Goal: Task Accomplishment & Management: Use online tool/utility

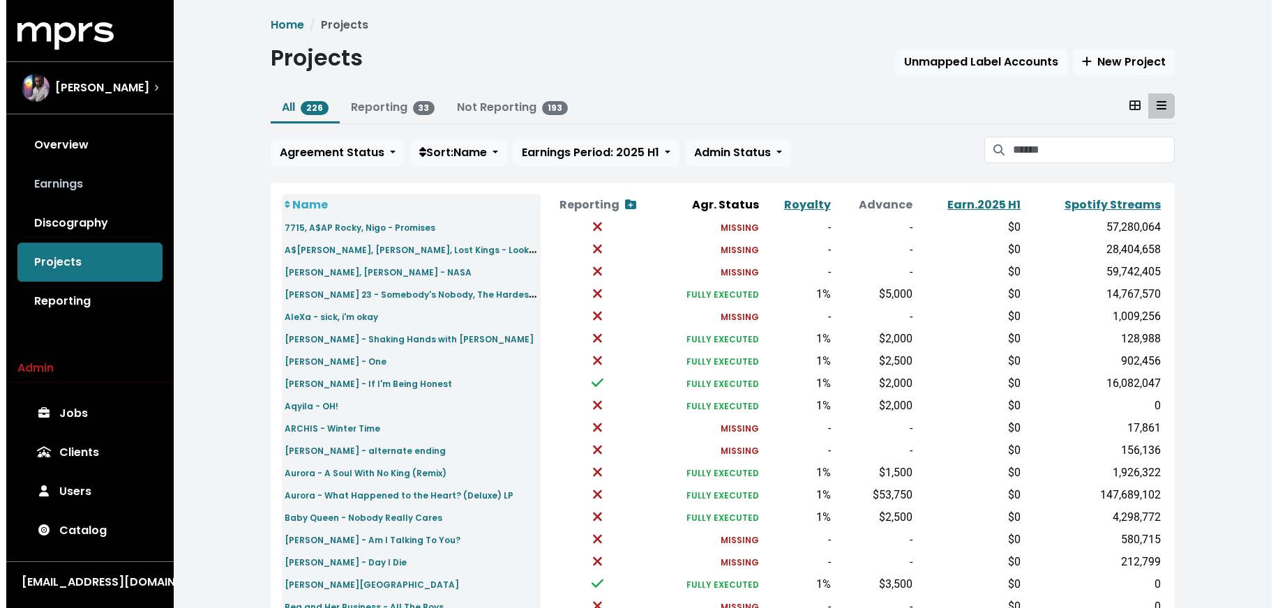
scroll to position [149, 0]
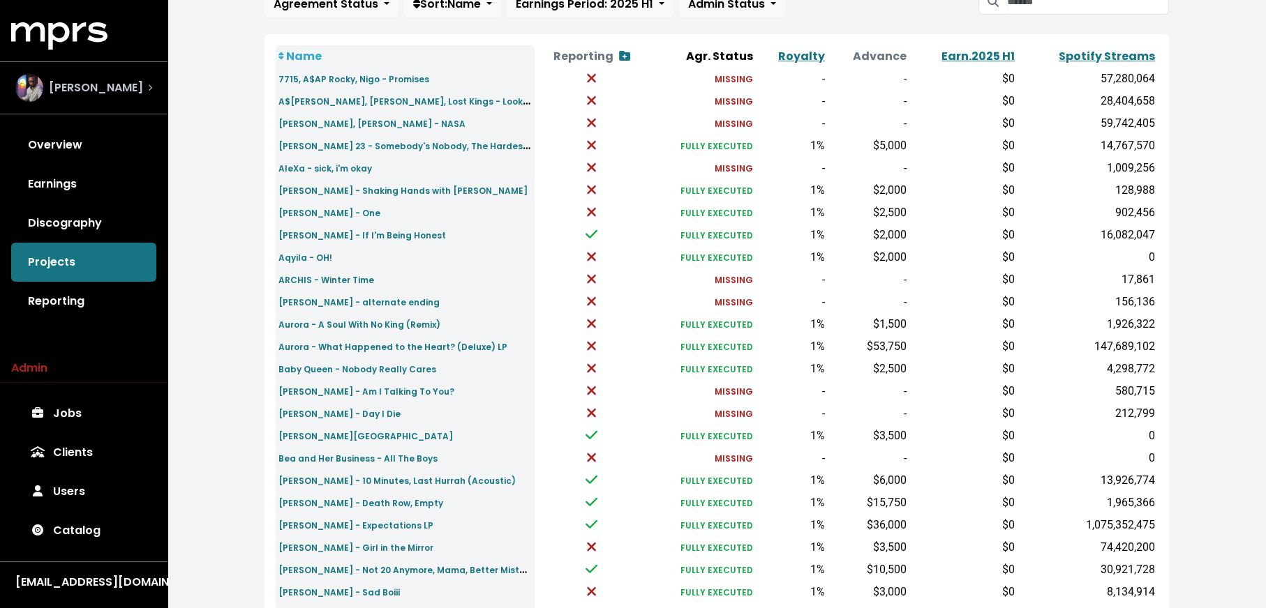
click at [103, 89] on span "[PERSON_NAME]" at bounding box center [96, 88] width 94 height 17
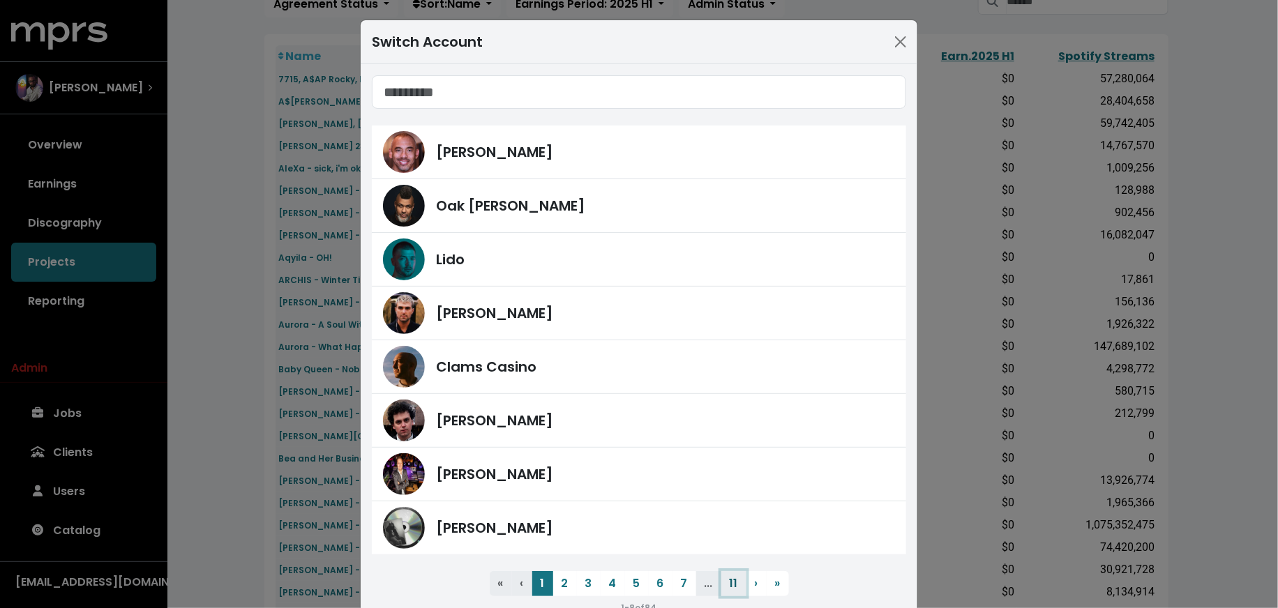
click at [727, 574] on button "11" at bounding box center [733, 583] width 25 height 25
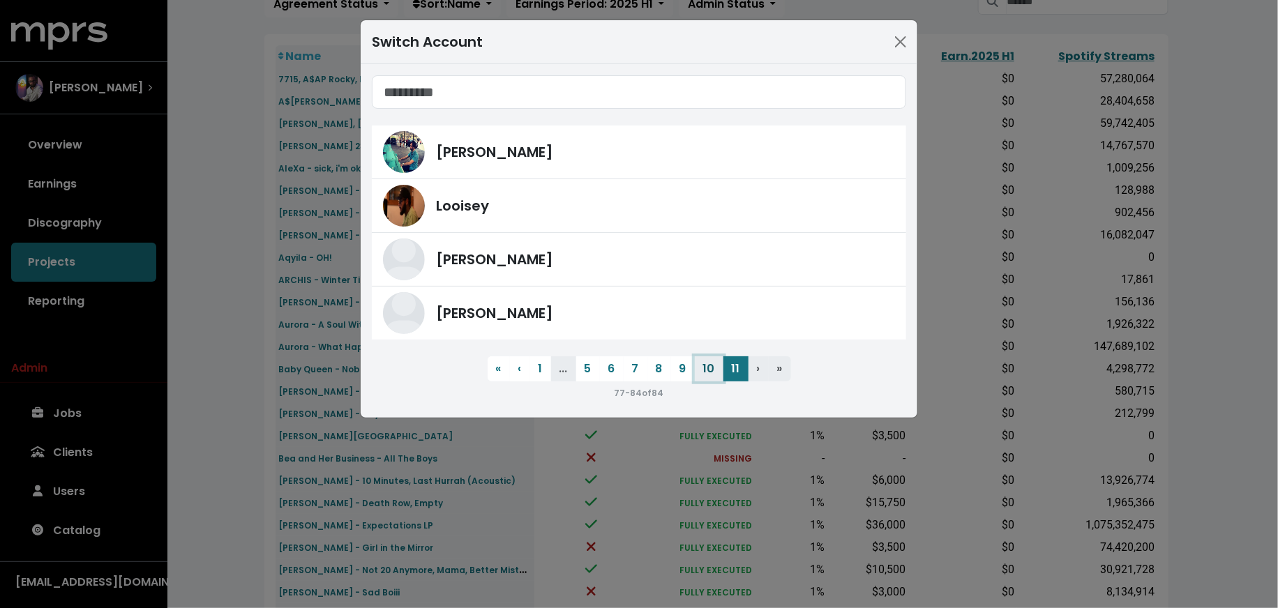
click at [710, 368] on button "10" at bounding box center [709, 369] width 29 height 25
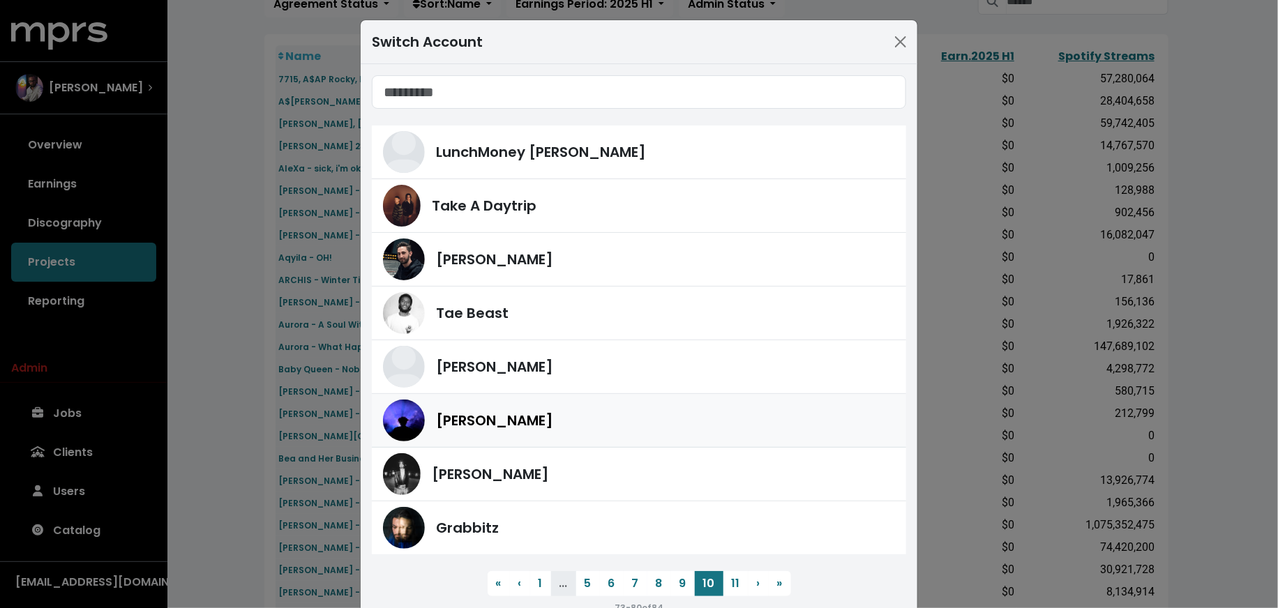
click at [634, 430] on div "Teddy Walton" at bounding box center [639, 421] width 512 height 42
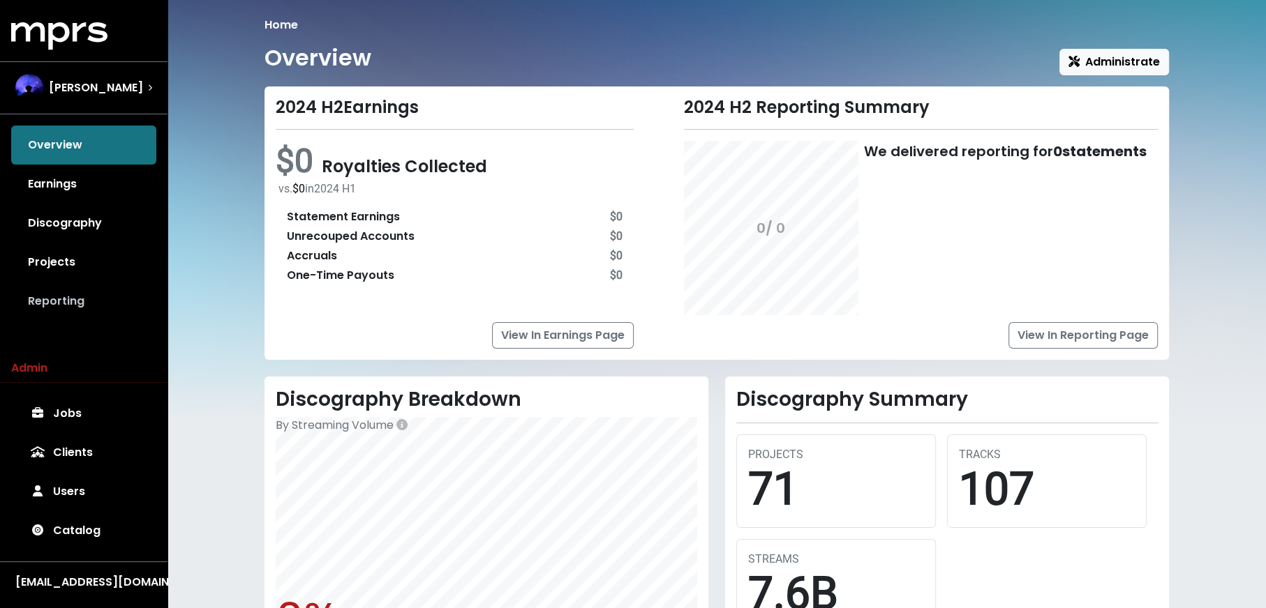
click at [70, 301] on link "Reporting" at bounding box center [83, 301] width 145 height 39
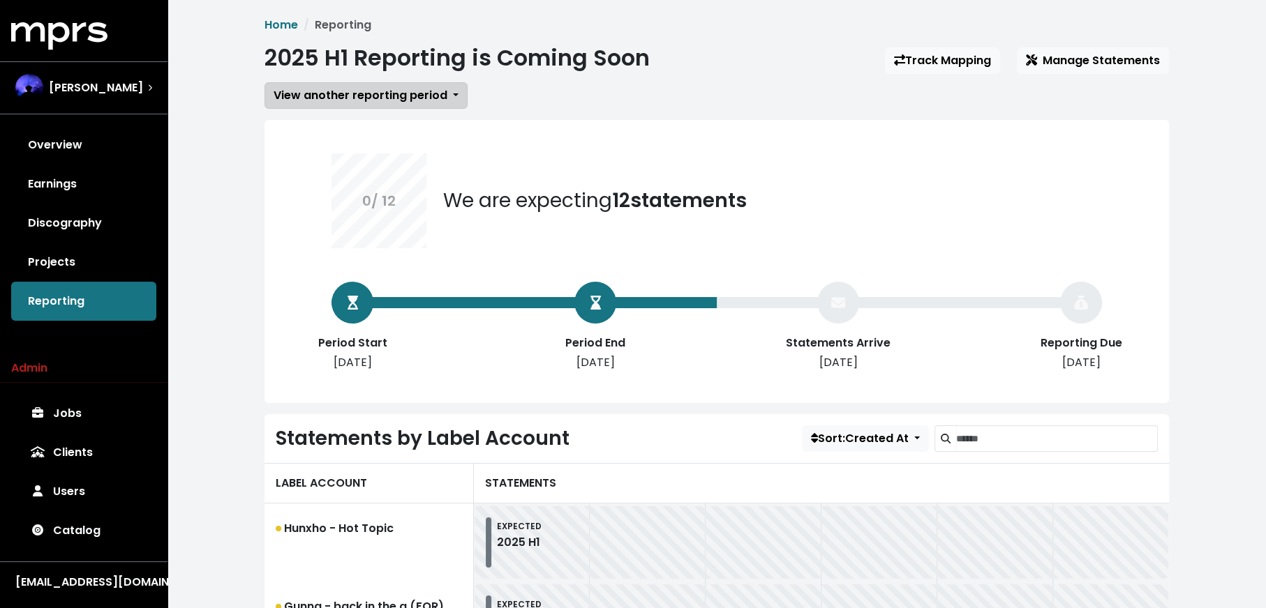
click at [335, 94] on span "View another reporting period" at bounding box center [360, 95] width 174 height 16
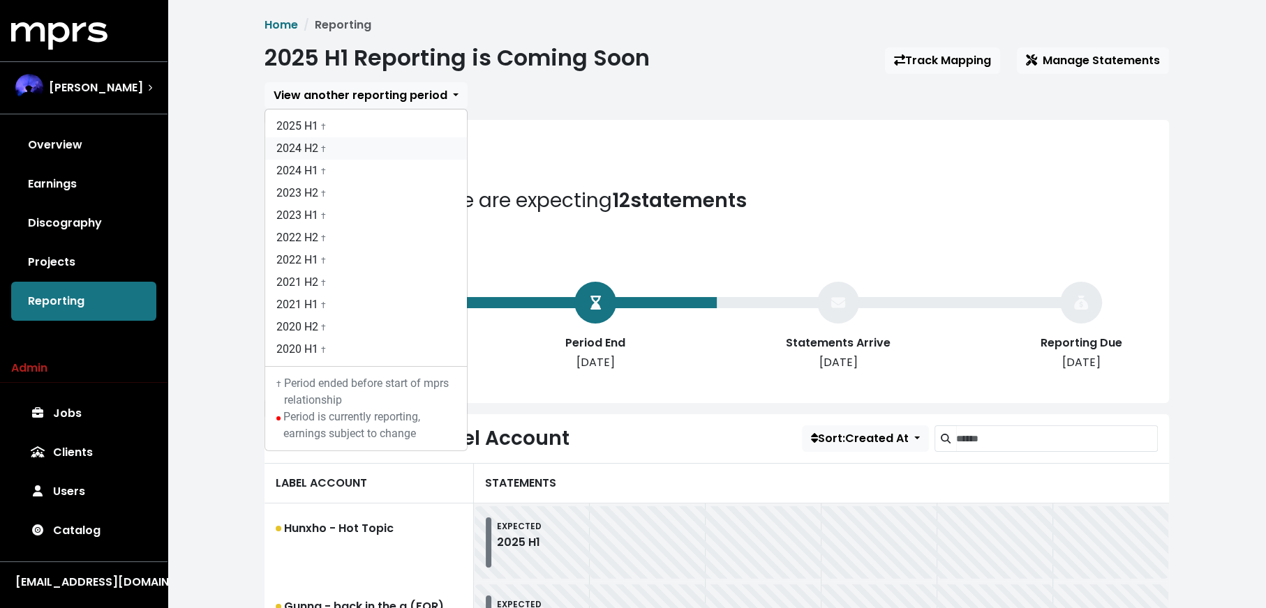
click at [338, 143] on link "2024 H2 †" at bounding box center [366, 148] width 202 height 22
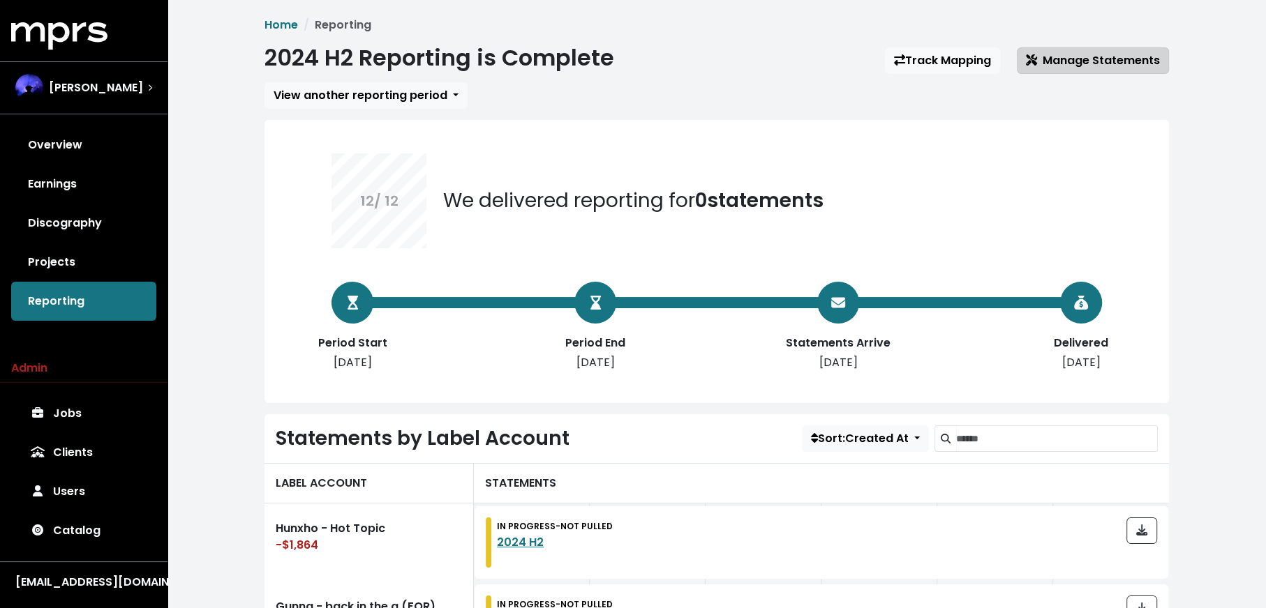
click at [1095, 70] on button "Manage Statements" at bounding box center [1093, 60] width 152 height 27
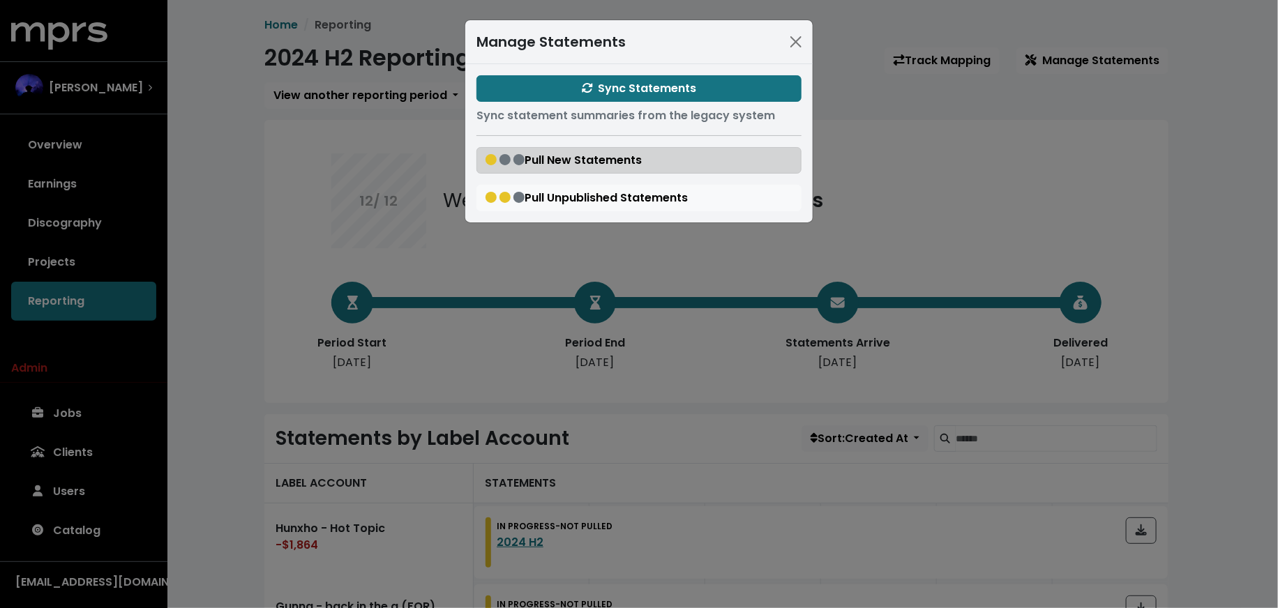
click at [569, 159] on span "Pull New Statements" at bounding box center [564, 160] width 156 height 16
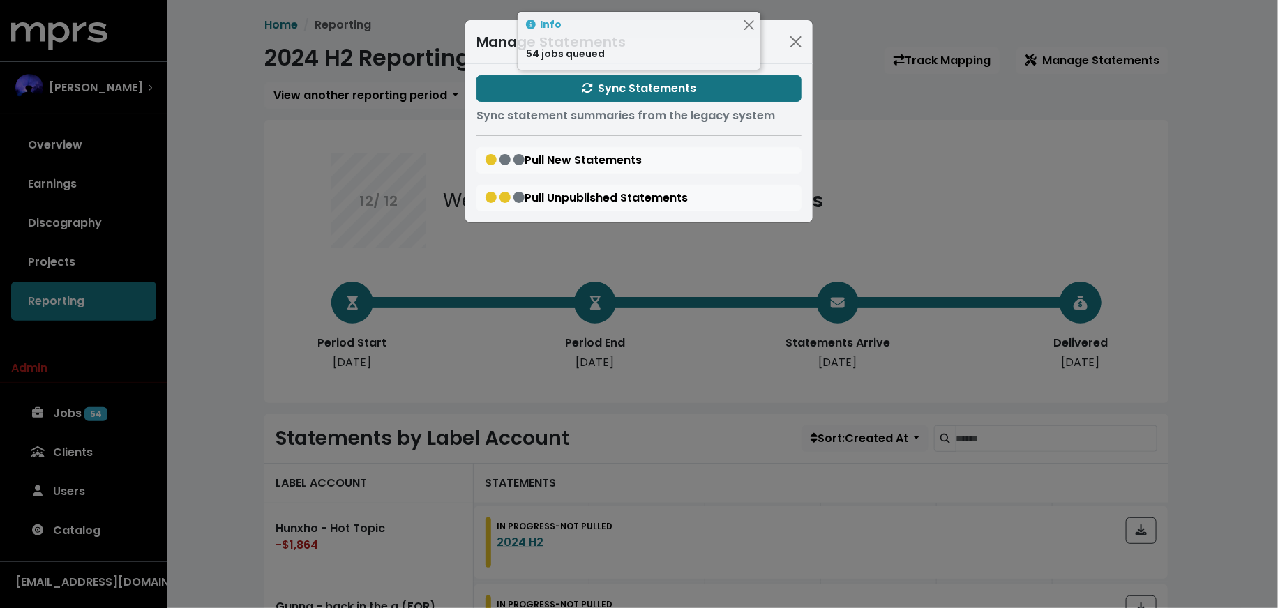
click at [266, 282] on div "Manage Statements Sync Statements Sync statement summaries from the legacy syst…" at bounding box center [639, 304] width 1278 height 608
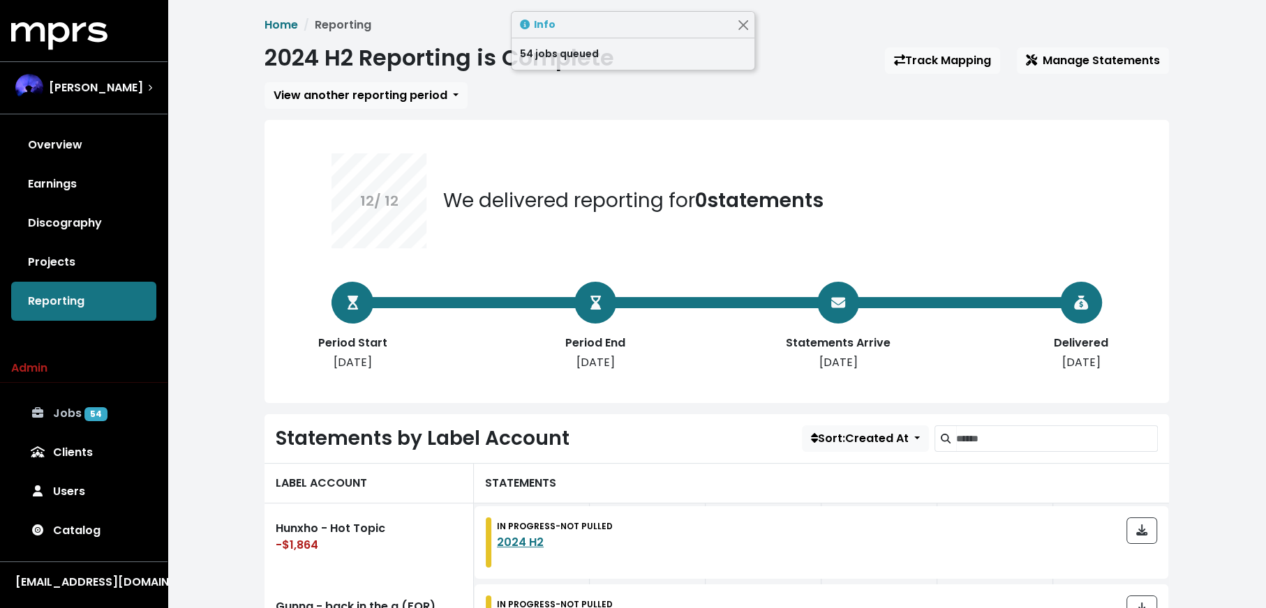
click at [118, 416] on link "Jobs 54" at bounding box center [83, 413] width 145 height 39
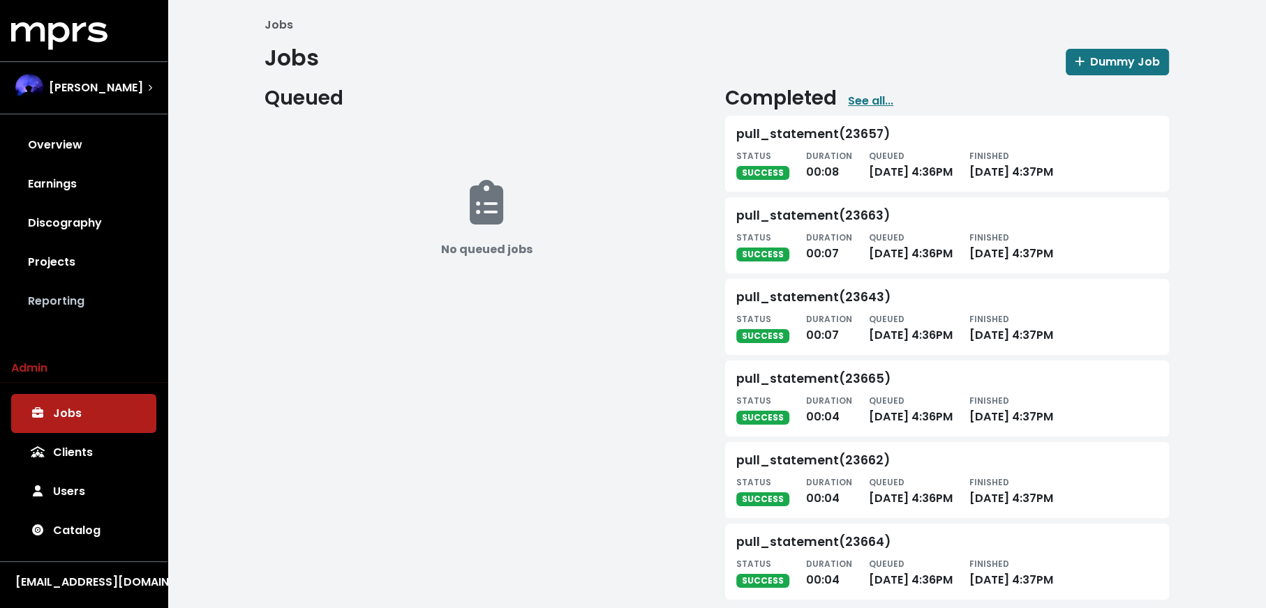
click at [96, 297] on link "Reporting" at bounding box center [83, 301] width 145 height 39
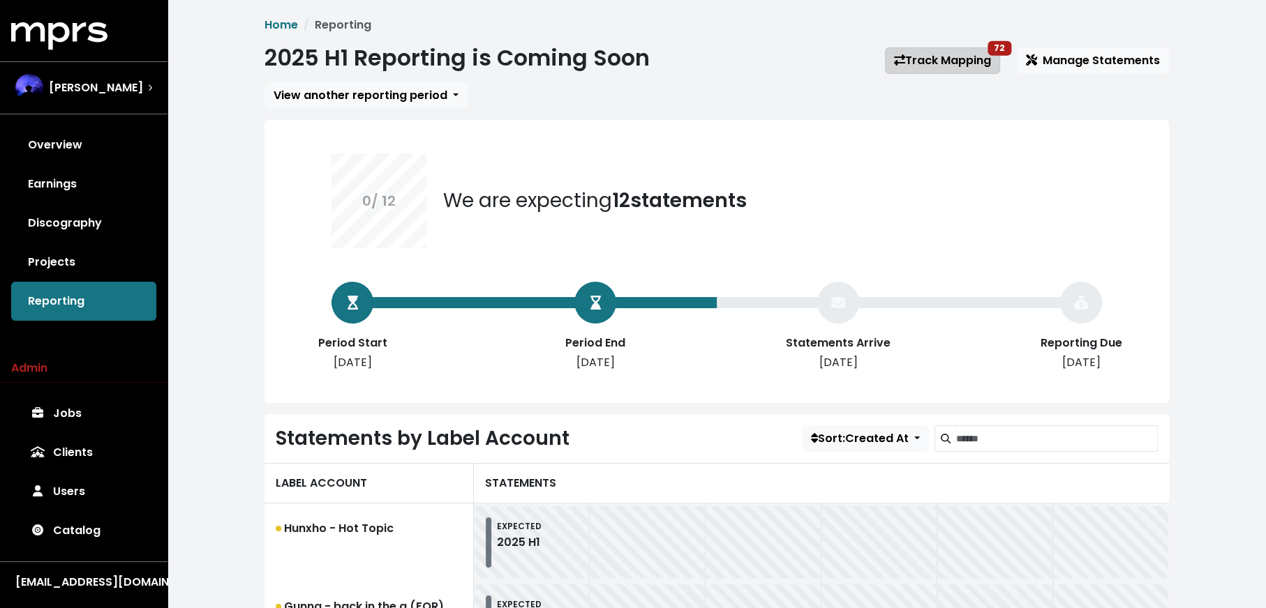
click at [934, 62] on link "Track Mapping 72" at bounding box center [942, 60] width 115 height 27
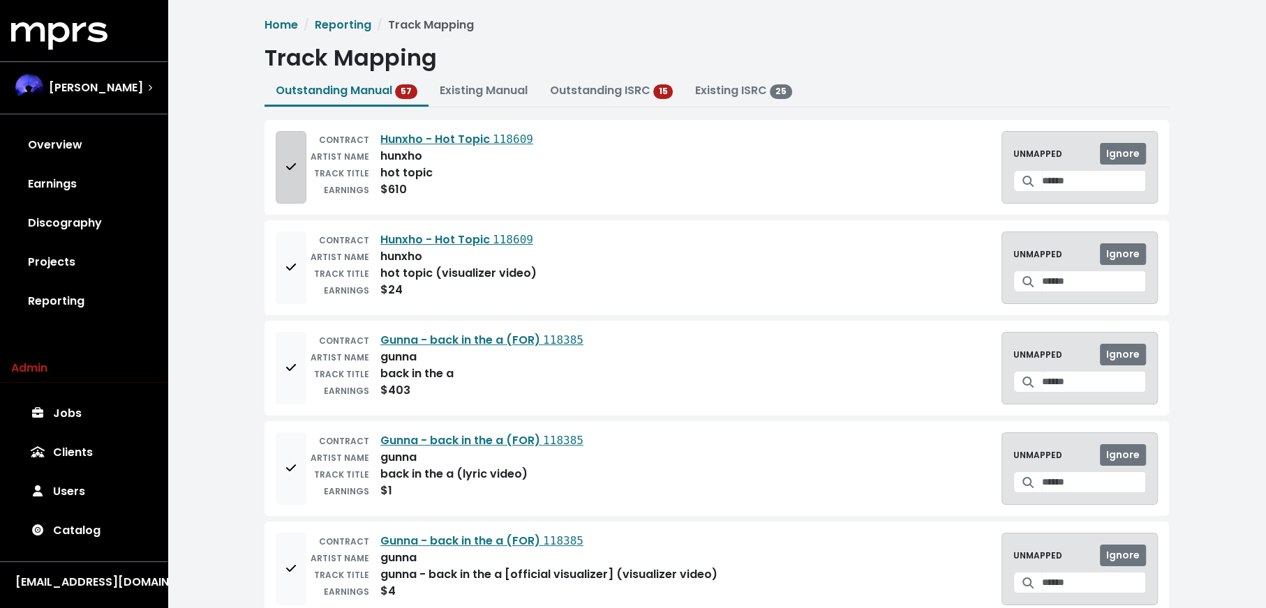
click at [281, 177] on button "Add to mapping queue" at bounding box center [291, 167] width 31 height 73
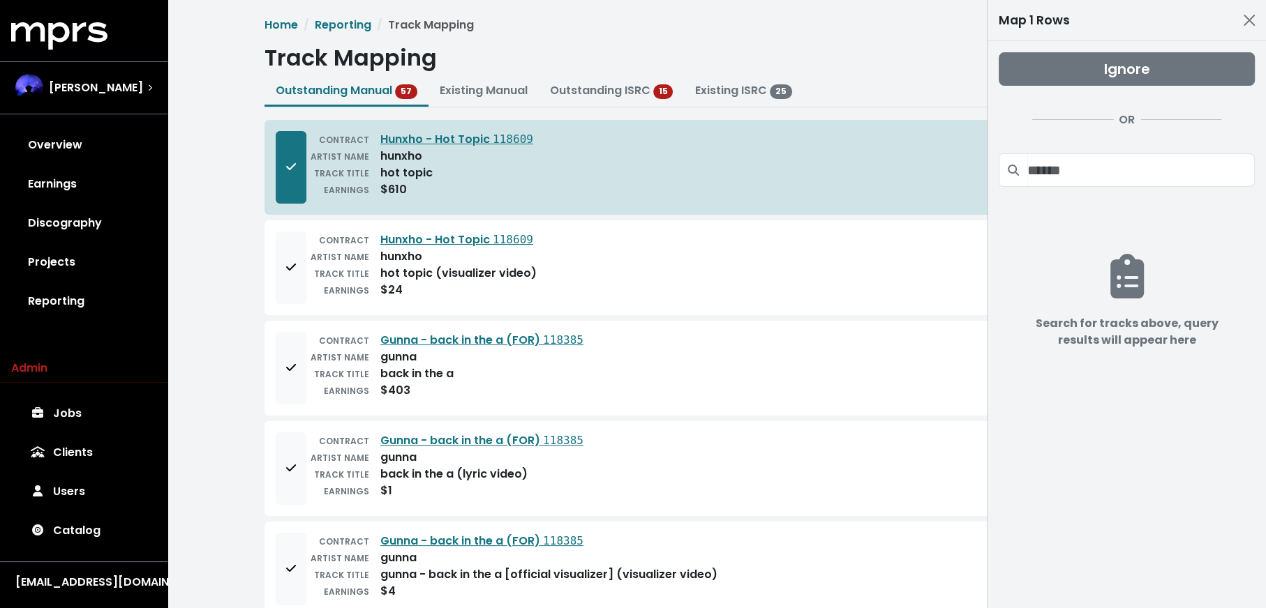
click at [279, 304] on div "CONTRACT Hunxho - Hot Topic 118609 ARTIST NAME hunxho TRACK TITLE hot topic (vi…" at bounding box center [716, 267] width 904 height 95
click at [285, 267] on span "Add to mapping queue" at bounding box center [291, 268] width 13 height 17
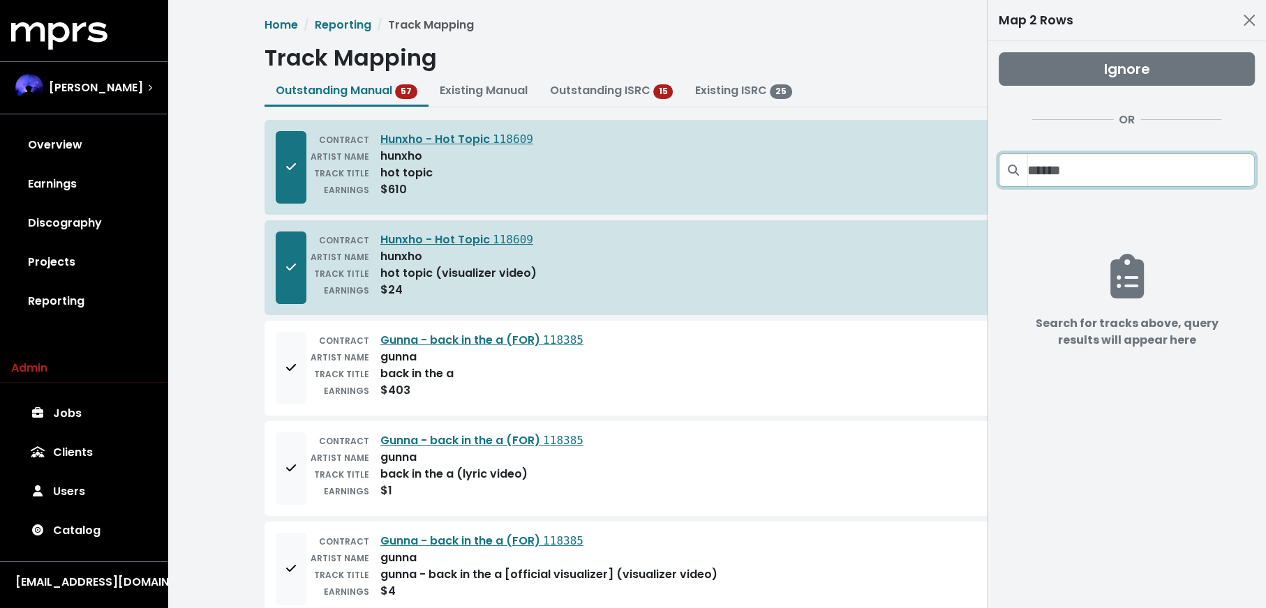
click at [1171, 160] on input "Search projects" at bounding box center [1140, 169] width 227 height 33
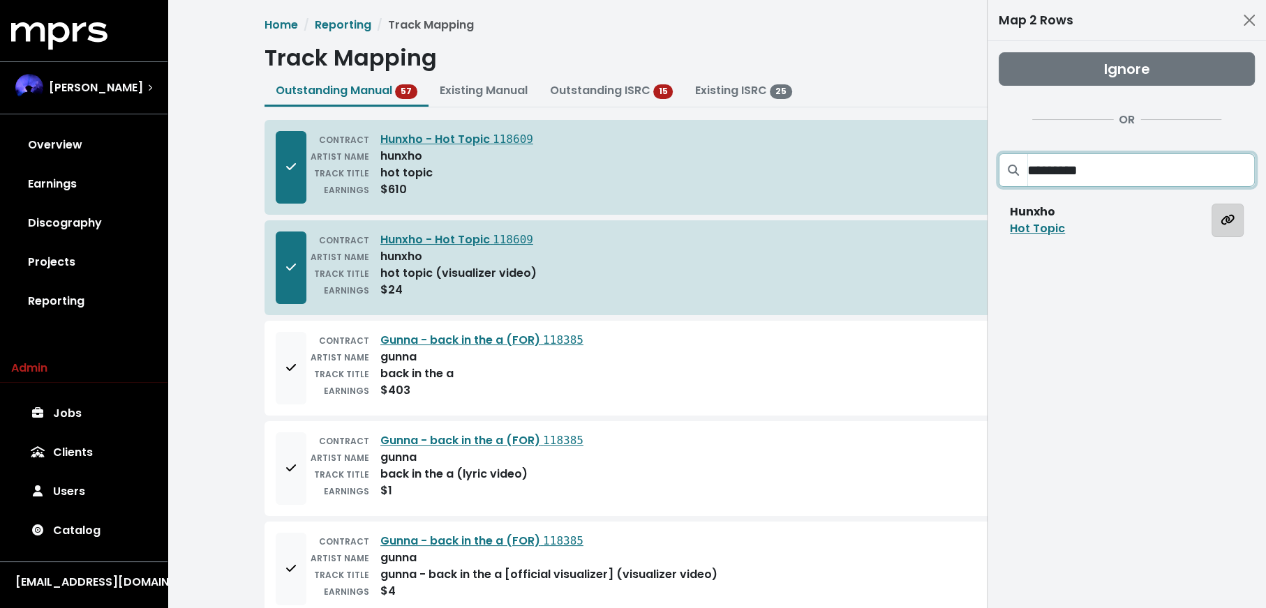
type input "*********"
click at [1235, 225] on button "Map all rows to this track" at bounding box center [1227, 220] width 32 height 33
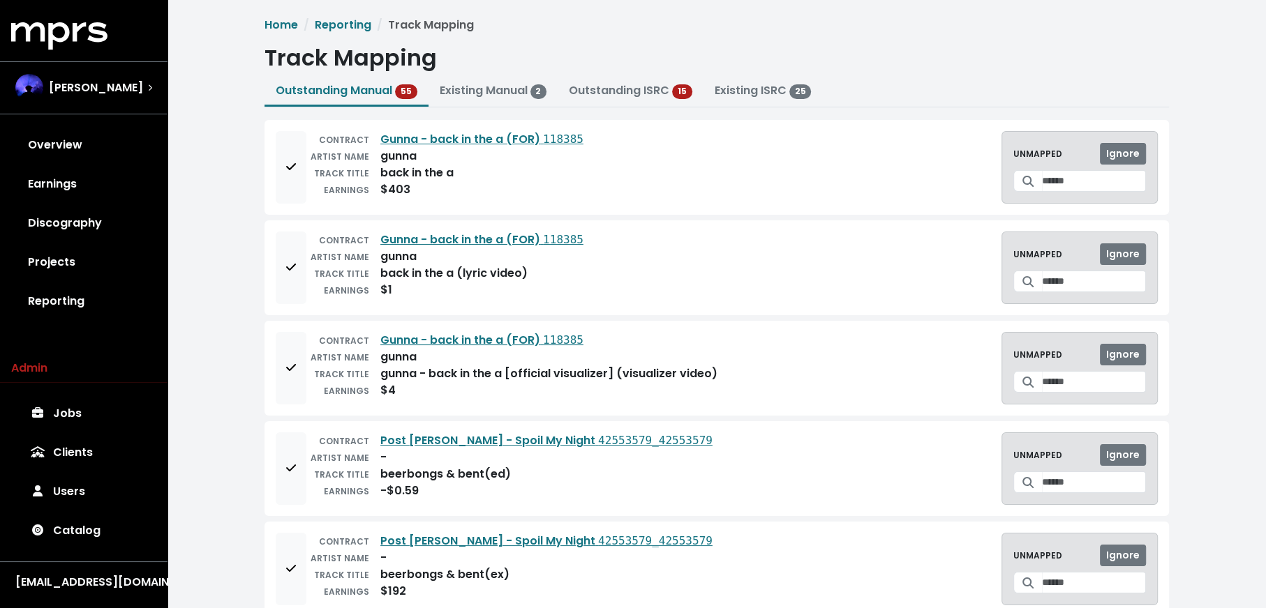
click at [268, 182] on div "CONTRACT Gunna - back in the a (FOR) 118385 ARTIST NAME gunna TRACK TITLE back …" at bounding box center [716, 167] width 904 height 95
click at [276, 181] on button "Add to mapping queue" at bounding box center [291, 167] width 31 height 73
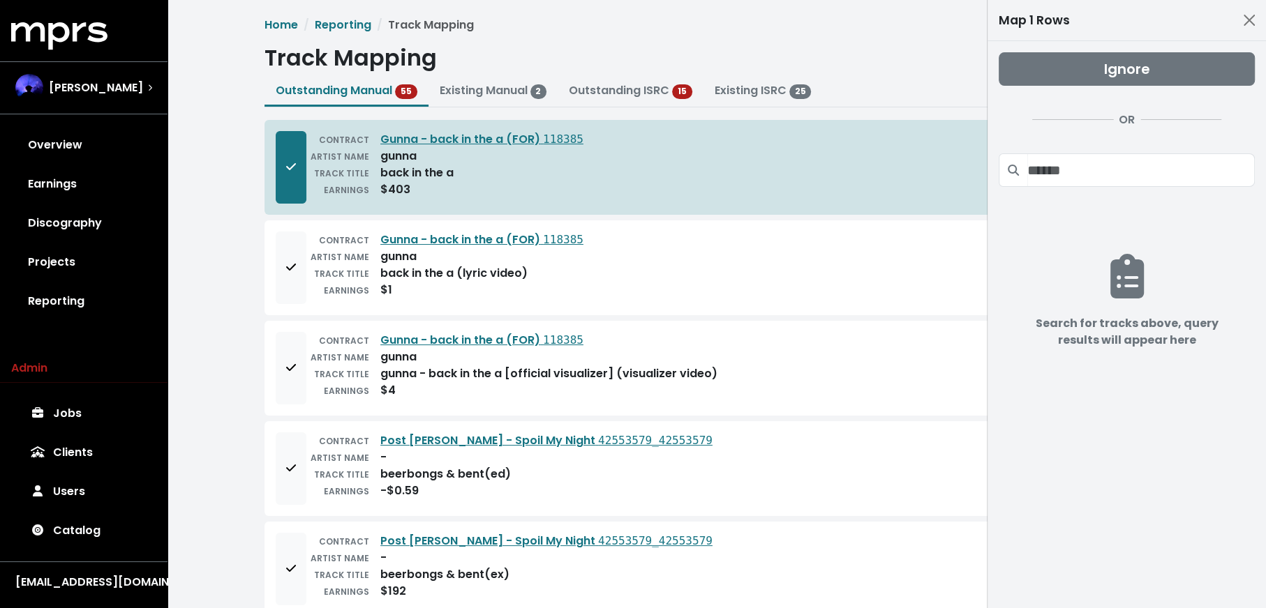
click at [273, 299] on div "CONTRACT Gunna - back in the a (FOR) 118385 ARTIST NAME gunna TRACK TITLE back …" at bounding box center [716, 267] width 904 height 95
click at [288, 268] on icon "Add to mapping queue" at bounding box center [291, 267] width 10 height 7
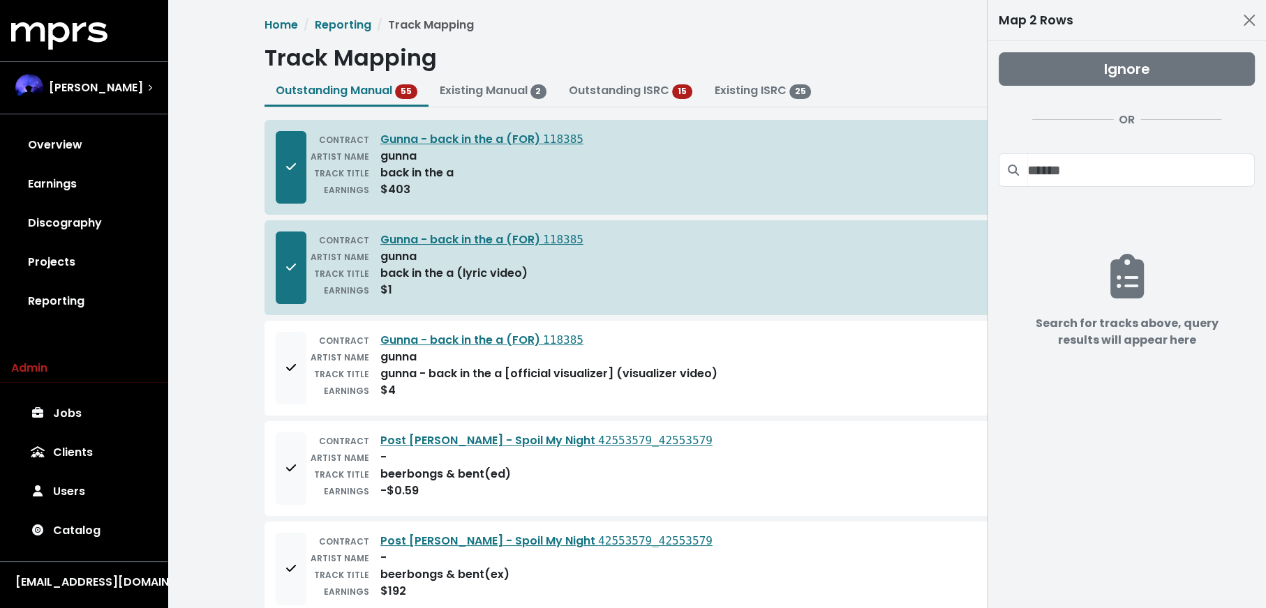
click at [306, 361] on div "ARTIST NAME" at bounding box center [337, 357] width 63 height 17
click at [296, 367] on span "Add to mapping queue" at bounding box center [291, 368] width 13 height 17
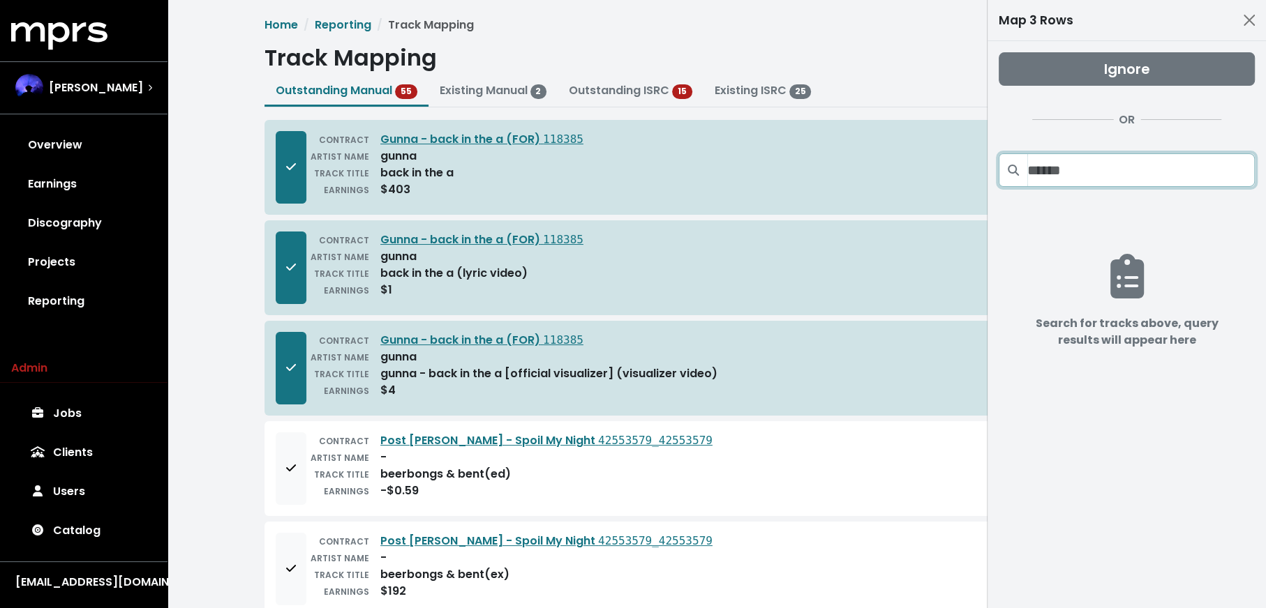
click at [1094, 164] on input "Search projects" at bounding box center [1140, 169] width 227 height 33
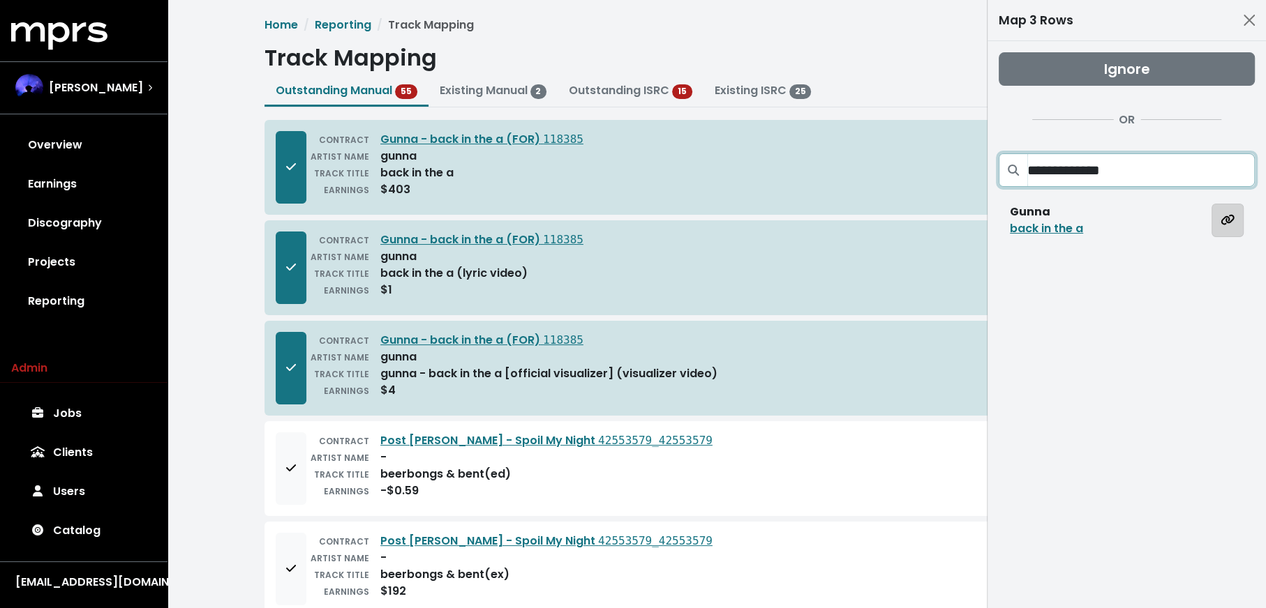
type input "**********"
click at [1220, 217] on icon "Map all rows to this track" at bounding box center [1227, 219] width 14 height 11
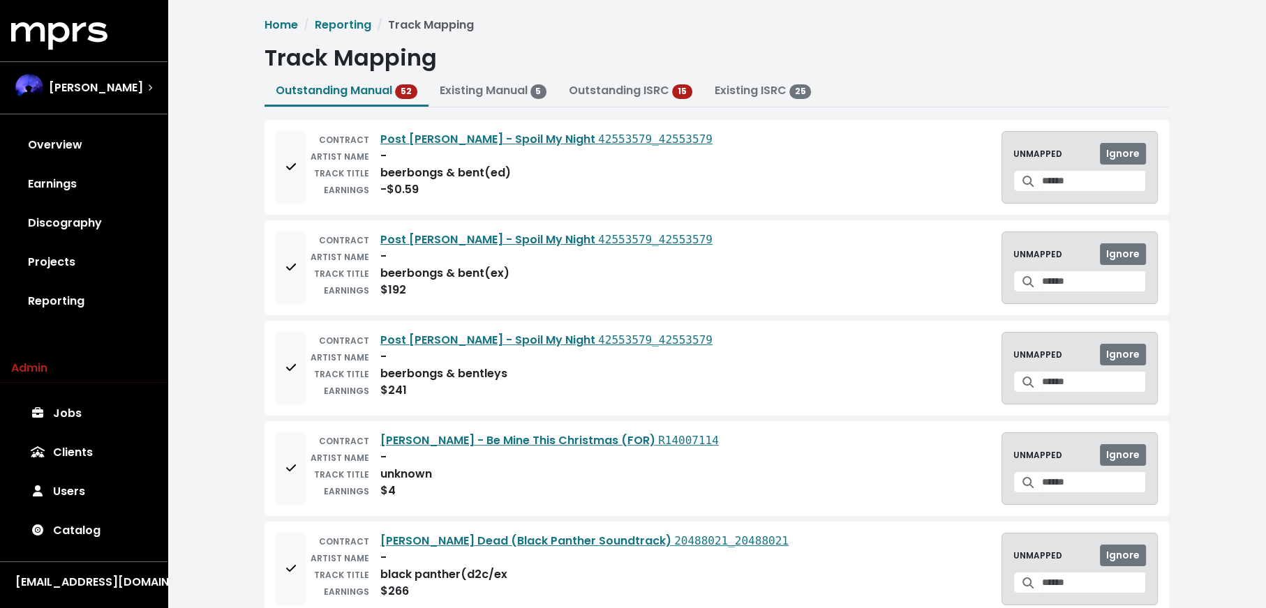
click at [313, 165] on div "TRACK TITLE" at bounding box center [337, 173] width 63 height 17
click at [278, 172] on button "Add to mapping queue" at bounding box center [291, 167] width 31 height 73
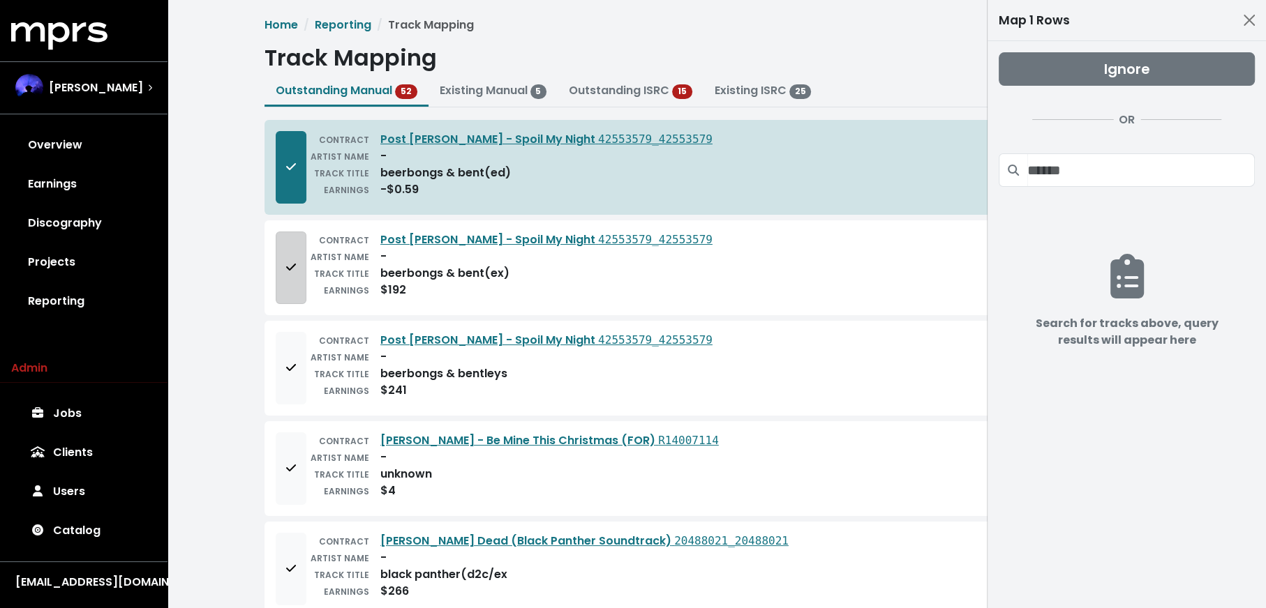
click at [300, 291] on button "Add to mapping queue" at bounding box center [291, 268] width 31 height 73
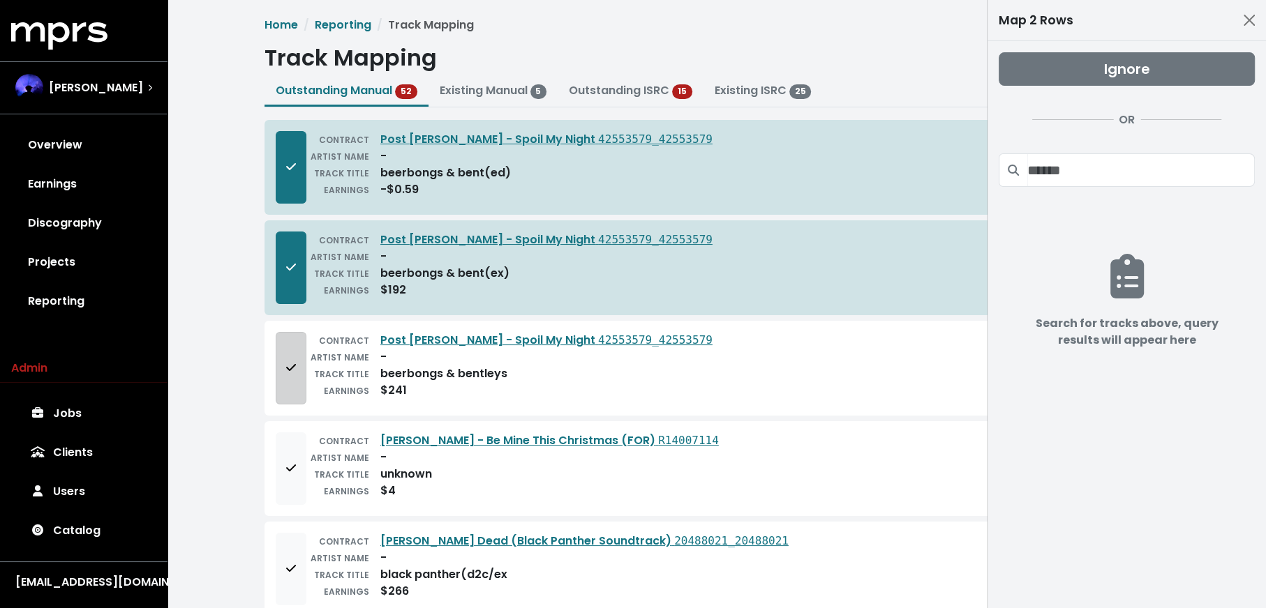
click at [283, 373] on button "Add to mapping queue" at bounding box center [291, 368] width 31 height 73
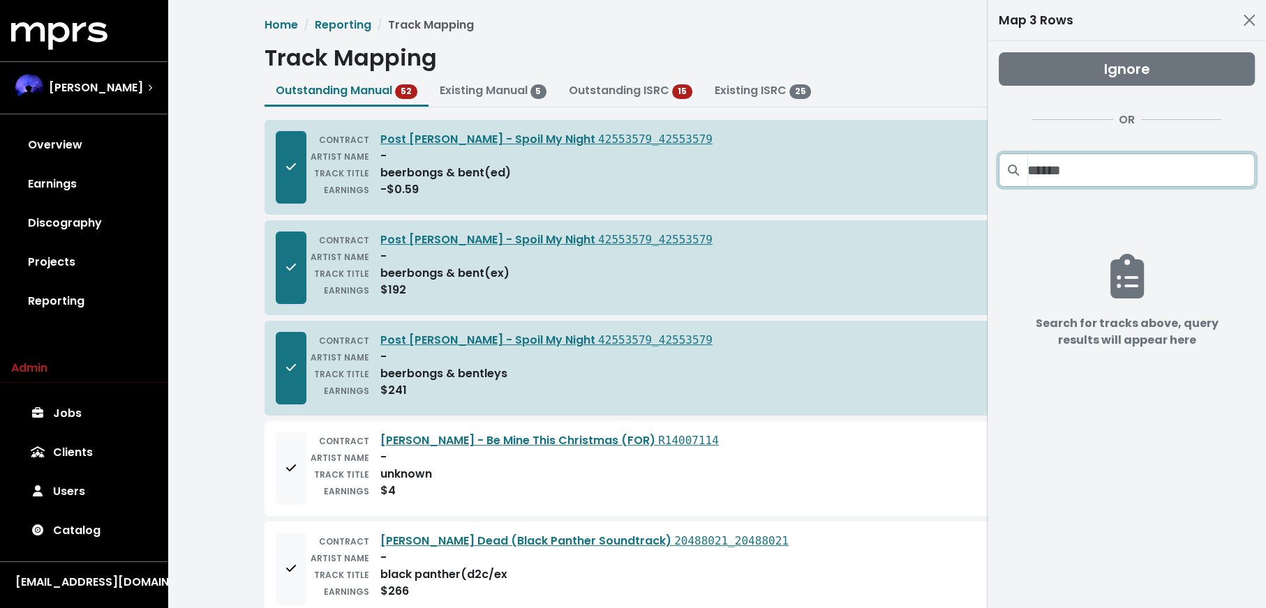
click at [1070, 171] on input "Search projects" at bounding box center [1140, 169] width 227 height 33
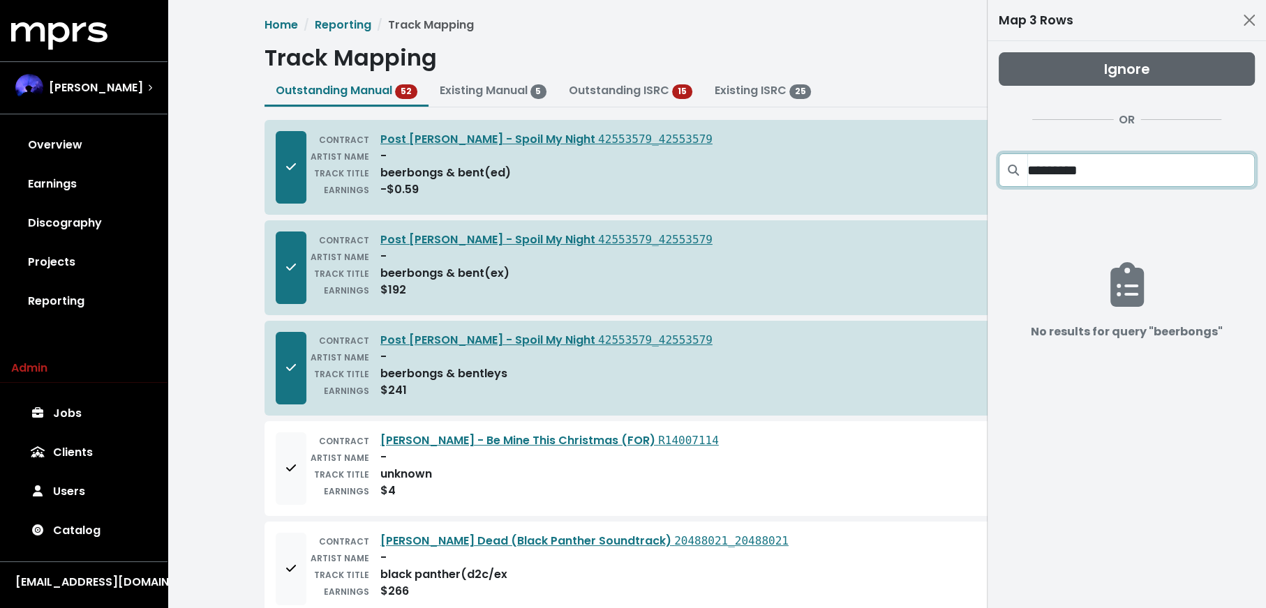
type input "*********"
click at [1076, 77] on button "Ignore" at bounding box center [1126, 68] width 256 height 33
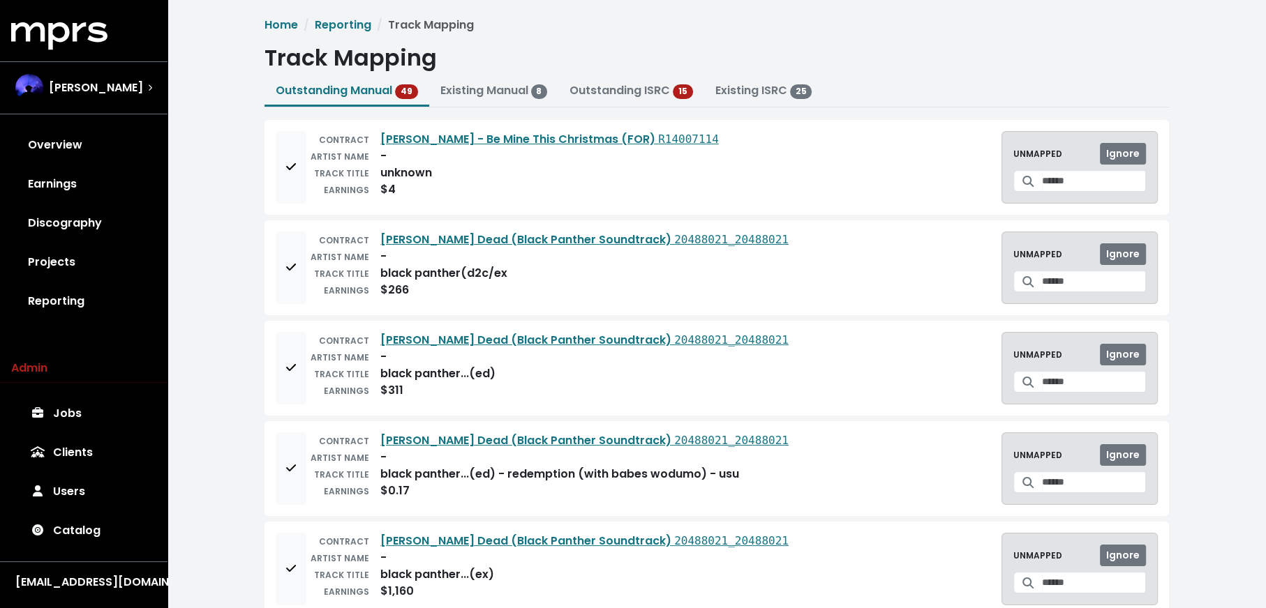
drag, startPoint x: 287, startPoint y: 167, endPoint x: 283, endPoint y: 218, distance: 50.4
click at [287, 168] on icon "Add to mapping queue" at bounding box center [291, 166] width 10 height 11
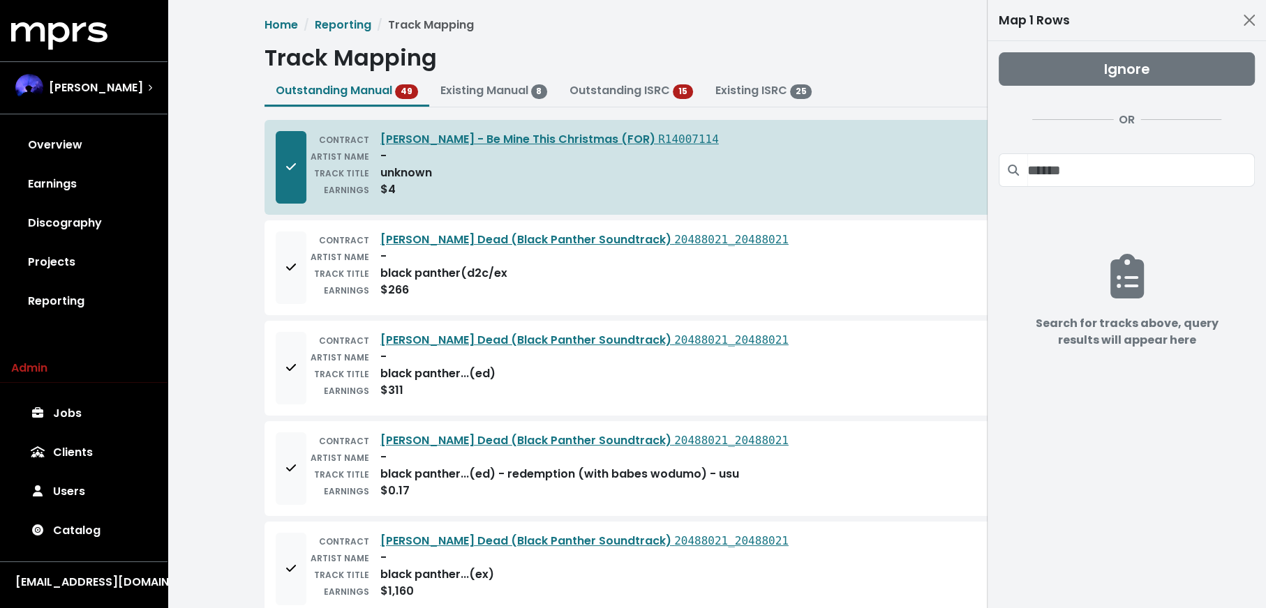
click at [269, 275] on div "CONTRACT Kendrick Lamar - King's Dead (Black Panther Soundtrack) 20488021_20488…" at bounding box center [716, 267] width 904 height 95
drag, startPoint x: 294, startPoint y: 259, endPoint x: 299, endPoint y: 305, distance: 46.3
click at [294, 260] on span "Add to mapping queue" at bounding box center [291, 268] width 10 height 16
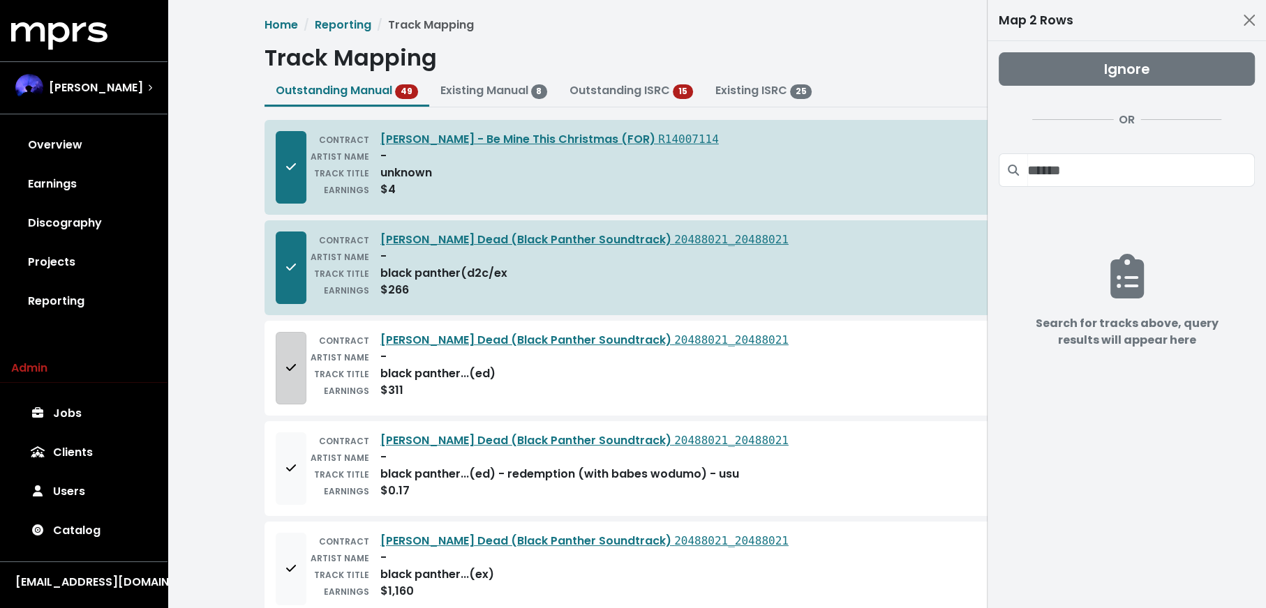
click at [288, 350] on button "Add to mapping queue" at bounding box center [291, 368] width 31 height 73
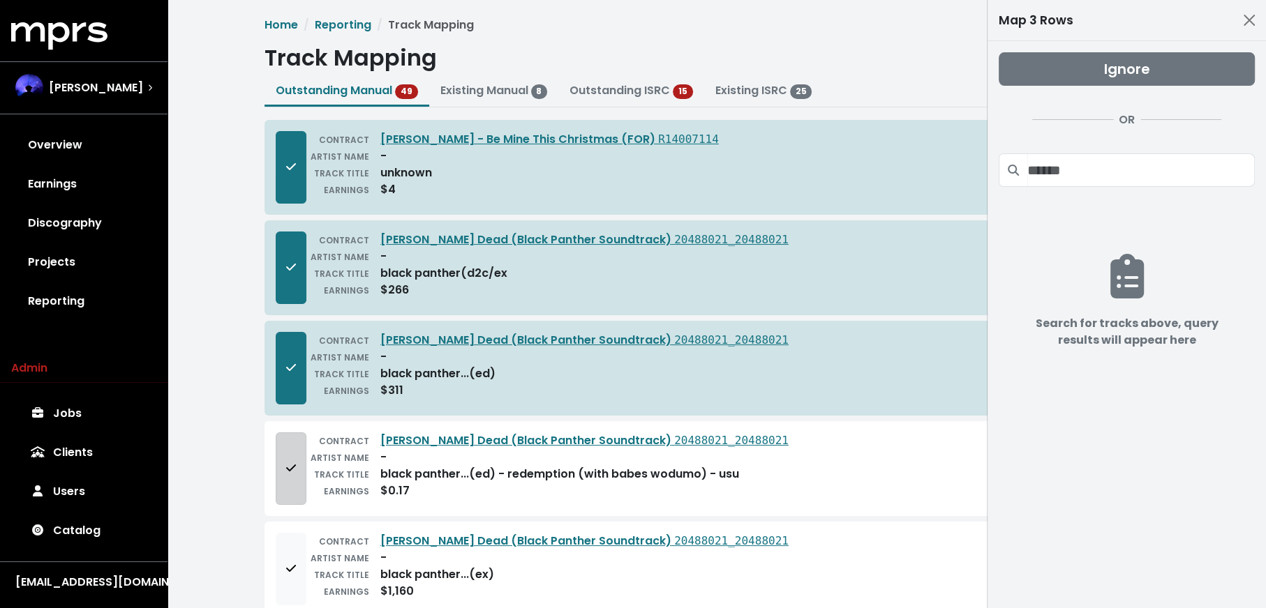
click at [292, 478] on button "Add to mapping queue" at bounding box center [291, 469] width 31 height 73
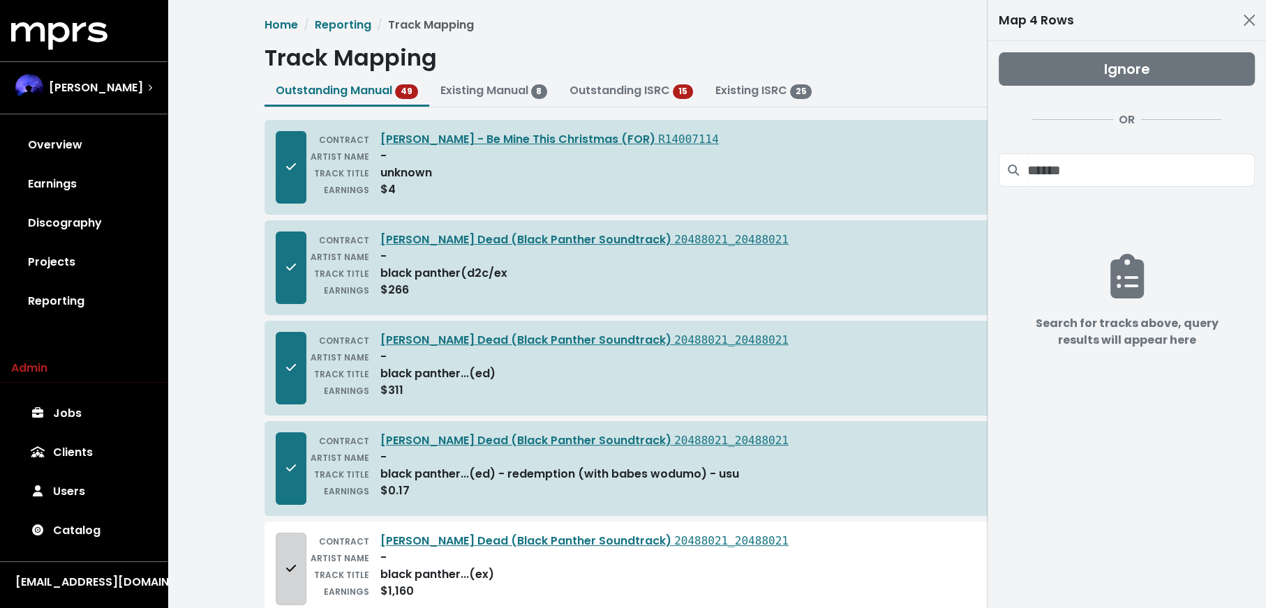
click at [278, 567] on button "Add to mapping queue" at bounding box center [291, 569] width 31 height 73
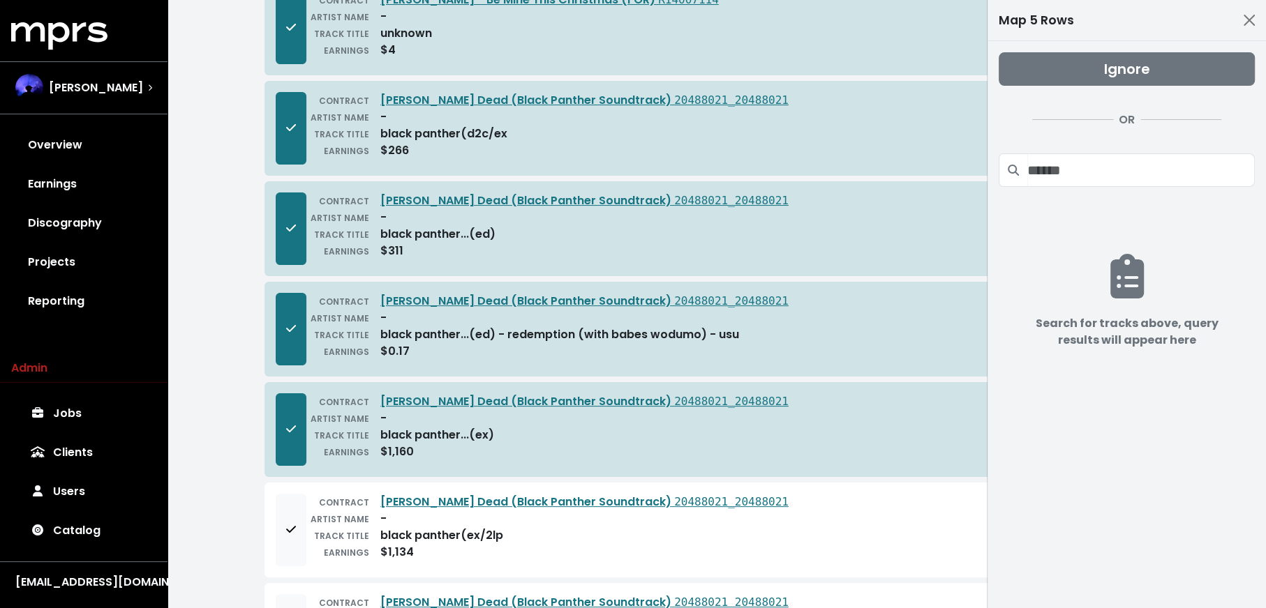
scroll to position [205, 0]
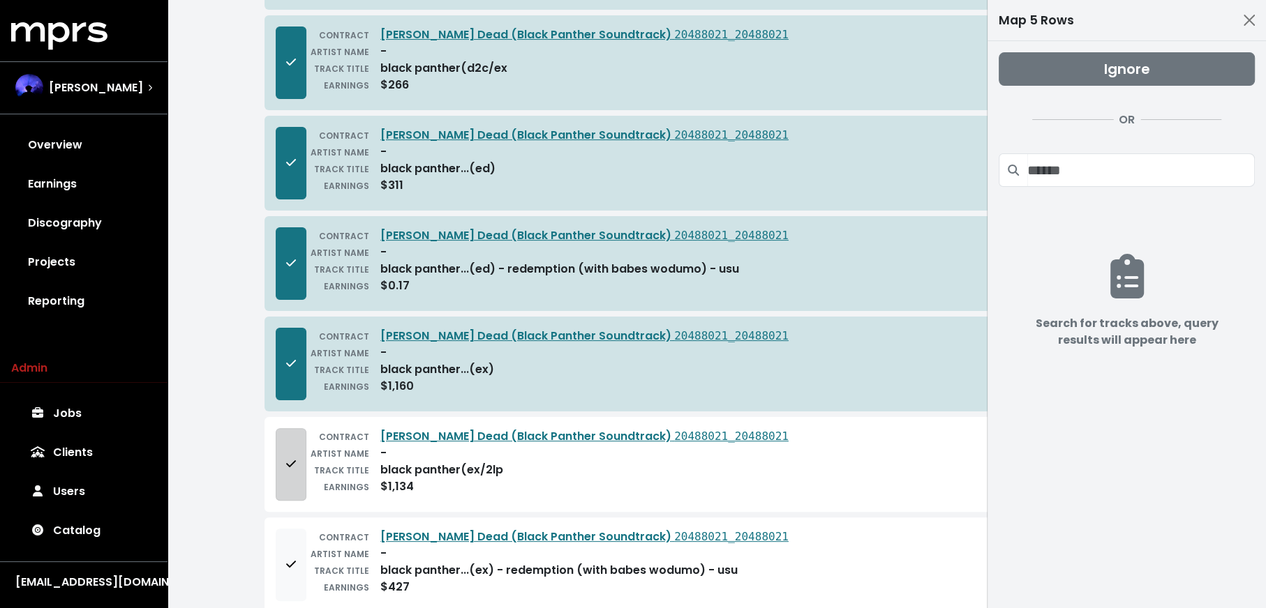
click at [282, 489] on button "Add to mapping queue" at bounding box center [291, 464] width 31 height 73
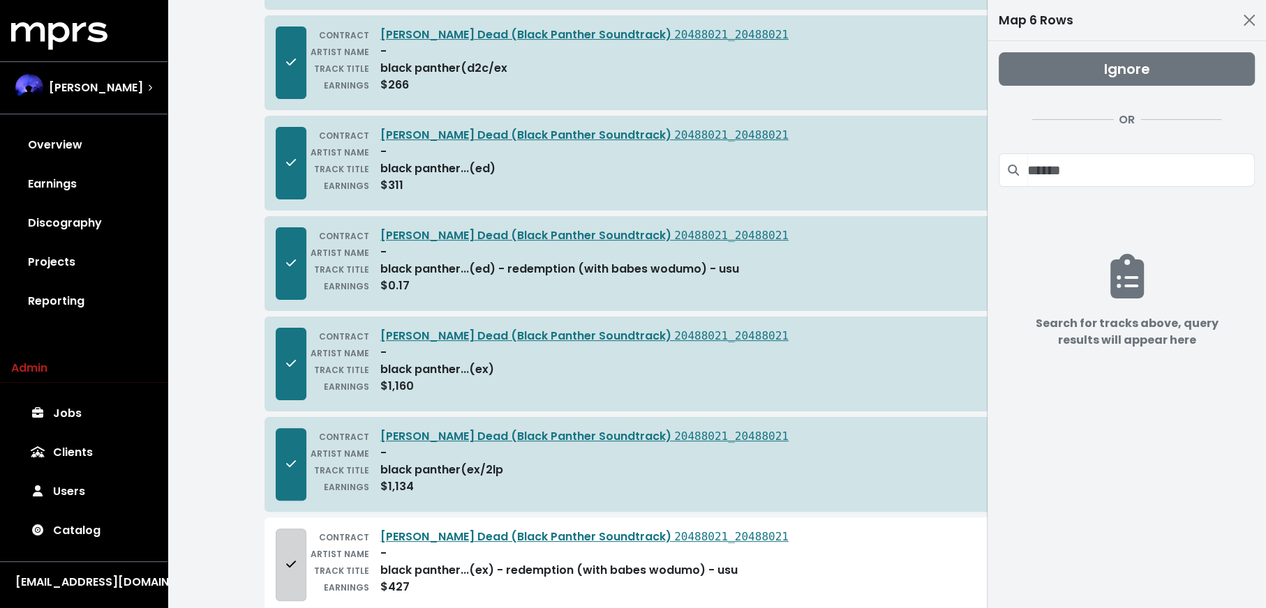
click at [282, 565] on button "Add to mapping queue" at bounding box center [291, 565] width 31 height 73
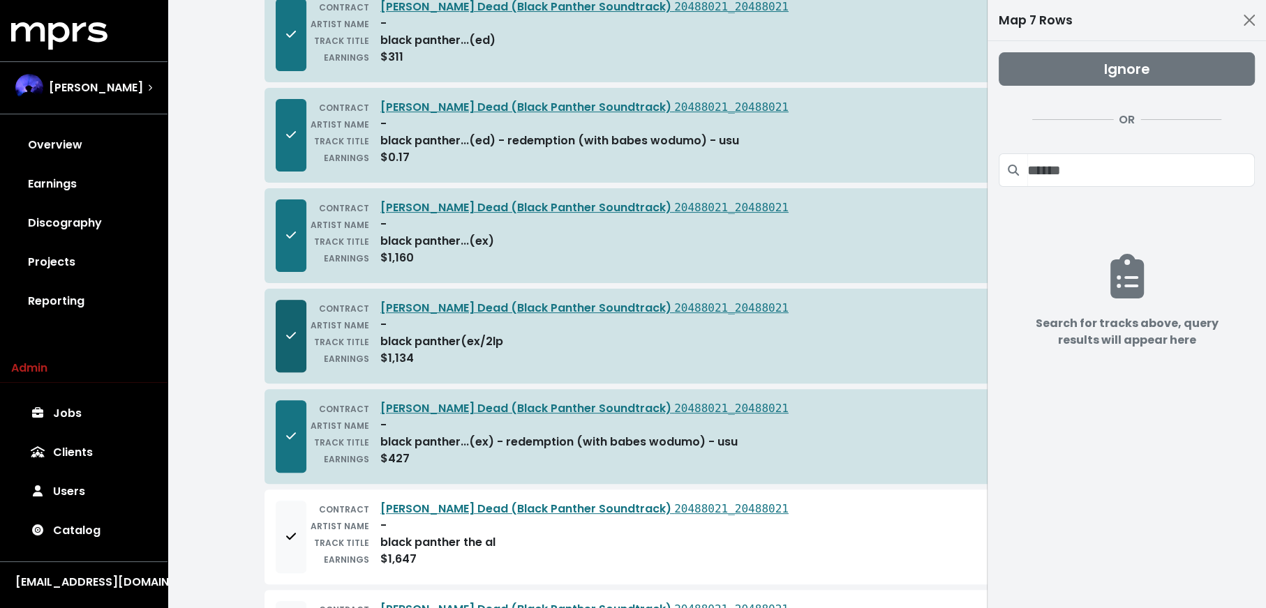
scroll to position [338, 0]
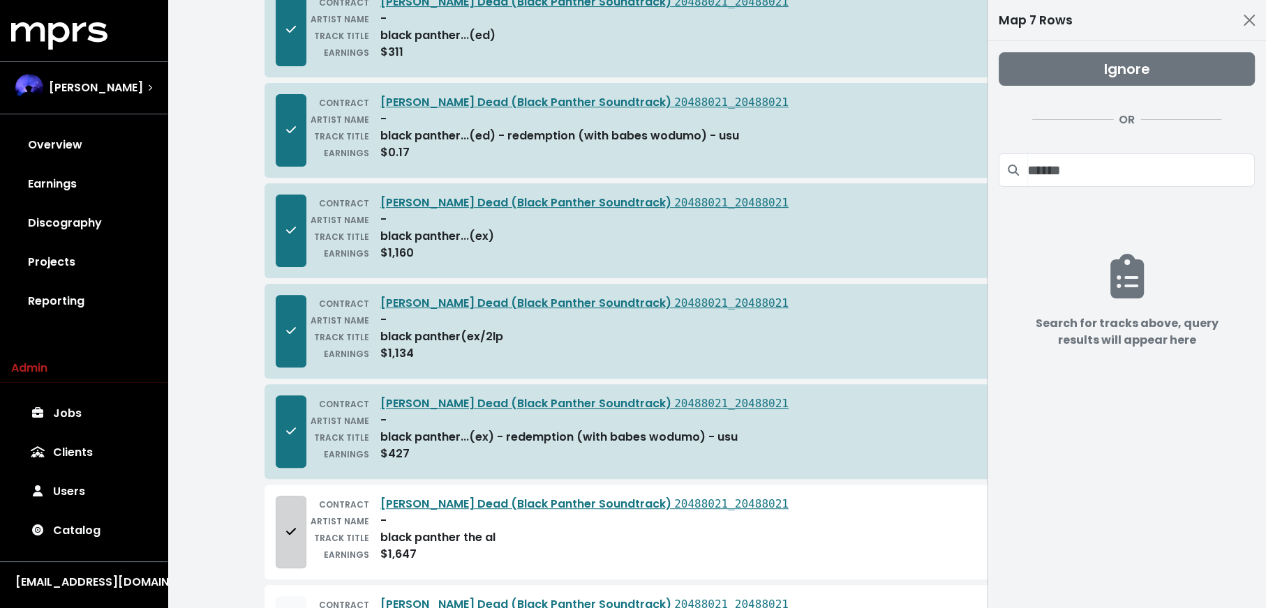
click at [297, 511] on button "Add to mapping queue" at bounding box center [291, 532] width 31 height 73
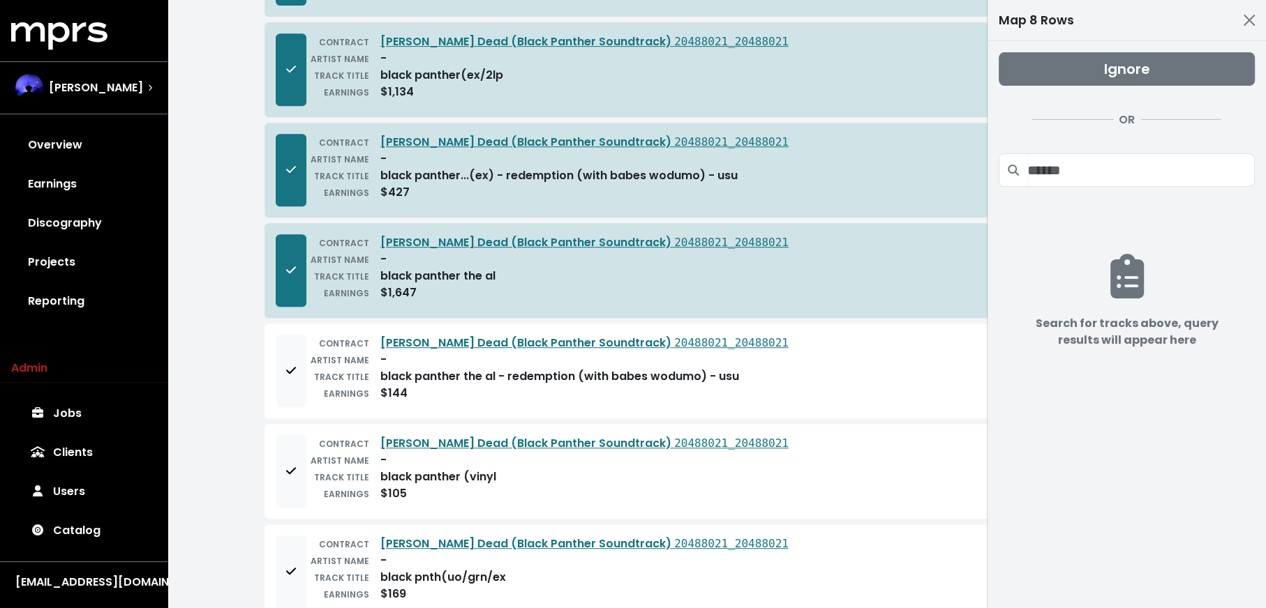
scroll to position [453, 0]
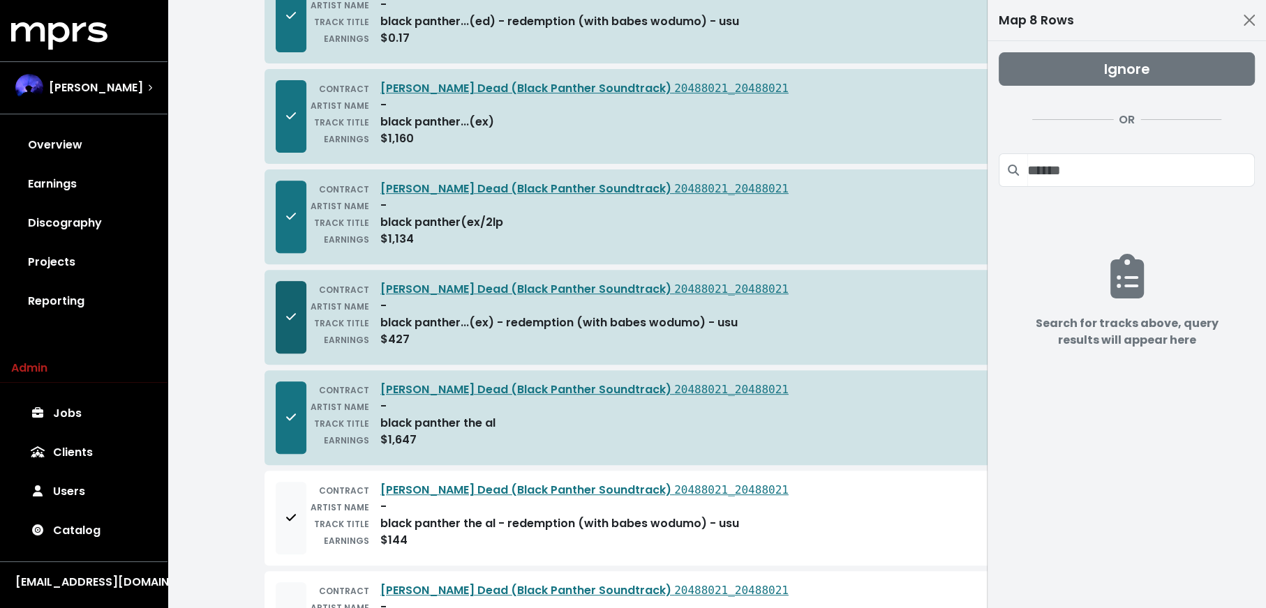
click at [286, 309] on span "Remove from mapping queue" at bounding box center [291, 317] width 10 height 16
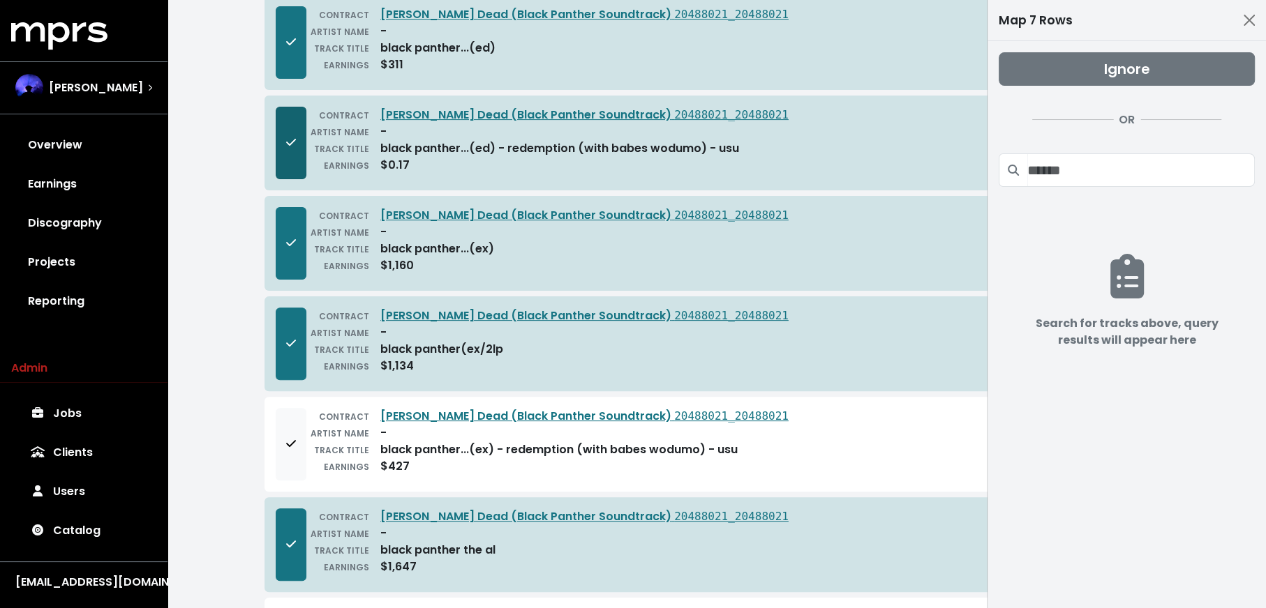
click at [290, 117] on button "Remove from mapping queue" at bounding box center [291, 143] width 31 height 73
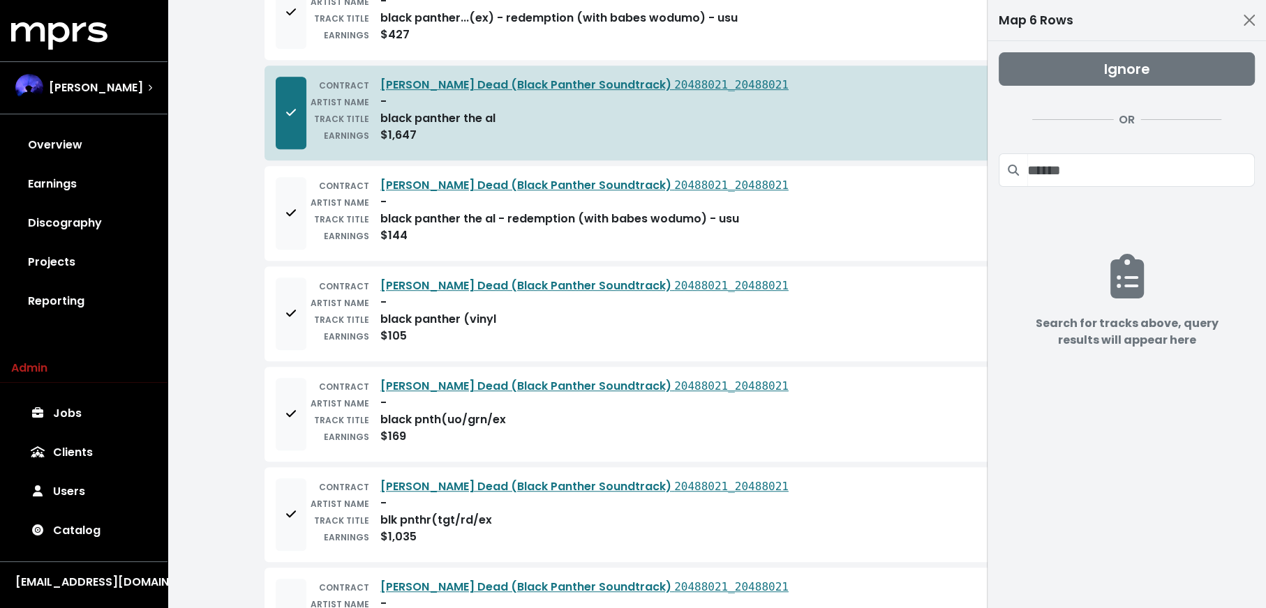
scroll to position [854, 0]
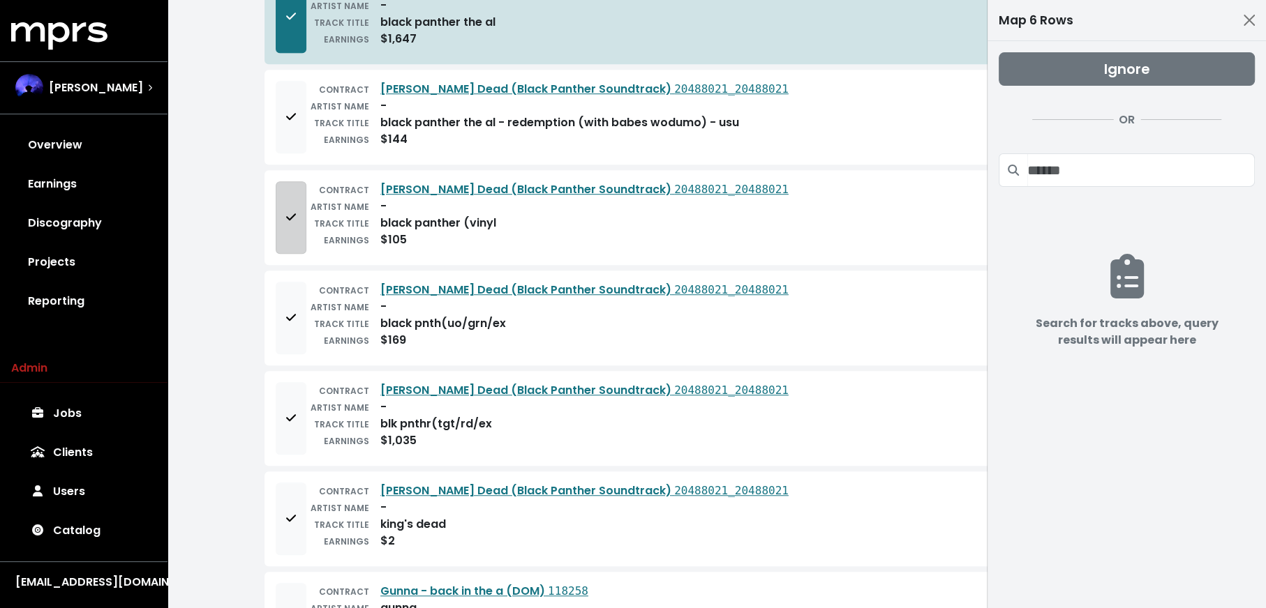
click at [299, 226] on button "Add to mapping queue" at bounding box center [291, 217] width 31 height 73
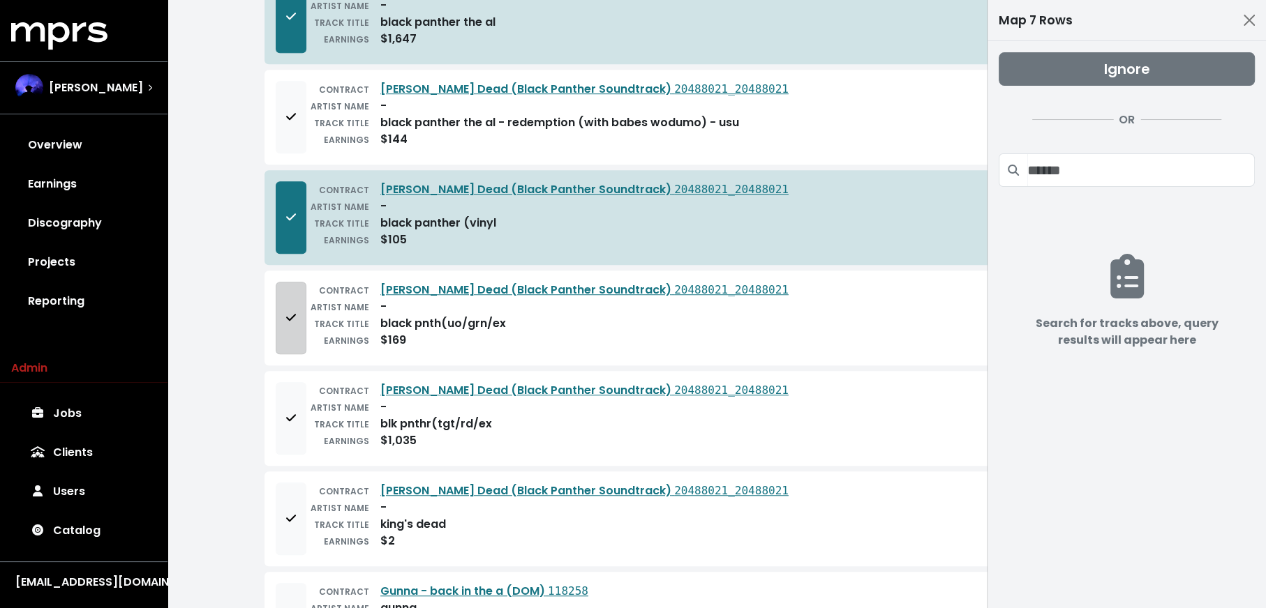
click at [294, 322] on button "Add to mapping queue" at bounding box center [291, 318] width 31 height 73
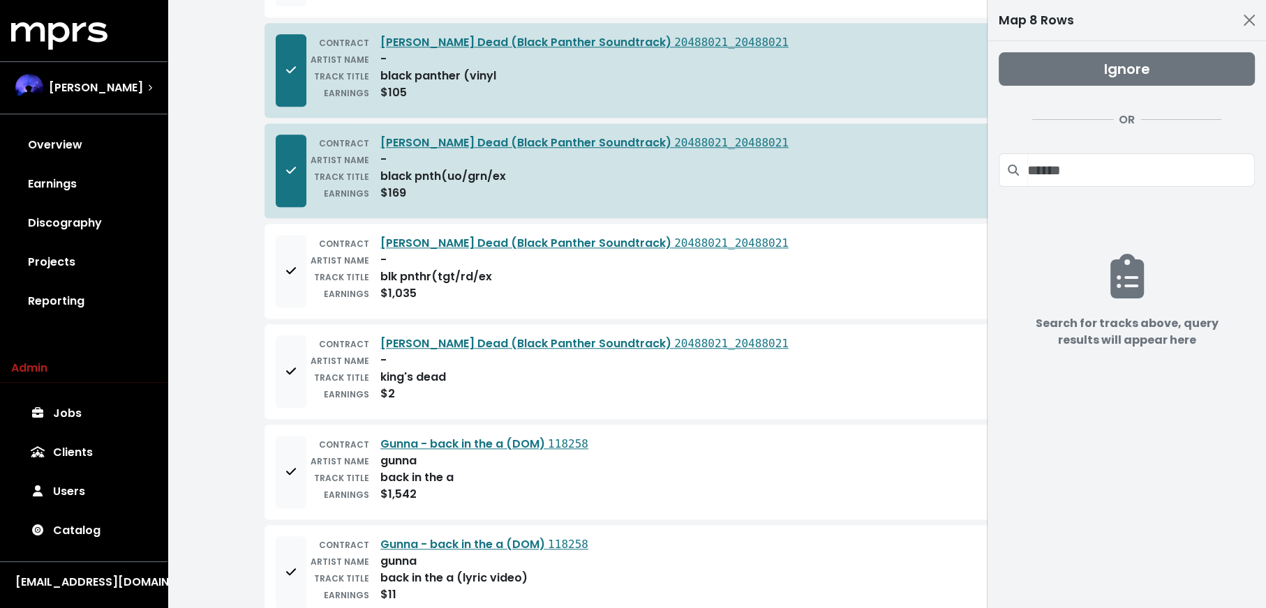
scroll to position [1088, 0]
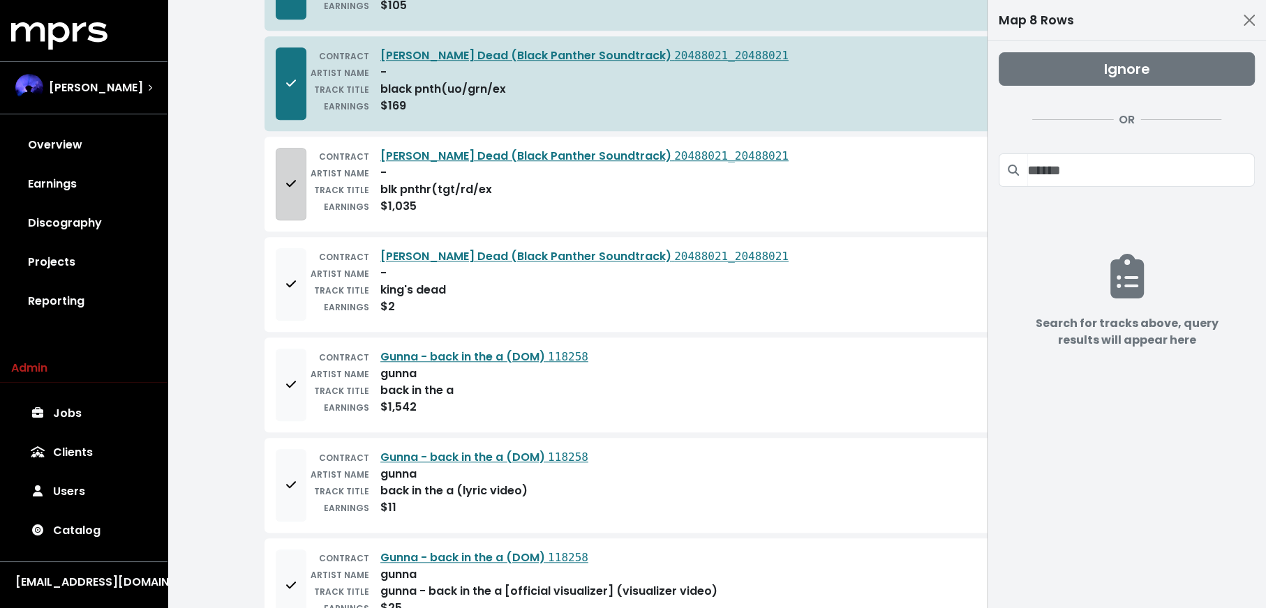
click at [281, 186] on button "Add to mapping queue" at bounding box center [291, 184] width 31 height 73
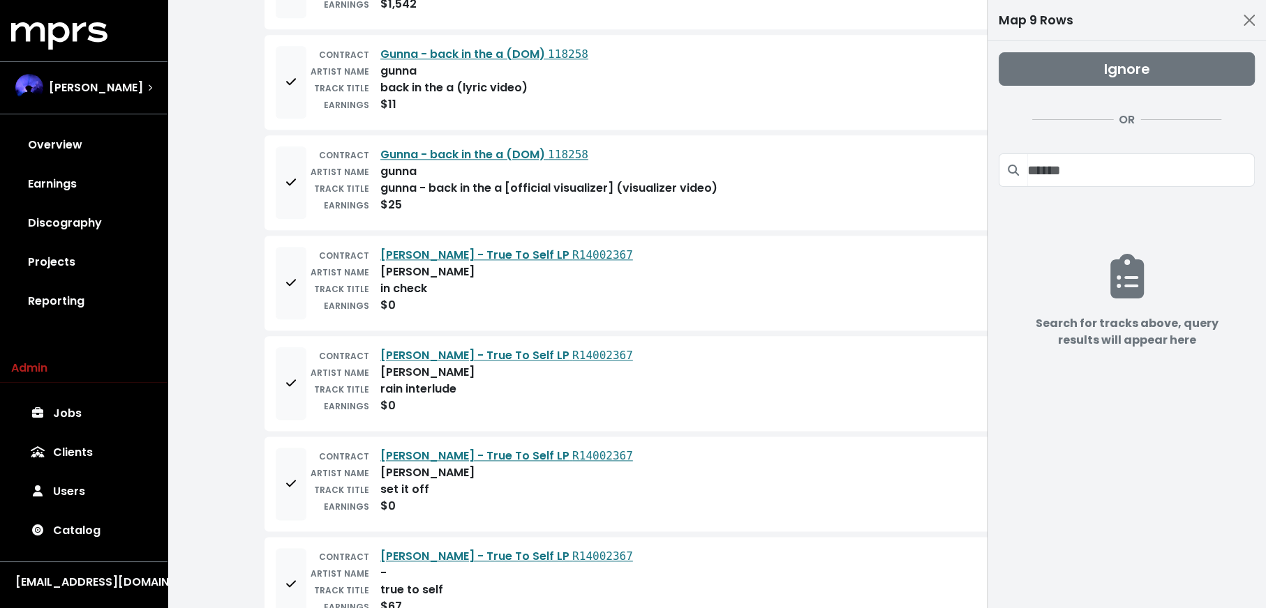
scroll to position [611, 0]
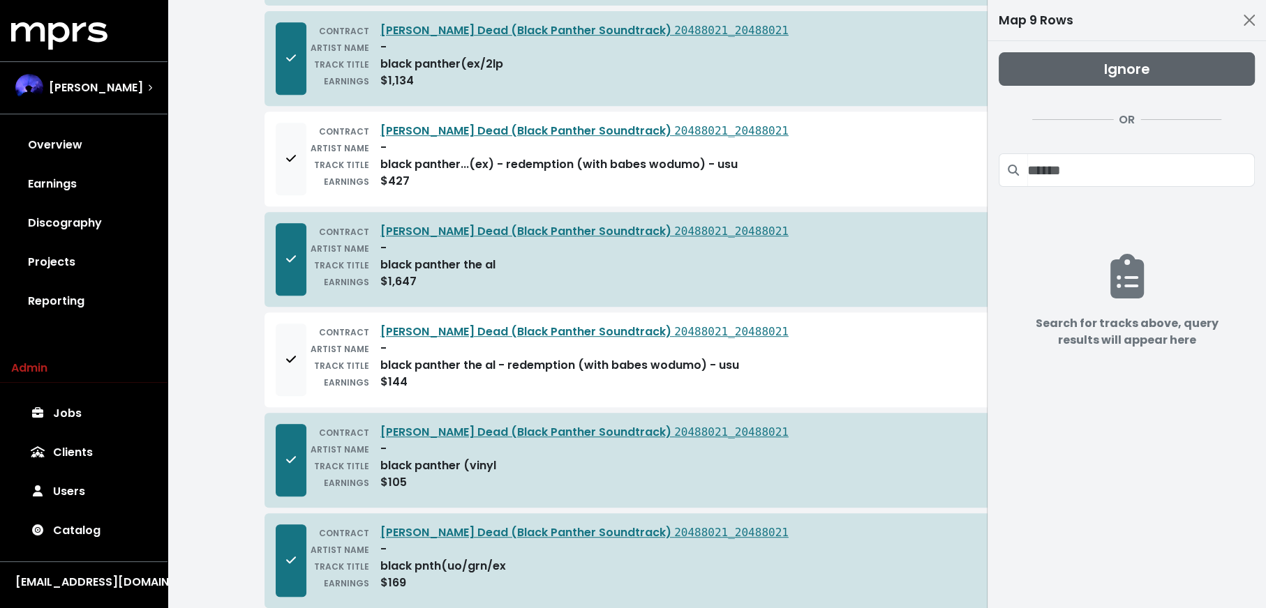
click at [1123, 76] on span "Ignore" at bounding box center [1127, 69] width 46 height 20
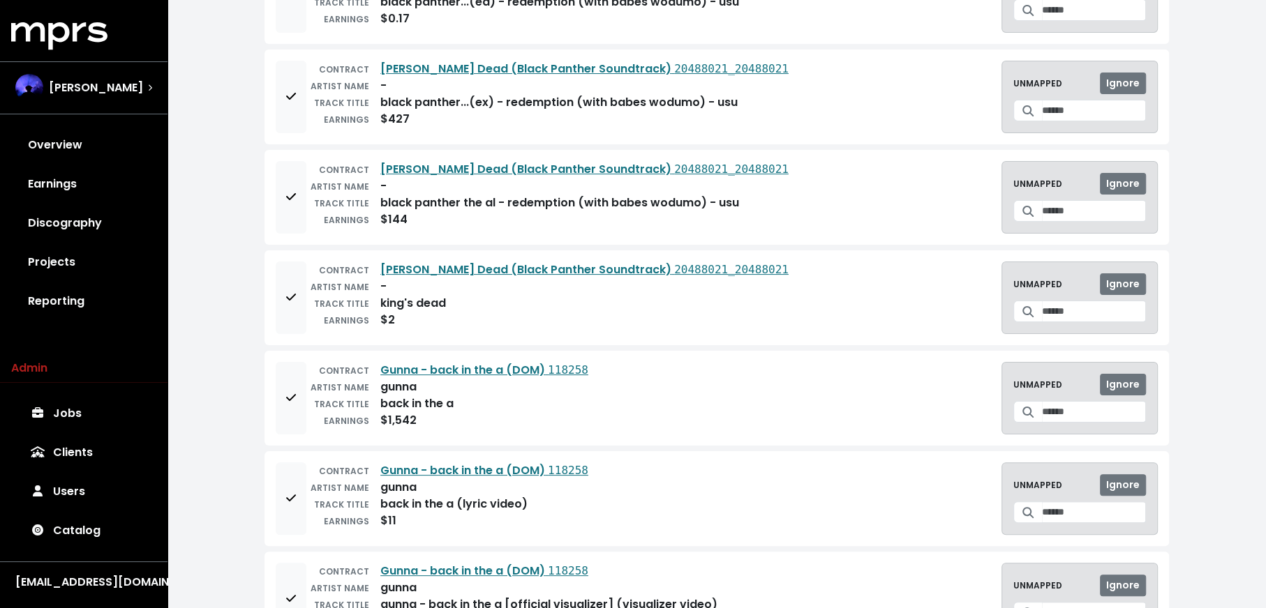
scroll to position [0, 0]
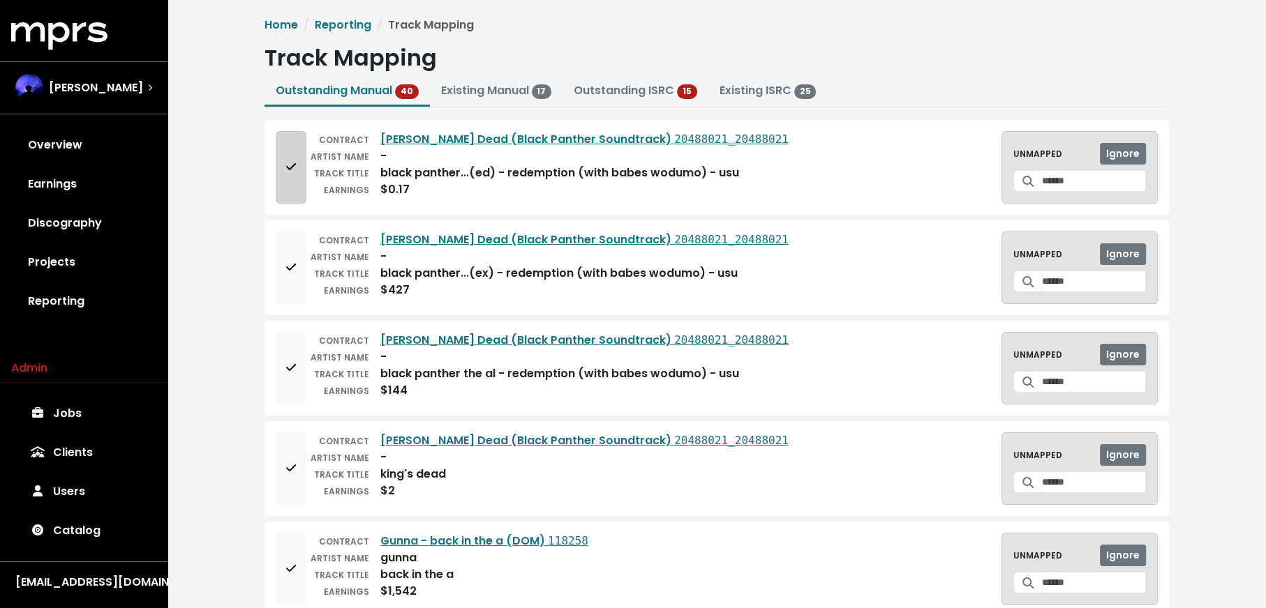
click at [279, 181] on button "Add to mapping queue" at bounding box center [291, 167] width 31 height 73
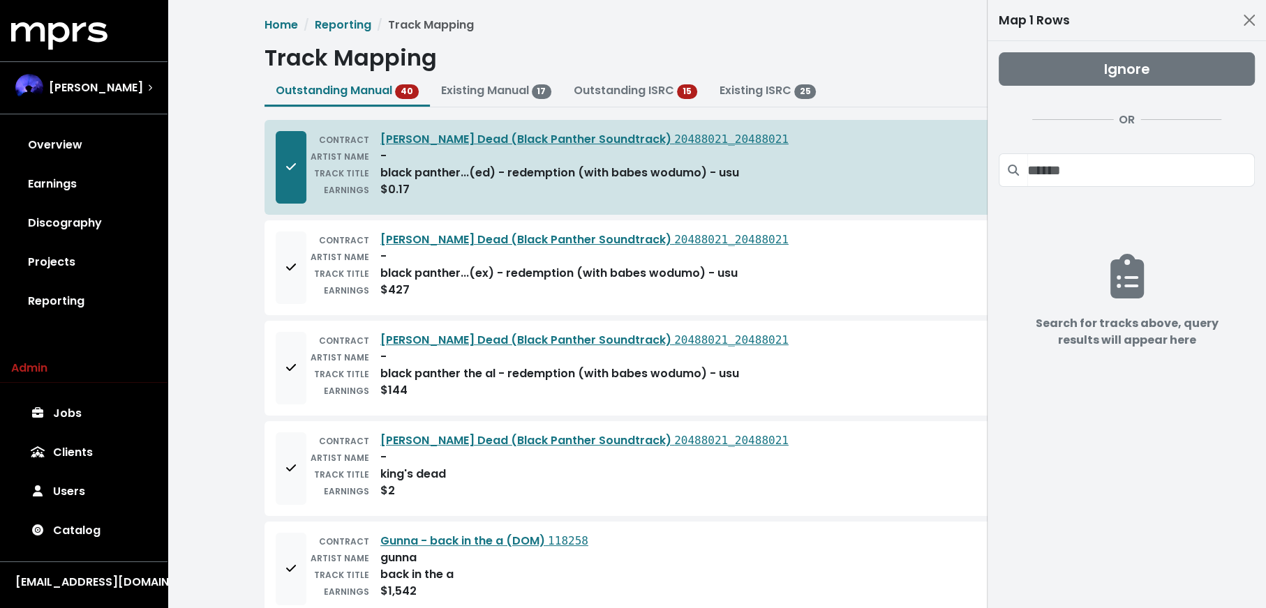
click at [273, 250] on div "CONTRACT Kendrick Lamar - King's Dead (Black Panther Soundtrack) 20488021_20488…" at bounding box center [716, 267] width 904 height 95
click at [271, 276] on div "CONTRACT Kendrick Lamar - King's Dead (Black Panther Soundtrack) 20488021_20488…" at bounding box center [716, 267] width 904 height 95
drag, startPoint x: 289, startPoint y: 276, endPoint x: 285, endPoint y: 353, distance: 77.5
click at [288, 276] on button "Add to mapping queue" at bounding box center [291, 268] width 31 height 73
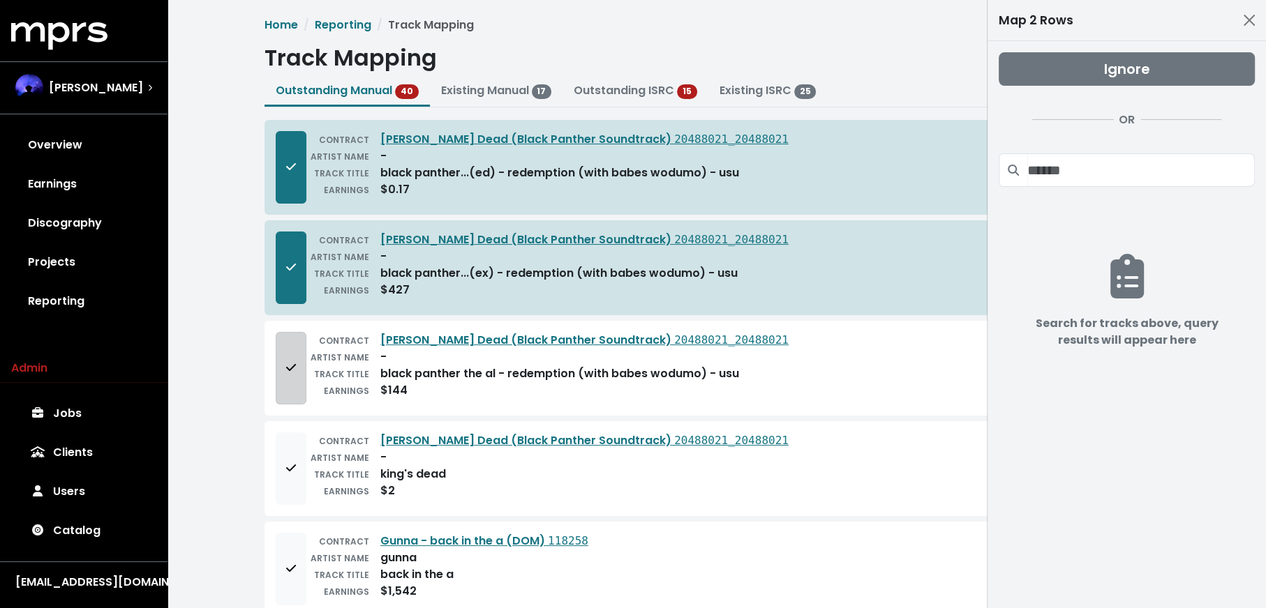
click at [285, 360] on span "Add to mapping queue" at bounding box center [291, 368] width 13 height 17
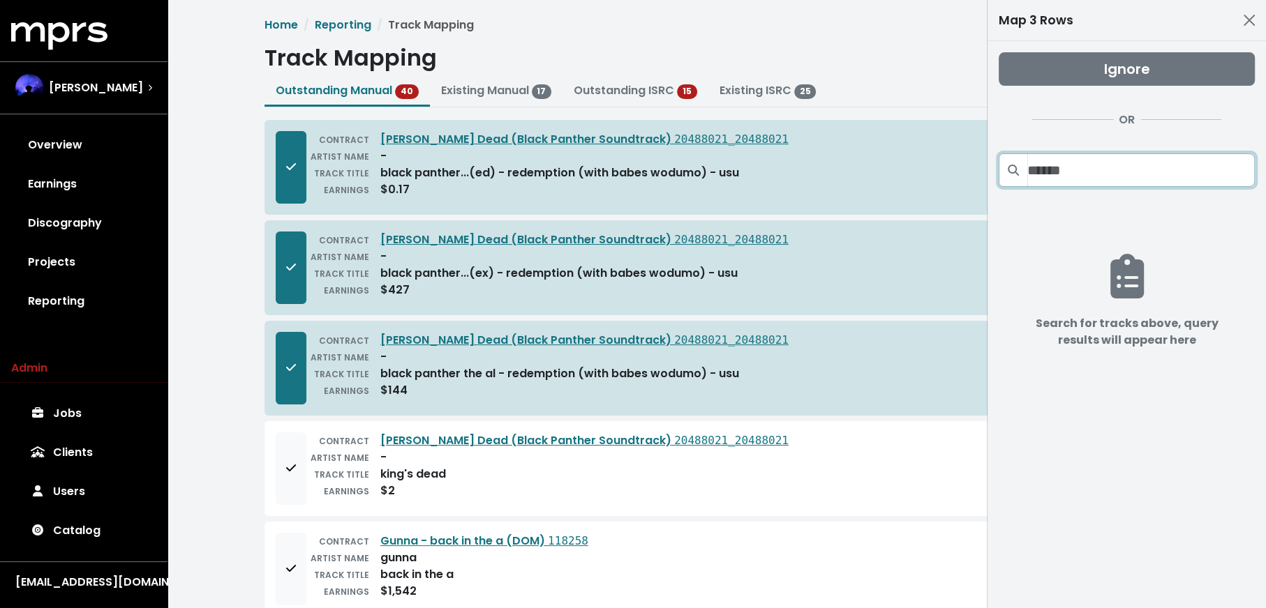
click at [1079, 172] on input "Search projects" at bounding box center [1140, 169] width 227 height 33
click at [1051, 167] on input "**********" at bounding box center [1140, 169] width 227 height 33
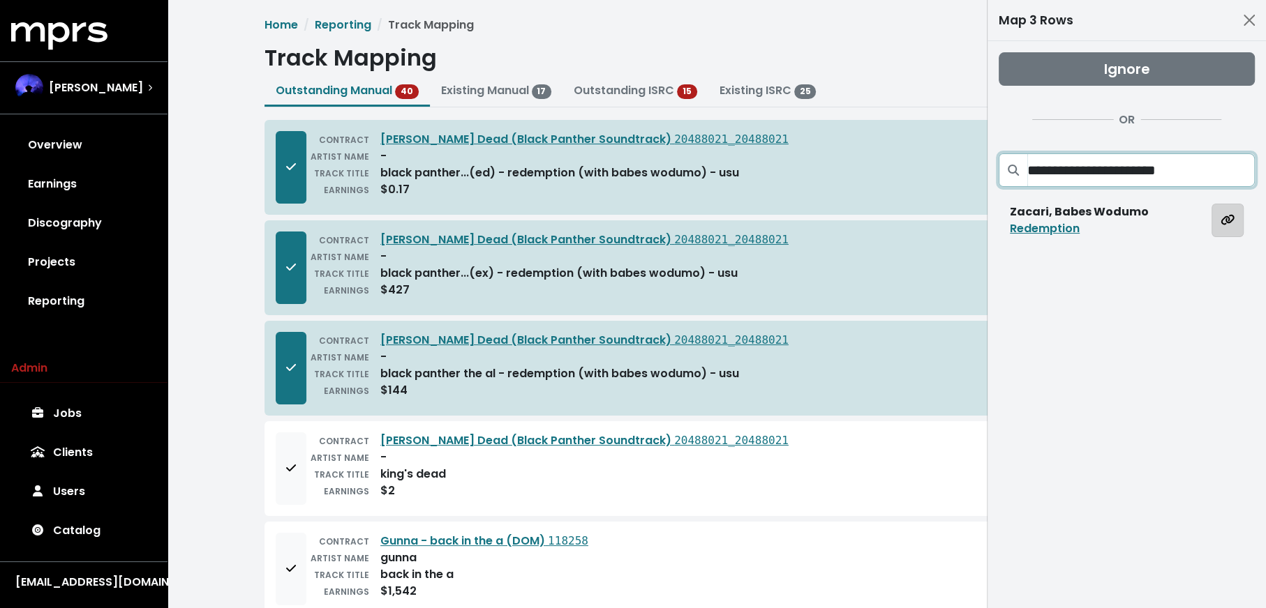
type input "**********"
click at [1220, 225] on span "Map all rows to this track" at bounding box center [1227, 220] width 14 height 16
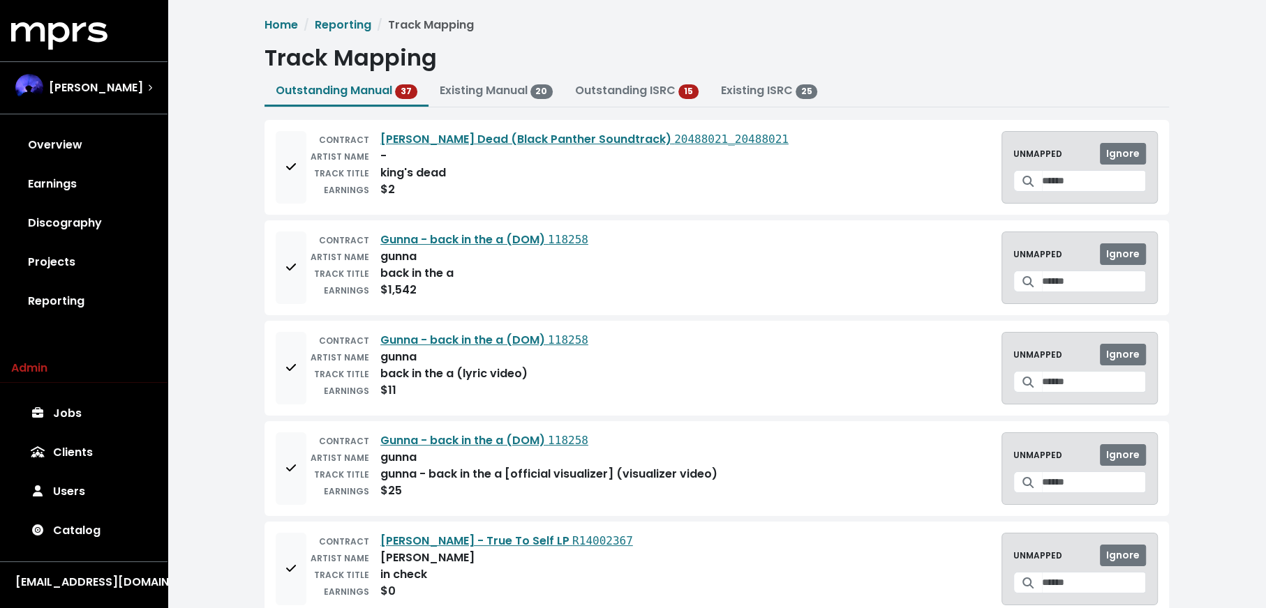
click at [1028, 178] on span at bounding box center [1027, 181] width 29 height 22
click at [1043, 172] on input "Search for a track to map to" at bounding box center [1094, 181] width 104 height 22
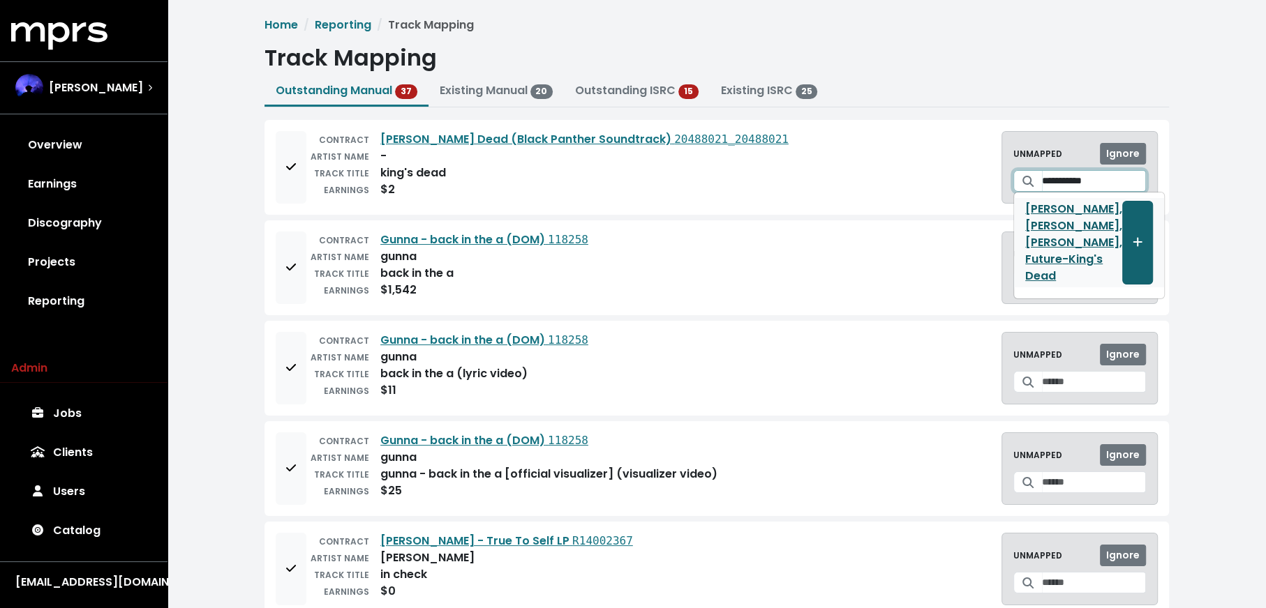
type input "**********"
click at [1131, 244] on span "Create track mapping" at bounding box center [1137, 242] width 13 height 17
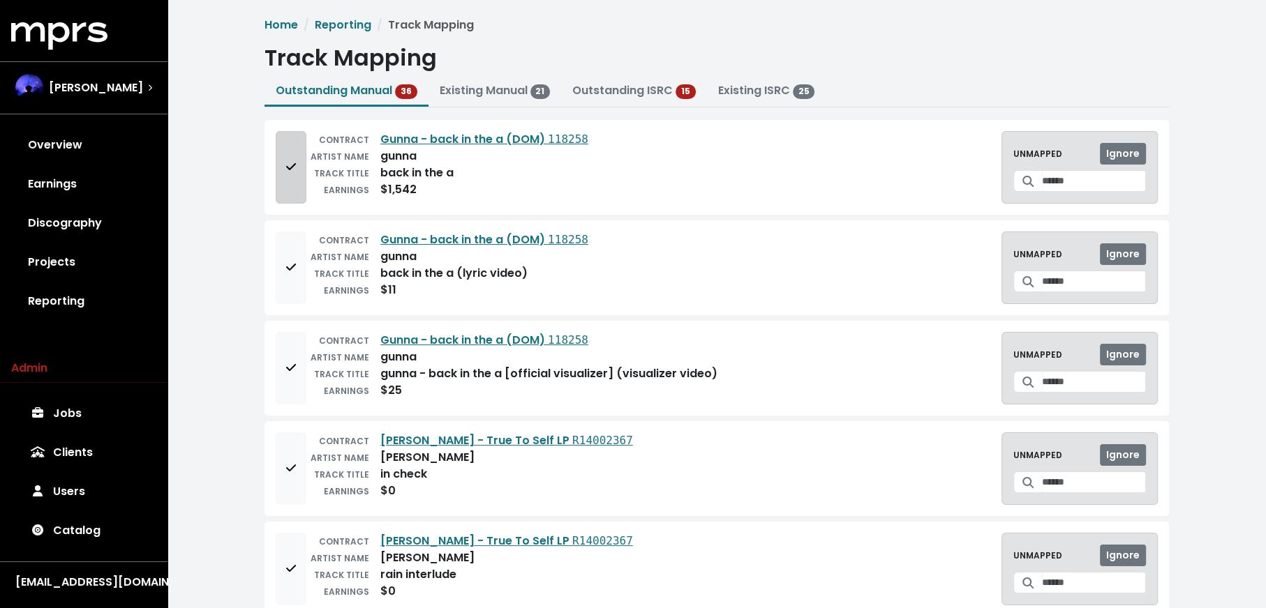
click at [282, 192] on button "Add to mapping queue" at bounding box center [291, 167] width 31 height 73
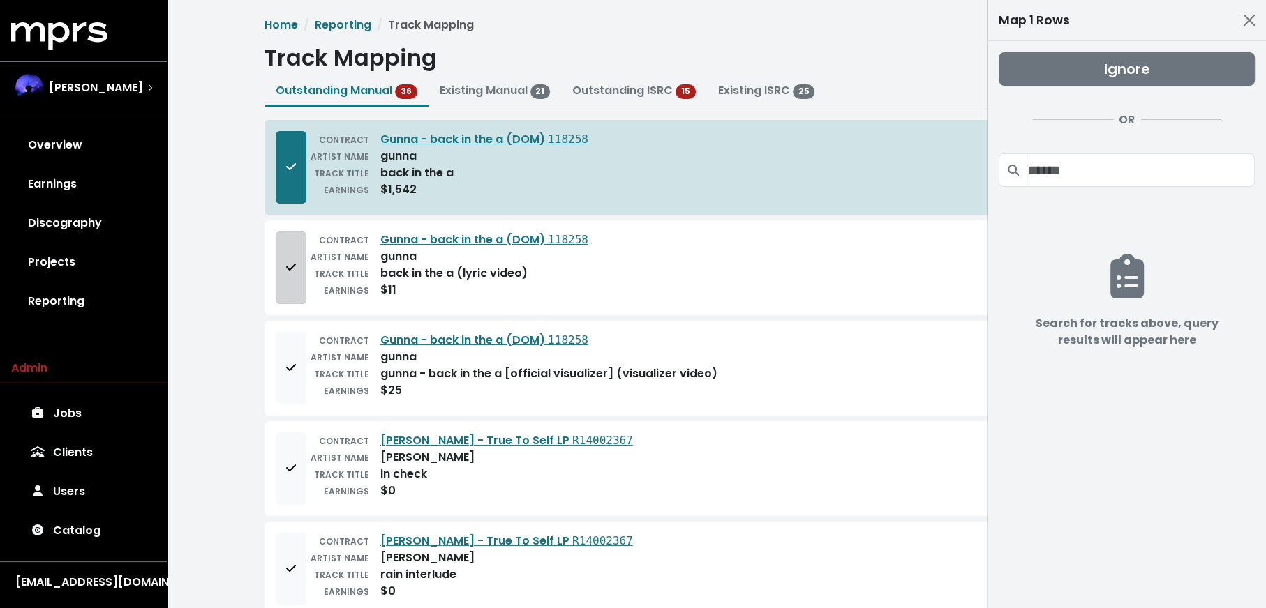
click at [295, 301] on button "Add to mapping queue" at bounding box center [291, 268] width 31 height 73
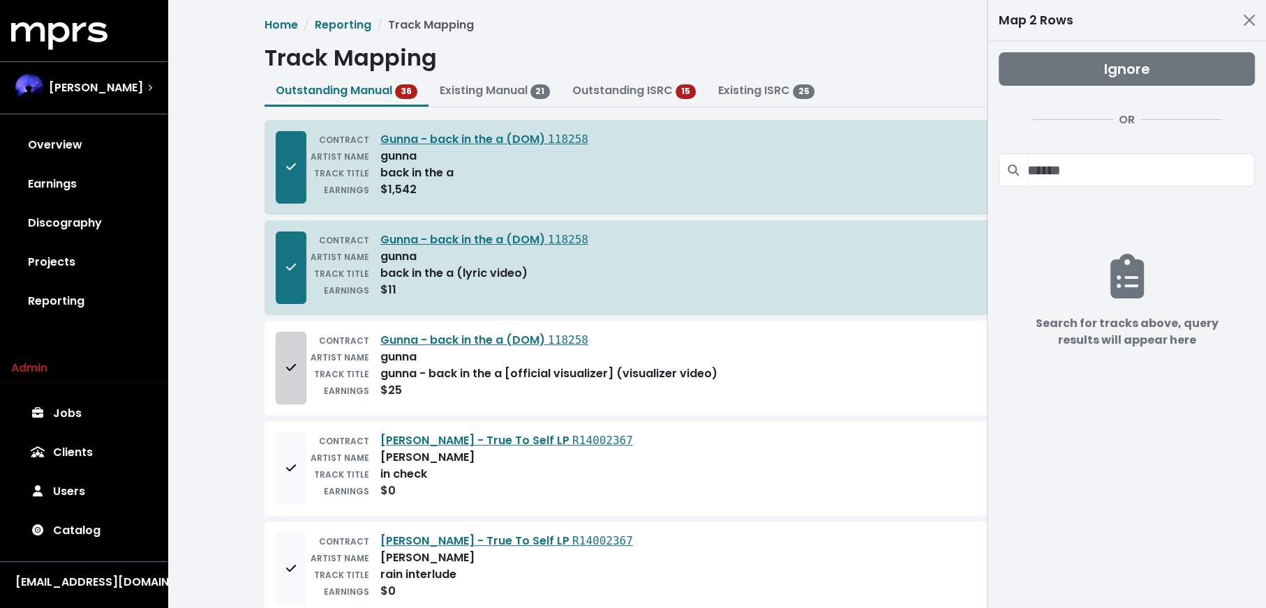
click at [289, 354] on button "Add to mapping queue" at bounding box center [291, 368] width 31 height 73
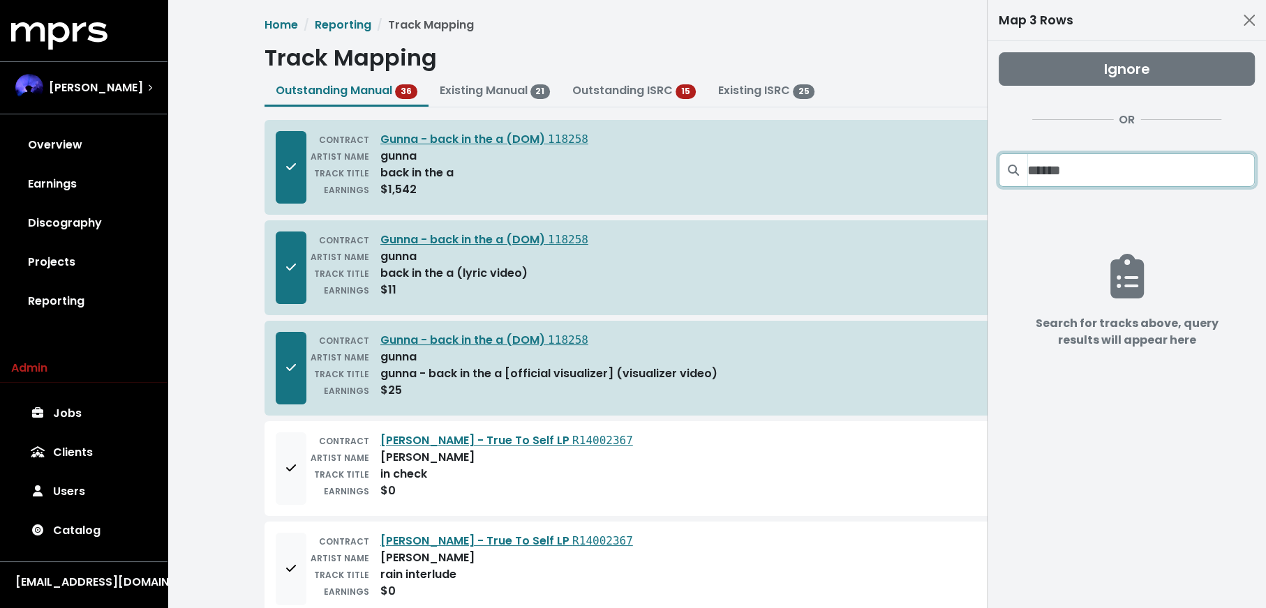
click at [1091, 170] on input "Search projects" at bounding box center [1140, 169] width 227 height 33
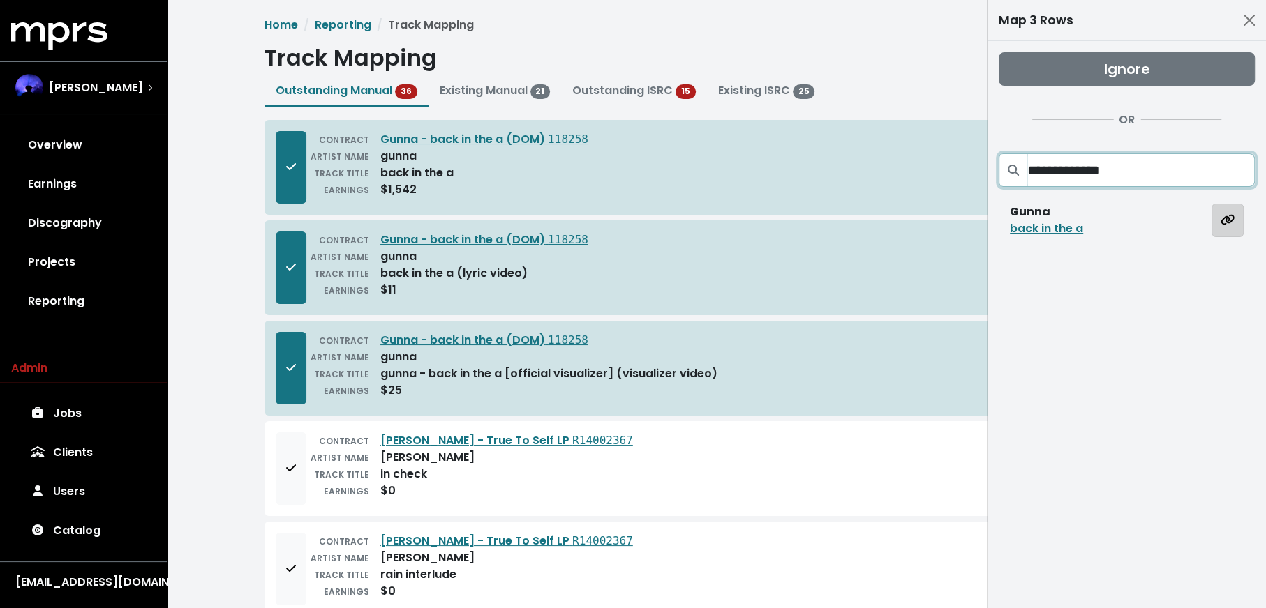
type input "**********"
click at [1224, 218] on icon "Map all rows to this track" at bounding box center [1227, 219] width 14 height 11
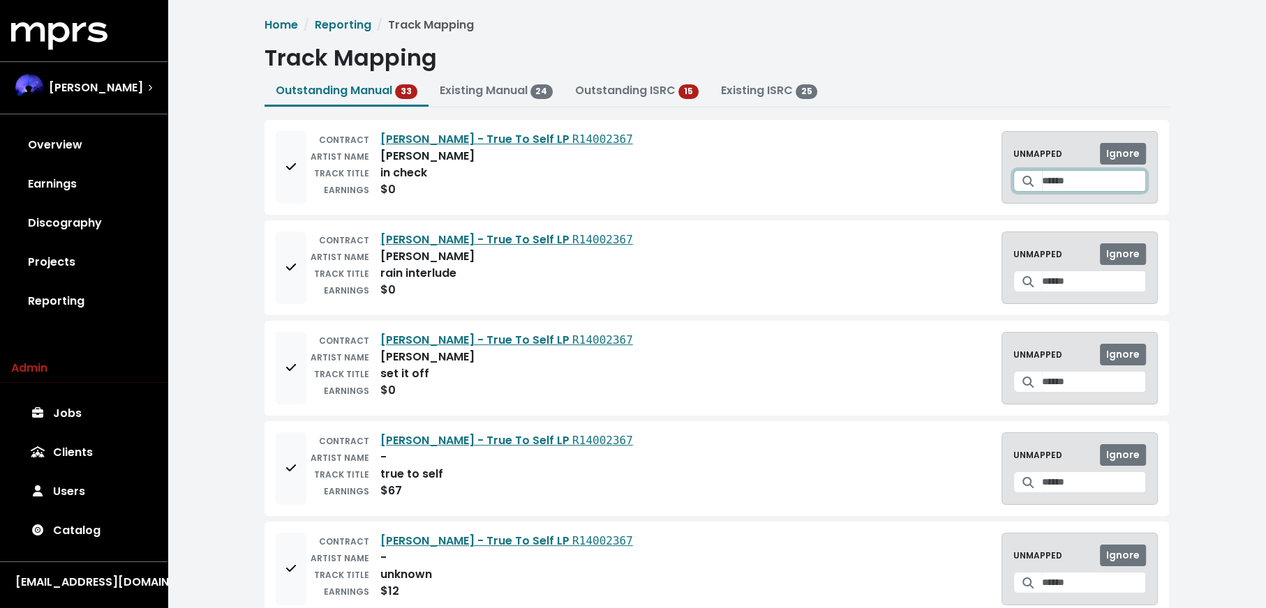
click at [1043, 185] on input "Search for a track to map to" at bounding box center [1094, 181] width 104 height 22
type input "********"
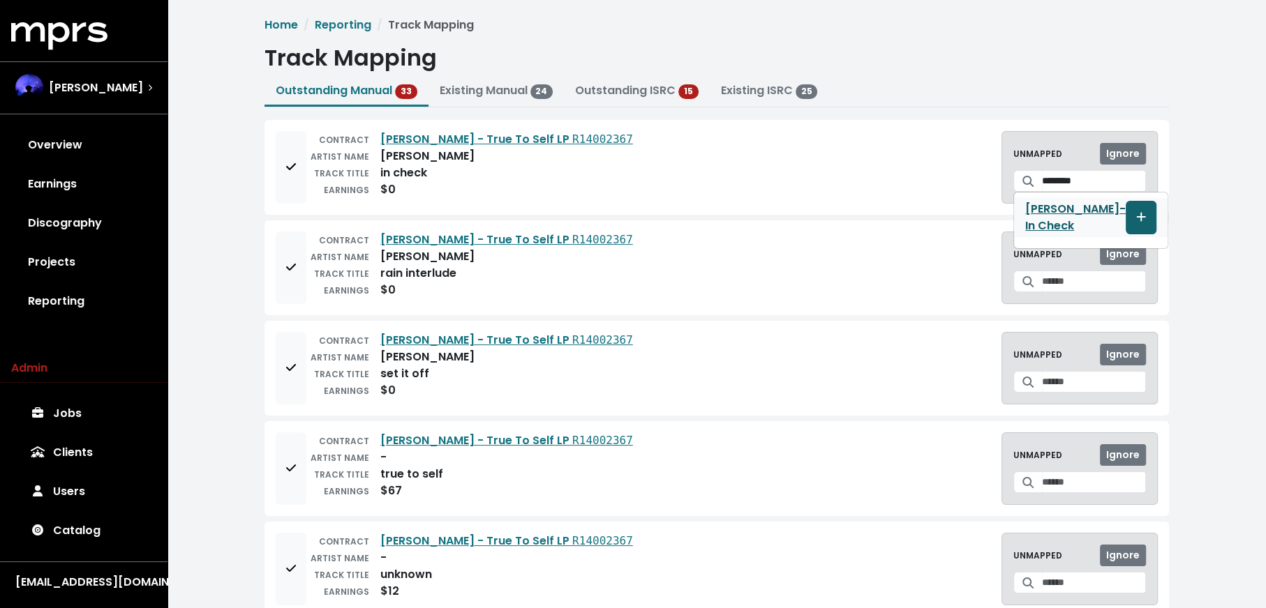
click at [1136, 211] on icon "Create track mapping" at bounding box center [1141, 216] width 10 height 11
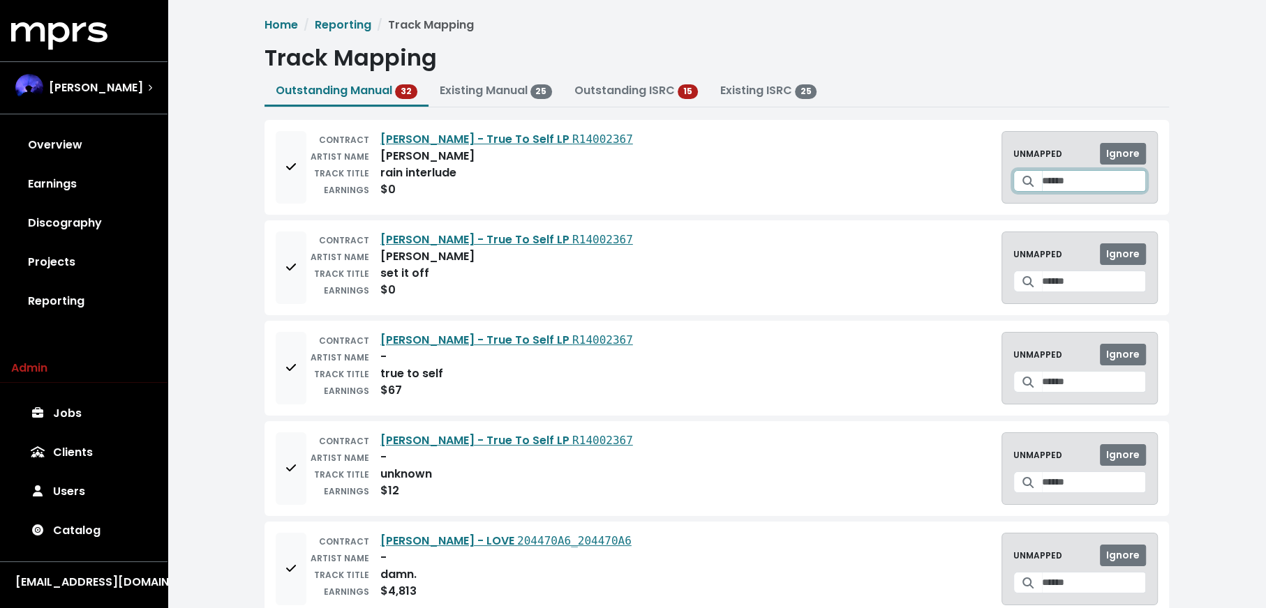
click at [1084, 181] on input "Search for a track to map to" at bounding box center [1094, 181] width 104 height 22
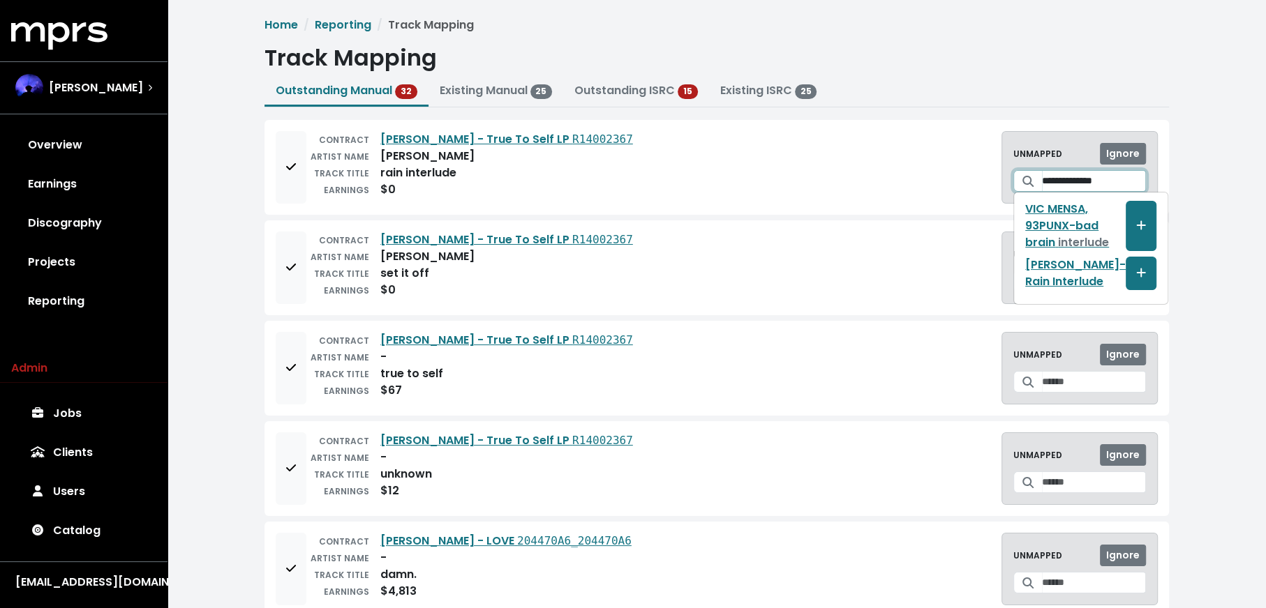
type input "**********"
drag, startPoint x: 1120, startPoint y: 186, endPoint x: 1010, endPoint y: 186, distance: 109.5
click at [1013, 186] on div "**********" at bounding box center [1079, 181] width 133 height 22
click at [1133, 181] on input "**********" at bounding box center [1094, 181] width 104 height 22
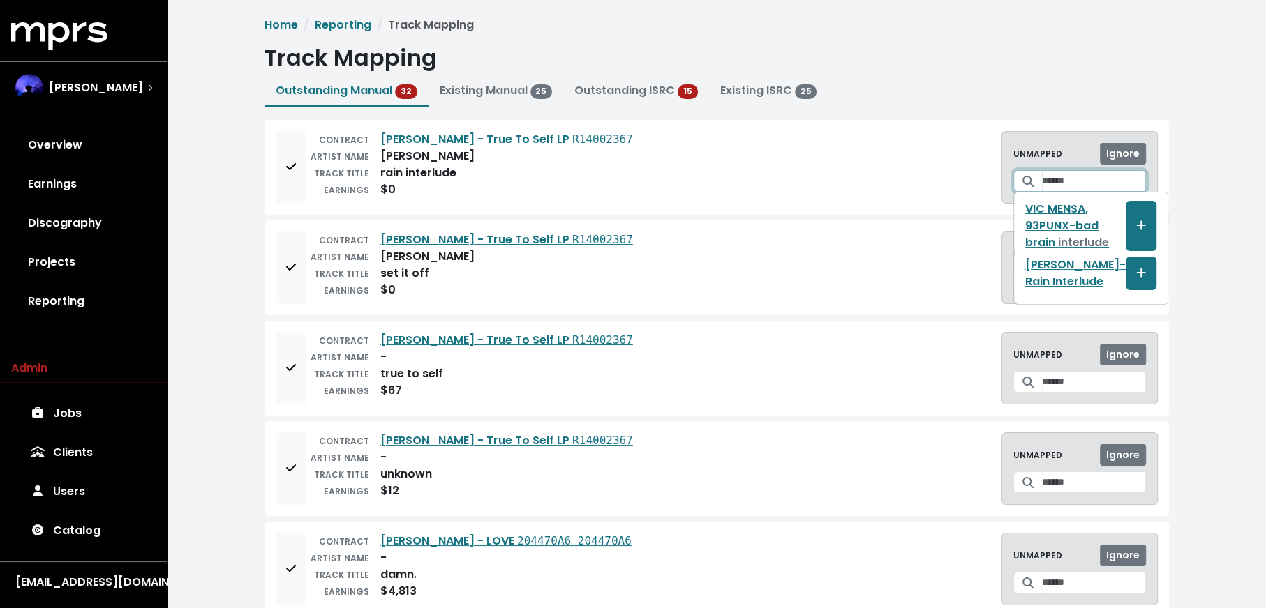
click at [1105, 179] on input "Search for a track to map to" at bounding box center [1094, 181] width 104 height 22
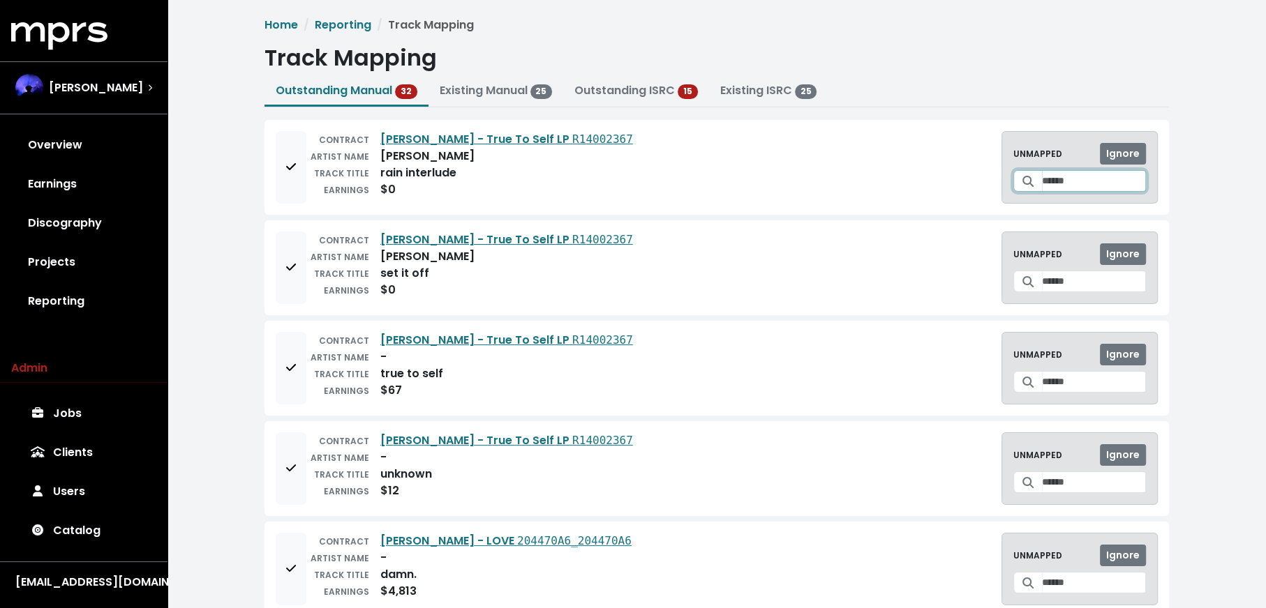
click at [1062, 183] on input "Search for a track to map to" at bounding box center [1094, 181] width 104 height 22
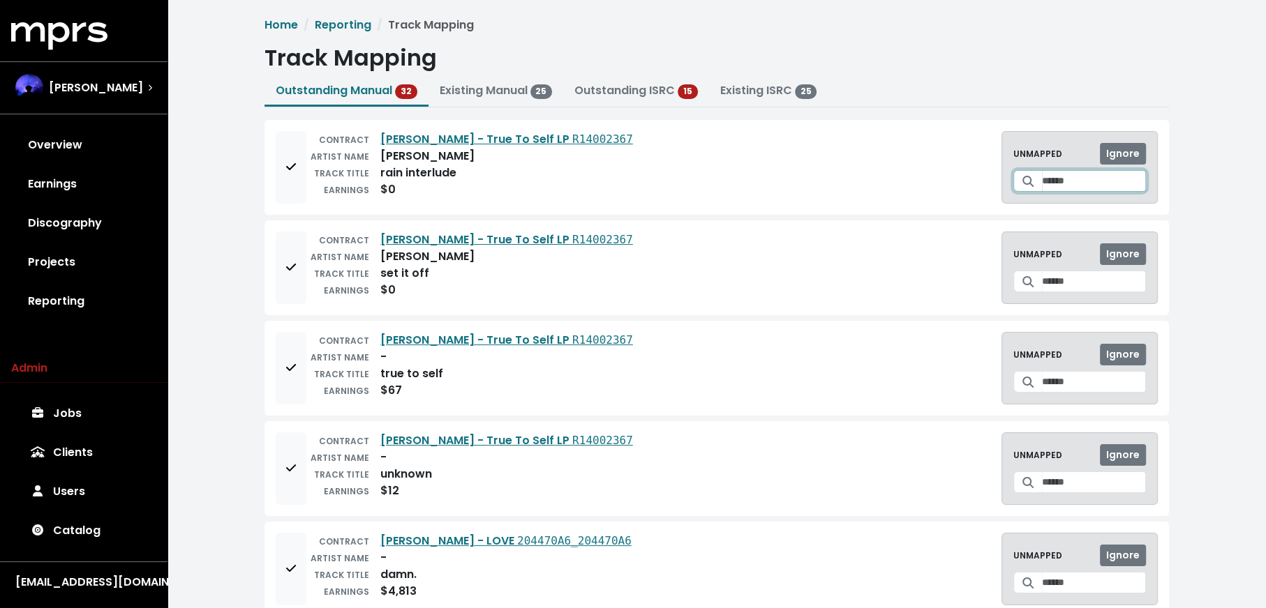
click at [1080, 183] on input "Search for a track to map to" at bounding box center [1094, 181] width 104 height 22
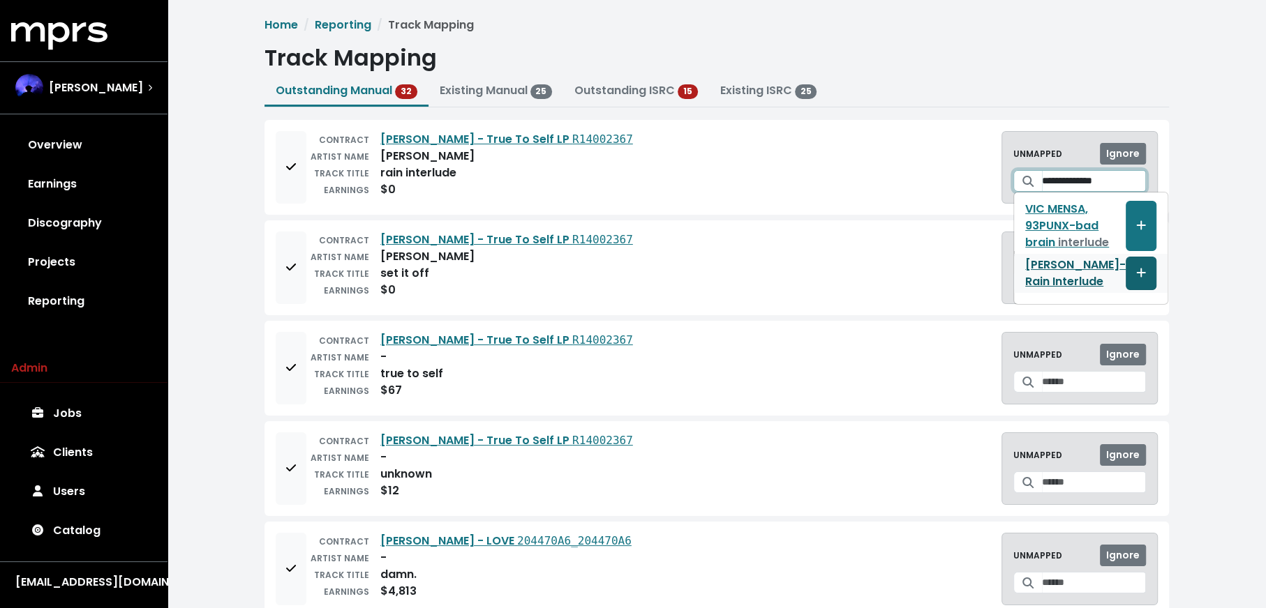
type input "**********"
click at [1136, 270] on icon "Create track mapping" at bounding box center [1141, 272] width 10 height 11
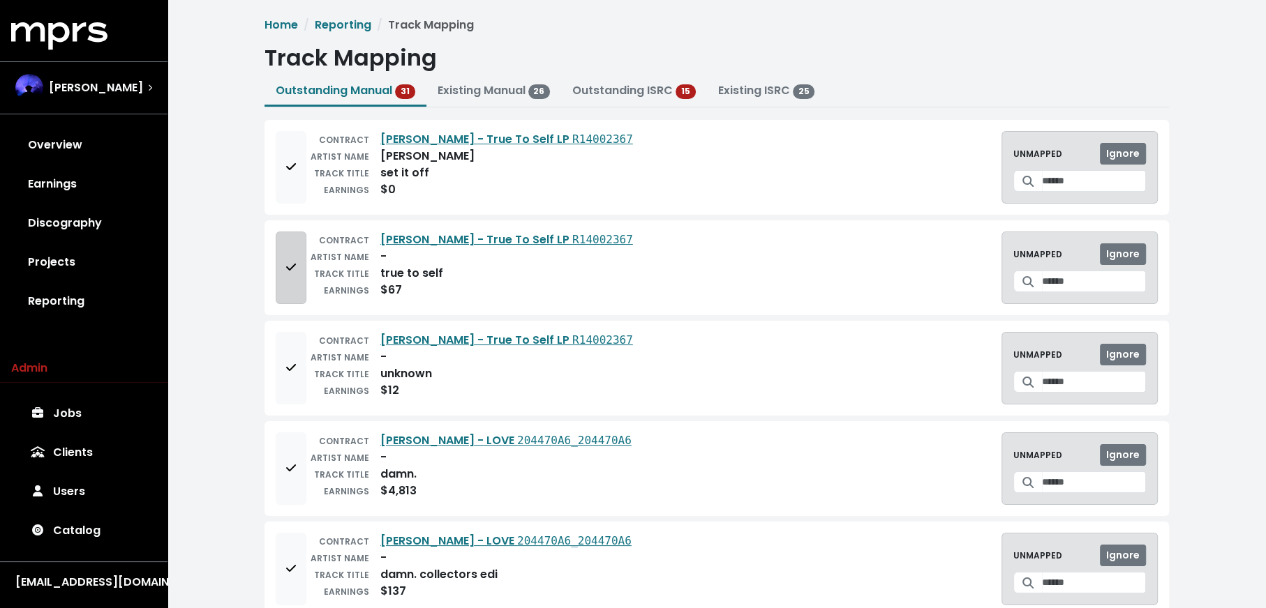
click at [294, 276] on button "Add to mapping queue" at bounding box center [291, 268] width 31 height 73
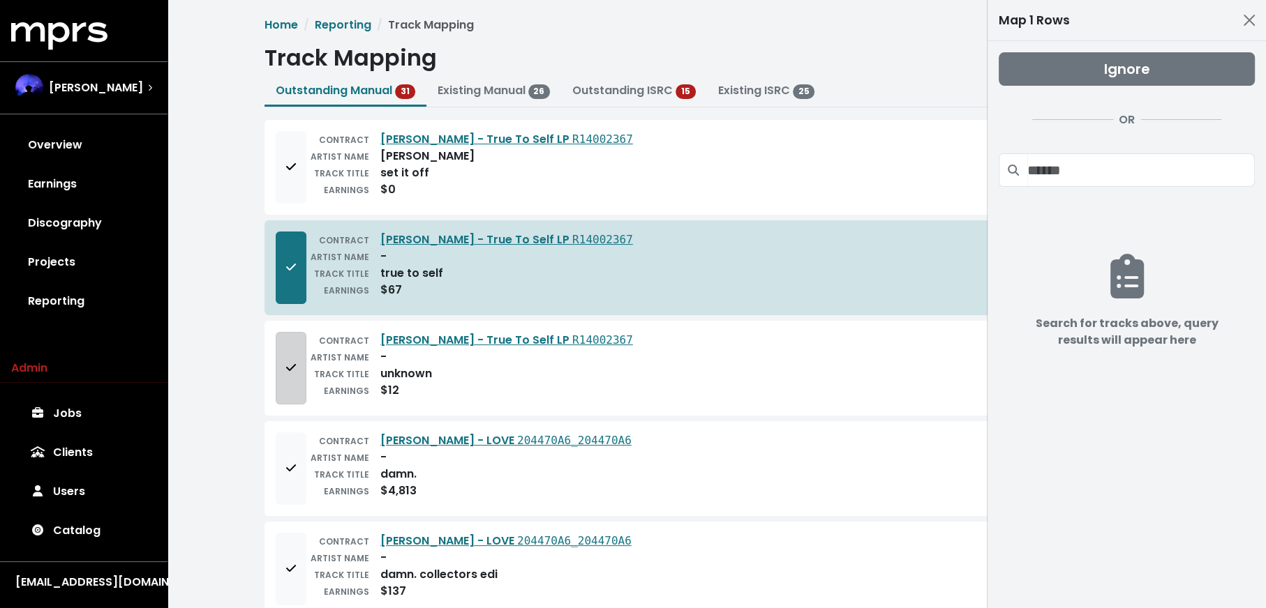
click at [291, 337] on button "Add to mapping queue" at bounding box center [291, 368] width 31 height 73
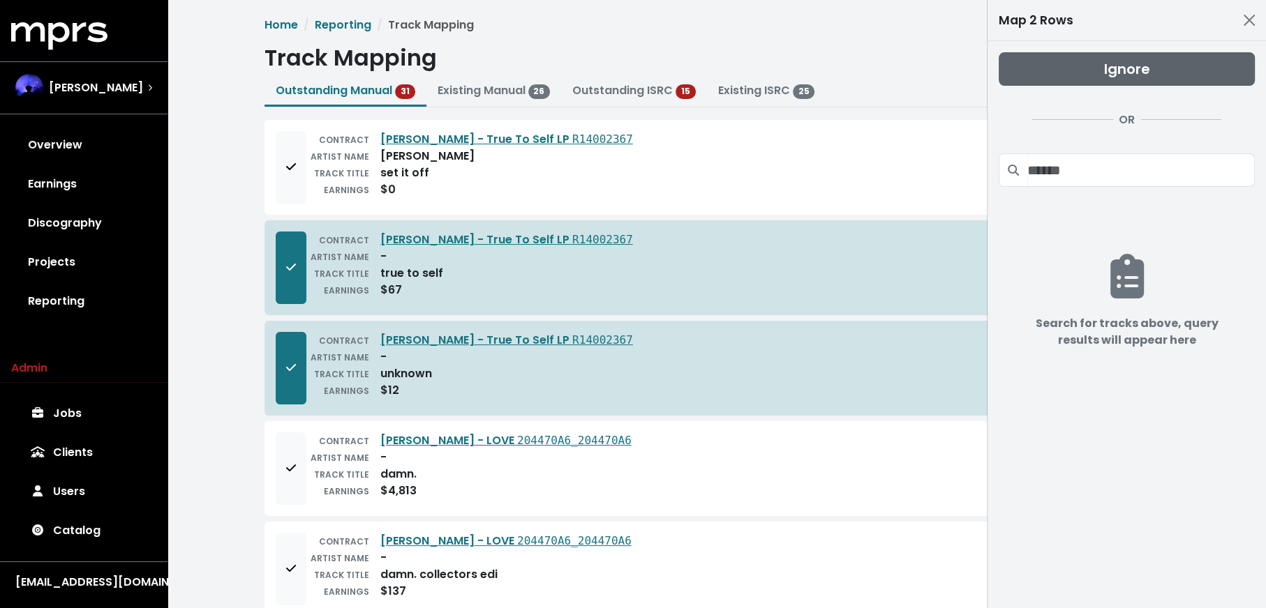
click at [1073, 77] on button "Ignore" at bounding box center [1126, 68] width 256 height 33
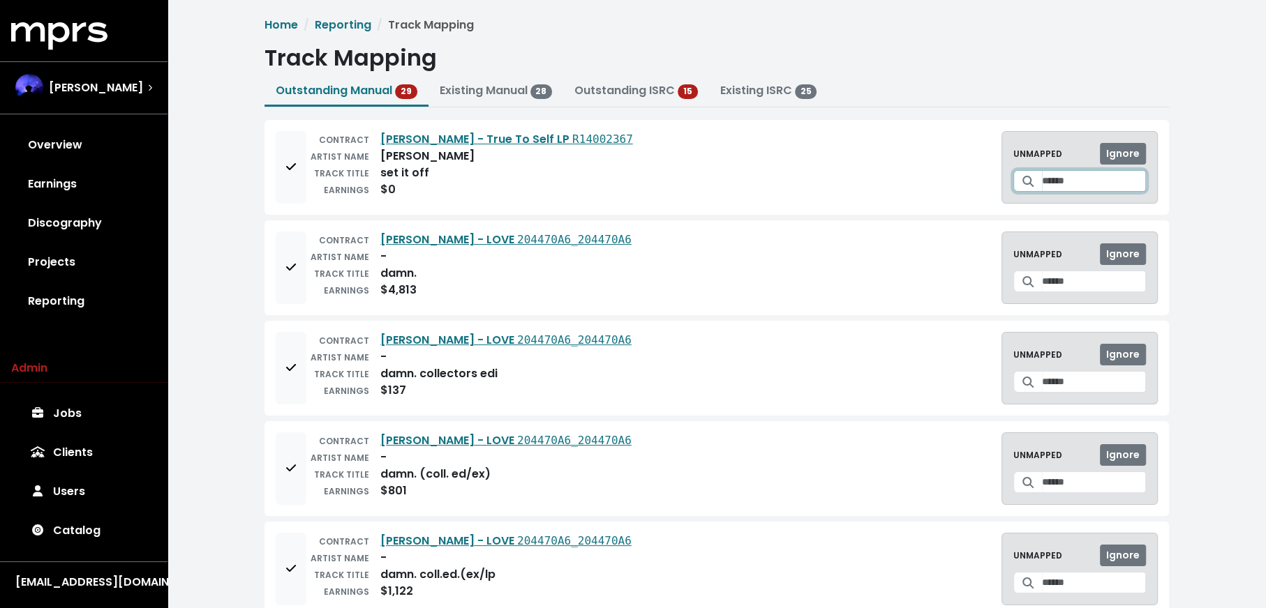
click at [1053, 179] on input "Search for a track to map to" at bounding box center [1094, 181] width 104 height 22
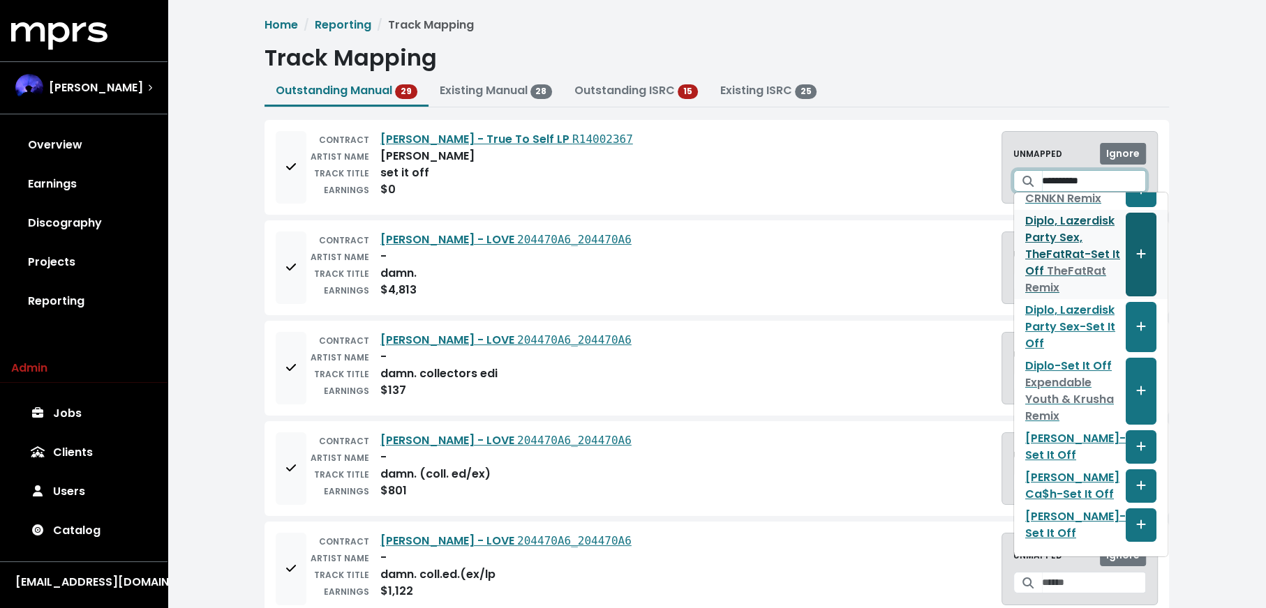
scroll to position [199, 0]
type input "**********"
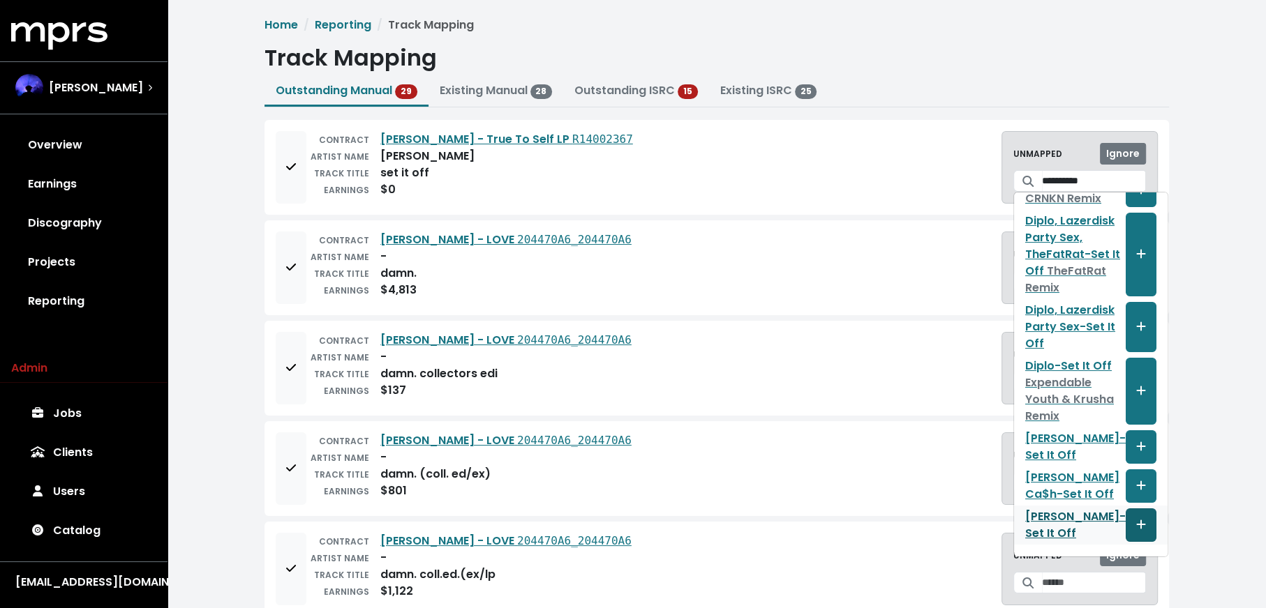
click at [1134, 525] on span "Create track mapping" at bounding box center [1140, 525] width 13 height 17
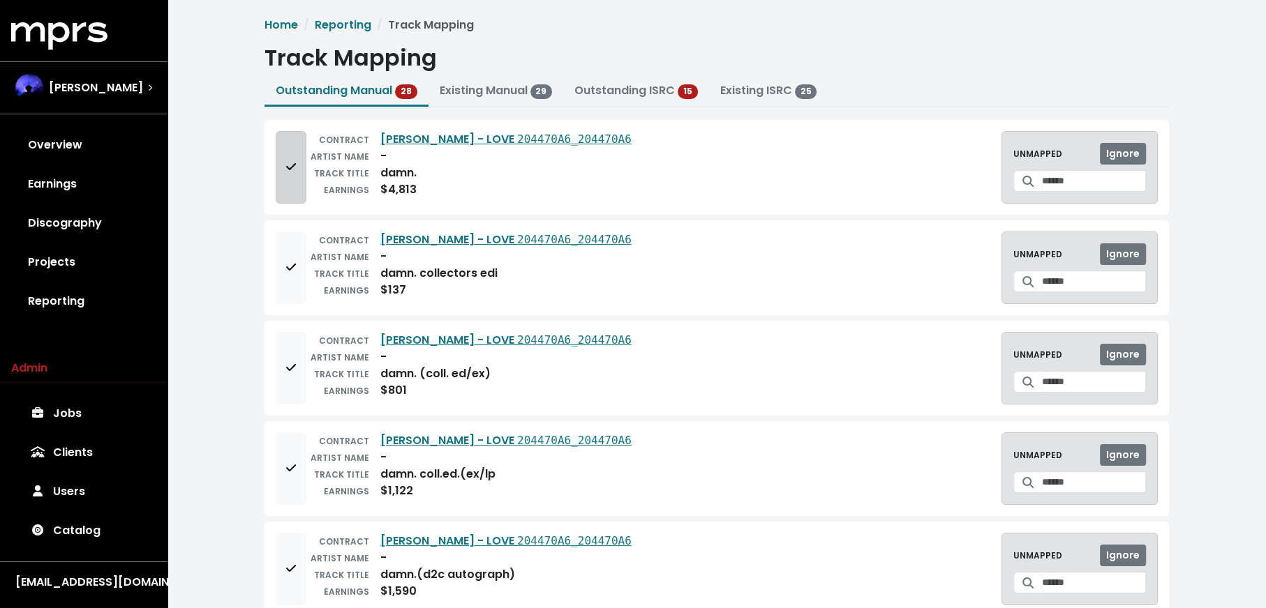
click at [290, 172] on span "Add to mapping queue" at bounding box center [291, 167] width 10 height 16
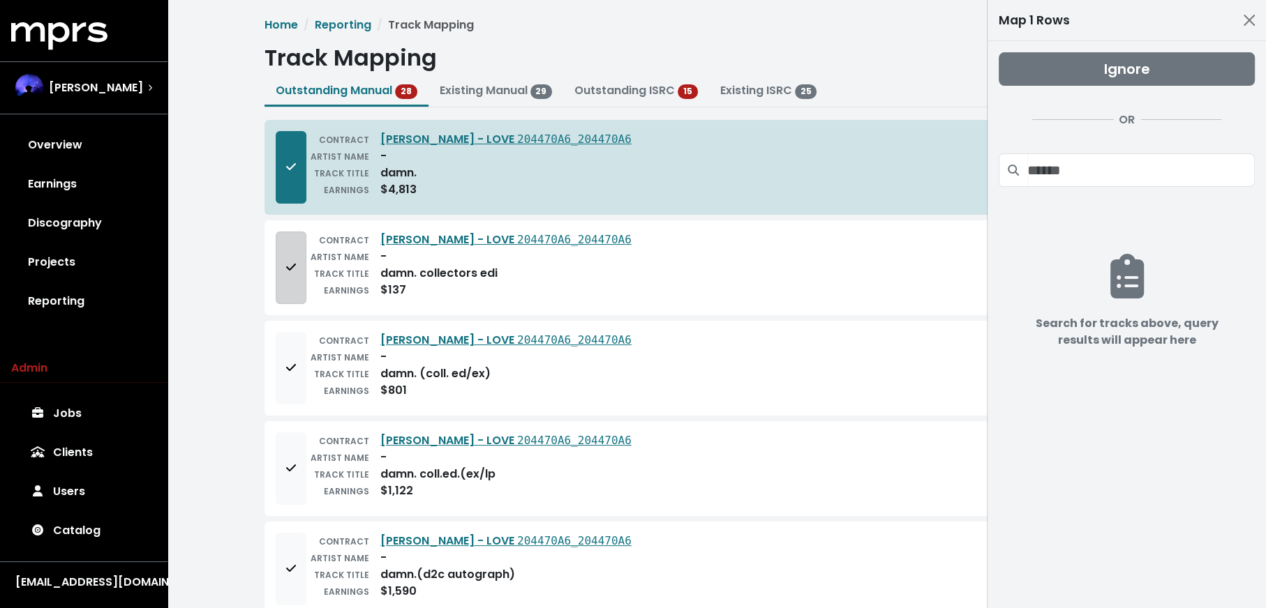
click at [287, 270] on icon "Add to mapping queue" at bounding box center [291, 267] width 10 height 11
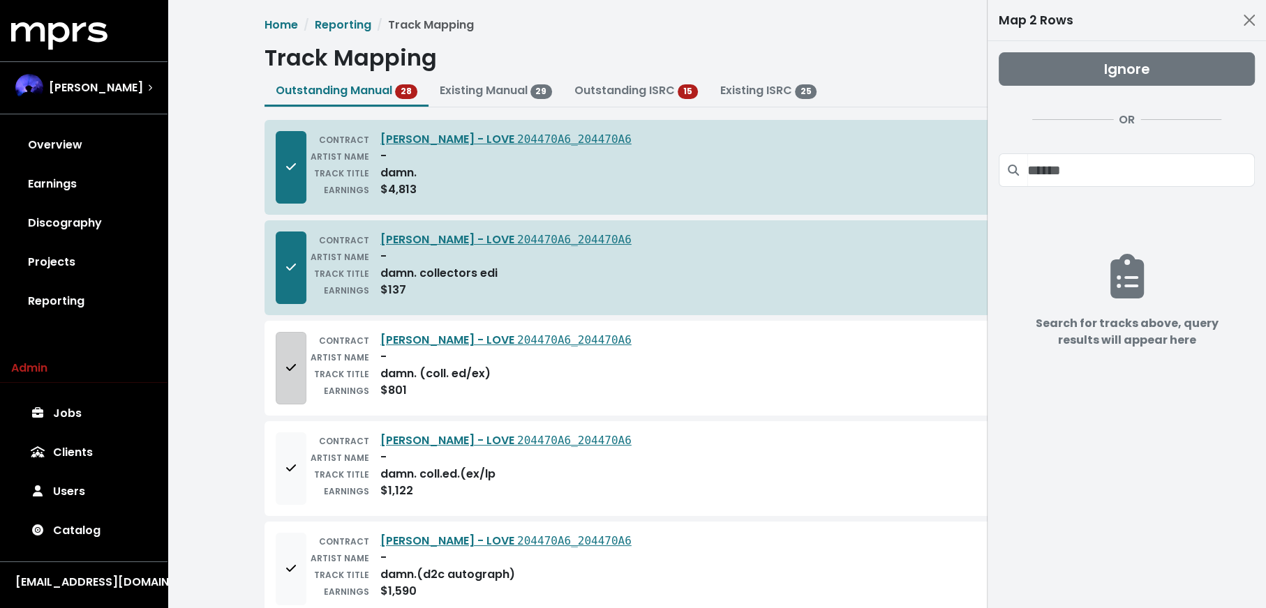
click at [285, 361] on span "Add to mapping queue" at bounding box center [291, 368] width 13 height 17
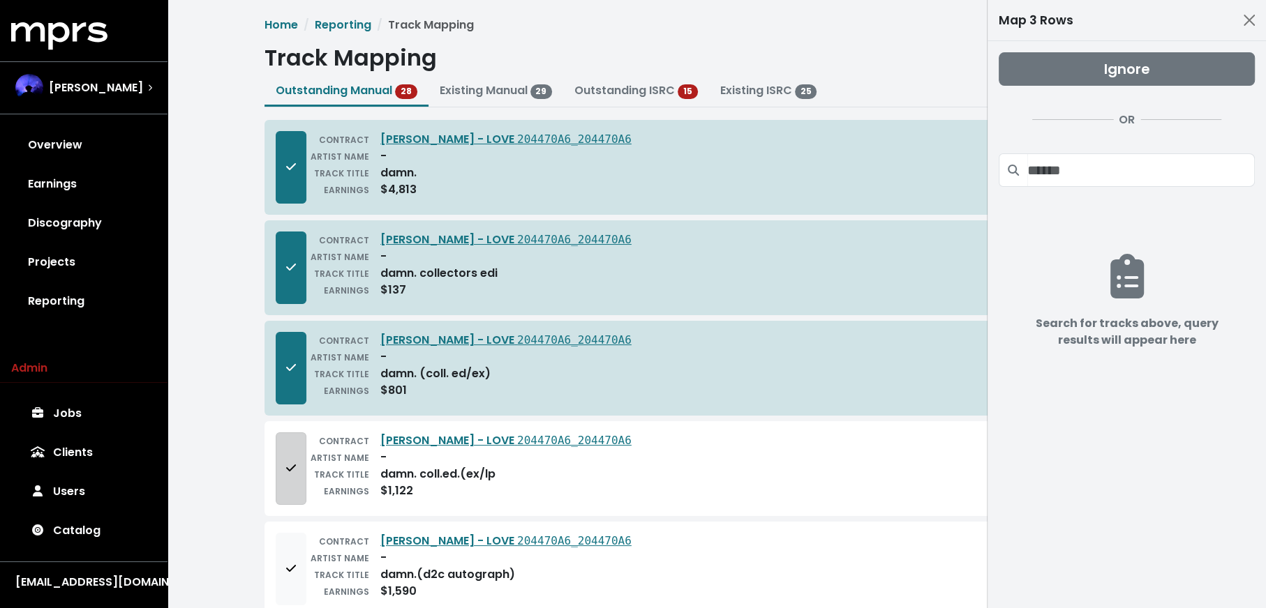
click at [290, 470] on span "Add to mapping queue" at bounding box center [291, 468] width 10 height 16
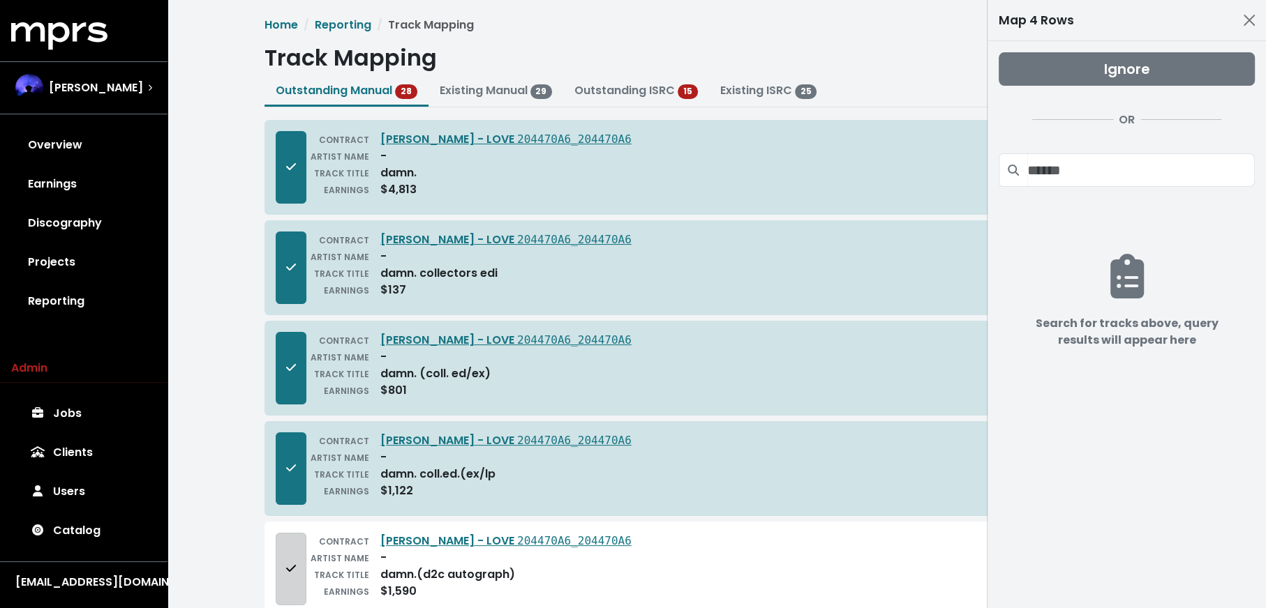
click at [277, 553] on button "Add to mapping queue" at bounding box center [291, 569] width 31 height 73
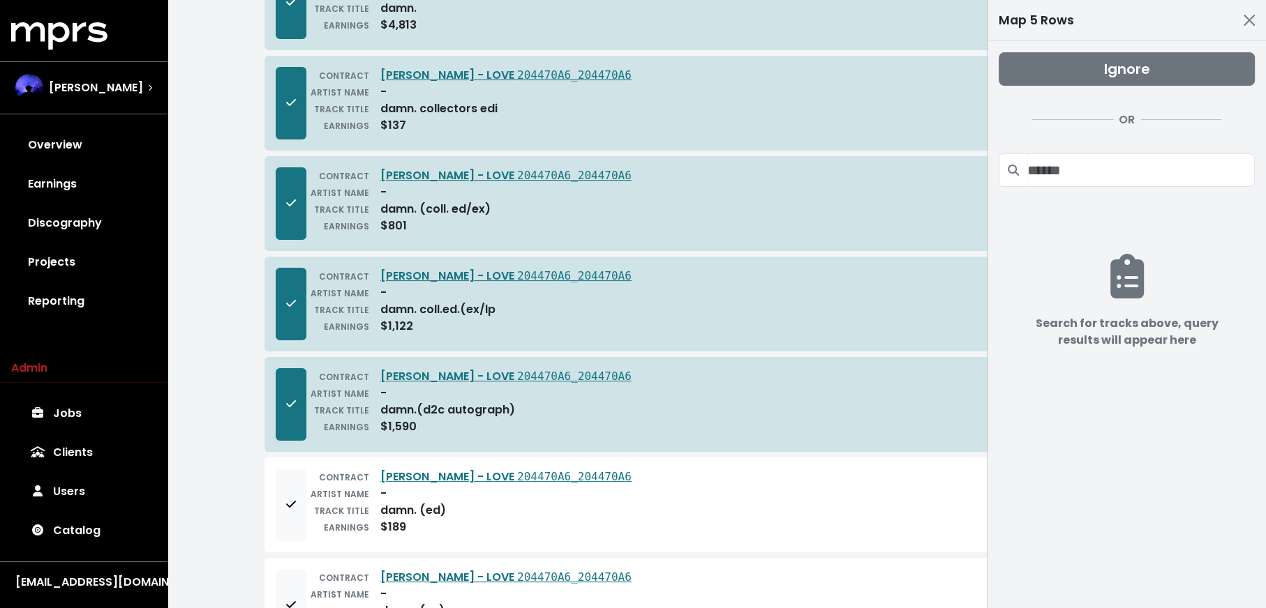
scroll to position [356, 0]
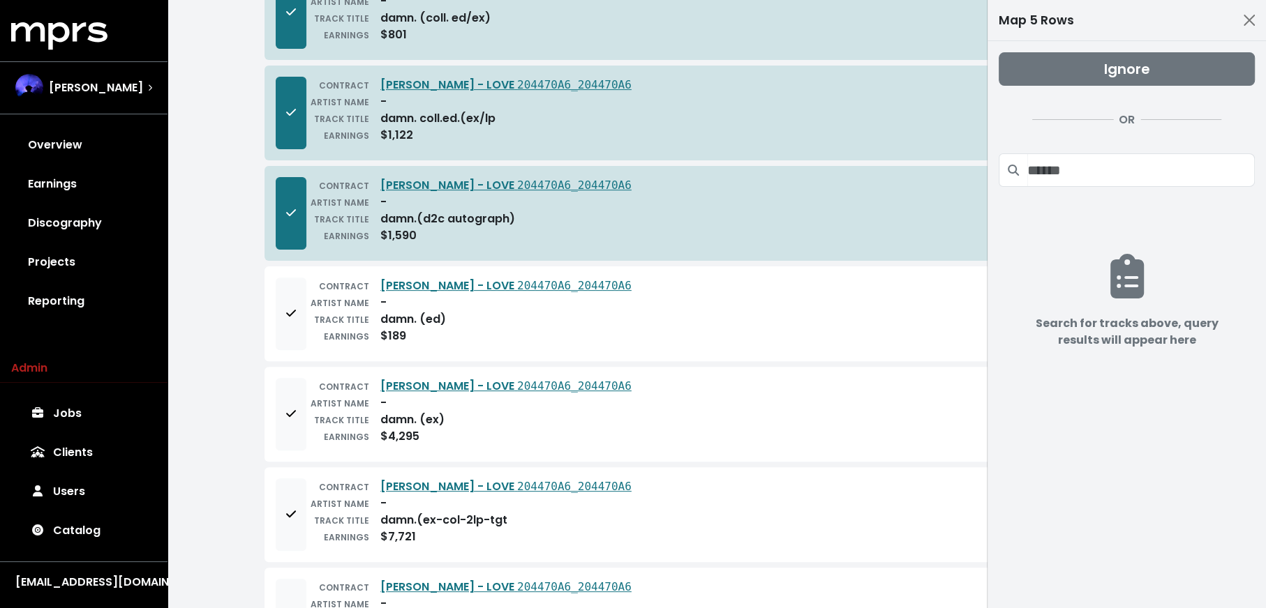
click at [273, 335] on div "CONTRACT Kendrick Lamar - LOVE 204470A6_204470A6 ARTIST NAME - TRACK TITLE damn…" at bounding box center [716, 314] width 904 height 95
click at [280, 327] on button "Add to mapping queue" at bounding box center [291, 314] width 31 height 73
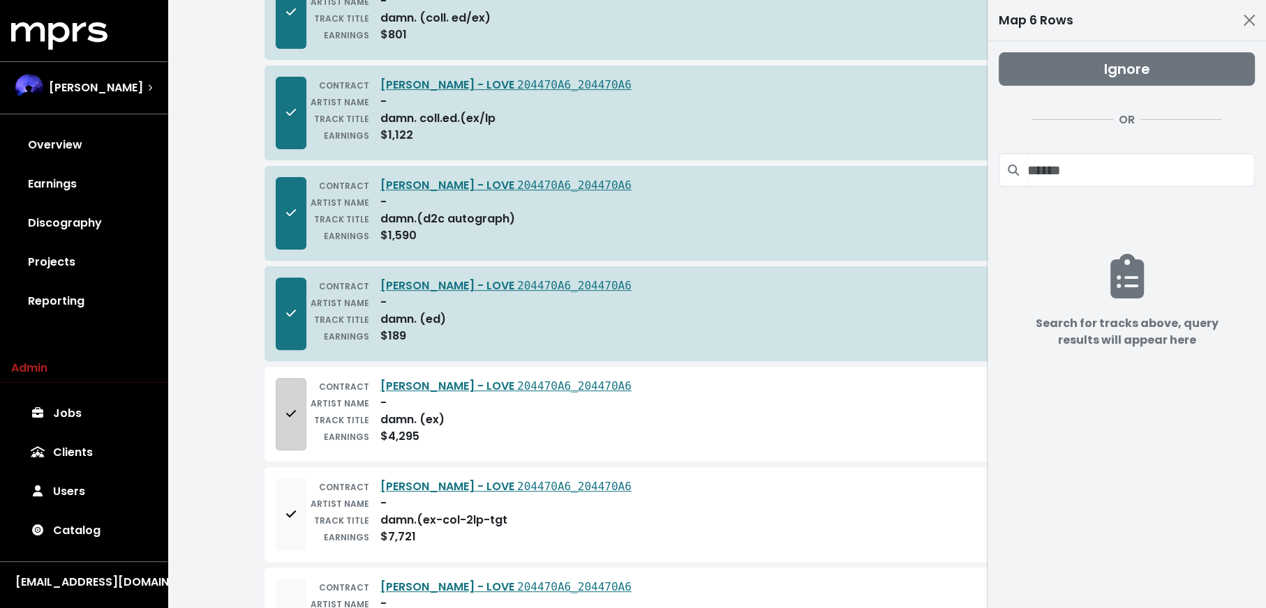
click at [282, 400] on button "Add to mapping queue" at bounding box center [291, 414] width 31 height 73
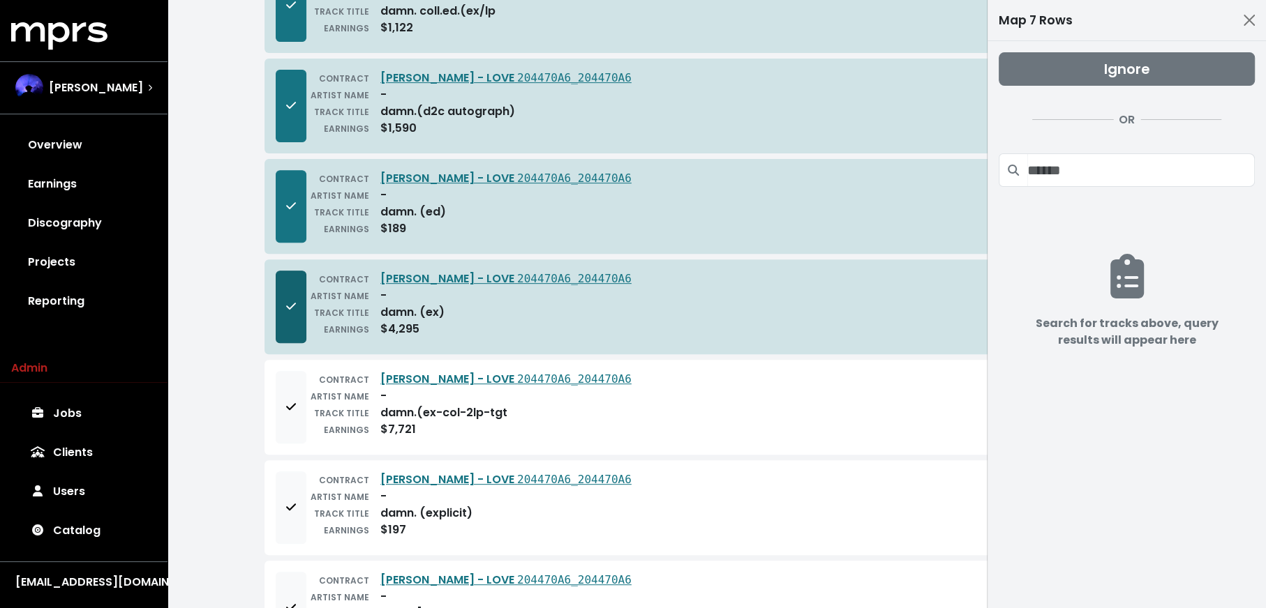
click at [296, 422] on button "Add to mapping queue" at bounding box center [291, 407] width 31 height 73
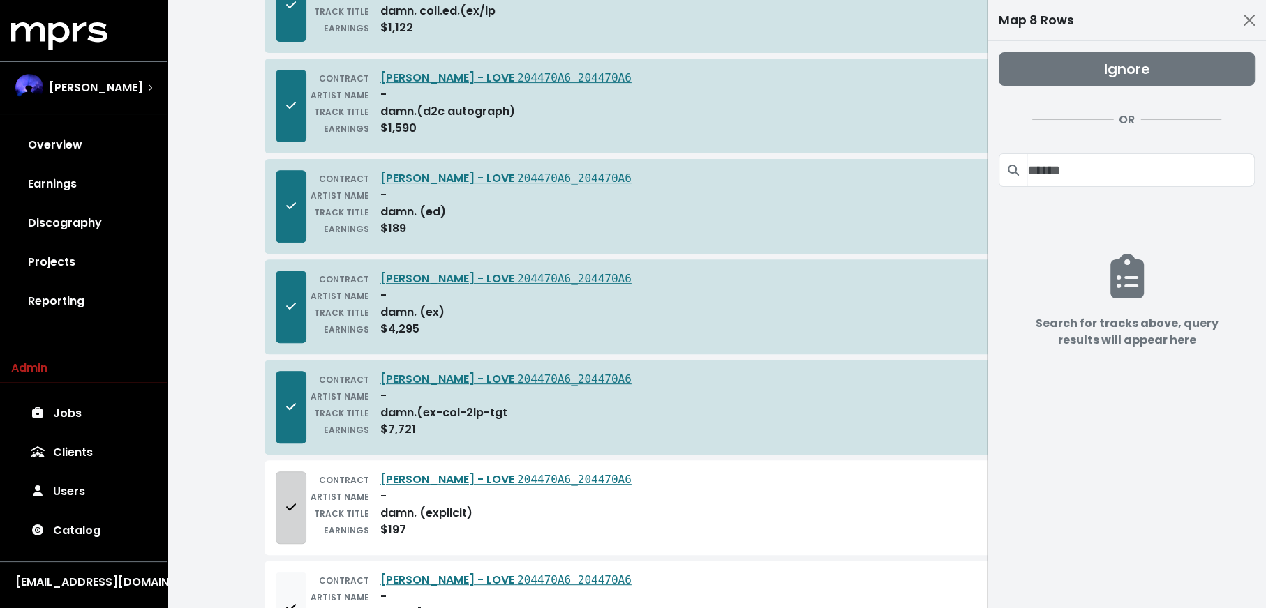
click at [294, 486] on button "Add to mapping queue" at bounding box center [291, 508] width 31 height 73
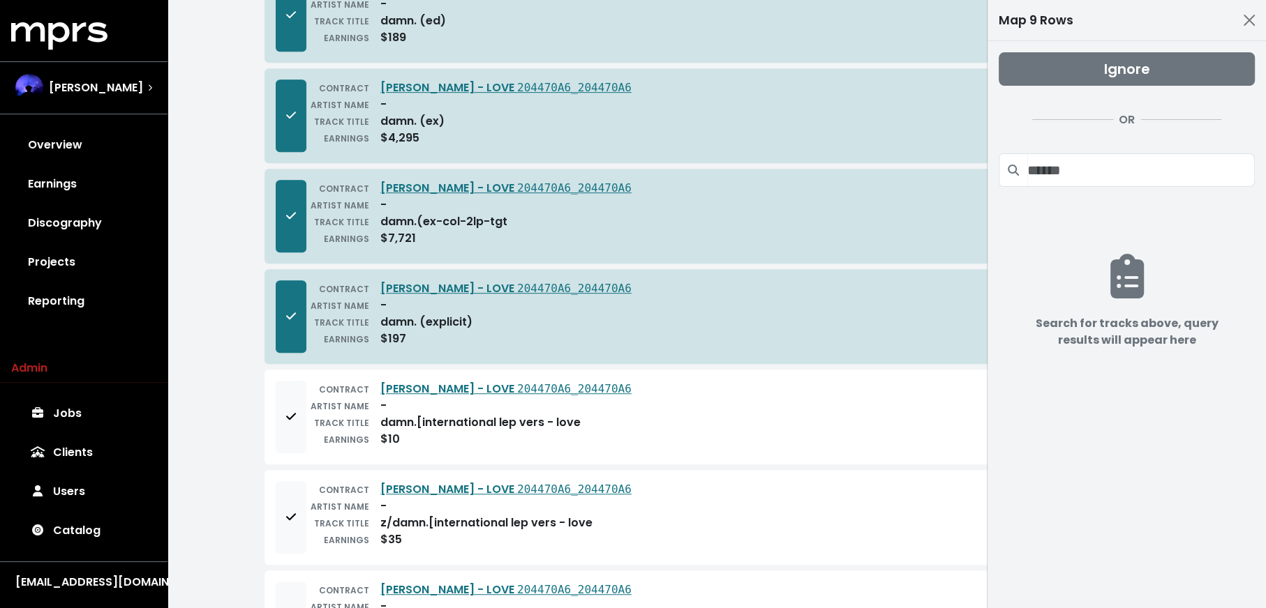
scroll to position [714, 0]
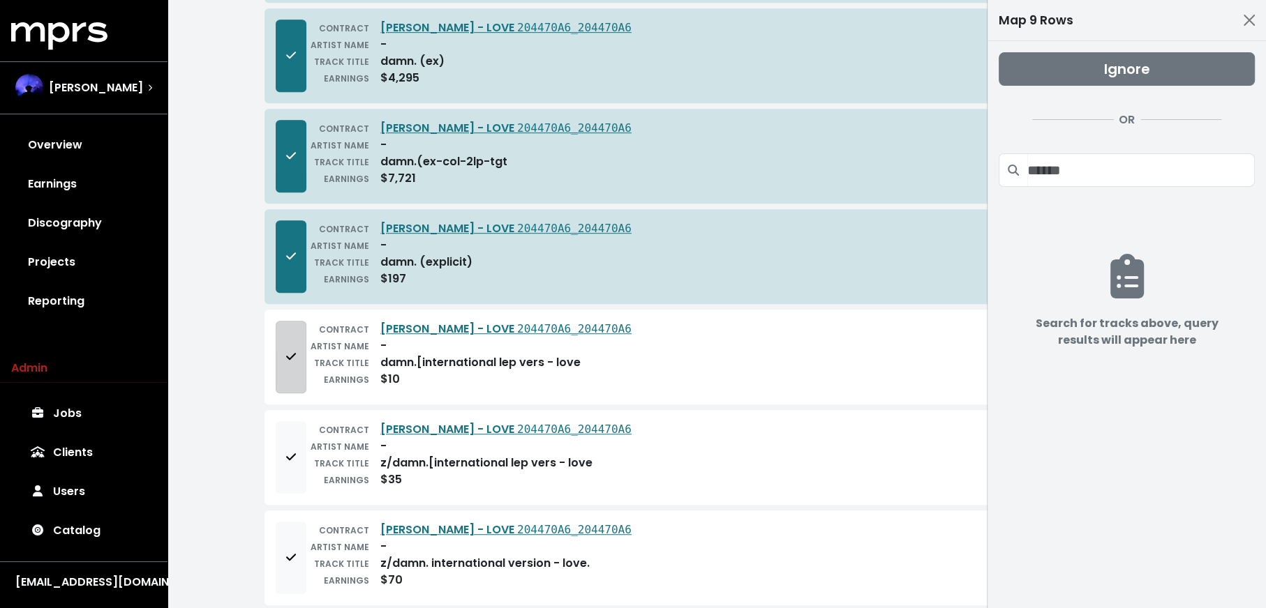
click at [286, 353] on span "Add to mapping queue" at bounding box center [291, 357] width 10 height 16
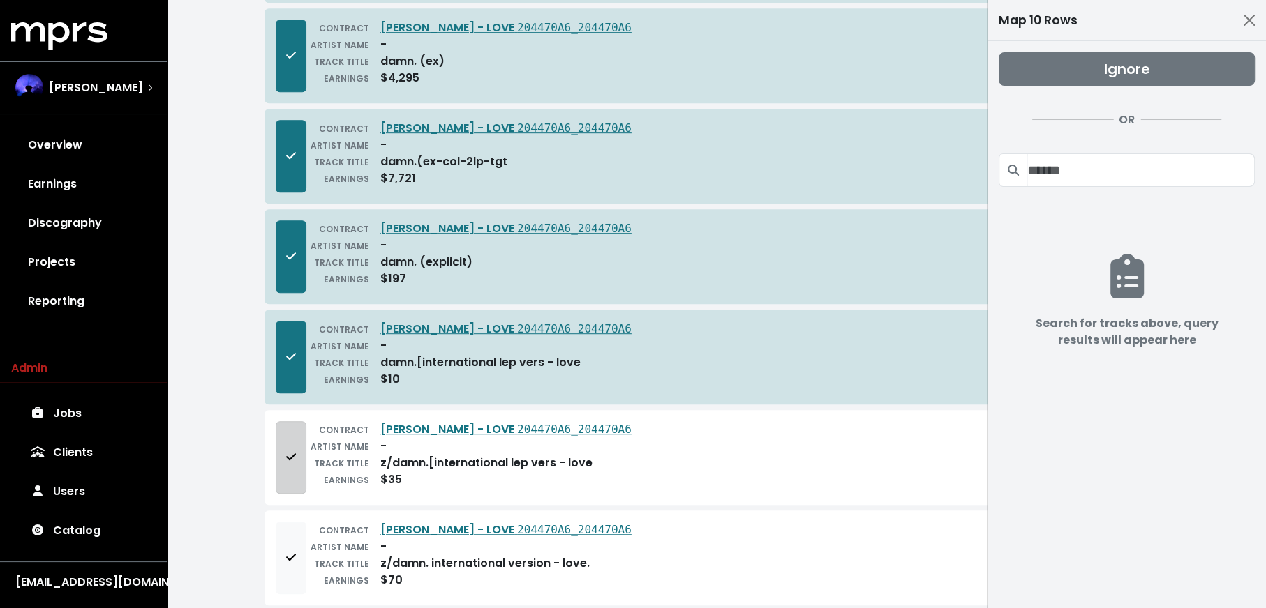
click at [294, 451] on icon "Add to mapping queue" at bounding box center [291, 456] width 10 height 11
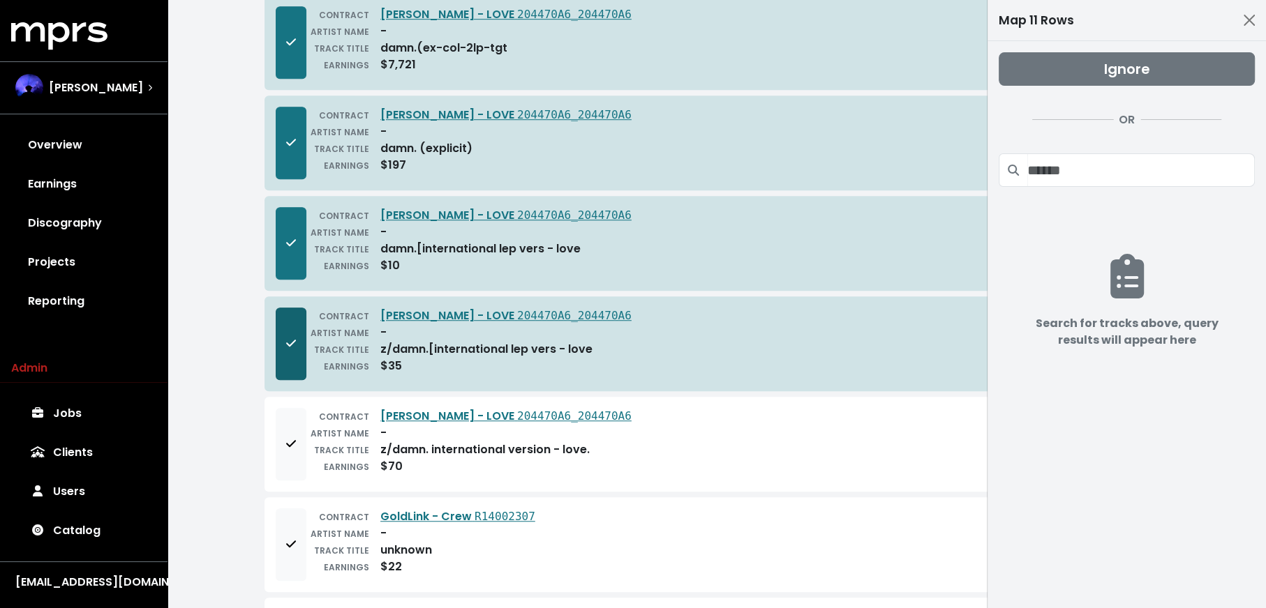
scroll to position [826, 0]
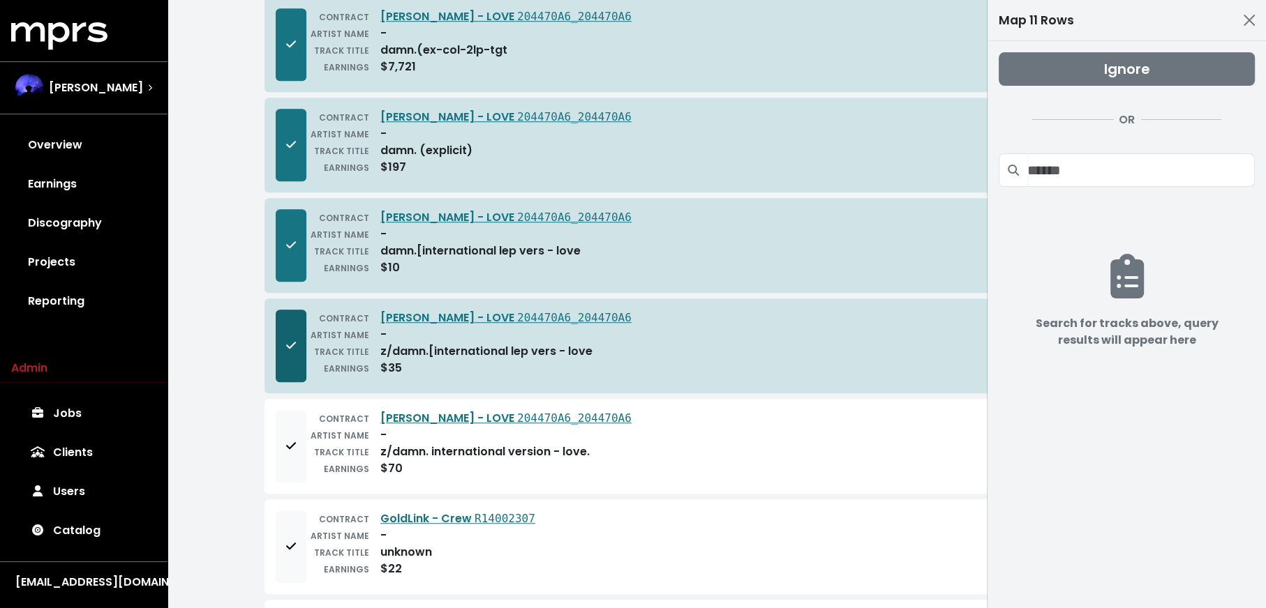
click at [302, 322] on button "Remove from mapping queue" at bounding box center [291, 346] width 31 height 73
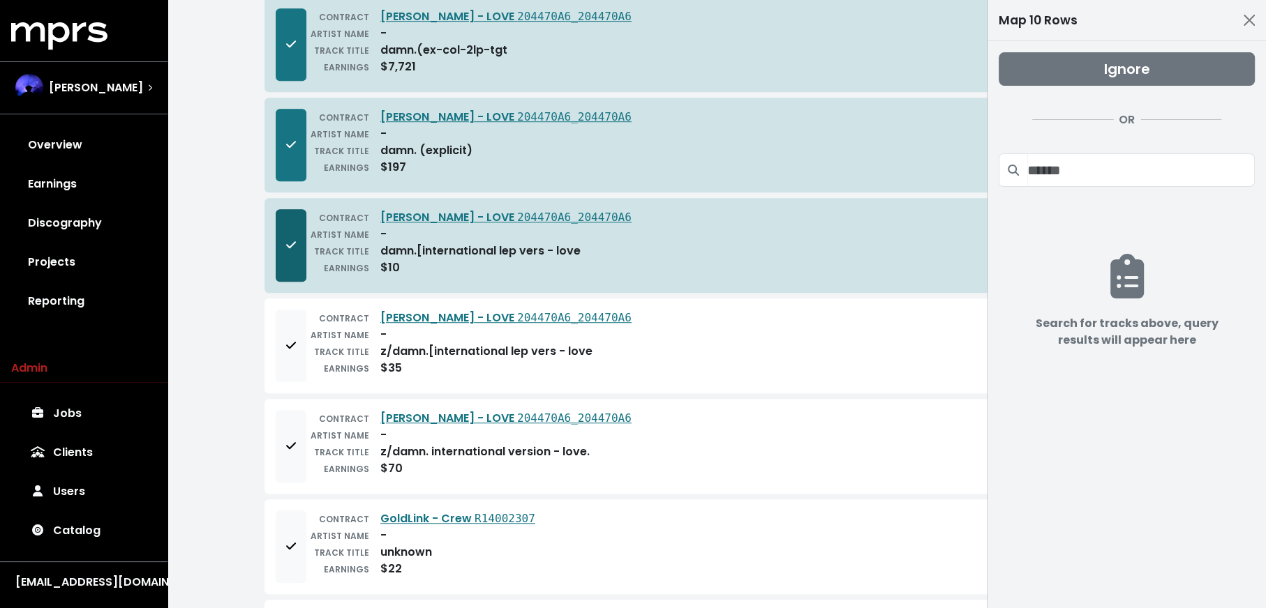
click at [281, 216] on button "Remove from mapping queue" at bounding box center [291, 245] width 31 height 73
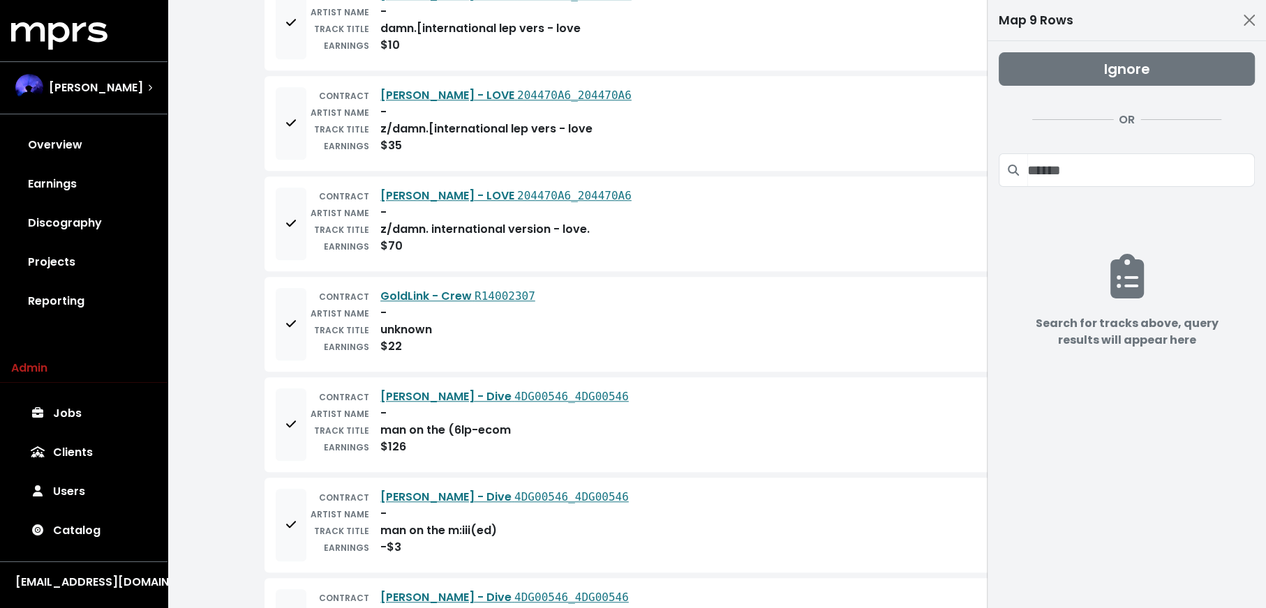
scroll to position [1107, 0]
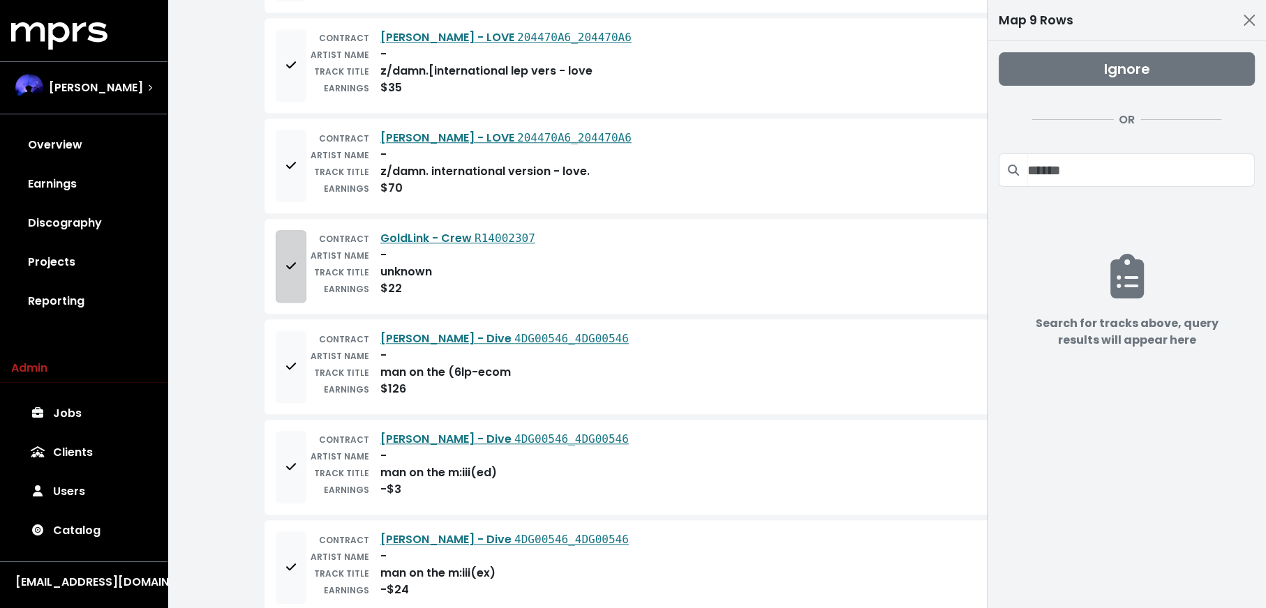
click at [296, 259] on span "Add to mapping queue" at bounding box center [291, 266] width 13 height 17
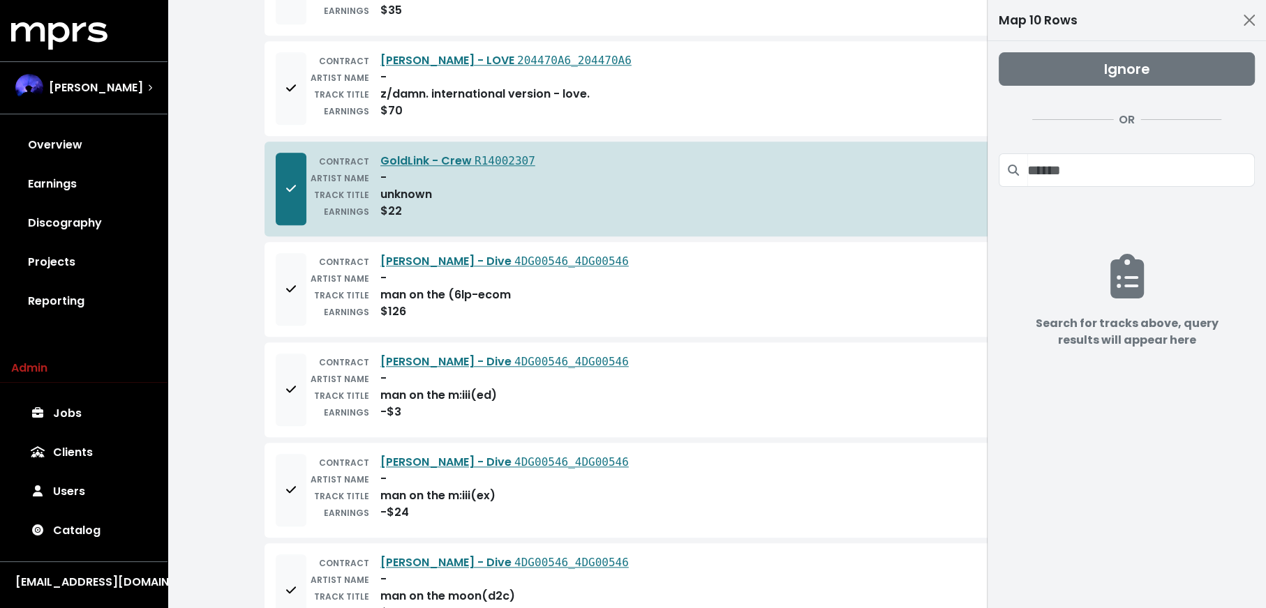
scroll to position [1200, 0]
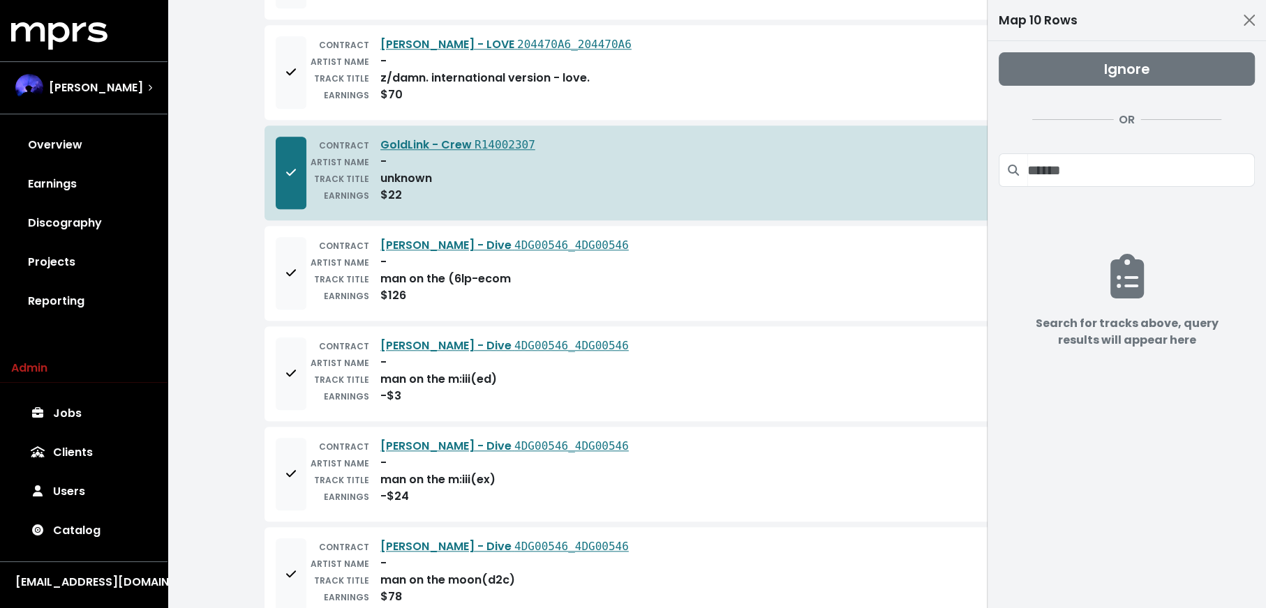
click at [308, 271] on div "TRACK TITLE" at bounding box center [337, 279] width 63 height 17
click at [301, 269] on button "Add to mapping queue" at bounding box center [291, 273] width 31 height 73
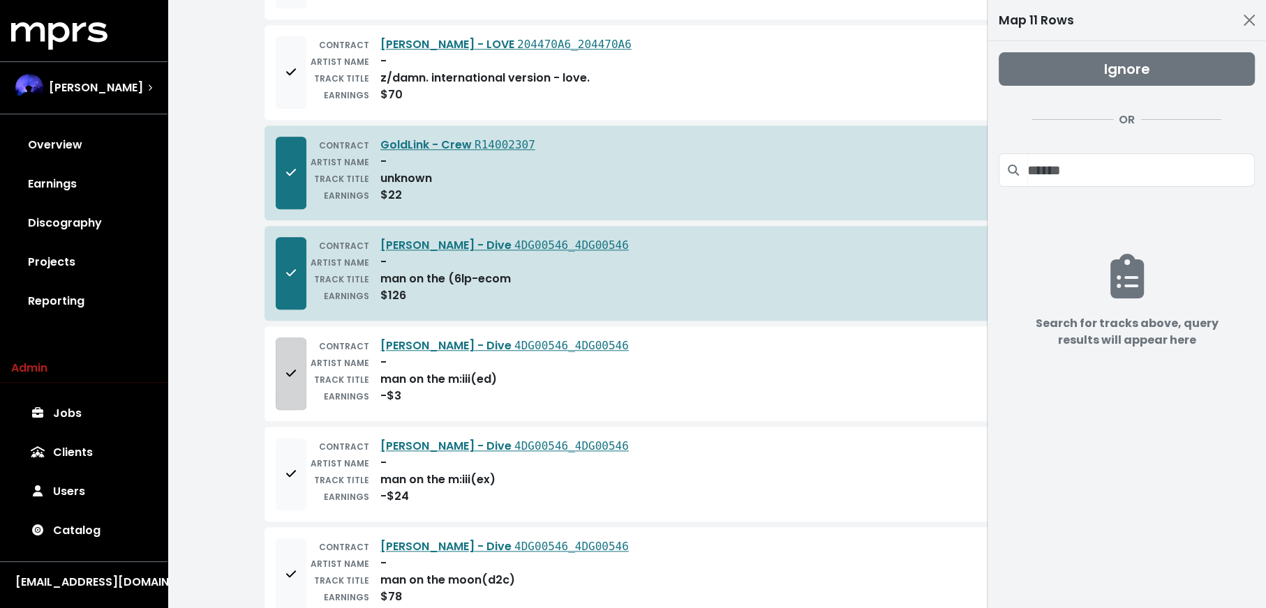
click at [294, 368] on icon "Add to mapping queue" at bounding box center [291, 373] width 10 height 11
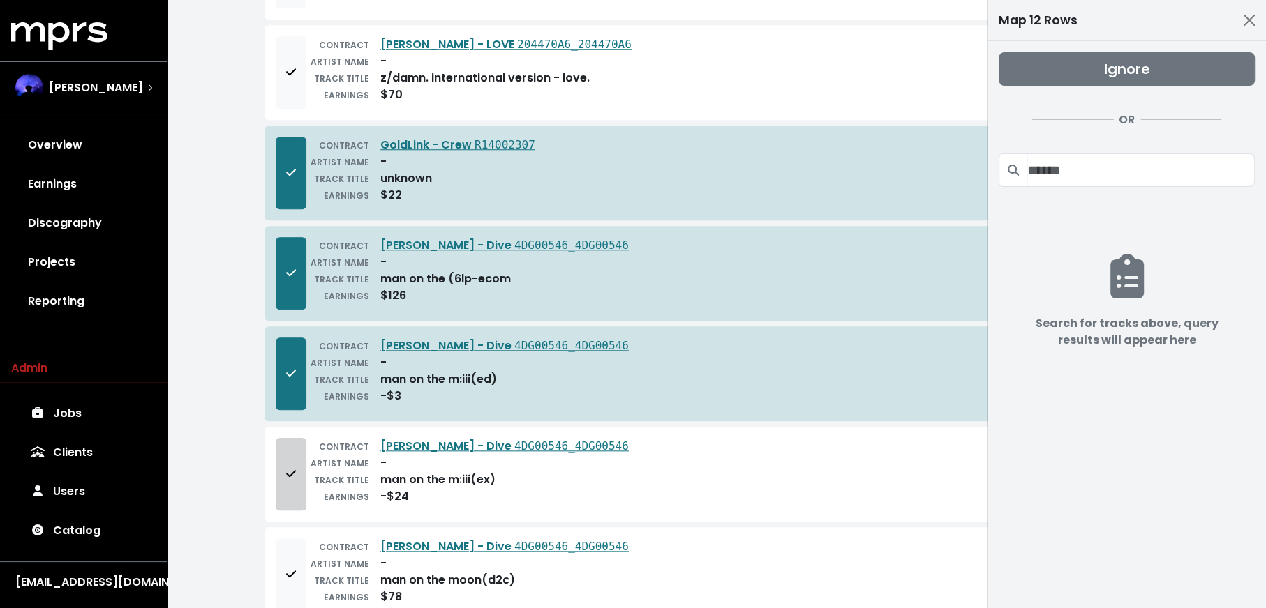
click at [294, 468] on icon "Add to mapping queue" at bounding box center [291, 473] width 10 height 11
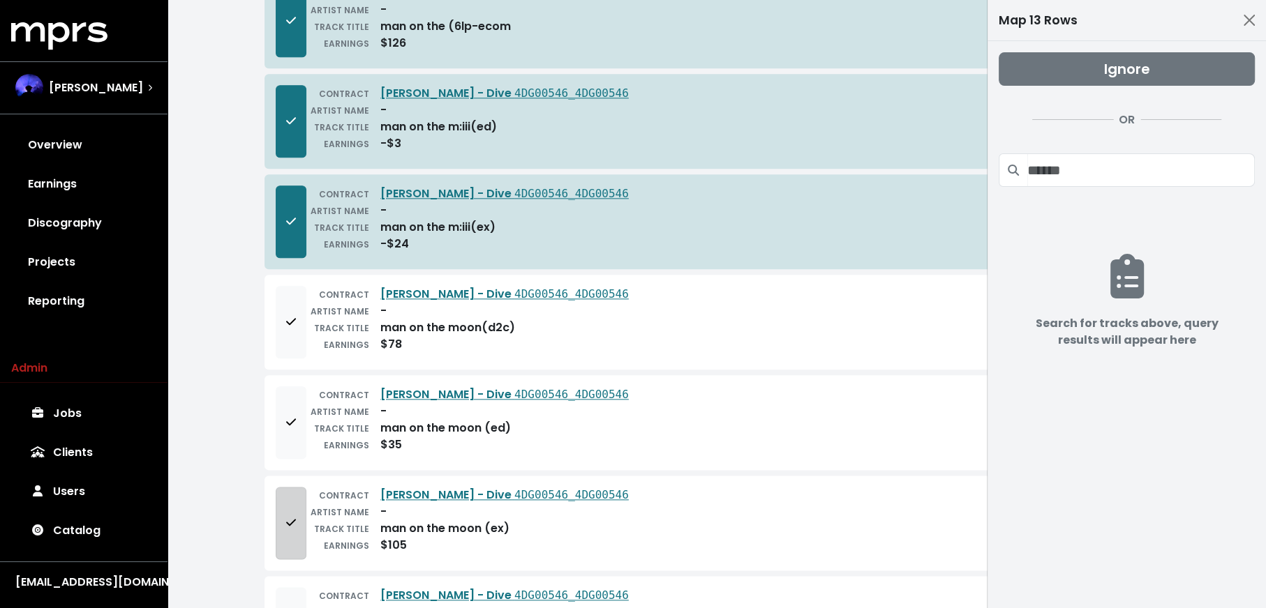
scroll to position [1486, 0]
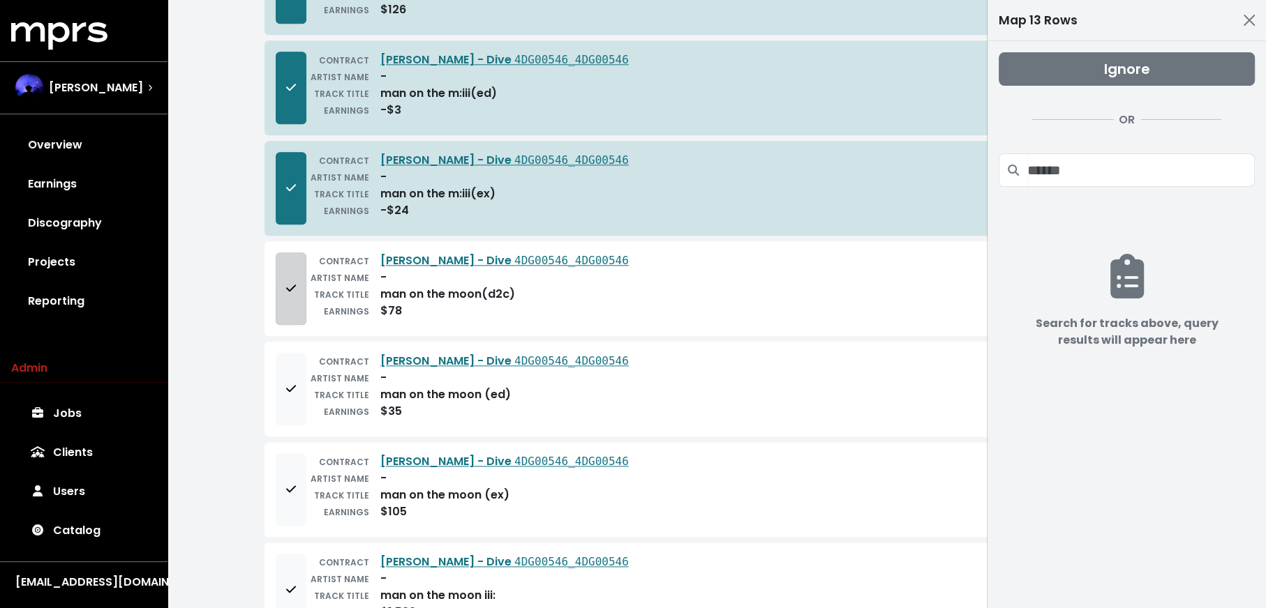
click at [290, 280] on span "Add to mapping queue" at bounding box center [291, 288] width 10 height 16
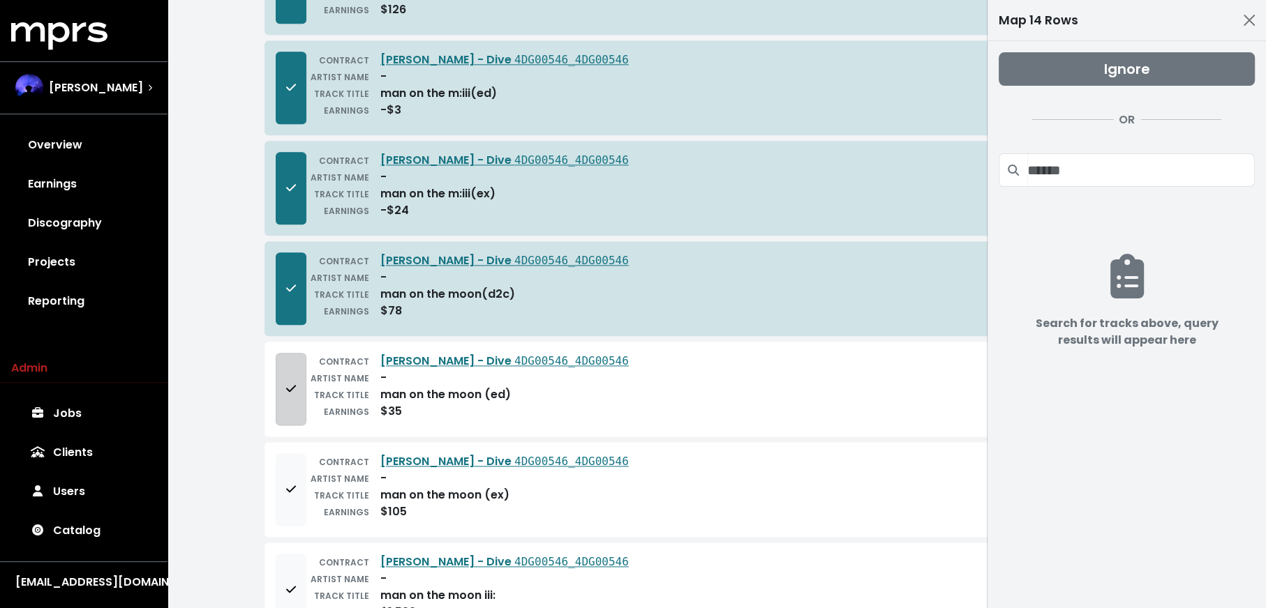
click at [293, 393] on button "Add to mapping queue" at bounding box center [291, 389] width 31 height 73
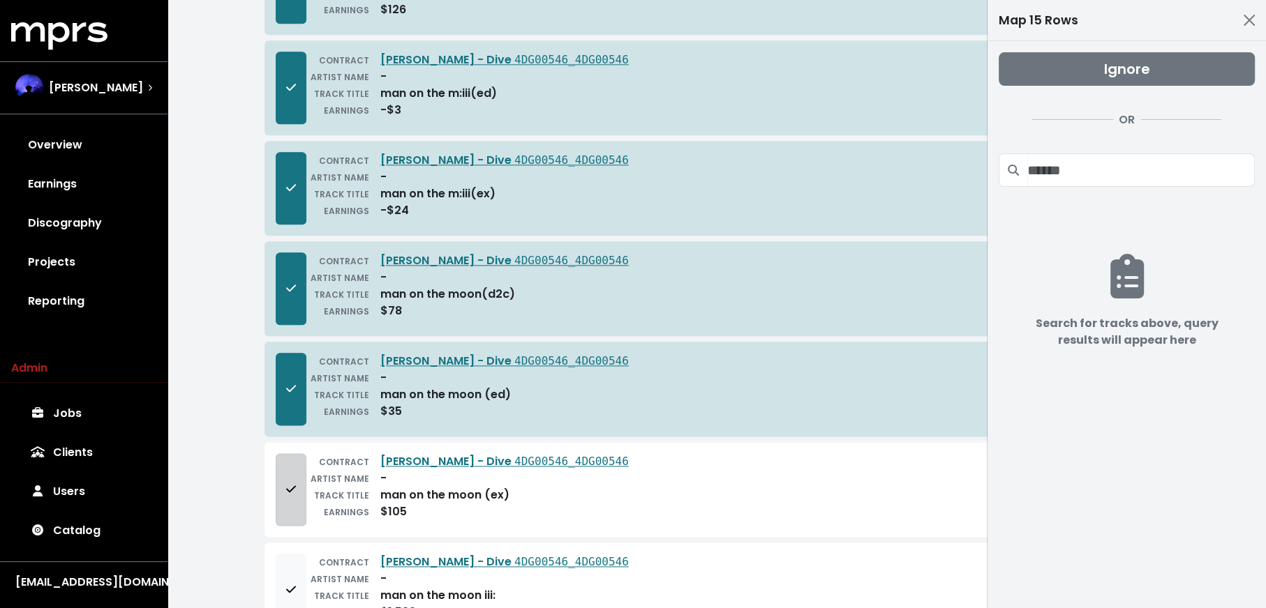
click at [286, 493] on button "Add to mapping queue" at bounding box center [291, 490] width 31 height 73
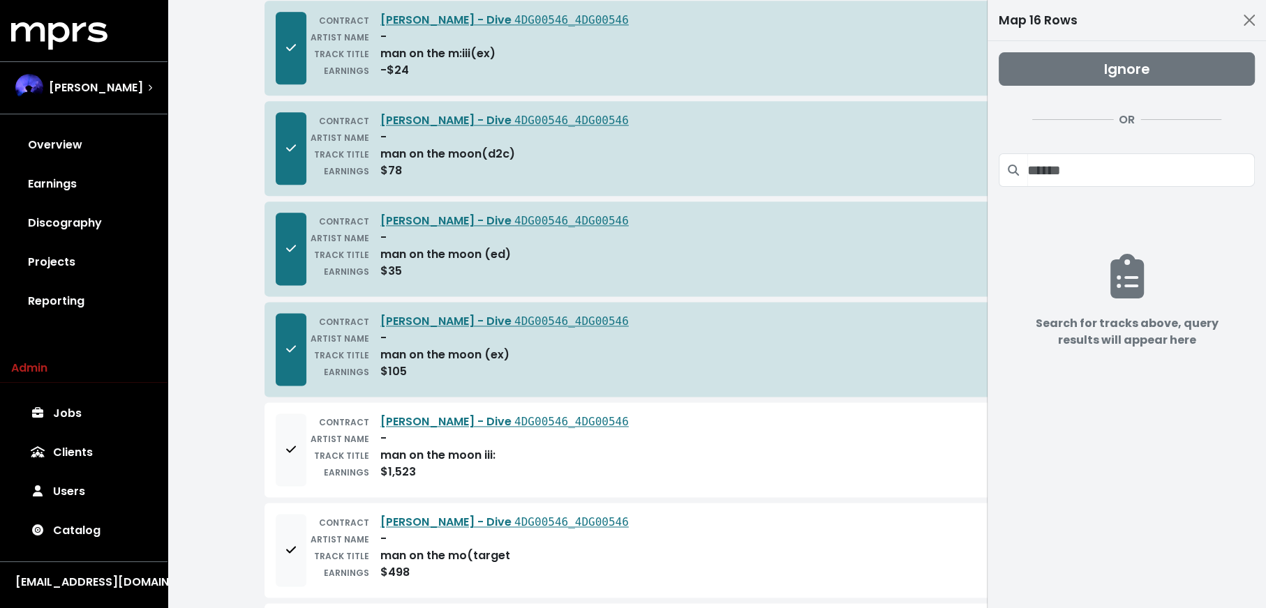
scroll to position [1692, 0]
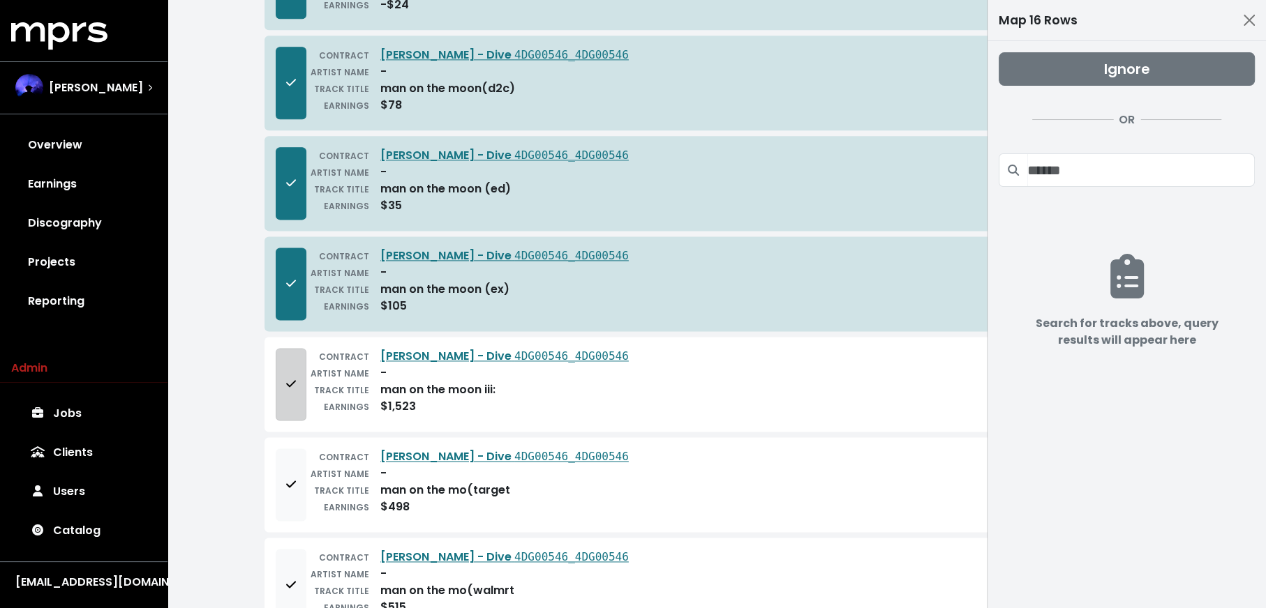
click at [290, 376] on button "Add to mapping queue" at bounding box center [291, 384] width 31 height 73
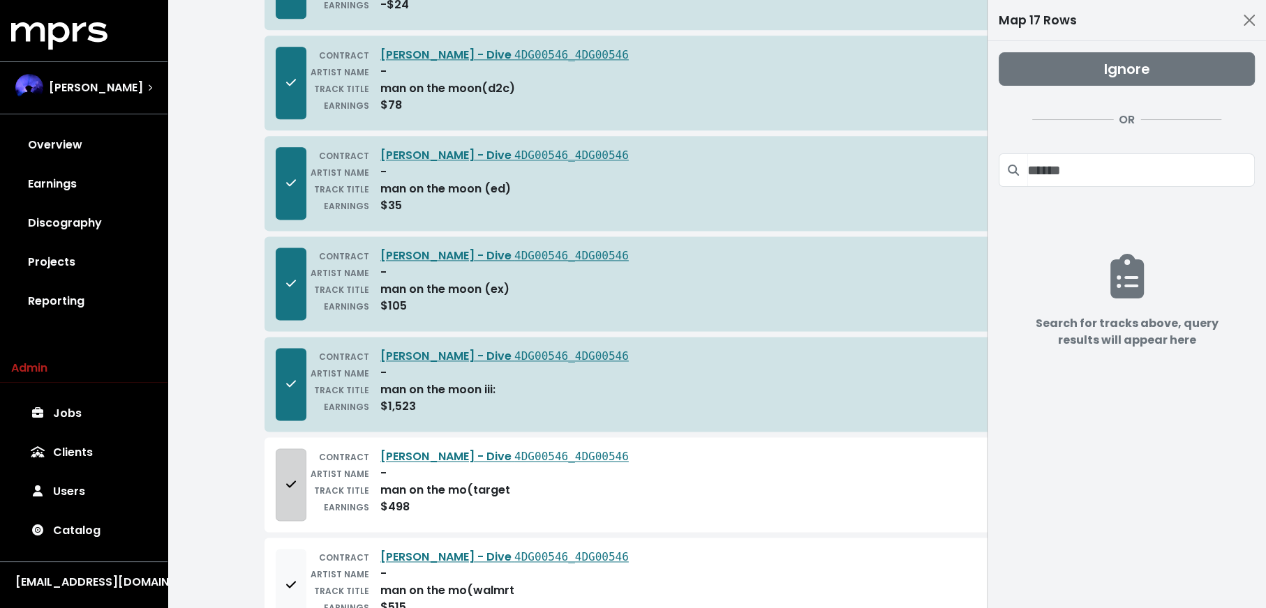
click at [296, 485] on button "Add to mapping queue" at bounding box center [291, 485] width 31 height 73
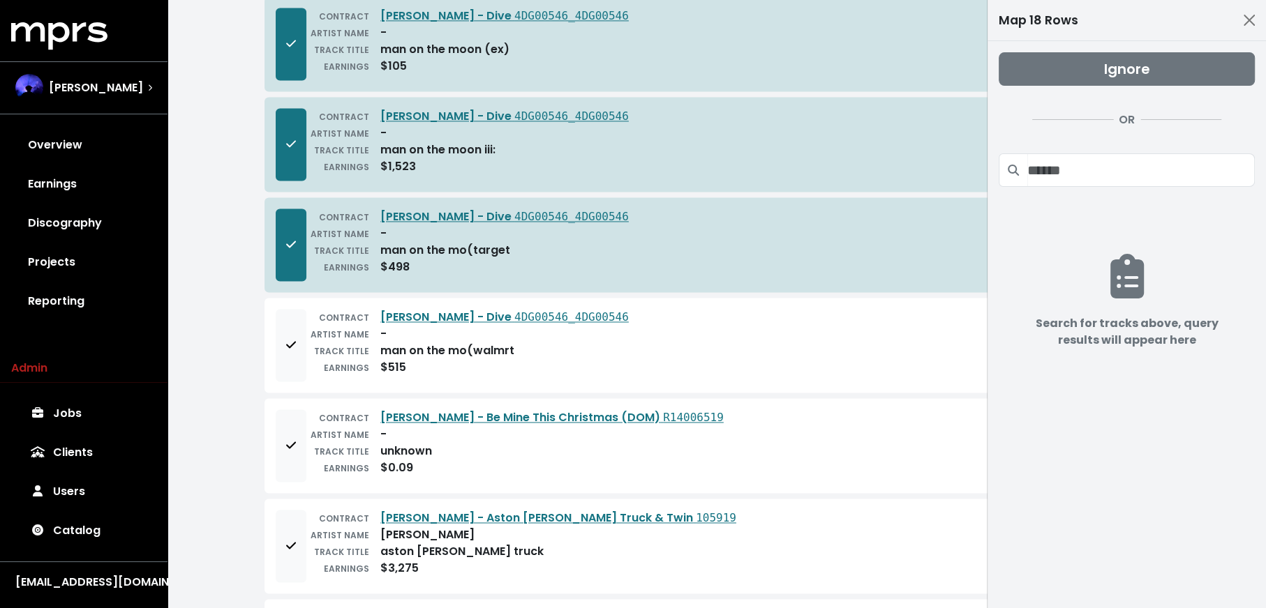
scroll to position [1977, 0]
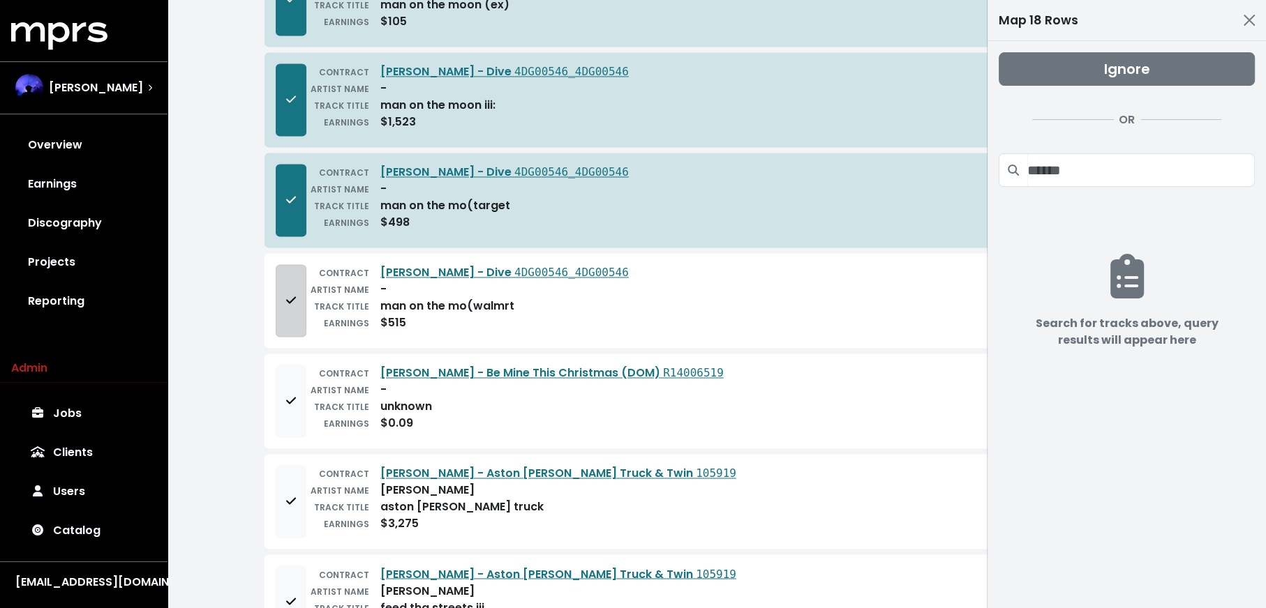
click at [279, 300] on button "Add to mapping queue" at bounding box center [291, 300] width 31 height 73
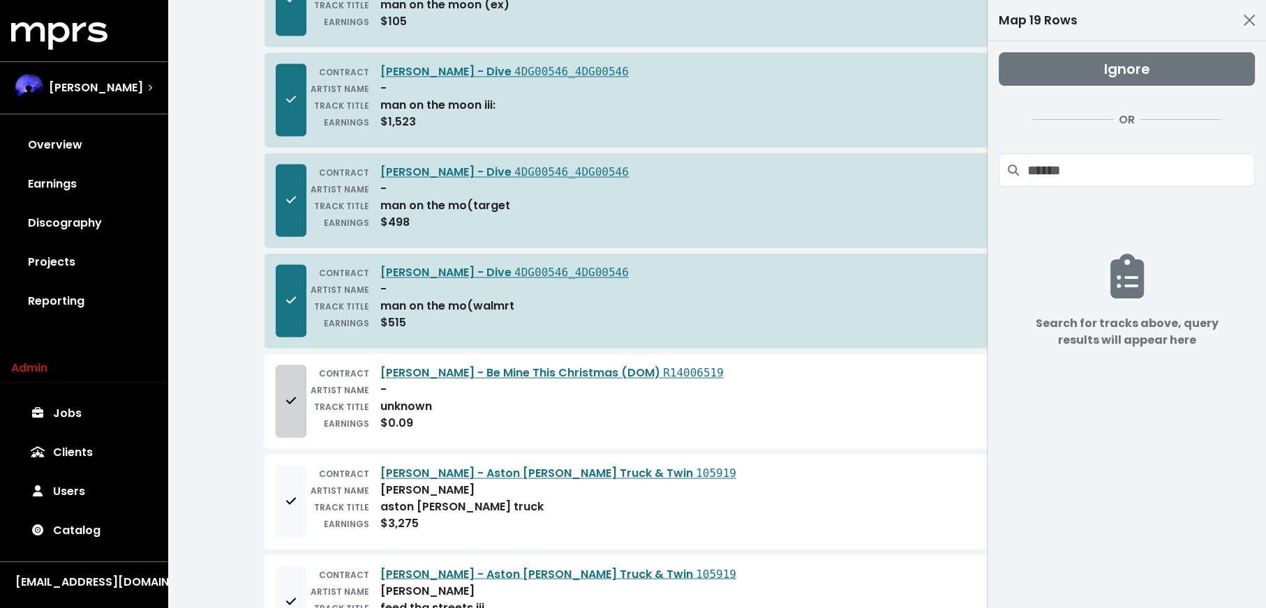
click at [293, 398] on button "Add to mapping queue" at bounding box center [291, 401] width 31 height 73
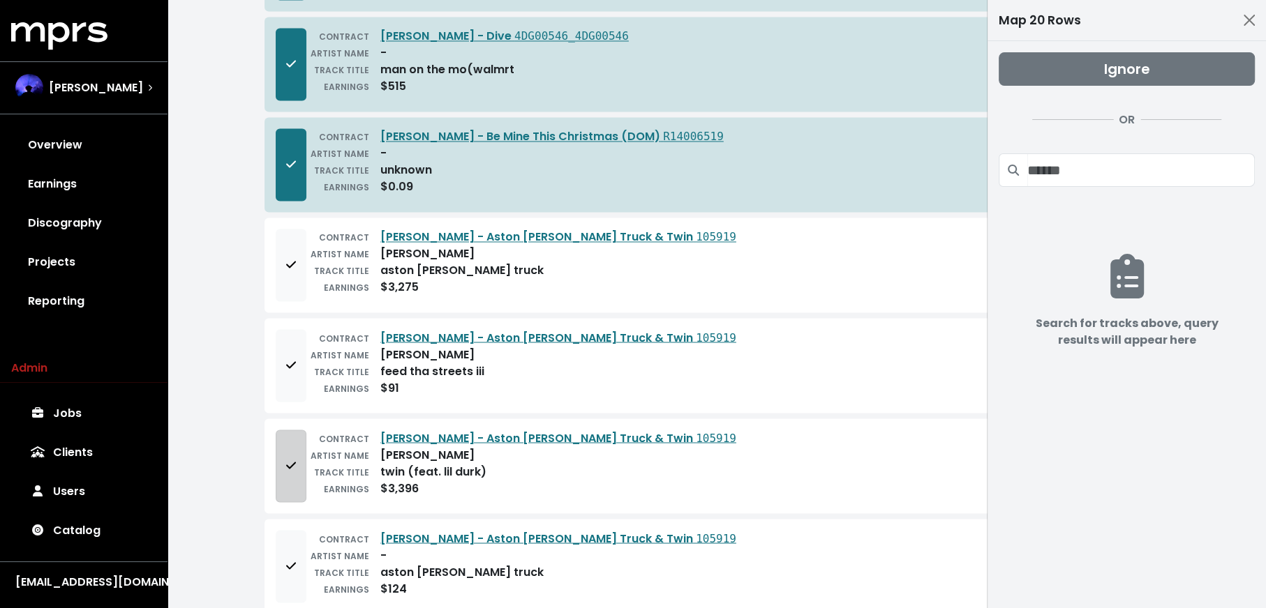
scroll to position [2225, 0]
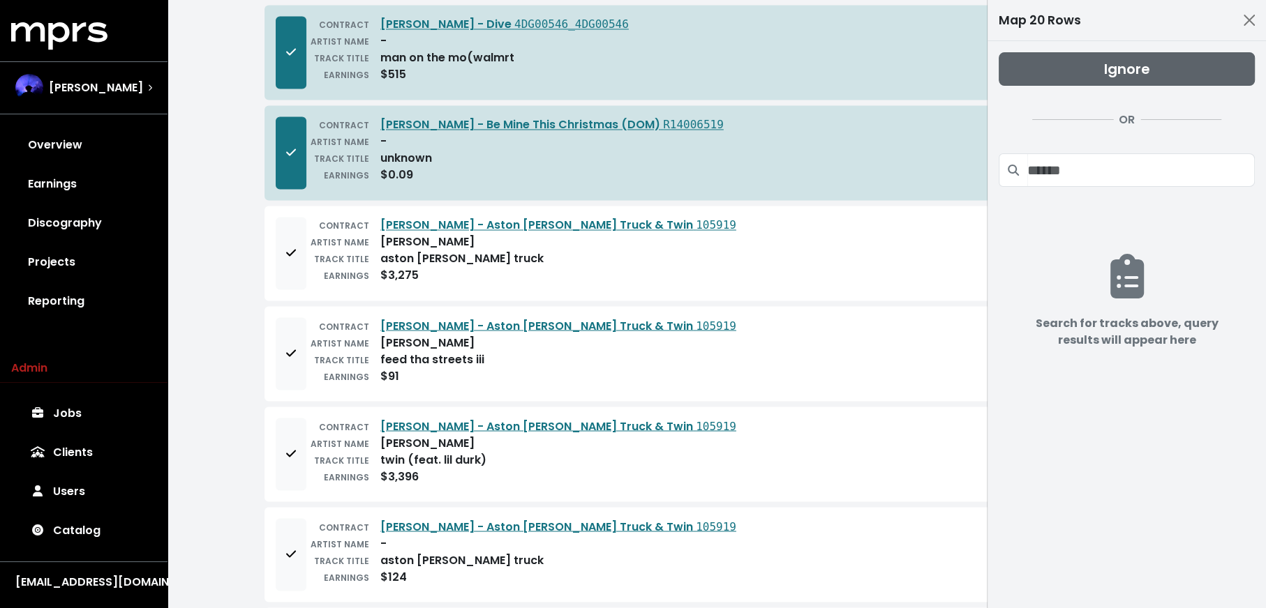
click at [1031, 66] on button "Ignore" at bounding box center [1126, 68] width 256 height 33
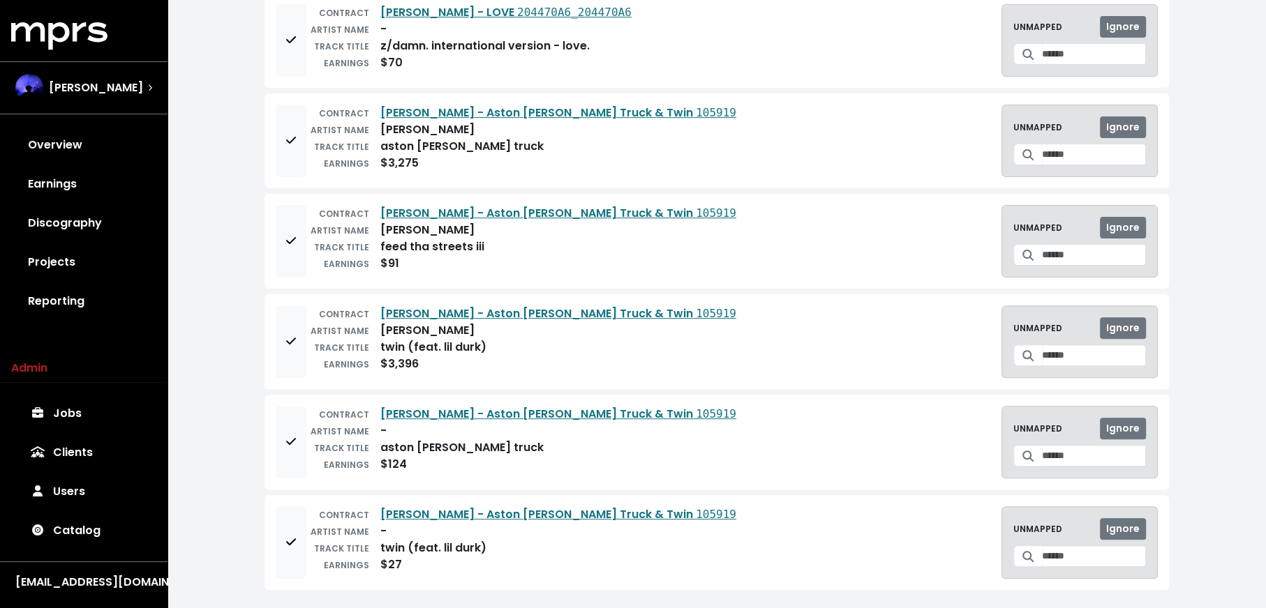
scroll to position [0, 0]
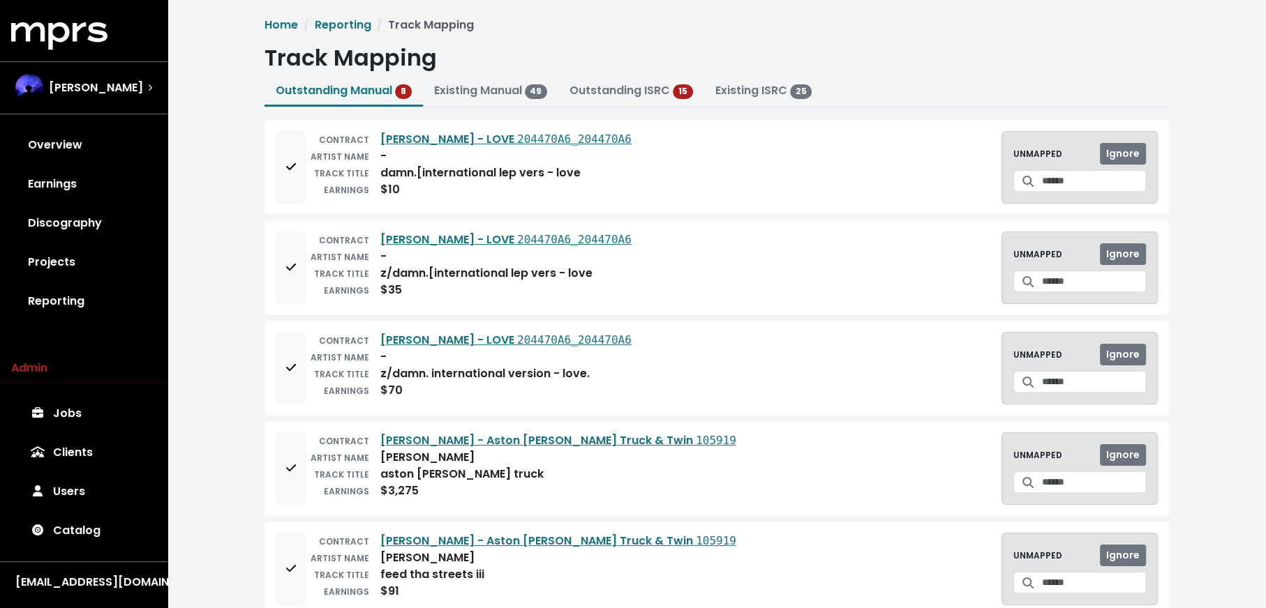
click at [1028, 179] on span at bounding box center [1027, 181] width 29 height 22
click at [1049, 185] on input "Search for a track to map to" at bounding box center [1094, 181] width 104 height 22
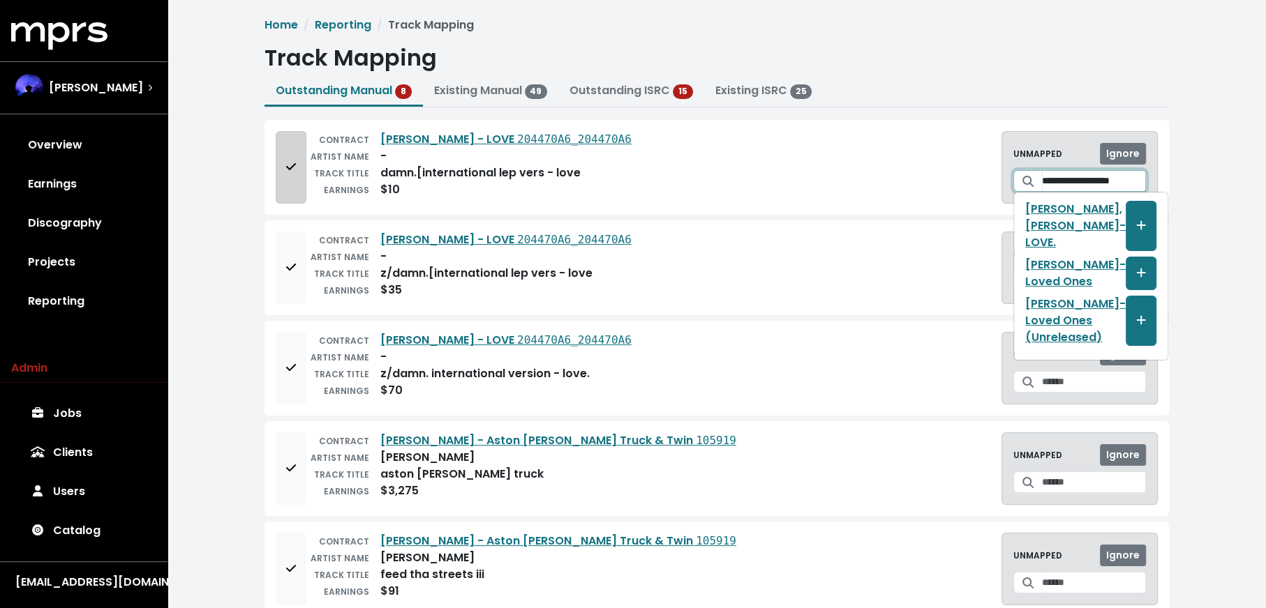
type input "**********"
click at [288, 177] on button "Add to mapping queue" at bounding box center [291, 167] width 31 height 73
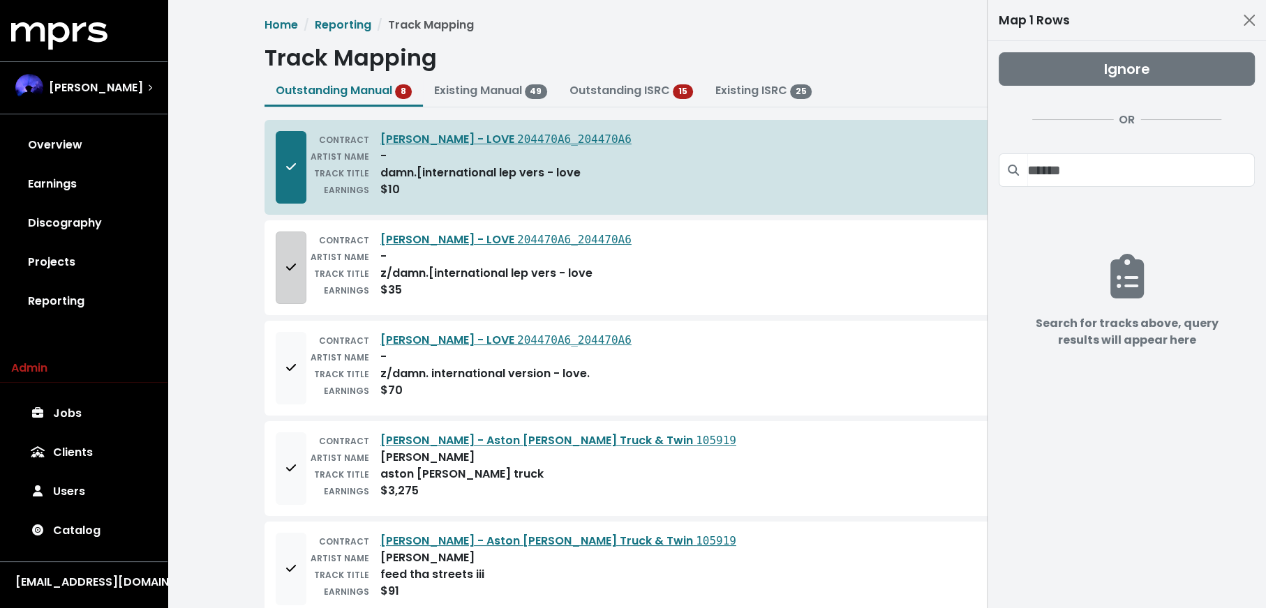
click at [294, 250] on button "Add to mapping queue" at bounding box center [291, 268] width 31 height 73
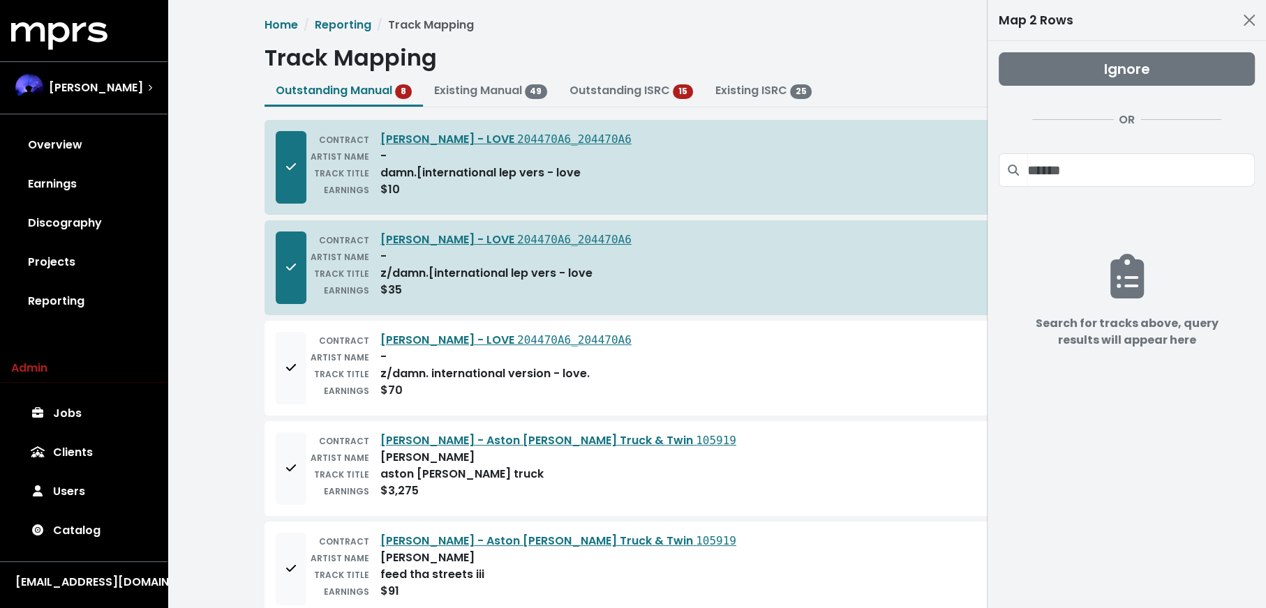
click at [267, 357] on div "CONTRACT Kendrick Lamar - LOVE 204470A6_204470A6 ARTIST NAME - TRACK TITLE z/da…" at bounding box center [716, 368] width 904 height 95
click at [275, 373] on div "CONTRACT Kendrick Lamar - LOVE 204470A6_204470A6 ARTIST NAME - TRACK TITLE z/da…" at bounding box center [716, 368] width 904 height 95
click at [285, 381] on button "Add to mapping queue" at bounding box center [291, 368] width 31 height 73
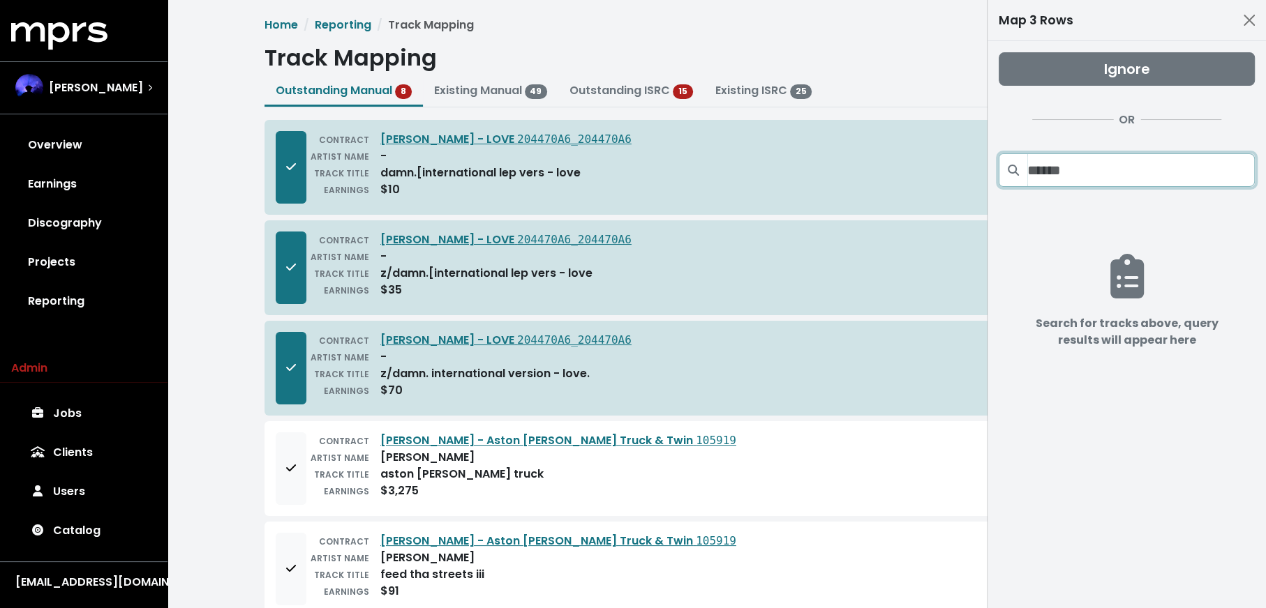
click at [1088, 176] on input "Search projects" at bounding box center [1140, 169] width 227 height 33
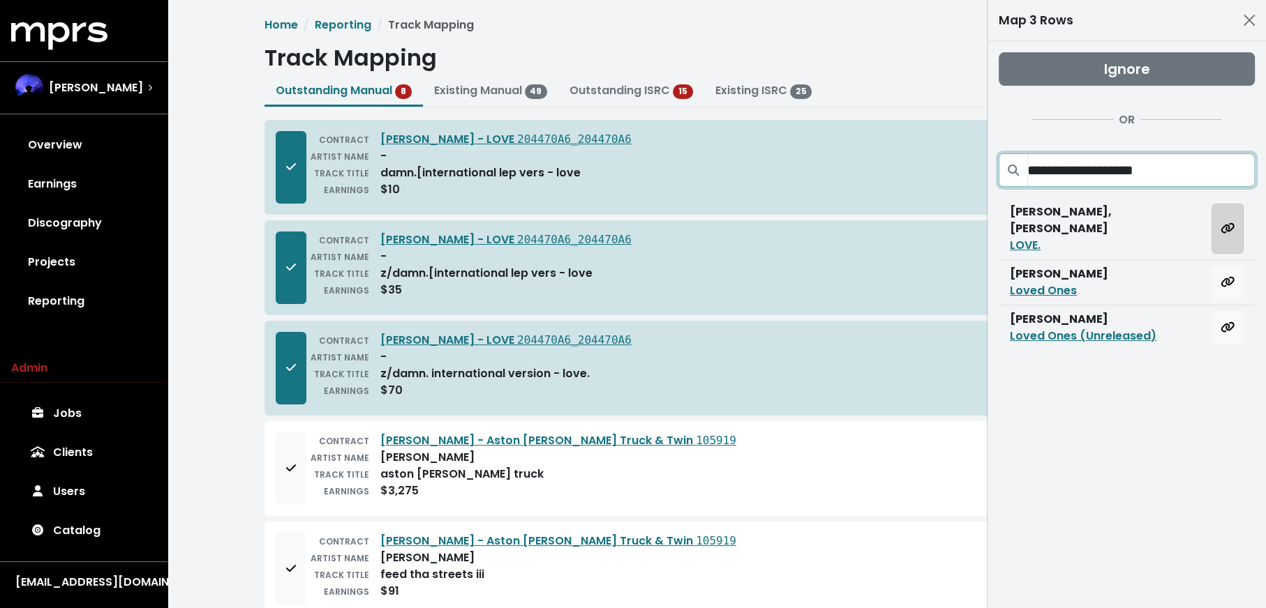
type input "**********"
click at [1219, 220] on button "Map all rows to this track" at bounding box center [1227, 229] width 32 height 50
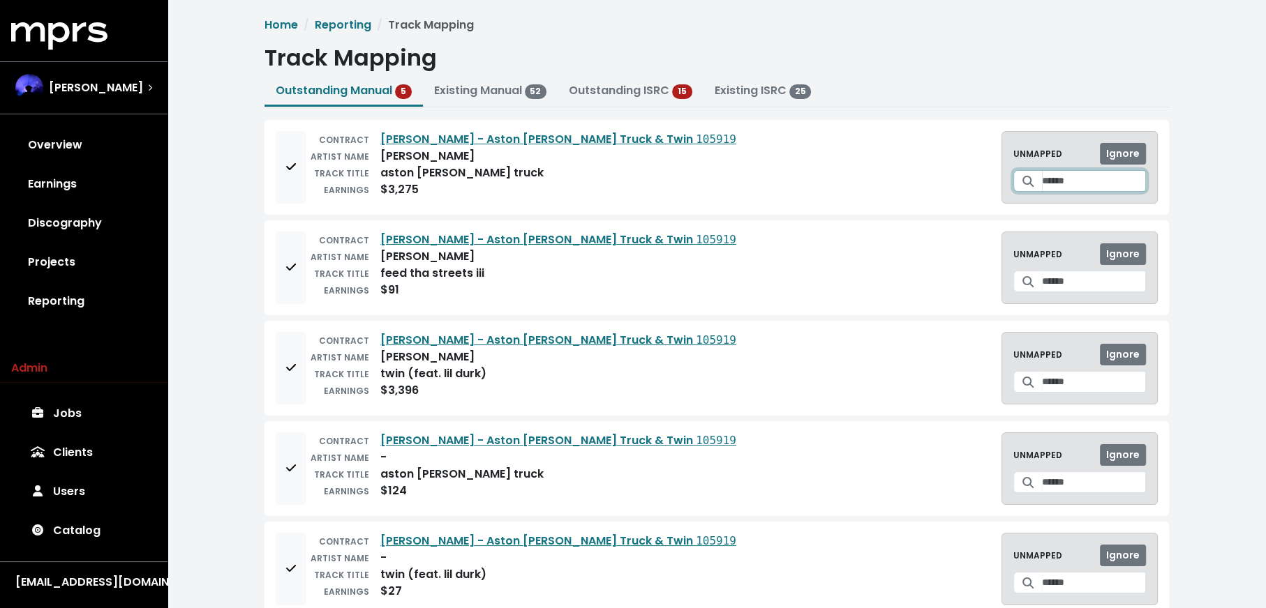
click at [1087, 170] on input "Search for a track to map to" at bounding box center [1094, 181] width 104 height 22
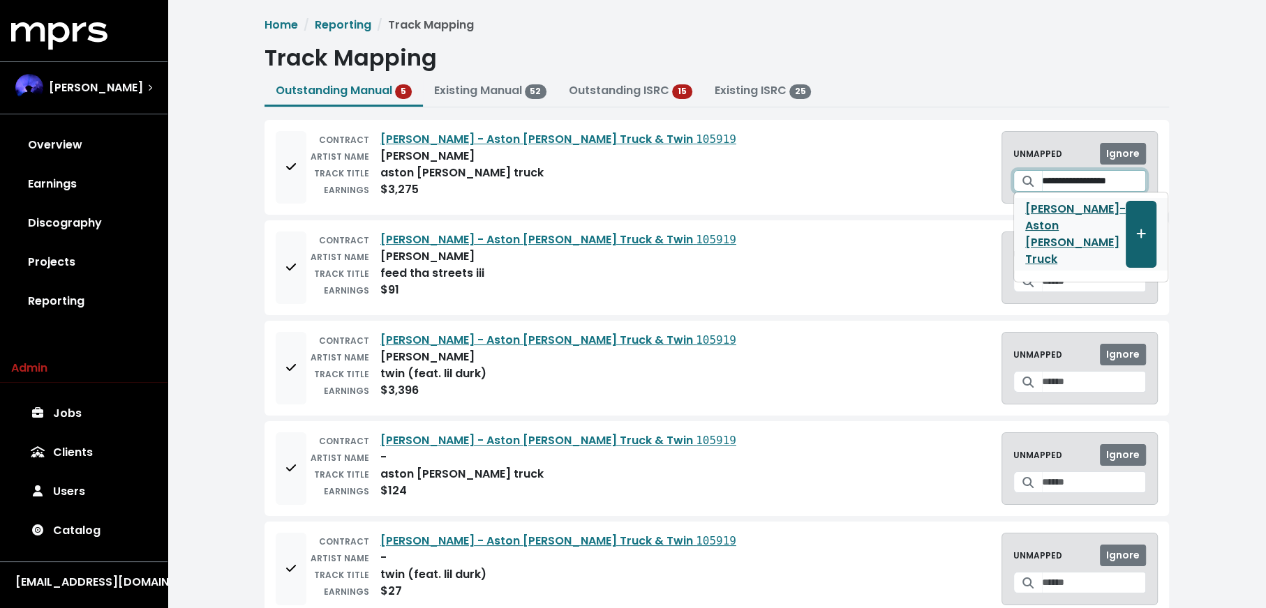
type input "**********"
click at [1127, 218] on button "Create track mapping" at bounding box center [1140, 234] width 31 height 67
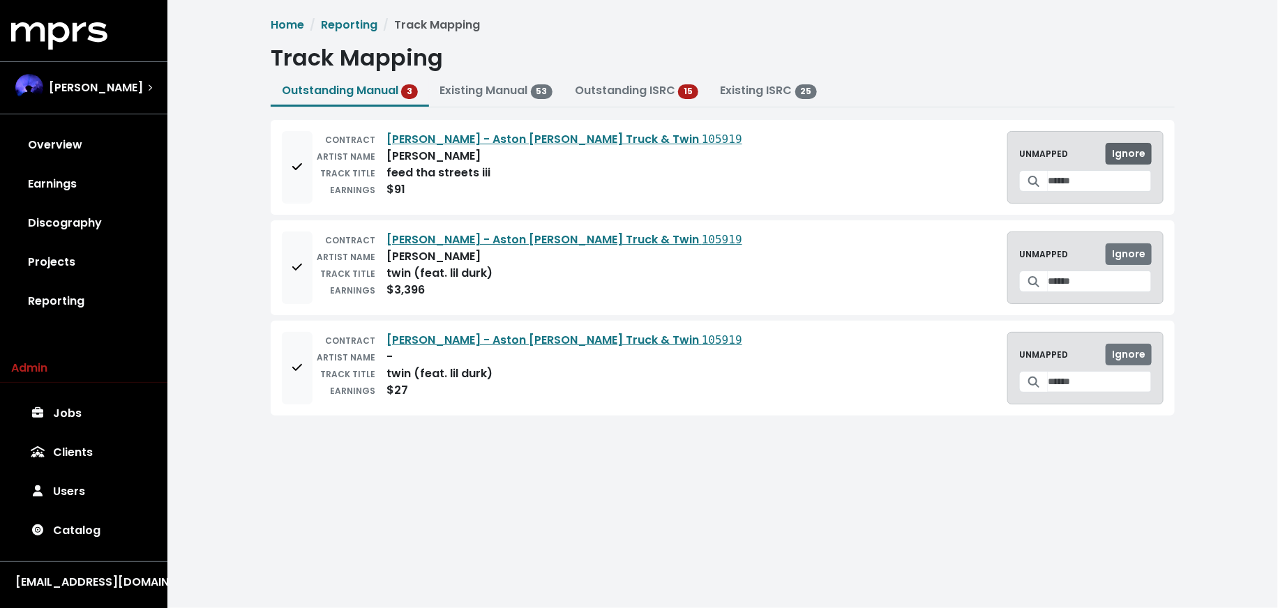
click at [1108, 152] on div "UNMAPPED Ignore" at bounding box center [1085, 154] width 133 height 22
click at [1118, 151] on span "Ignore" at bounding box center [1128, 154] width 33 height 14
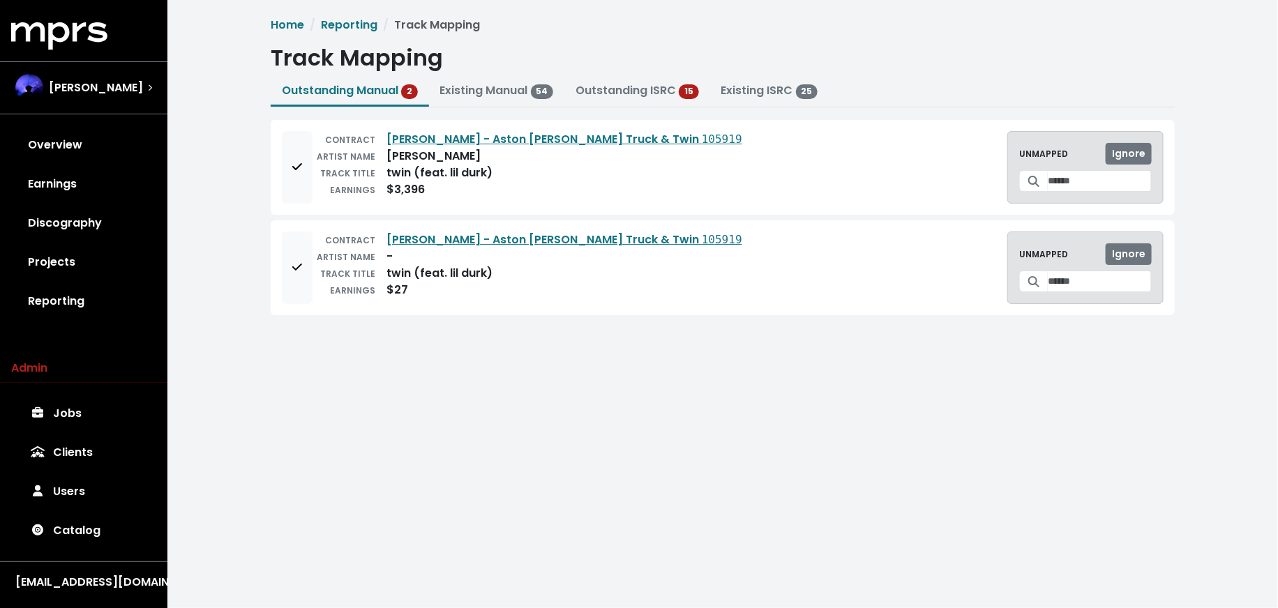
click at [280, 181] on div "CONTRACT Roddy Ricch - Aston Martin Truck & Twin 105919 ARTIST NAME roddy ricch…" at bounding box center [723, 167] width 904 height 95
click at [300, 197] on button "Add to mapping queue" at bounding box center [297, 167] width 31 height 73
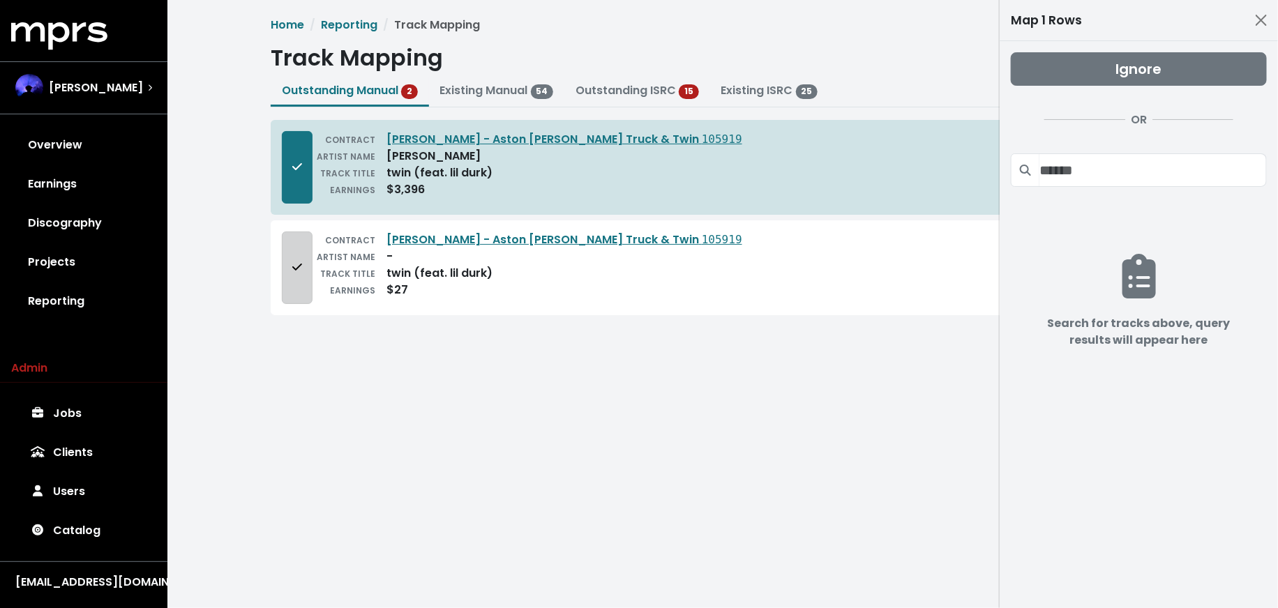
click at [295, 253] on button "Add to mapping queue" at bounding box center [297, 268] width 31 height 73
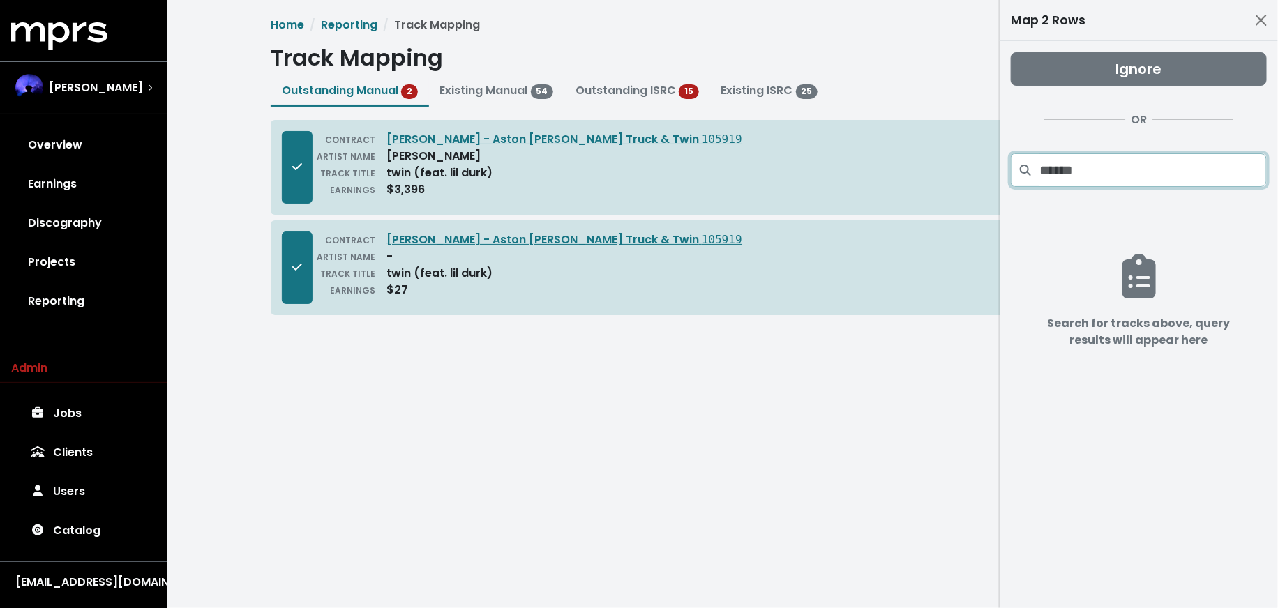
click at [1121, 158] on input "Search projects" at bounding box center [1153, 169] width 227 height 33
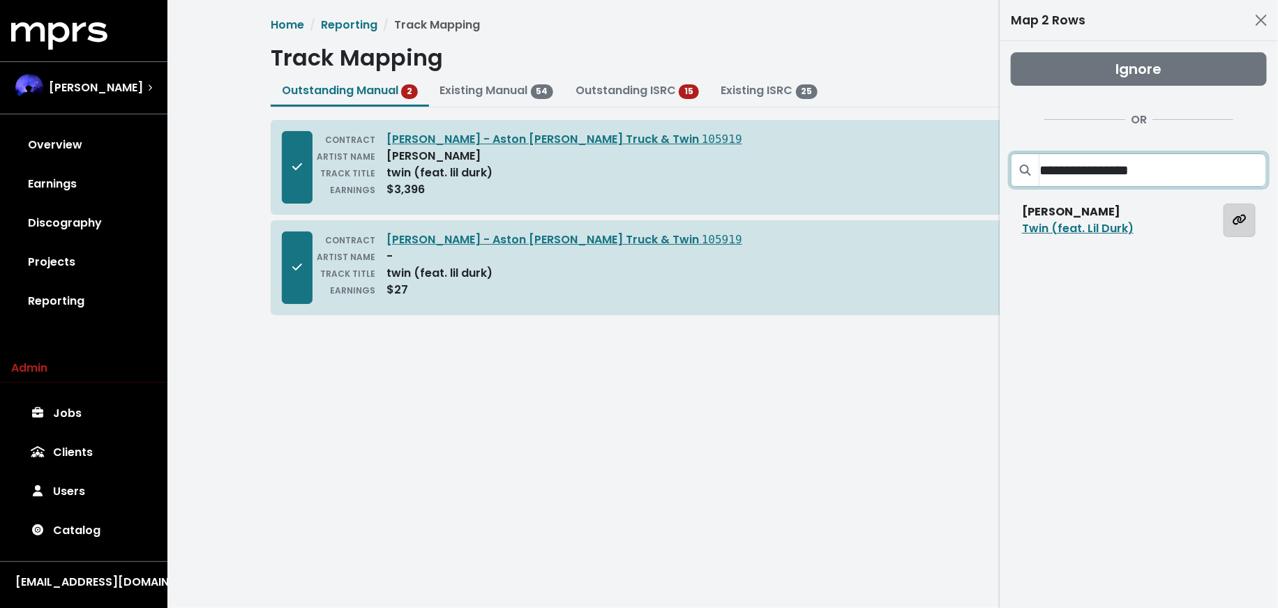
type input "**********"
click at [1236, 216] on icon "Map all rows to this track" at bounding box center [1240, 219] width 14 height 11
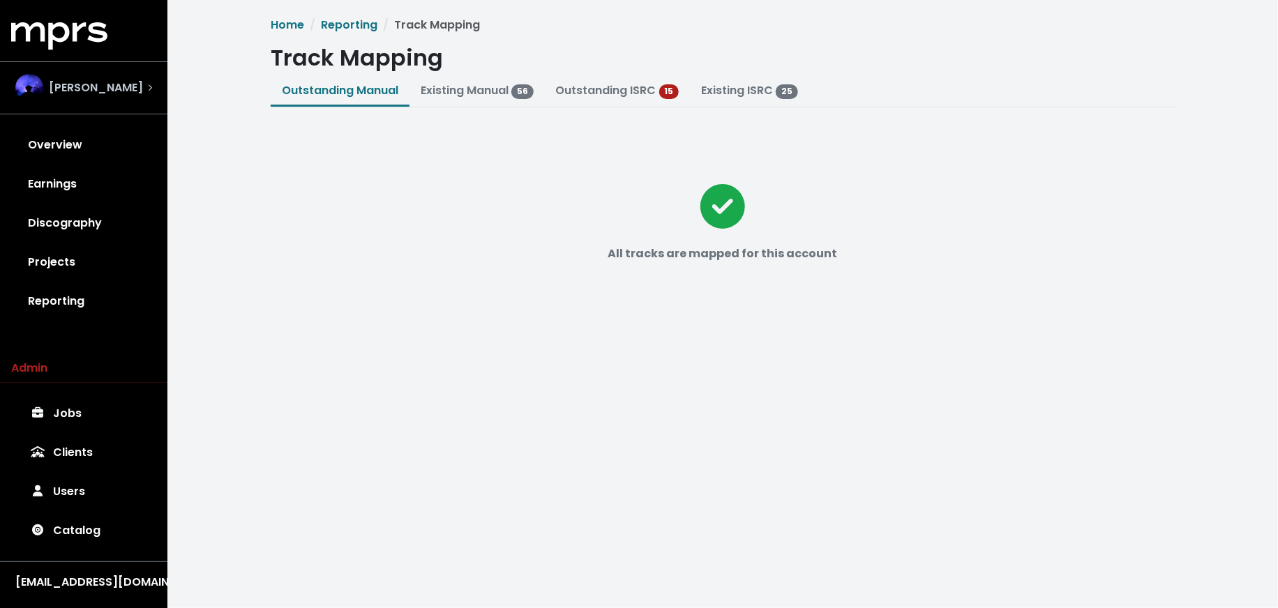
click at [79, 93] on span "[PERSON_NAME]" at bounding box center [96, 88] width 94 height 17
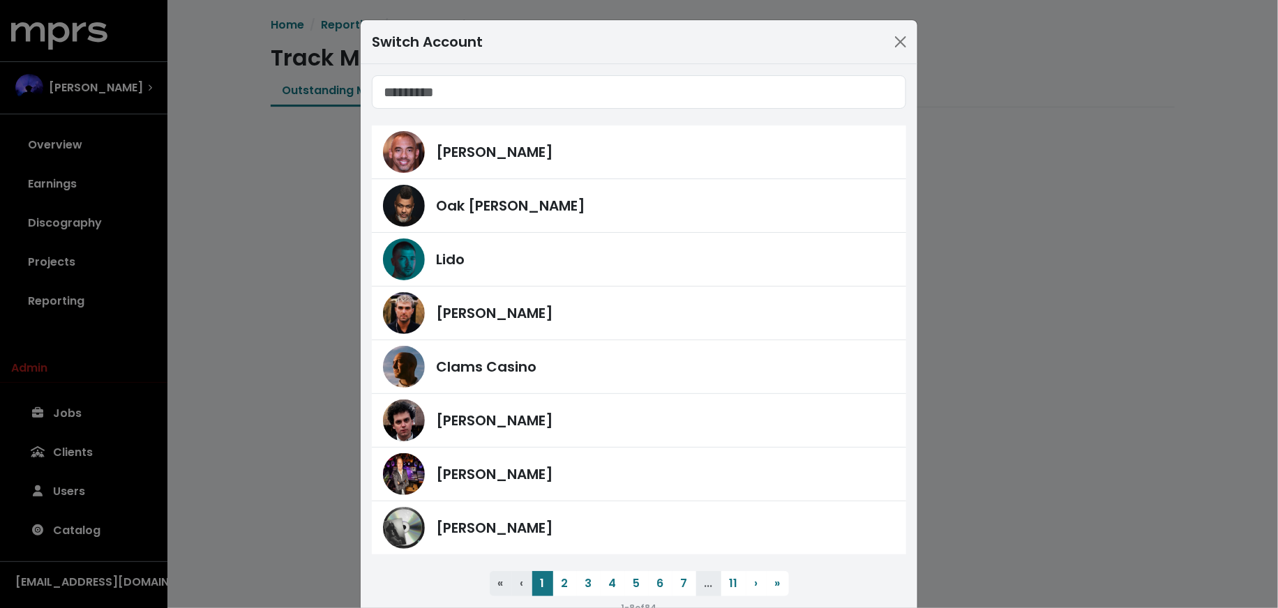
click at [543, 87] on input "Search accounts" at bounding box center [639, 91] width 534 height 33
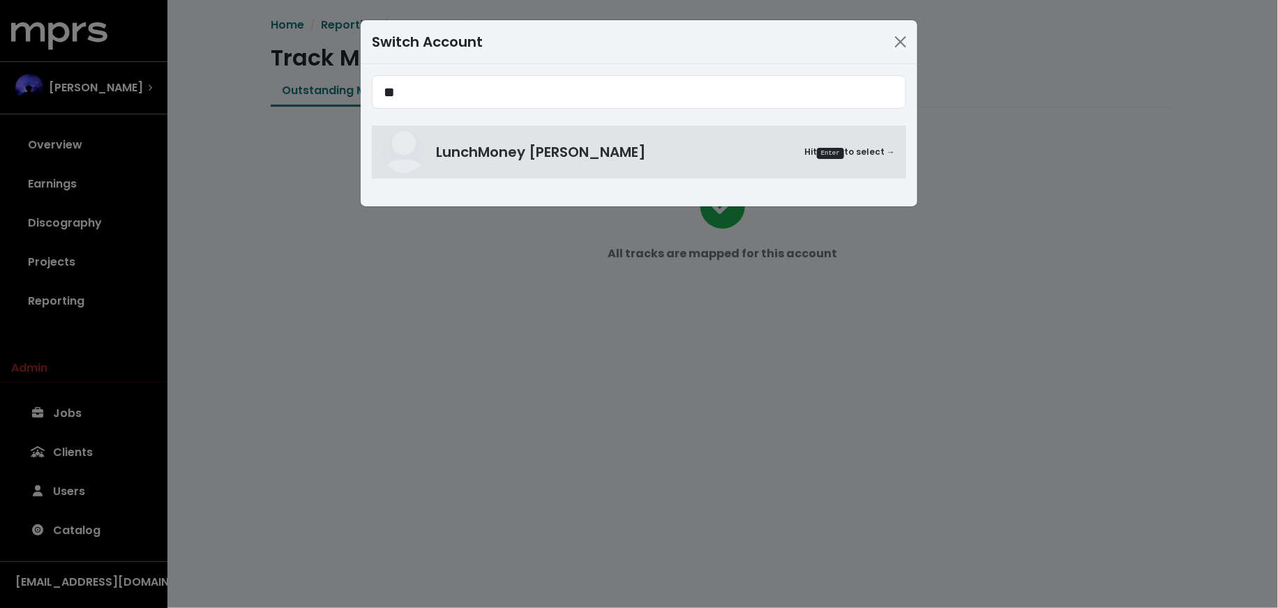
type input "*"
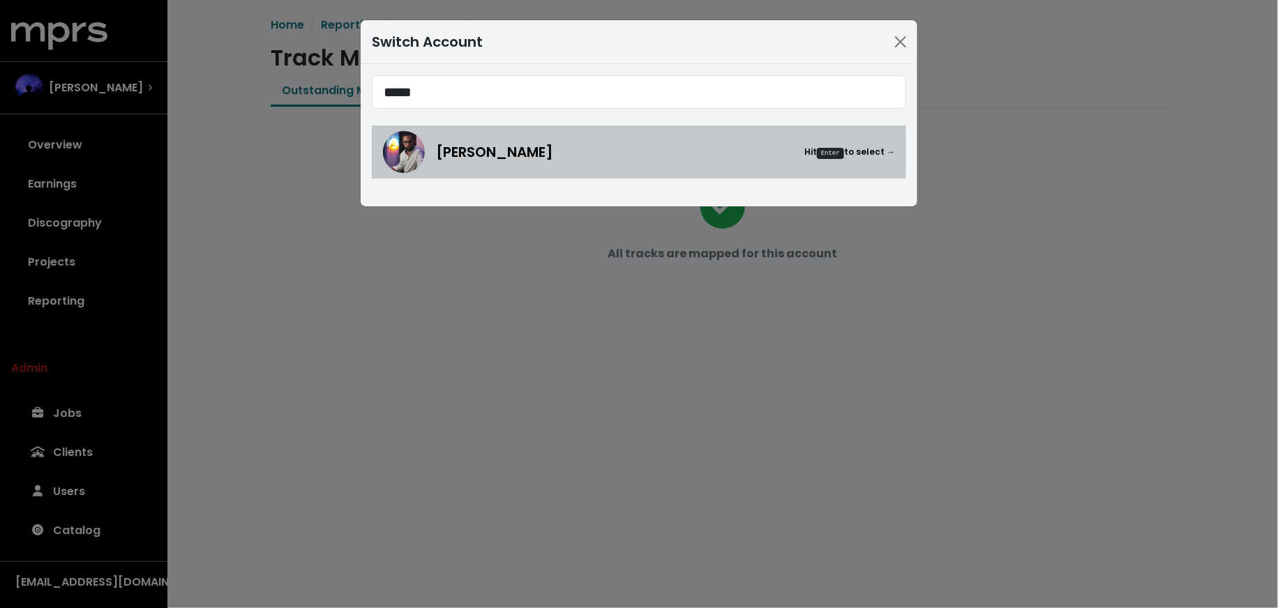
type input "*****"
click at [535, 162] on div "Mitch McCarthy Hit Enter to select →" at bounding box center [639, 152] width 512 height 42
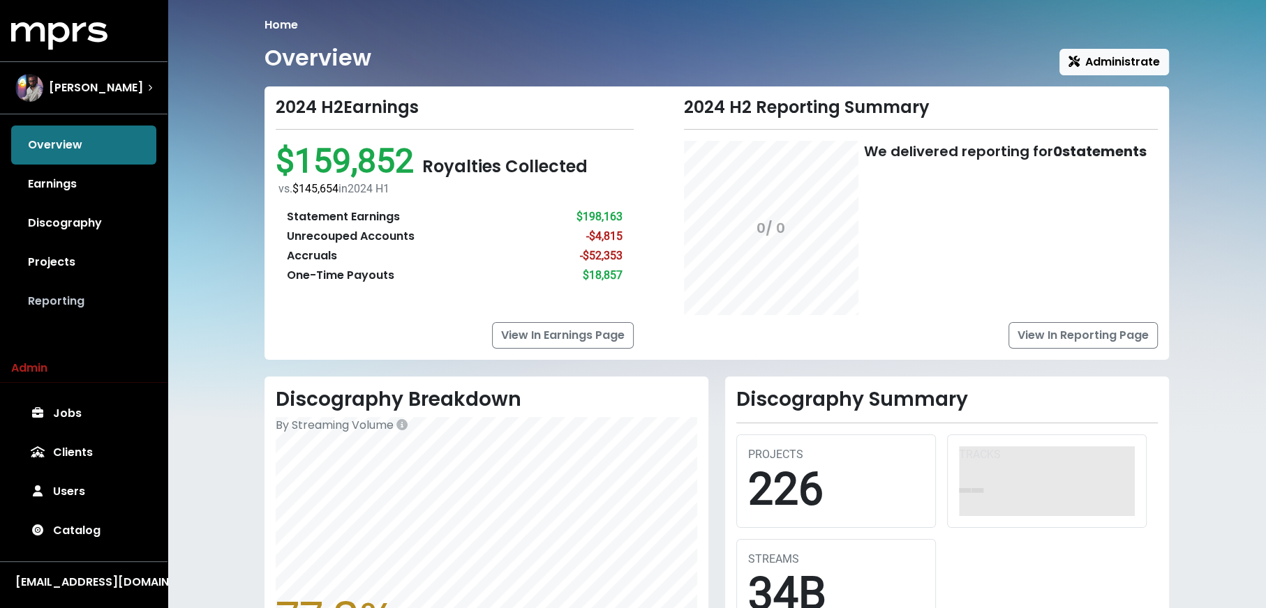
click at [73, 299] on link "Reporting" at bounding box center [83, 301] width 145 height 39
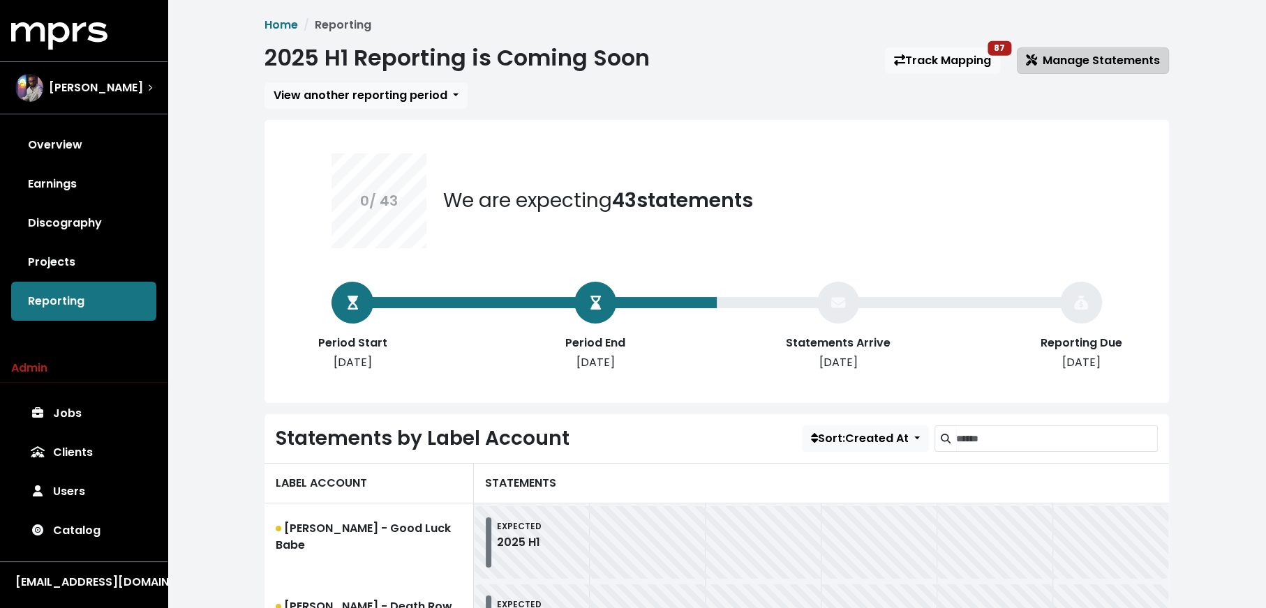
click at [1070, 73] on button "Manage Statements" at bounding box center [1093, 60] width 152 height 27
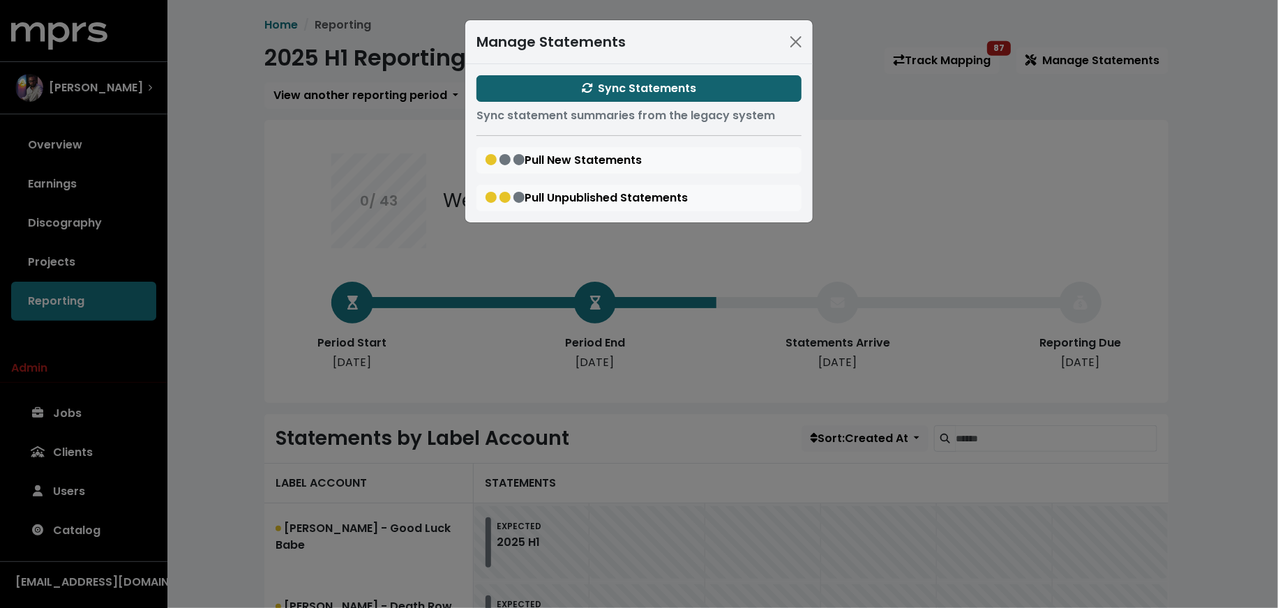
click at [608, 80] on span "Sync Statements" at bounding box center [639, 88] width 115 height 16
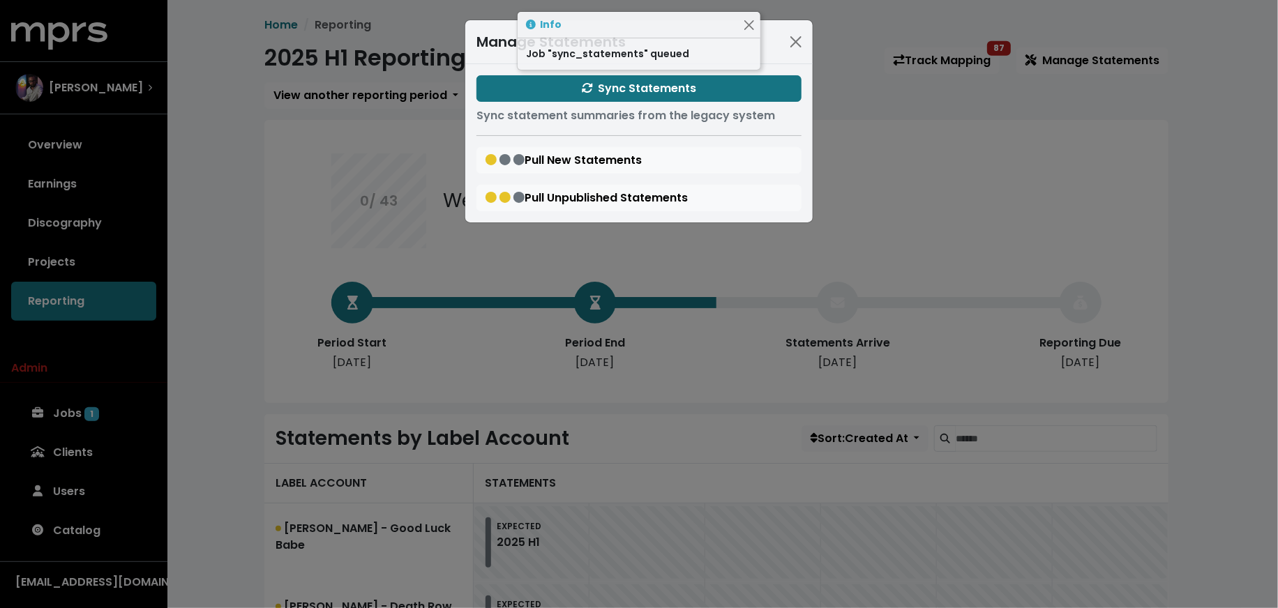
click at [75, 472] on div "Manage Statements Sync Statements Sync statement summaries from the legacy syst…" at bounding box center [639, 304] width 1278 height 608
click at [87, 410] on span "1" at bounding box center [91, 414] width 15 height 14
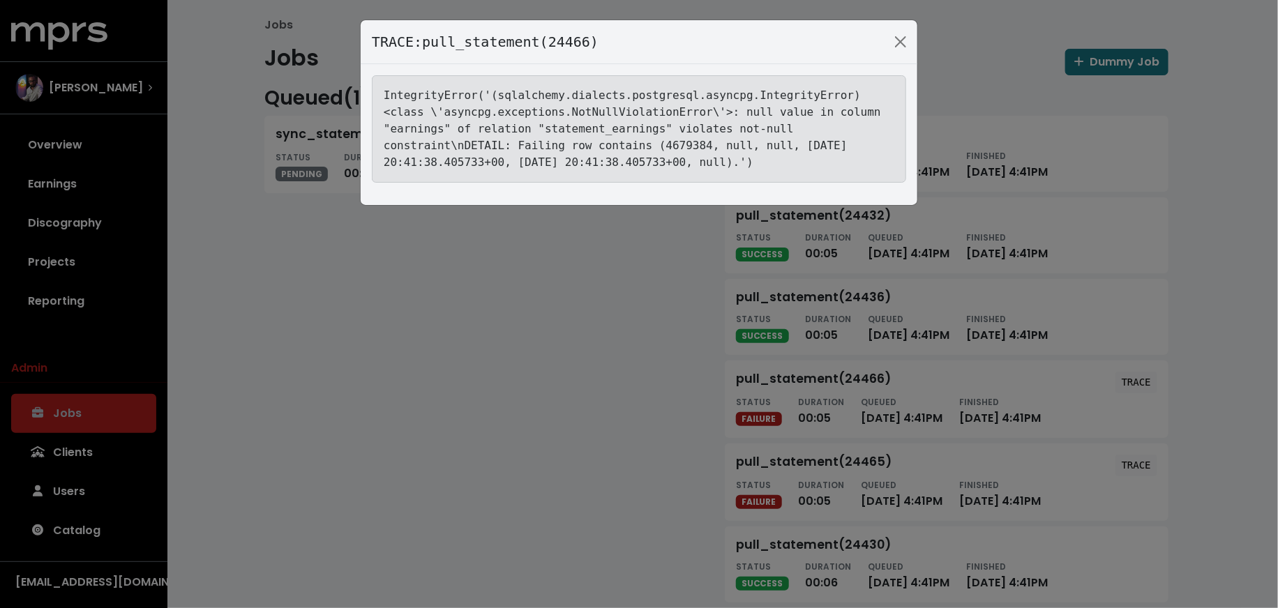
click at [301, 324] on div "TRACE: pull_statement(24466) IntegrityError('(sqlalchemy.dialects.postgresql.as…" at bounding box center [639, 304] width 1278 height 608
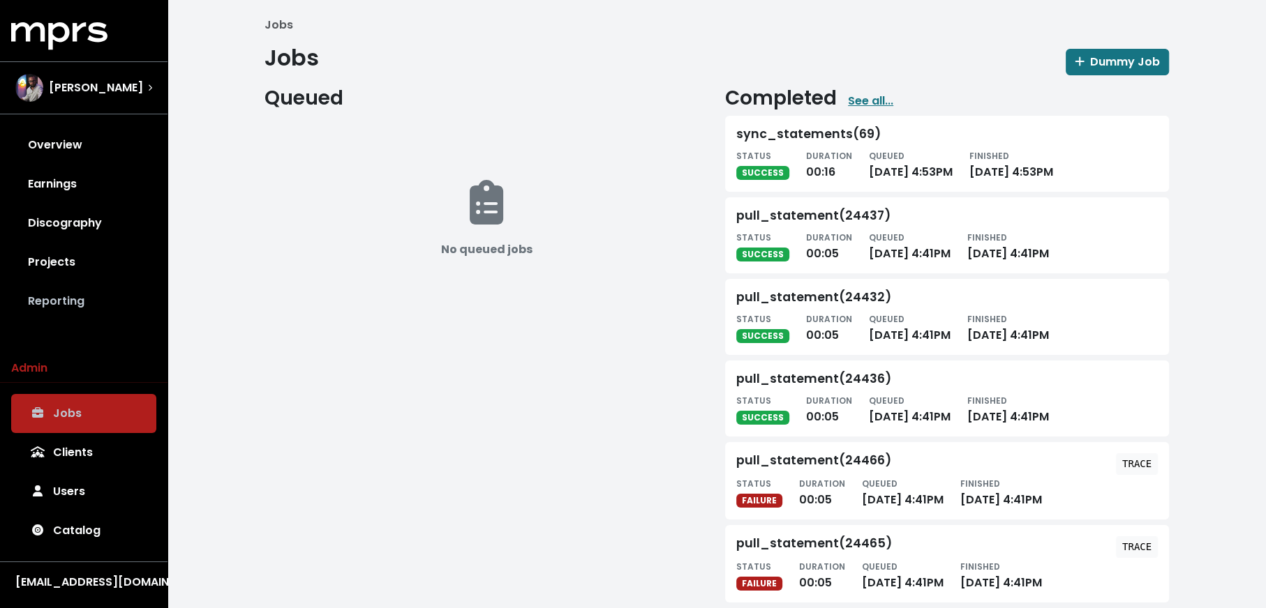
click at [112, 296] on link "Reporting" at bounding box center [83, 301] width 145 height 39
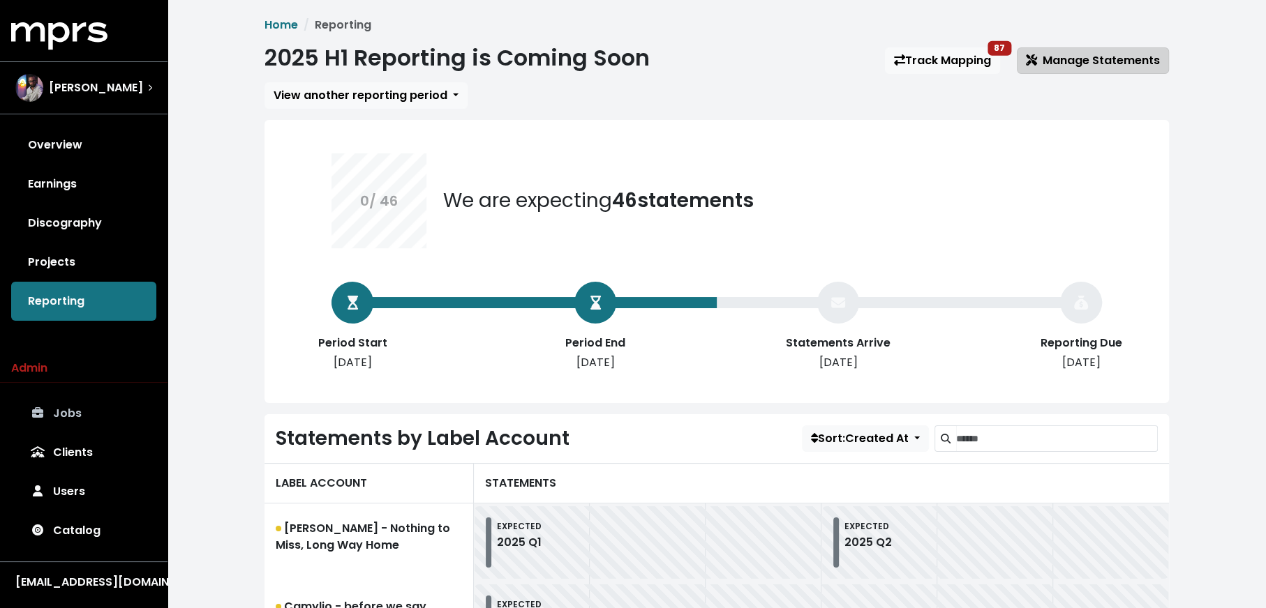
click at [1118, 55] on span "Manage Statements" at bounding box center [1093, 60] width 134 height 16
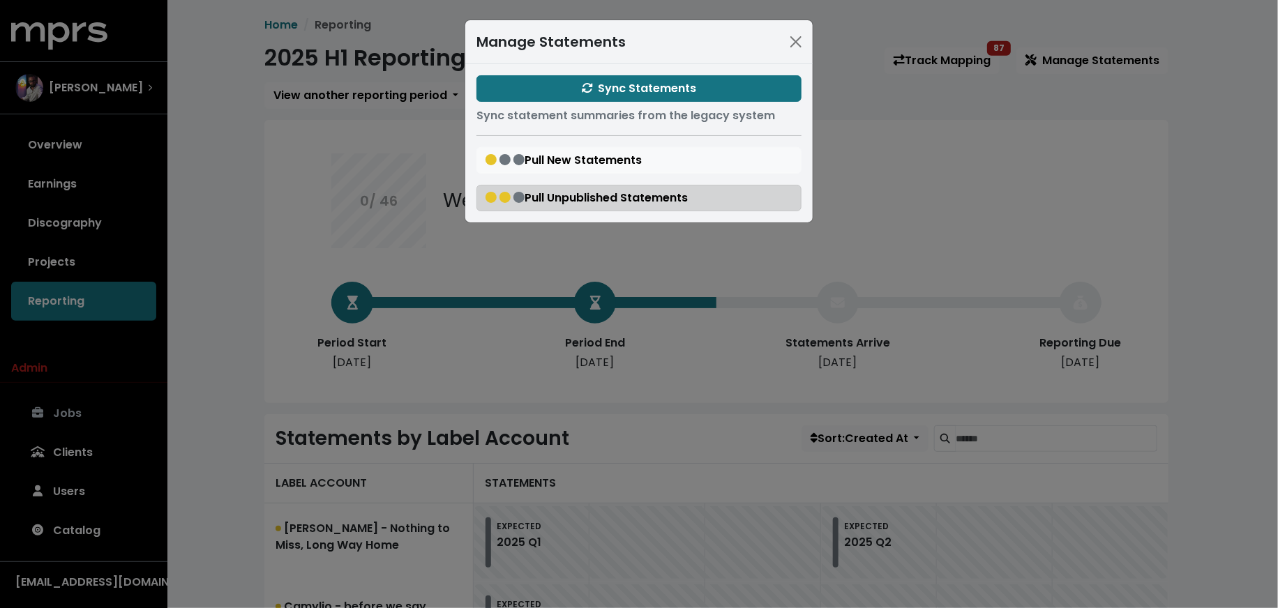
click at [551, 201] on span "Pull Unpublished Statements" at bounding box center [587, 198] width 202 height 16
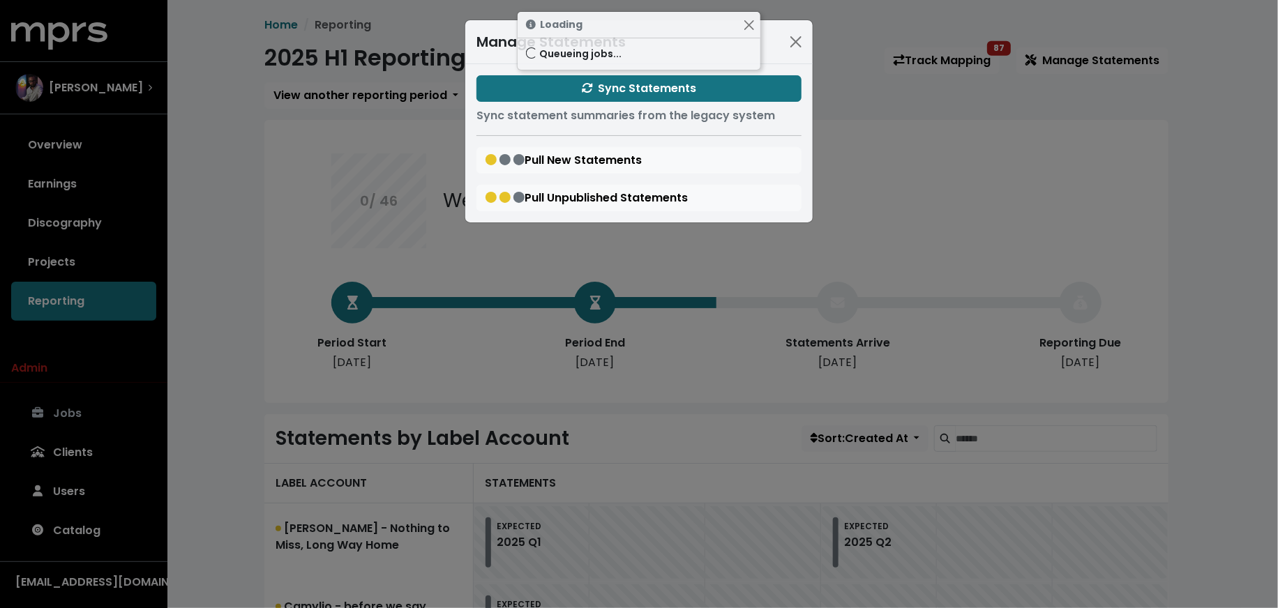
click at [186, 345] on div "Manage Statements Sync Statements Sync statement summaries from the legacy syst…" at bounding box center [639, 304] width 1278 height 608
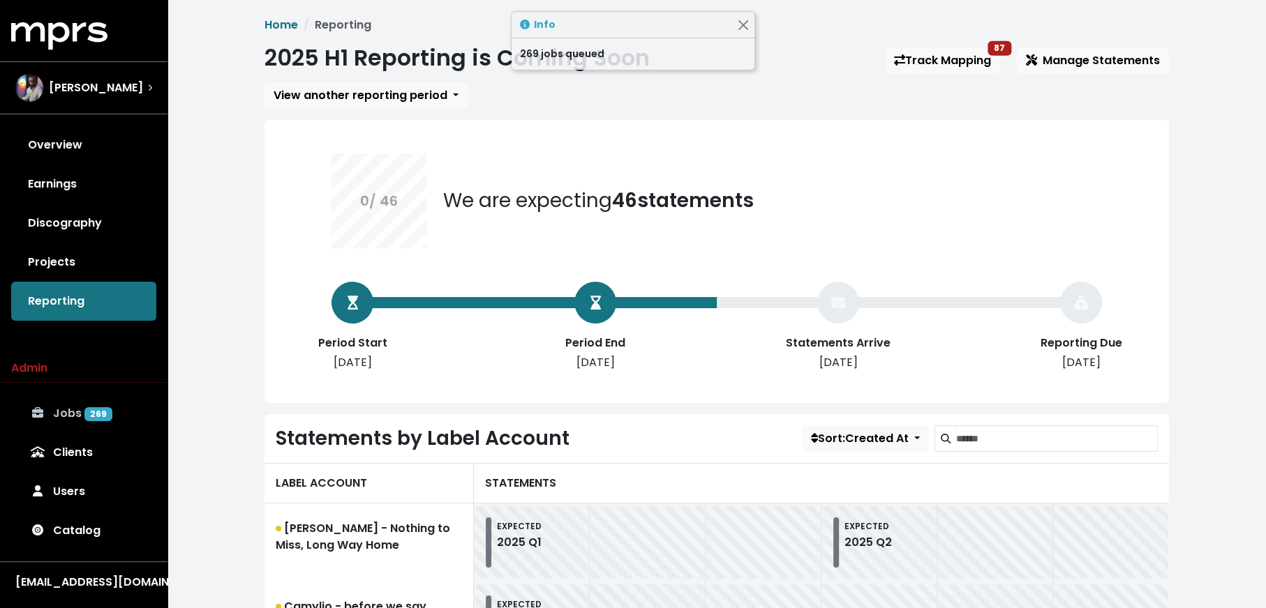
click at [115, 398] on link "Jobs 269" at bounding box center [83, 413] width 145 height 39
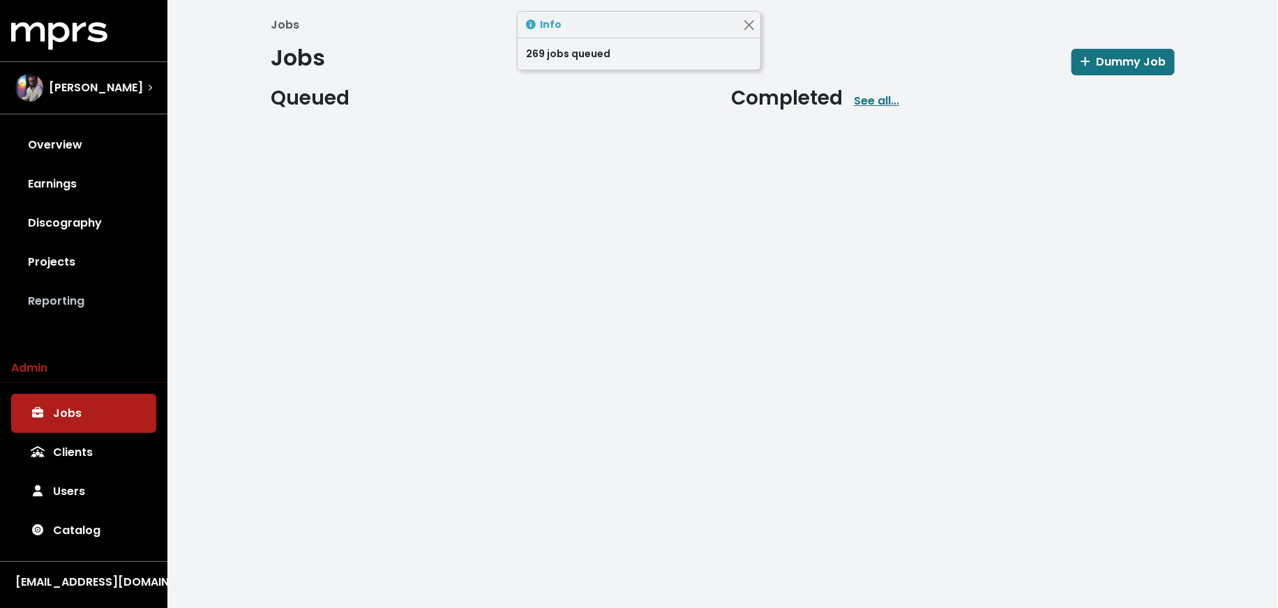
click at [63, 314] on link "Reporting" at bounding box center [83, 301] width 145 height 39
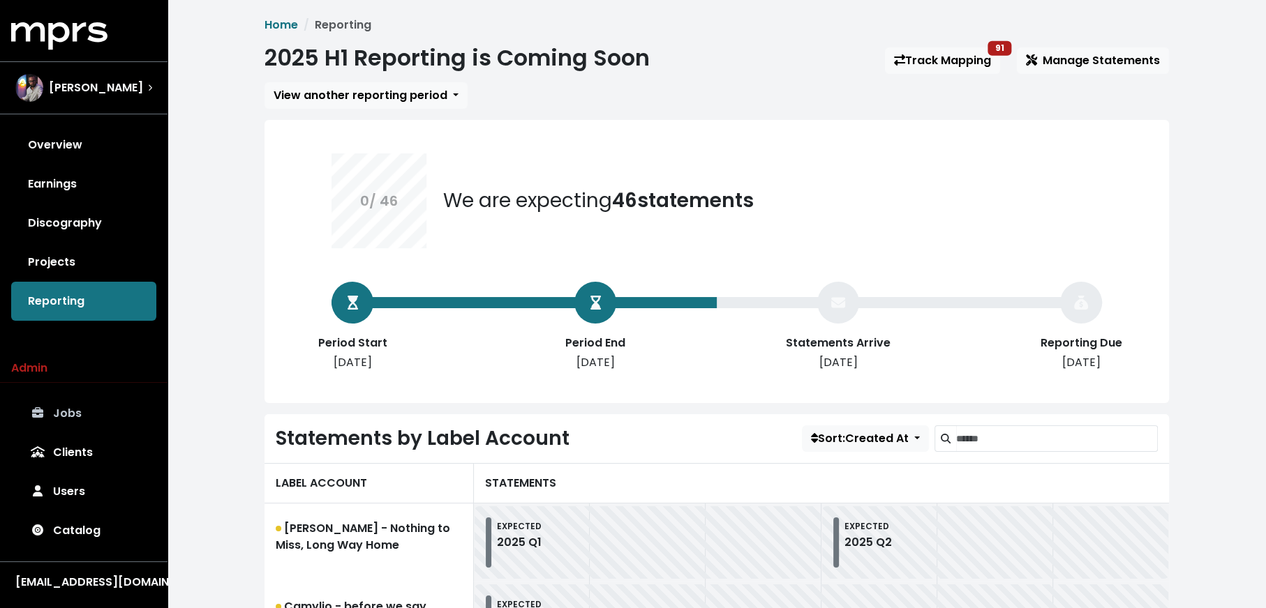
click at [58, 419] on link "Jobs" at bounding box center [83, 413] width 145 height 39
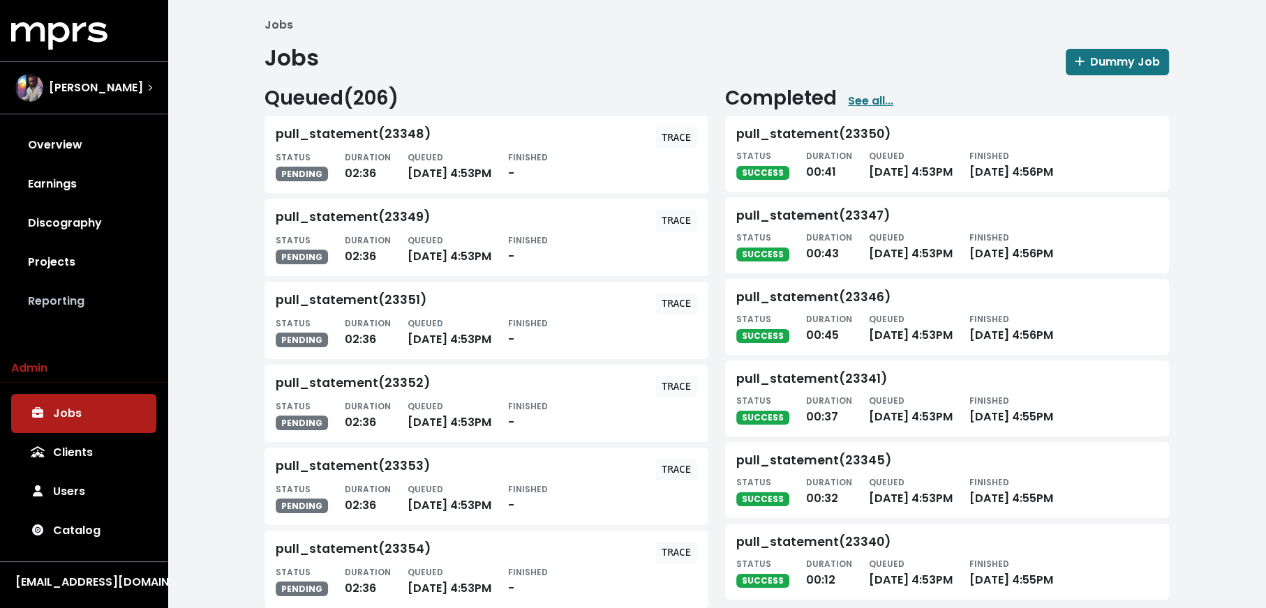
click at [94, 299] on link "Reporting" at bounding box center [83, 301] width 145 height 39
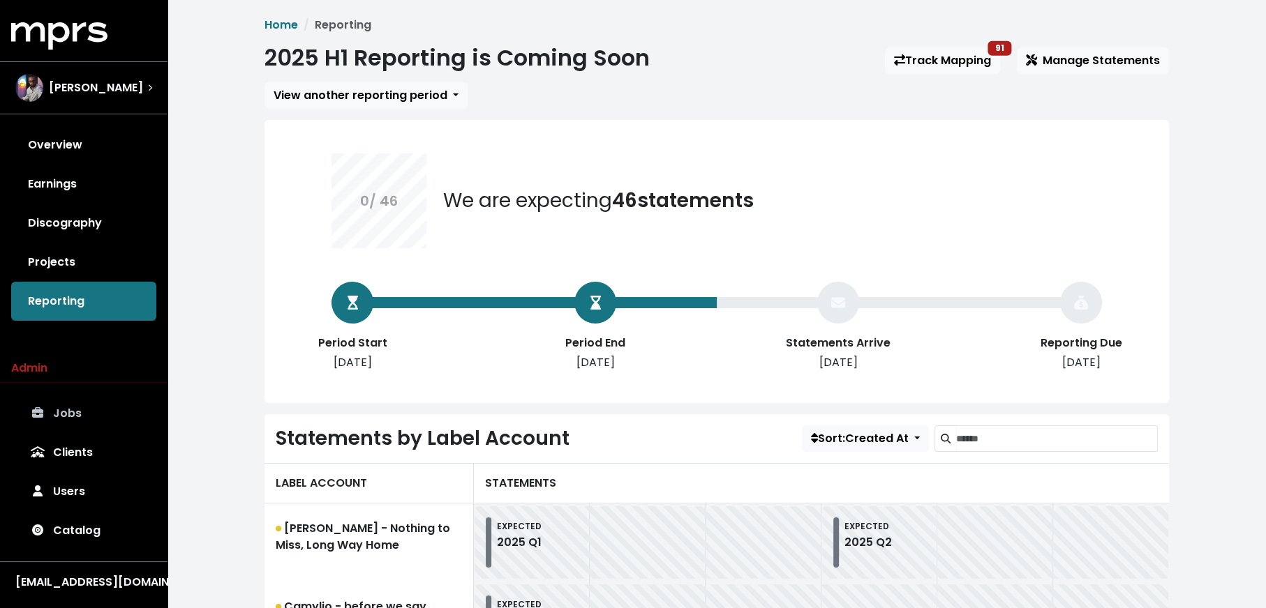
click at [97, 429] on link "Jobs" at bounding box center [83, 413] width 145 height 39
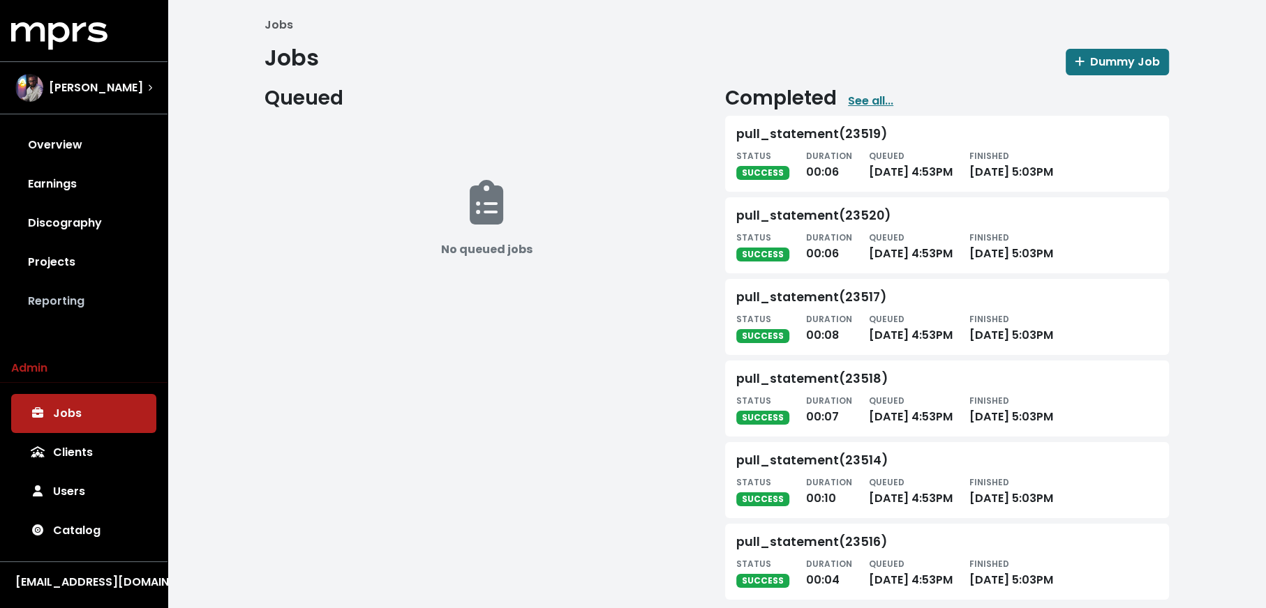
click at [80, 301] on link "Reporting" at bounding box center [83, 301] width 145 height 39
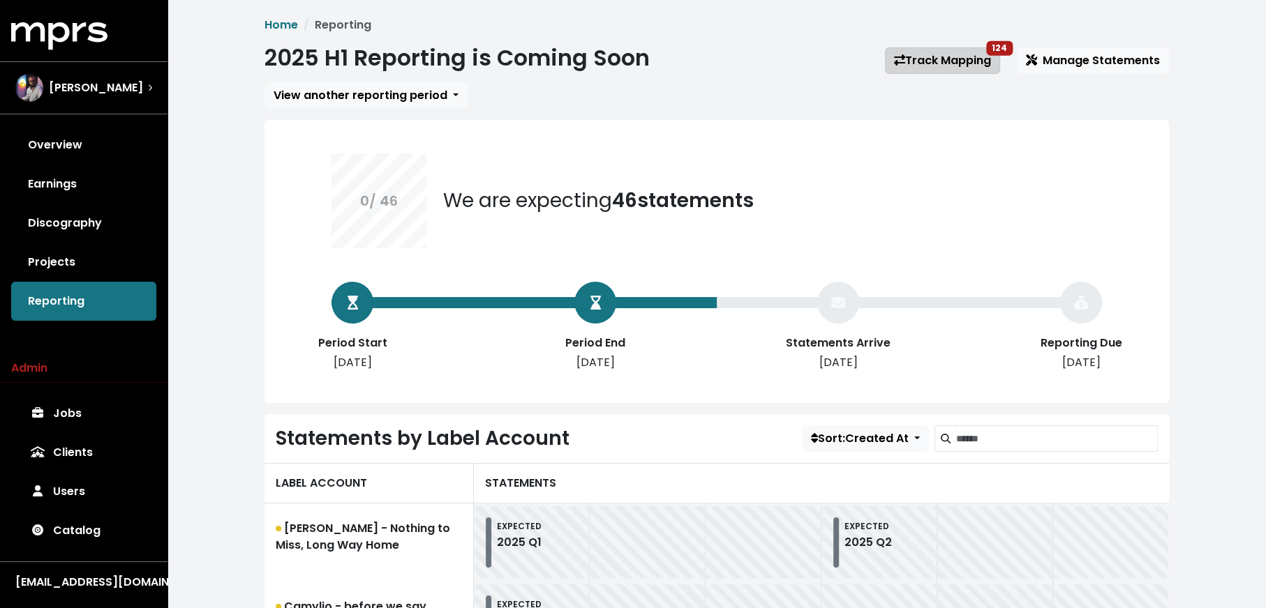
click at [945, 62] on link "Track Mapping 124" at bounding box center [942, 60] width 115 height 27
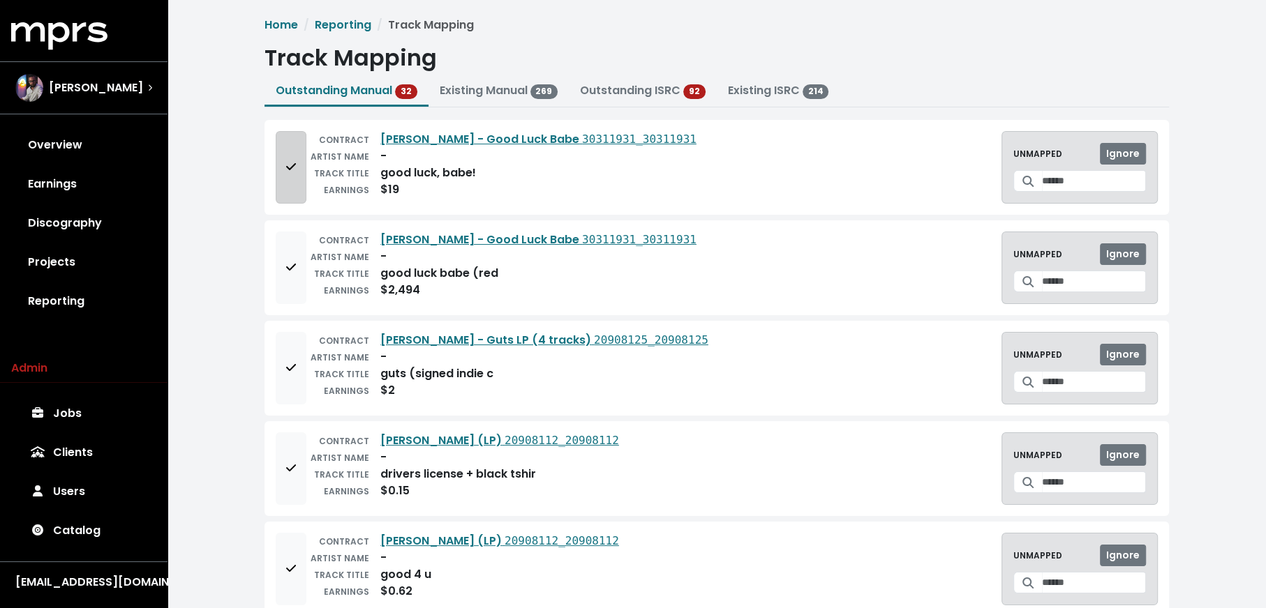
click at [283, 191] on button "Add to mapping queue" at bounding box center [291, 167] width 31 height 73
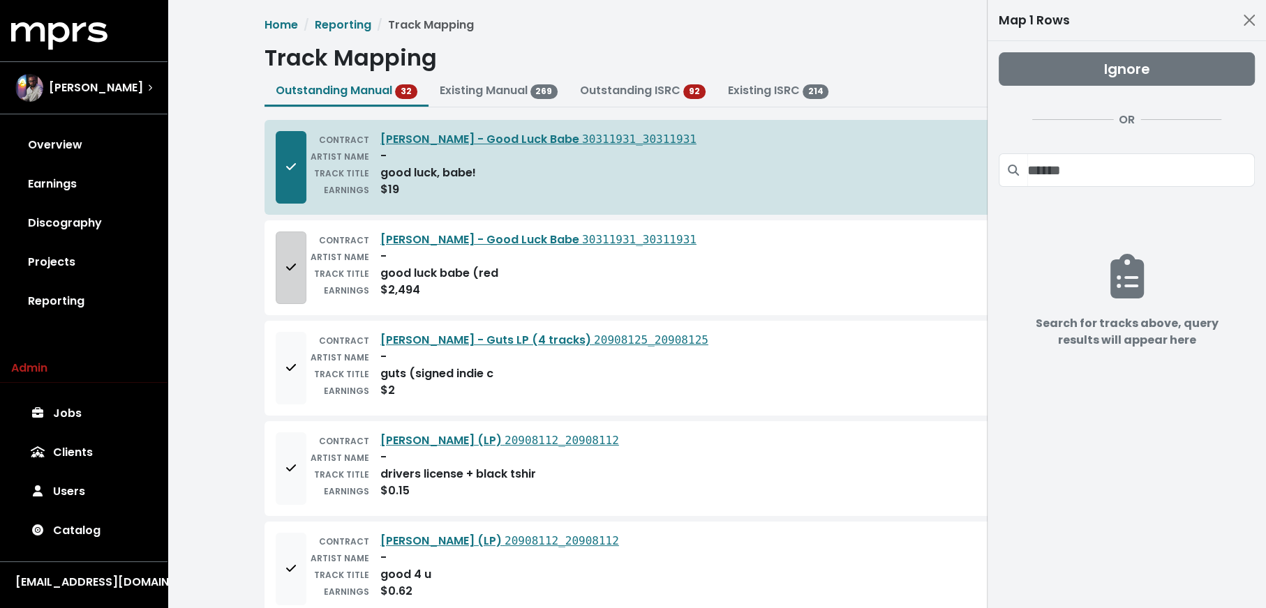
click at [287, 244] on button "Add to mapping queue" at bounding box center [291, 268] width 31 height 73
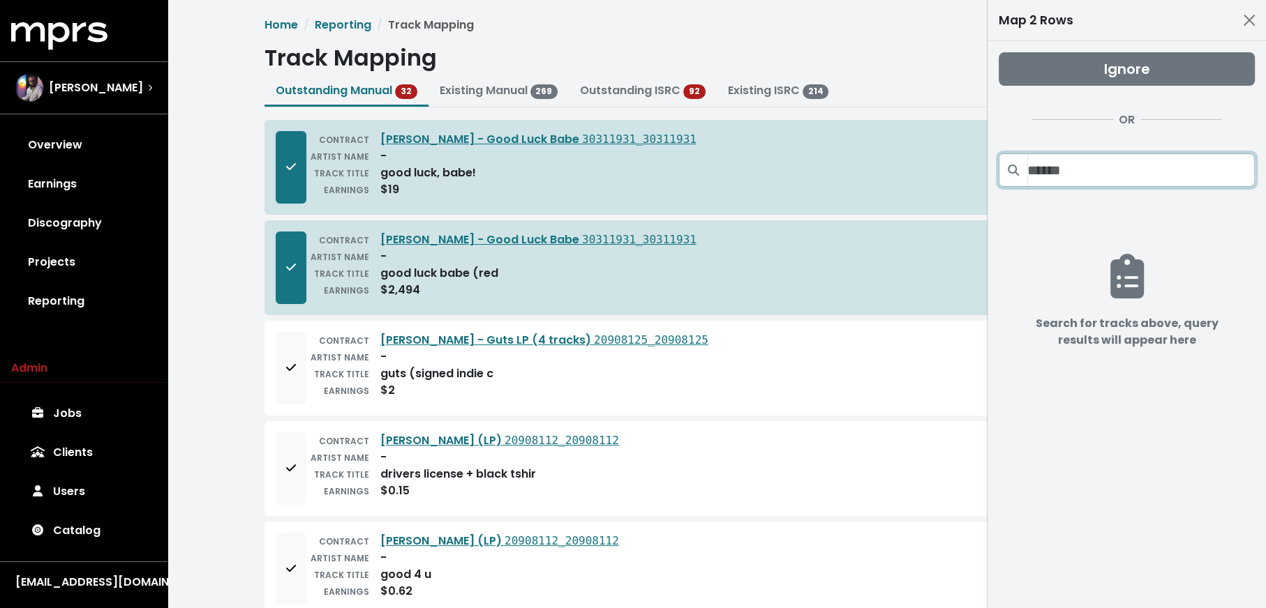
click at [1048, 171] on input "Search projects" at bounding box center [1140, 169] width 227 height 33
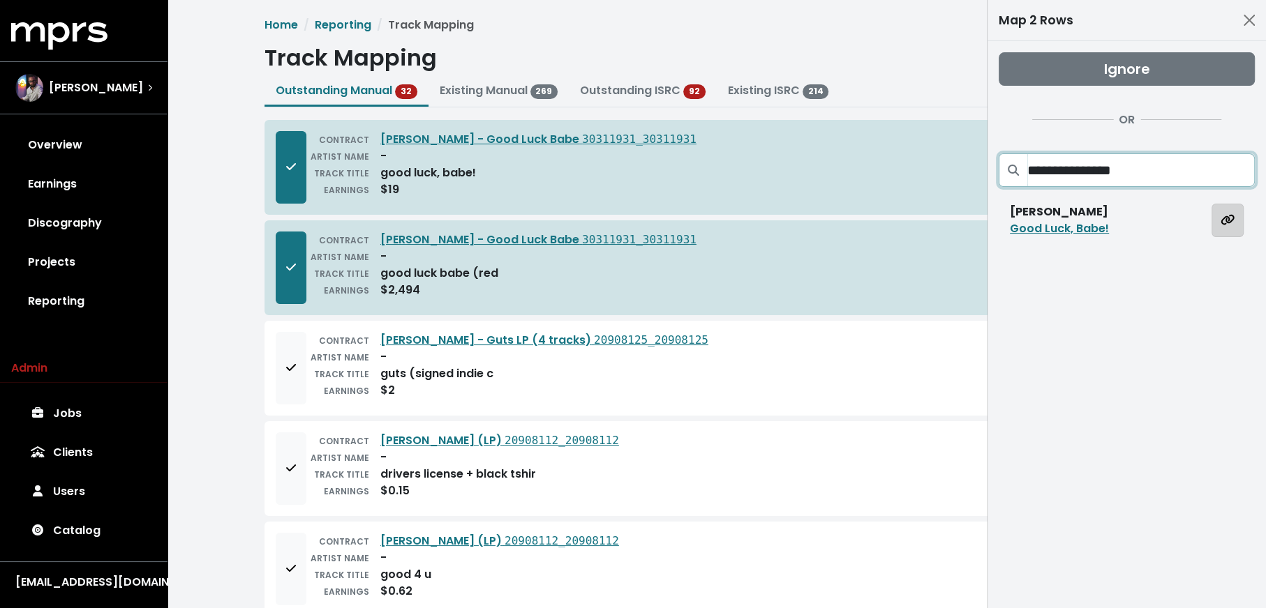
type input "**********"
click at [1231, 223] on icon "Map all rows to this track" at bounding box center [1227, 219] width 14 height 11
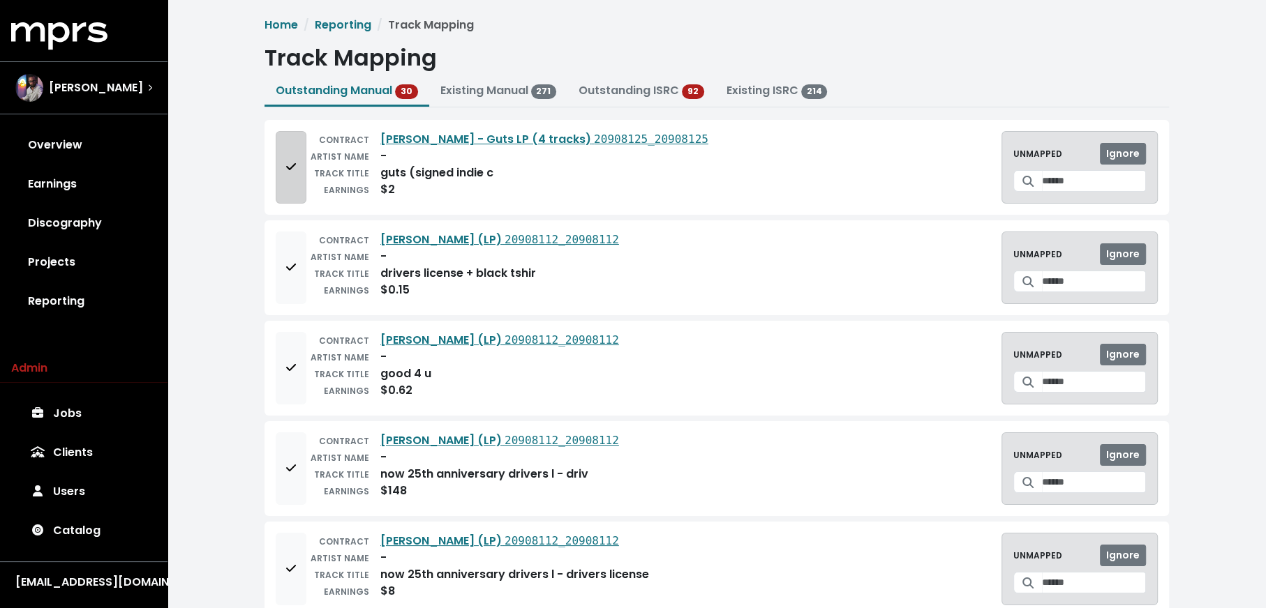
click at [287, 189] on button "Add to mapping queue" at bounding box center [291, 167] width 31 height 73
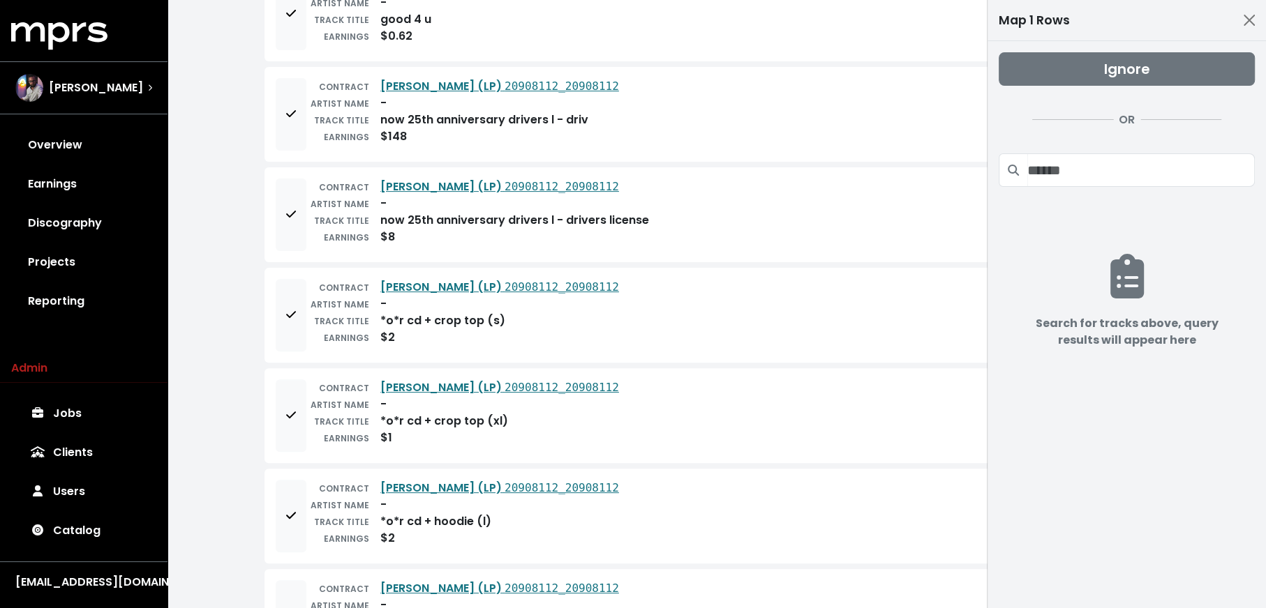
scroll to position [358, 0]
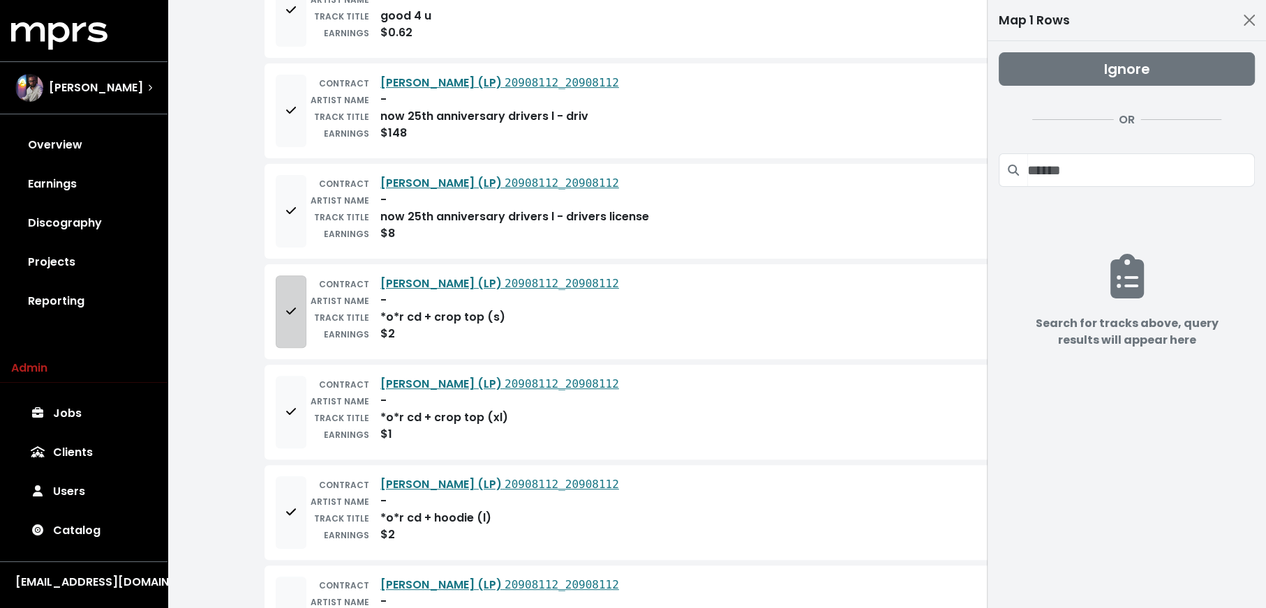
click at [279, 333] on button "Add to mapping queue" at bounding box center [291, 312] width 31 height 73
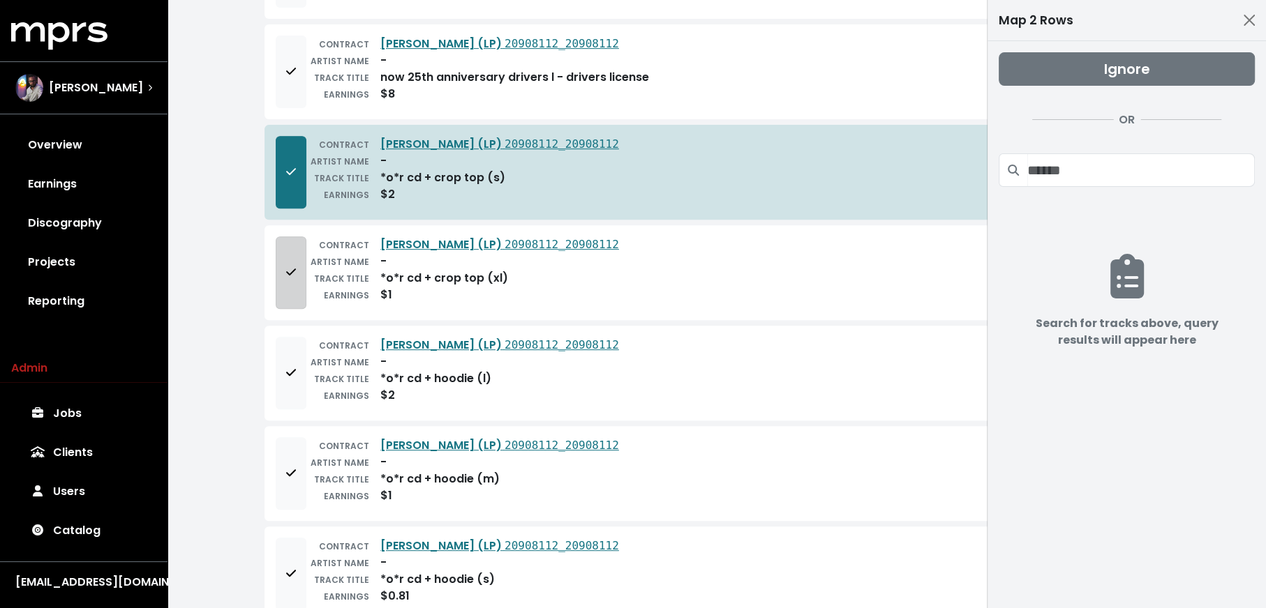
scroll to position [558, 0]
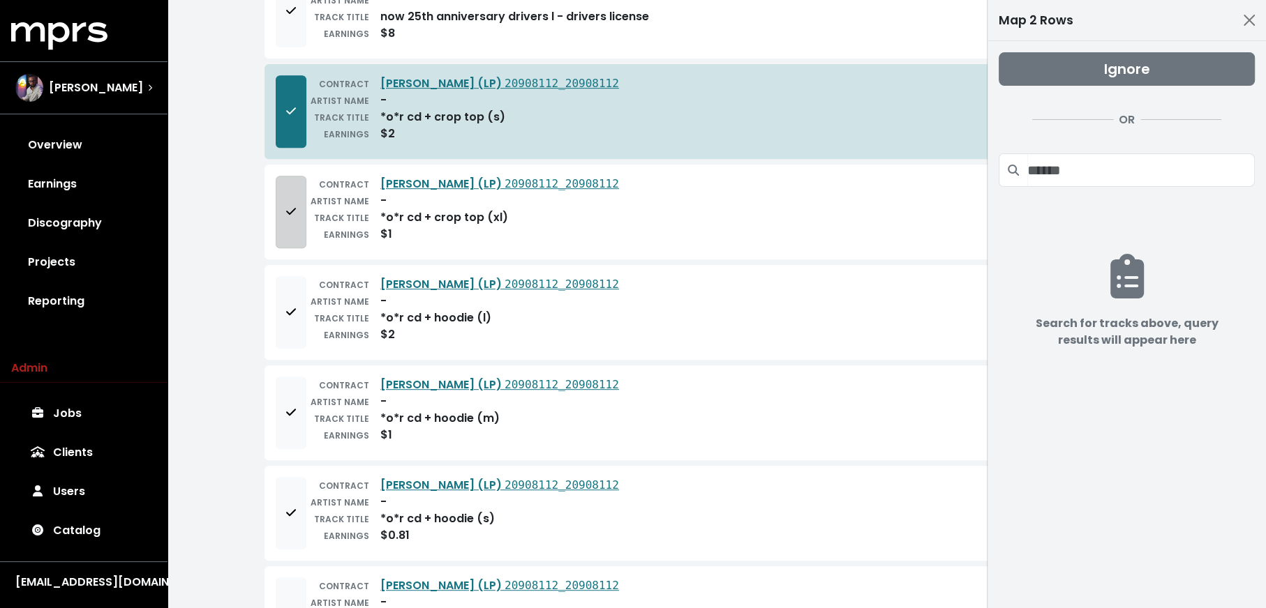
click at [276, 233] on button "Add to mapping queue" at bounding box center [291, 212] width 31 height 73
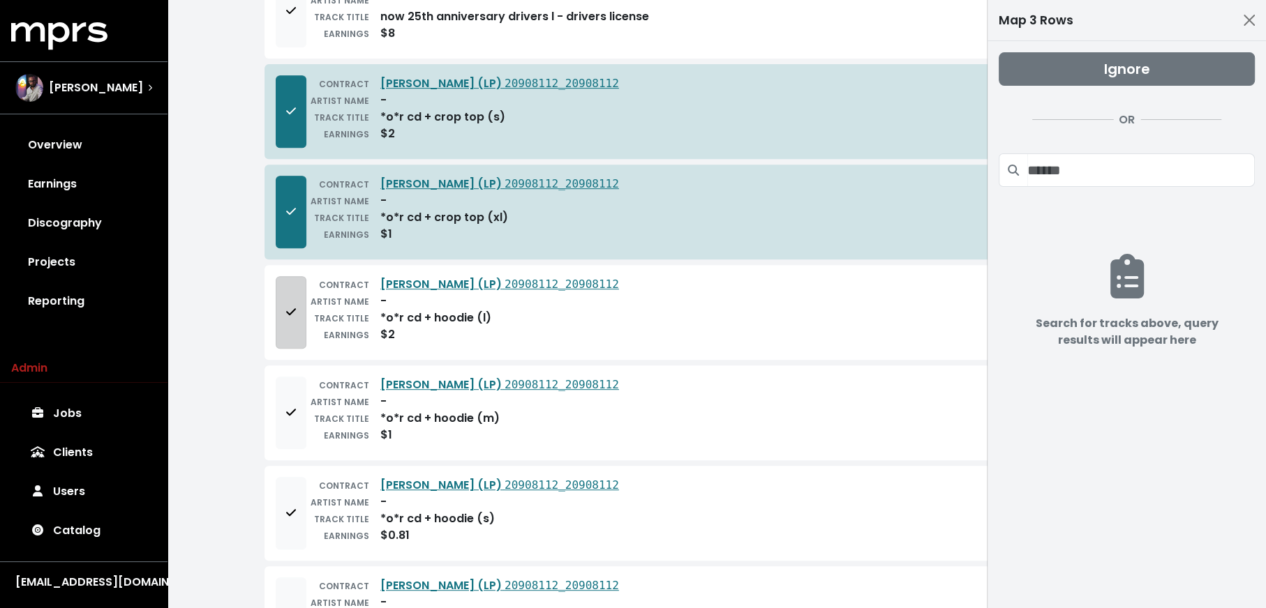
click at [277, 322] on button "Add to mapping queue" at bounding box center [291, 312] width 31 height 73
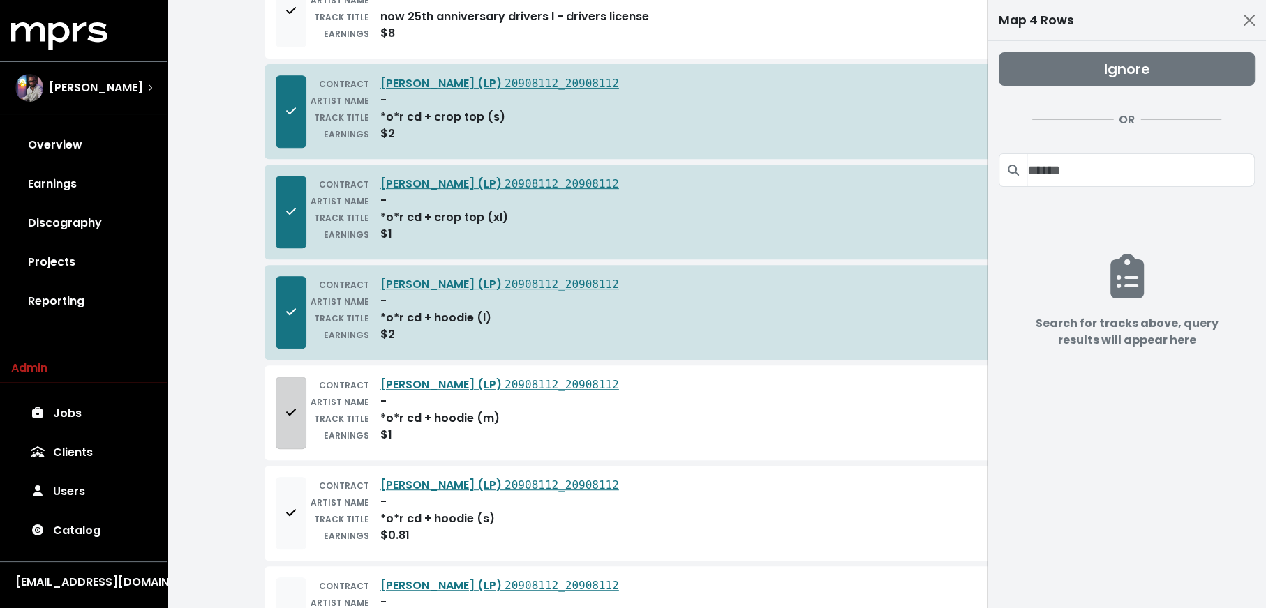
click at [285, 405] on span "Add to mapping queue" at bounding box center [291, 413] width 13 height 17
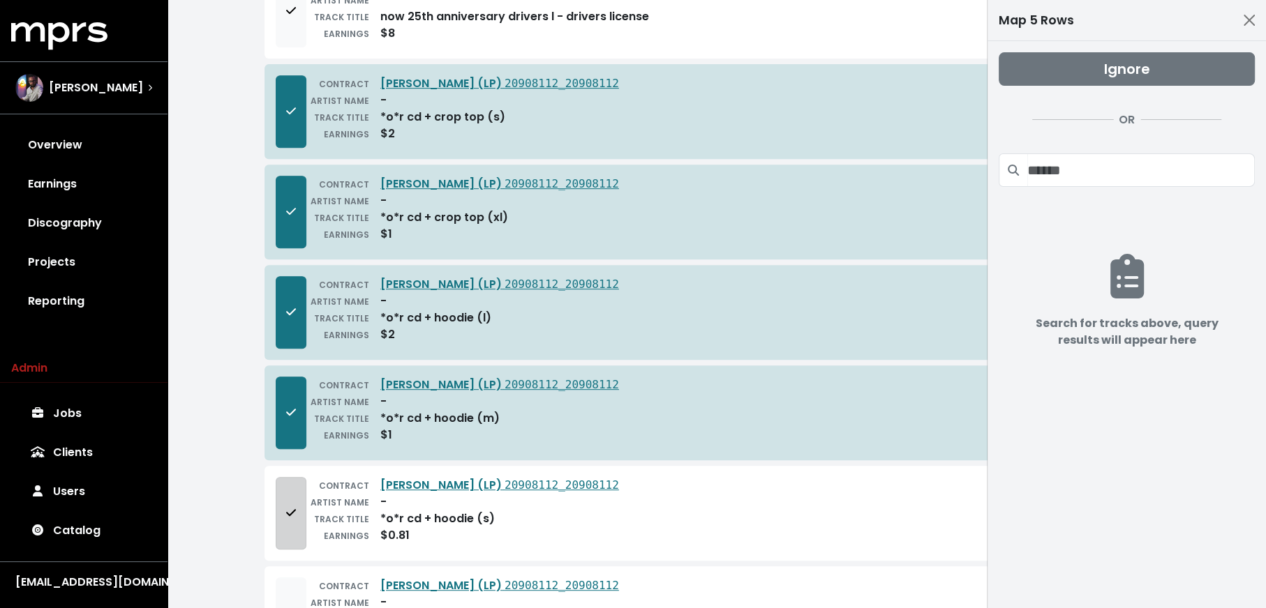
click at [280, 518] on button "Add to mapping queue" at bounding box center [291, 513] width 31 height 73
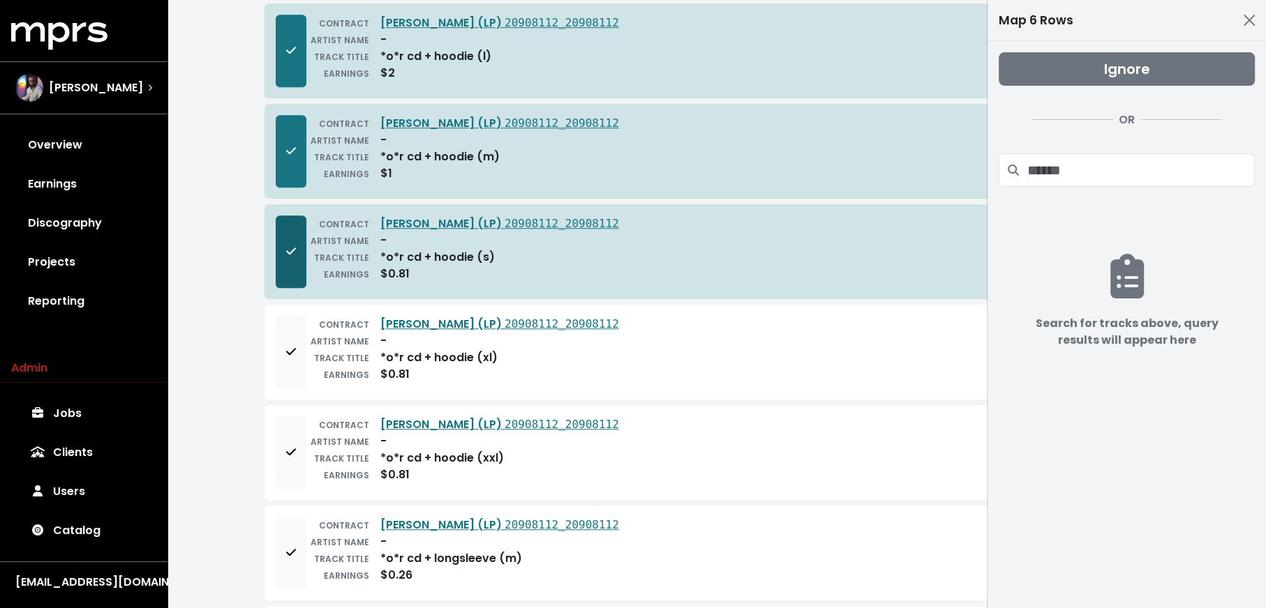
scroll to position [830, 0]
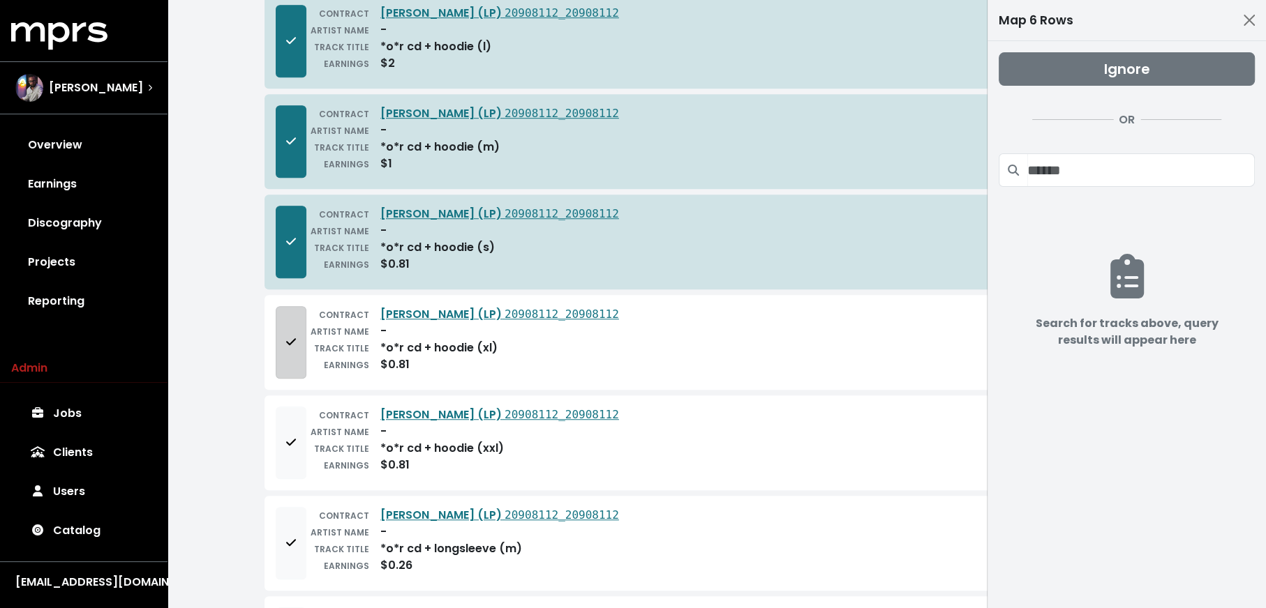
click at [287, 363] on button "Add to mapping queue" at bounding box center [291, 342] width 31 height 73
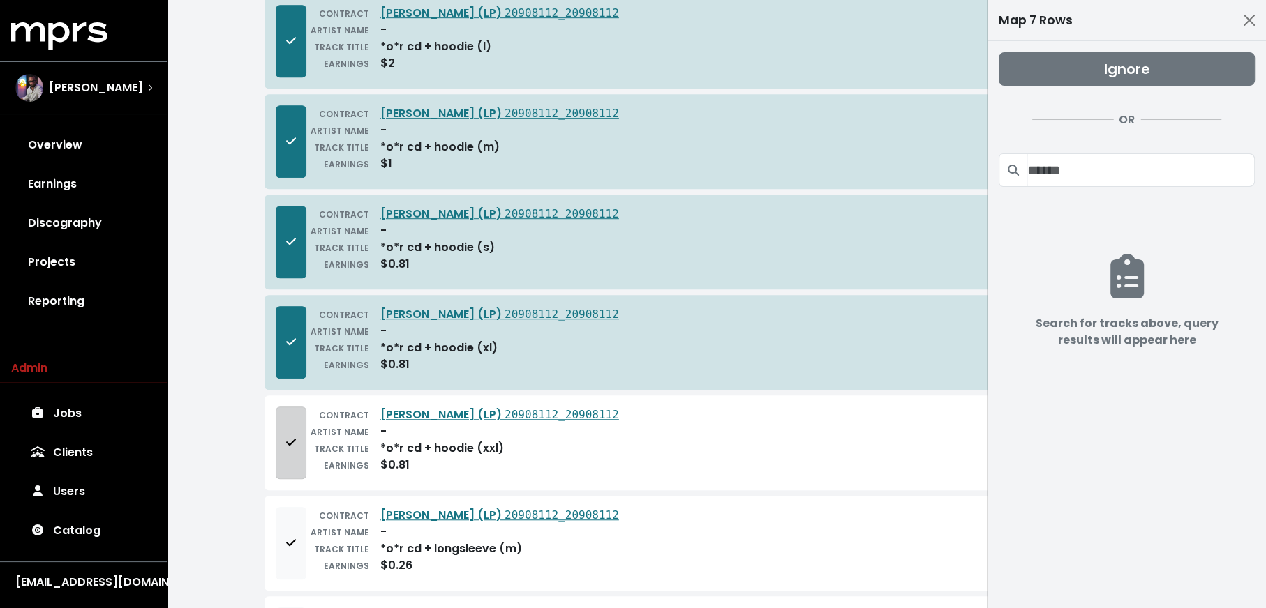
click at [292, 437] on span "Add to mapping queue" at bounding box center [291, 443] width 10 height 16
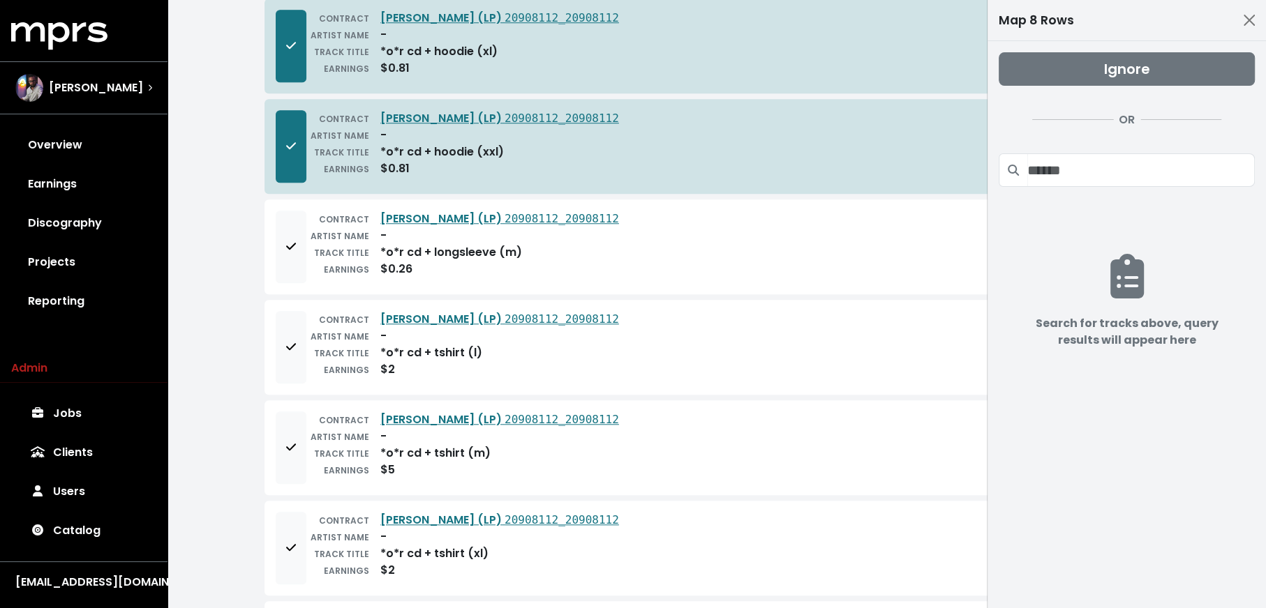
scroll to position [1137, 0]
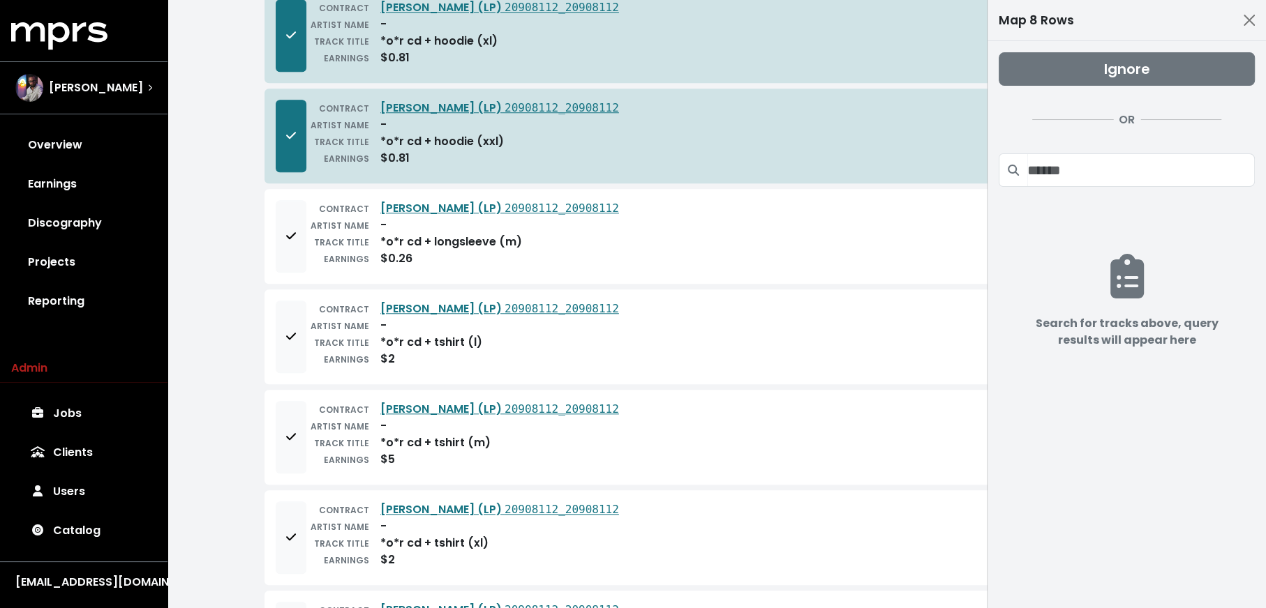
click at [297, 258] on div "CONTRACT Olivia Rodrigo - SOUR (LP) 20908112_20908112 ARTIST NAME - TRACK TITLE…" at bounding box center [716, 236] width 904 height 95
click at [294, 242] on button "Add to mapping queue" at bounding box center [291, 236] width 31 height 73
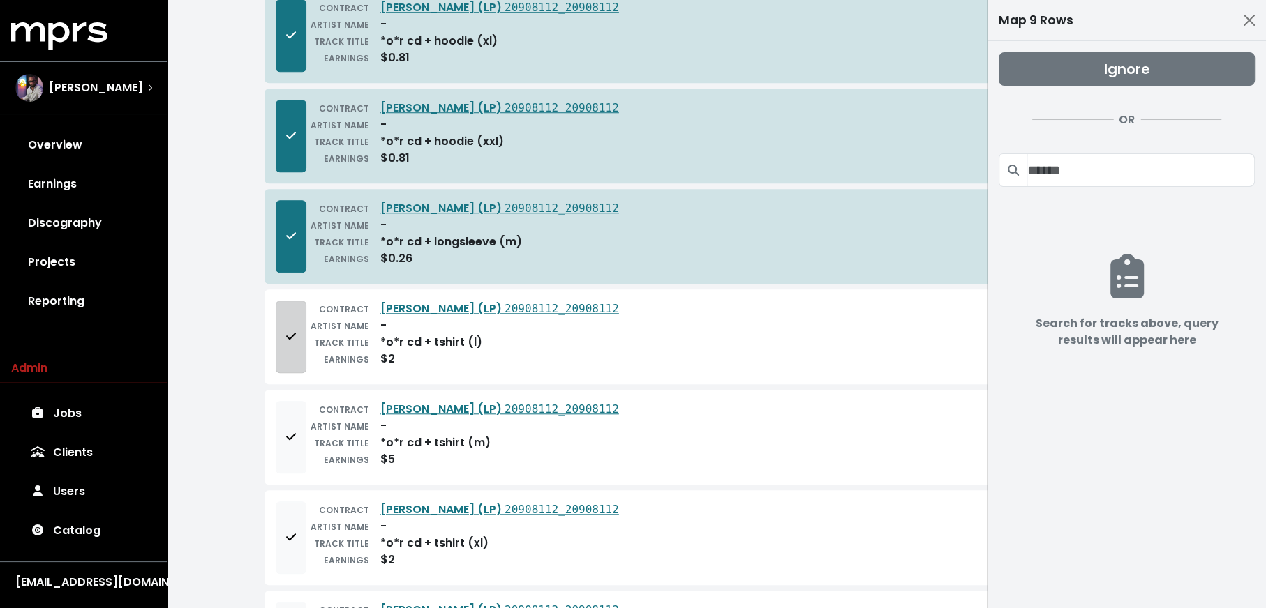
click at [294, 329] on span "Add to mapping queue" at bounding box center [291, 337] width 10 height 16
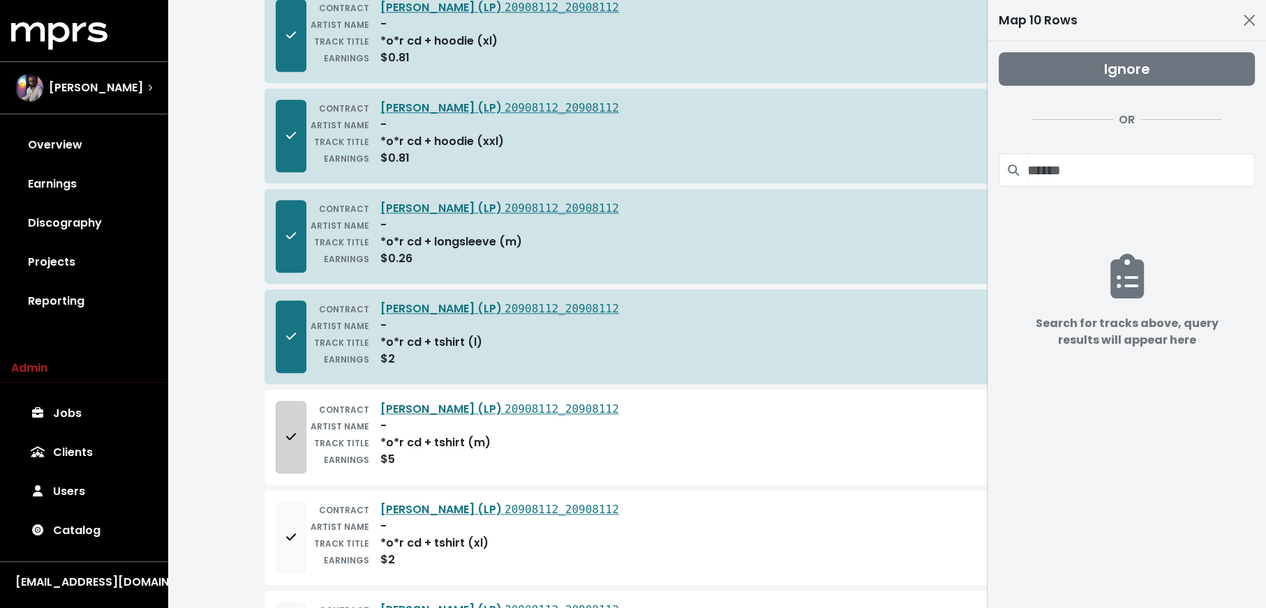
click at [291, 433] on icon "Add to mapping queue" at bounding box center [291, 436] width 10 height 7
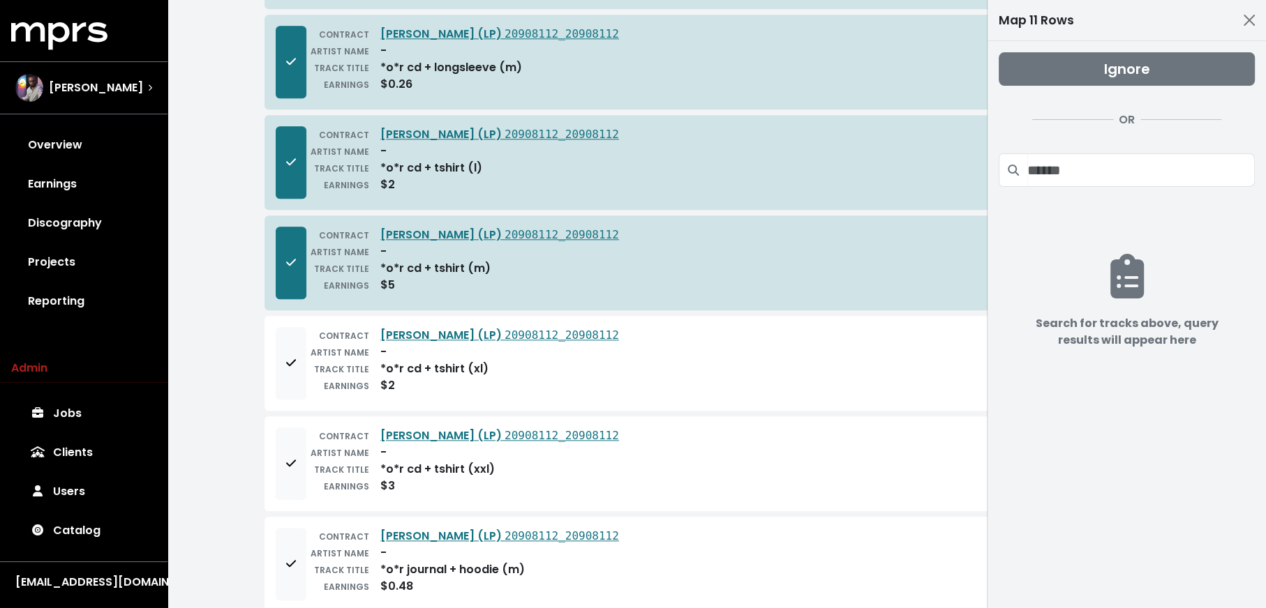
scroll to position [1372, 0]
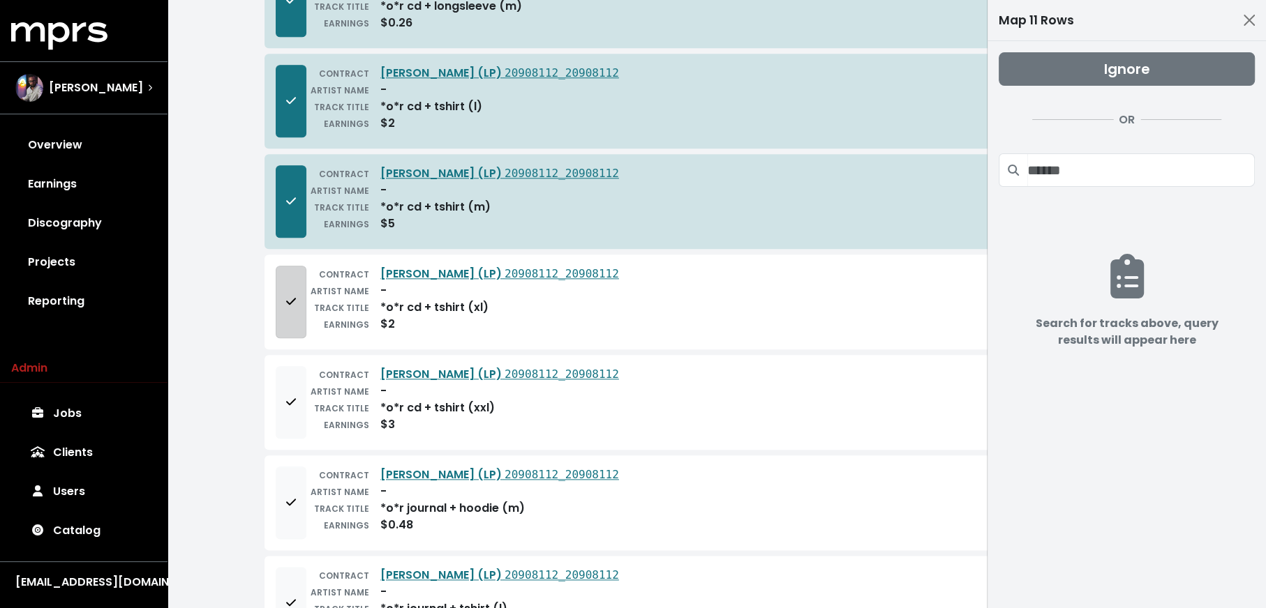
click at [293, 273] on button "Add to mapping queue" at bounding box center [291, 302] width 31 height 73
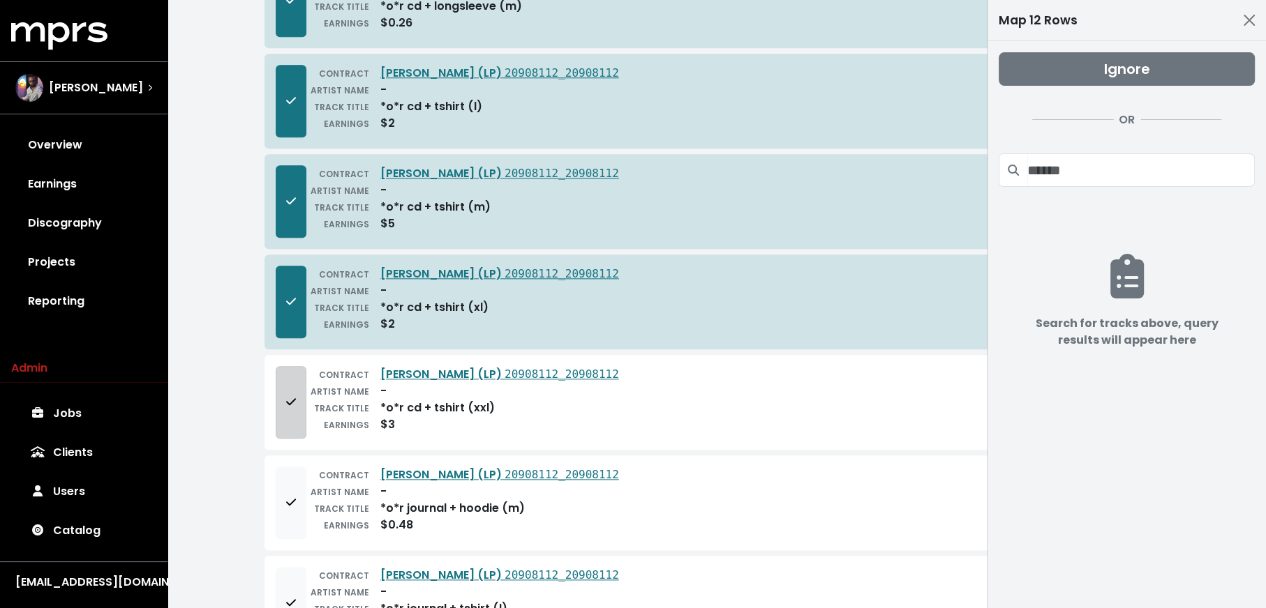
click at [293, 394] on span "Add to mapping queue" at bounding box center [291, 402] width 10 height 16
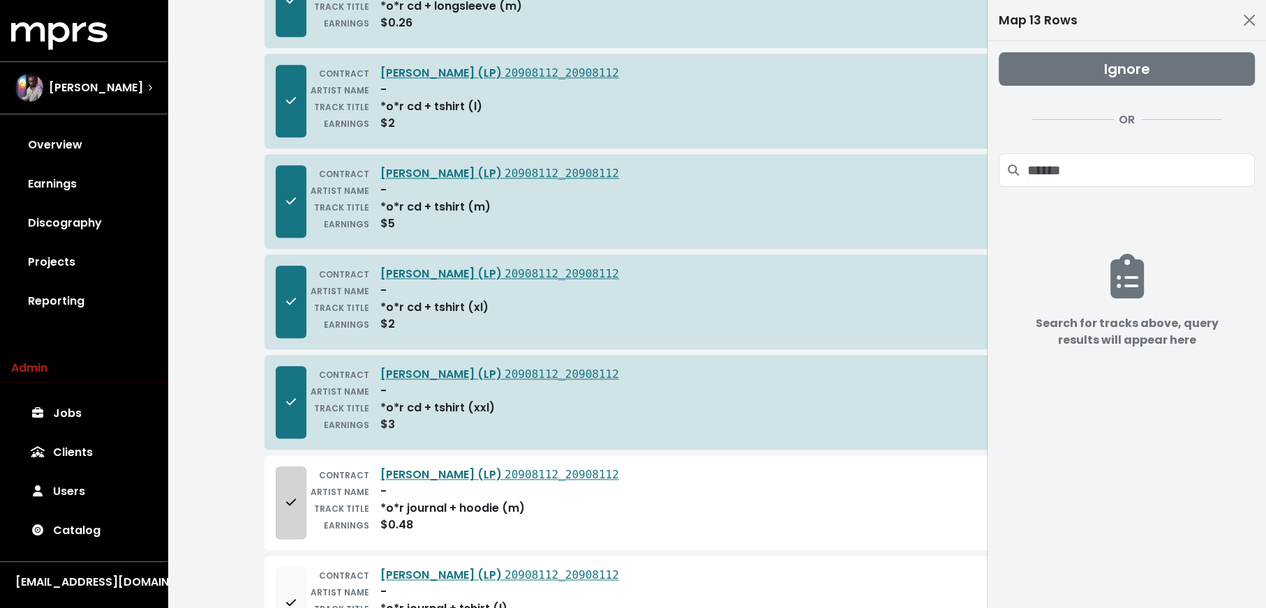
click at [279, 509] on button "Add to mapping queue" at bounding box center [291, 503] width 31 height 73
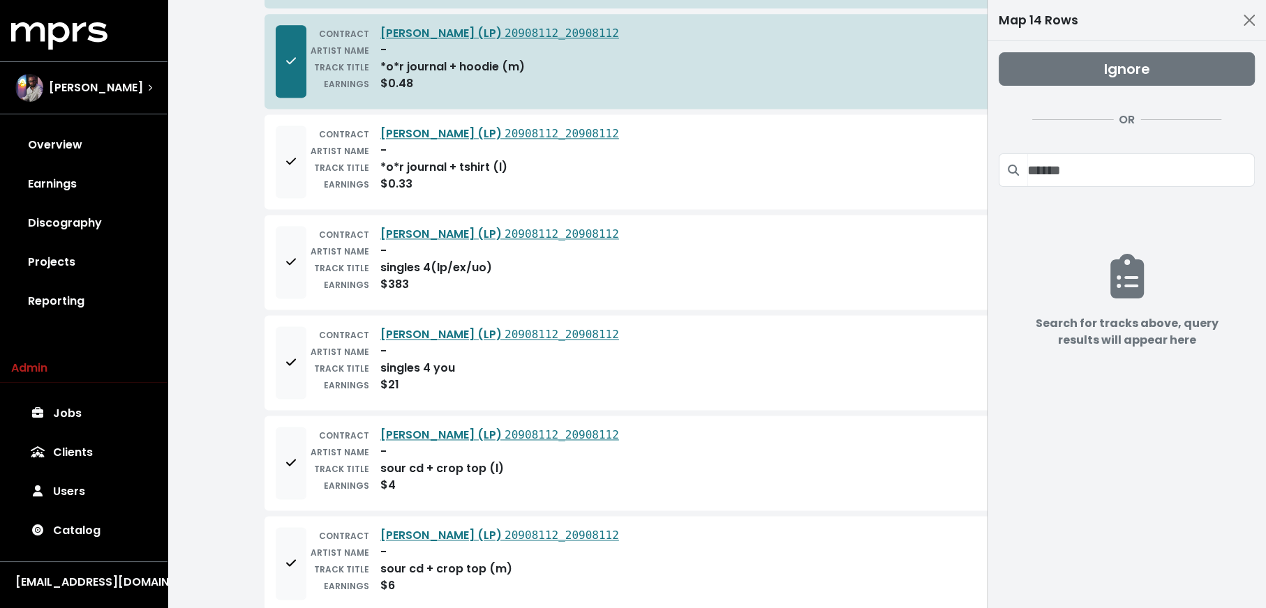
scroll to position [1802, 0]
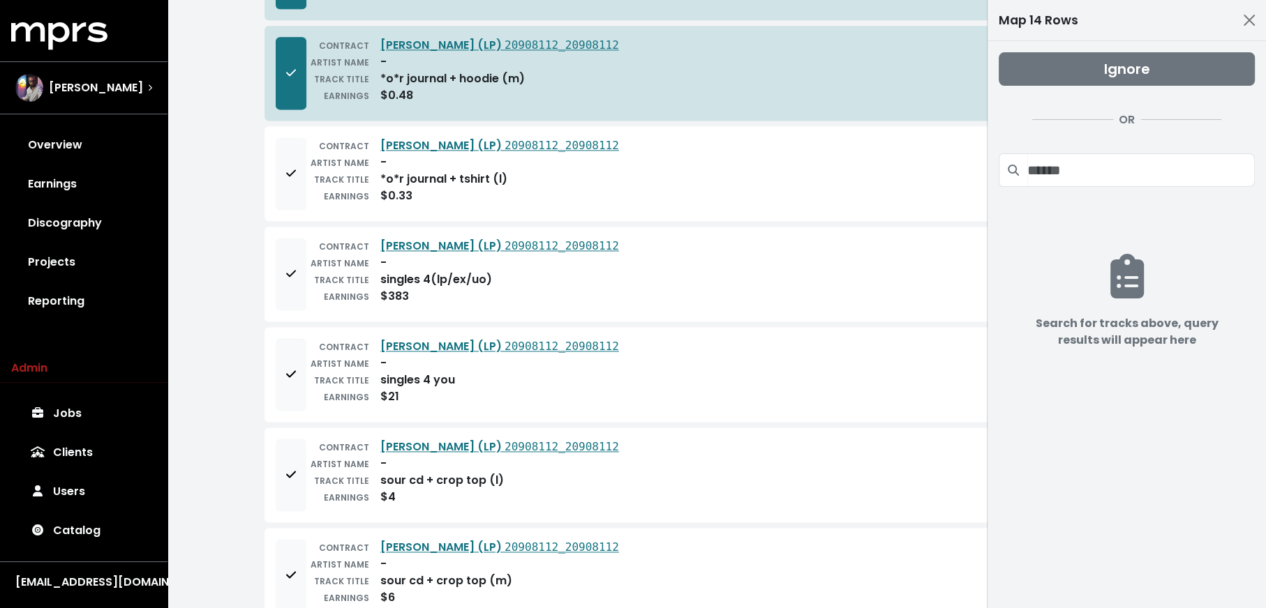
click at [308, 188] on div "EARNINGS" at bounding box center [337, 196] width 63 height 17
click at [271, 177] on div "CONTRACT Olivia Rodrigo - SOUR (LP) 20908112_20908112 ARTIST NAME - TRACK TITLE…" at bounding box center [716, 173] width 904 height 95
click at [287, 142] on button "Add to mapping queue" at bounding box center [291, 173] width 31 height 73
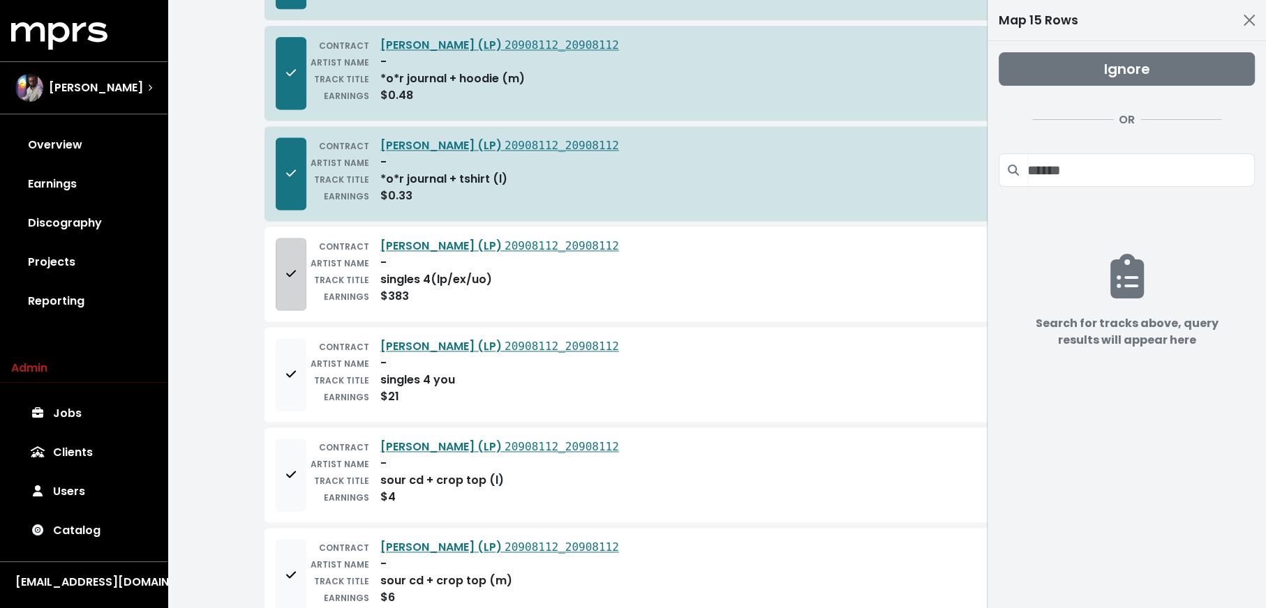
click at [299, 279] on button "Add to mapping queue" at bounding box center [291, 274] width 31 height 73
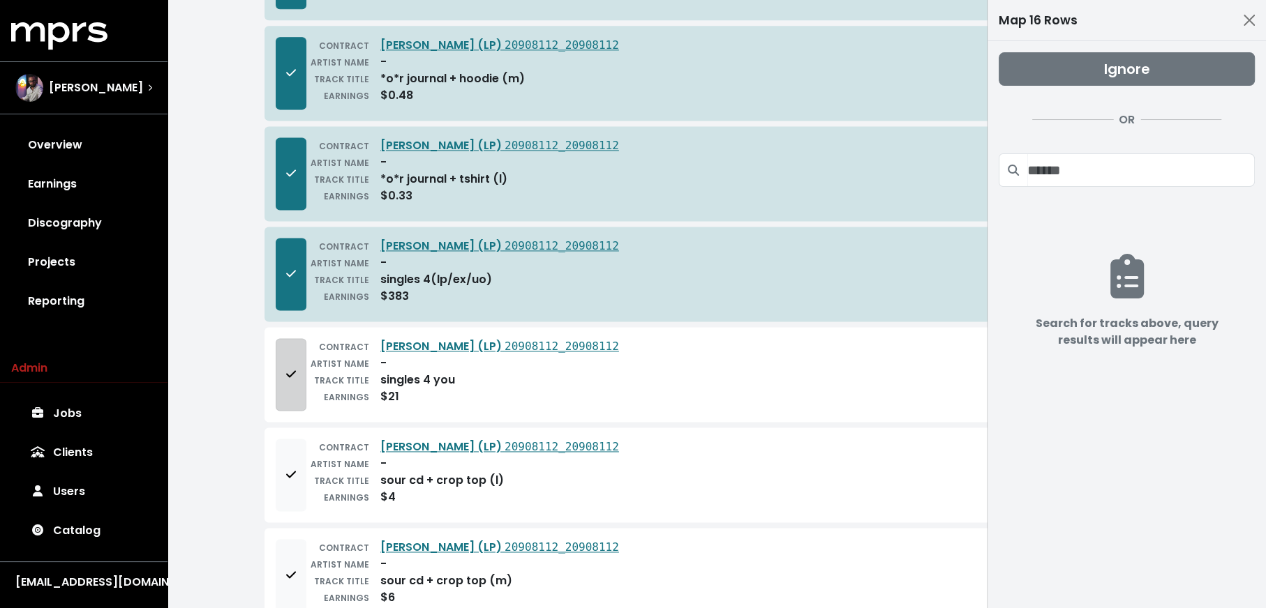
click at [291, 379] on button "Add to mapping queue" at bounding box center [291, 374] width 31 height 73
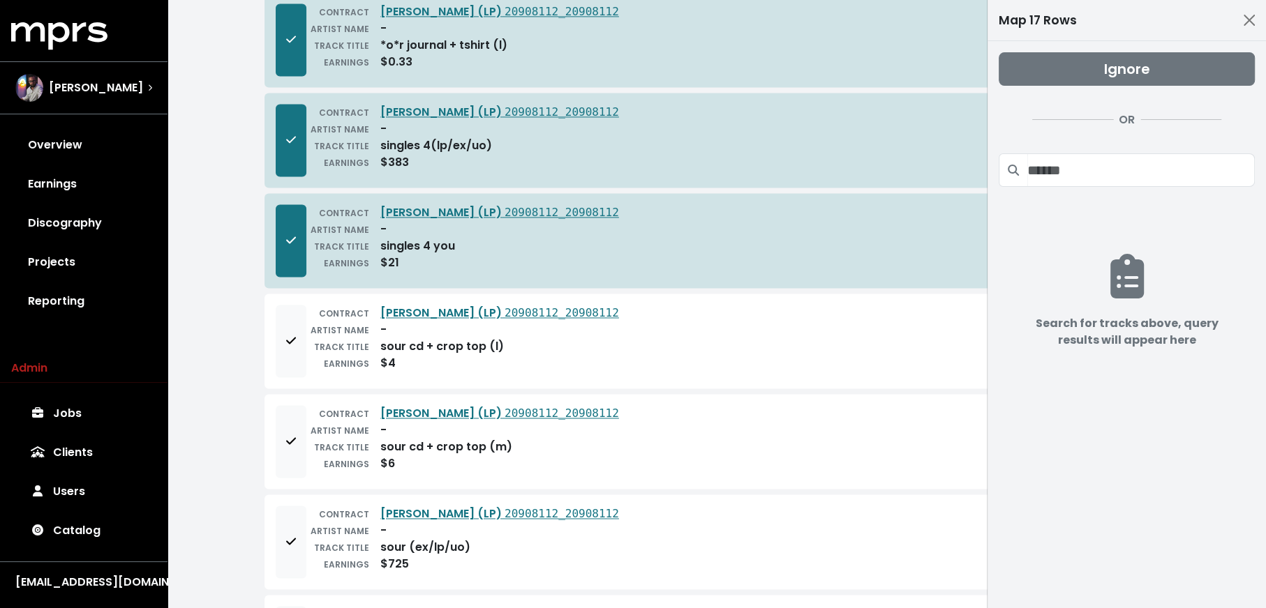
scroll to position [2032, 0]
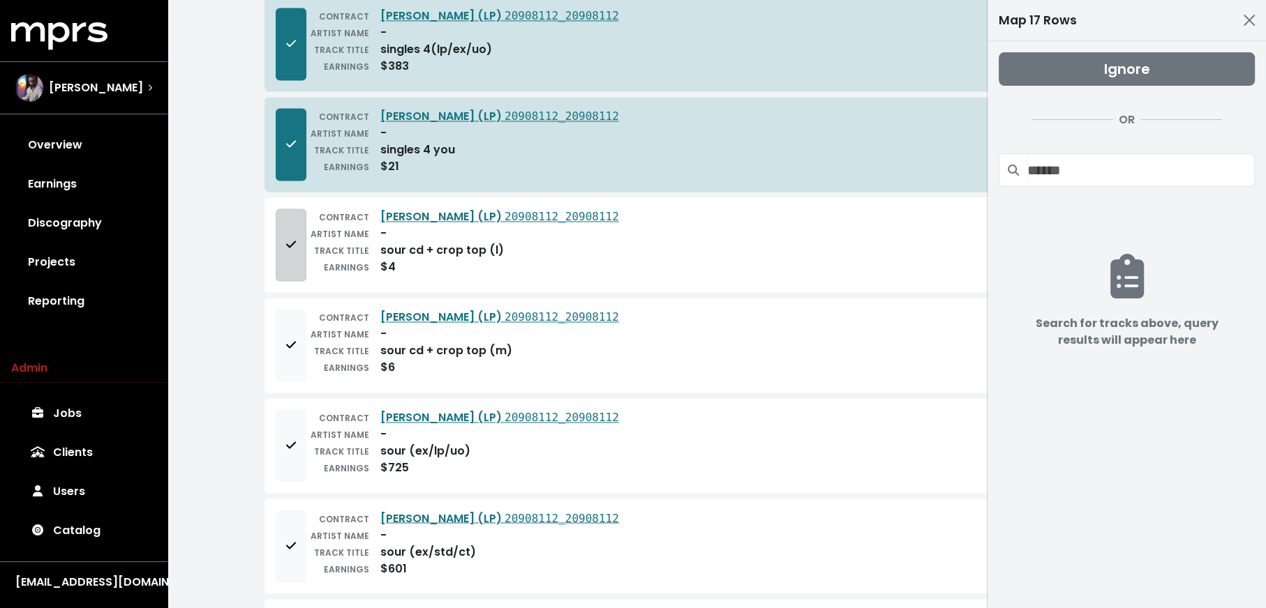
click at [290, 243] on button "Add to mapping queue" at bounding box center [291, 245] width 31 height 73
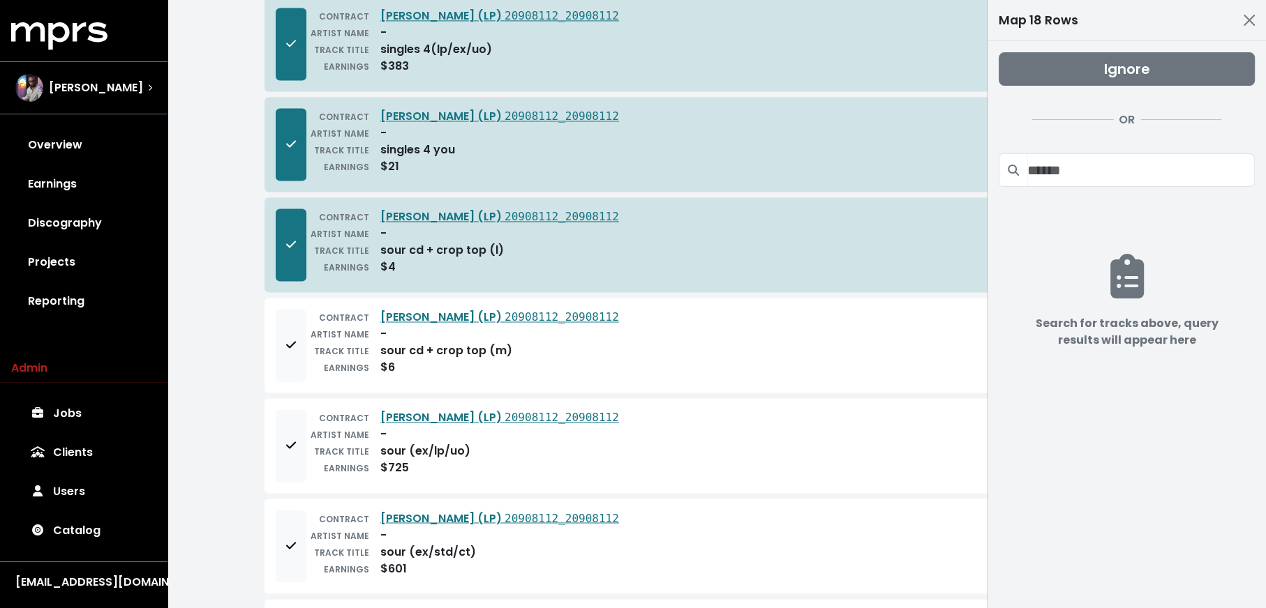
click at [278, 357] on div "CONTRACT Olivia Rodrigo - SOUR (LP) 20908112_20908112 ARTIST NAME - TRACK TITLE…" at bounding box center [716, 345] width 904 height 95
click at [280, 339] on button "Add to mapping queue" at bounding box center [291, 345] width 31 height 73
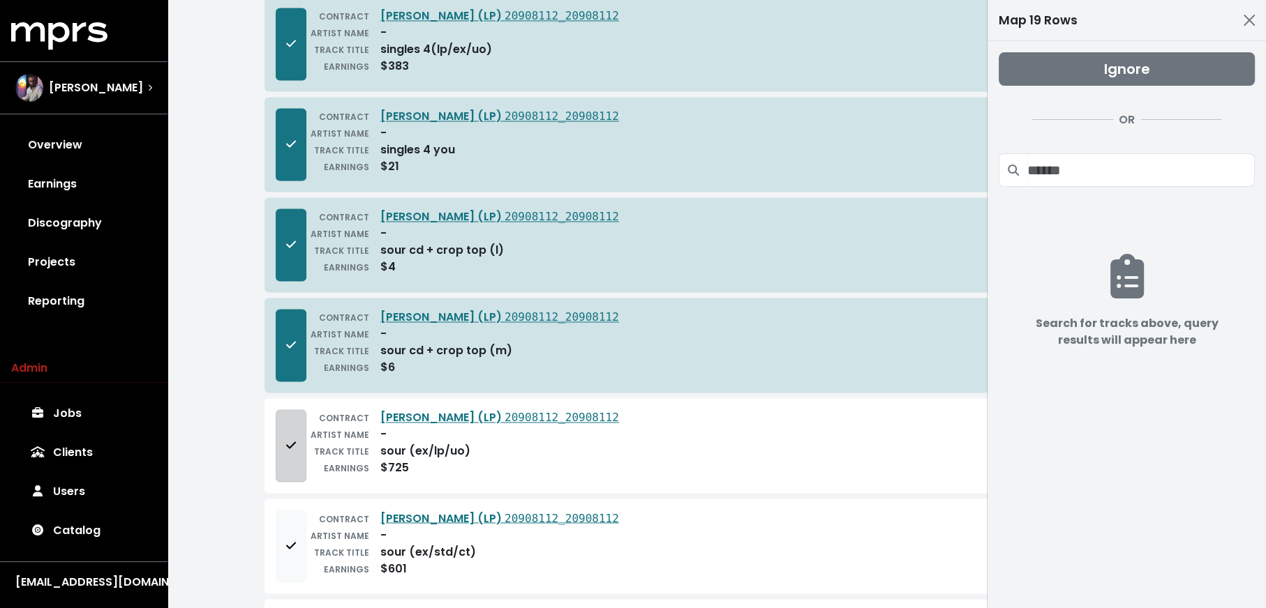
click at [288, 440] on icon "Add to mapping queue" at bounding box center [291, 445] width 10 height 11
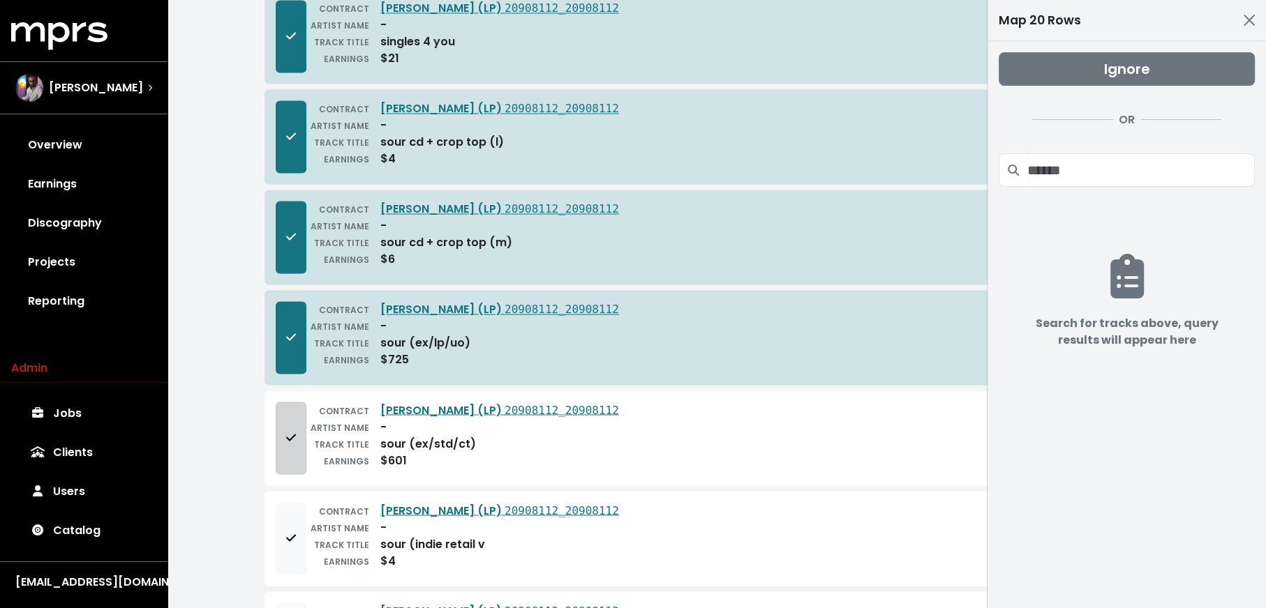
click at [287, 432] on icon "Add to mapping queue" at bounding box center [291, 437] width 10 height 11
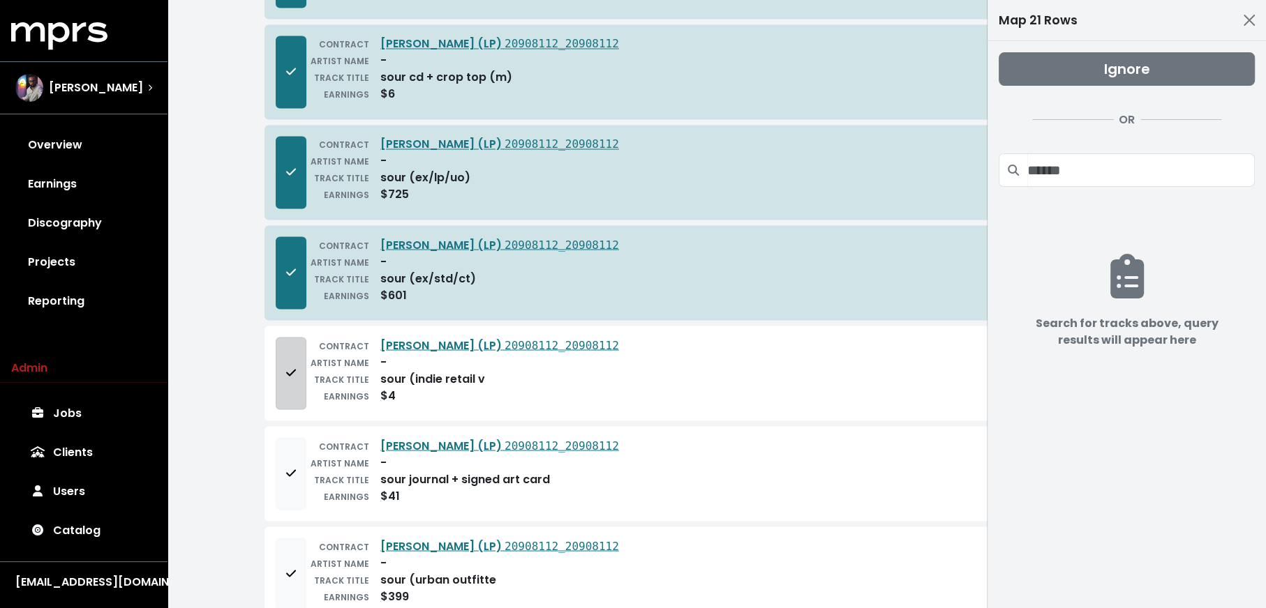
scroll to position [2306, 0]
click at [287, 367] on icon "Add to mapping queue" at bounding box center [291, 372] width 10 height 11
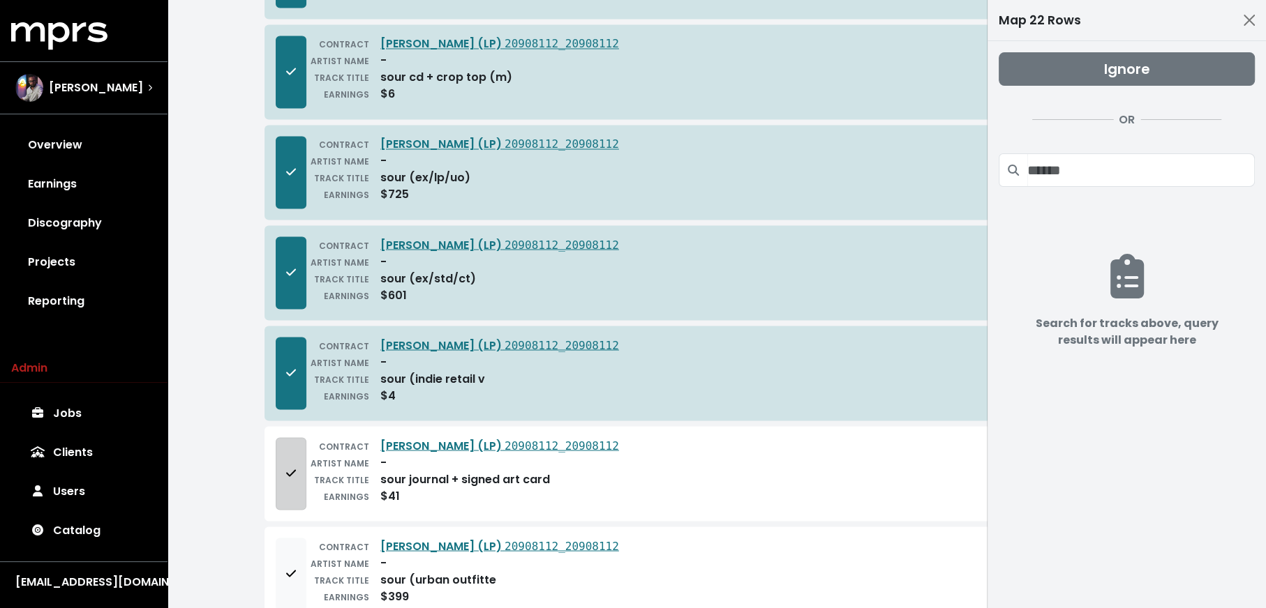
click at [285, 437] on button "Add to mapping queue" at bounding box center [291, 473] width 31 height 73
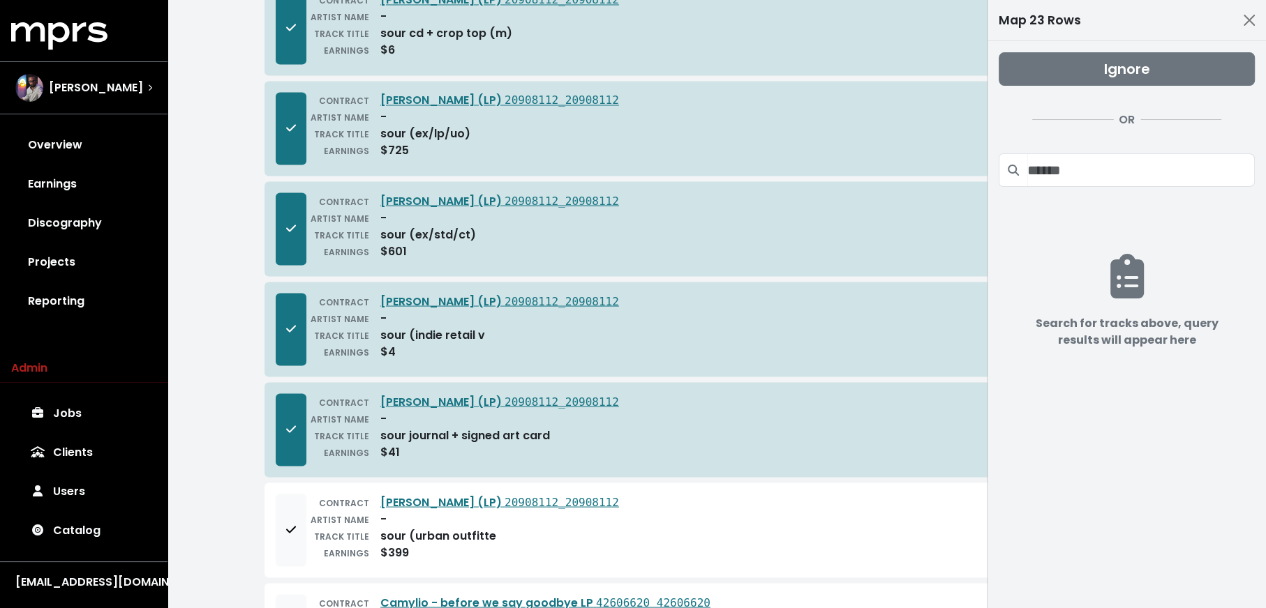
scroll to position [2509, 0]
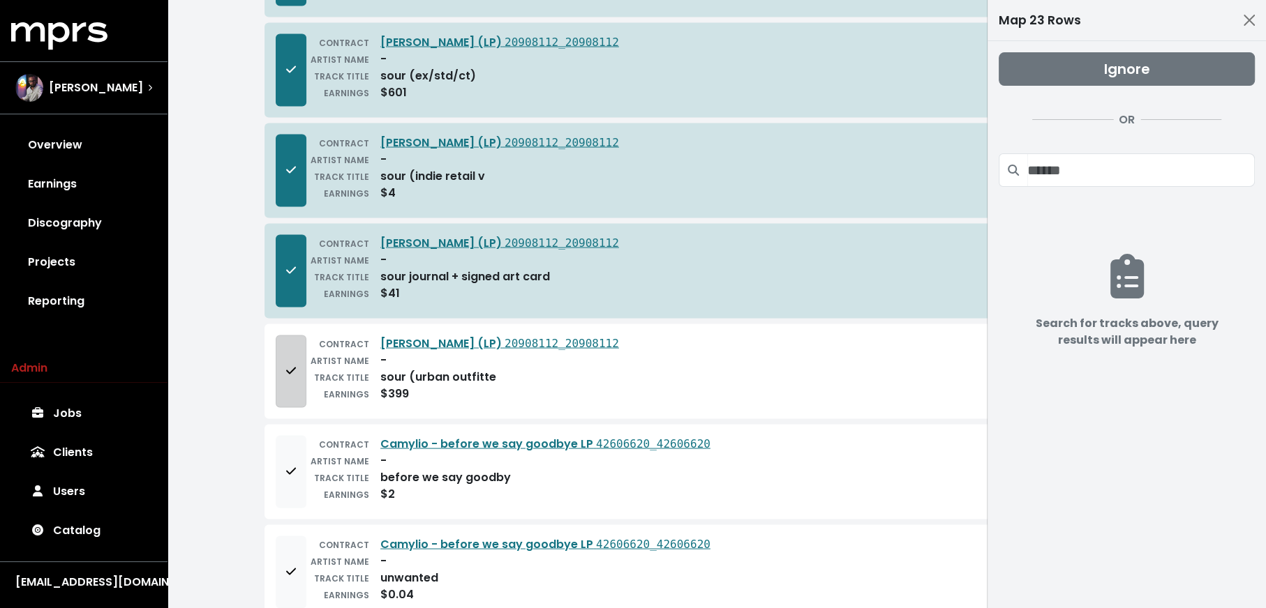
click at [285, 351] on button "Add to mapping queue" at bounding box center [291, 371] width 31 height 73
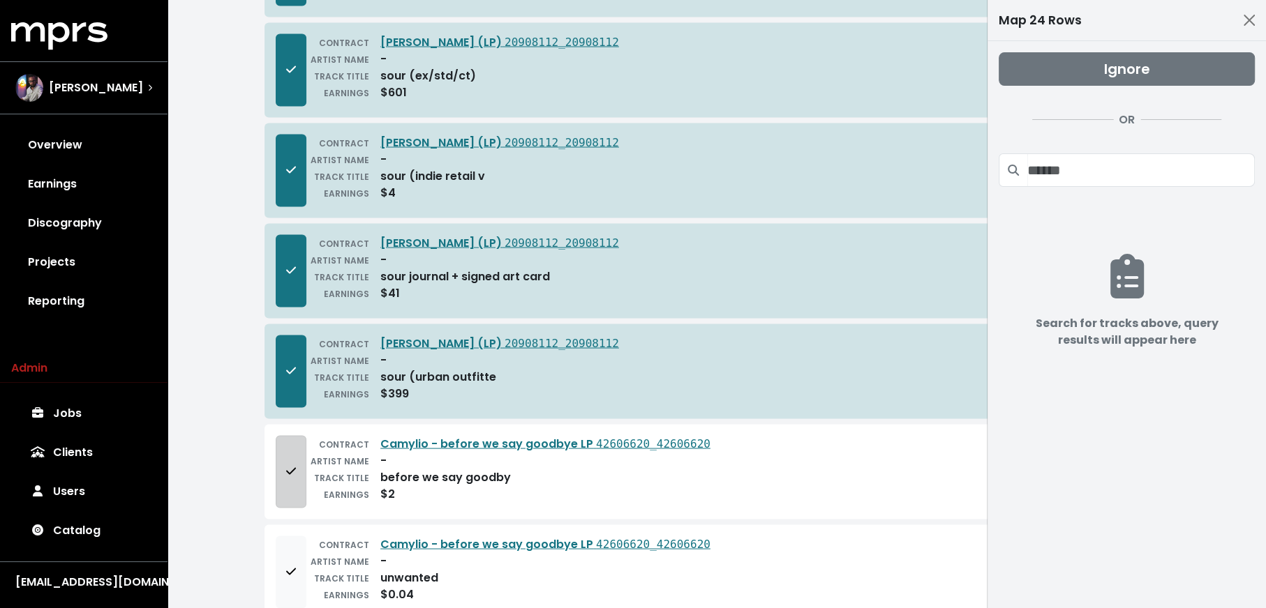
click at [294, 435] on button "Add to mapping queue" at bounding box center [291, 471] width 31 height 73
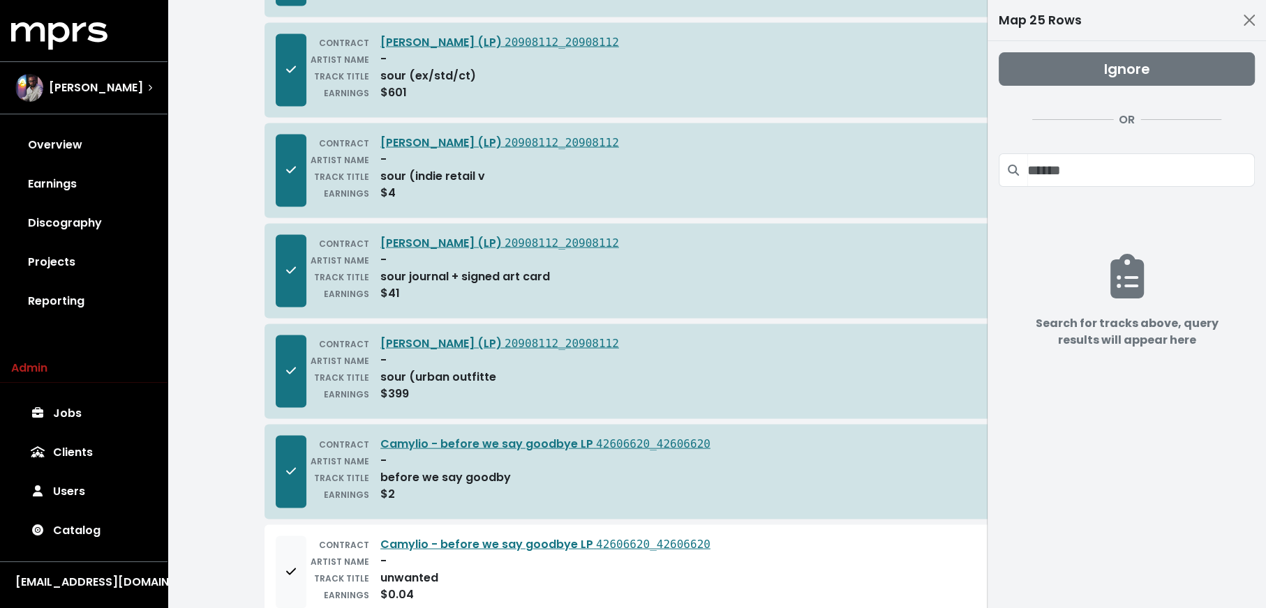
click at [294, 435] on button "Remove from mapping queue" at bounding box center [291, 471] width 31 height 73
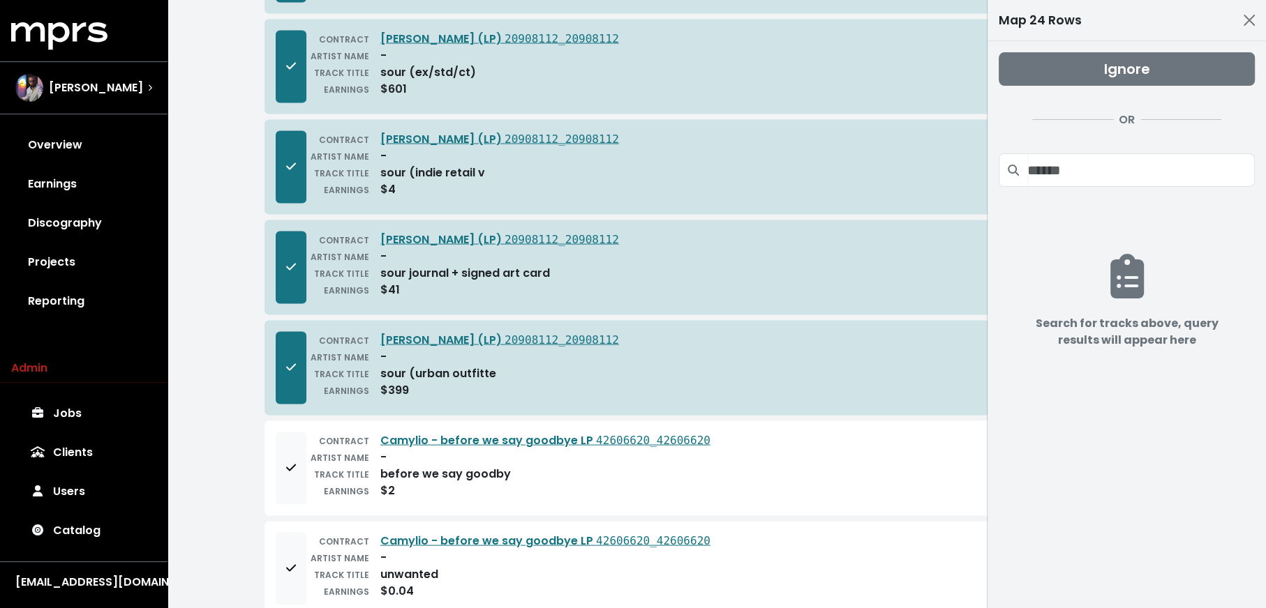
scroll to position [2515, 0]
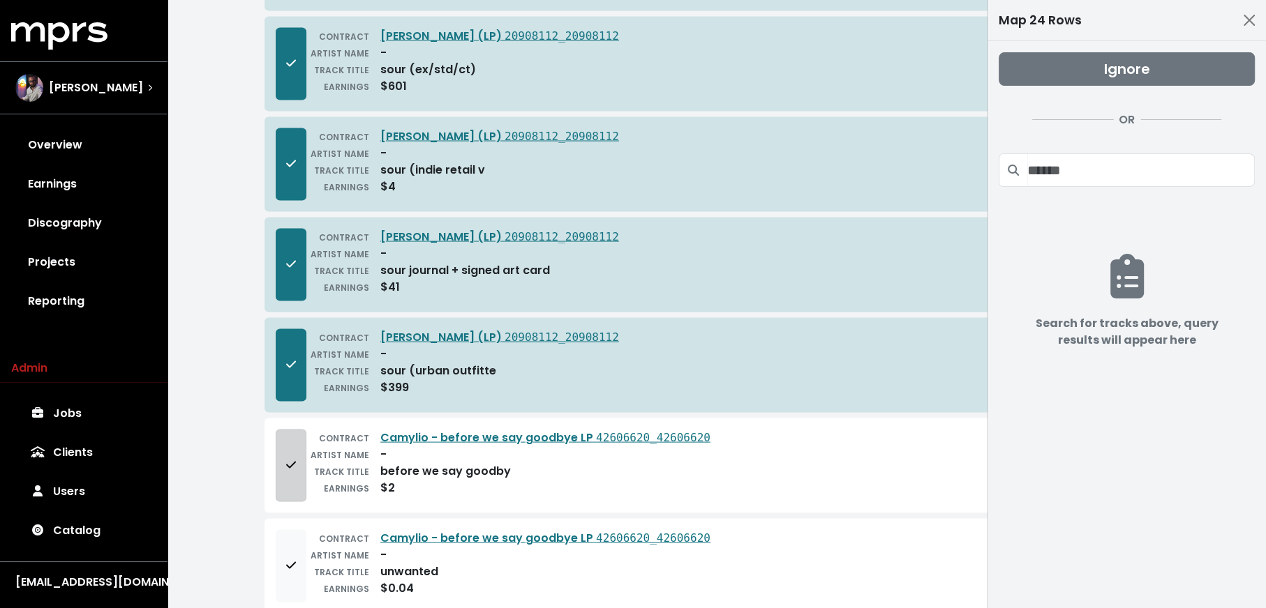
click at [301, 437] on button "Add to mapping queue" at bounding box center [291, 465] width 31 height 73
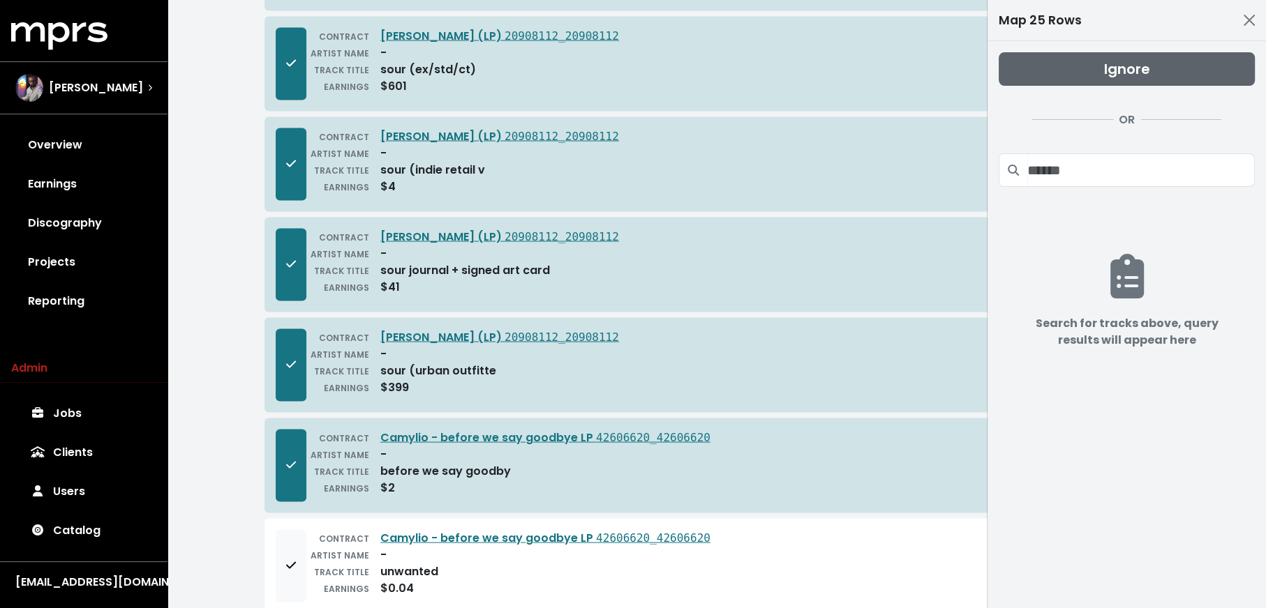
click at [1031, 72] on button "Ignore" at bounding box center [1126, 68] width 256 height 33
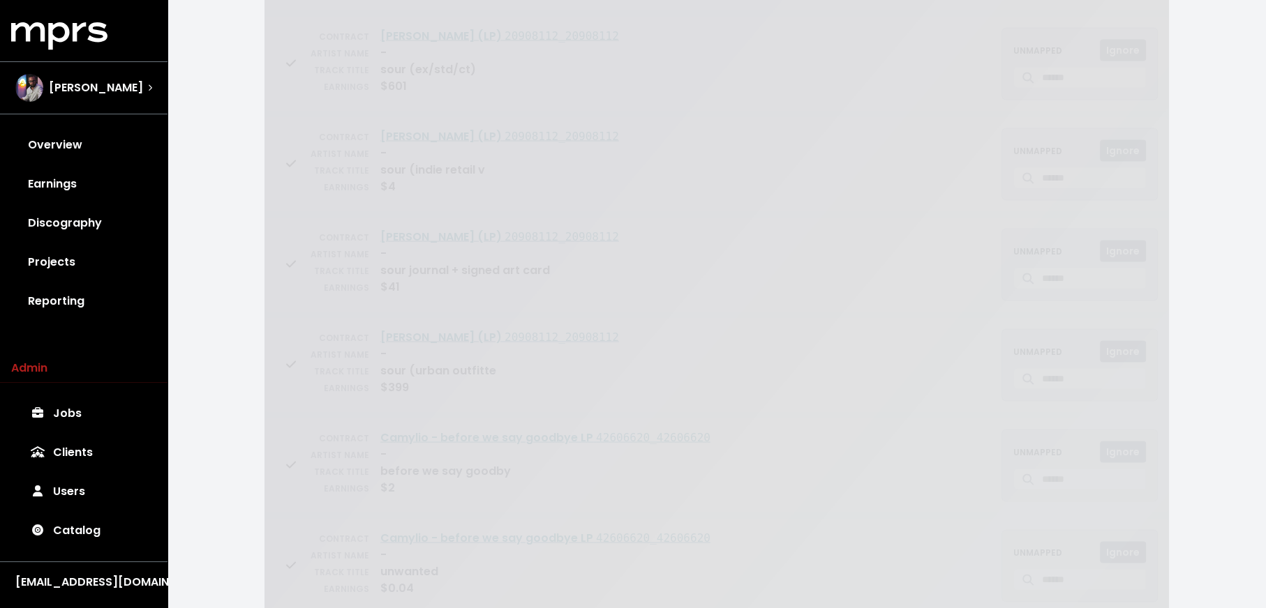
scroll to position [30, 0]
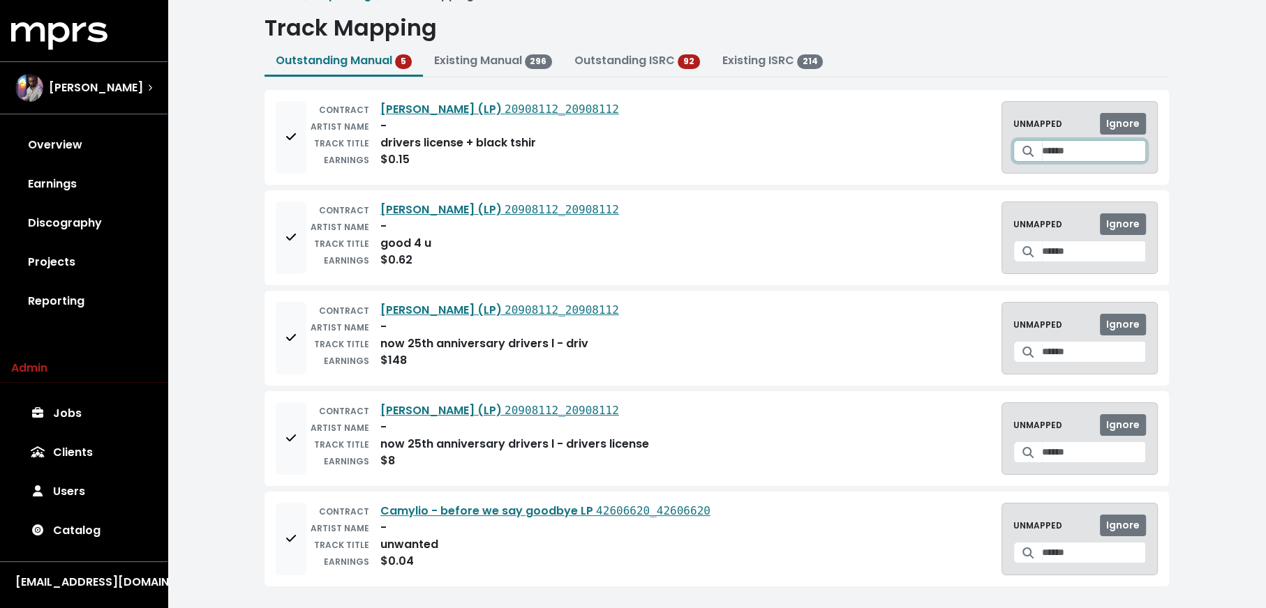
click at [1072, 151] on input "Search for a track to map to" at bounding box center [1094, 151] width 104 height 22
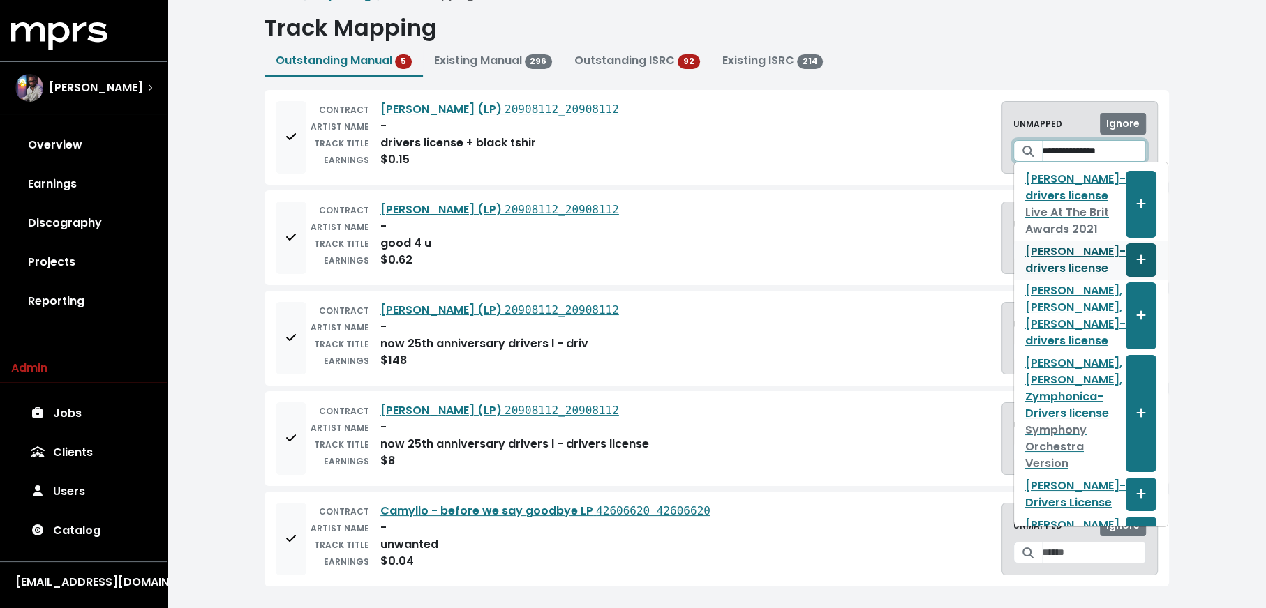
type input "**********"
click at [1125, 277] on button "Create track mapping" at bounding box center [1140, 259] width 31 height 33
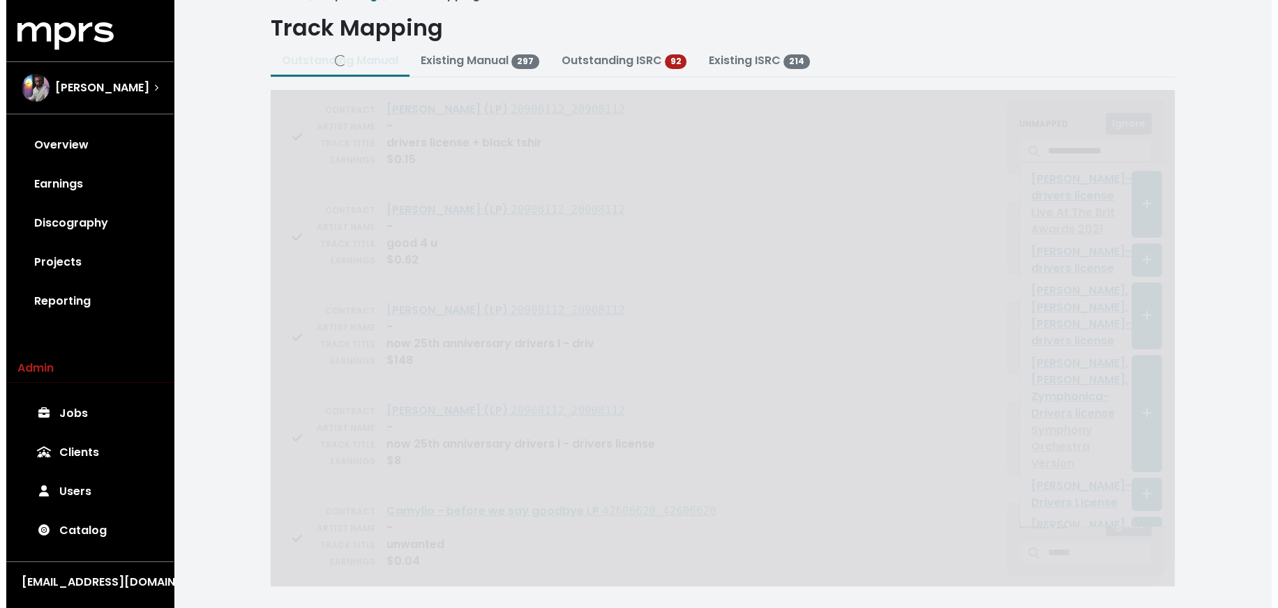
scroll to position [0, 0]
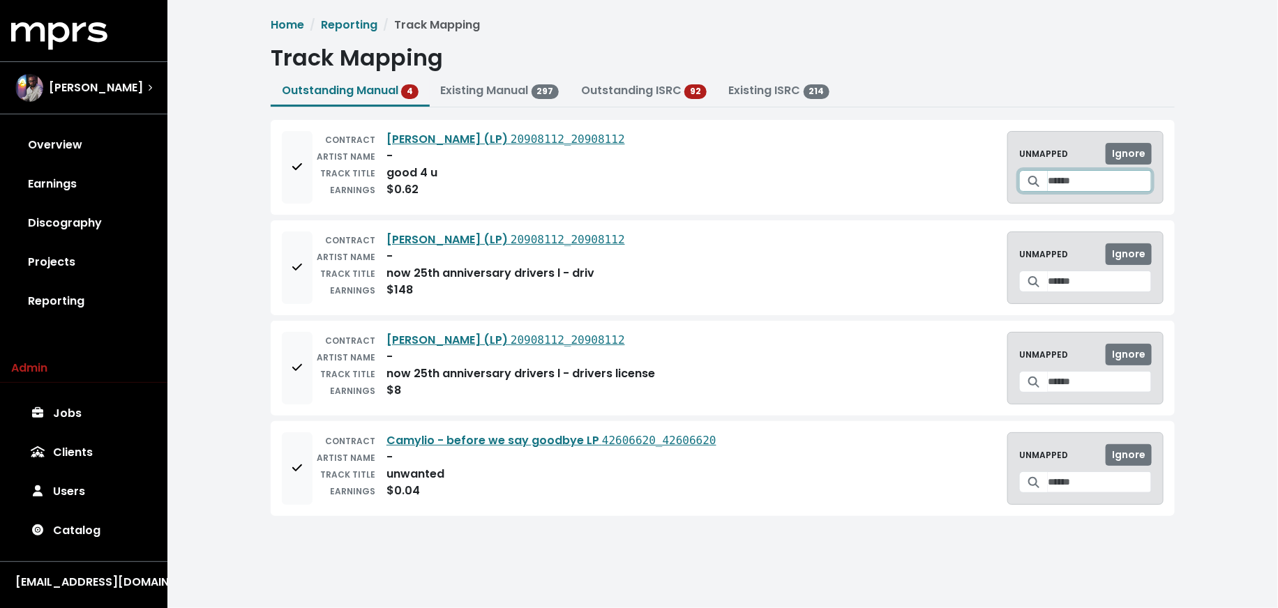
click at [1072, 180] on input "Search for a track to map to" at bounding box center [1100, 181] width 104 height 22
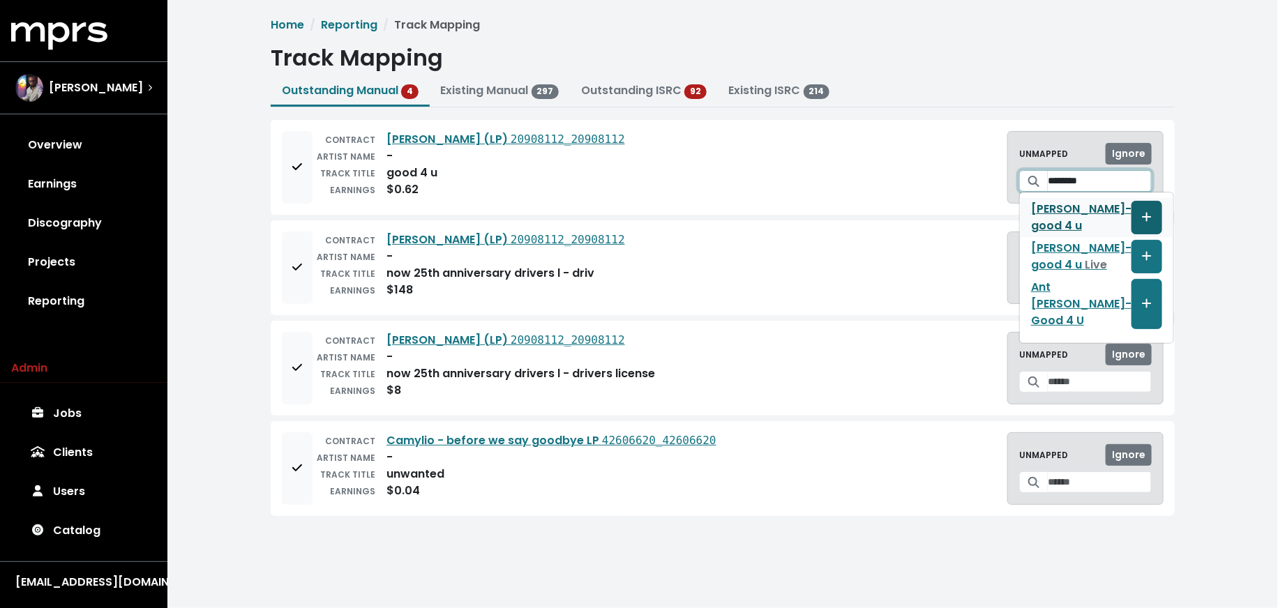
type input "********"
click at [1142, 216] on icon "Create track mapping" at bounding box center [1147, 216] width 10 height 11
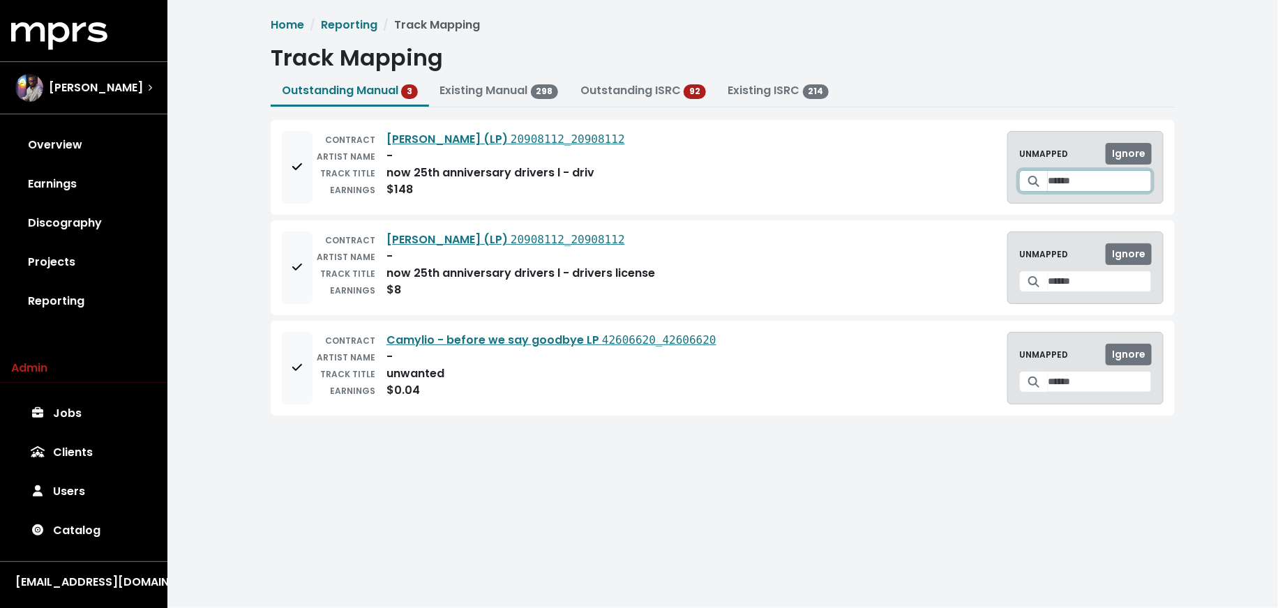
click at [1068, 176] on input "Search for a track to map to" at bounding box center [1100, 181] width 104 height 22
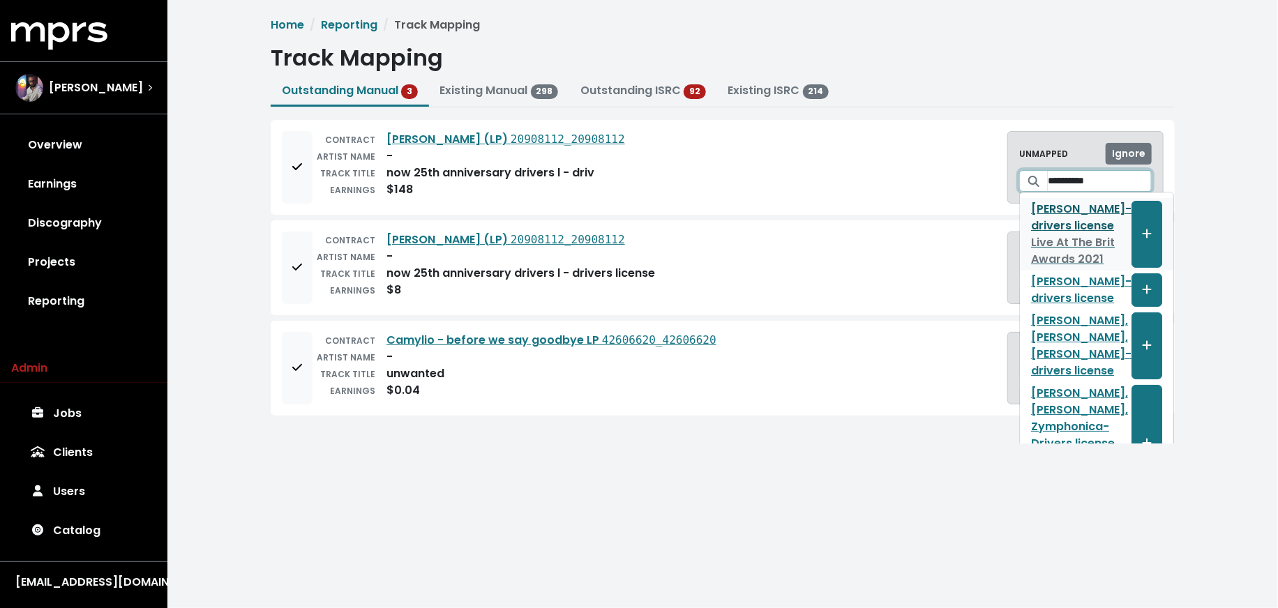
scroll to position [29, 0]
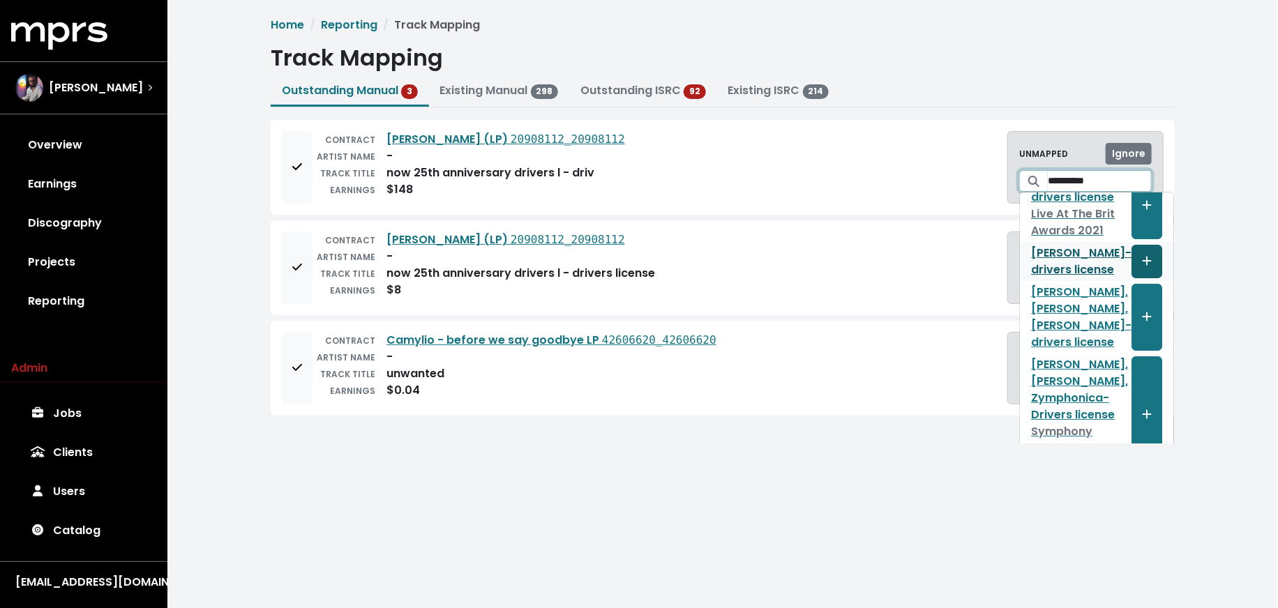
type input "**********"
click at [1132, 278] on button "Create track mapping" at bounding box center [1147, 261] width 31 height 33
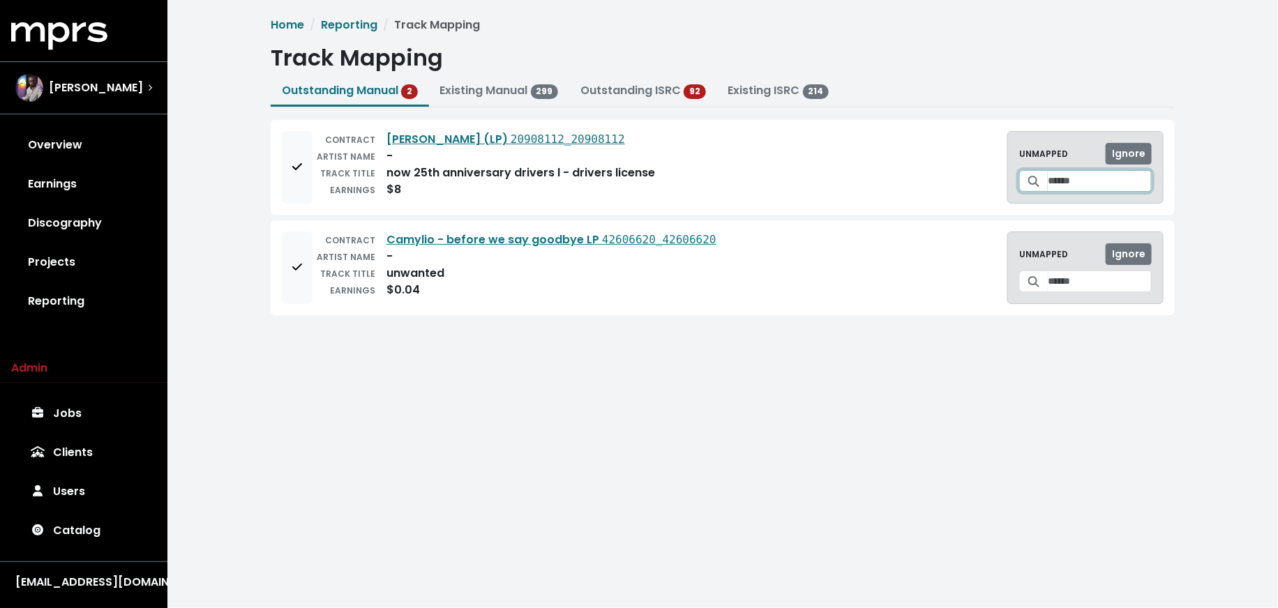
click at [1048, 174] on input "Search for a track to map to" at bounding box center [1100, 181] width 104 height 22
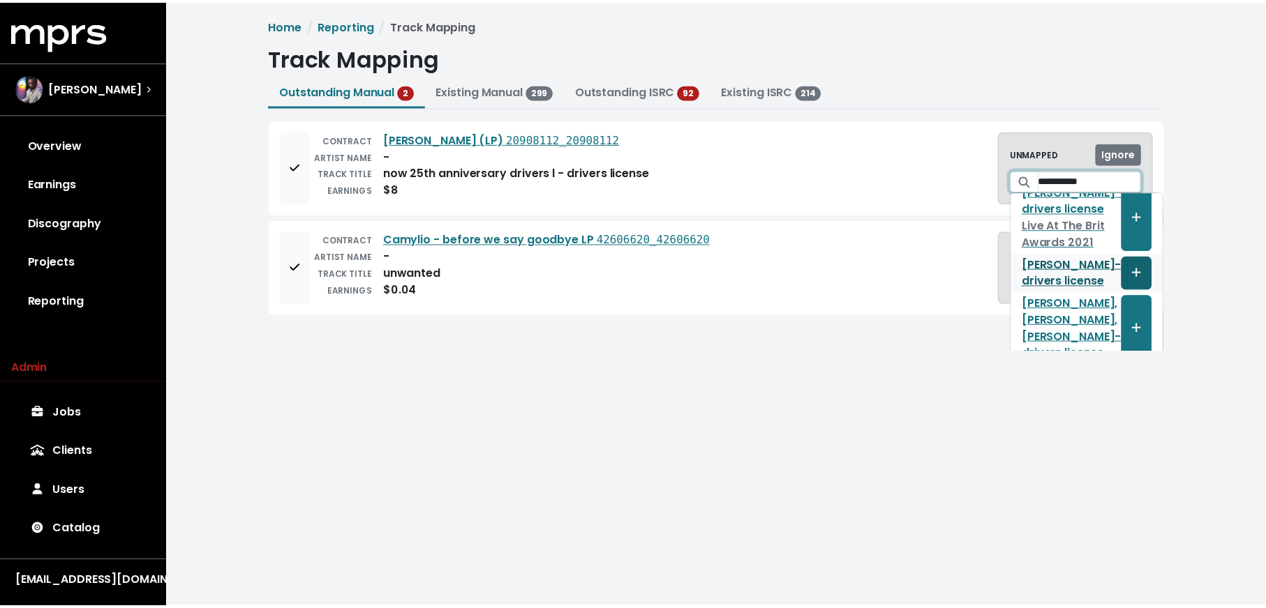
scroll to position [17, 0]
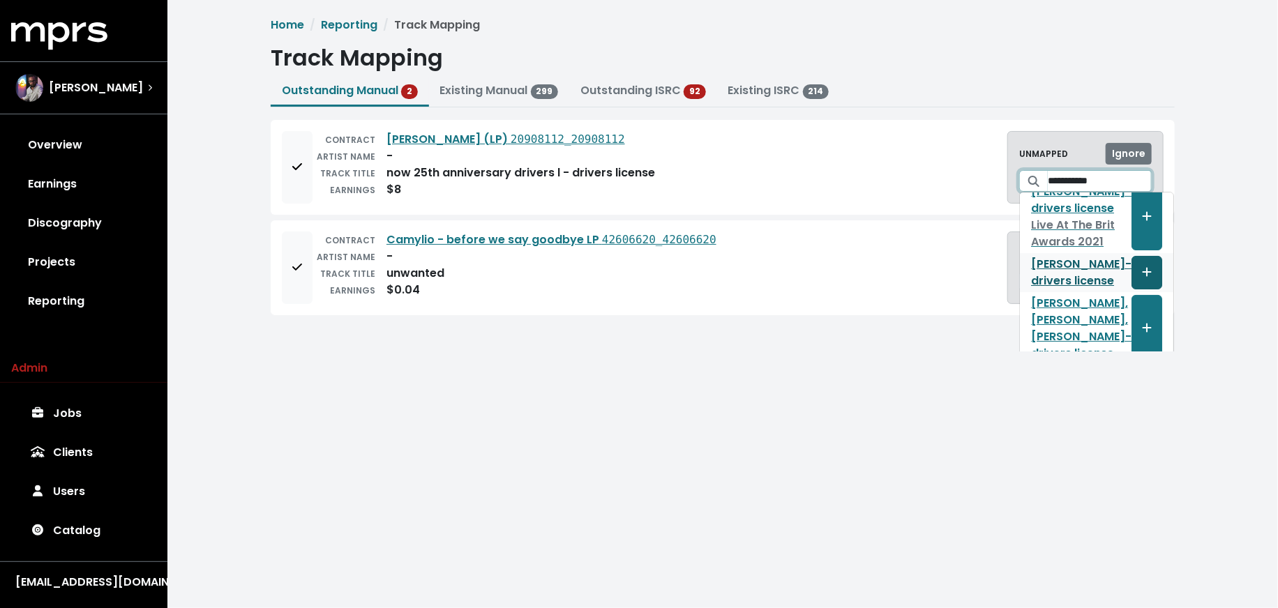
type input "**********"
click at [1132, 290] on button "Create track mapping" at bounding box center [1147, 272] width 31 height 33
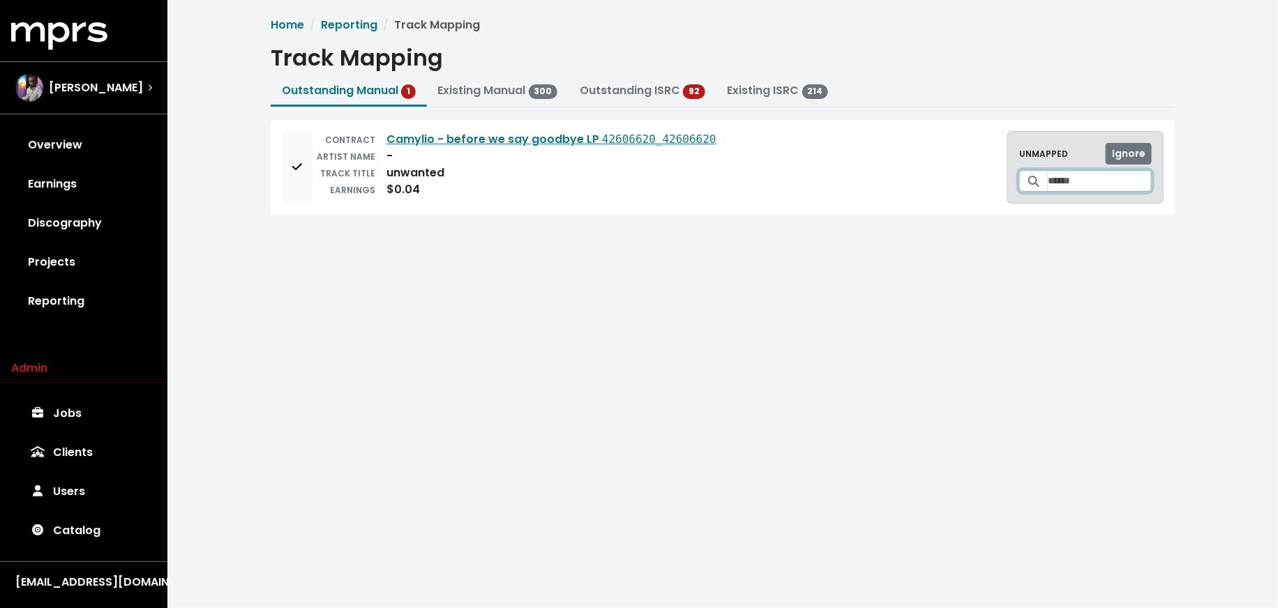
click at [1064, 185] on input "Search for a track to map to" at bounding box center [1100, 181] width 104 height 22
type input "**********"
click at [1138, 213] on button "Create track mapping" at bounding box center [1124, 217] width 31 height 33
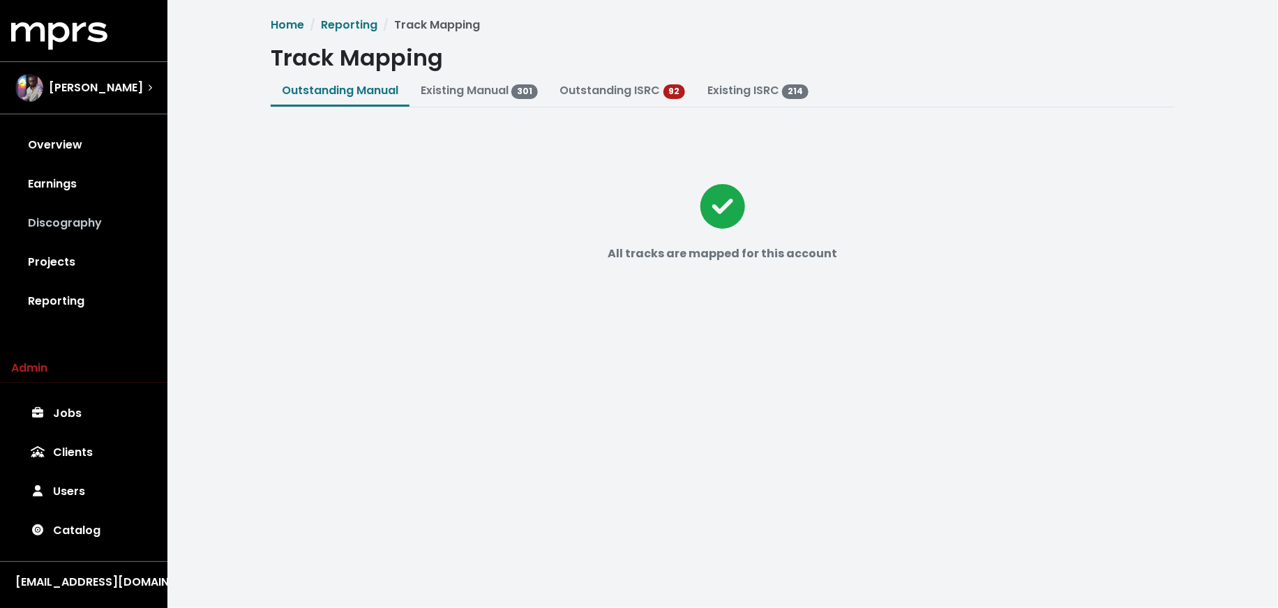
click at [109, 226] on link "Discography" at bounding box center [83, 223] width 145 height 39
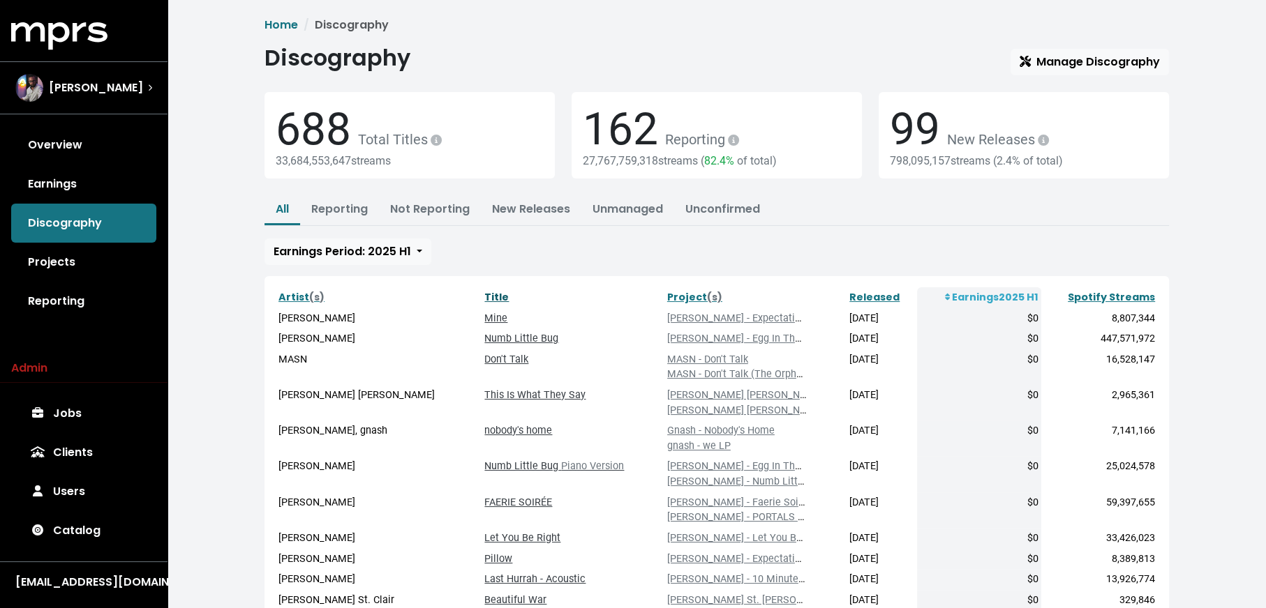
click at [484, 292] on link "Title" at bounding box center [496, 297] width 24 height 14
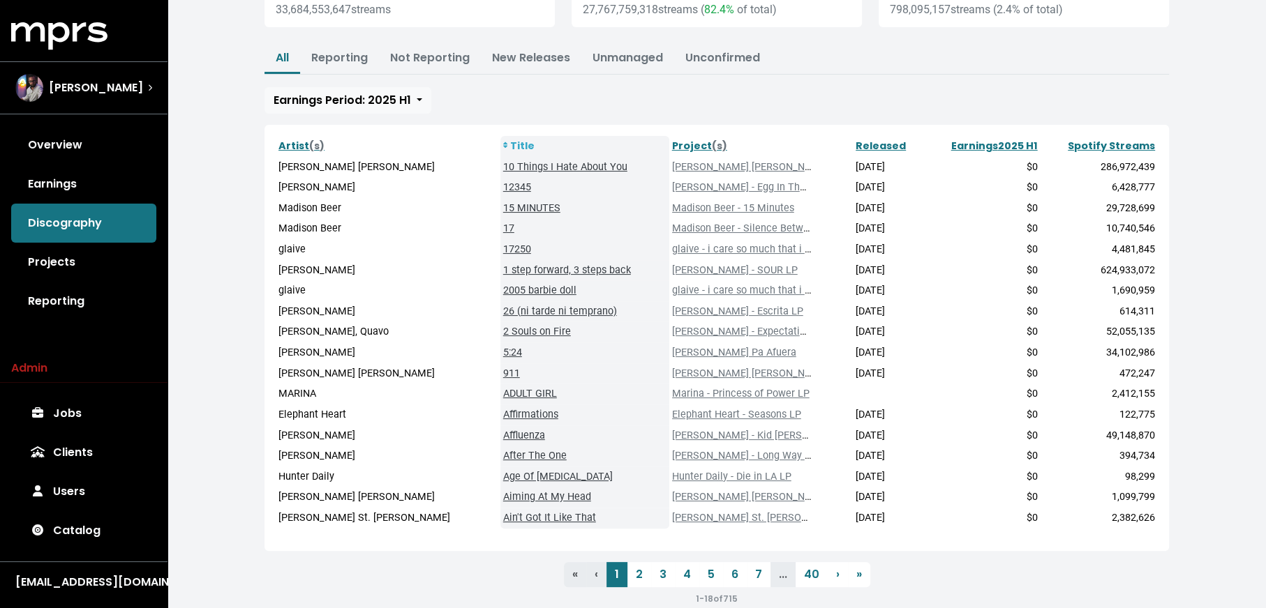
scroll to position [175, 0]
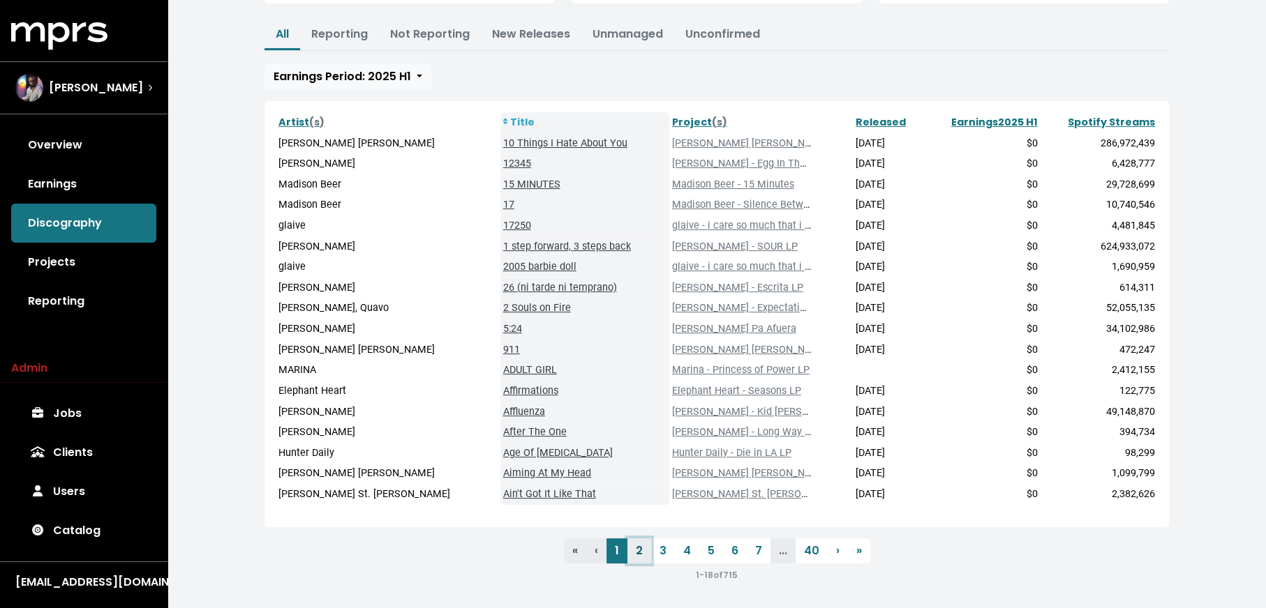
click at [635, 547] on link "2" at bounding box center [639, 551] width 24 height 25
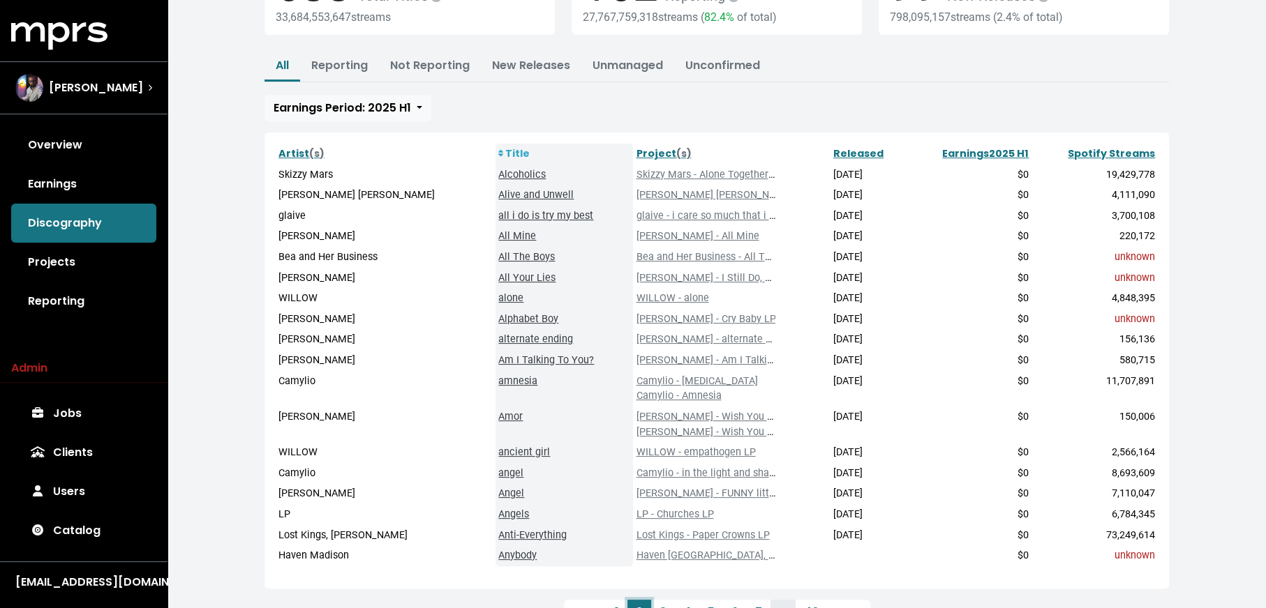
scroll to position [205, 0]
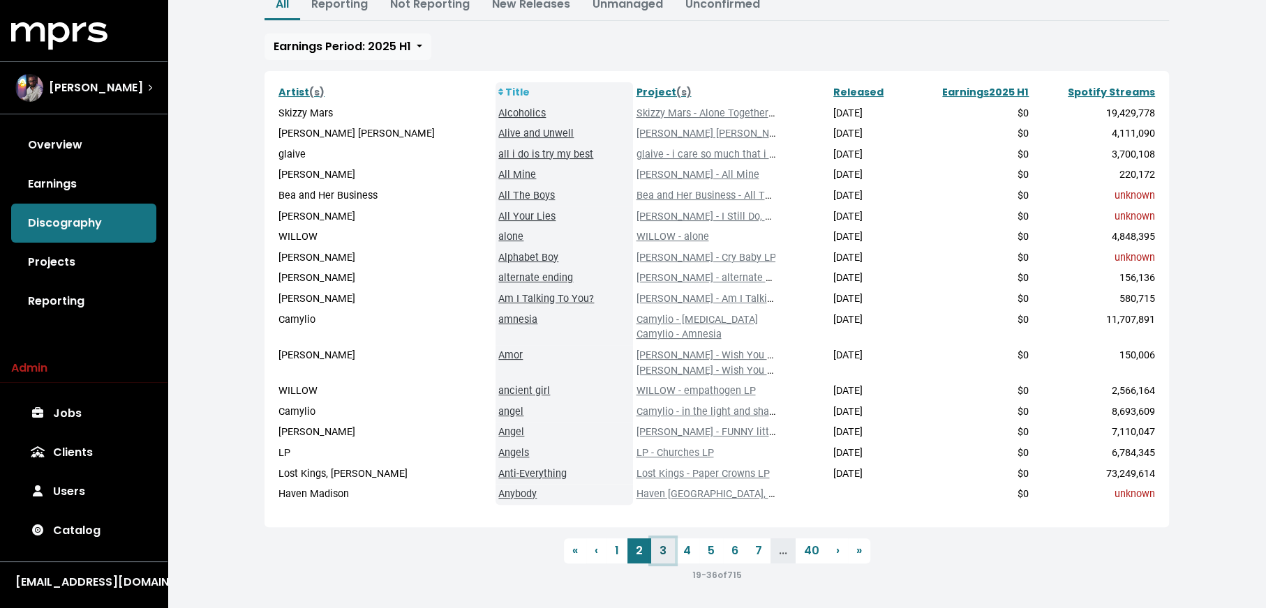
click at [663, 546] on link "3" at bounding box center [663, 551] width 24 height 25
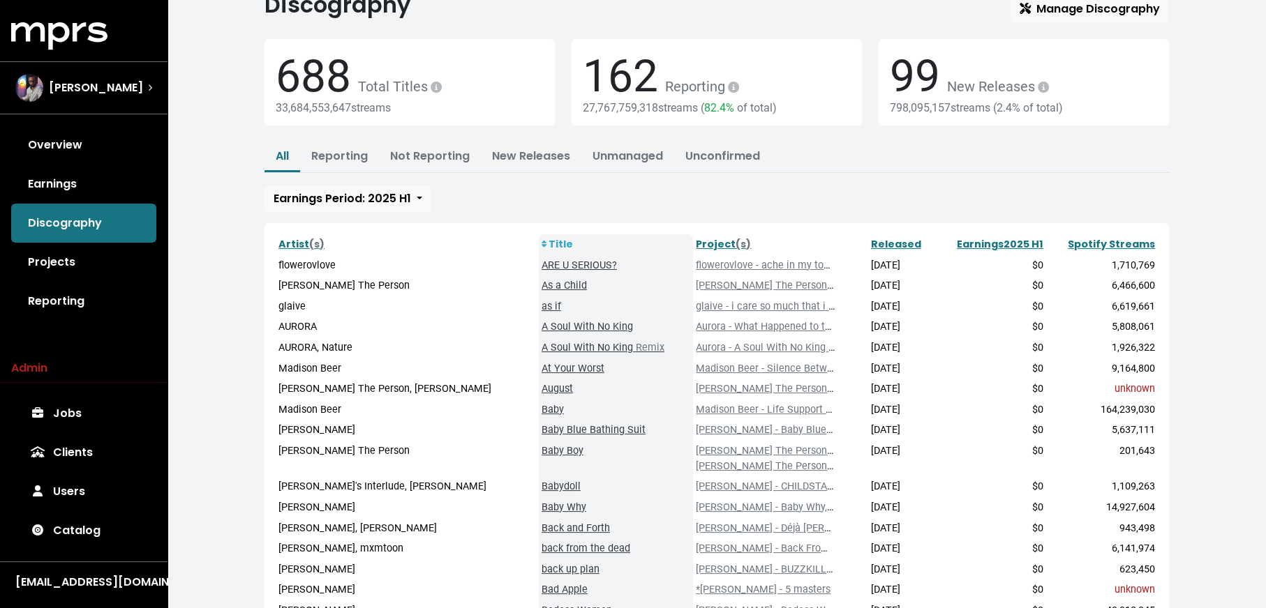
scroll to position [88, 0]
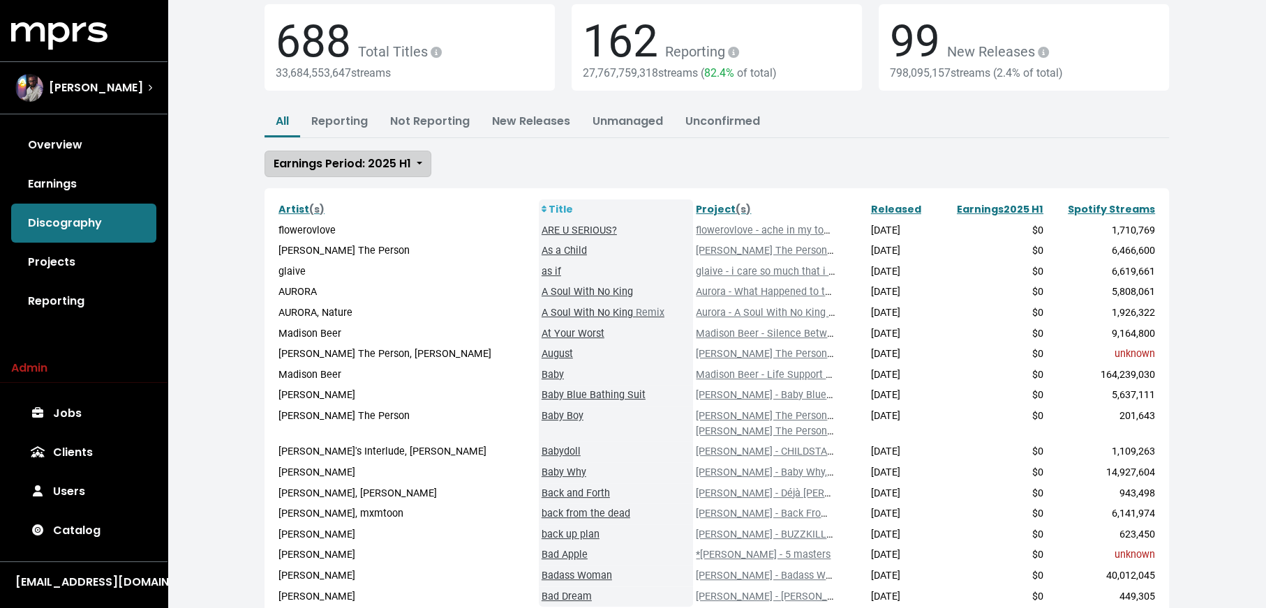
click at [379, 165] on span "Earnings Period: 2025 H1" at bounding box center [341, 164] width 137 height 16
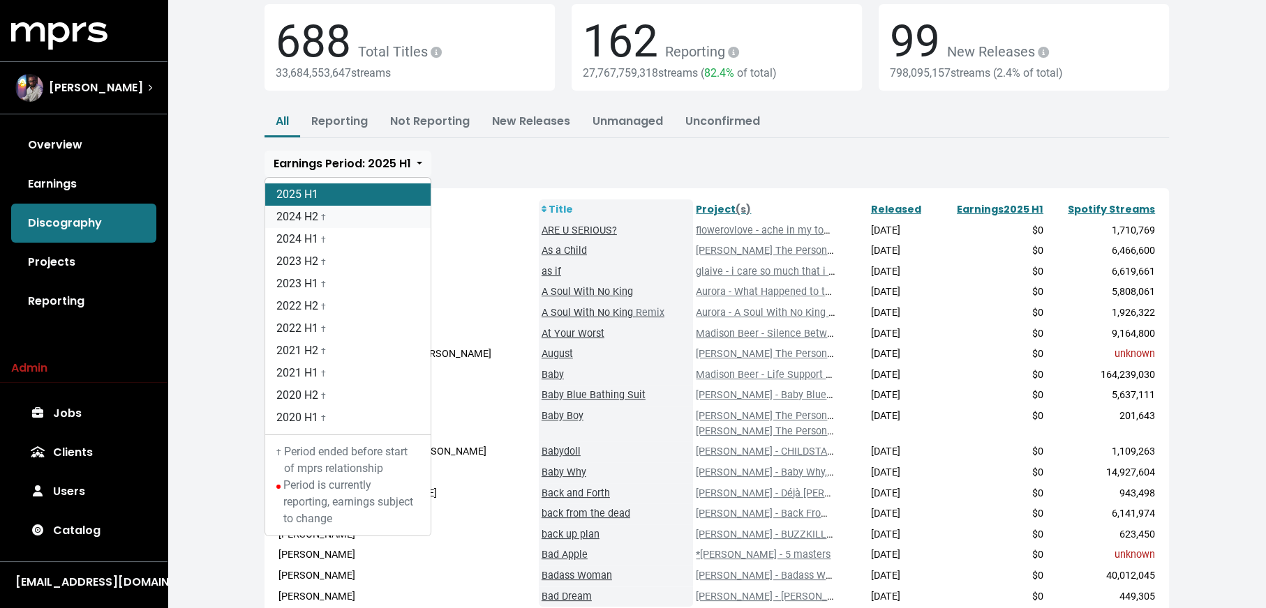
click at [363, 223] on link "2024 H2 †" at bounding box center [347, 217] width 165 height 22
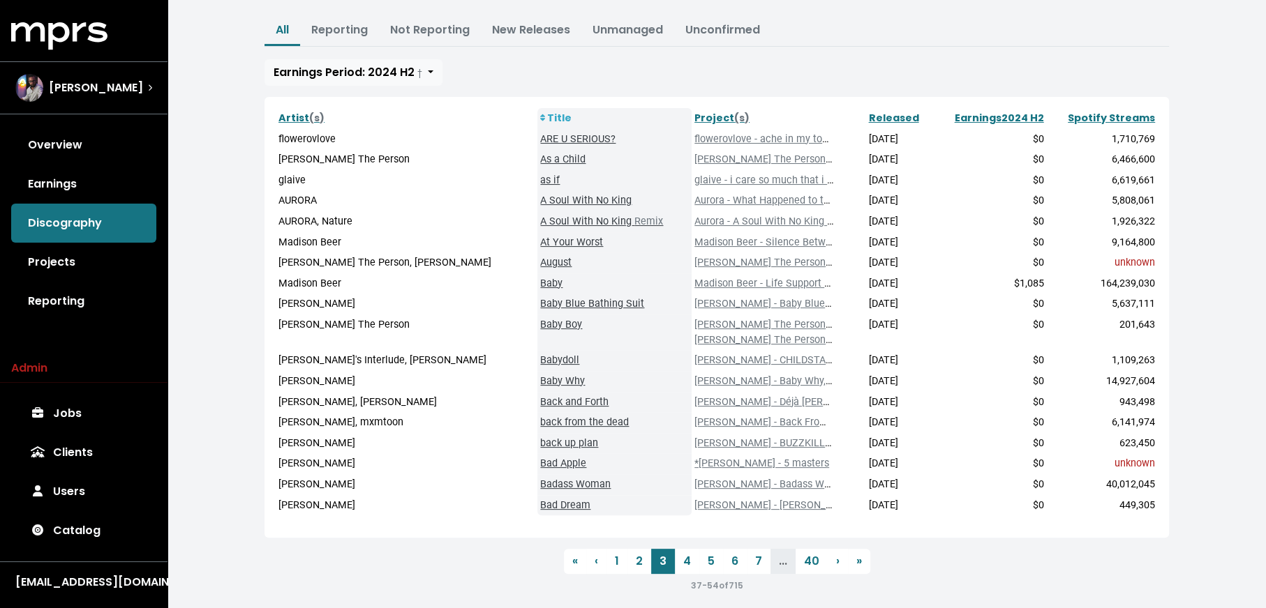
scroll to position [190, 0]
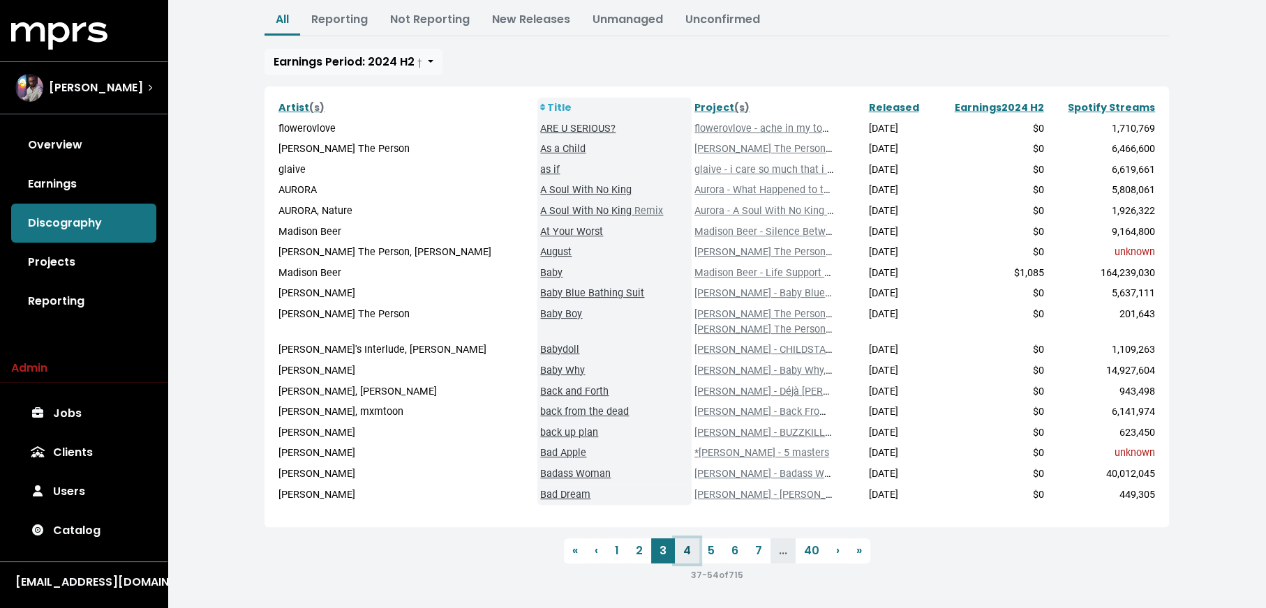
click at [680, 557] on link "4" at bounding box center [687, 551] width 24 height 25
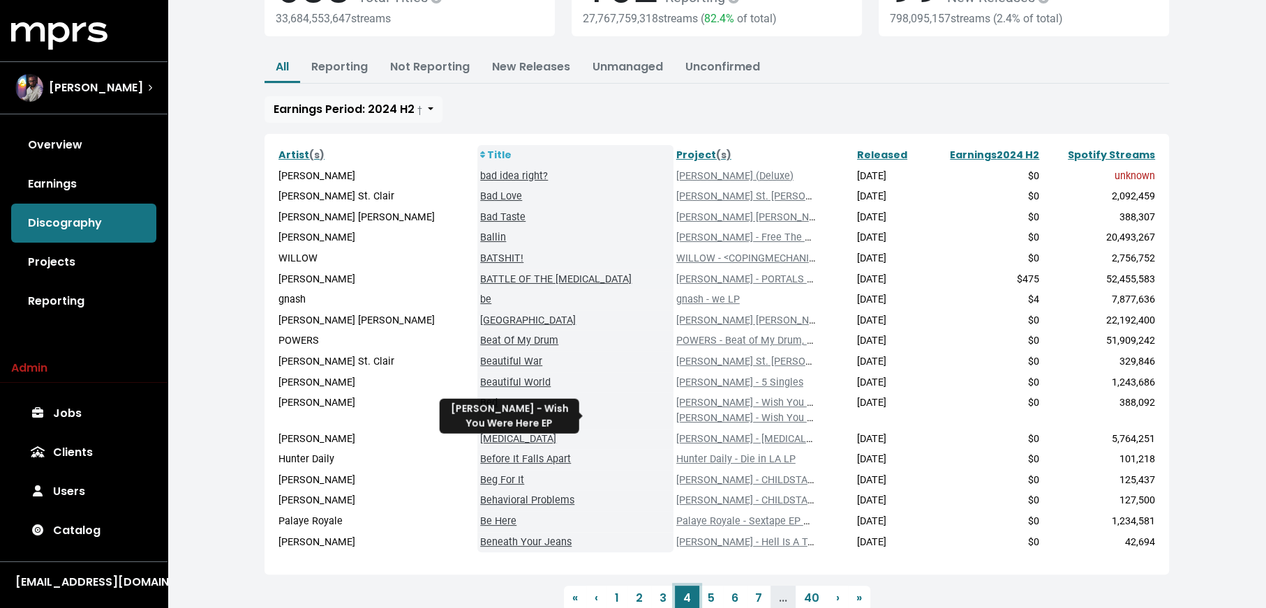
scroll to position [190, 0]
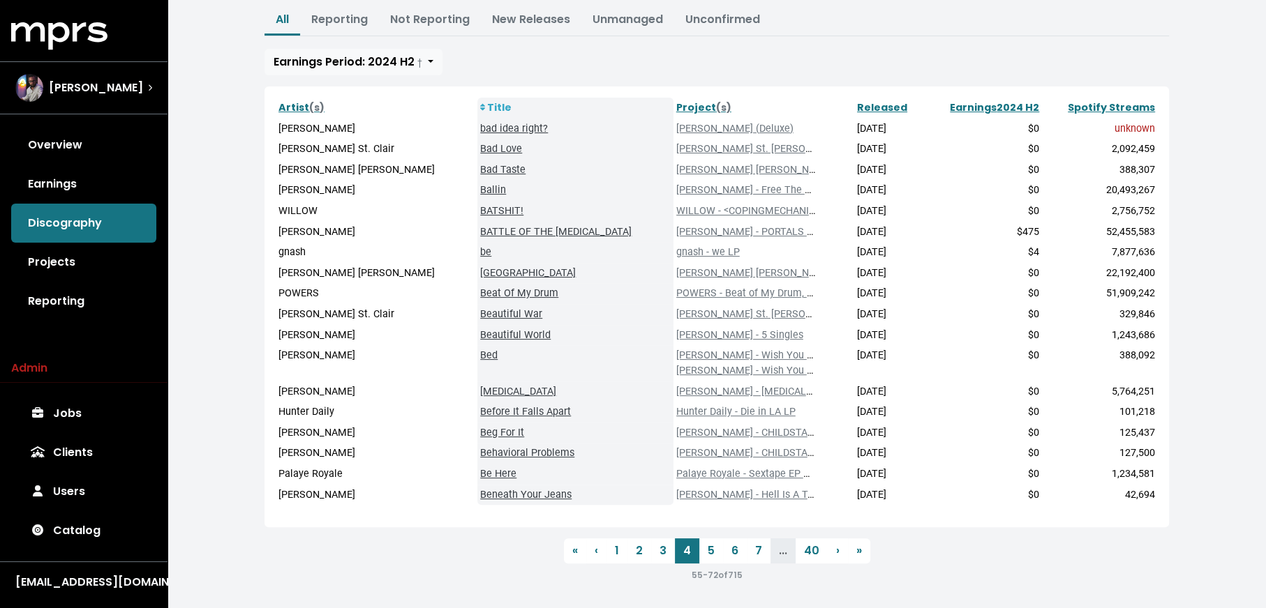
click at [446, 568] on div "55 - 72 of 715" at bounding box center [716, 575] width 904 height 17
click at [709, 554] on link "5" at bounding box center [711, 551] width 24 height 25
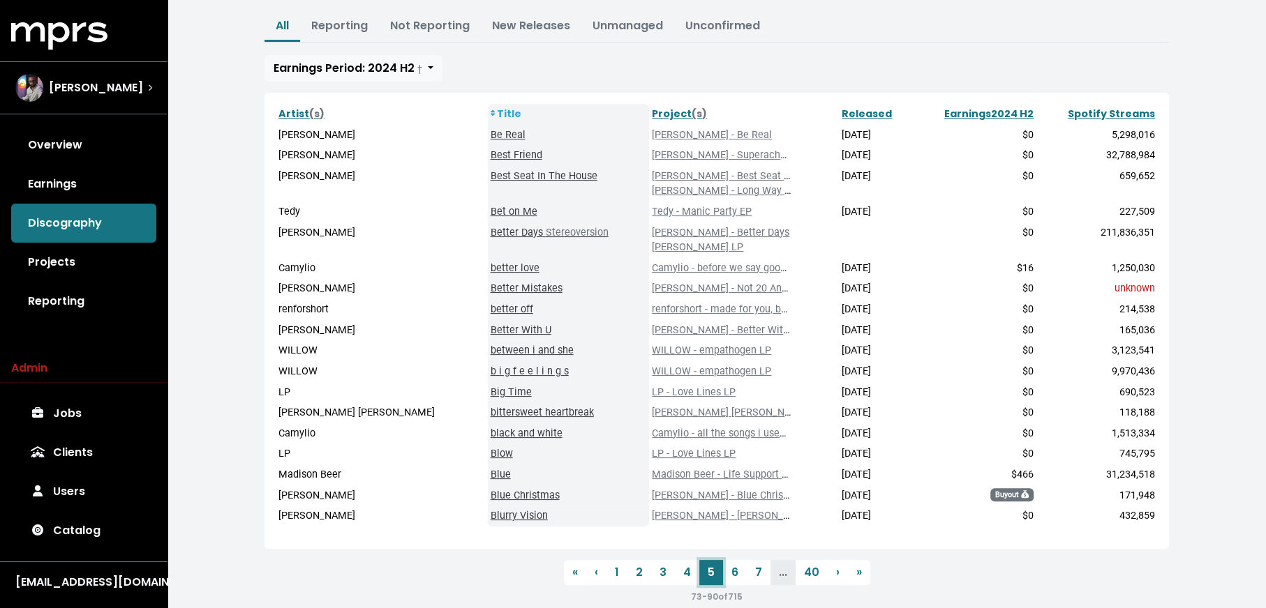
scroll to position [205, 0]
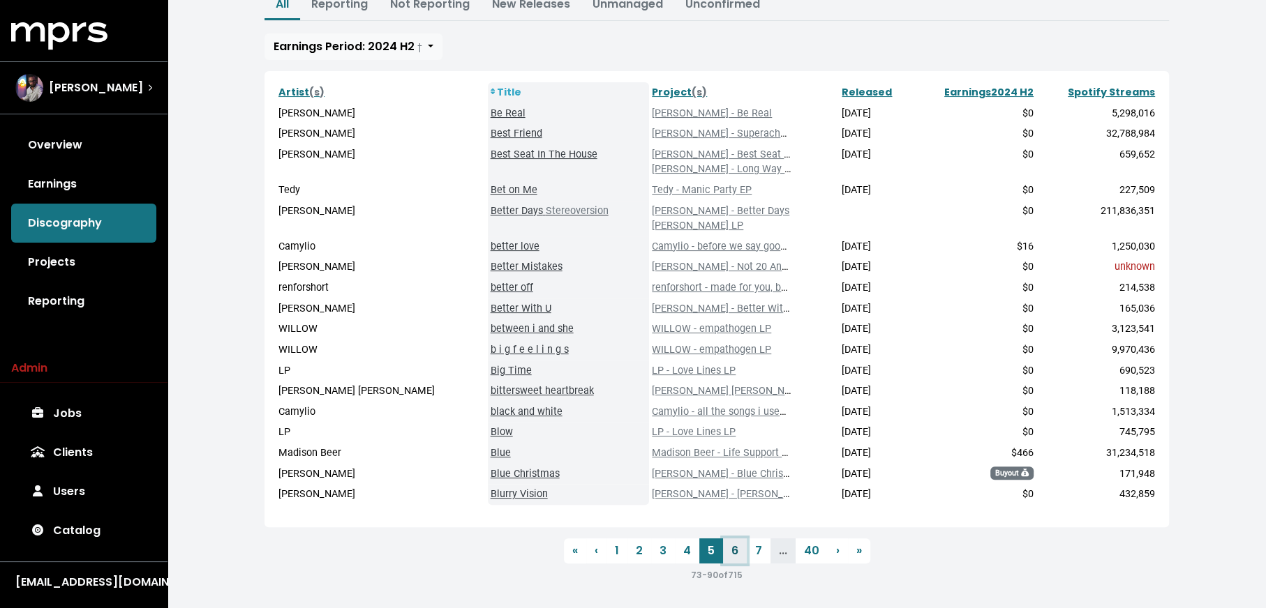
click at [731, 549] on link "6" at bounding box center [735, 551] width 24 height 25
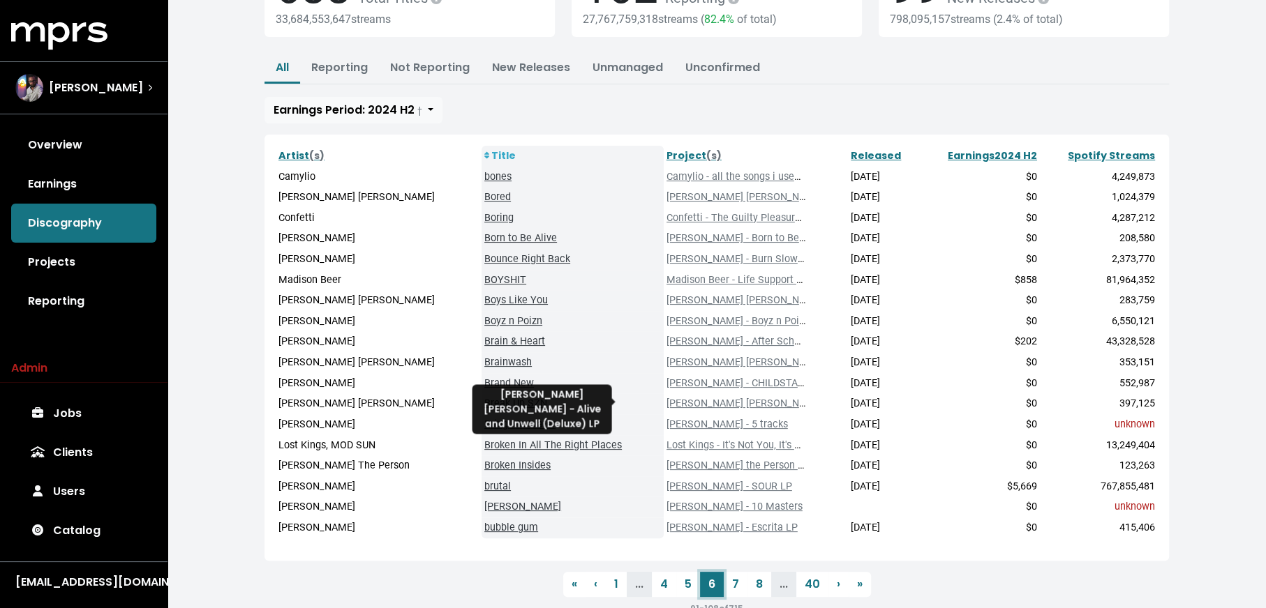
scroll to position [175, 0]
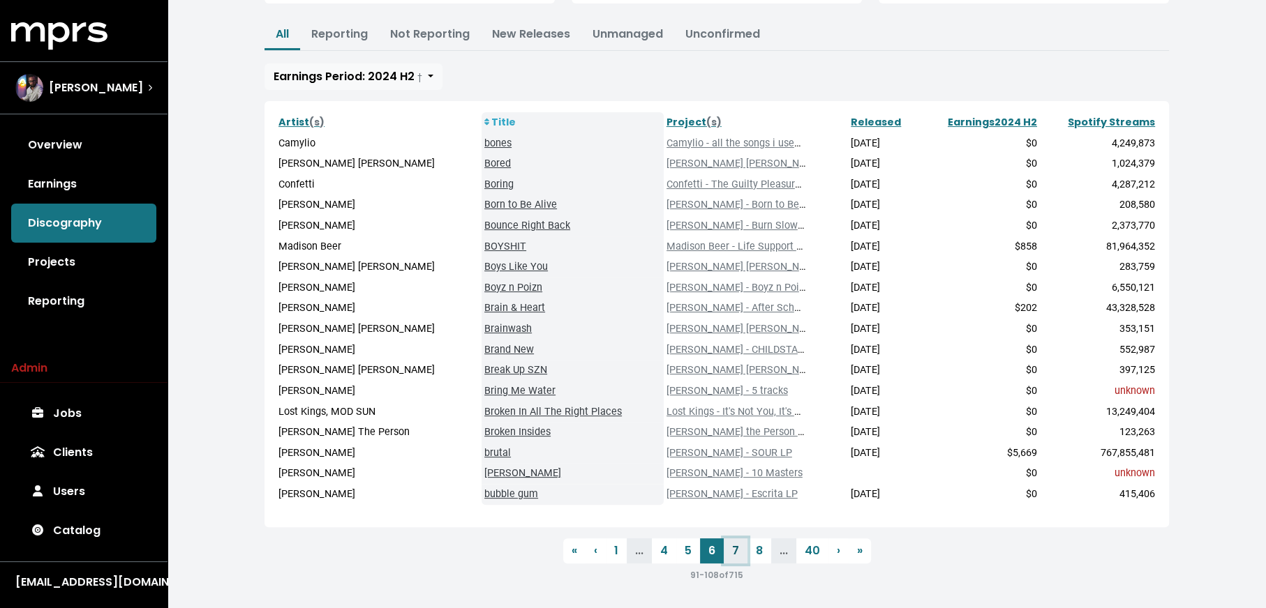
click at [731, 554] on link "7" at bounding box center [736, 551] width 24 height 25
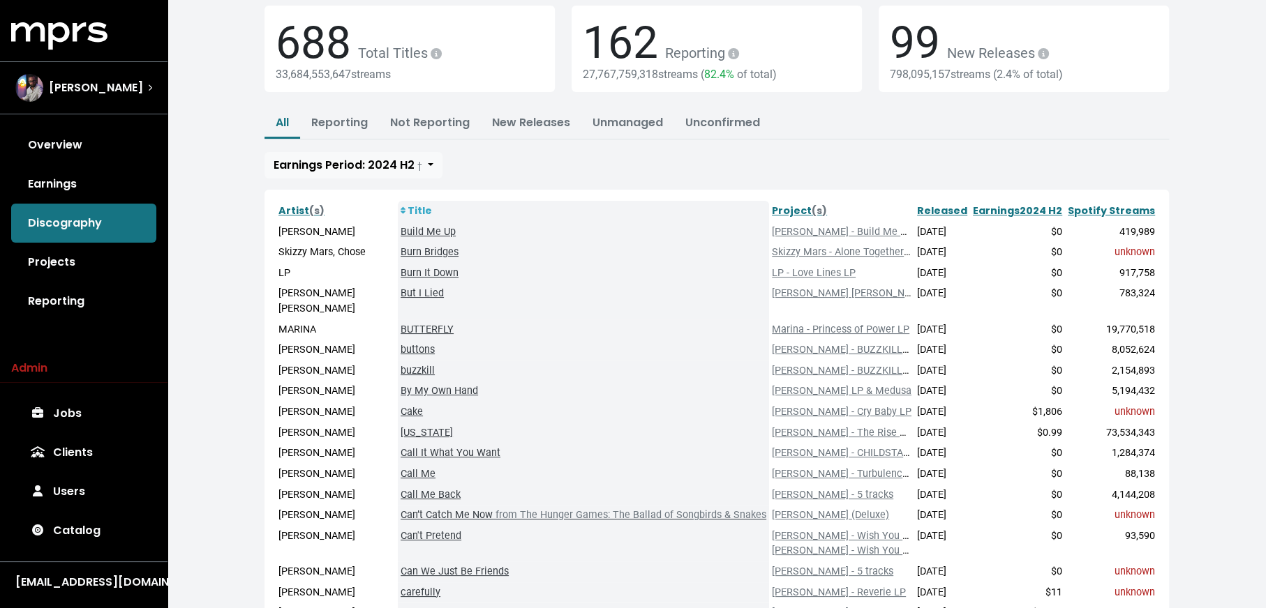
scroll to position [157, 0]
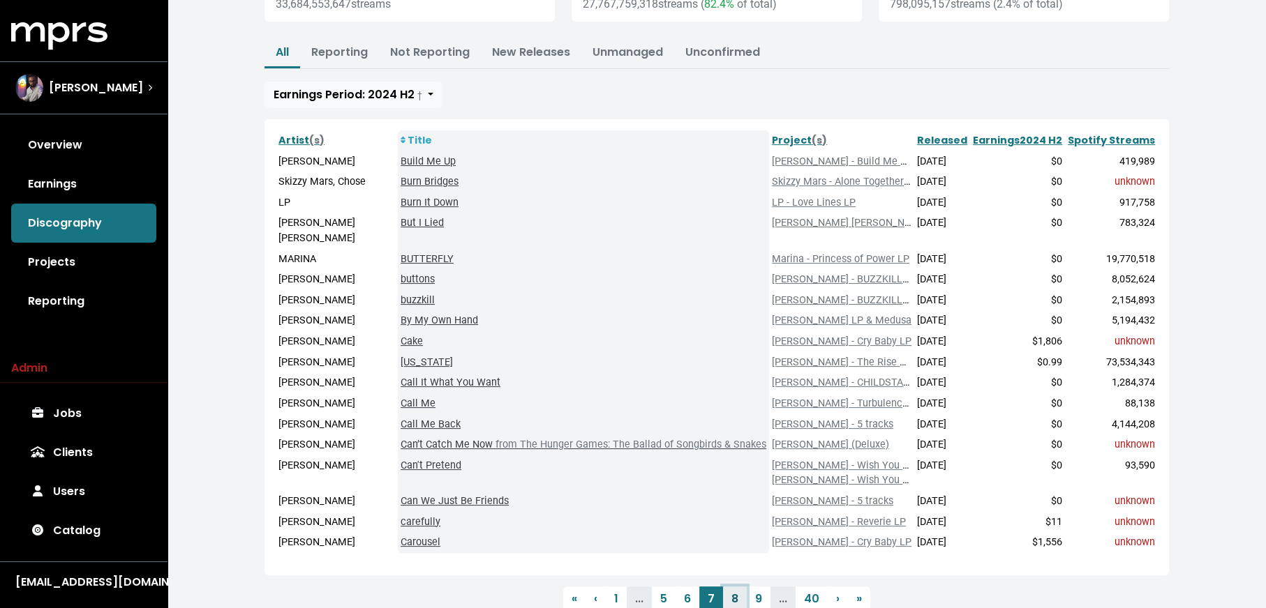
click at [730, 587] on link "8" at bounding box center [735, 599] width 24 height 25
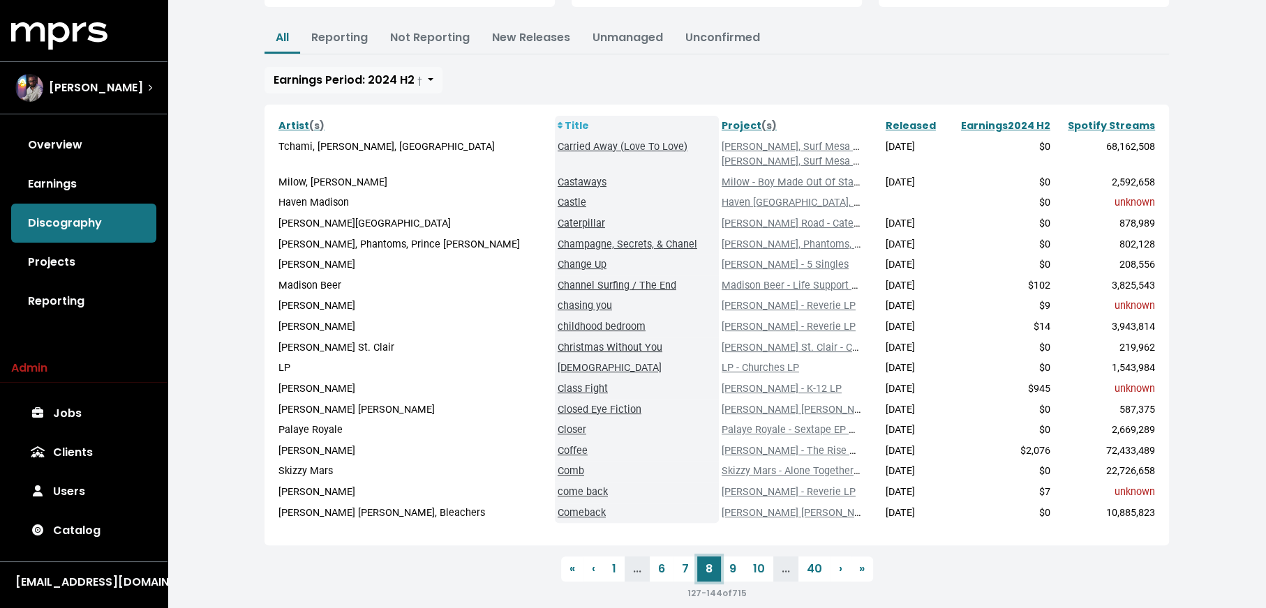
scroll to position [172, 0]
click at [730, 569] on link "9" at bounding box center [733, 568] width 24 height 25
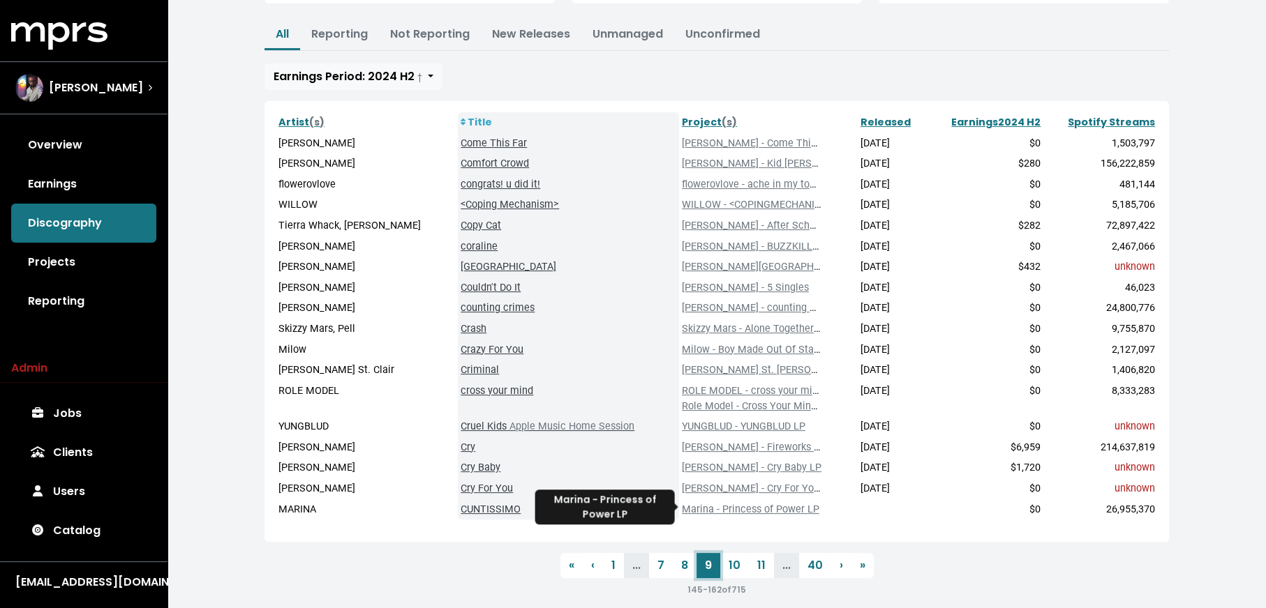
scroll to position [190, 0]
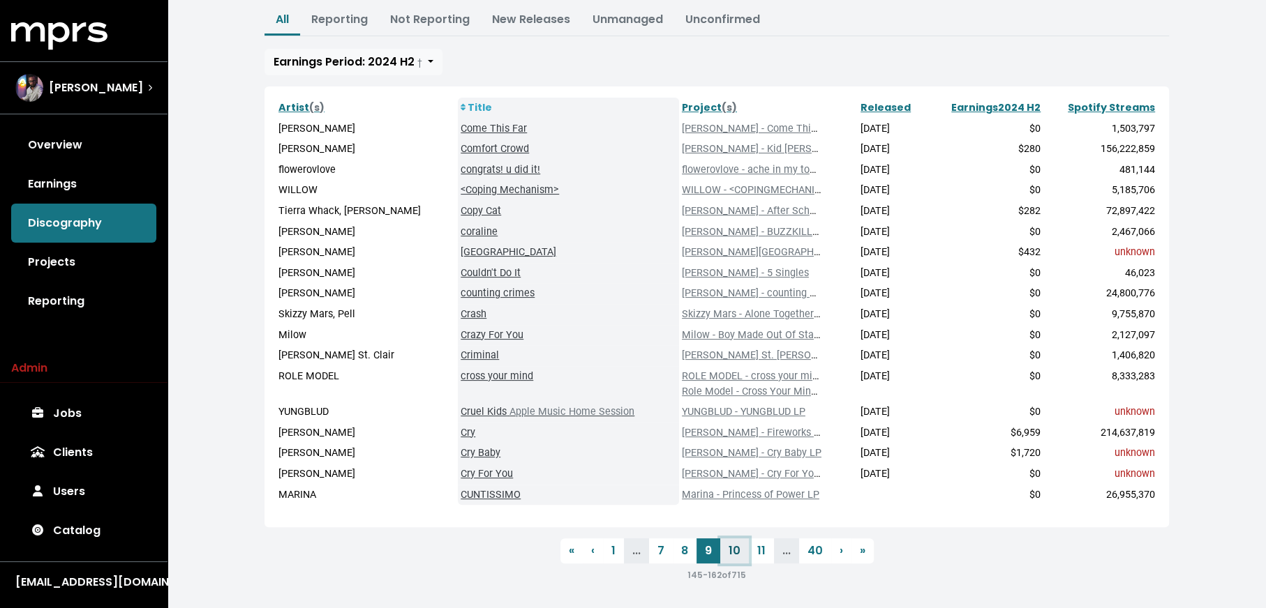
click at [735, 554] on link "10" at bounding box center [734, 551] width 29 height 25
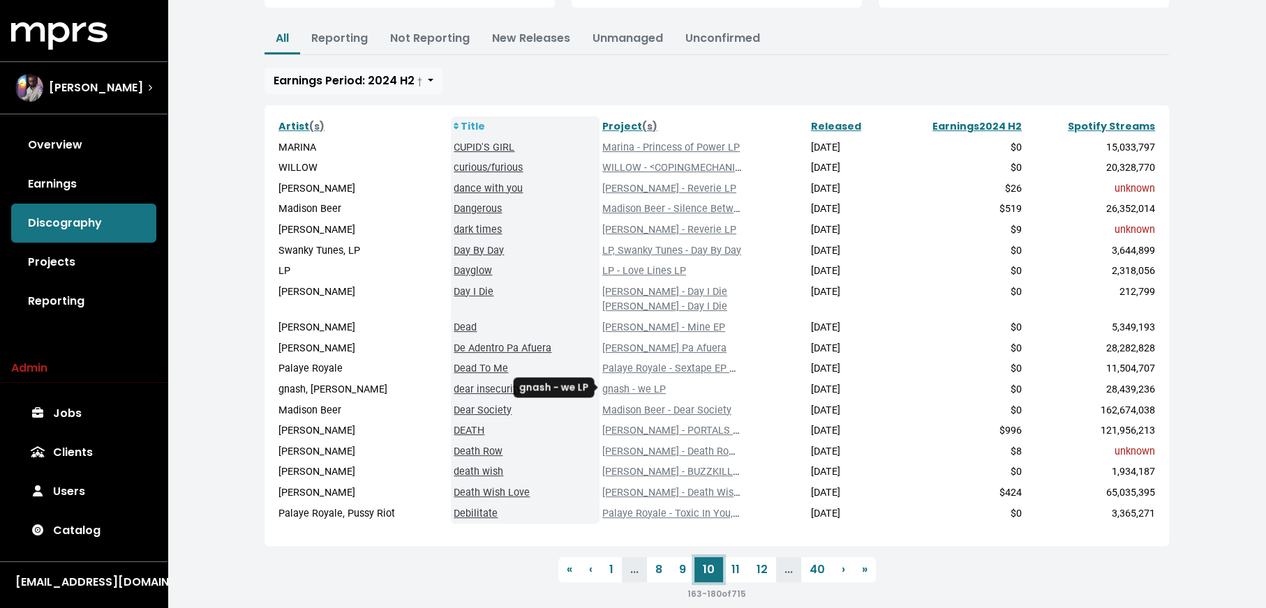
scroll to position [190, 0]
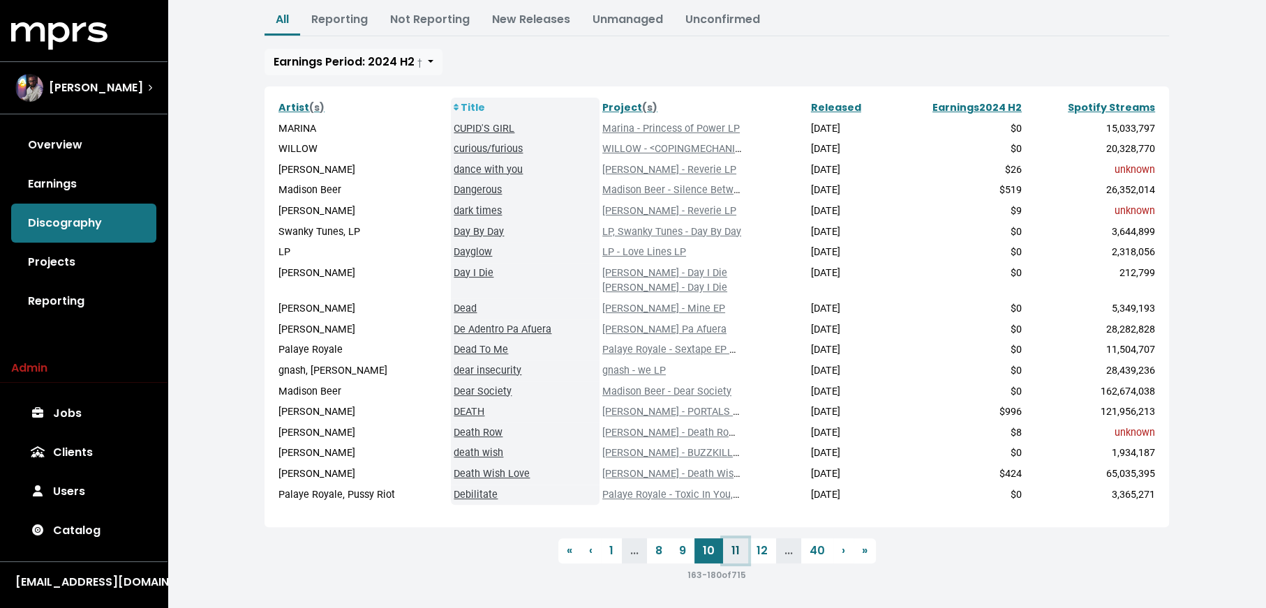
click at [734, 544] on link "11" at bounding box center [735, 551] width 25 height 25
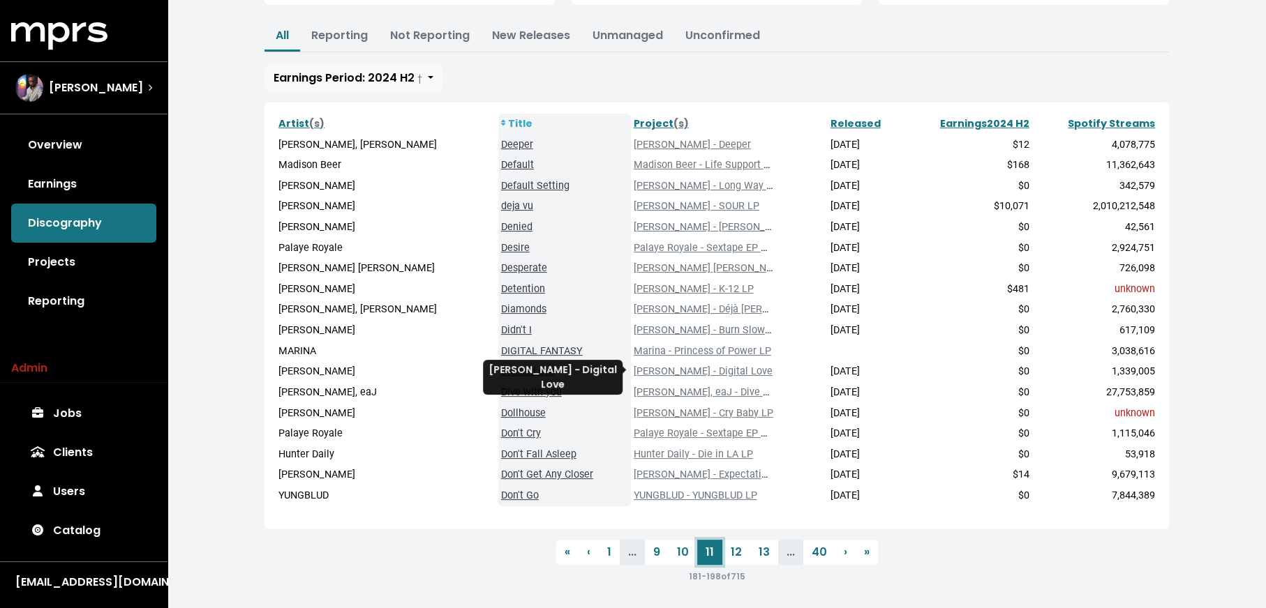
scroll to position [175, 0]
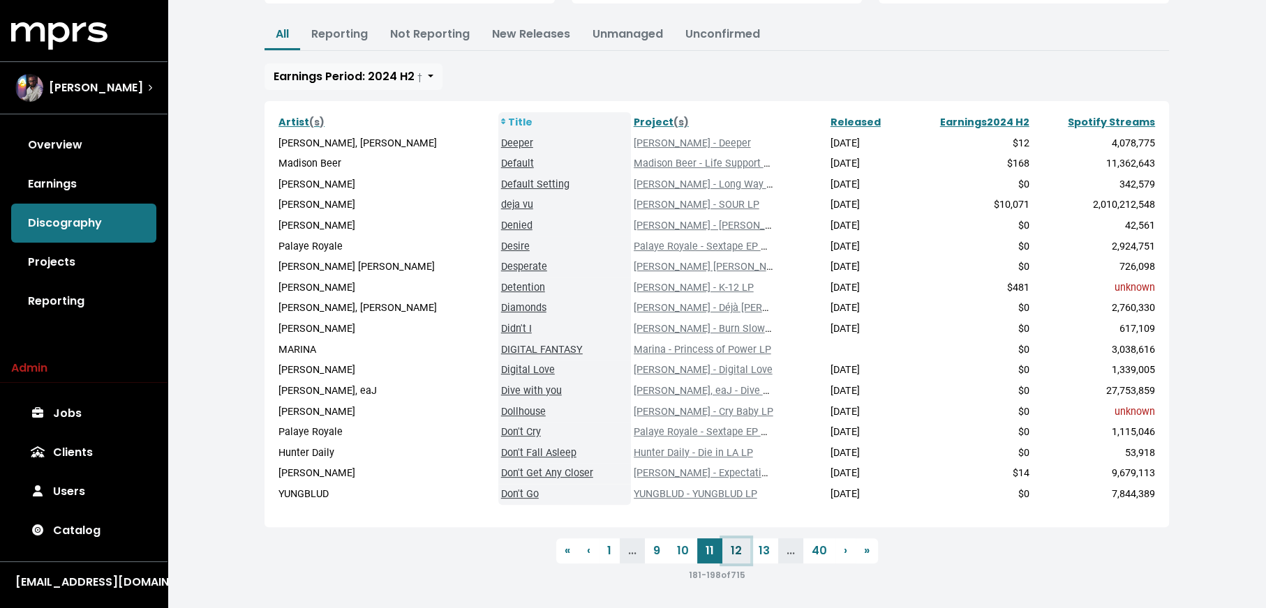
click at [734, 557] on link "12" at bounding box center [736, 551] width 28 height 25
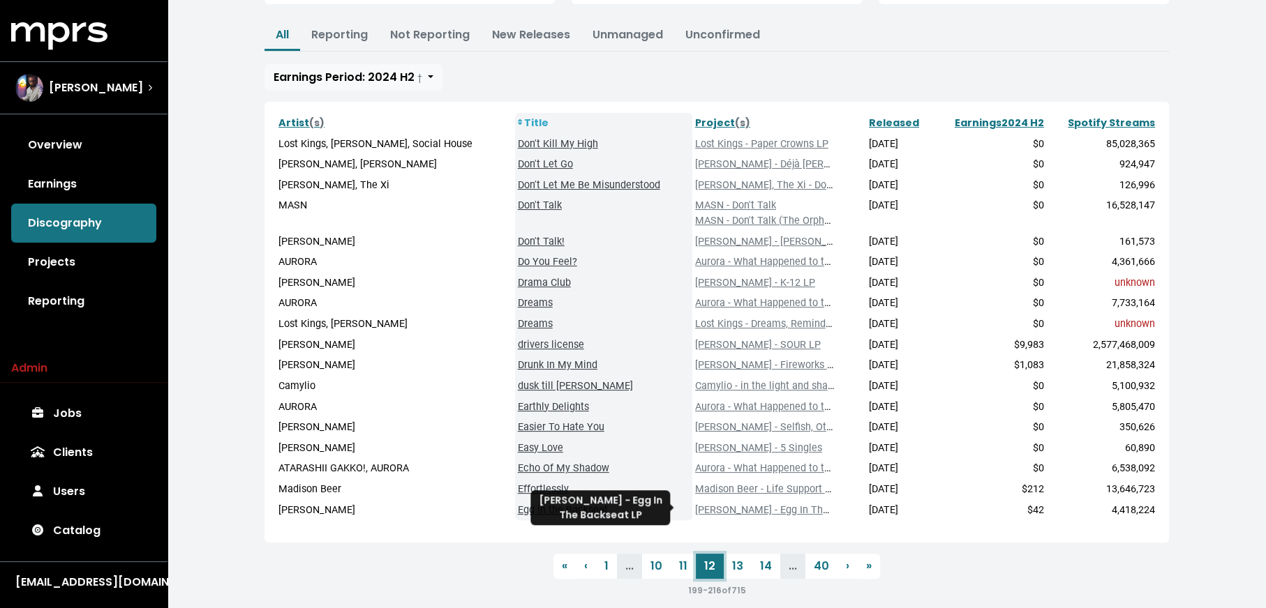
scroll to position [190, 0]
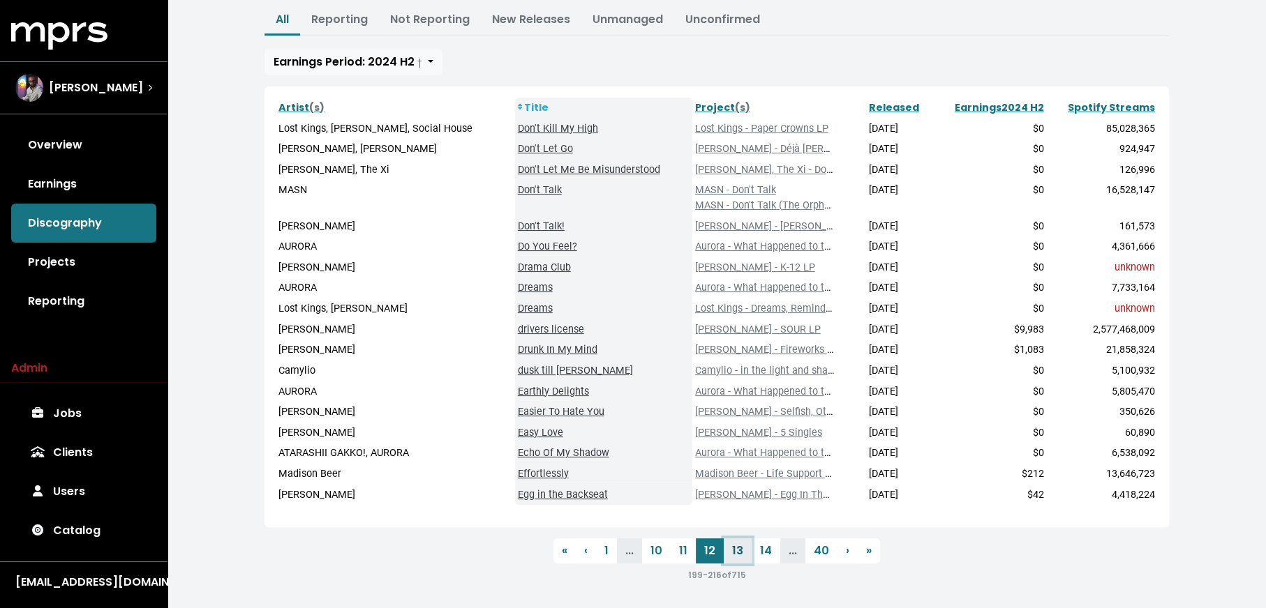
click at [737, 557] on link "13" at bounding box center [738, 551] width 28 height 25
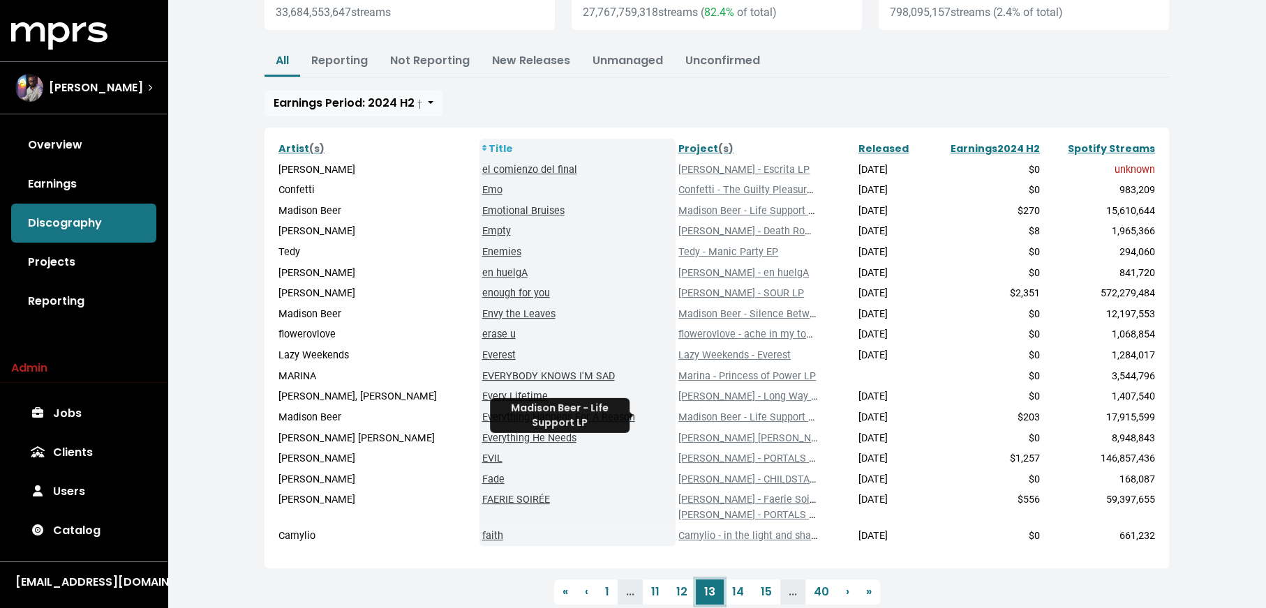
scroll to position [190, 0]
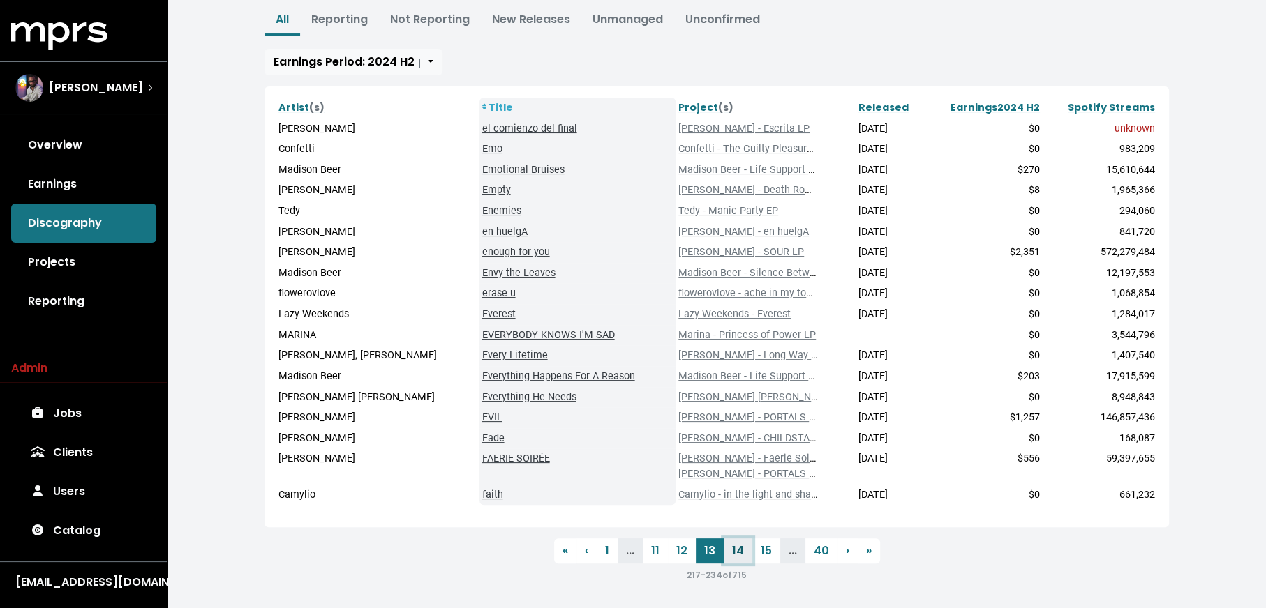
click at [742, 557] on link "14" at bounding box center [738, 551] width 29 height 25
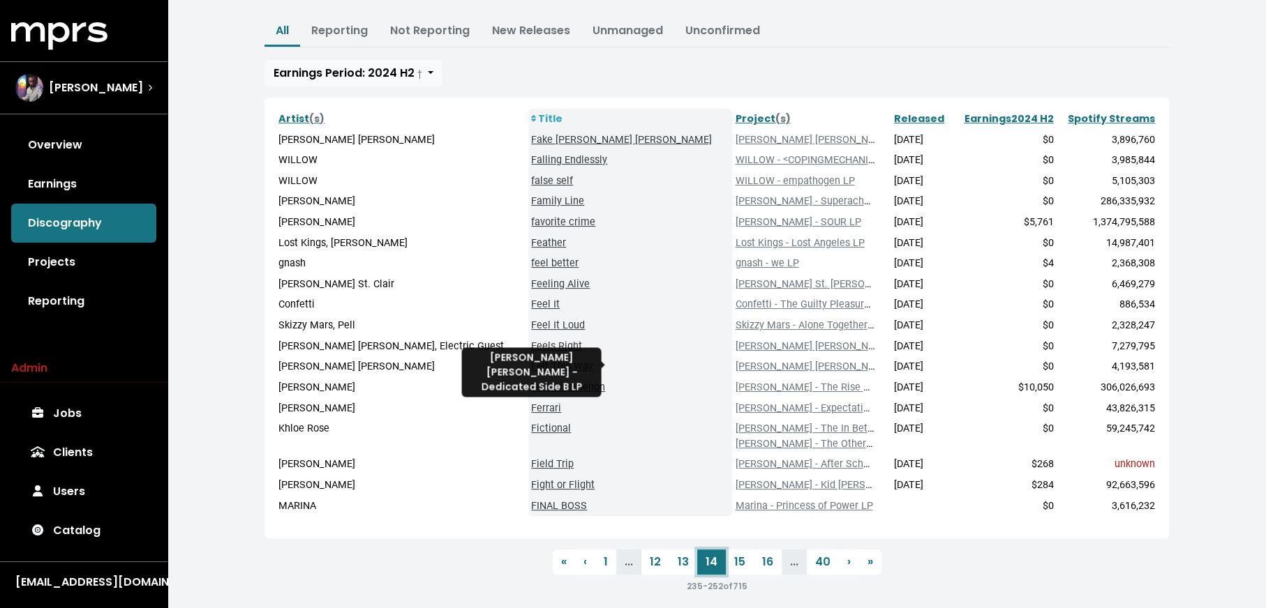
scroll to position [190, 0]
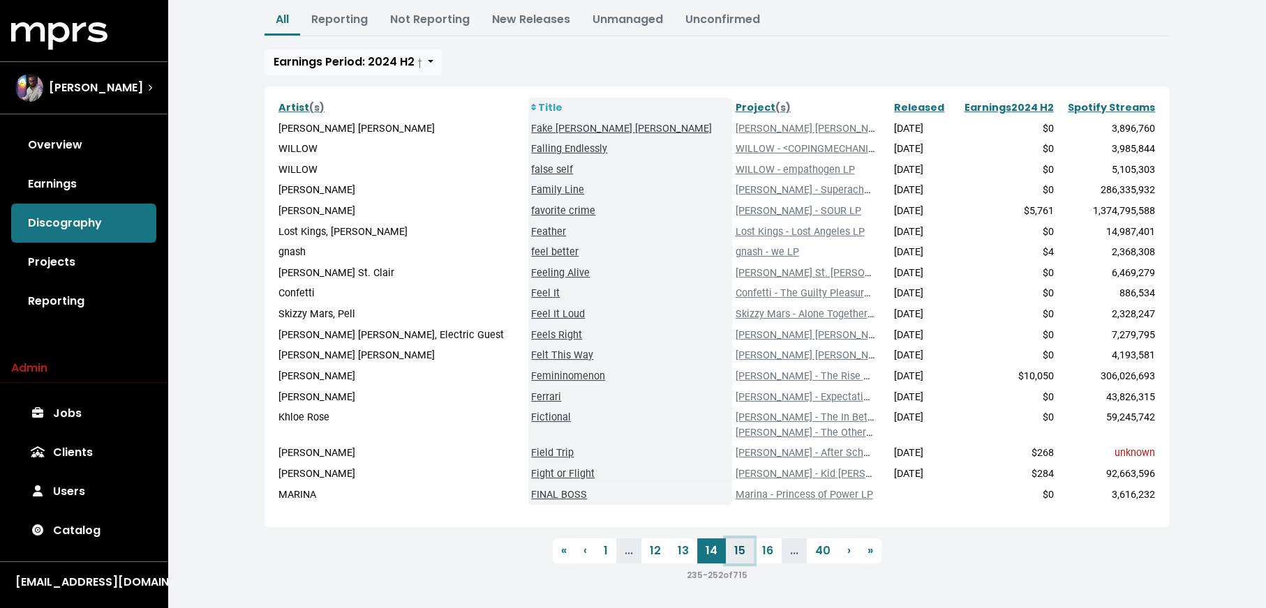
click at [742, 556] on link "15" at bounding box center [740, 551] width 28 height 25
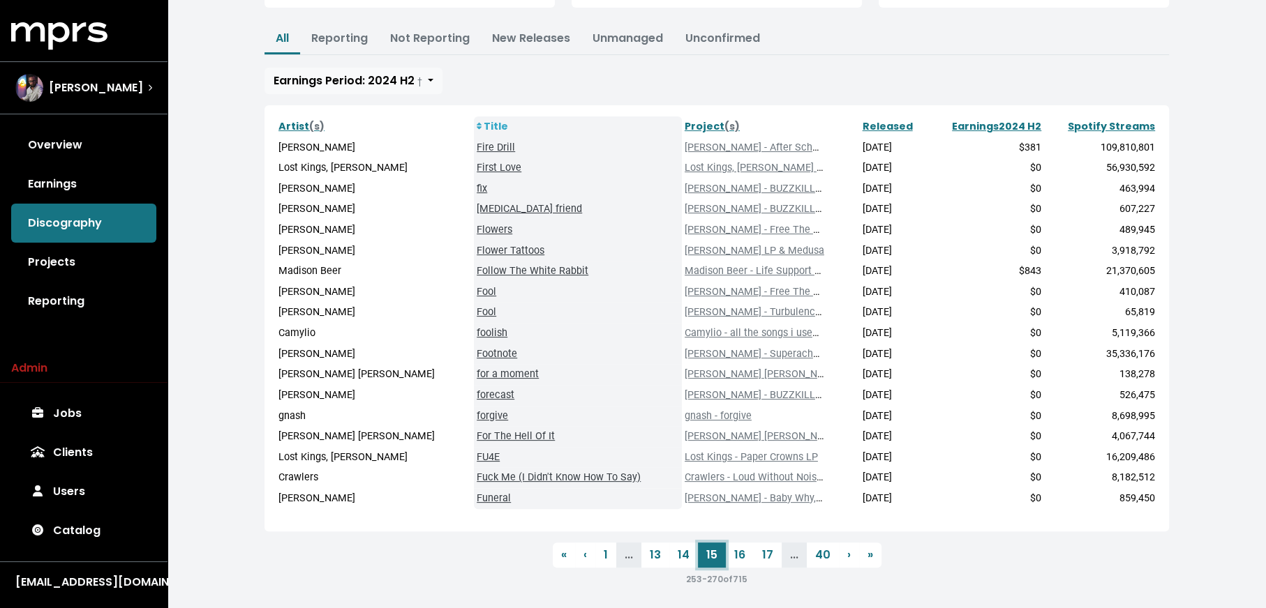
scroll to position [175, 0]
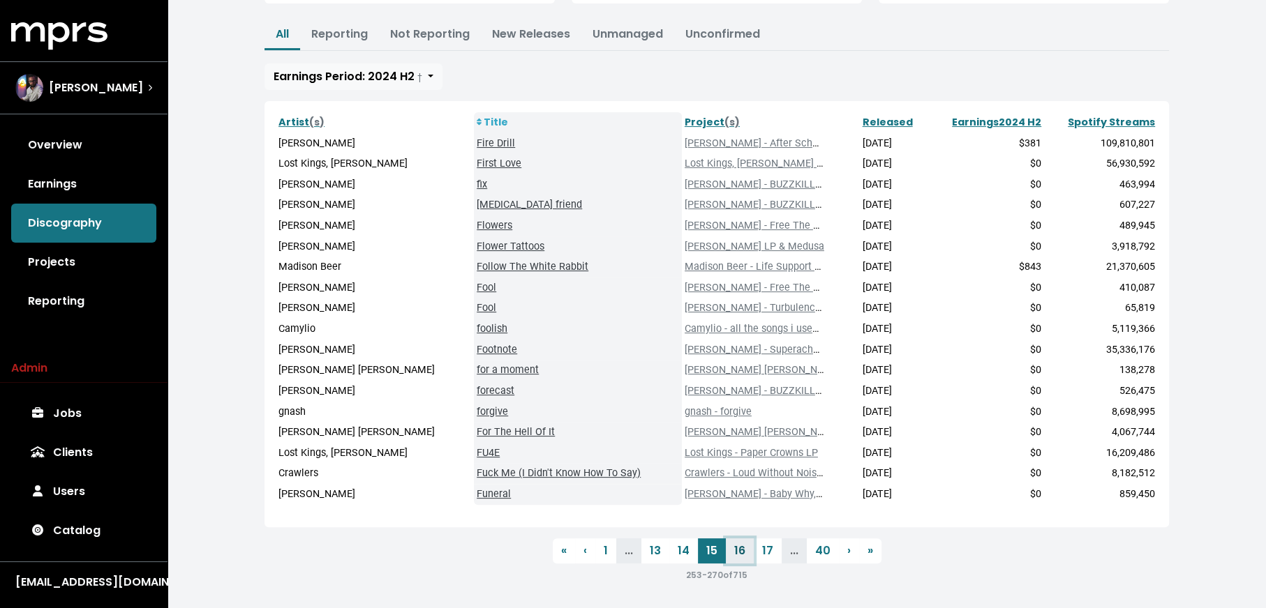
click at [740, 551] on link "16" at bounding box center [740, 551] width 28 height 25
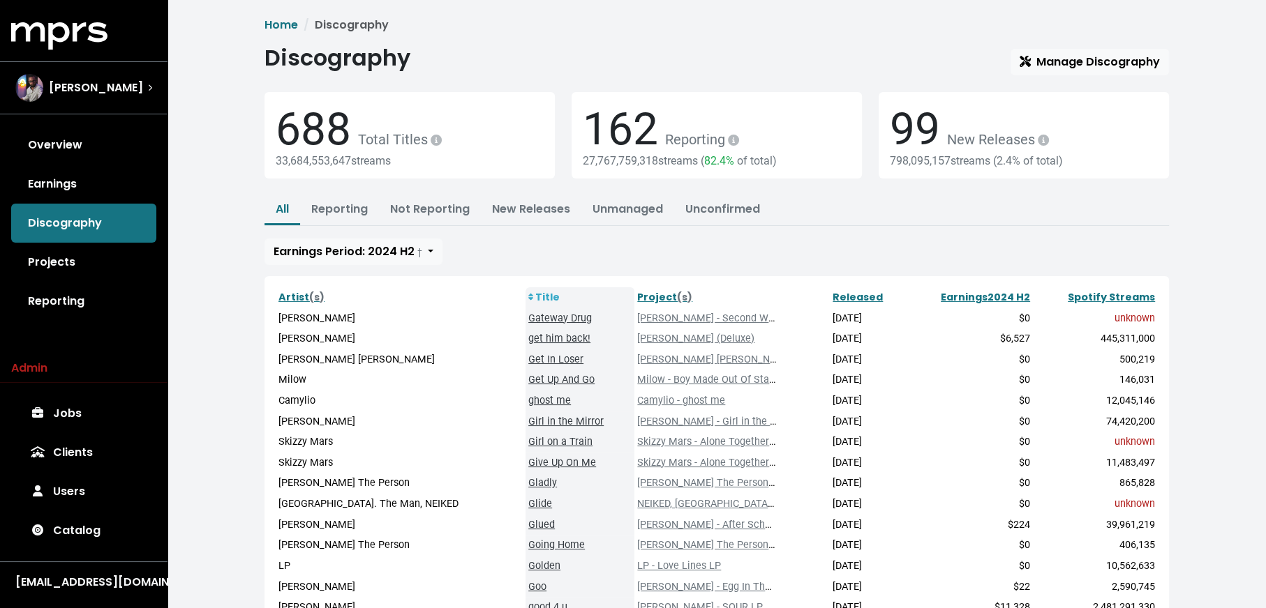
scroll to position [175, 0]
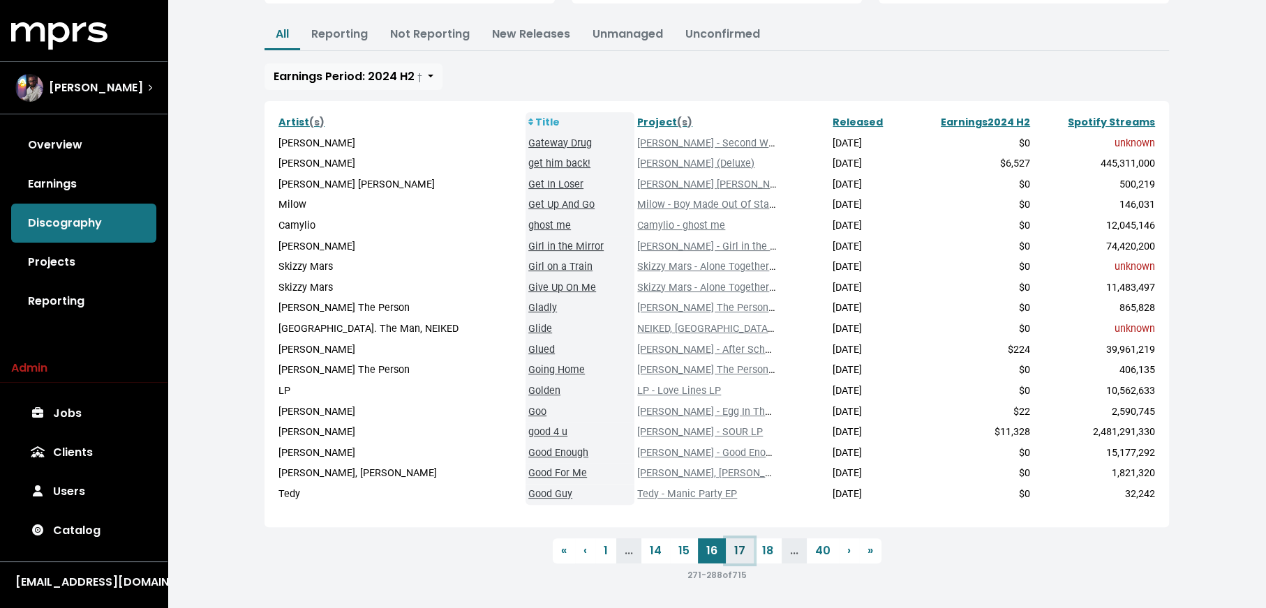
click at [742, 551] on link "17" at bounding box center [740, 551] width 28 height 25
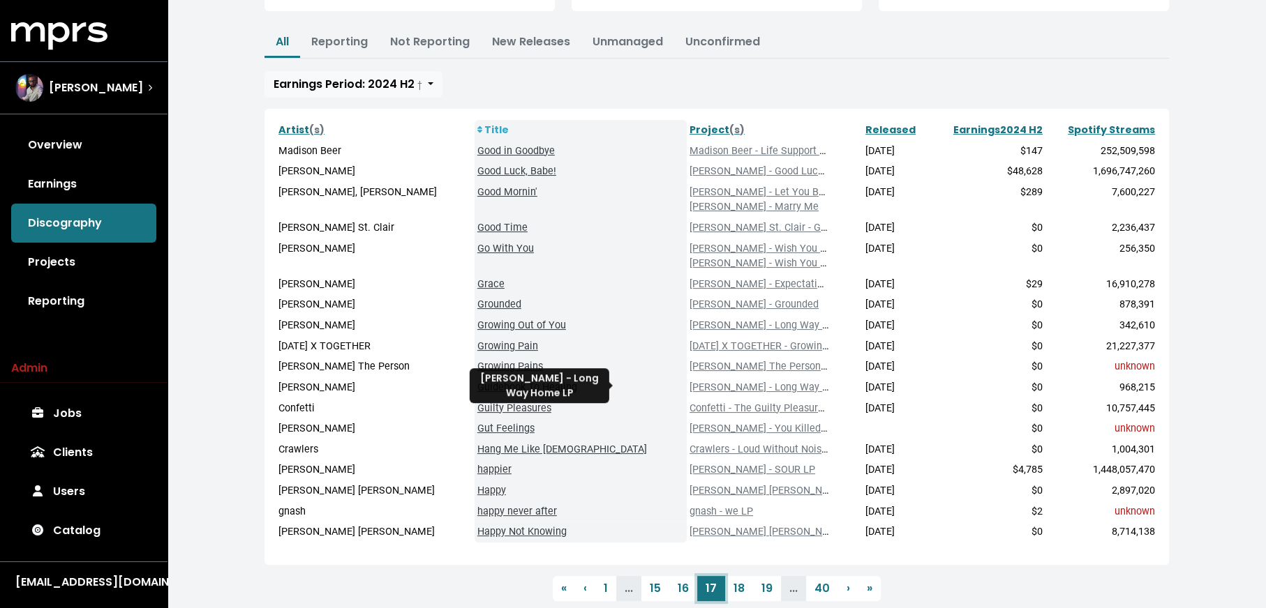
scroll to position [205, 0]
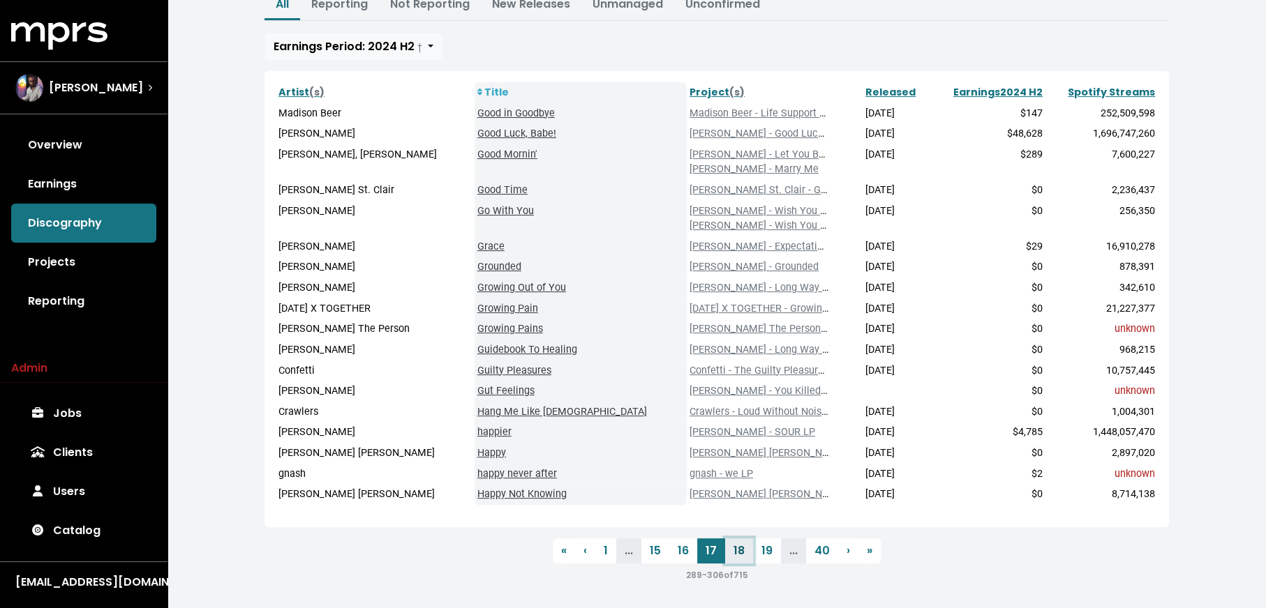
click at [735, 555] on link "18" at bounding box center [739, 551] width 28 height 25
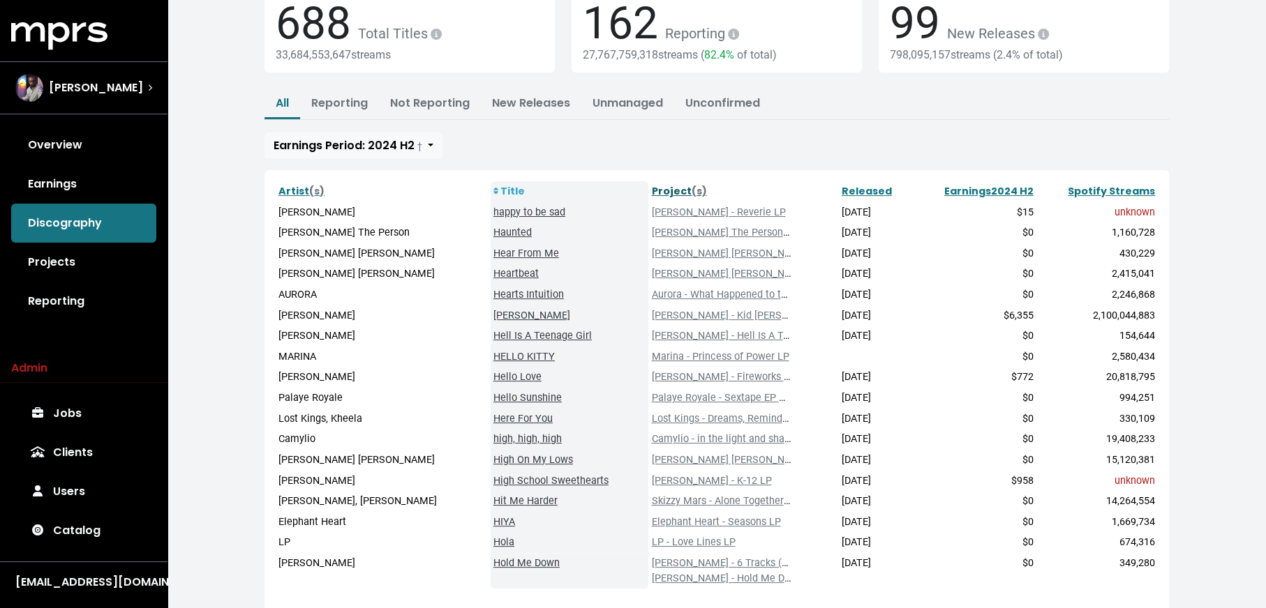
scroll to position [187, 0]
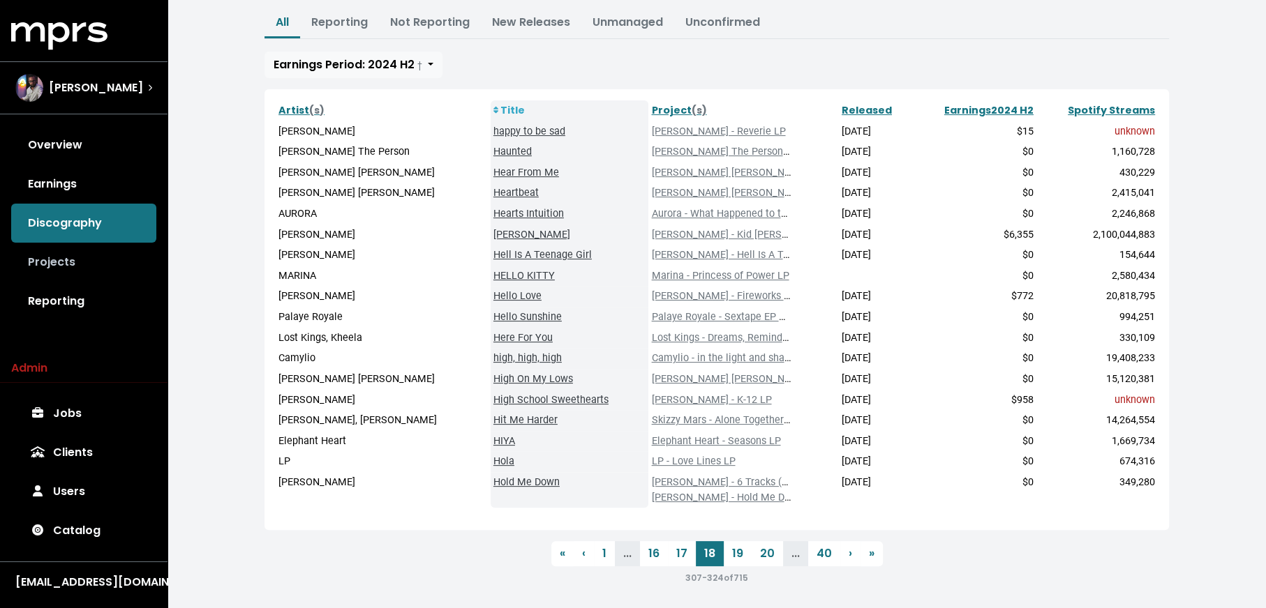
click at [102, 273] on link "Projects" at bounding box center [83, 262] width 145 height 39
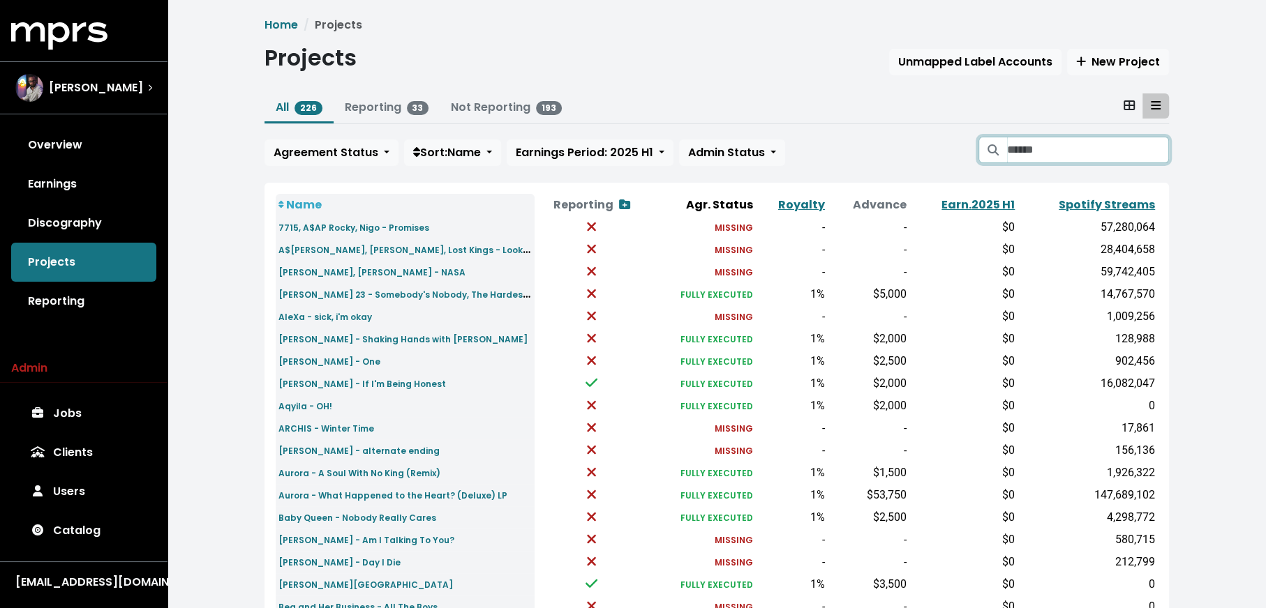
click at [1063, 151] on input "Search projects" at bounding box center [1088, 150] width 162 height 27
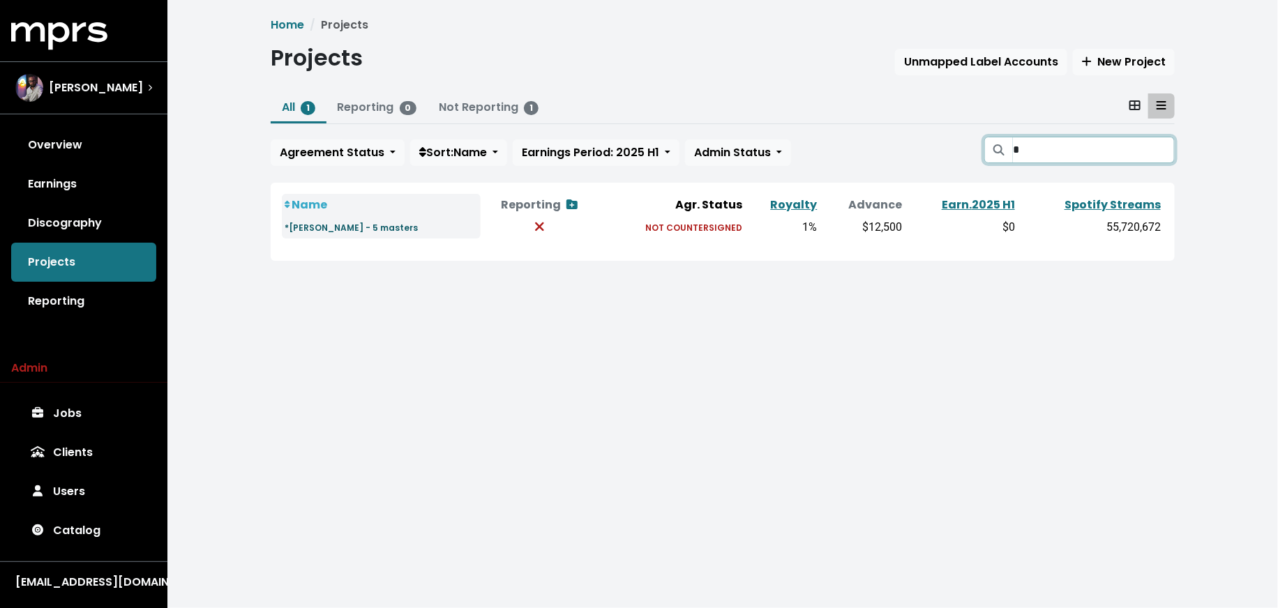
type input "*"
click at [398, 227] on small "*[PERSON_NAME] - 5 masters" at bounding box center [351, 228] width 133 height 12
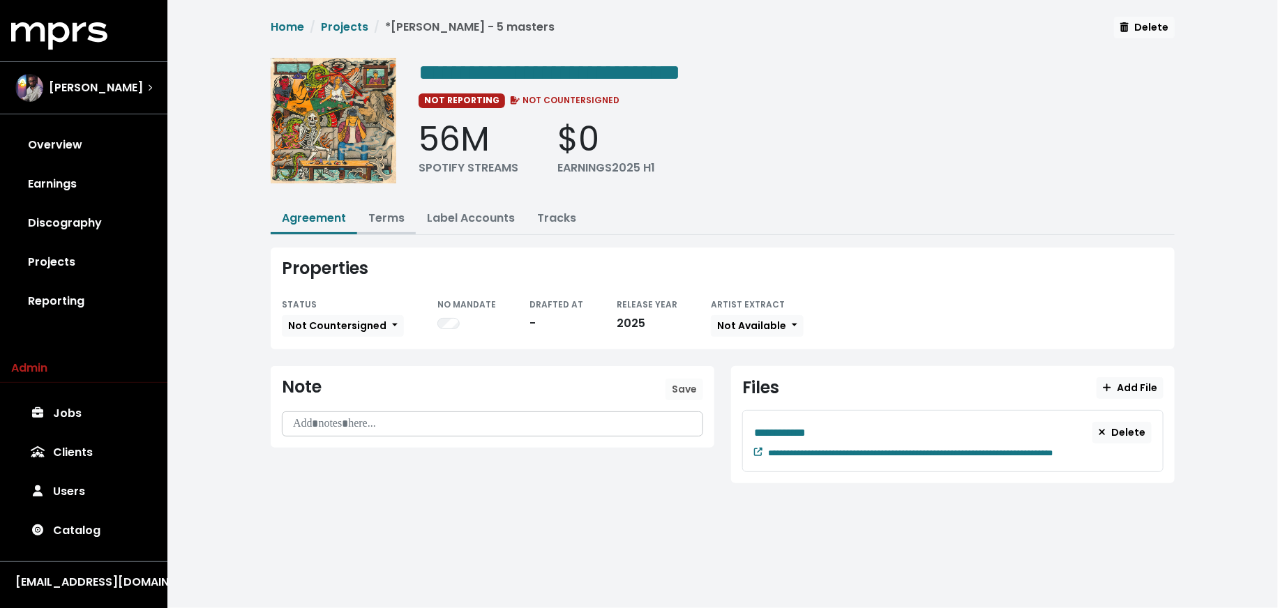
click at [398, 219] on link "Terms" at bounding box center [386, 218] width 36 height 16
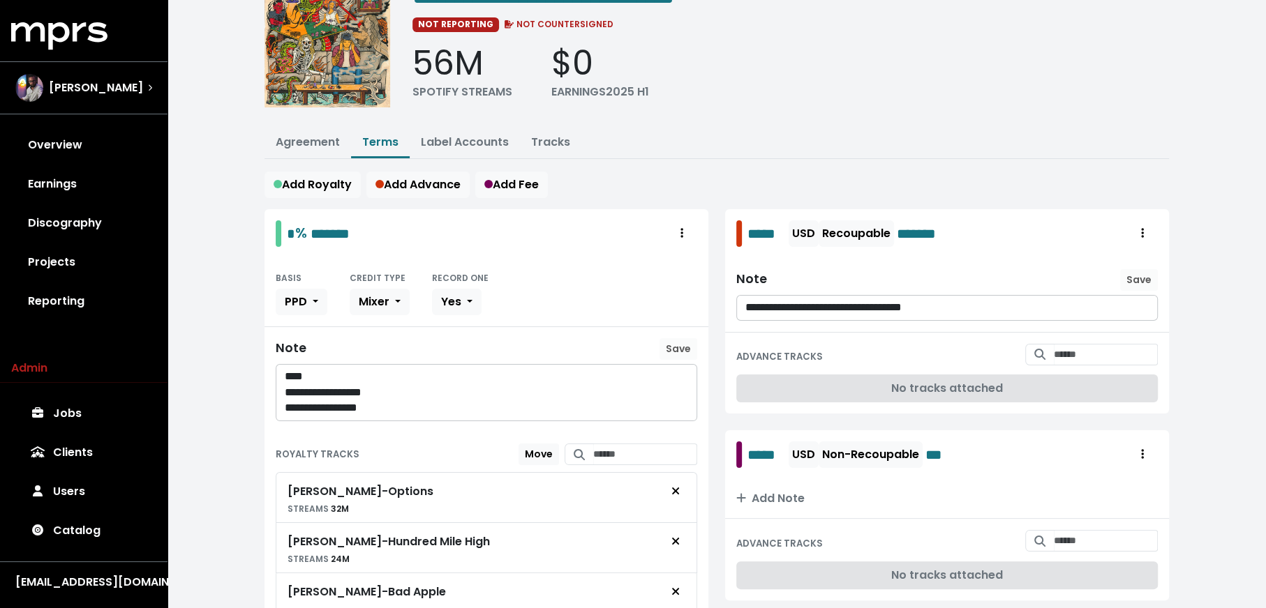
scroll to position [149, 0]
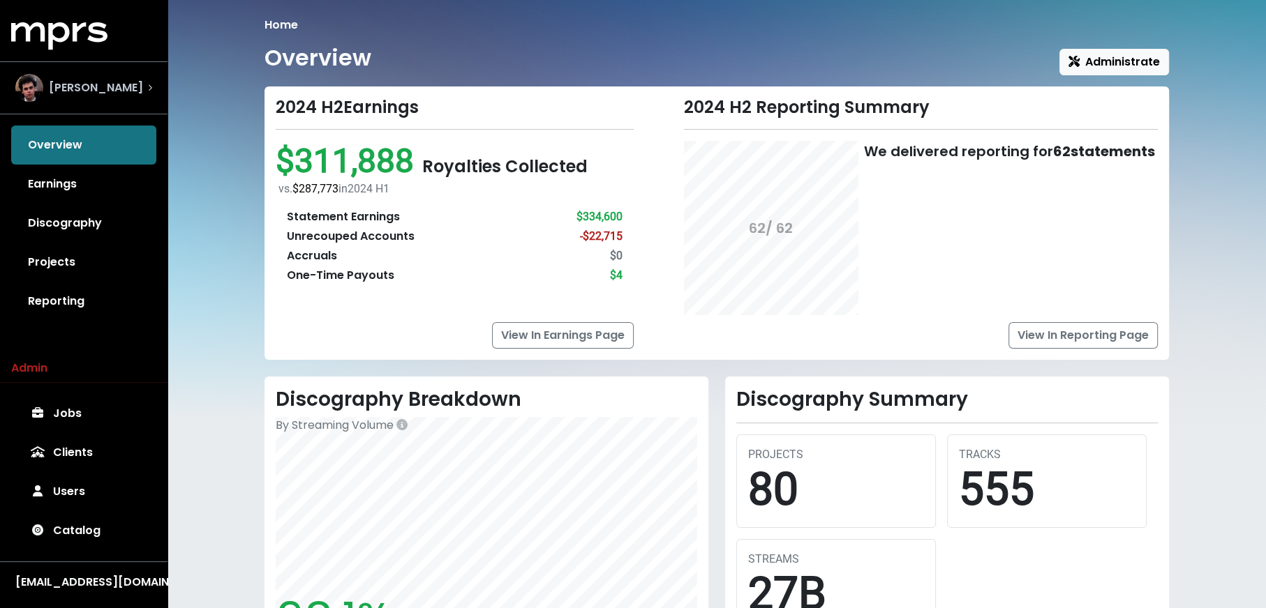
click at [86, 99] on div "[PERSON_NAME]" at bounding box center [79, 88] width 128 height 28
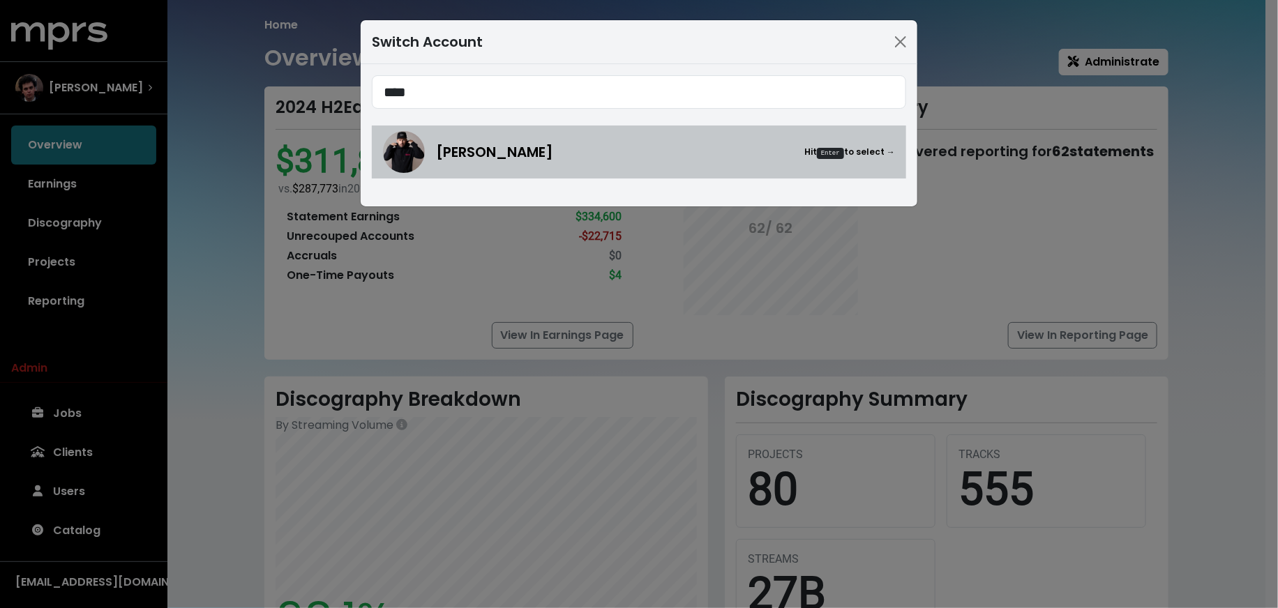
type input "****"
click at [452, 160] on span "Neil Ormandy" at bounding box center [494, 152] width 117 height 21
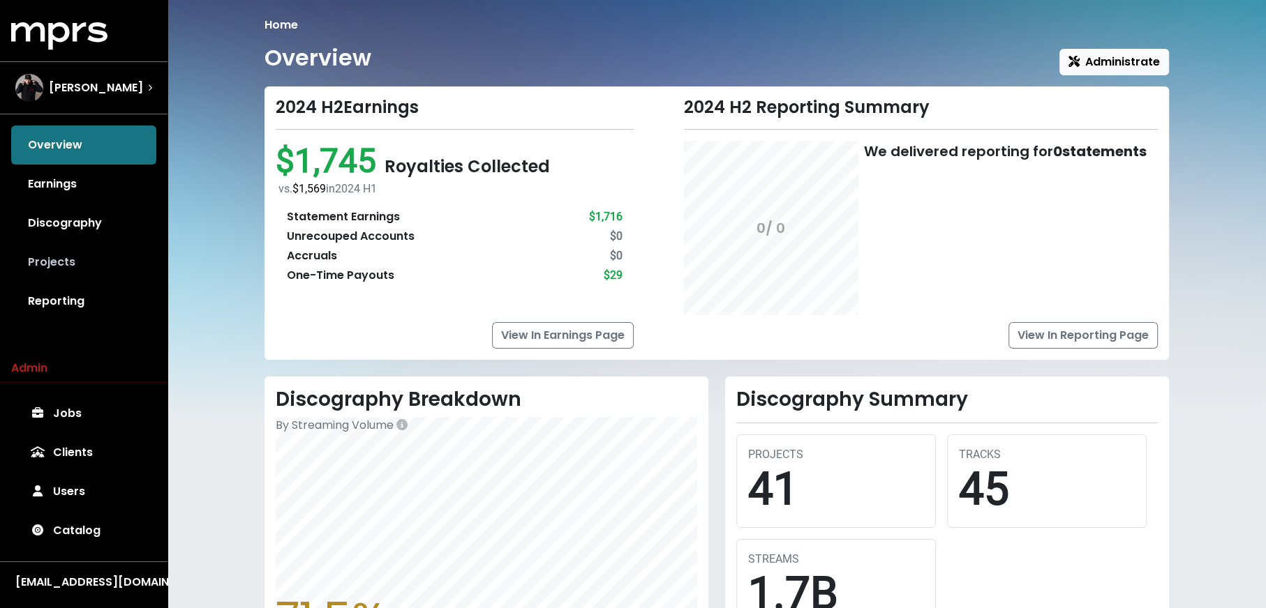
click at [77, 278] on link "Projects" at bounding box center [83, 262] width 145 height 39
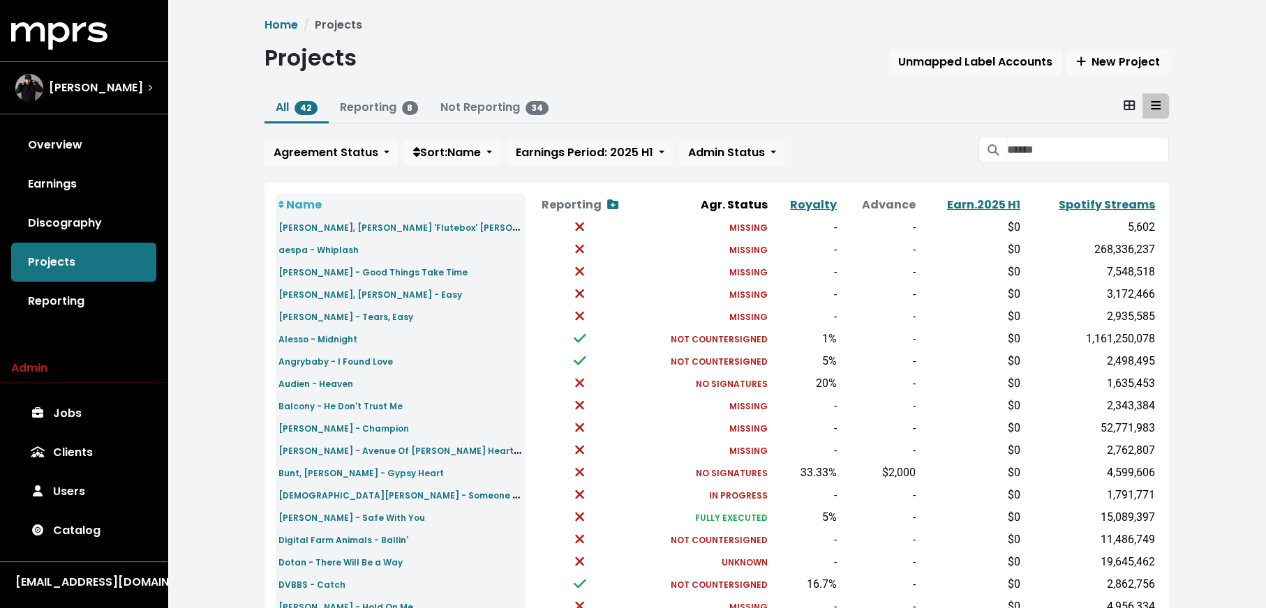
click at [1129, 164] on div "Agreement Status Sort: Name Earnings Period: 2025 H1 Admin Status" at bounding box center [716, 151] width 904 height 29
click at [1124, 151] on input "Search projects" at bounding box center [1088, 150] width 162 height 27
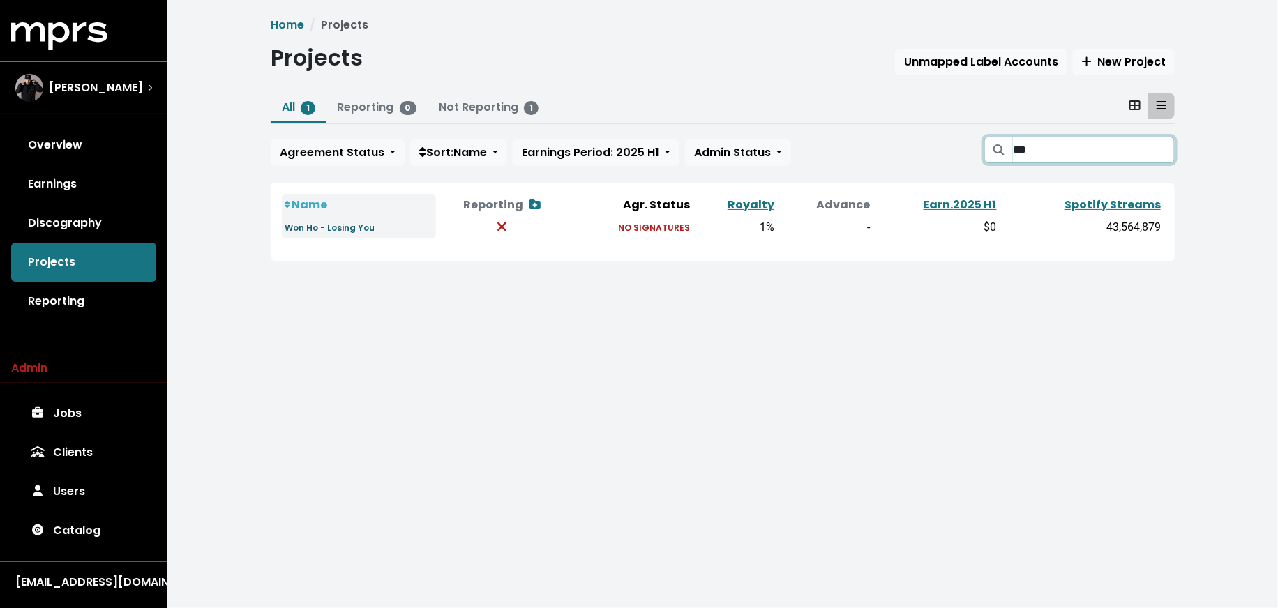
type input "***"
click at [330, 227] on small "Won Ho - Losing You" at bounding box center [330, 228] width 90 height 12
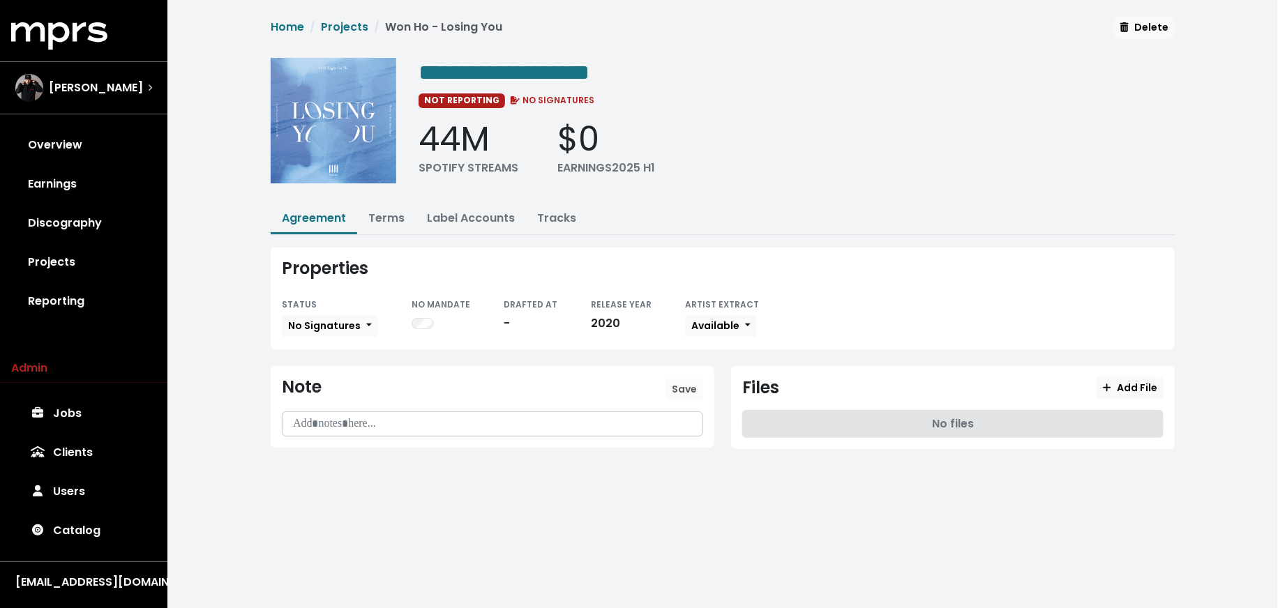
click at [355, 336] on div "Properties STATUS No Signatures NO MANDATE DRAFTED AT - RELEASE YEAR 2020 ARTIS…" at bounding box center [723, 299] width 904 height 102
click at [354, 327] on span "No Signatures" at bounding box center [324, 326] width 73 height 14
click at [339, 455] on link "Fully Executed" at bounding box center [348, 466] width 131 height 22
click at [723, 322] on span "Available" at bounding box center [715, 326] width 48 height 14
click at [825, 303] on div "STATUS Fully Executed Unknown Missing In Progress No Signatures Not Countersign…" at bounding box center [723, 317] width 882 height 43
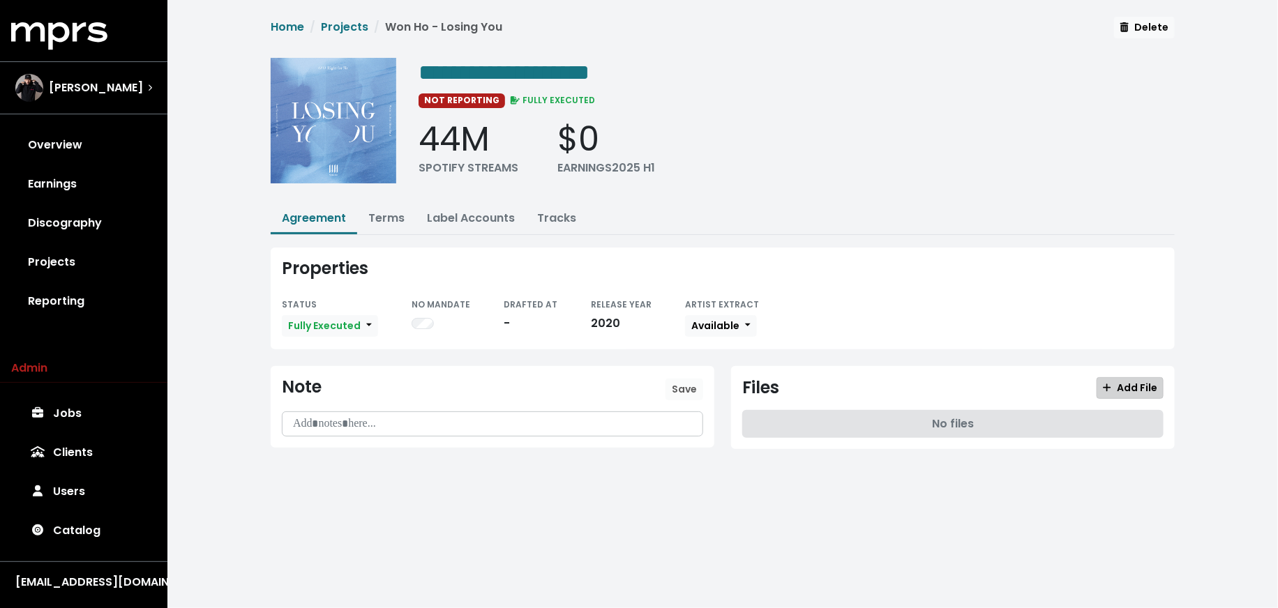
click at [1149, 389] on span "Add File" at bounding box center [1130, 388] width 54 height 14
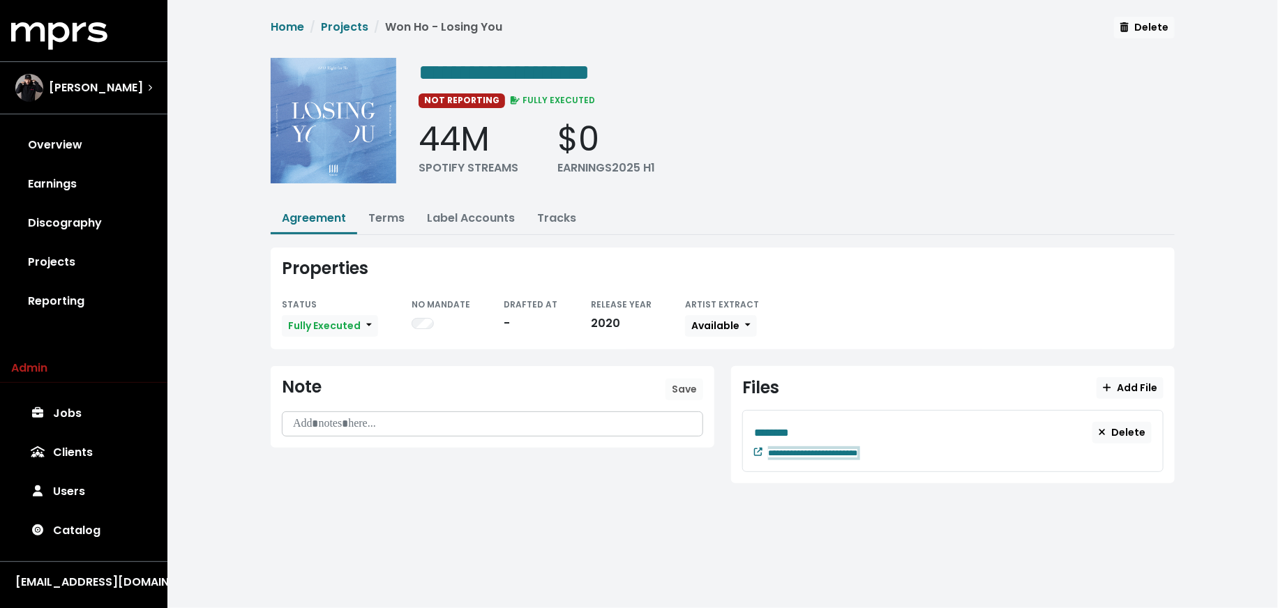
click at [904, 445] on div "**********" at bounding box center [960, 452] width 384 height 17
paste span "Edit value"
click at [815, 430] on div "********" at bounding box center [923, 432] width 338 height 17
click at [832, 426] on div "********" at bounding box center [923, 432] width 338 height 17
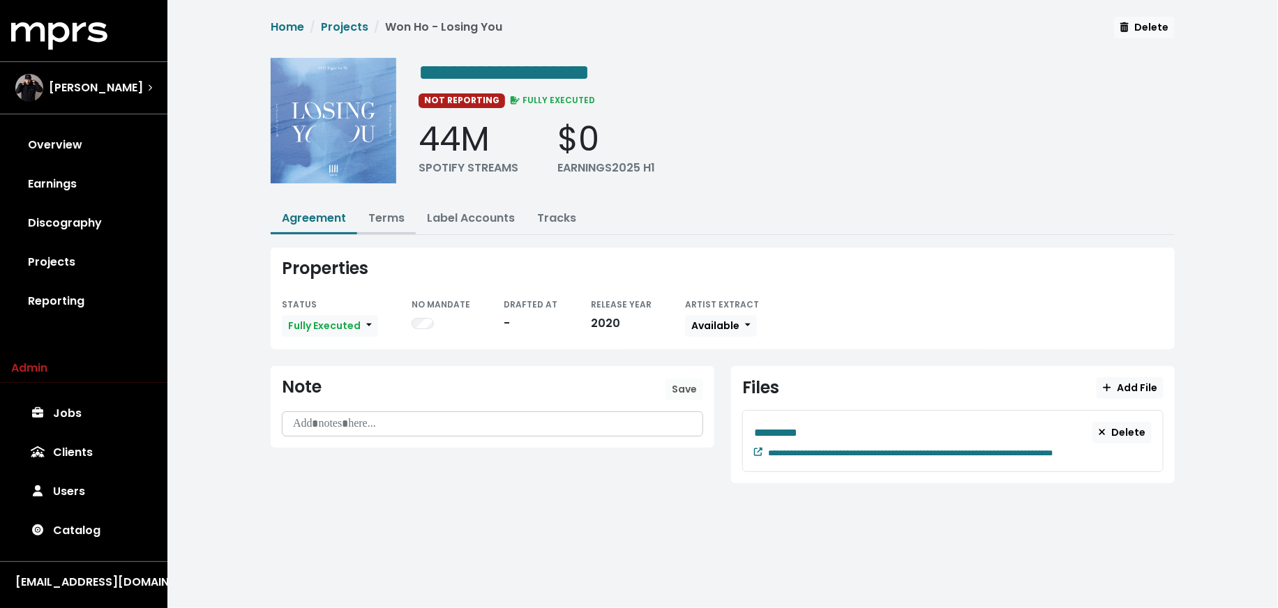
click at [379, 216] on link "Terms" at bounding box center [386, 218] width 36 height 16
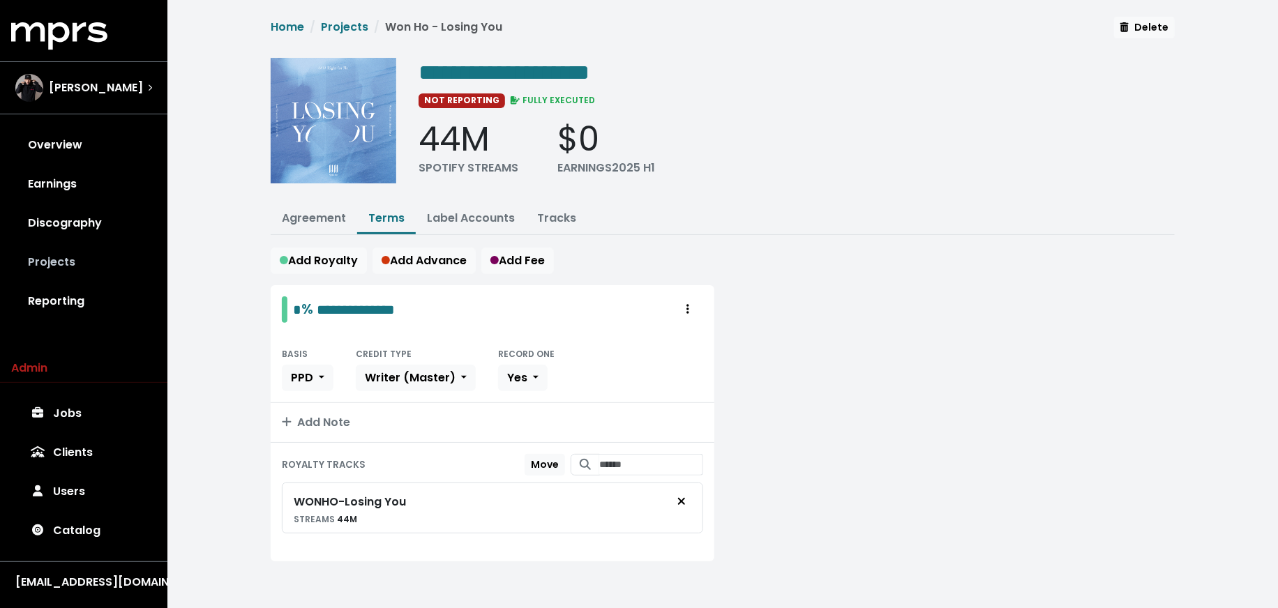
click at [112, 270] on link "Projects" at bounding box center [83, 262] width 145 height 39
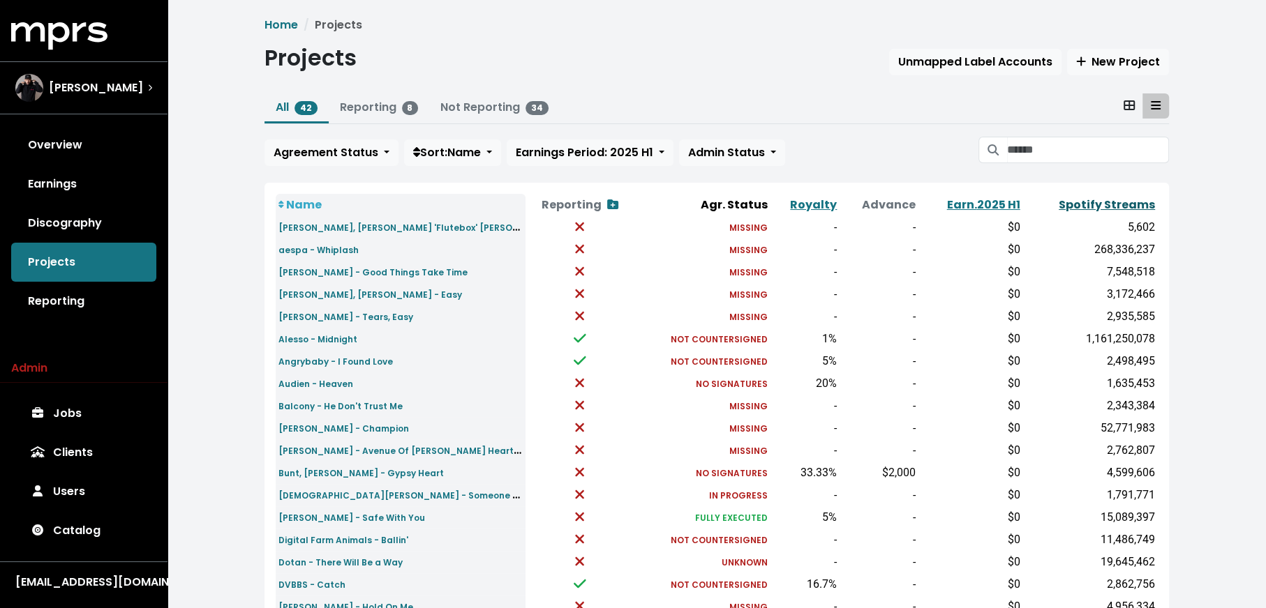
click at [1107, 206] on link "Spotify Streams" at bounding box center [1106, 205] width 96 height 16
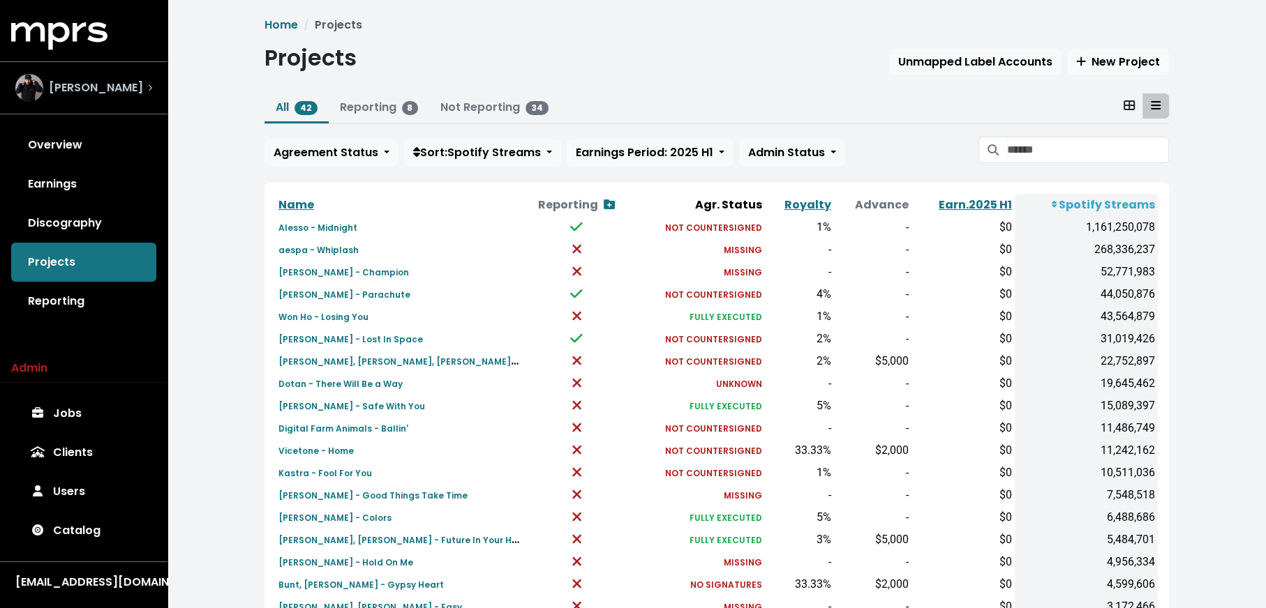
click at [138, 94] on div "Neil Ormandy" at bounding box center [83, 88] width 137 height 28
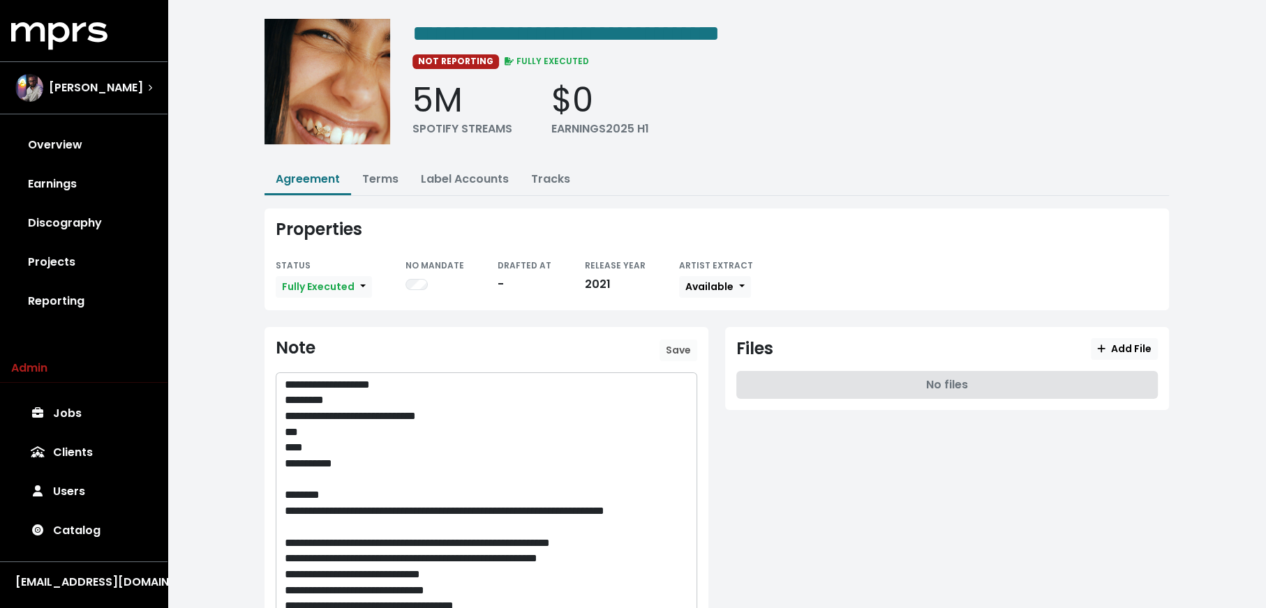
scroll to position [96, 0]
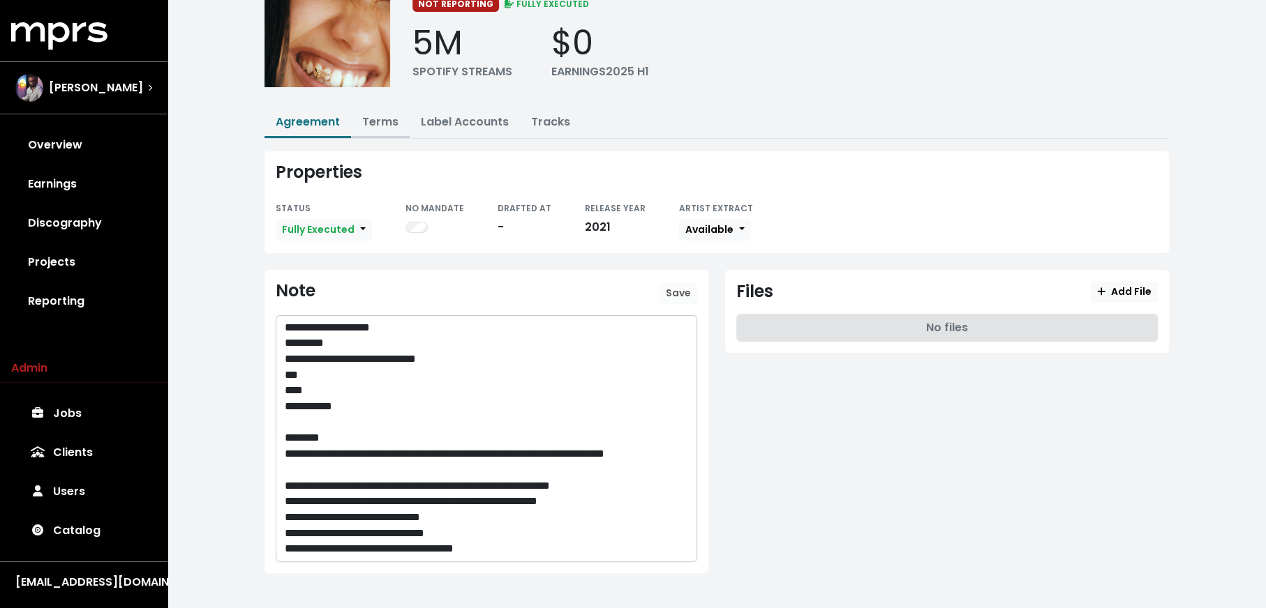
click at [376, 120] on link "Terms" at bounding box center [380, 122] width 36 height 16
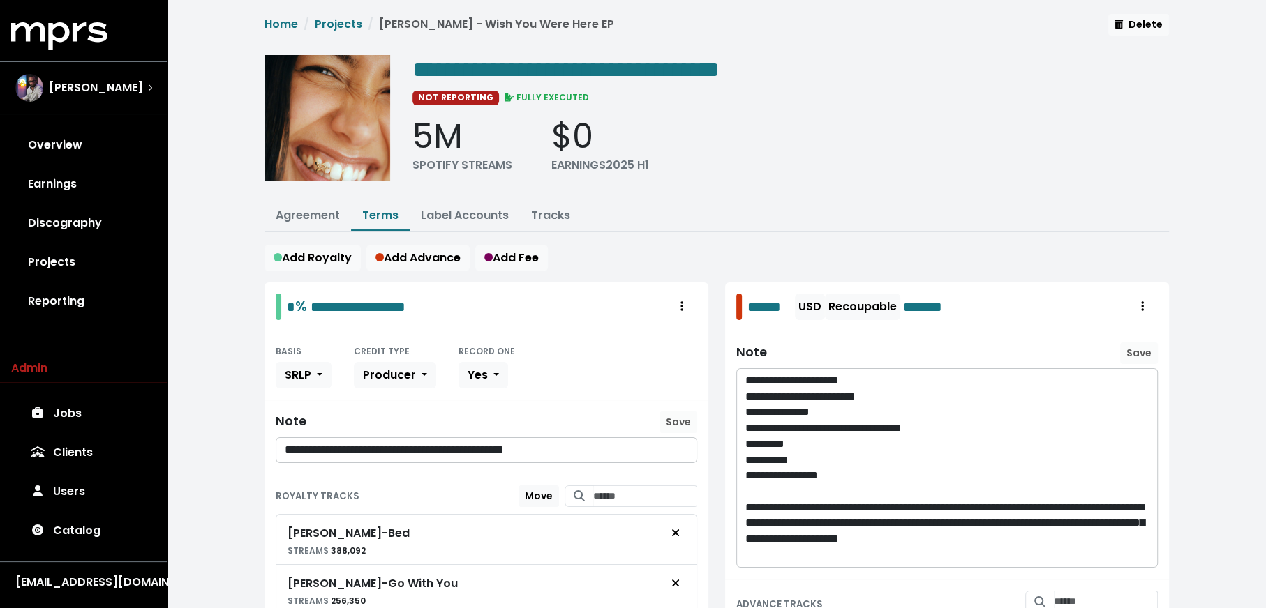
scroll to position [3, 0]
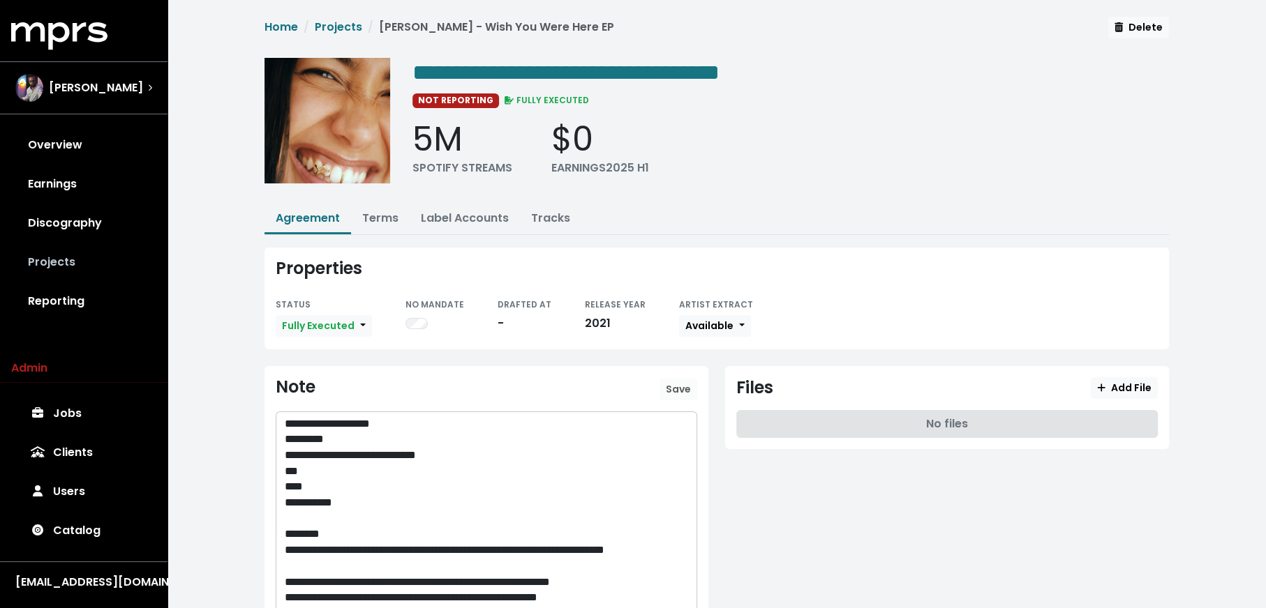
click at [75, 271] on link "Projects" at bounding box center [83, 262] width 145 height 39
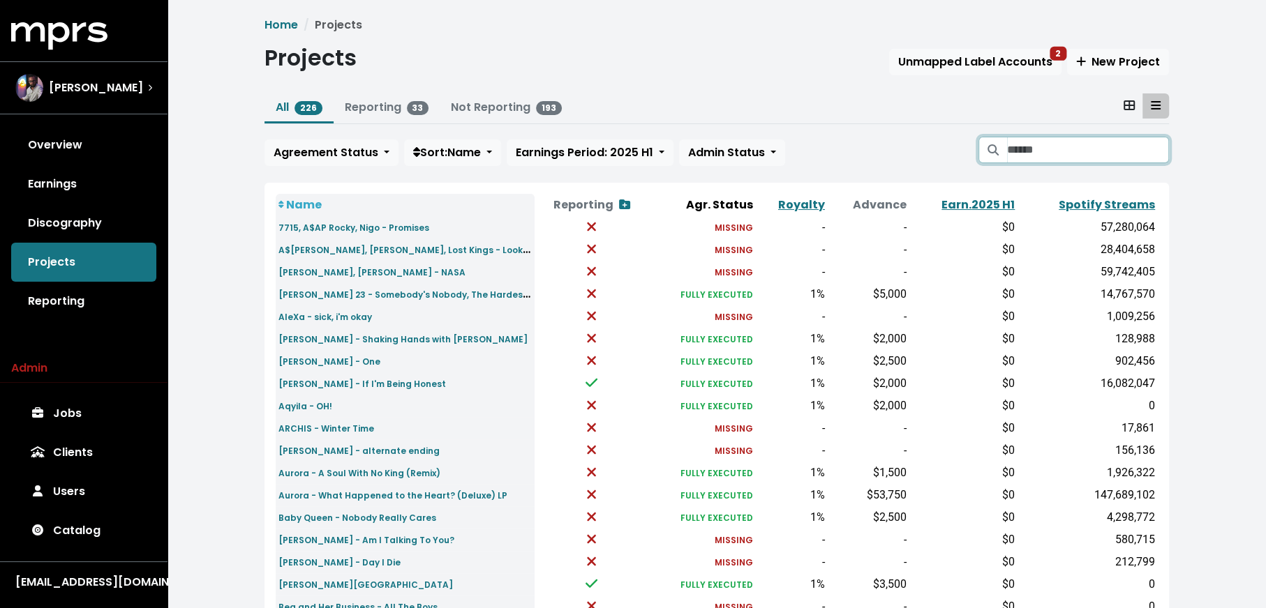
click at [1047, 145] on input "Search projects" at bounding box center [1088, 150] width 162 height 27
type input "****"
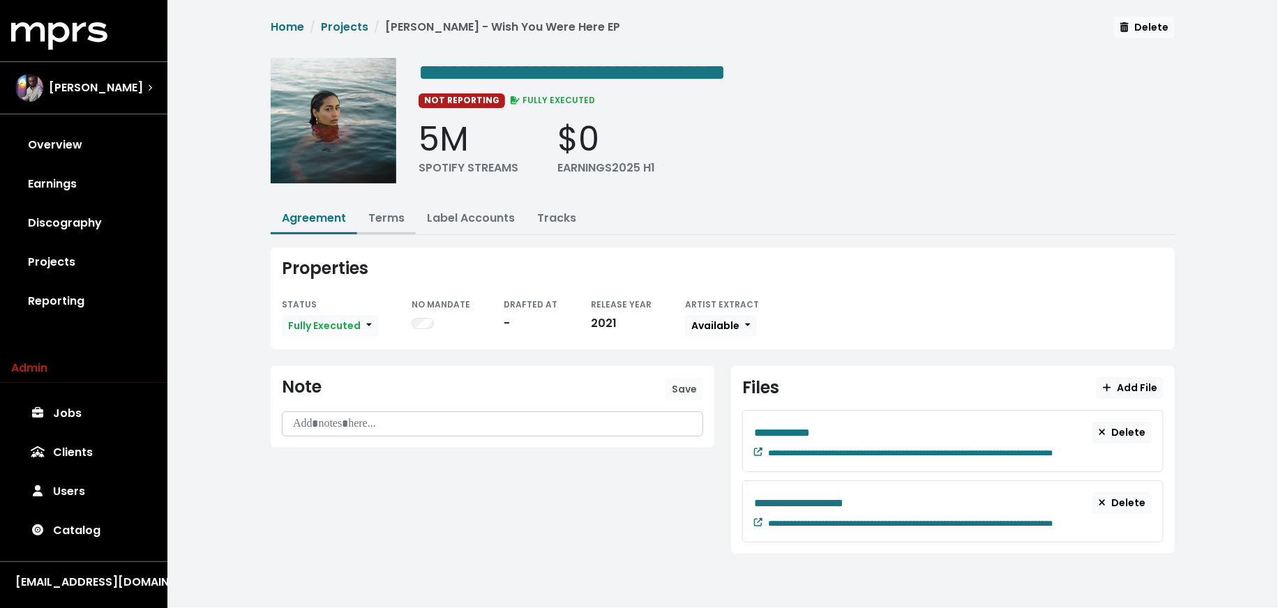
click at [396, 210] on link "Terms" at bounding box center [386, 218] width 36 height 16
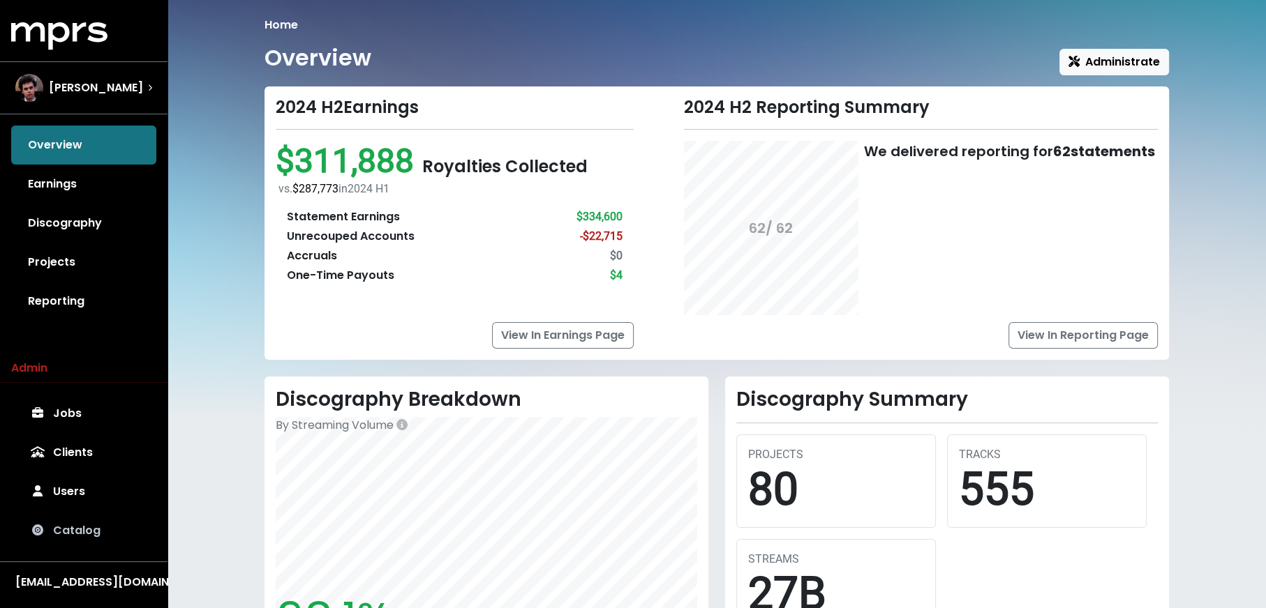
click at [97, 546] on link "Catalog" at bounding box center [83, 530] width 145 height 39
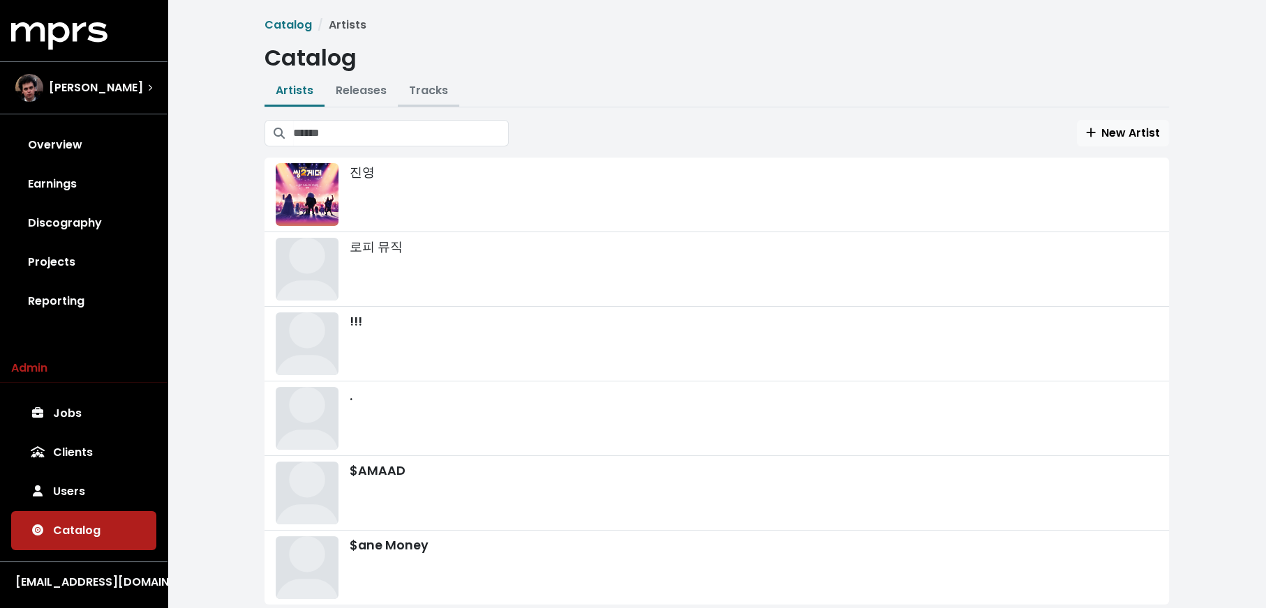
click at [436, 102] on button "Tracks" at bounding box center [428, 92] width 61 height 30
click at [438, 93] on link "Tracks" at bounding box center [428, 90] width 39 height 16
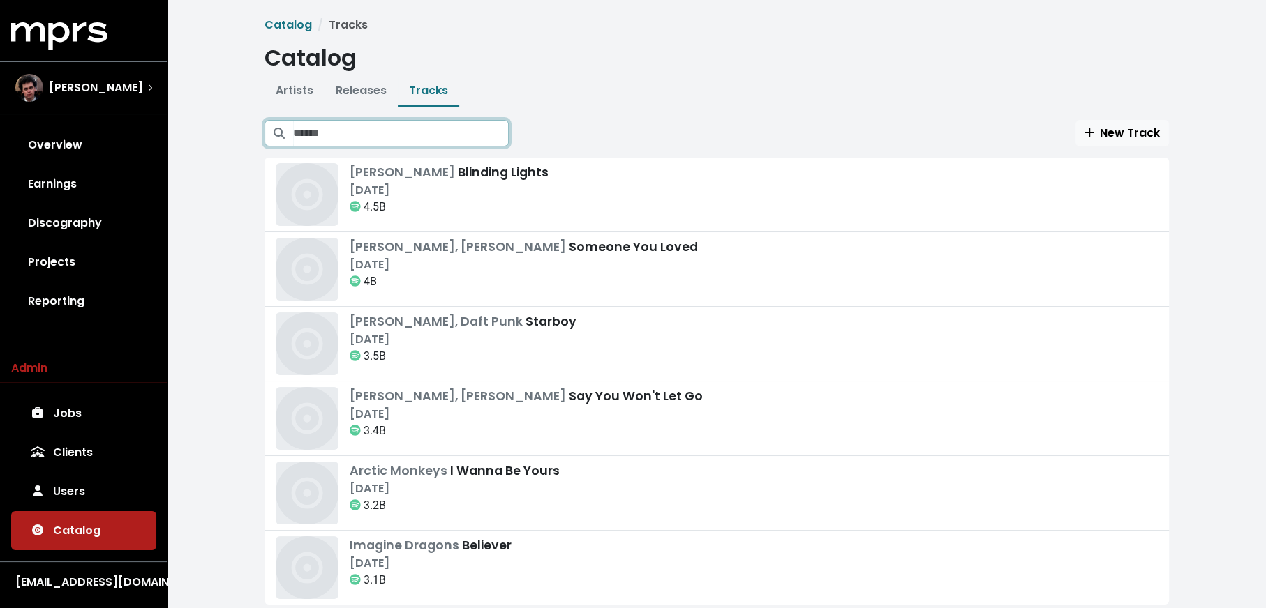
click at [435, 144] on input "Search tracks" at bounding box center [401, 133] width 216 height 27
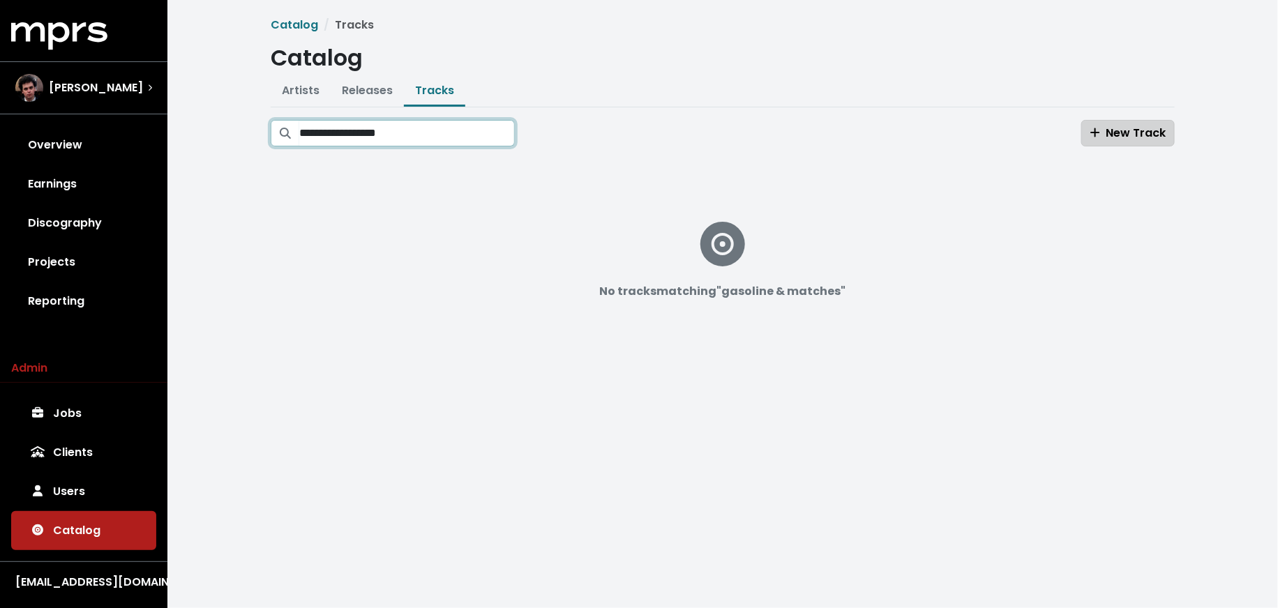
type input "**********"
click at [1103, 126] on span "New Track" at bounding box center [1128, 133] width 75 height 16
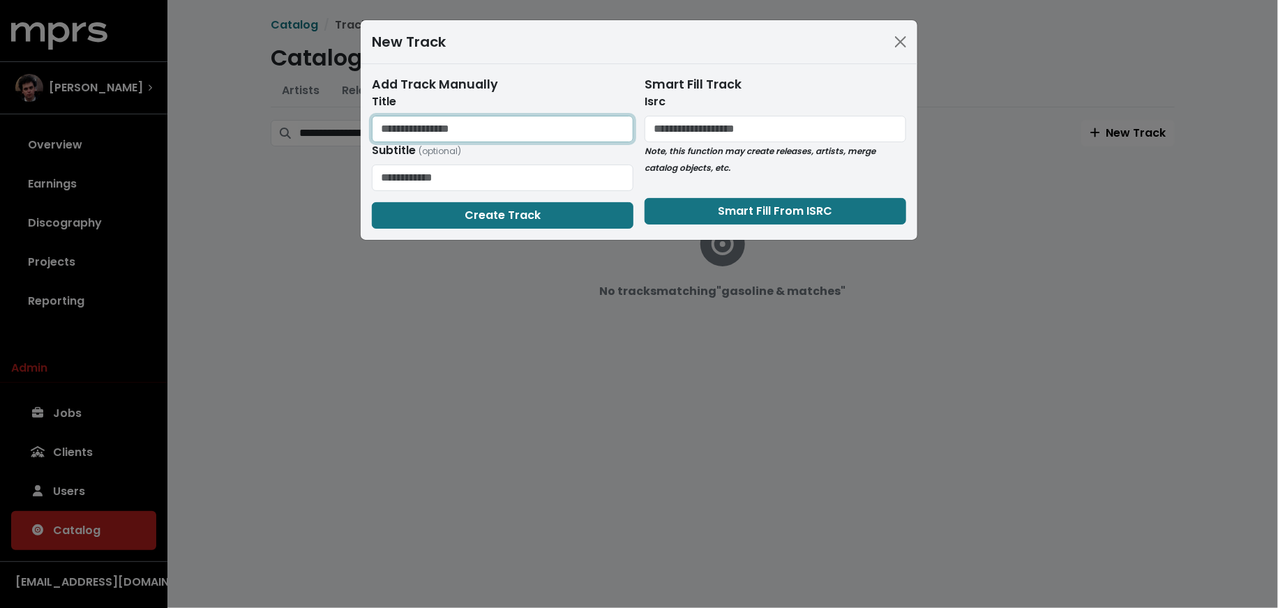
click at [510, 131] on input "text" at bounding box center [503, 129] width 262 height 27
type input "**********"
click at [493, 200] on form "**********" at bounding box center [503, 151] width 262 height 153
click at [496, 216] on span "Create Track" at bounding box center [503, 215] width 76 height 16
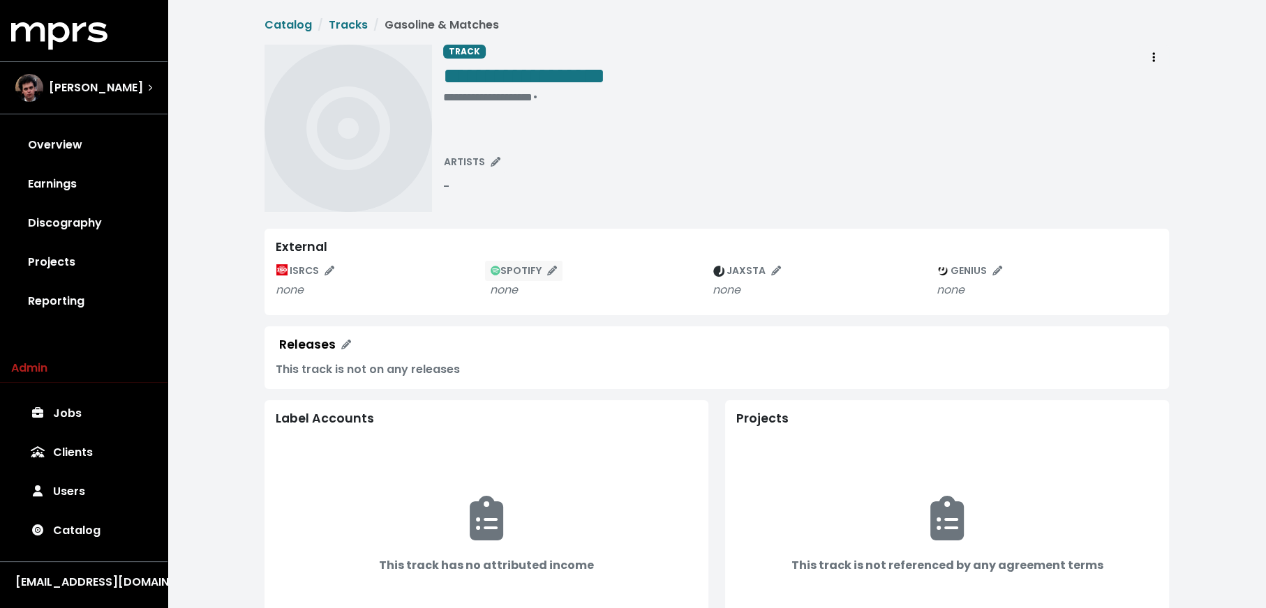
click at [510, 270] on span "SPOTIFY" at bounding box center [523, 271] width 66 height 14
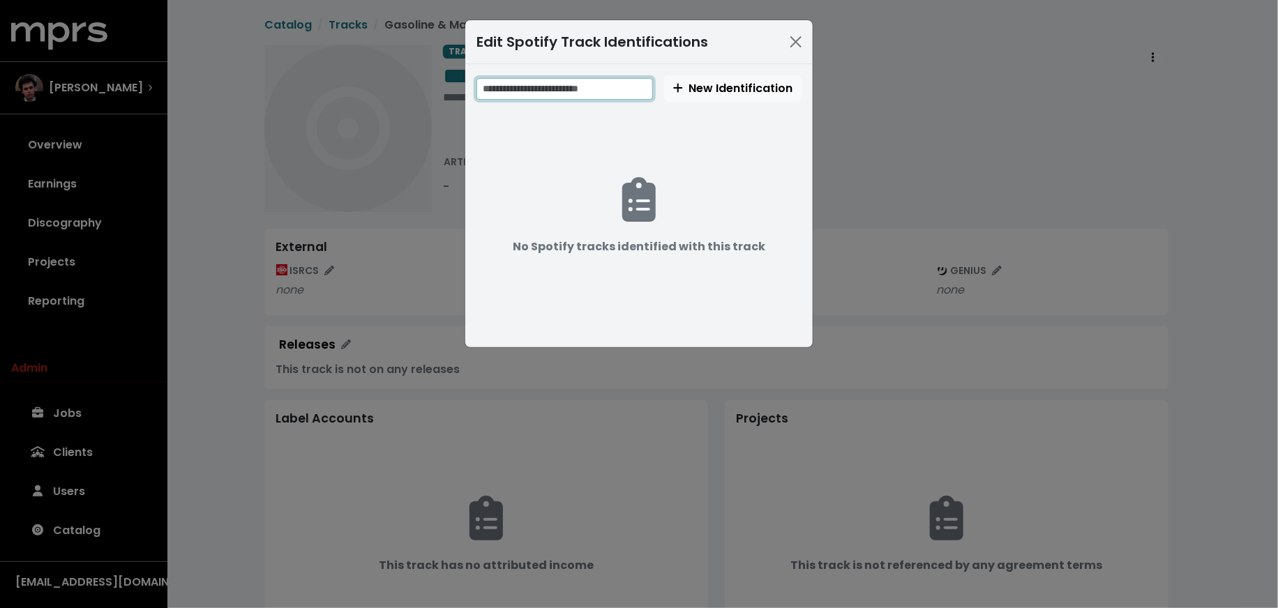
click at [542, 91] on input "text" at bounding box center [565, 89] width 177 height 22
paste input "**********"
click at [539, 86] on input "**********" at bounding box center [566, 89] width 179 height 22
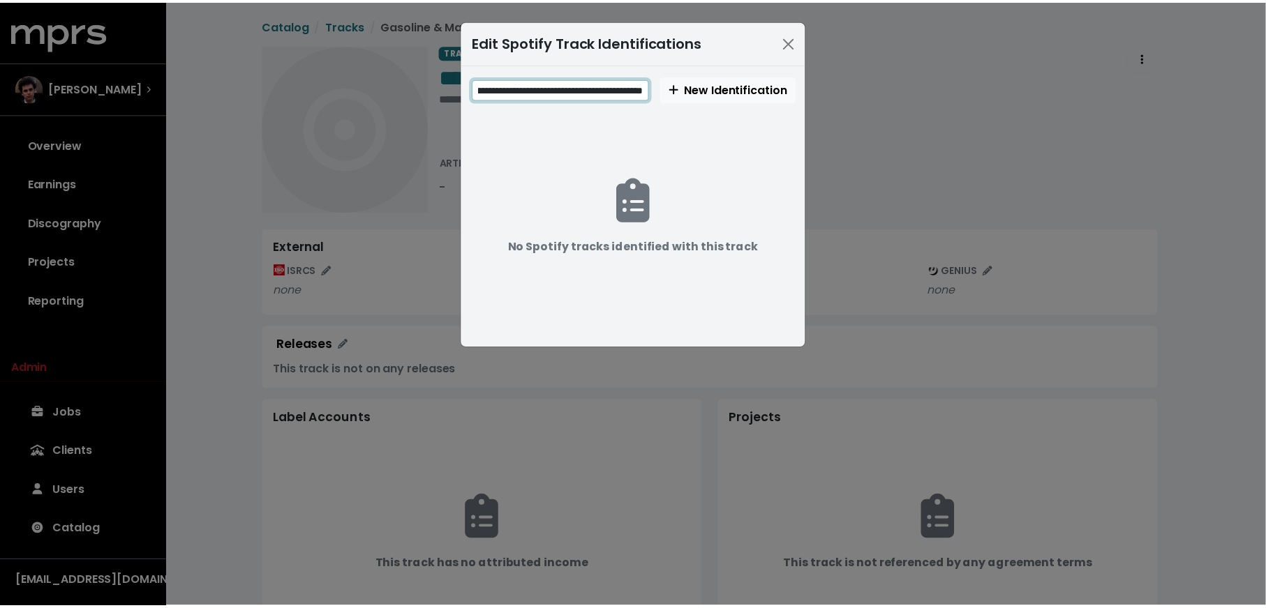
scroll to position [0, 0]
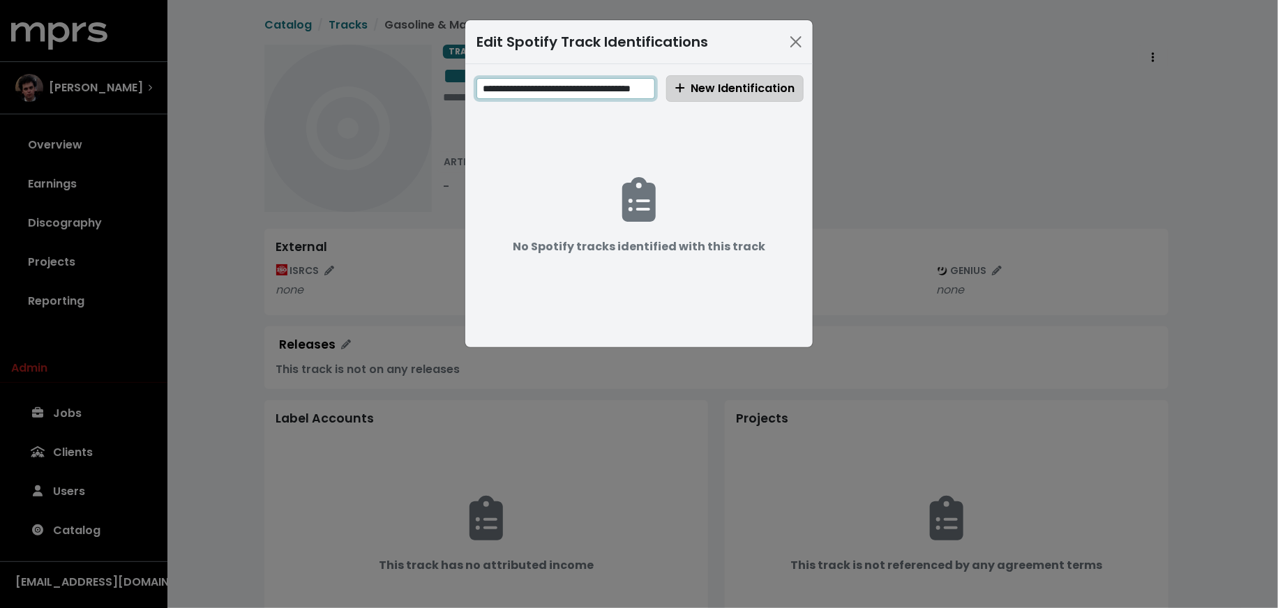
type input "**********"
click at [700, 81] on span "New Identification" at bounding box center [734, 88] width 119 height 16
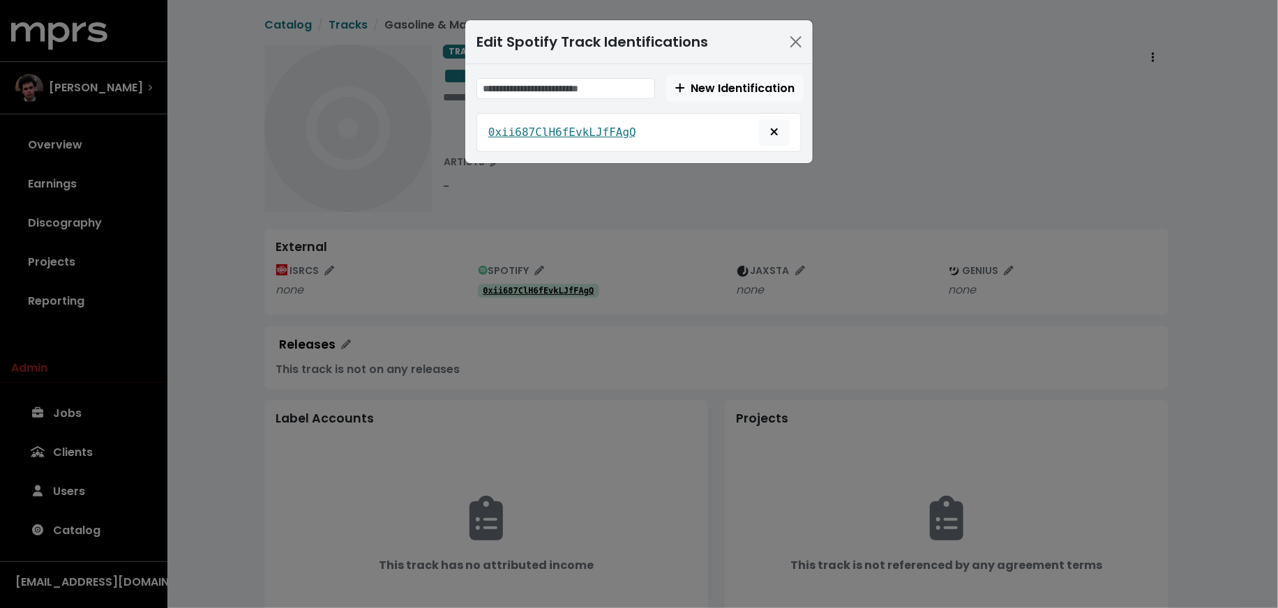
click at [350, 133] on div "Edit Spotify Track Identifications New Identification 0xii687ClH6fEvkLJfFAgQ" at bounding box center [639, 304] width 1278 height 608
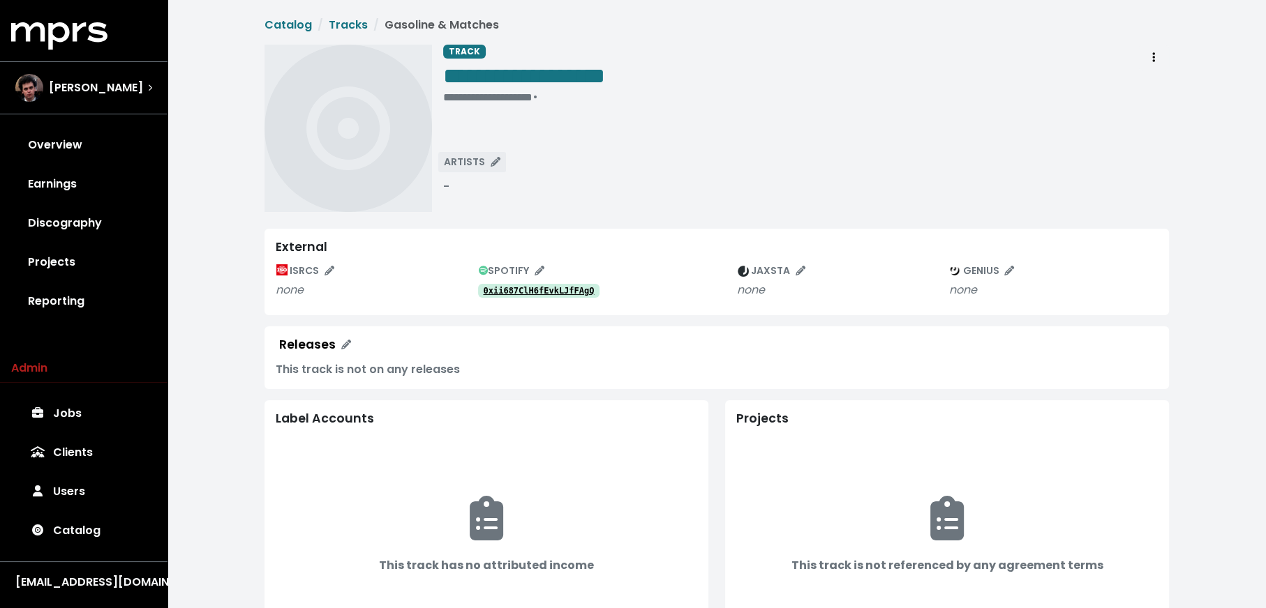
click at [481, 158] on span "ARTISTS" at bounding box center [472, 162] width 57 height 14
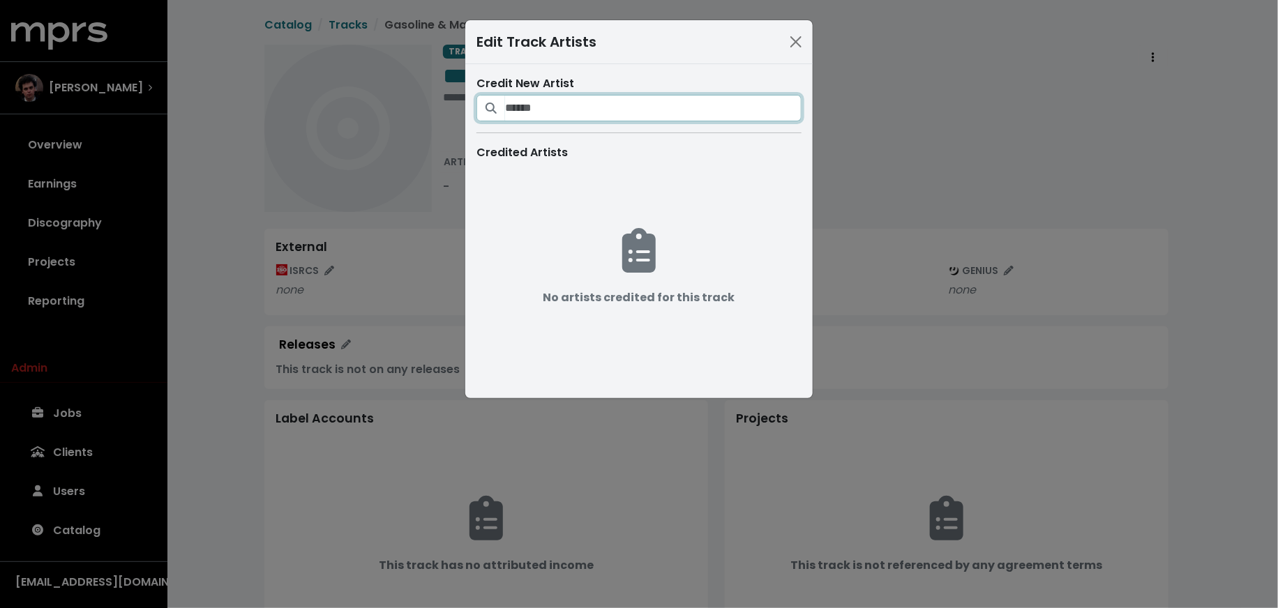
click at [538, 110] on input "Search for artists who should be credited on this track" at bounding box center [653, 108] width 297 height 27
type input "**********"
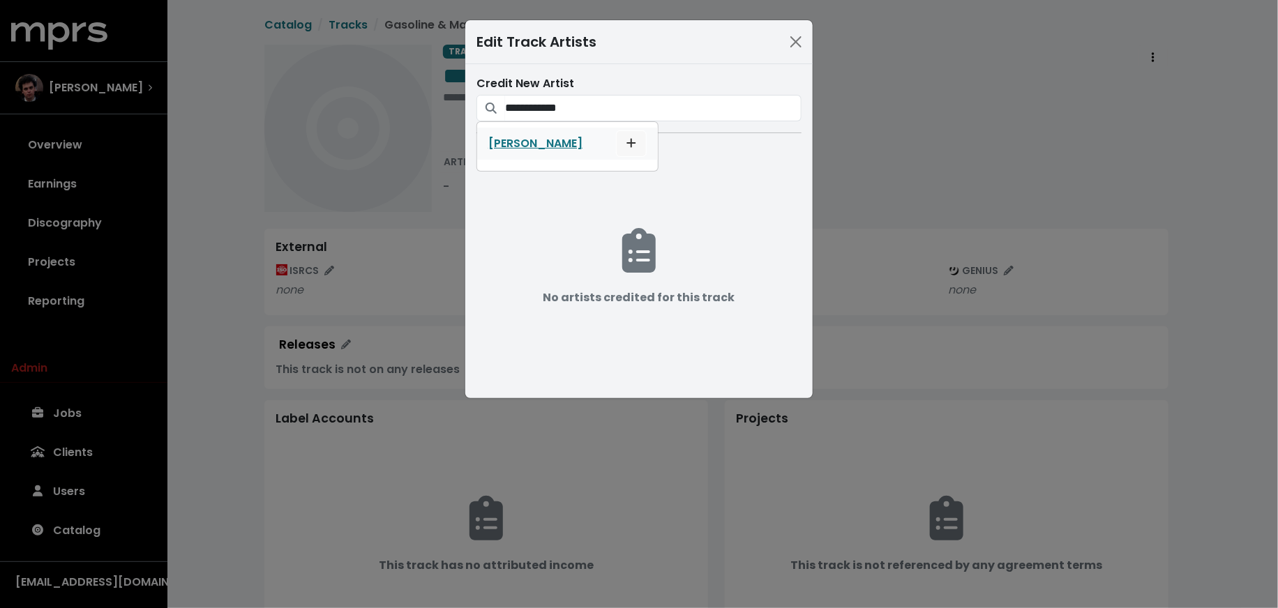
click at [638, 142] on span "Add artist to this track's credited artists" at bounding box center [631, 143] width 13 height 17
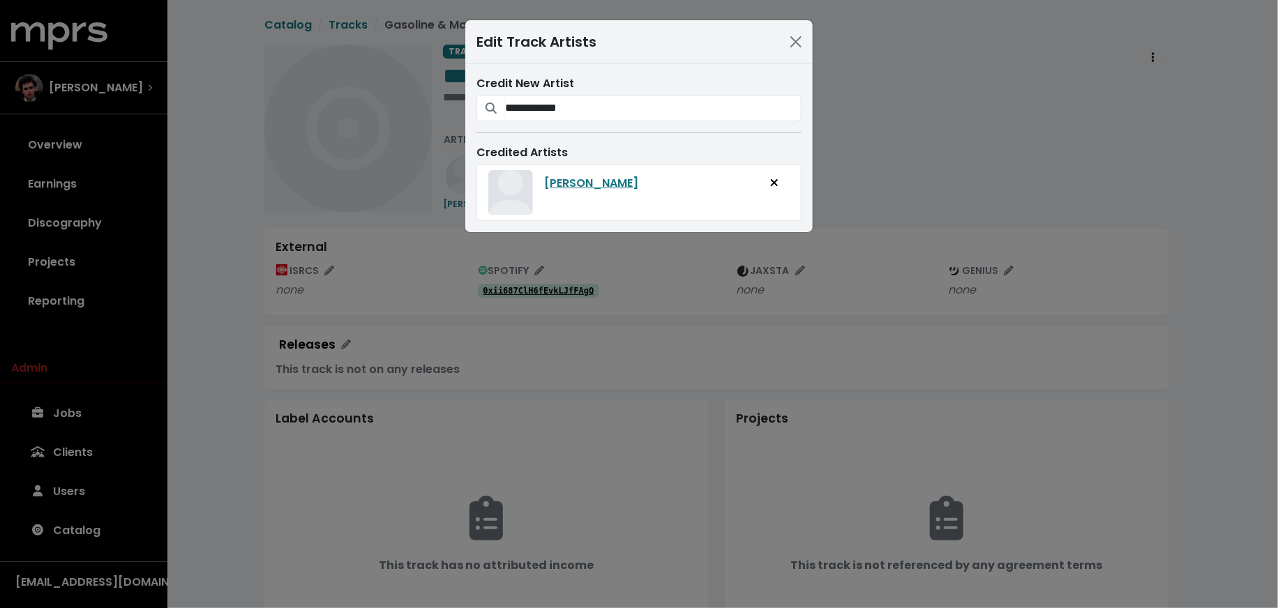
click at [440, 296] on div "**********" at bounding box center [639, 304] width 1278 height 608
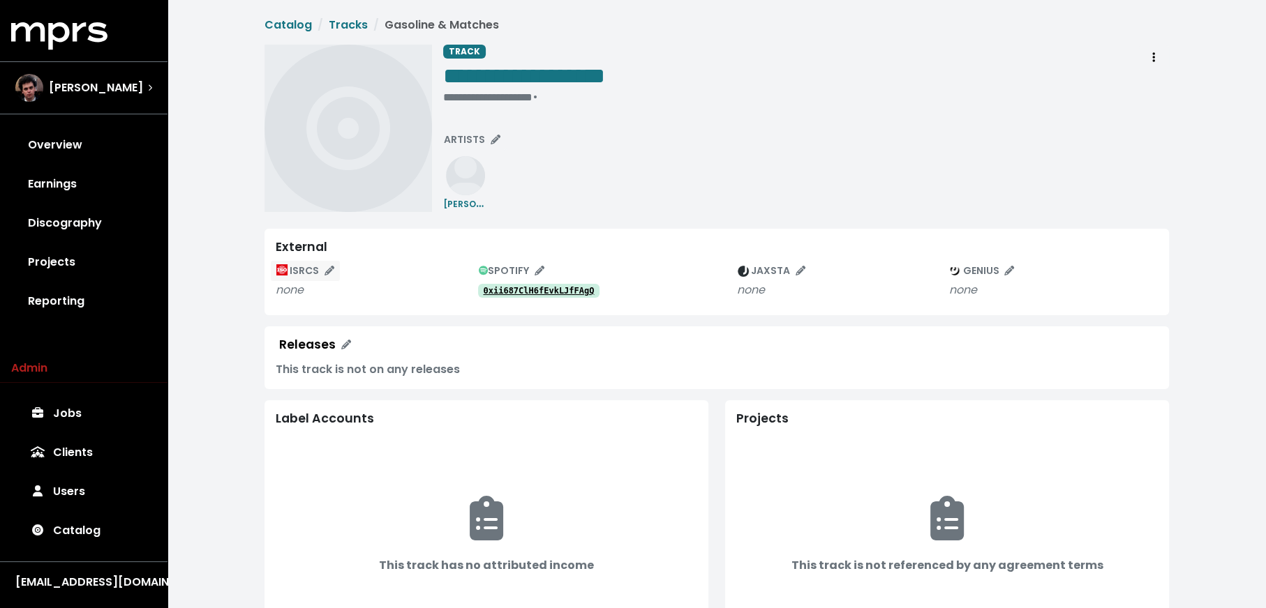
click at [315, 273] on span "ISRCS" at bounding box center [305, 271] width 58 height 14
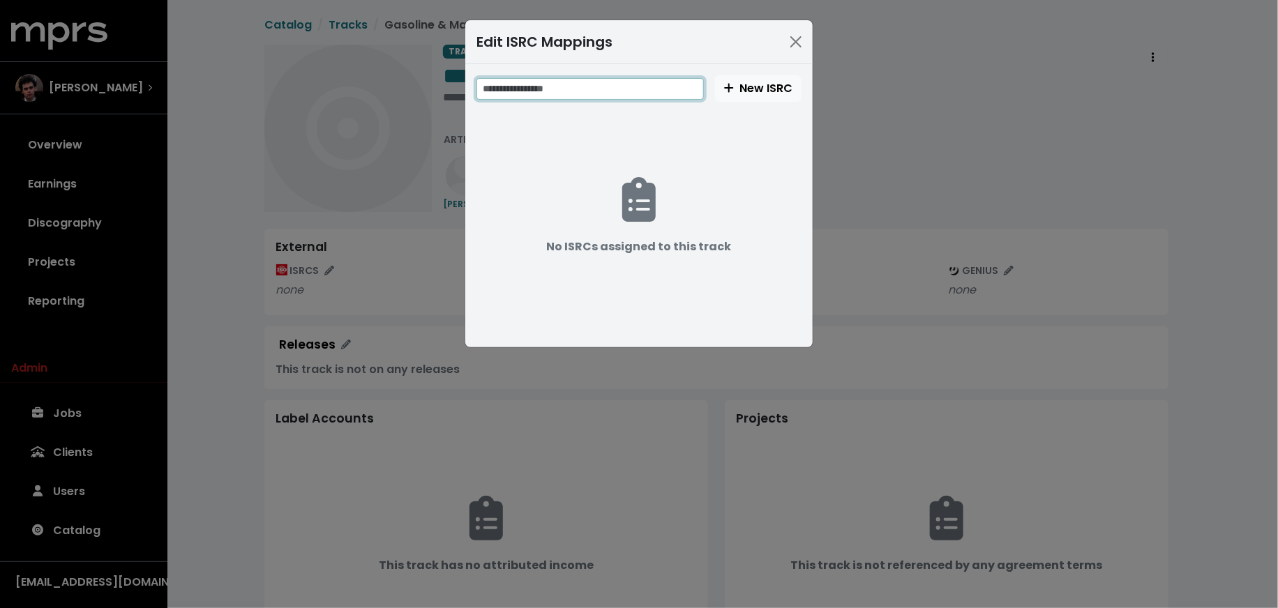
click at [582, 82] on input "text" at bounding box center [590, 89] width 227 height 22
paste input "**********"
type input "**********"
click at [760, 87] on span "New ISRC" at bounding box center [758, 88] width 68 height 16
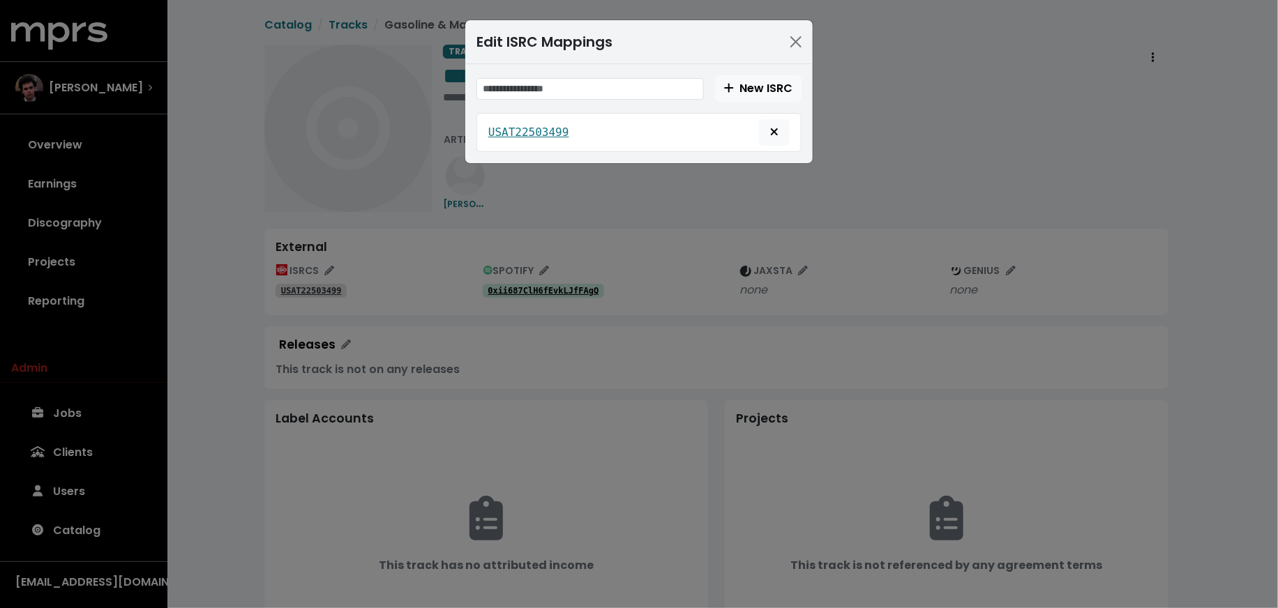
click at [271, 216] on div "Edit ISRC Mappings New ISRC USAT22503499" at bounding box center [639, 304] width 1278 height 608
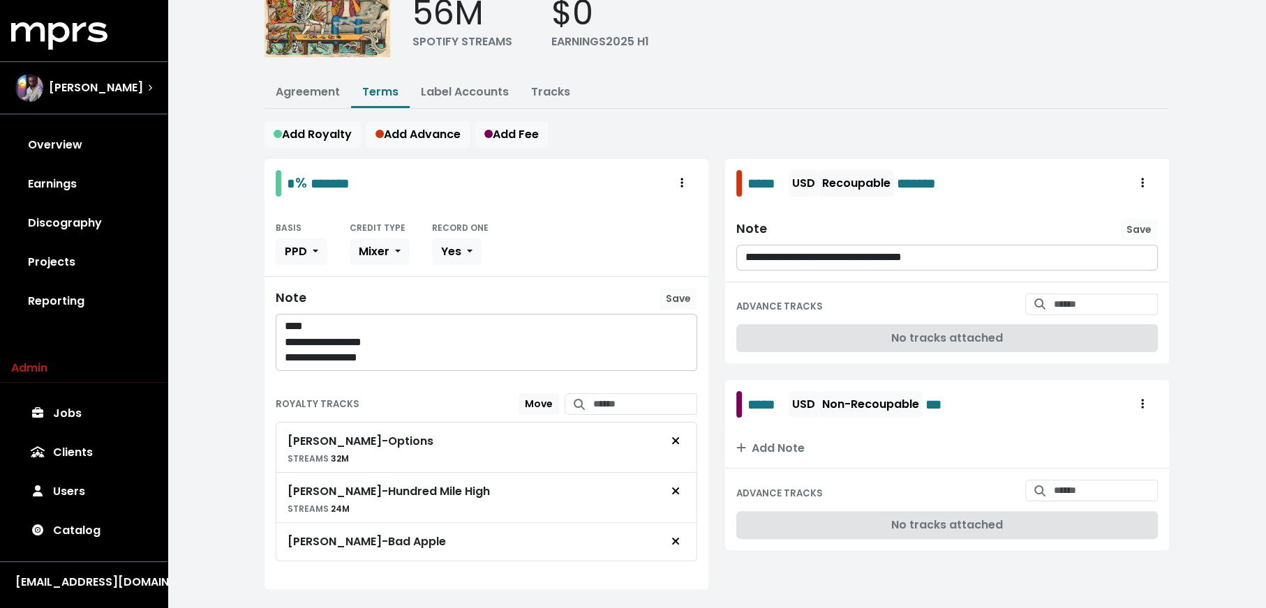
scroll to position [149, 0]
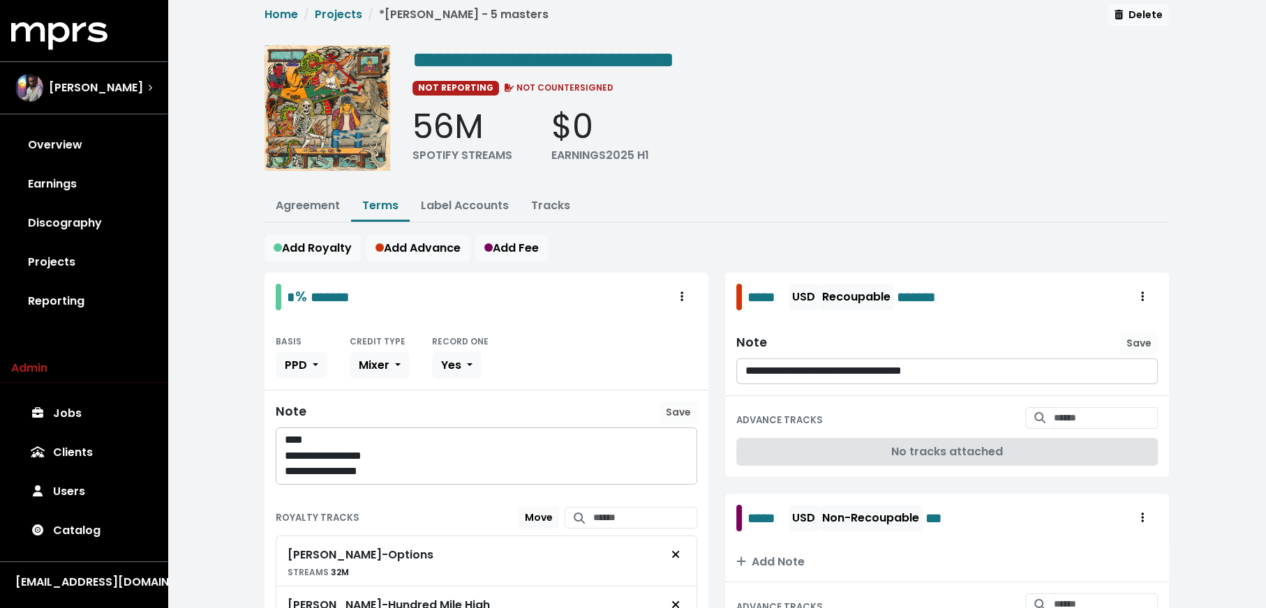
scroll to position [26, 0]
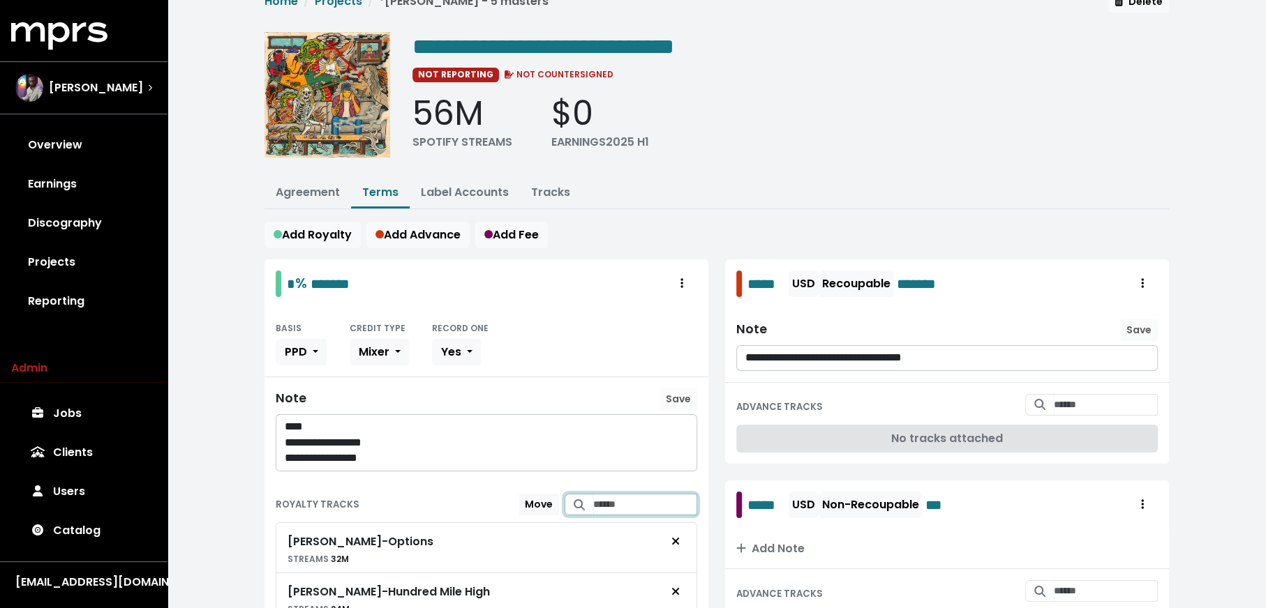
click at [641, 494] on input "Search for tracks by title and link them to this royalty" at bounding box center [645, 505] width 104 height 22
type input "**********"
click at [676, 534] on span "[PERSON_NAME] - Gasoline & Matches" at bounding box center [630, 539] width 107 height 29
drag, startPoint x: 280, startPoint y: 456, endPoint x: 276, endPoint y: 412, distance: 44.2
click at [276, 415] on div "**********" at bounding box center [486, 443] width 420 height 56
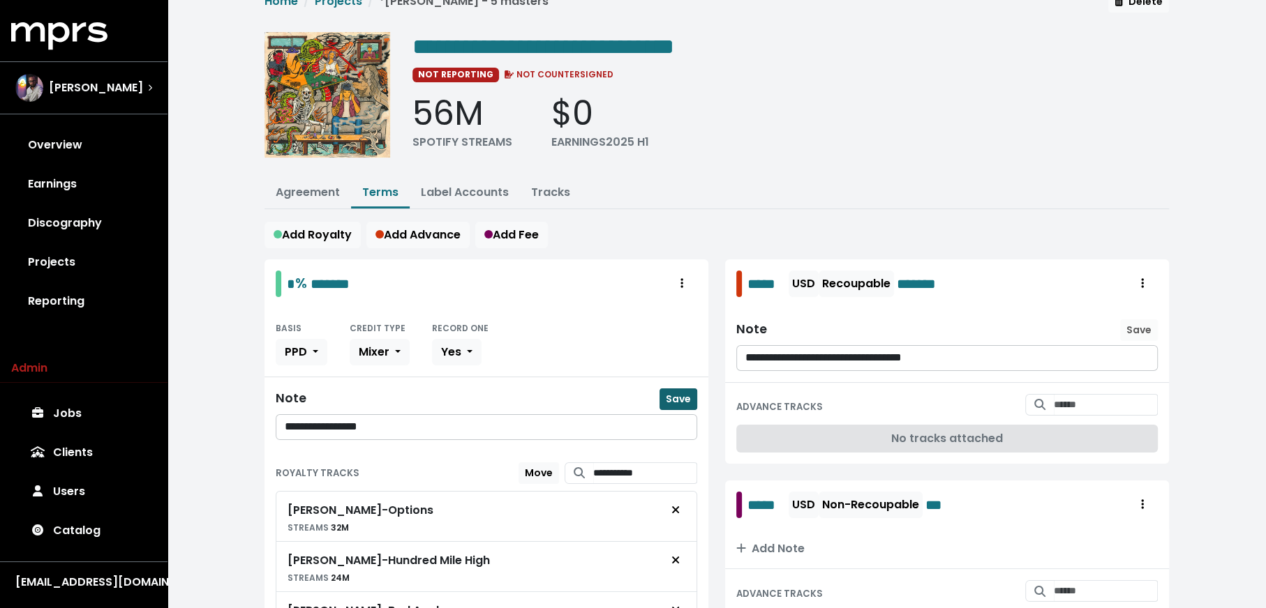
click at [664, 393] on button "Save" at bounding box center [678, 400] width 38 height 22
click at [424, 45] on span "**********" at bounding box center [543, 47] width 262 height 22
click at [127, 276] on link "Projects" at bounding box center [83, 262] width 145 height 39
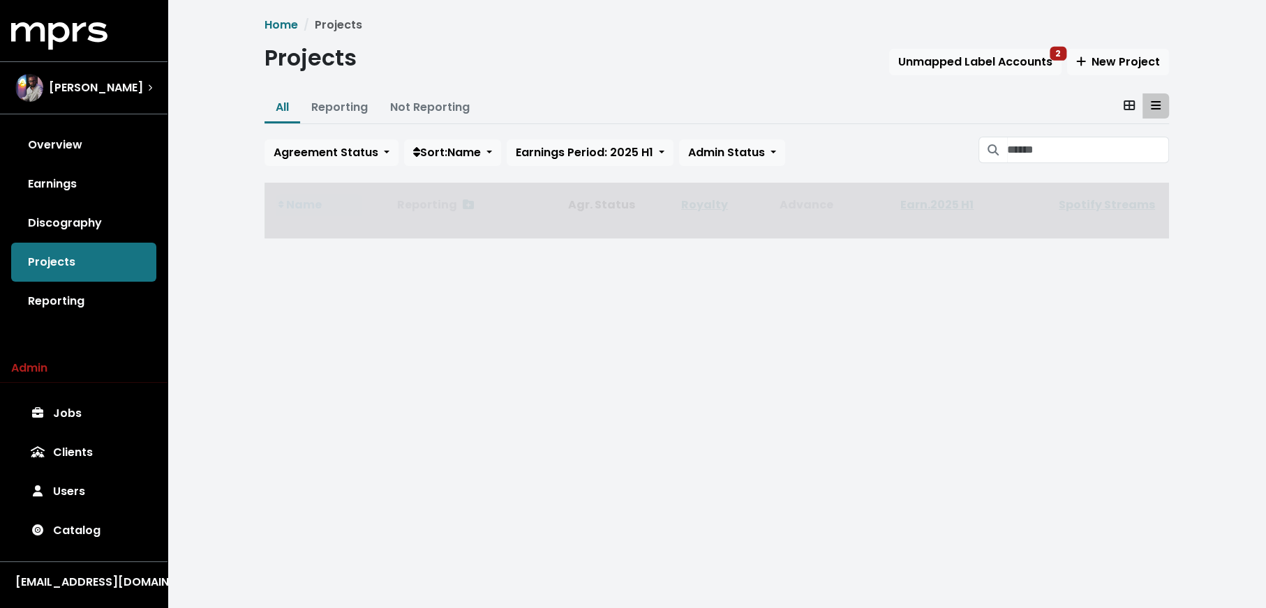
click at [210, 278] on div "Home Projects Projects Unmapped Label Accounts 2 New Project All Reporting Not …" at bounding box center [716, 139] width 1098 height 278
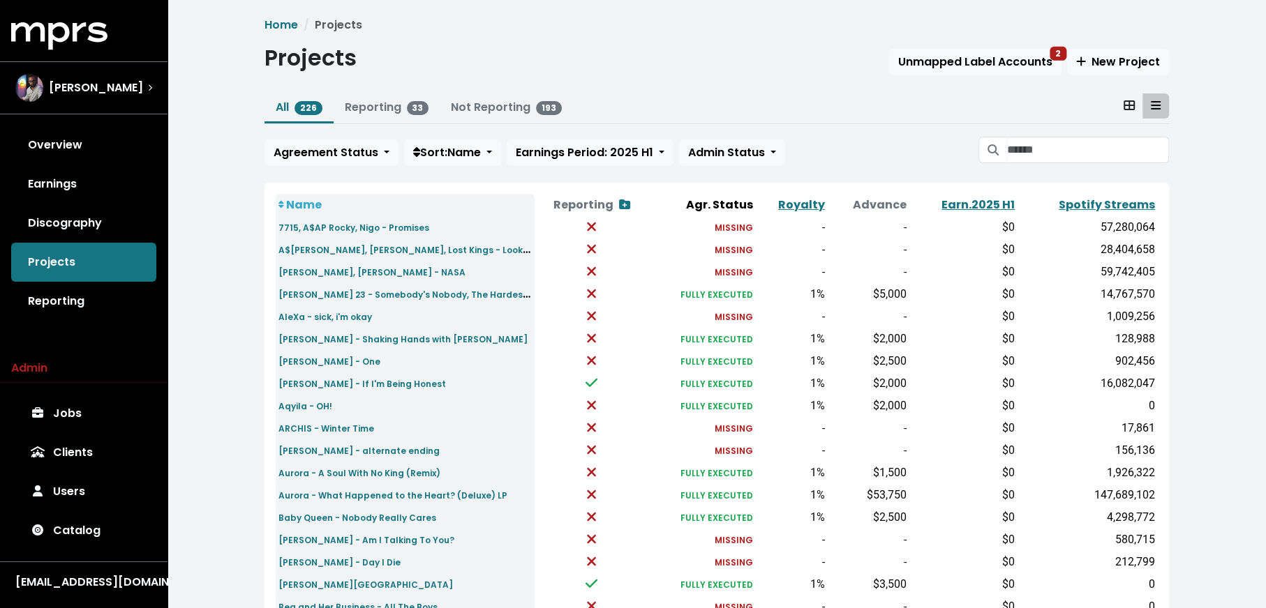
click at [952, 74] on div "Unmapped Label Accounts 2 New Project" at bounding box center [1029, 62] width 280 height 27
click at [951, 64] on span "Unmapped Label Accounts 2" at bounding box center [975, 62] width 154 height 16
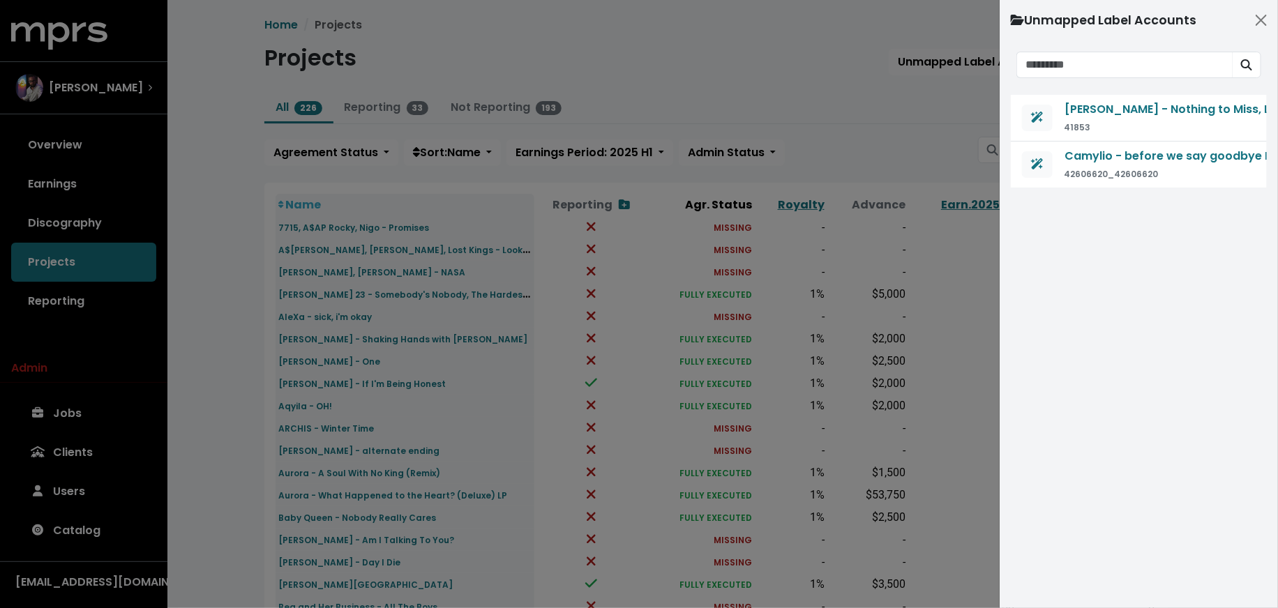
click at [907, 109] on div at bounding box center [639, 304] width 1278 height 608
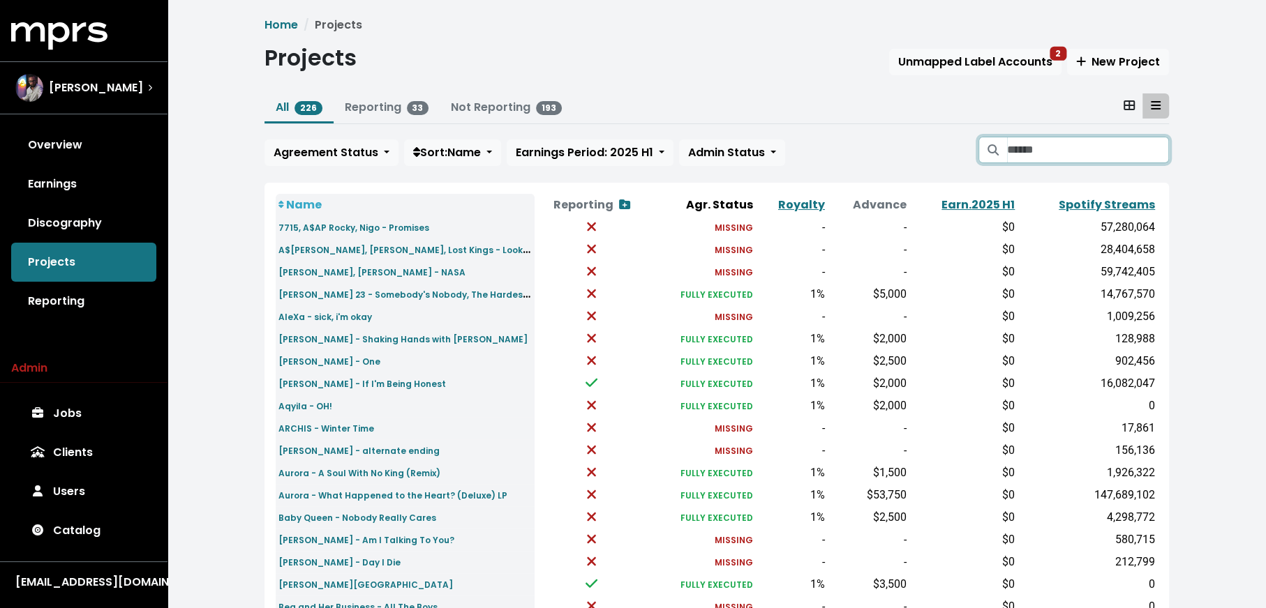
click at [1037, 158] on input "Search projects" at bounding box center [1088, 150] width 162 height 27
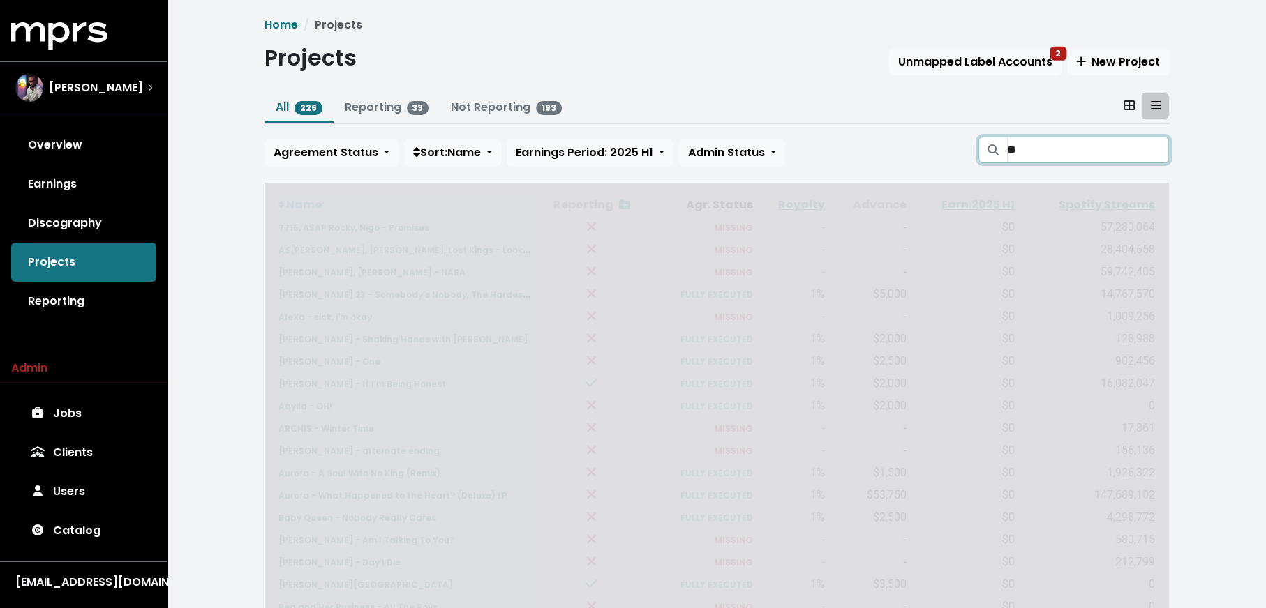
type input "*"
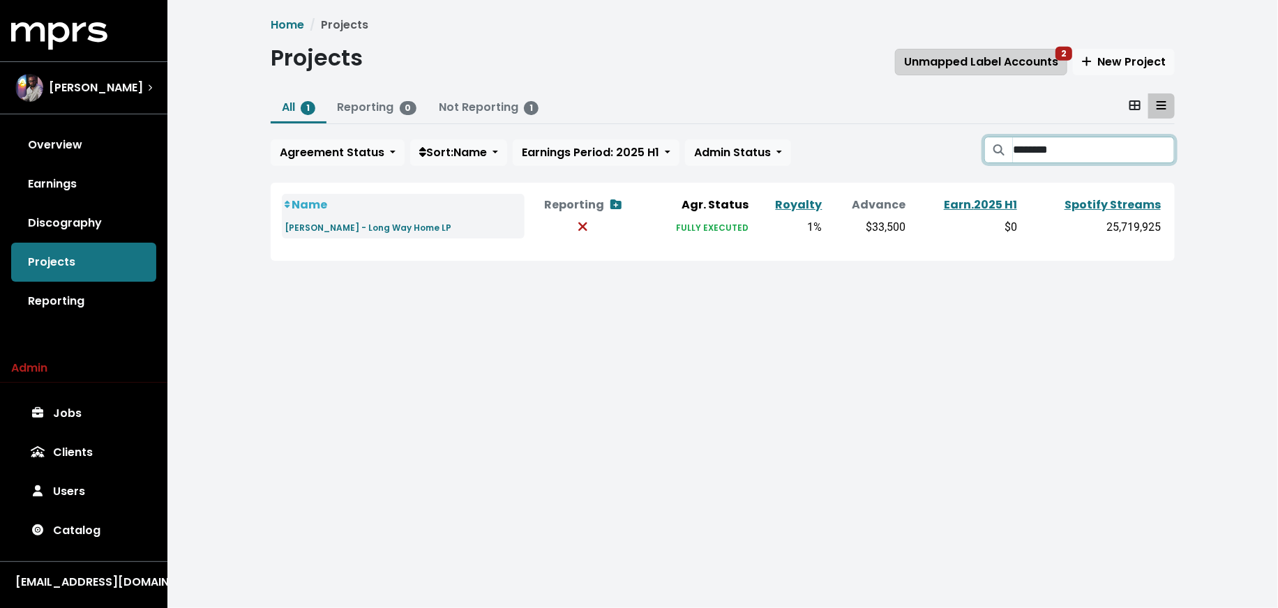
type input "********"
click at [1000, 68] on span "Unmapped Label Accounts 2" at bounding box center [981, 62] width 154 height 16
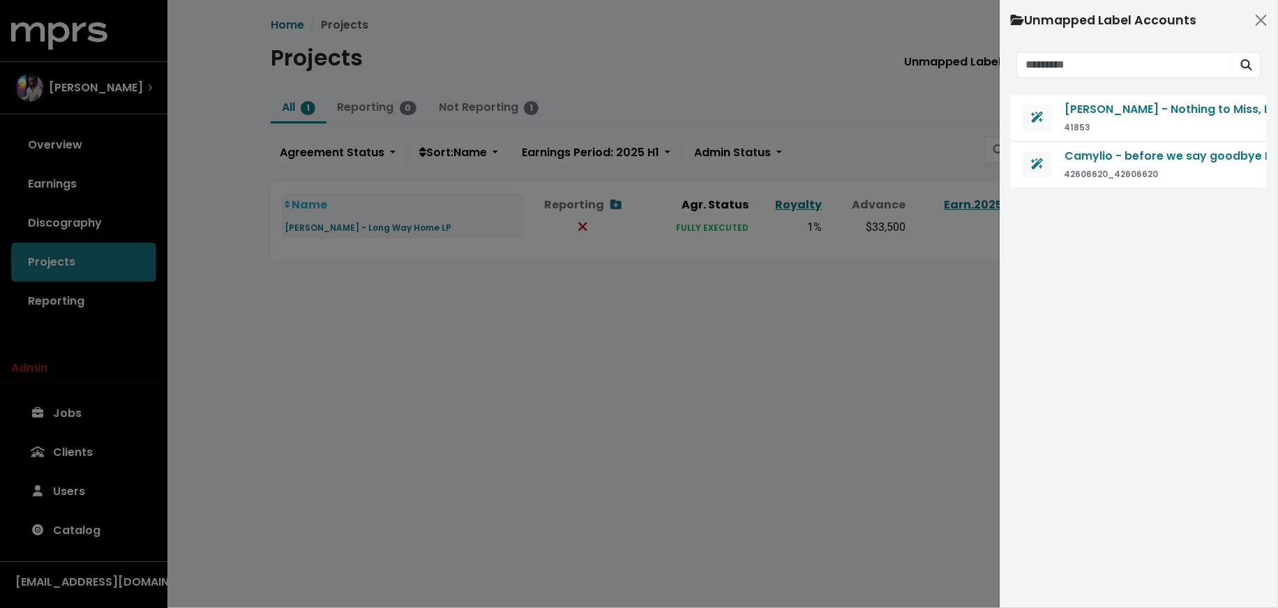
click at [341, 239] on div at bounding box center [639, 304] width 1278 height 608
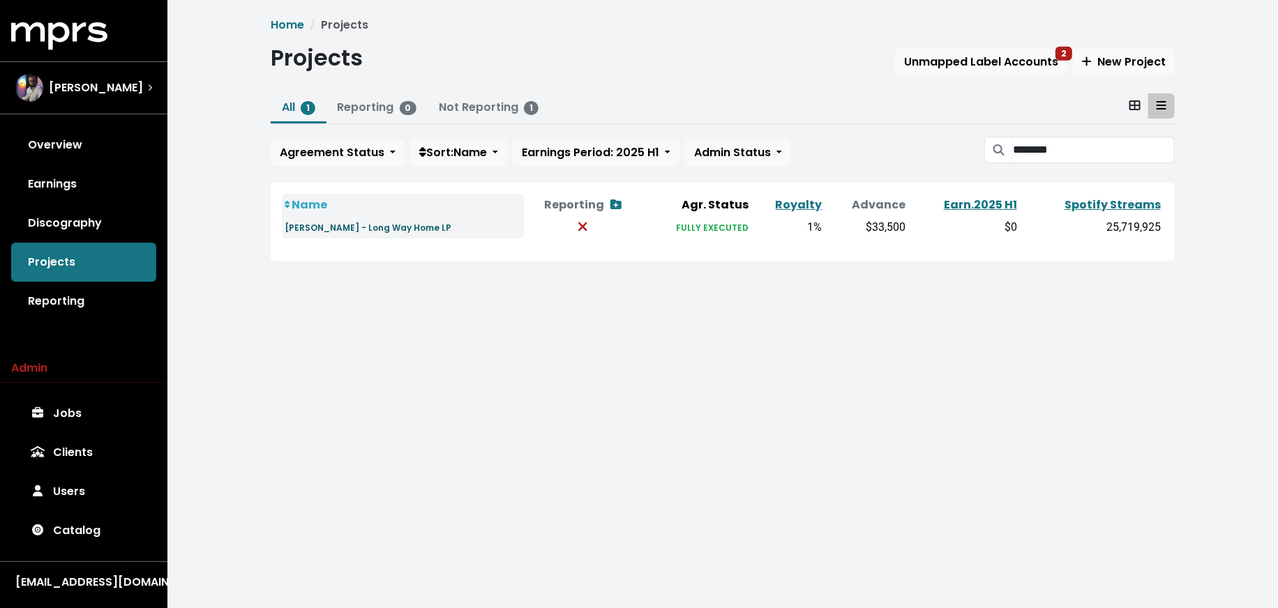
click at [345, 230] on small "[PERSON_NAME] - Long Way Home LP" at bounding box center [368, 228] width 167 height 12
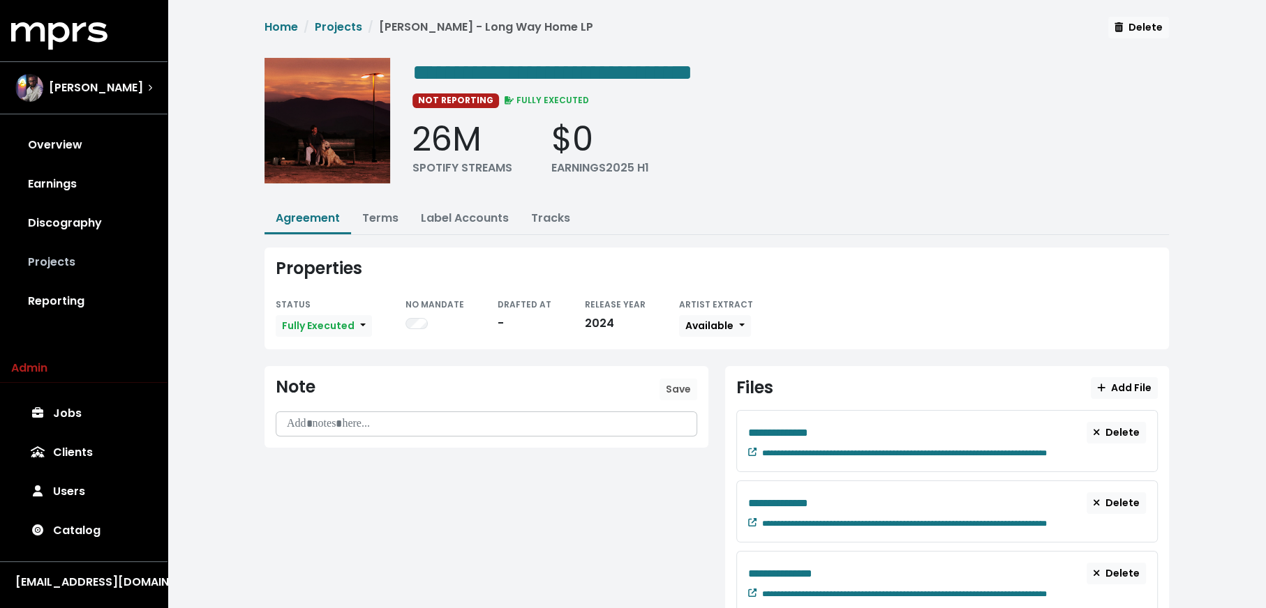
click at [73, 257] on link "Projects" at bounding box center [83, 262] width 145 height 39
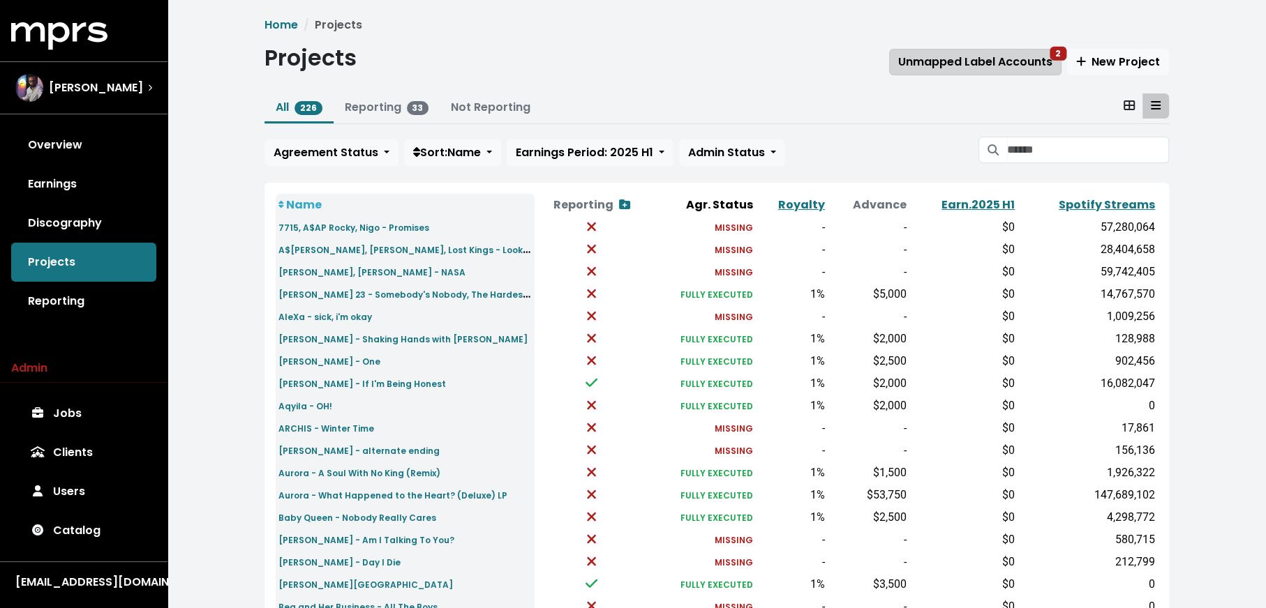
click at [986, 61] on span "Unmapped Label Accounts 2" at bounding box center [975, 62] width 154 height 16
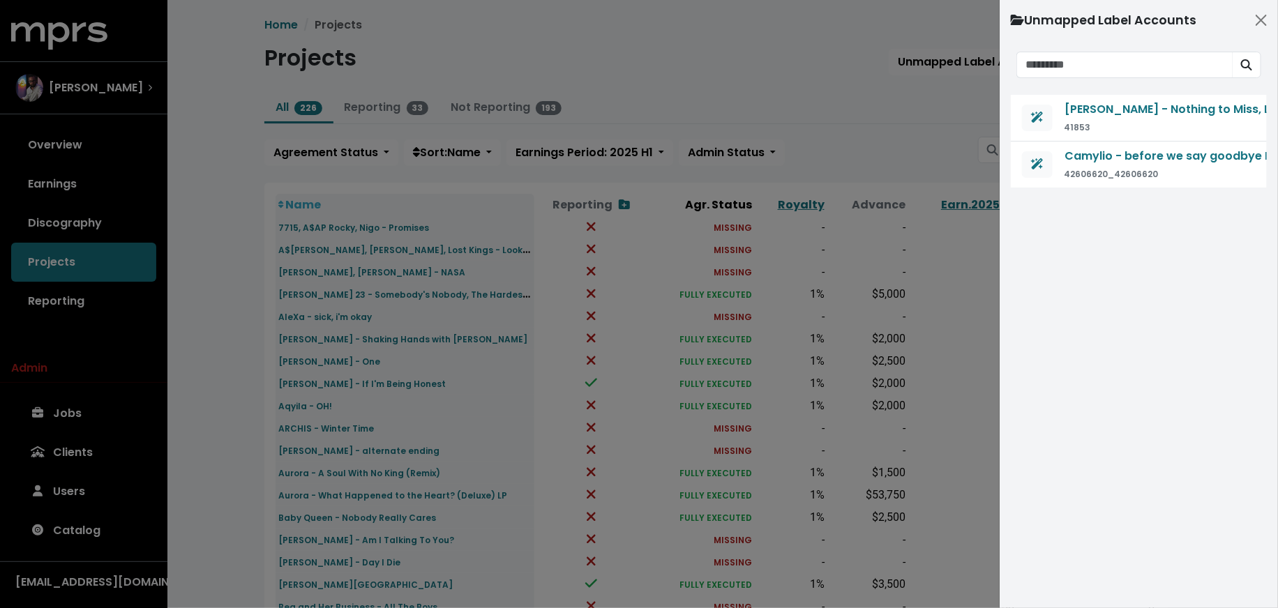
click at [807, 74] on div at bounding box center [639, 304] width 1278 height 608
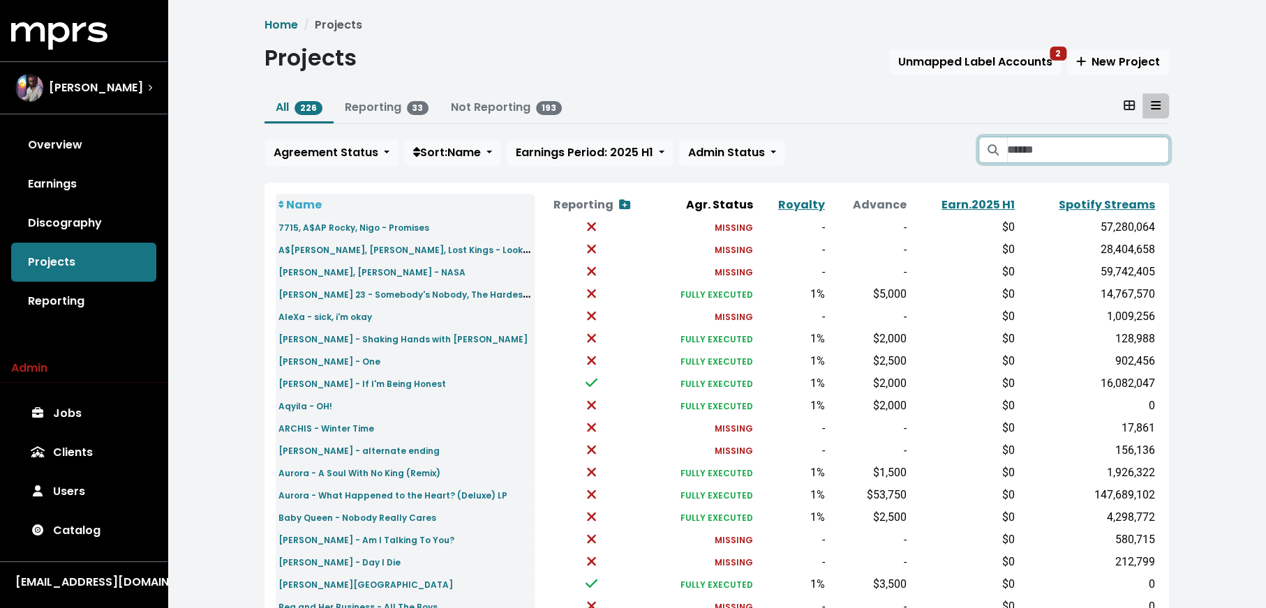
click at [1029, 153] on input "Search projects" at bounding box center [1088, 150] width 162 height 27
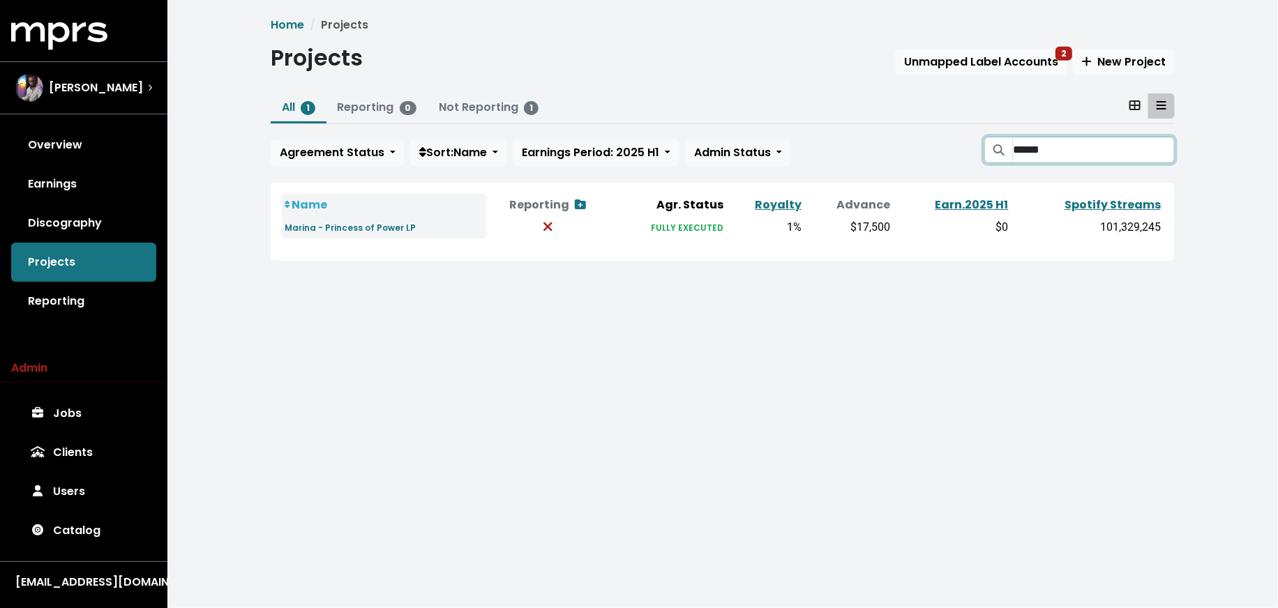
type input "******"
click at [1163, 149] on input "******" at bounding box center [1094, 150] width 162 height 27
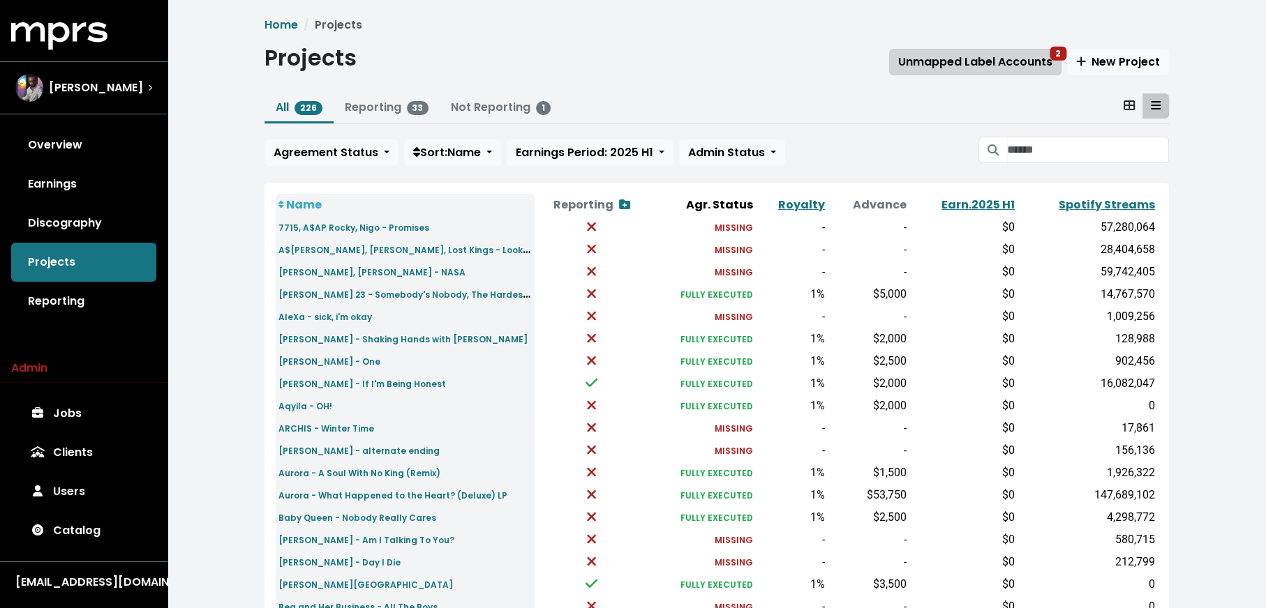
click at [995, 71] on button "Unmapped Label Accounts 2" at bounding box center [975, 62] width 172 height 27
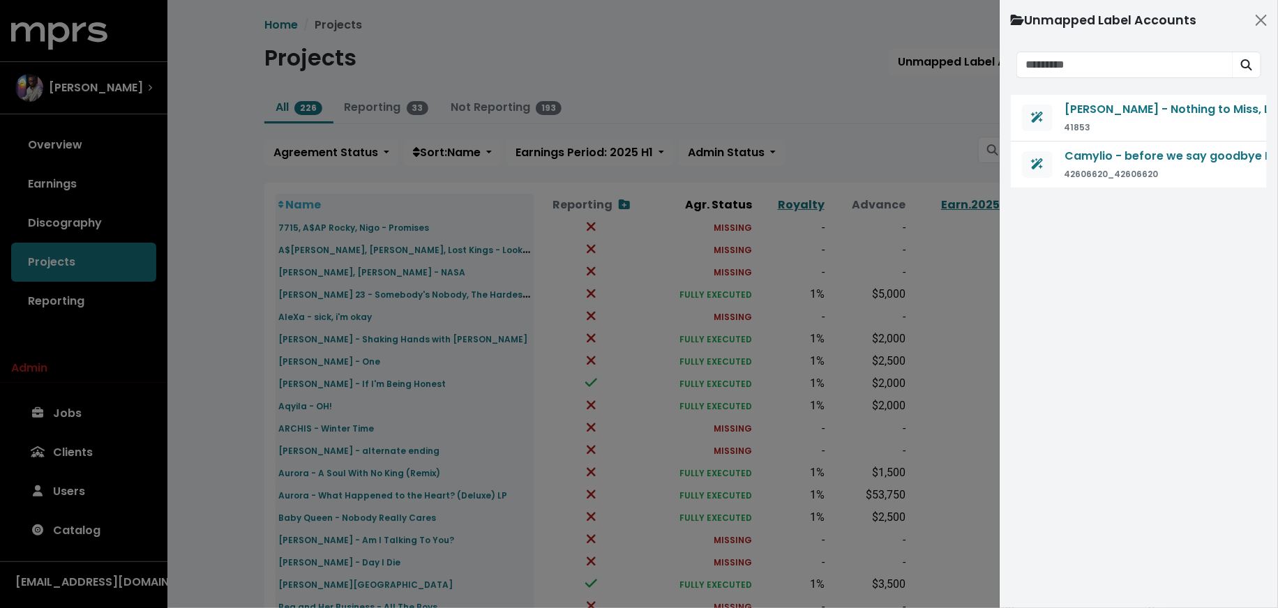
click at [922, 151] on div at bounding box center [639, 304] width 1278 height 608
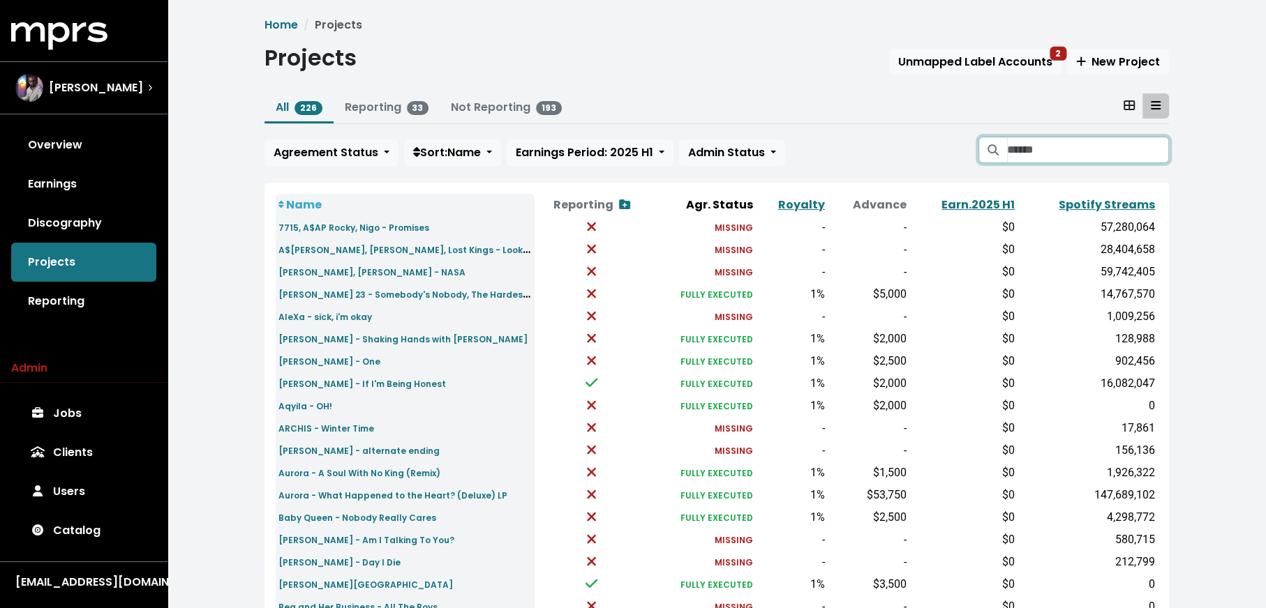
click at [1046, 156] on input "Search projects" at bounding box center [1088, 150] width 162 height 27
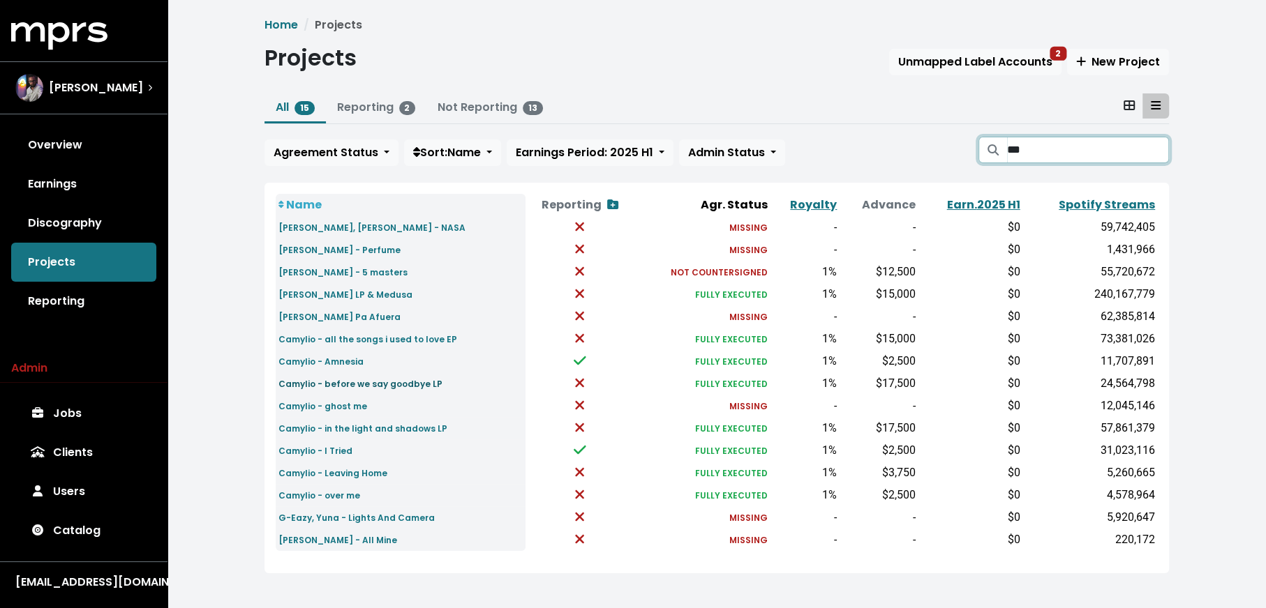
type input "***"
click at [375, 384] on small "Camylio - before we say goodbye LP" at bounding box center [360, 384] width 164 height 12
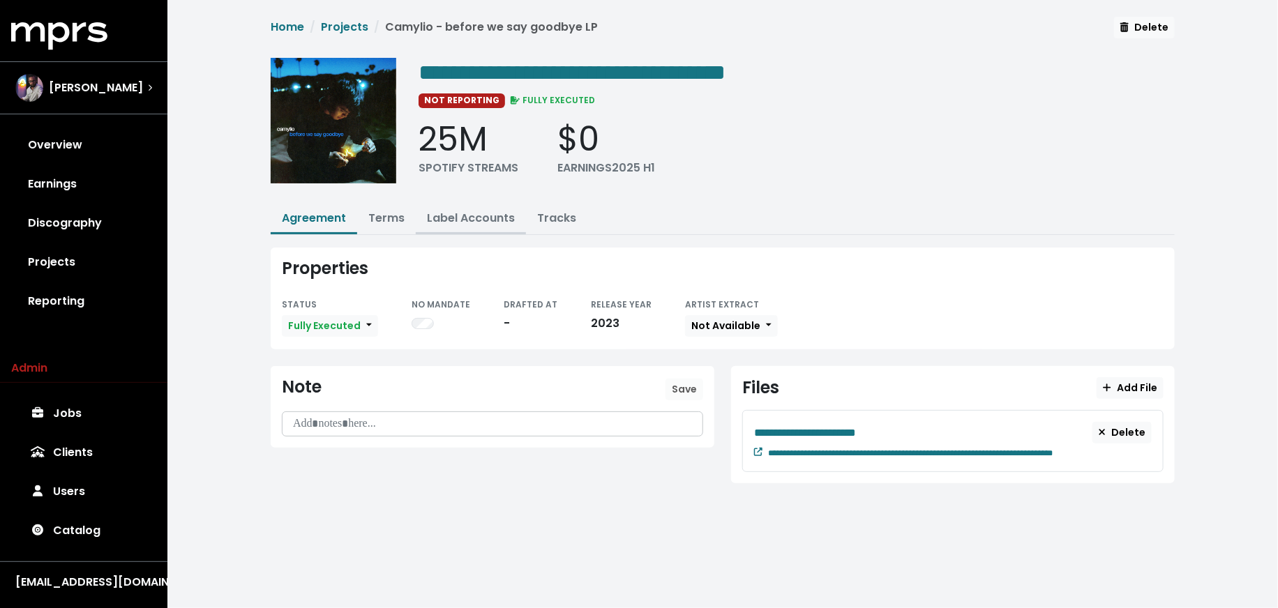
click at [463, 216] on link "Label Accounts" at bounding box center [471, 218] width 88 height 16
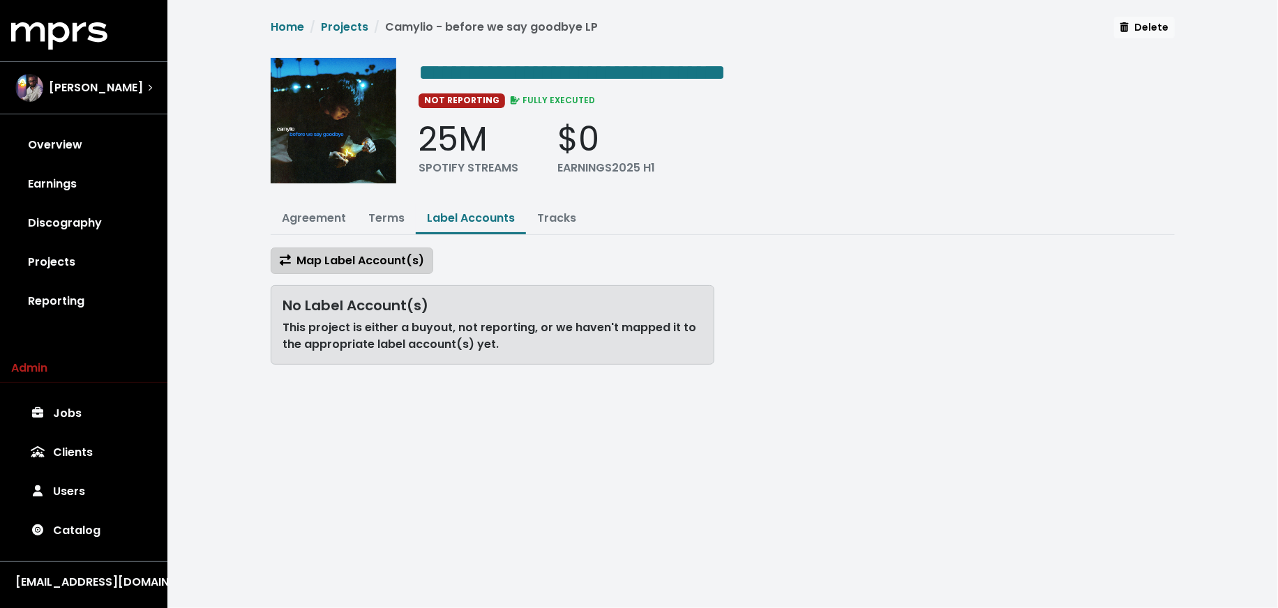
click at [382, 264] on span "Map Label Account(s)" at bounding box center [352, 261] width 144 height 16
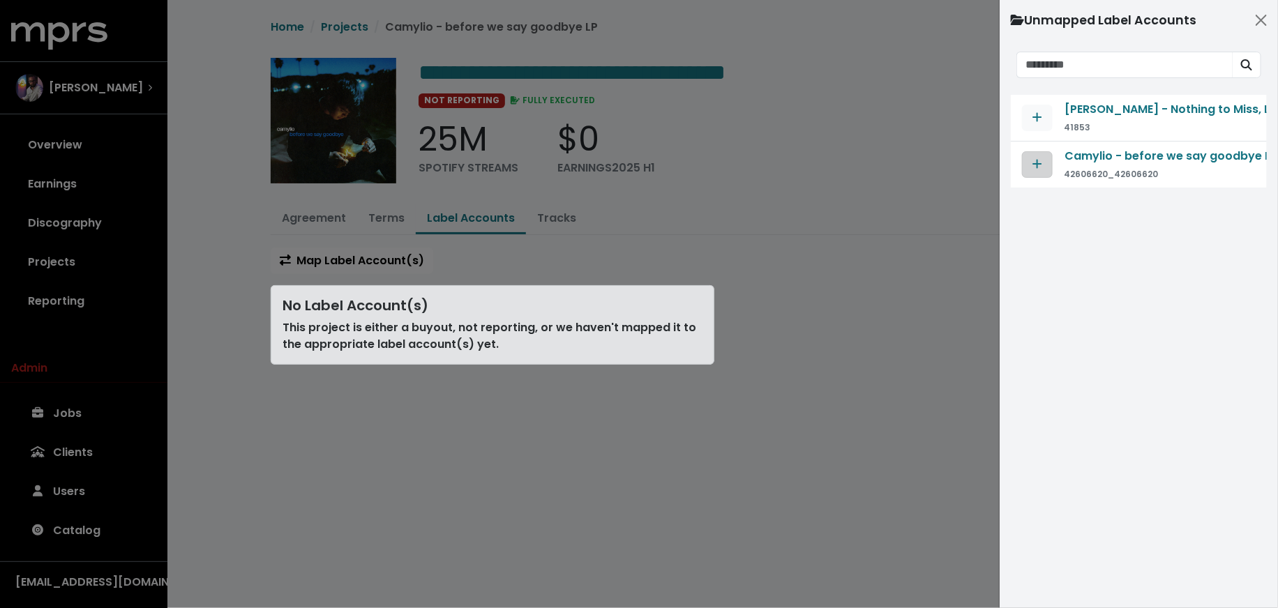
click at [1049, 161] on button "Map contract to selected agreement" at bounding box center [1037, 164] width 31 height 27
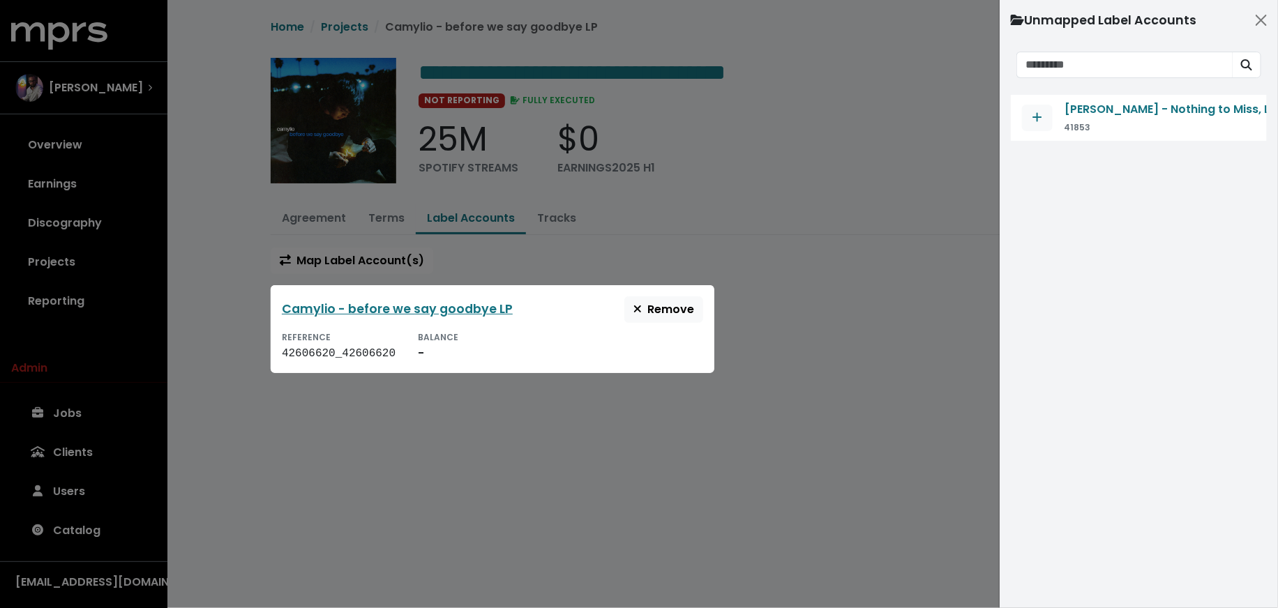
click at [831, 412] on div at bounding box center [639, 304] width 1278 height 608
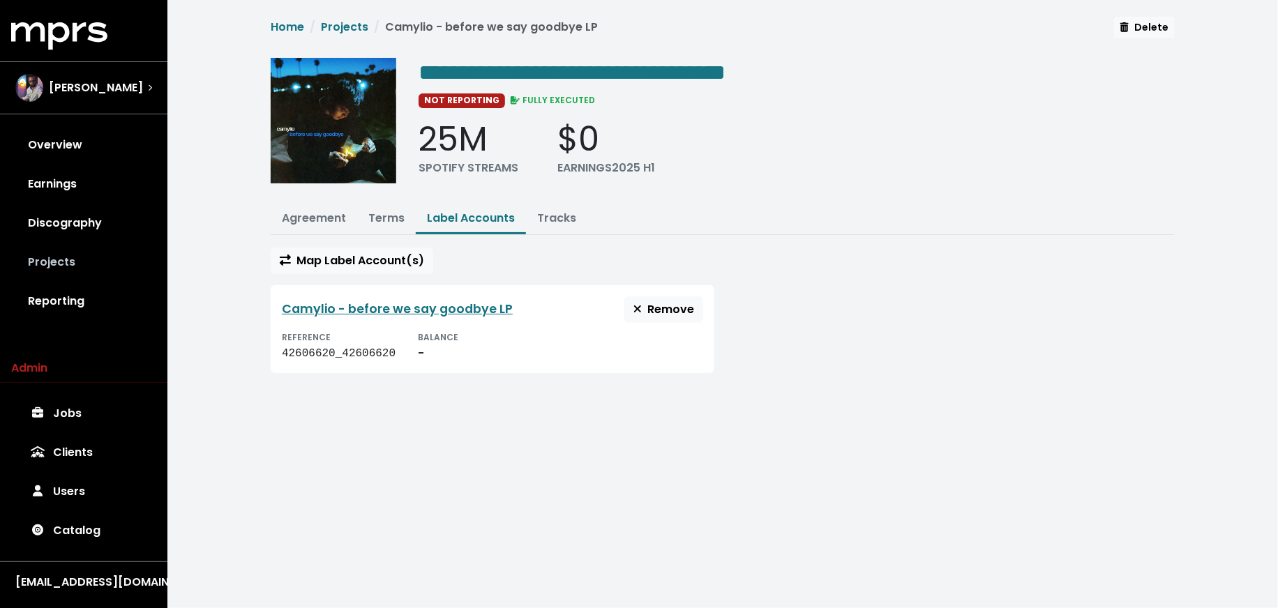
click at [24, 268] on link "Projects" at bounding box center [83, 262] width 145 height 39
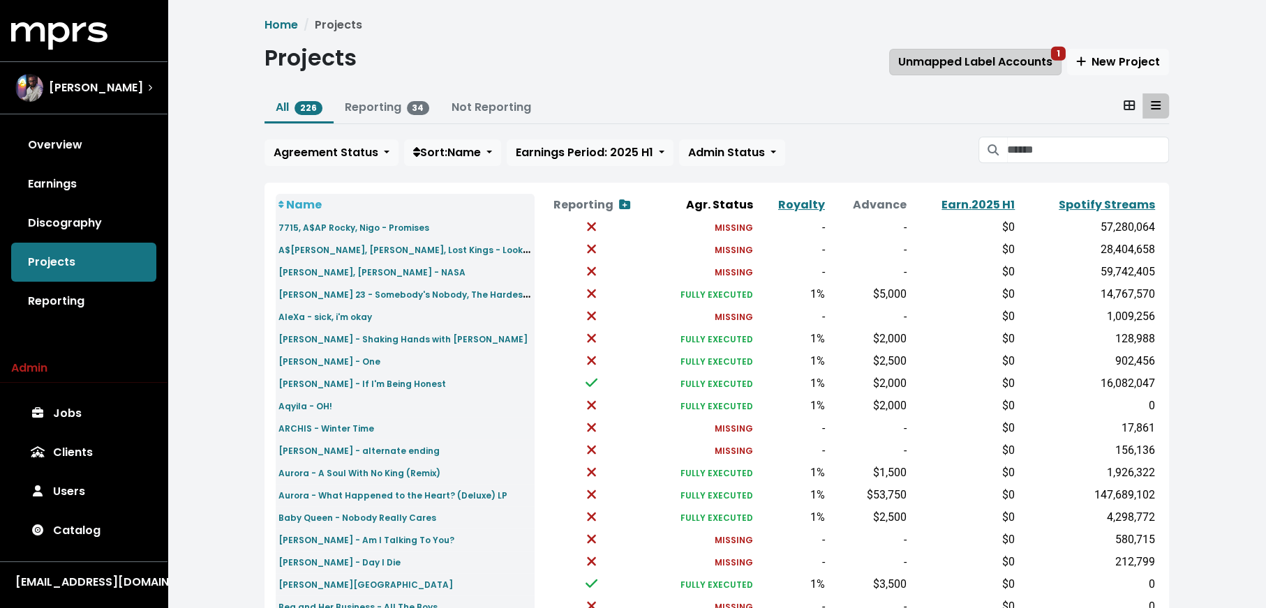
click at [1021, 66] on span "Unmapped Label Accounts 1" at bounding box center [975, 62] width 154 height 16
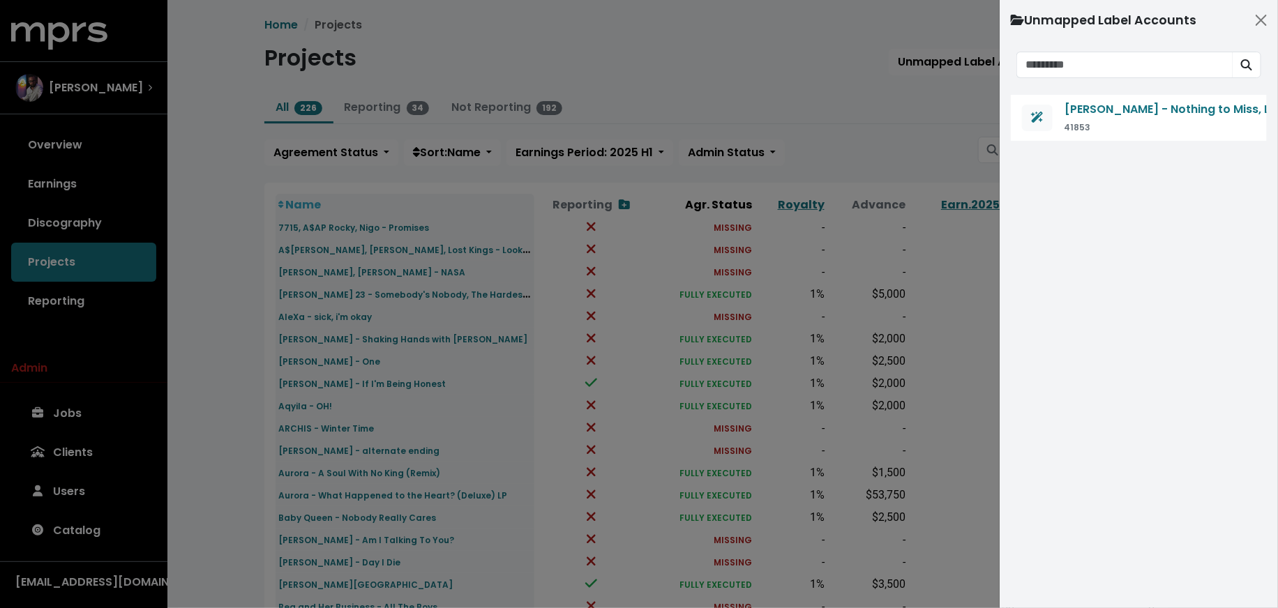
click at [211, 237] on div at bounding box center [639, 304] width 1278 height 608
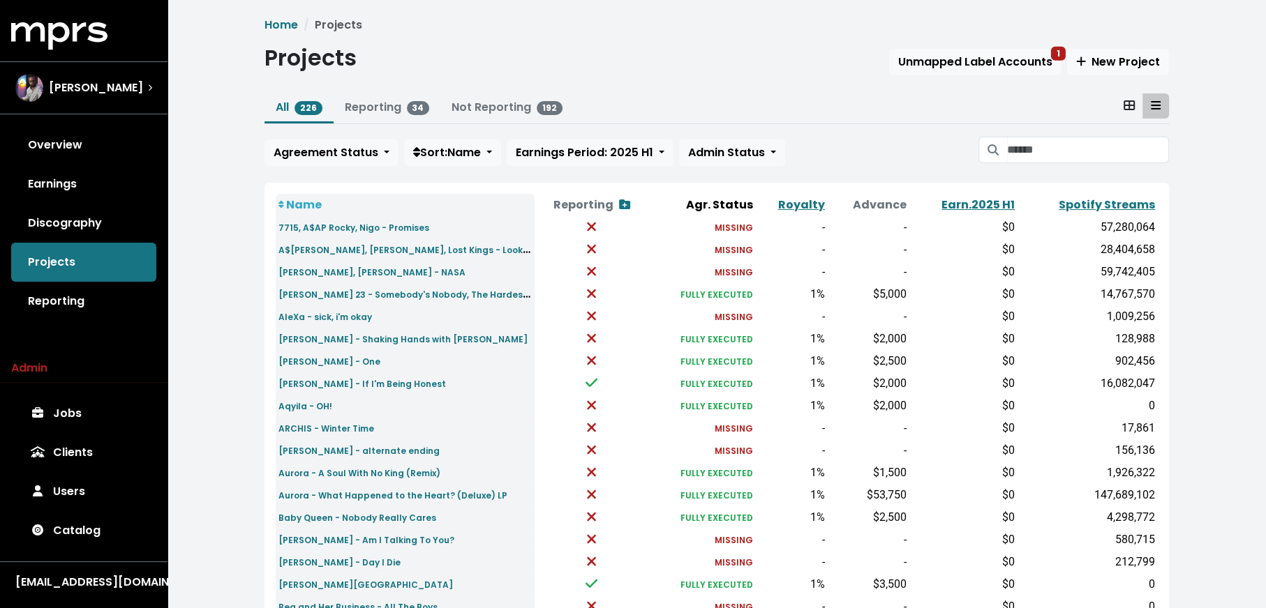
click at [402, 100] on link "Reporting 34" at bounding box center [387, 107] width 85 height 16
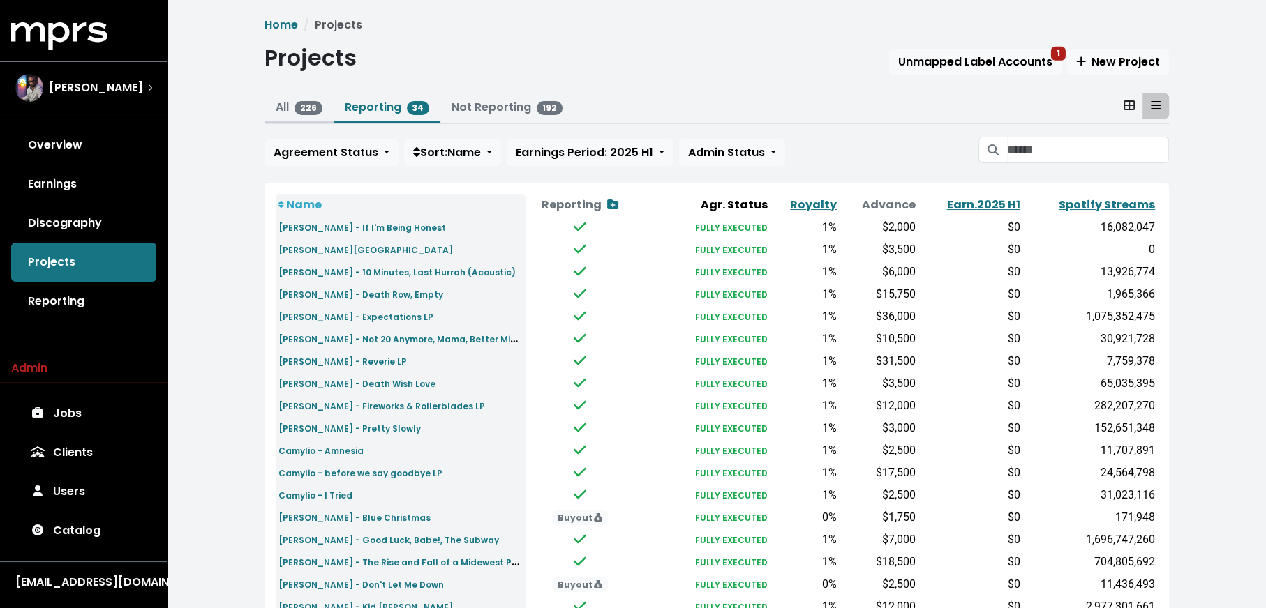
click at [283, 102] on link "All 226" at bounding box center [299, 107] width 47 height 16
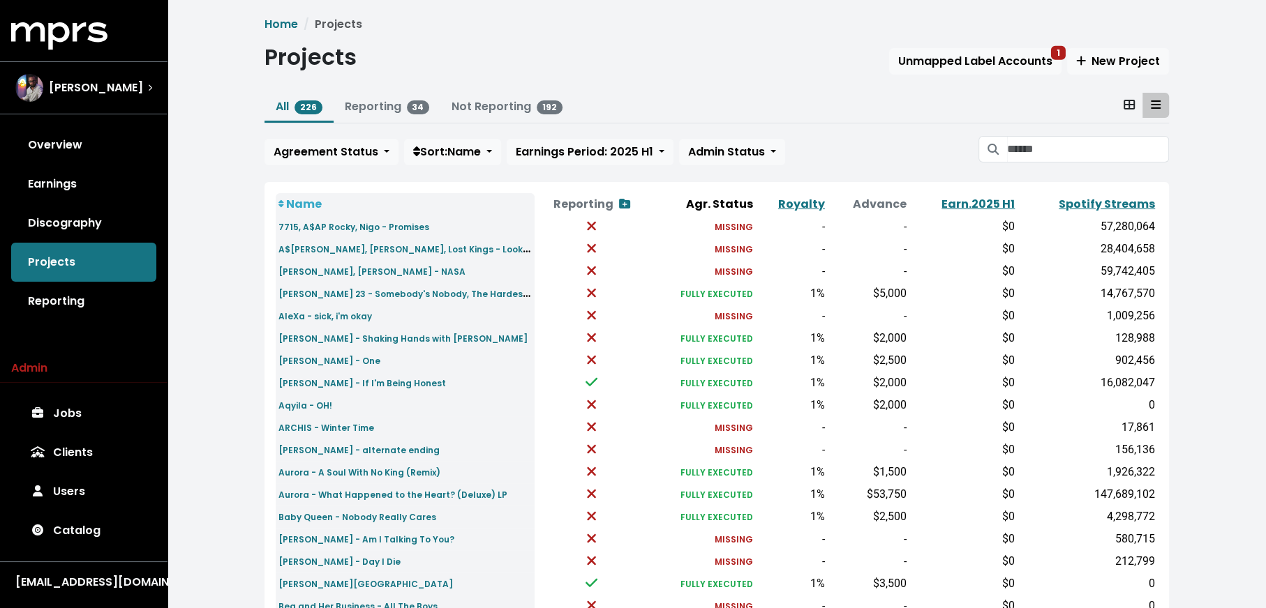
scroll to position [3, 0]
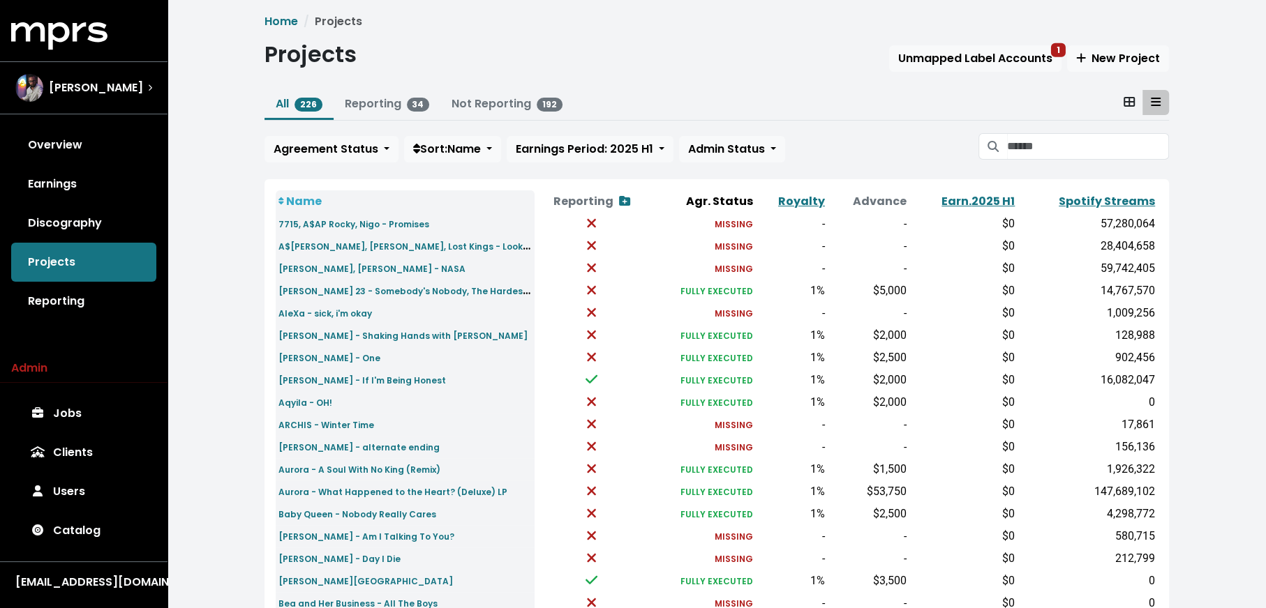
click at [1111, 188] on div "Name Reporting Show contracts view Agr. Status Royalty Advance Earn. 2025 H1 Sp…" at bounding box center [716, 564] width 904 height 770
click at [1113, 194] on link "Spotify Streams" at bounding box center [1106, 201] width 96 height 16
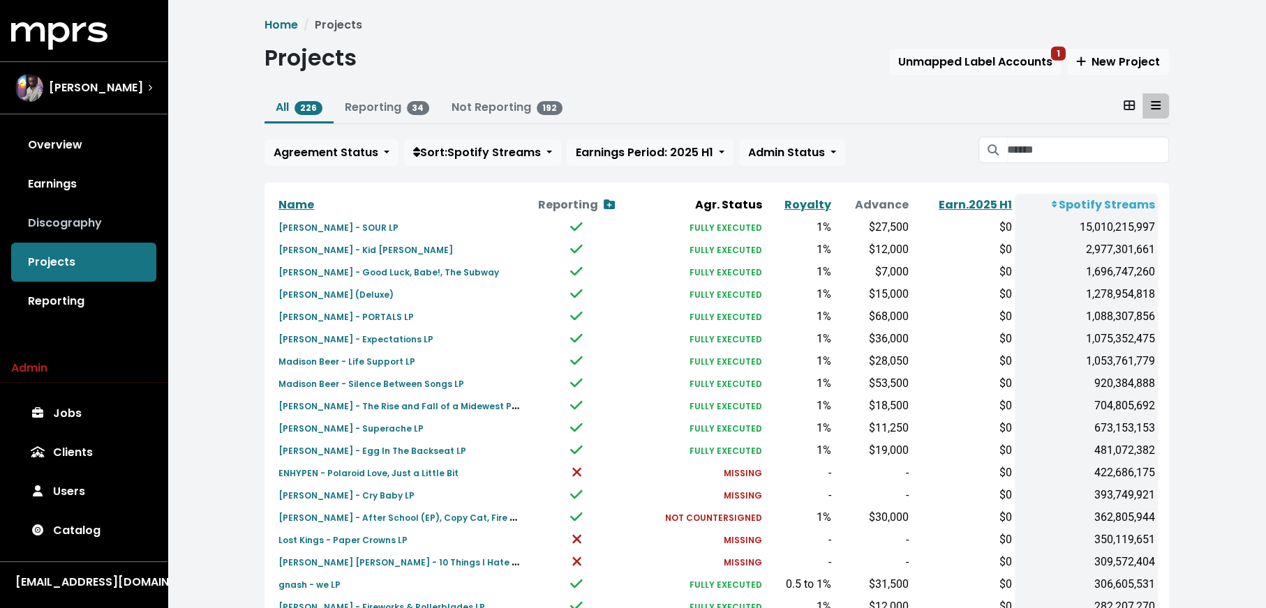
click at [40, 223] on link "Discography" at bounding box center [83, 223] width 145 height 39
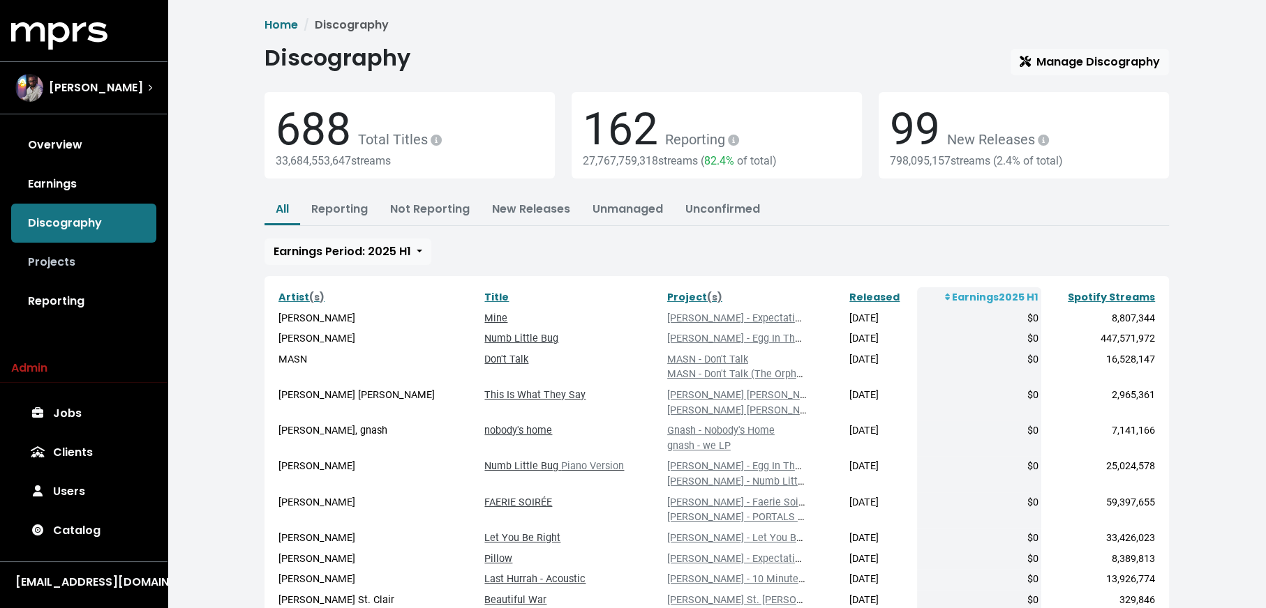
click at [40, 255] on link "Projects" at bounding box center [83, 262] width 145 height 39
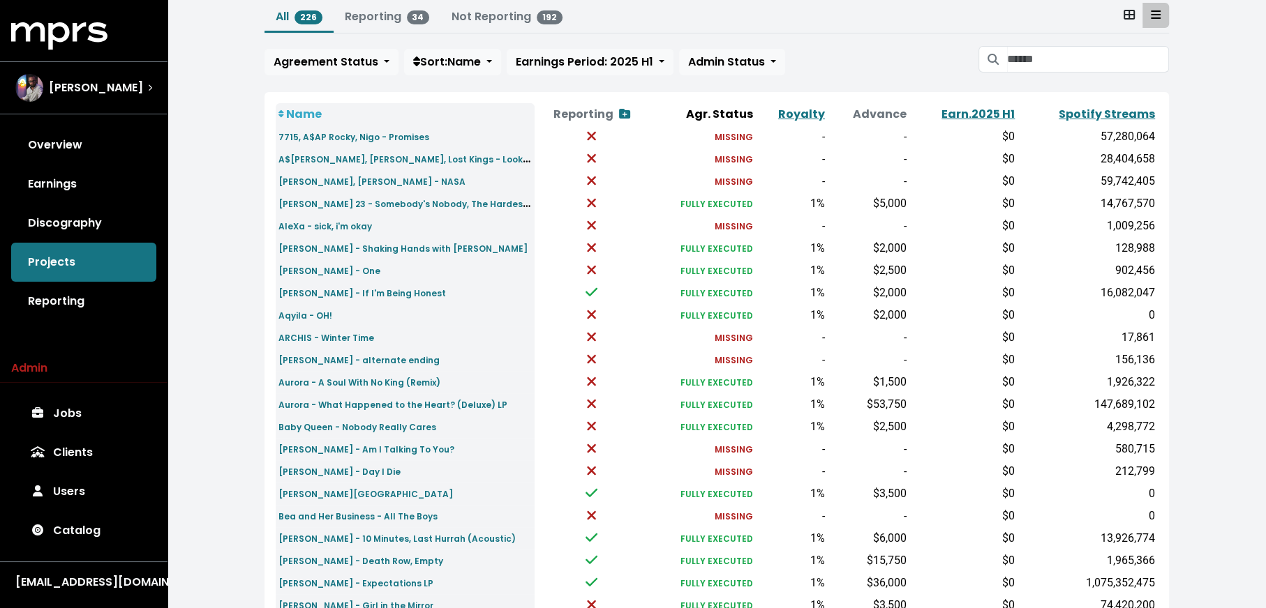
scroll to position [98, 0]
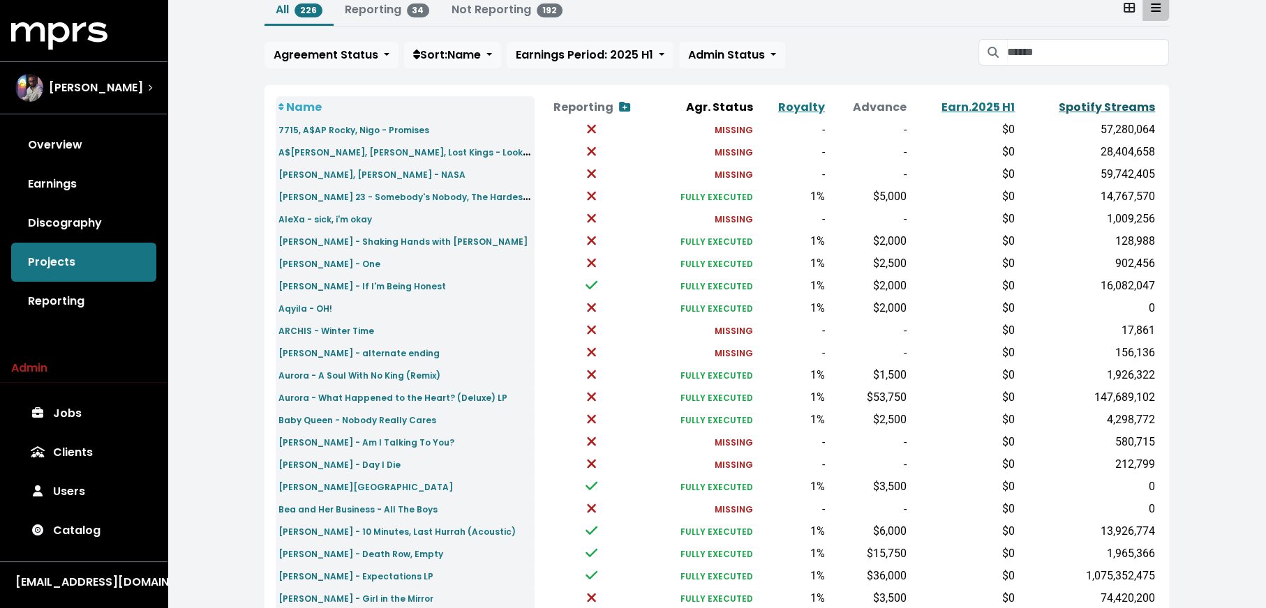
click at [1128, 101] on link "Spotify Streams" at bounding box center [1106, 107] width 96 height 16
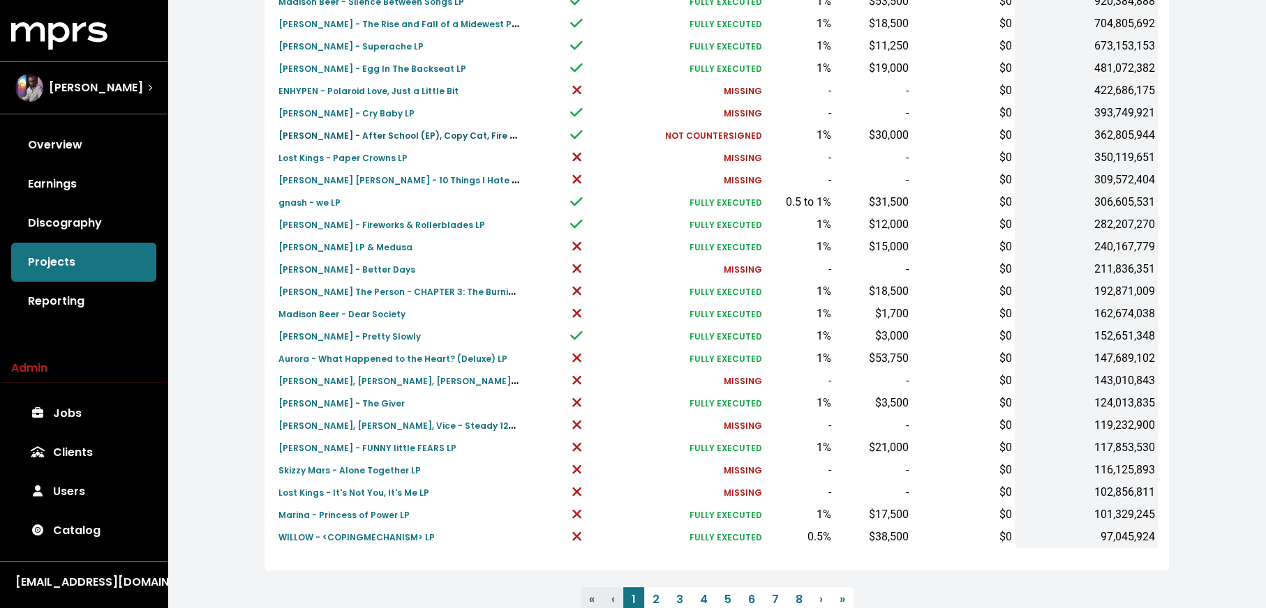
scroll to position [388, 0]
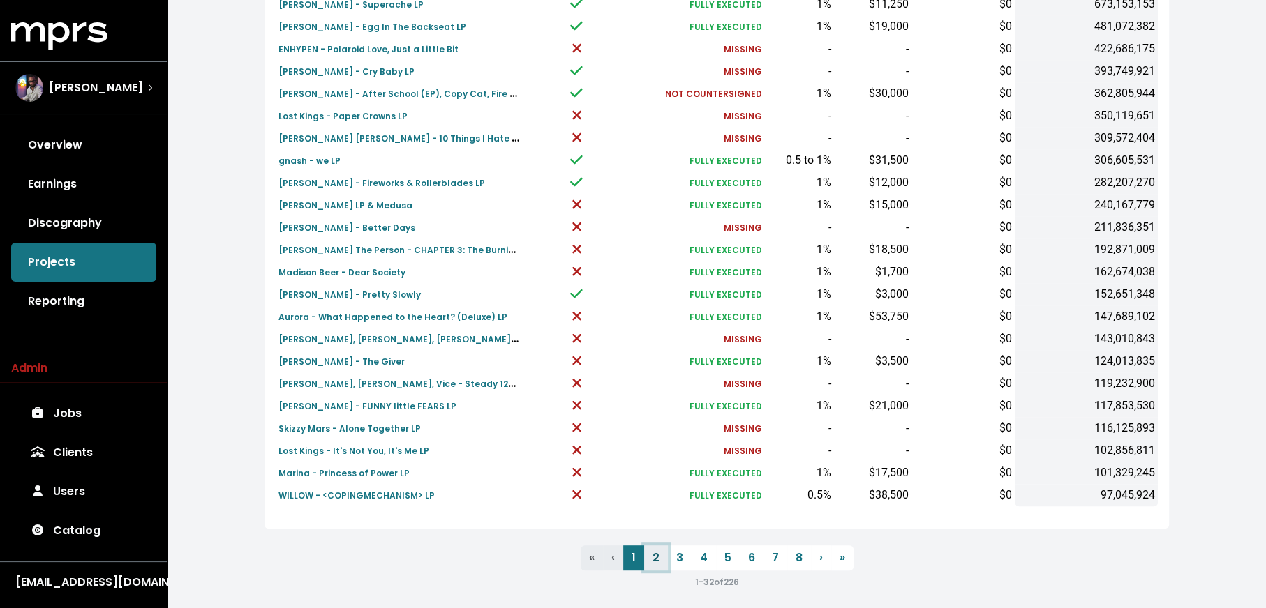
click at [652, 556] on link "2" at bounding box center [656, 558] width 24 height 25
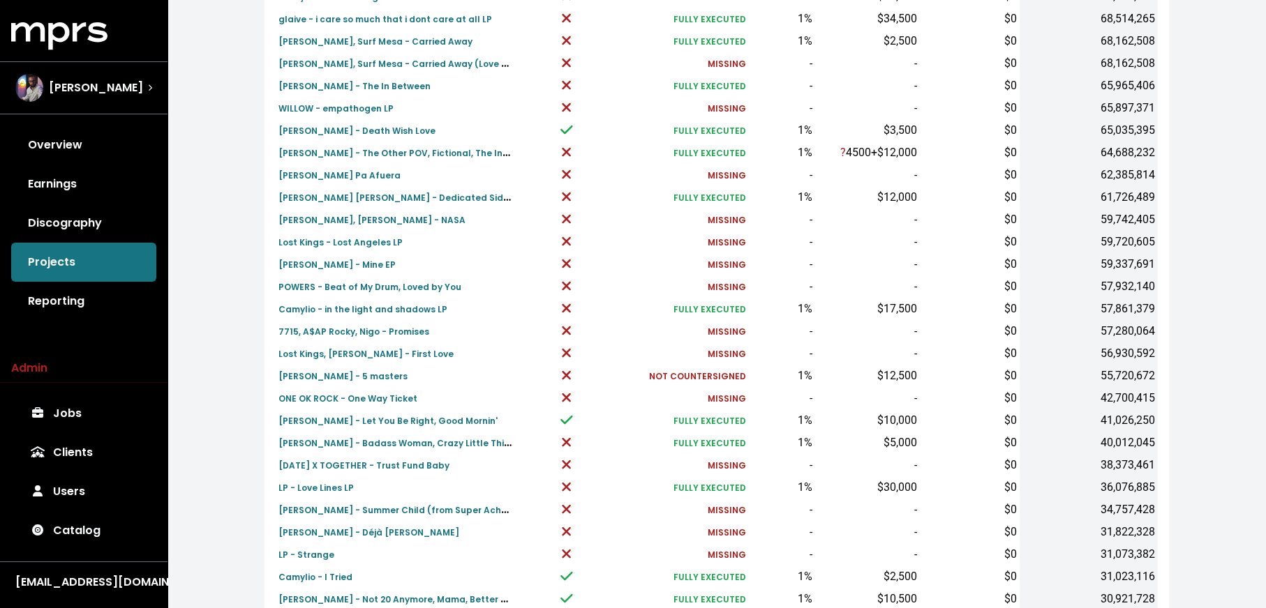
scroll to position [432, 0]
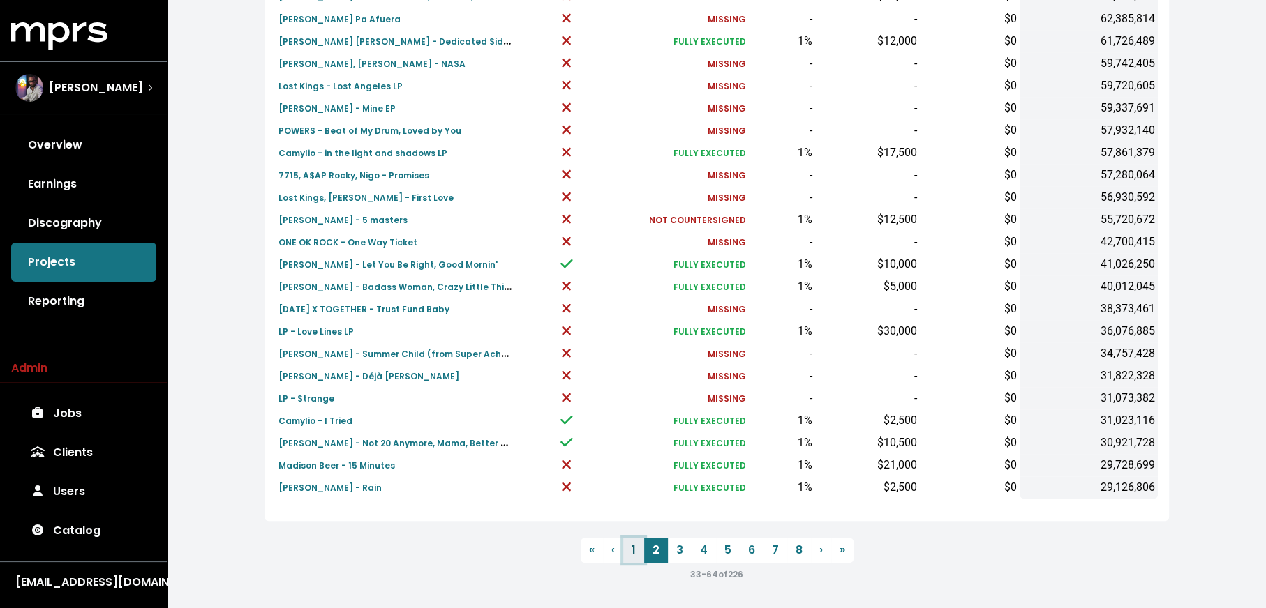
click at [631, 555] on link "1" at bounding box center [633, 550] width 21 height 25
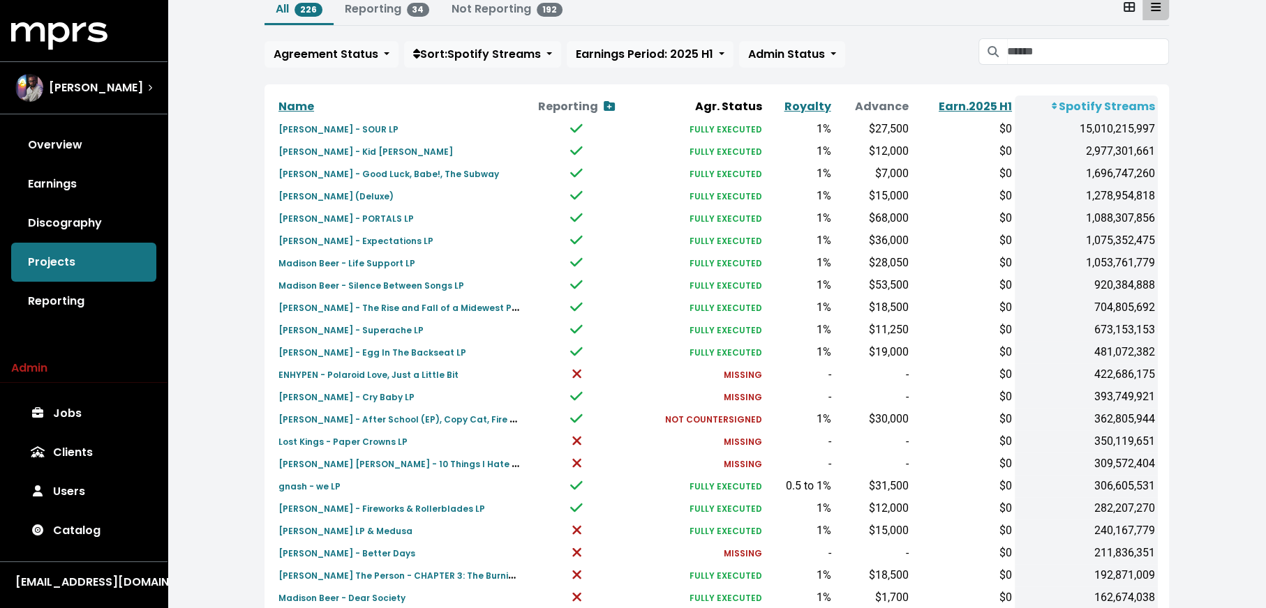
scroll to position [98, 0]
click at [324, 47] on span "Agreement Status" at bounding box center [325, 55] width 105 height 16
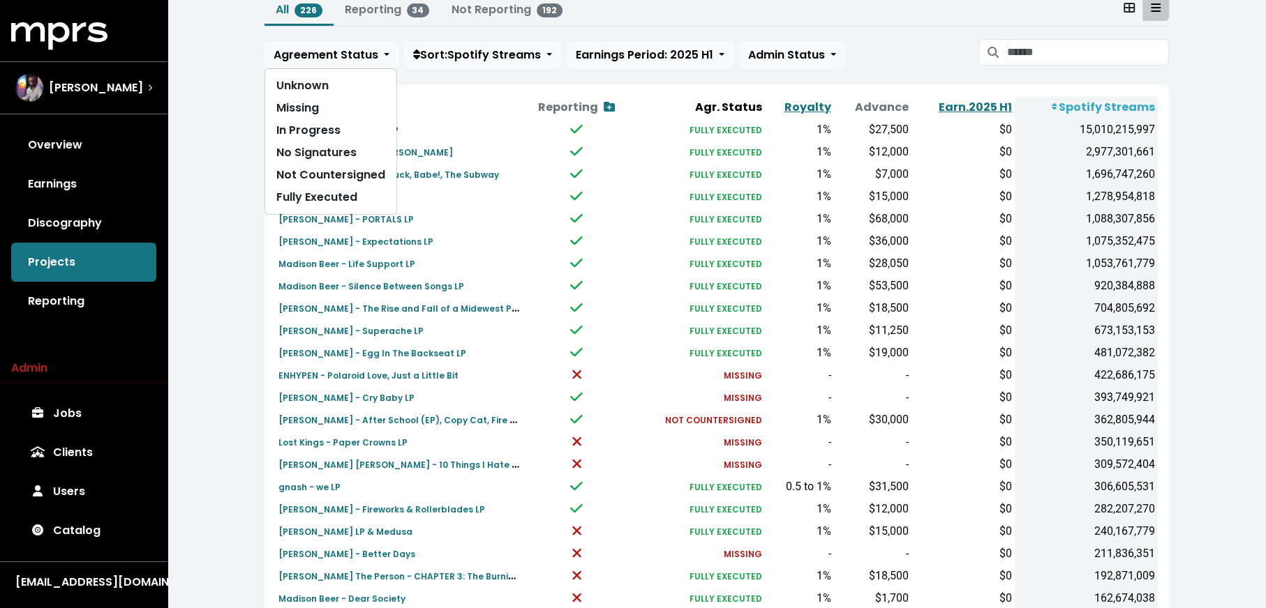
click at [242, 206] on div "Home Projects Projects Unmapped Label Accounts 1 New Project All 226 Reporting …" at bounding box center [716, 423] width 1098 height 1042
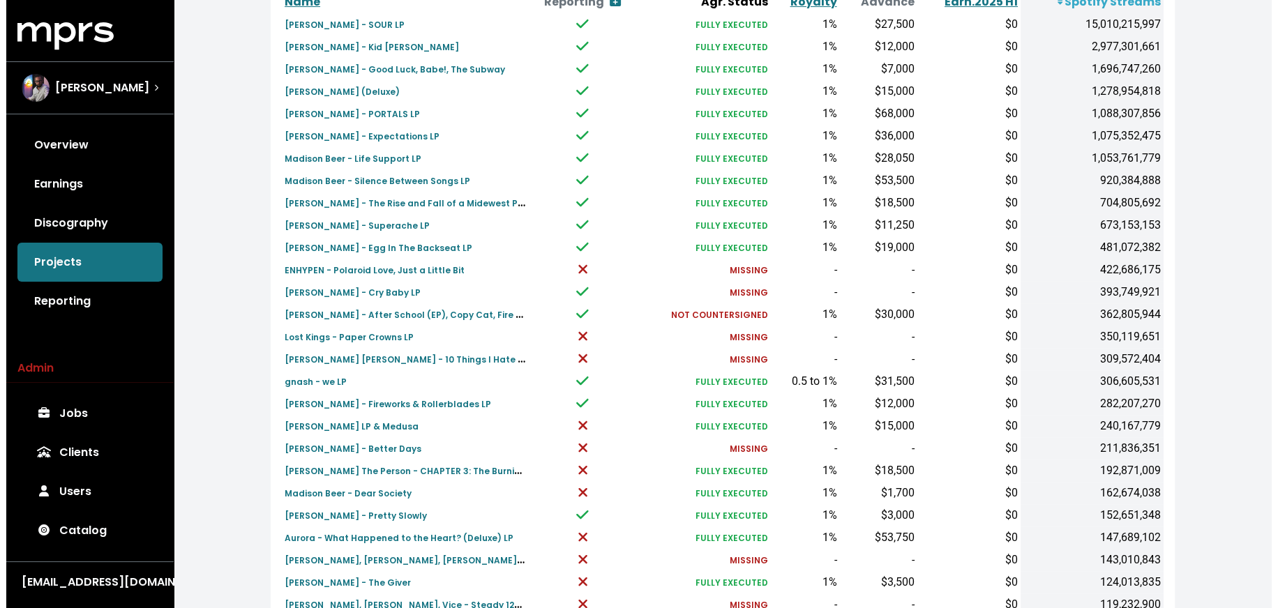
scroll to position [432, 0]
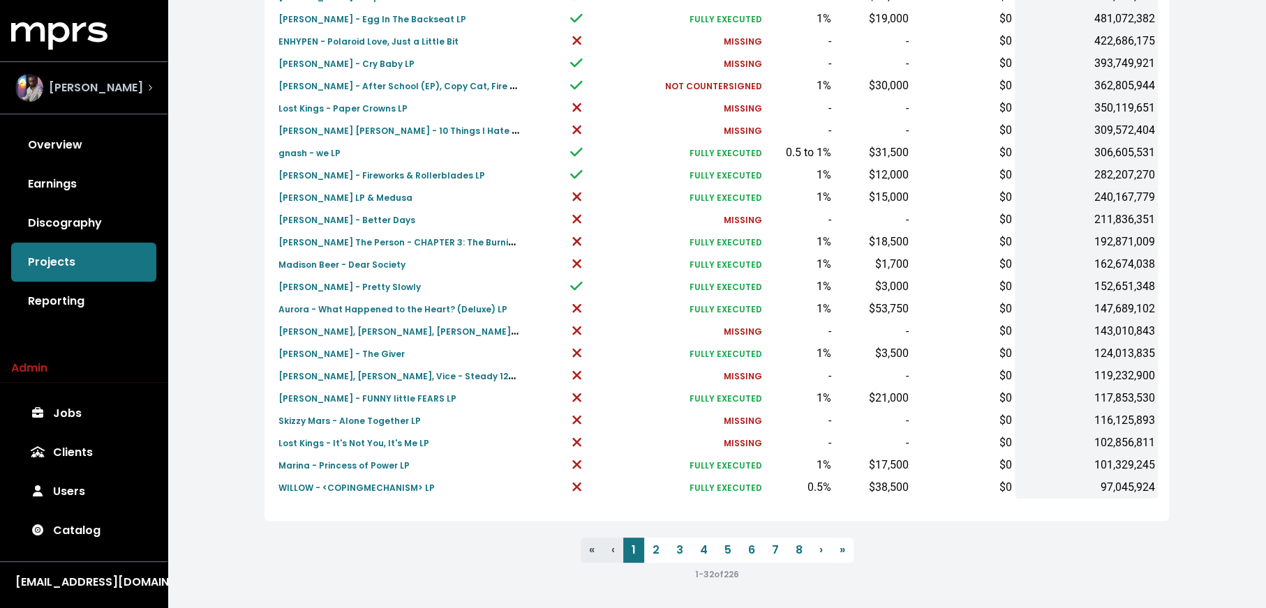
click at [114, 96] on div "[PERSON_NAME]" at bounding box center [79, 88] width 128 height 28
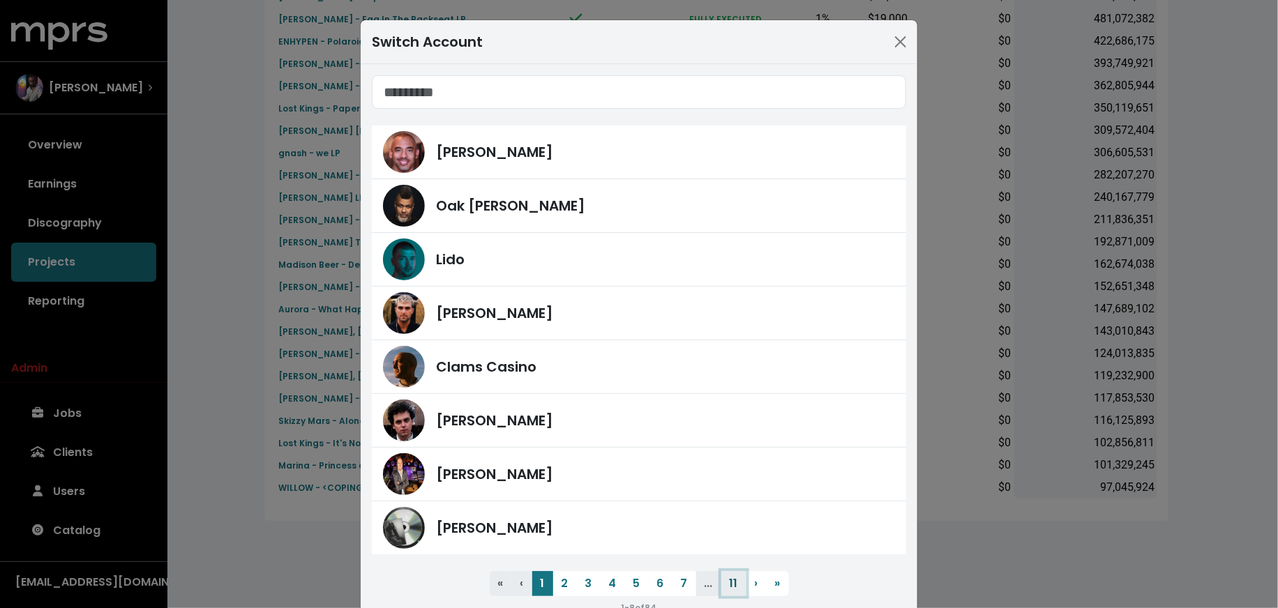
click at [724, 578] on button "11" at bounding box center [733, 583] width 25 height 25
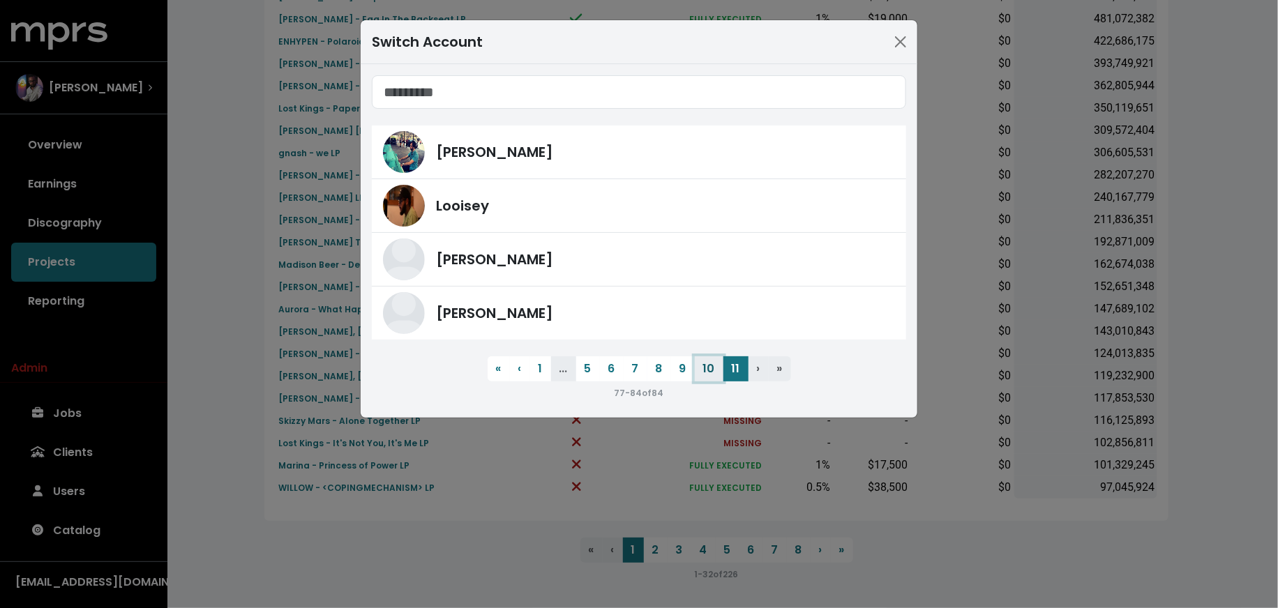
click at [700, 375] on button "10" at bounding box center [709, 369] width 29 height 25
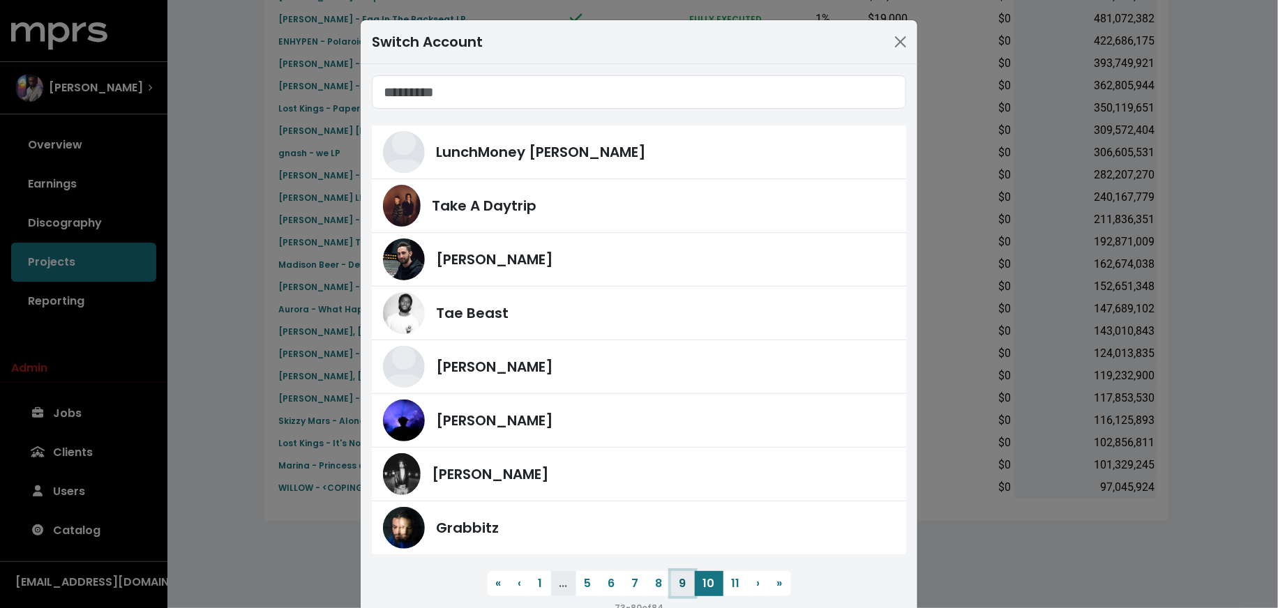
click at [674, 578] on button "9" at bounding box center [683, 583] width 24 height 25
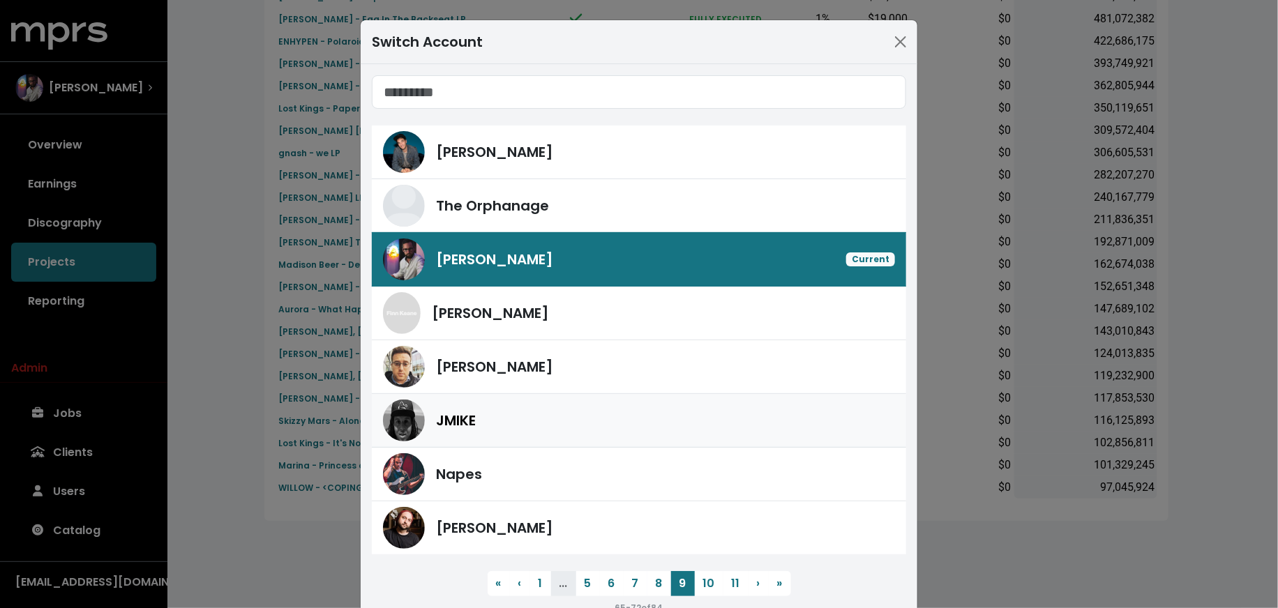
click at [610, 417] on div "JMIKE" at bounding box center [665, 420] width 459 height 21
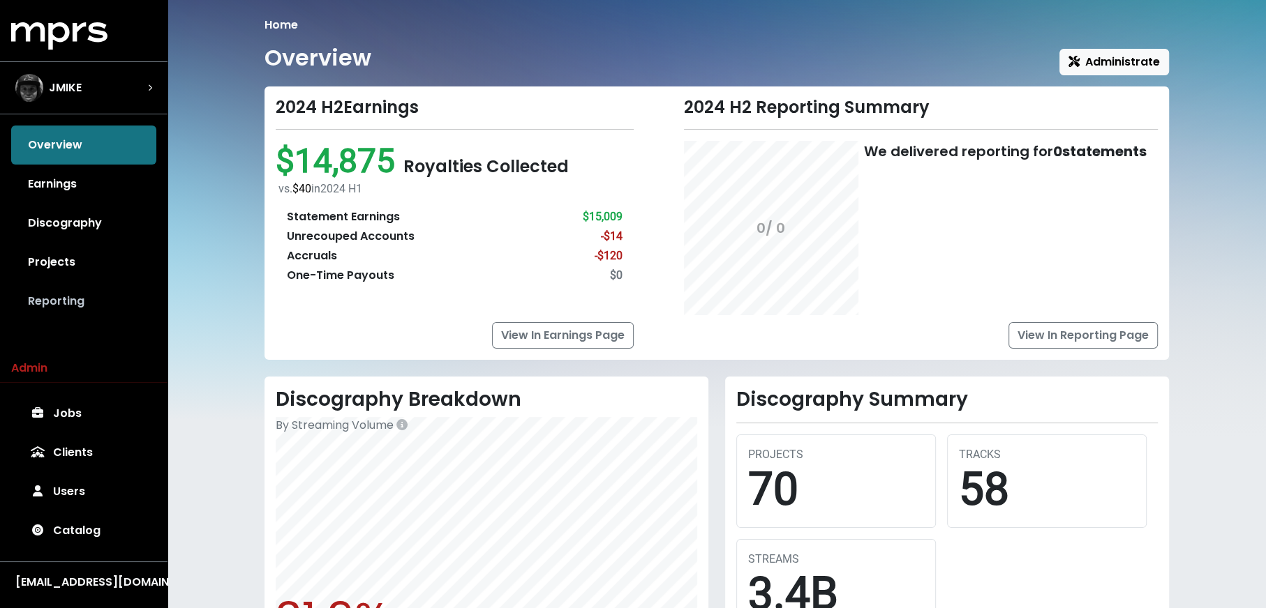
click at [90, 299] on link "Reporting" at bounding box center [83, 301] width 145 height 39
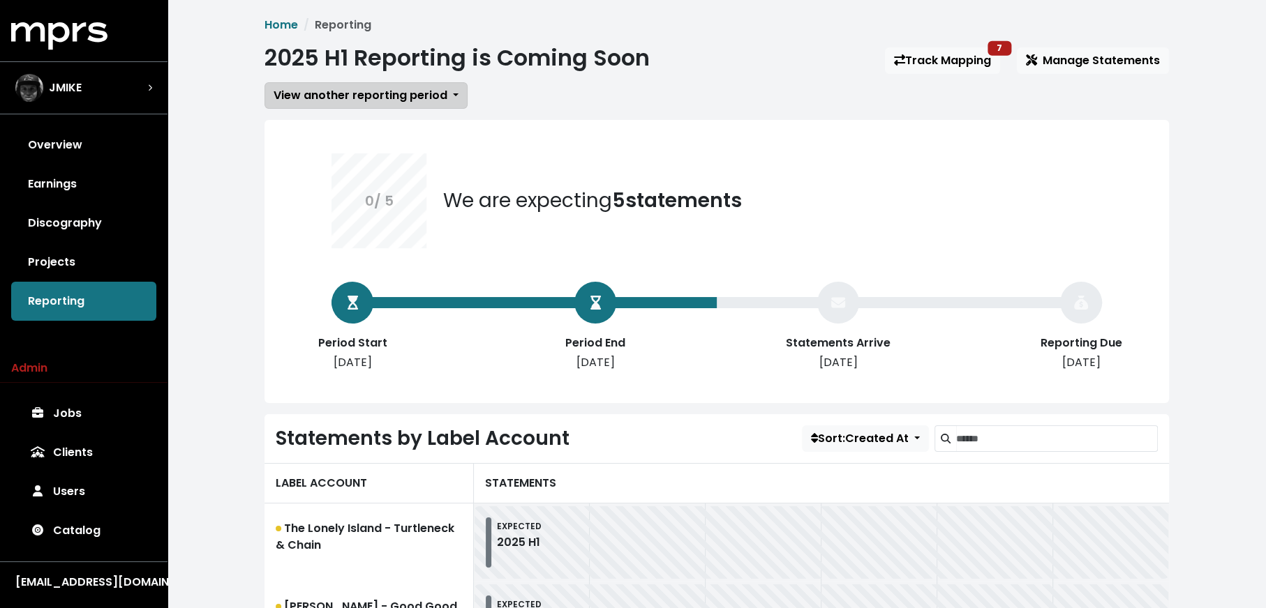
click at [400, 87] on button "View another reporting period" at bounding box center [365, 95] width 203 height 27
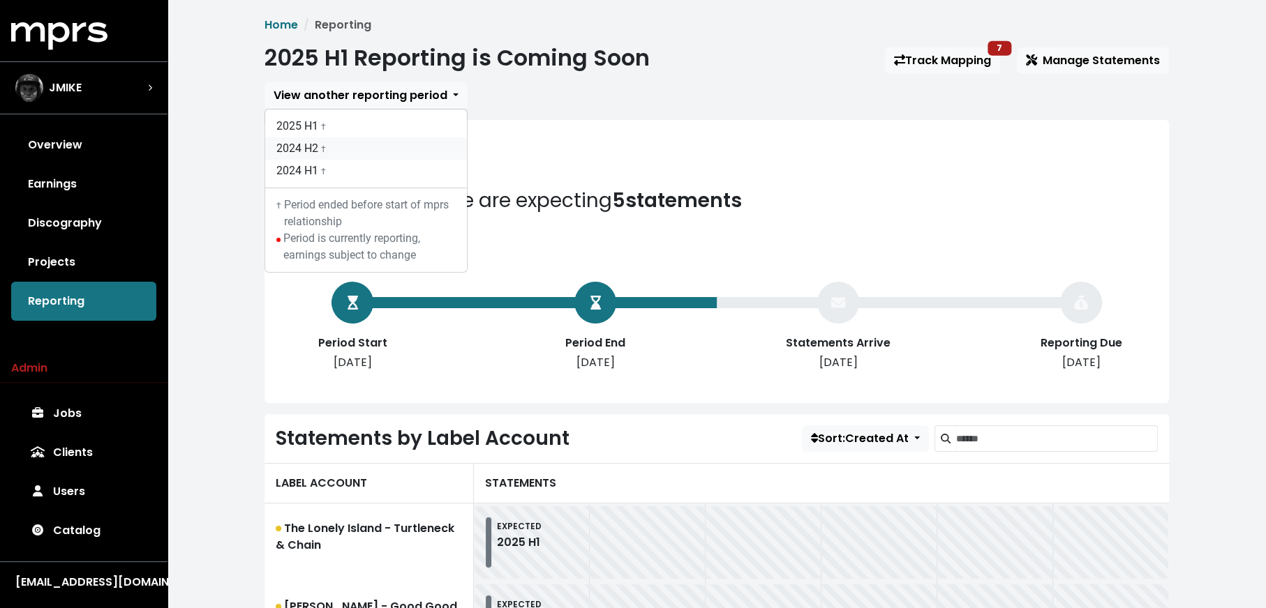
click at [399, 147] on link "2024 H2 †" at bounding box center [366, 148] width 202 height 22
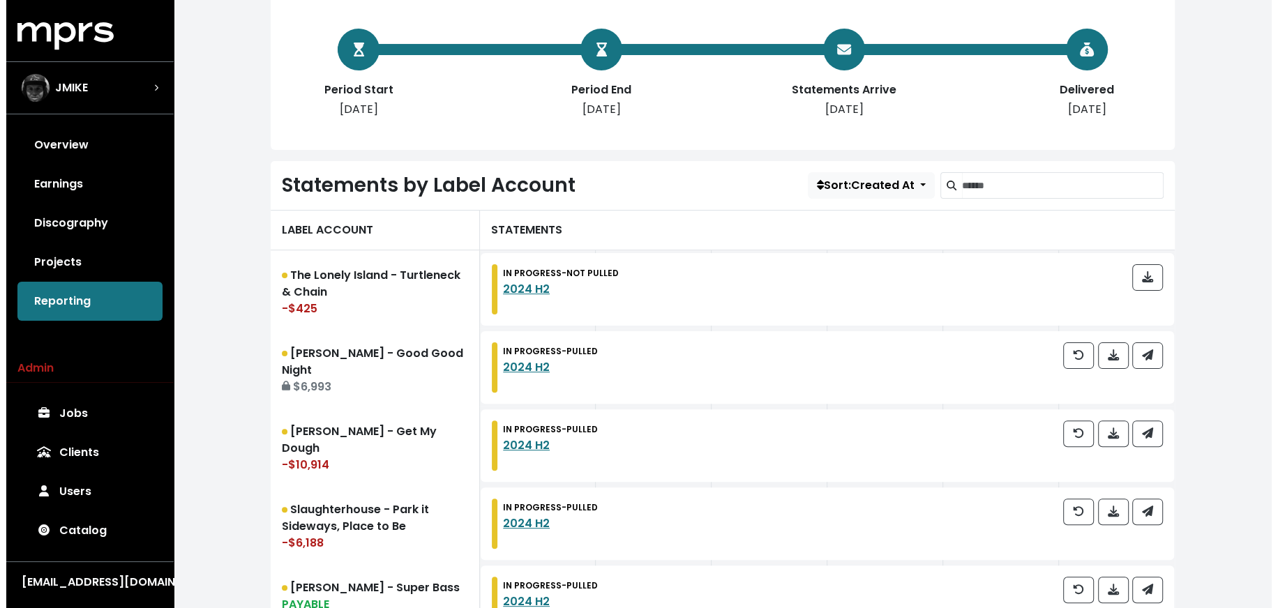
scroll to position [362, 0]
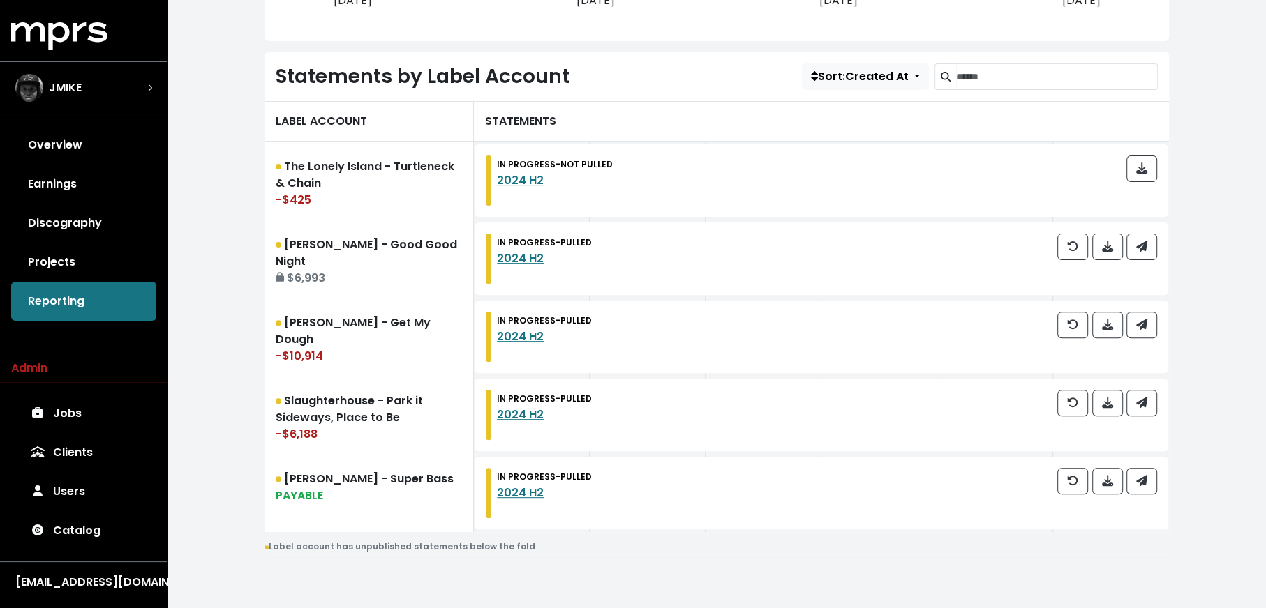
click at [117, 40] on div "MPRS Logo" at bounding box center [83, 36] width 167 height 28
click at [114, 83] on div "JMIKE" at bounding box center [83, 88] width 137 height 28
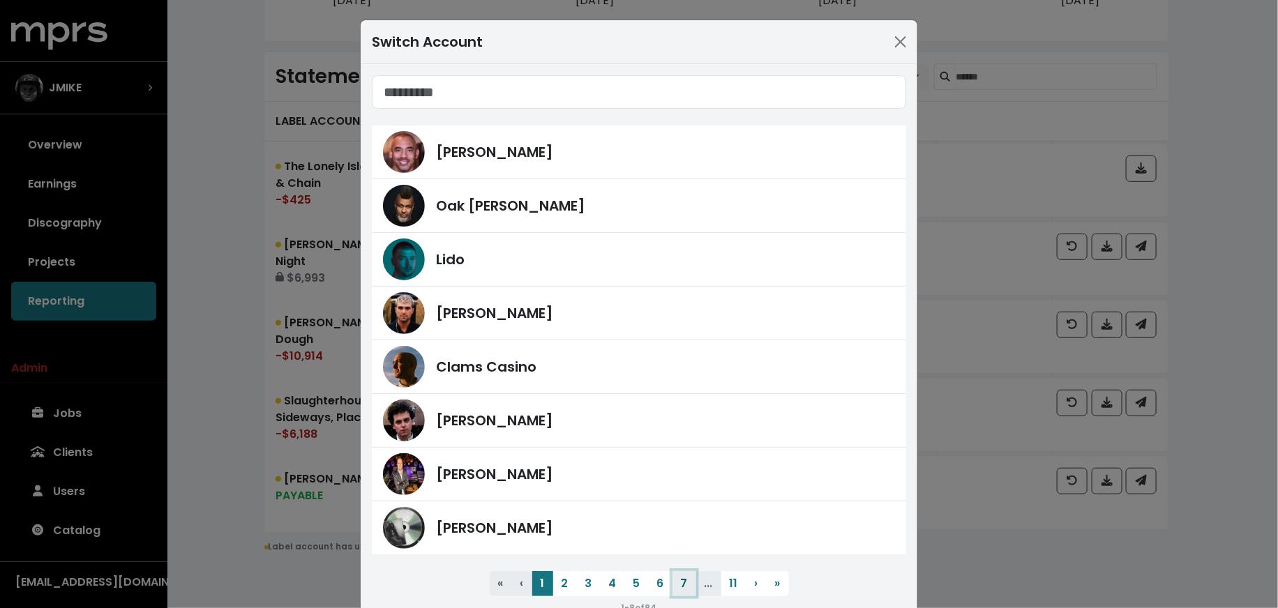
click at [677, 572] on button "7" at bounding box center [685, 583] width 24 height 25
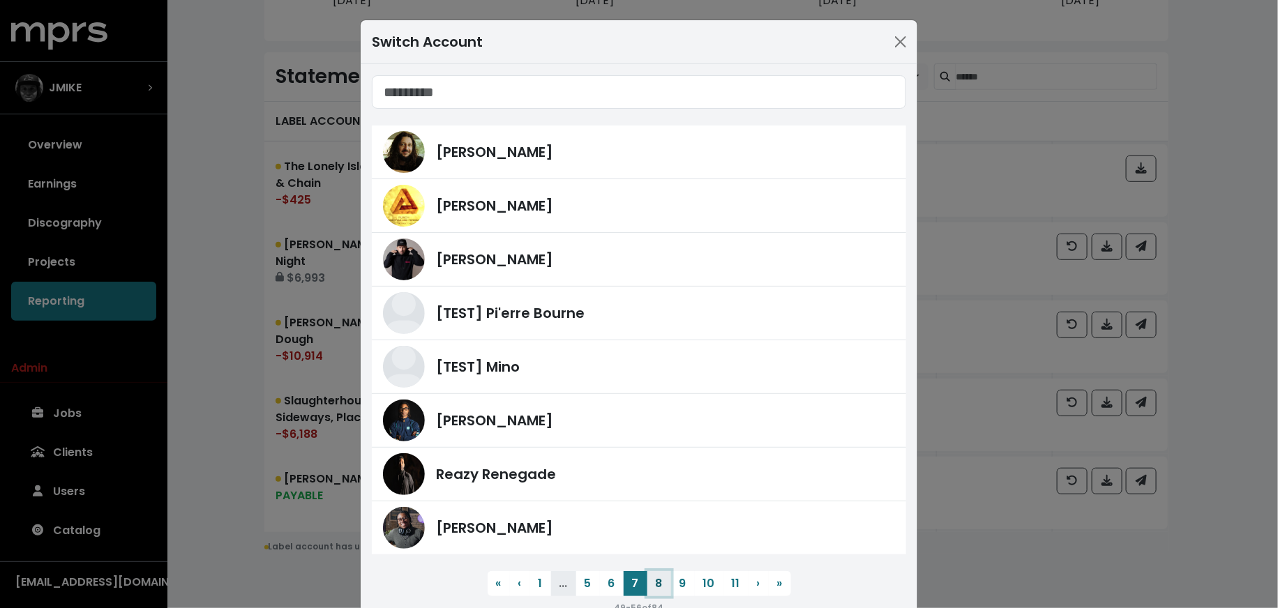
click at [661, 584] on button "8" at bounding box center [659, 583] width 24 height 25
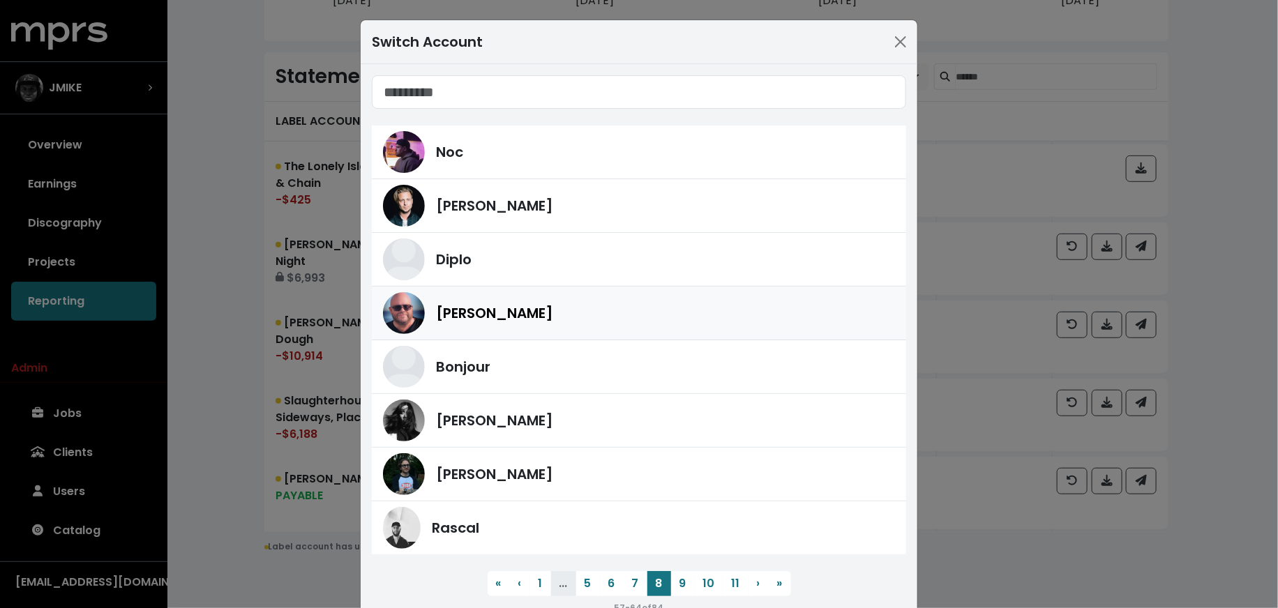
click at [571, 325] on div "[PERSON_NAME]" at bounding box center [639, 313] width 512 height 42
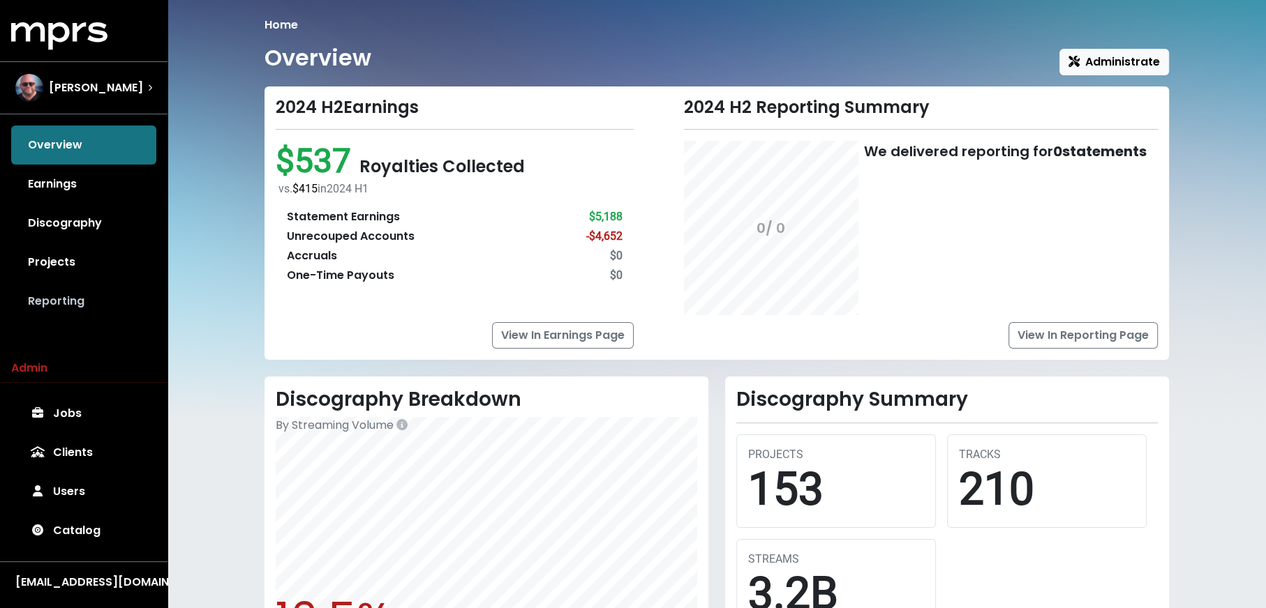
click at [99, 301] on link "Reporting" at bounding box center [83, 301] width 145 height 39
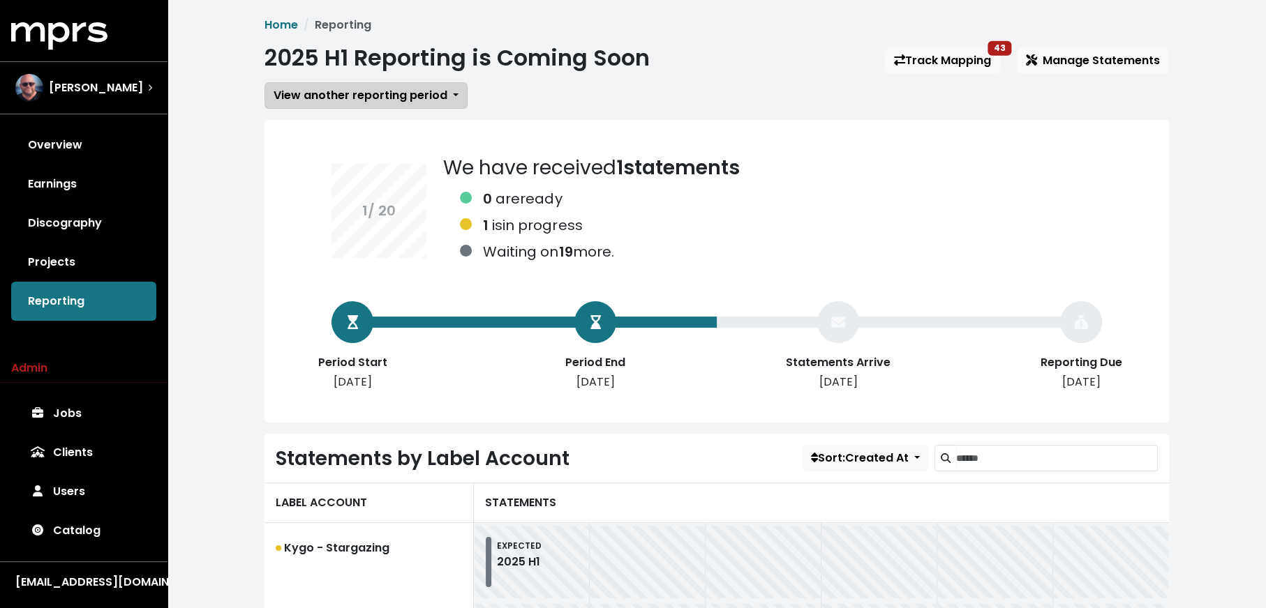
click at [385, 93] on span "View another reporting period" at bounding box center [360, 95] width 174 height 16
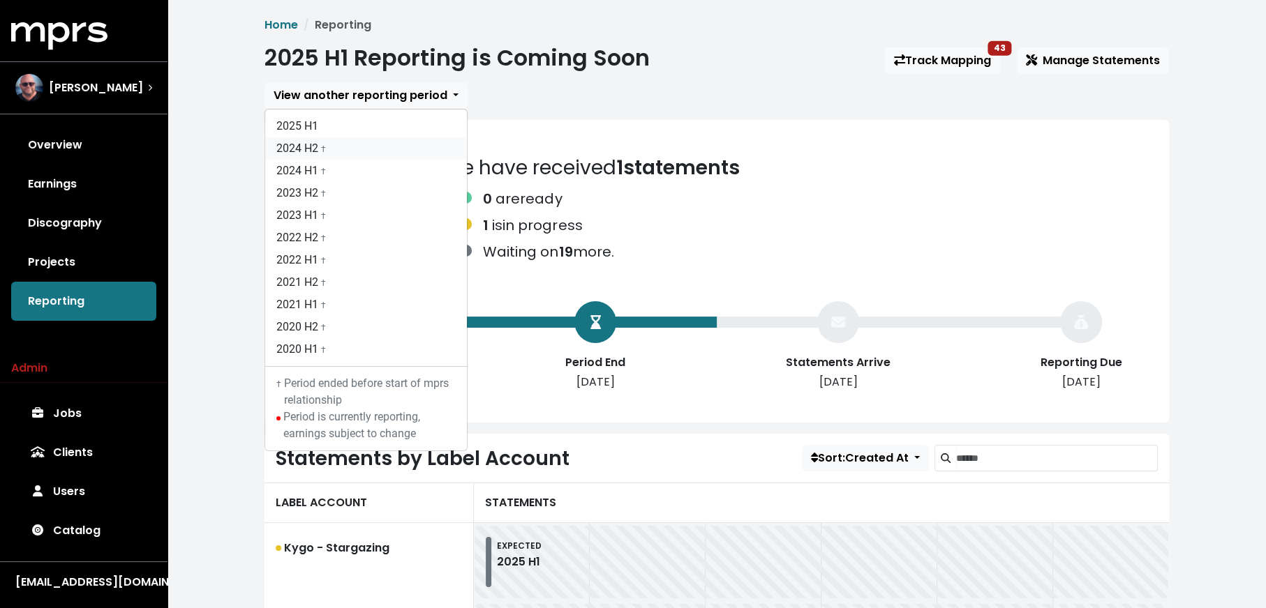
click at [376, 148] on link "2024 H2 †" at bounding box center [366, 148] width 202 height 22
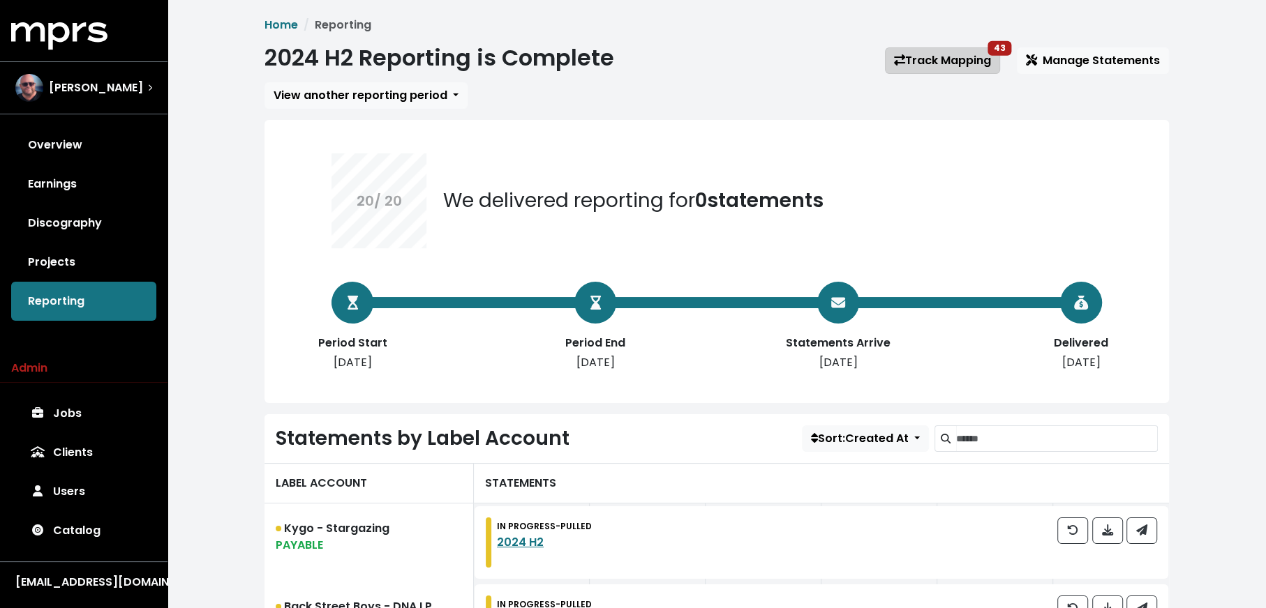
click at [961, 50] on link "Track Mapping 43" at bounding box center [942, 60] width 115 height 27
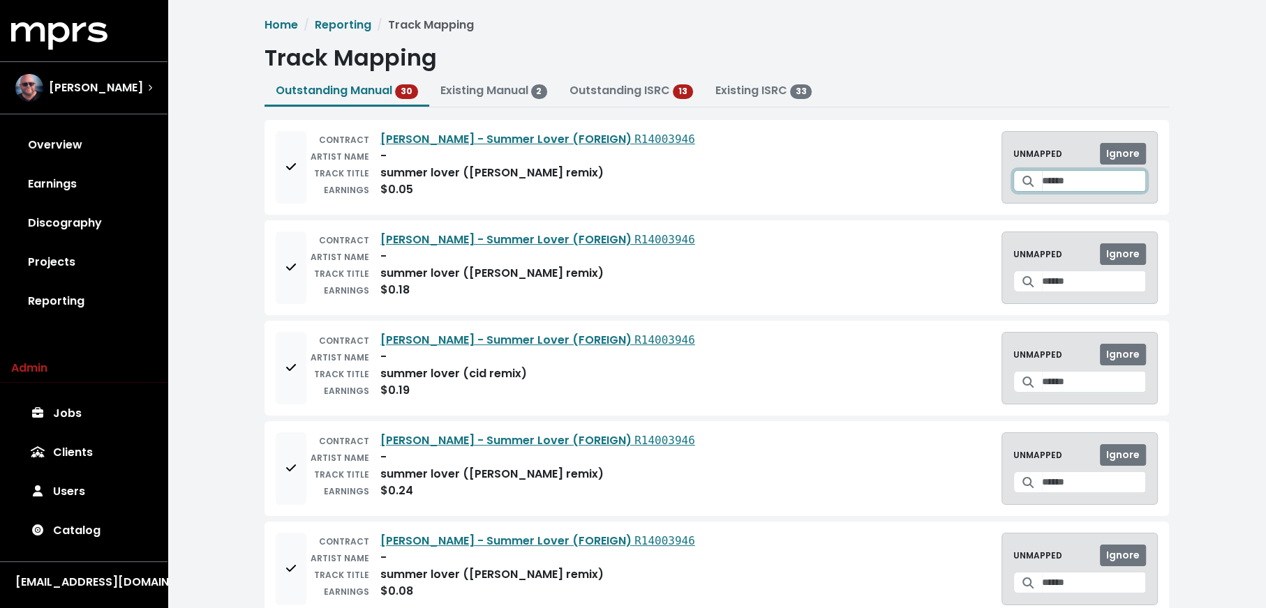
click at [1066, 187] on input "Search for a track to map to" at bounding box center [1094, 181] width 104 height 22
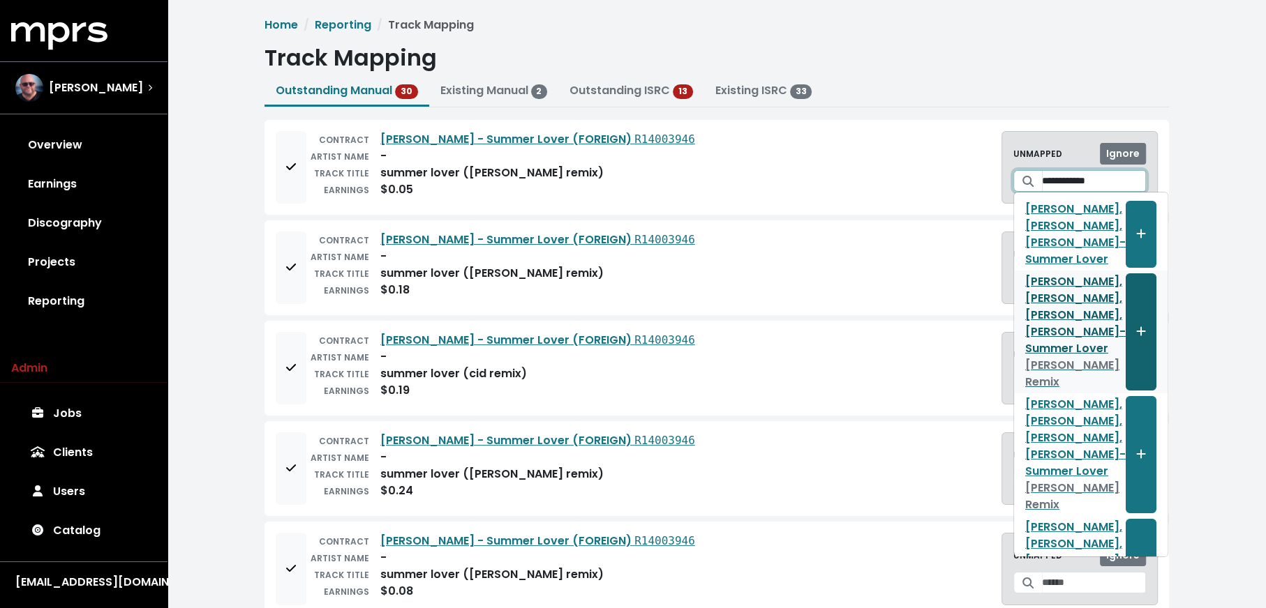
type input "**********"
click at [1125, 369] on button "Create track mapping" at bounding box center [1140, 331] width 31 height 117
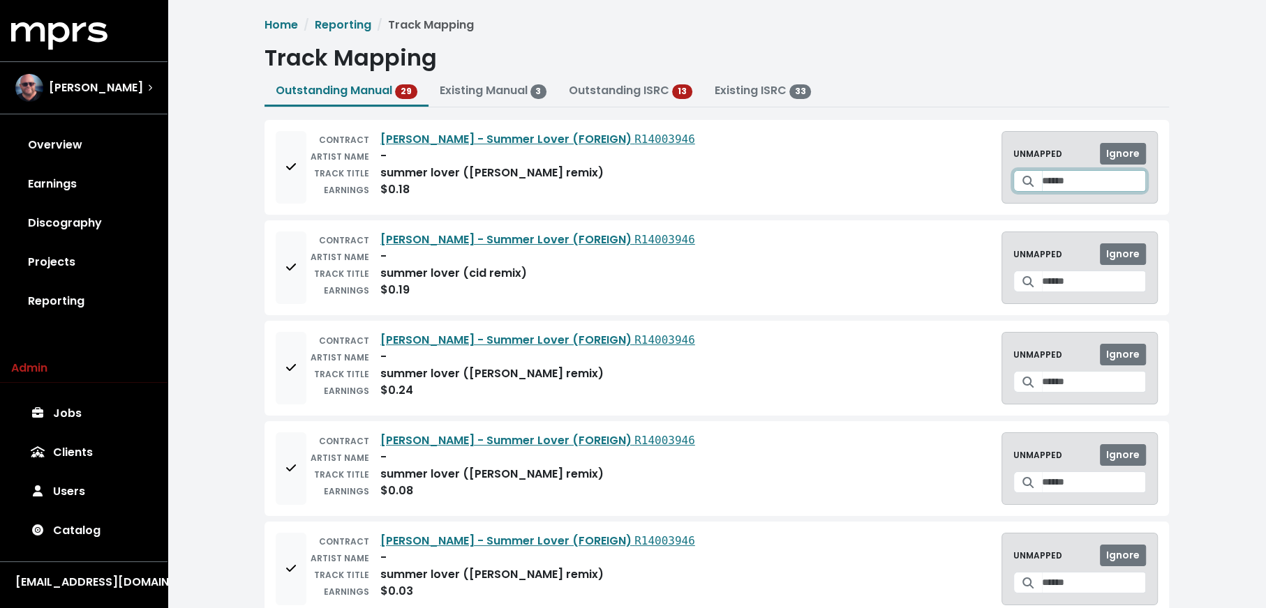
click at [1083, 179] on input "Search for a track to map to" at bounding box center [1094, 181] width 104 height 22
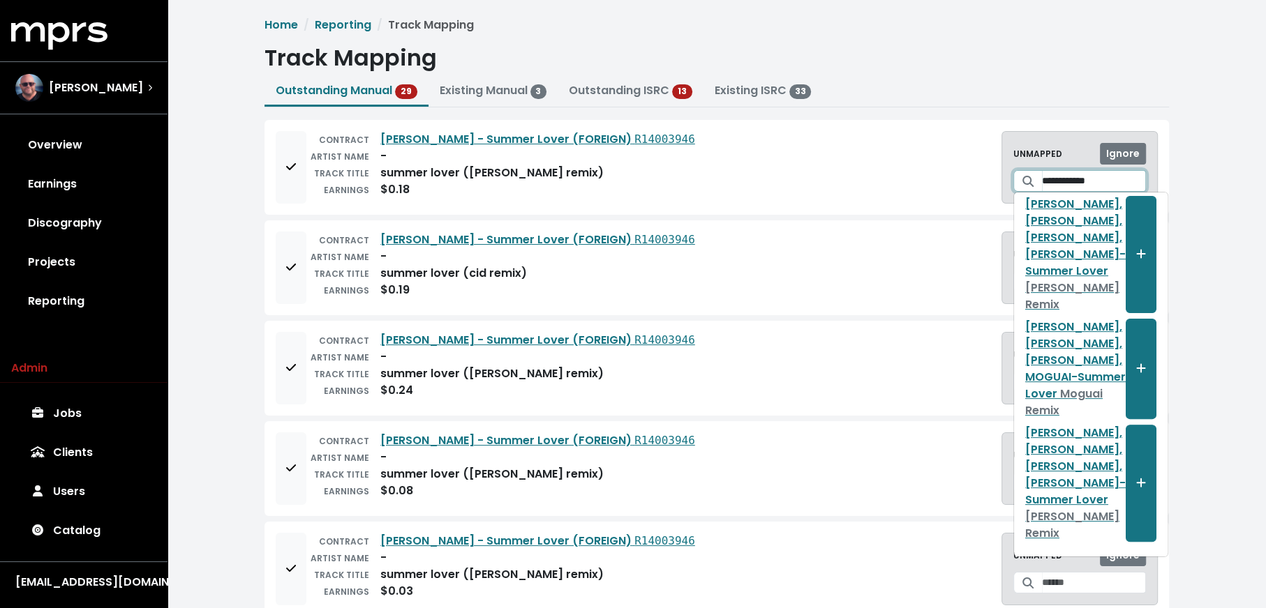
scroll to position [679, 0]
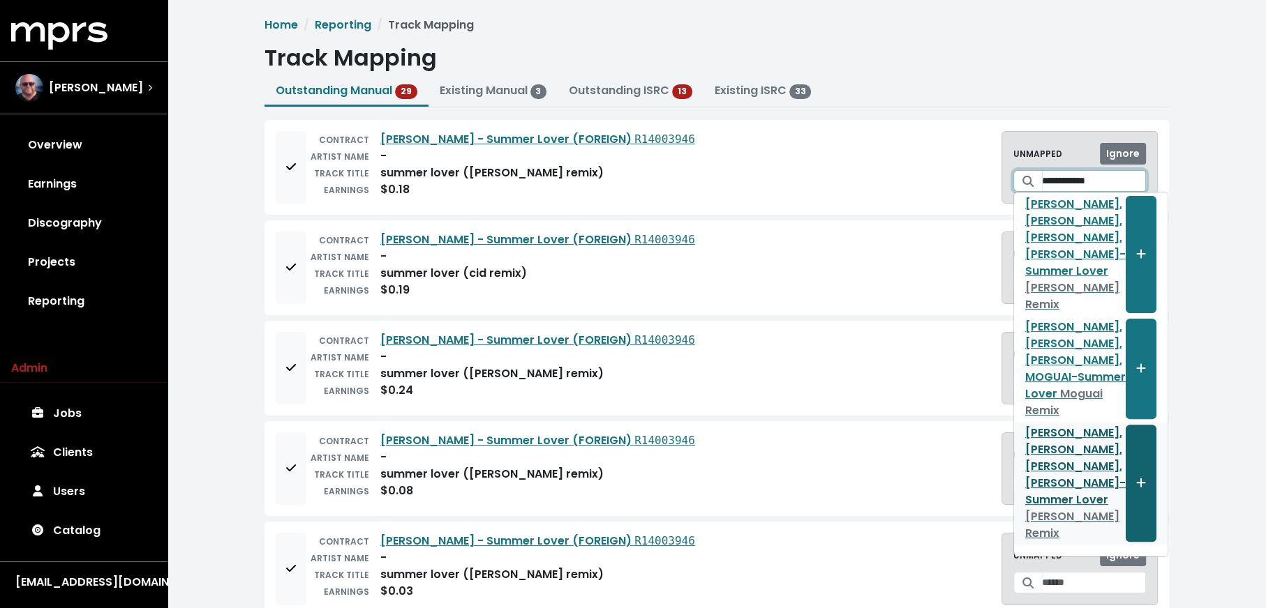
type input "**********"
click at [1125, 462] on button "Create track mapping" at bounding box center [1140, 483] width 31 height 117
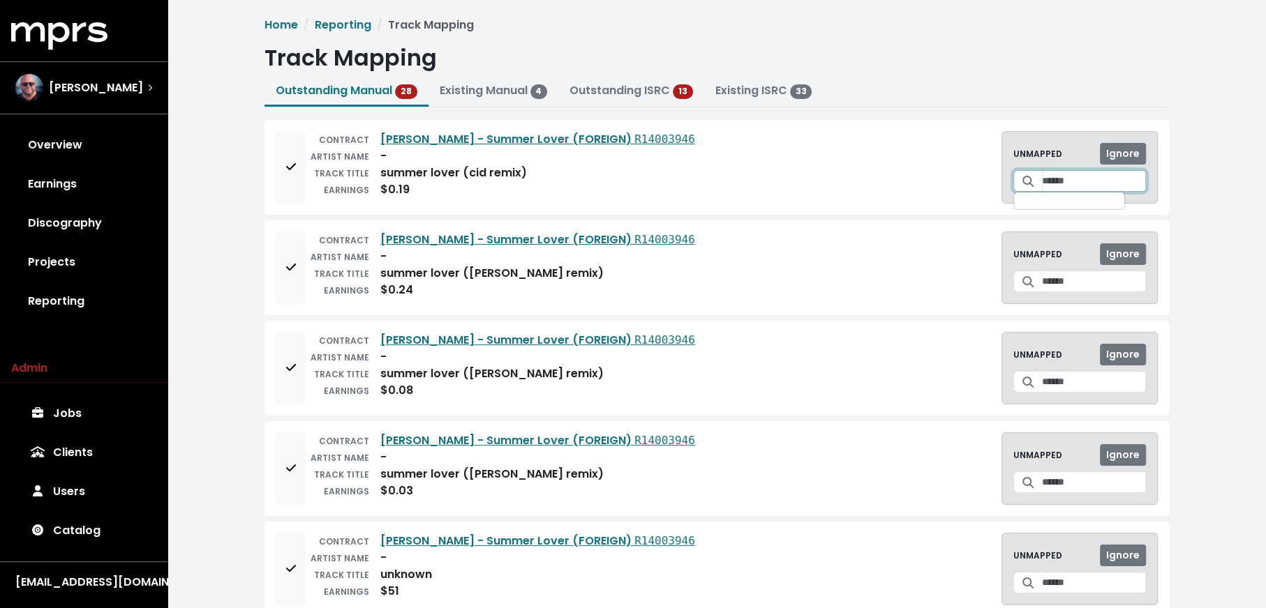
click at [1045, 185] on input "Search for a track to map to" at bounding box center [1094, 181] width 104 height 22
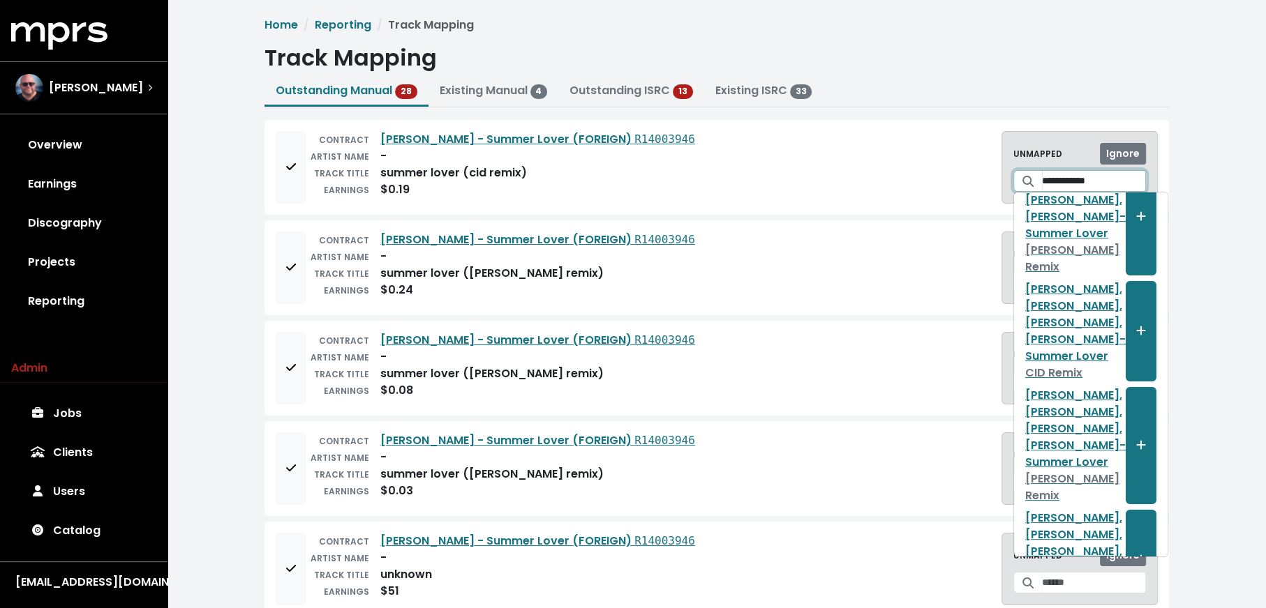
scroll to position [330, 0]
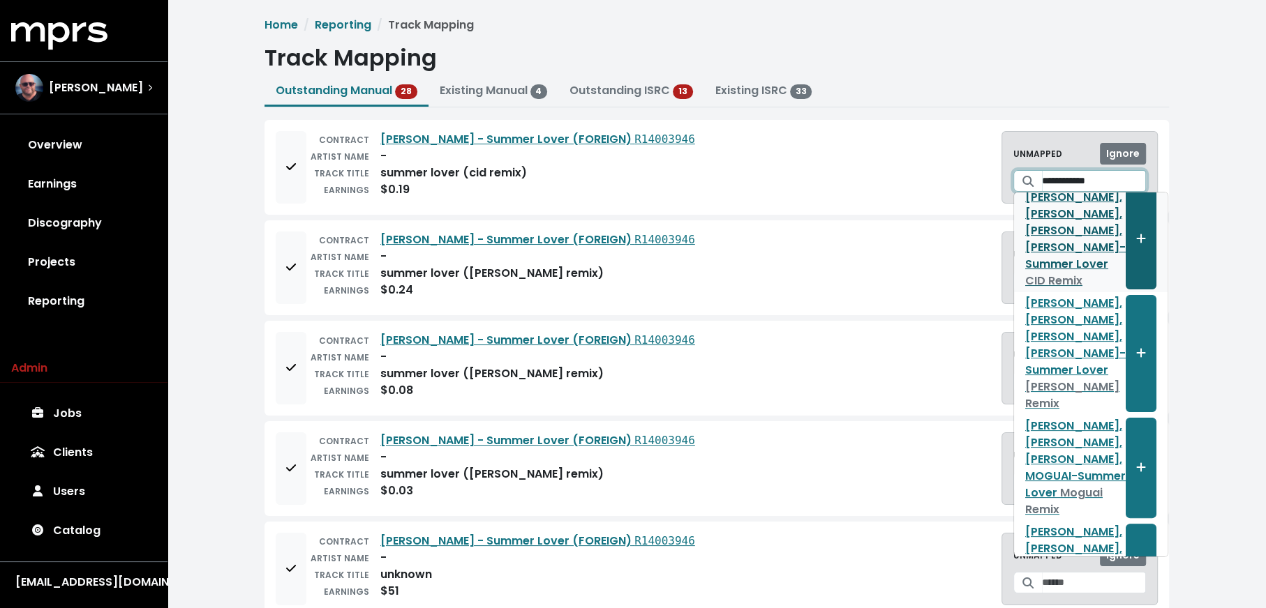
type input "**********"
click at [1137, 243] on icon "Create track mapping" at bounding box center [1141, 238] width 9 height 9
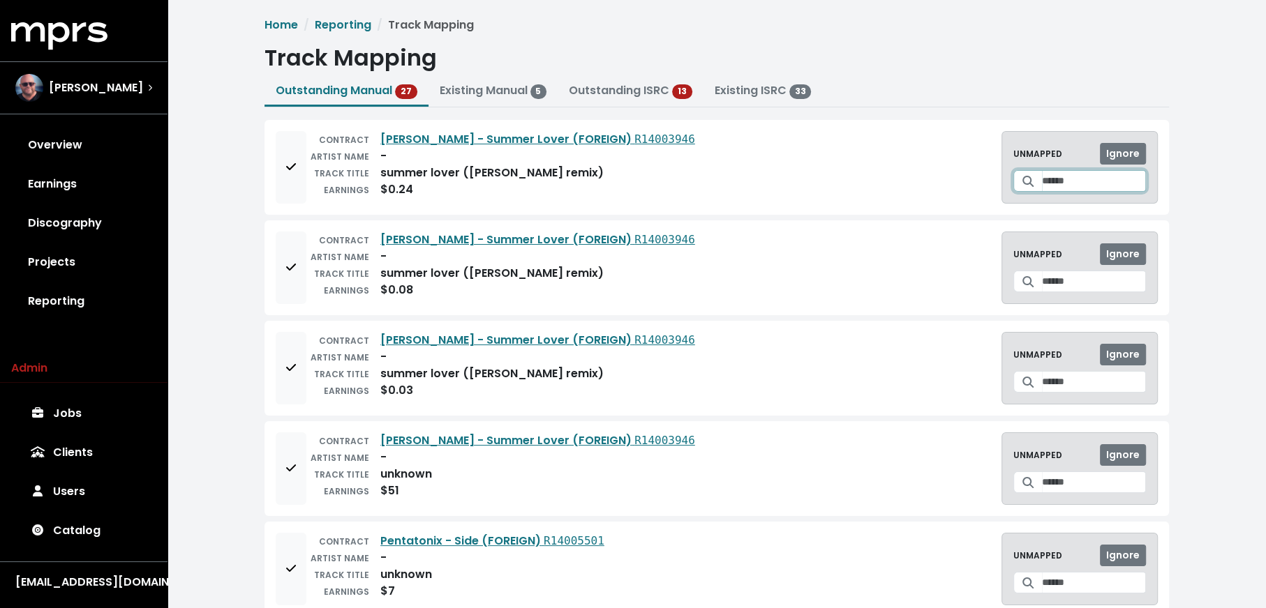
click at [1042, 179] on input "Search for a track to map to" at bounding box center [1094, 181] width 104 height 22
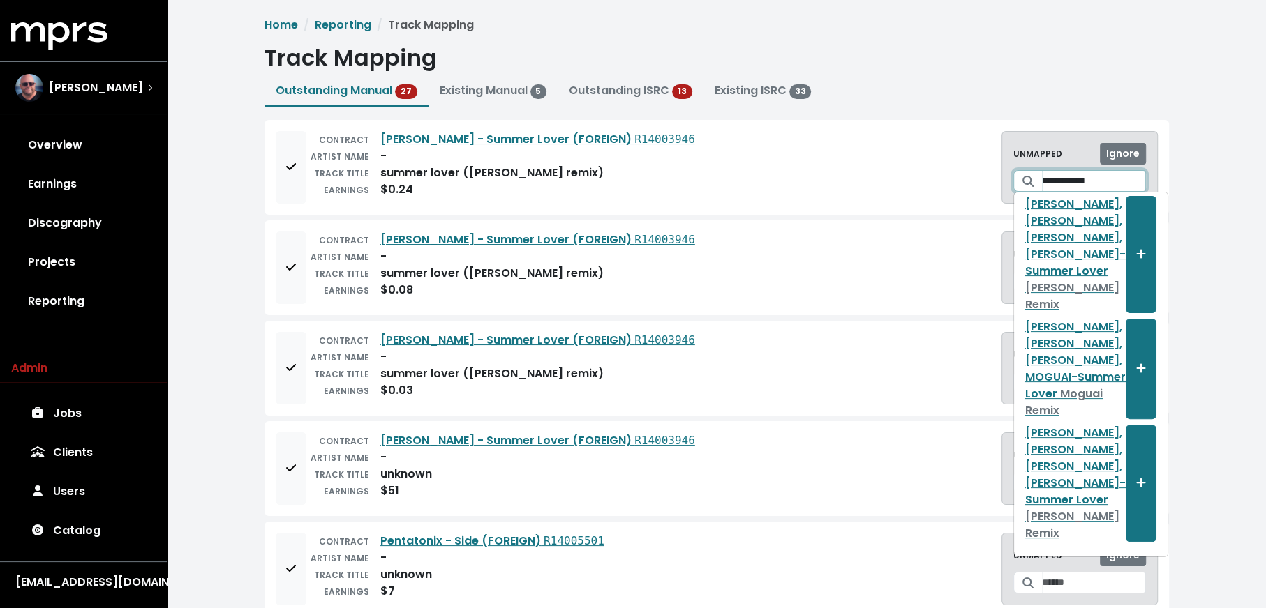
scroll to position [571, 0]
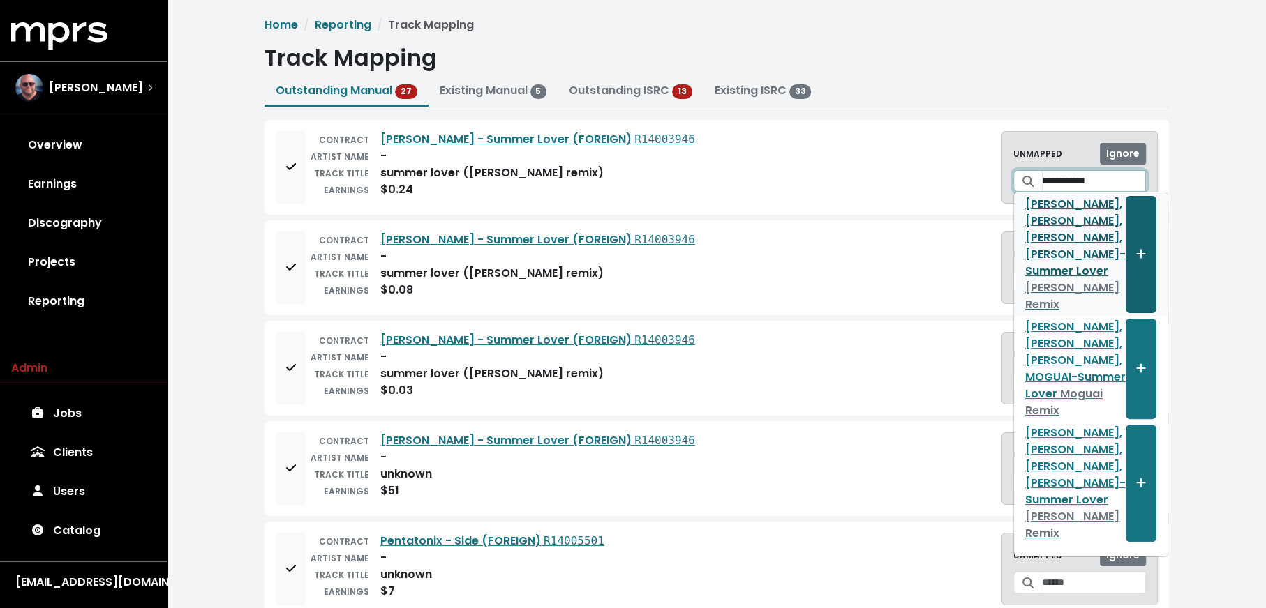
type input "**********"
click at [1136, 262] on span "Create track mapping" at bounding box center [1141, 254] width 10 height 16
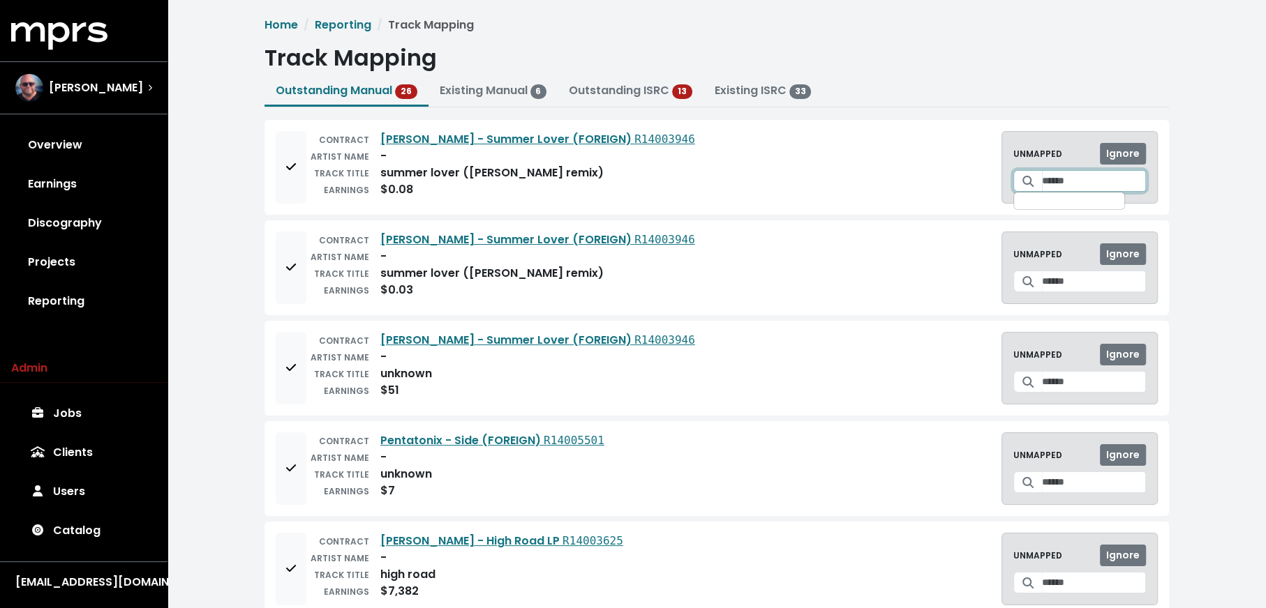
click at [1055, 183] on input "Search for a track to map to" at bounding box center [1094, 181] width 104 height 22
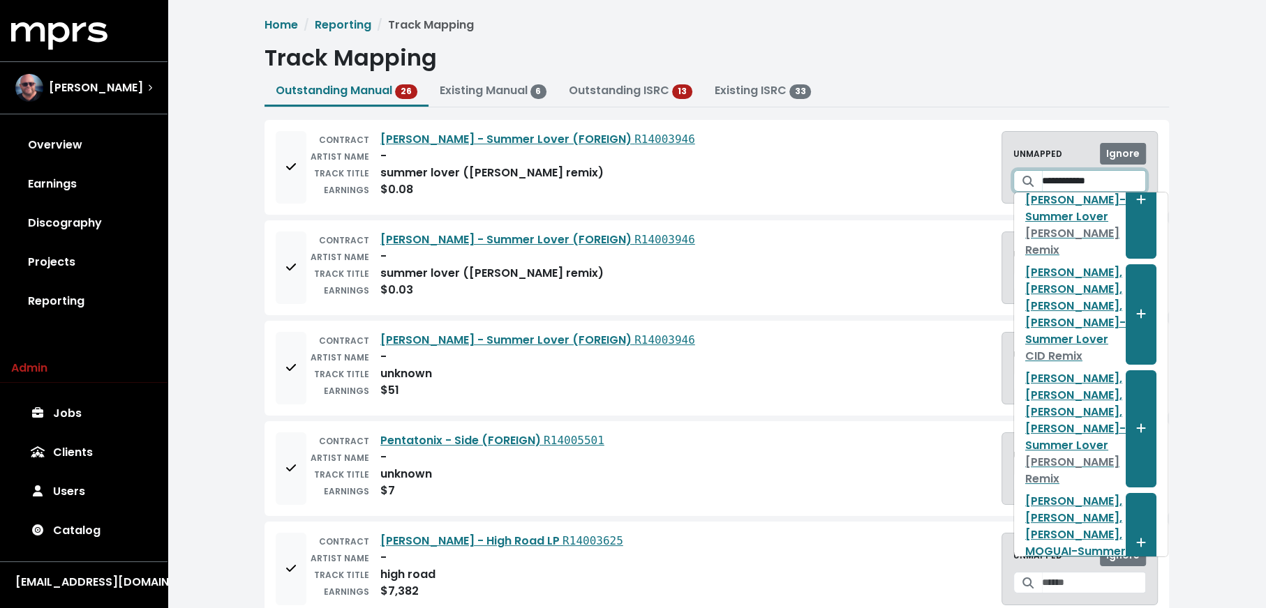
scroll to position [255, 0]
type input "**********"
click at [1125, 258] on button "Create track mapping" at bounding box center [1140, 199] width 31 height 117
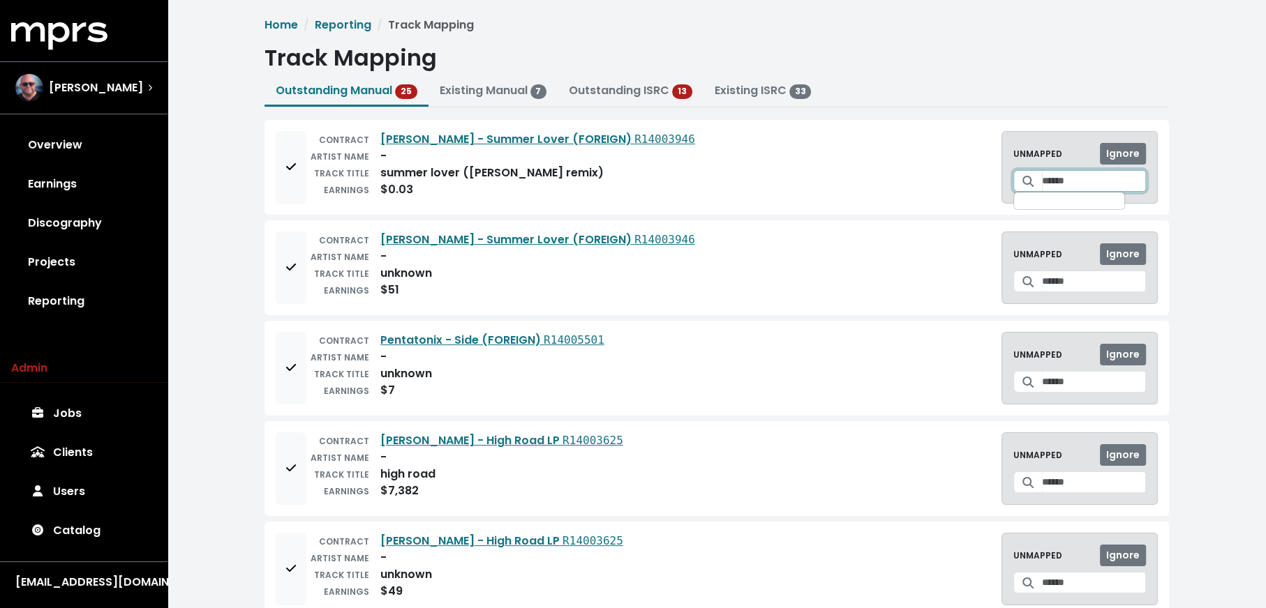
click at [1042, 181] on input "Search for a track to map to" at bounding box center [1094, 181] width 104 height 22
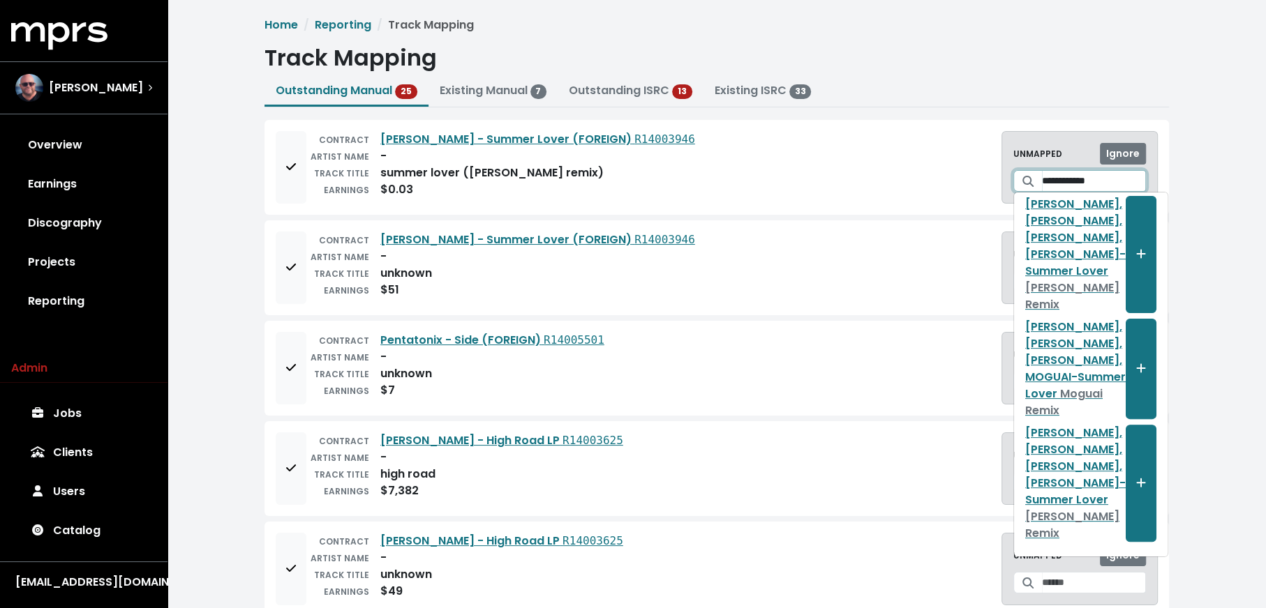
scroll to position [624, 0]
type input "**********"
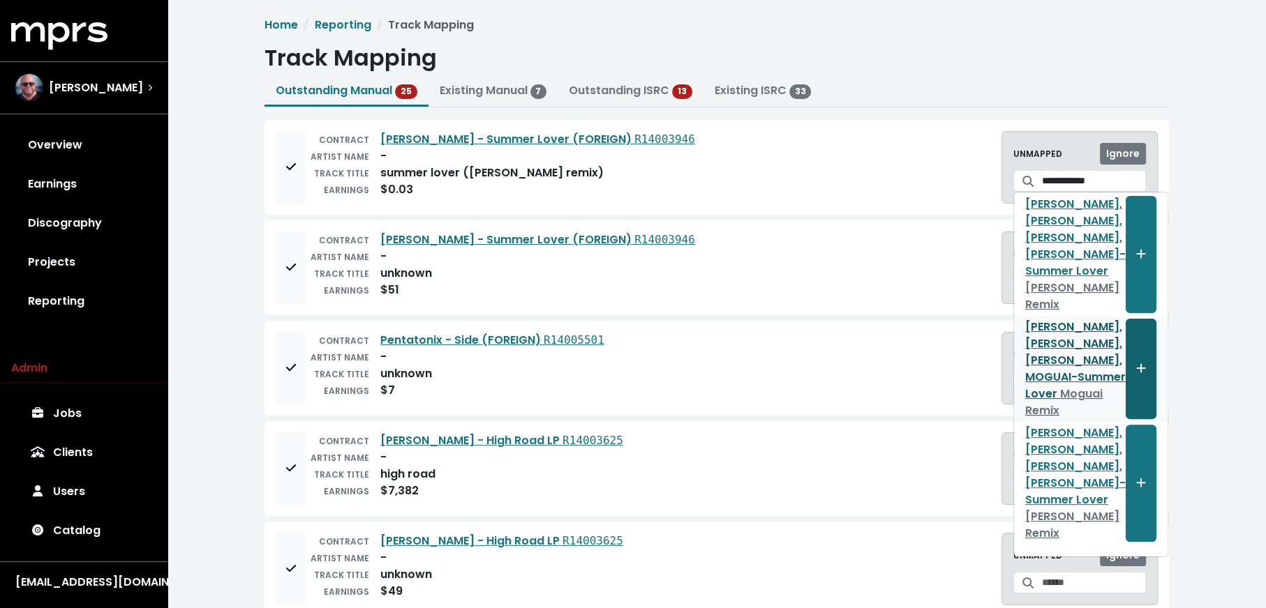
click at [1125, 340] on button "Create track mapping" at bounding box center [1140, 369] width 31 height 100
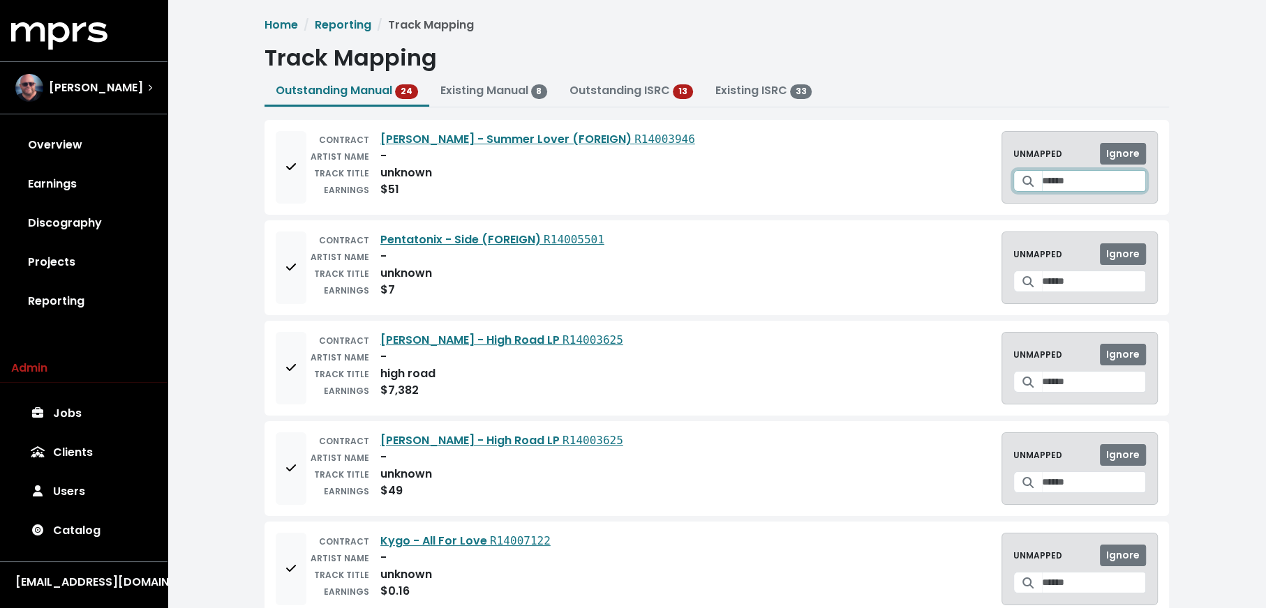
click at [1058, 177] on input "Search for a track to map to" at bounding box center [1094, 181] width 104 height 22
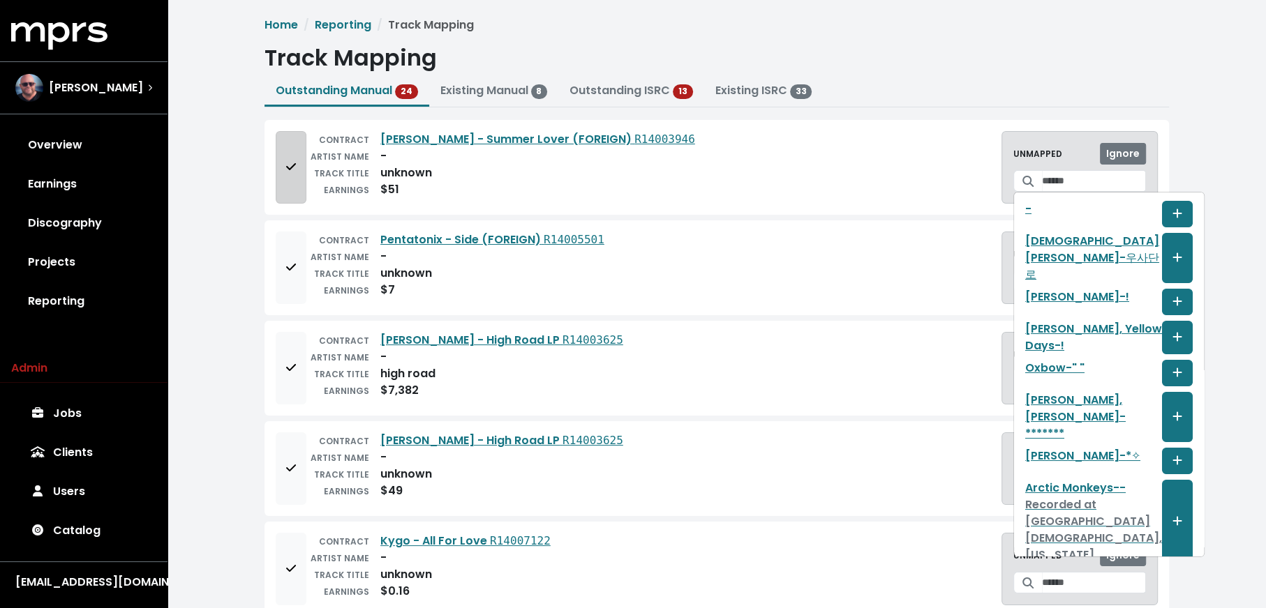
click at [288, 187] on button "Add to mapping queue" at bounding box center [291, 167] width 31 height 73
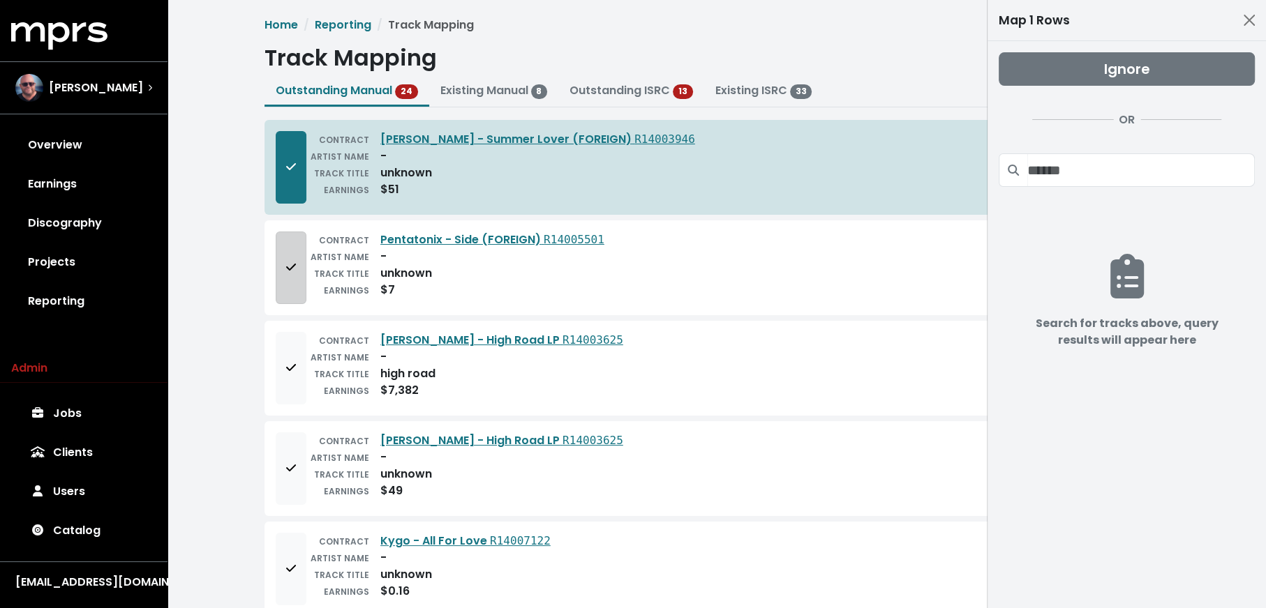
click at [297, 267] on button "Add to mapping queue" at bounding box center [291, 268] width 31 height 73
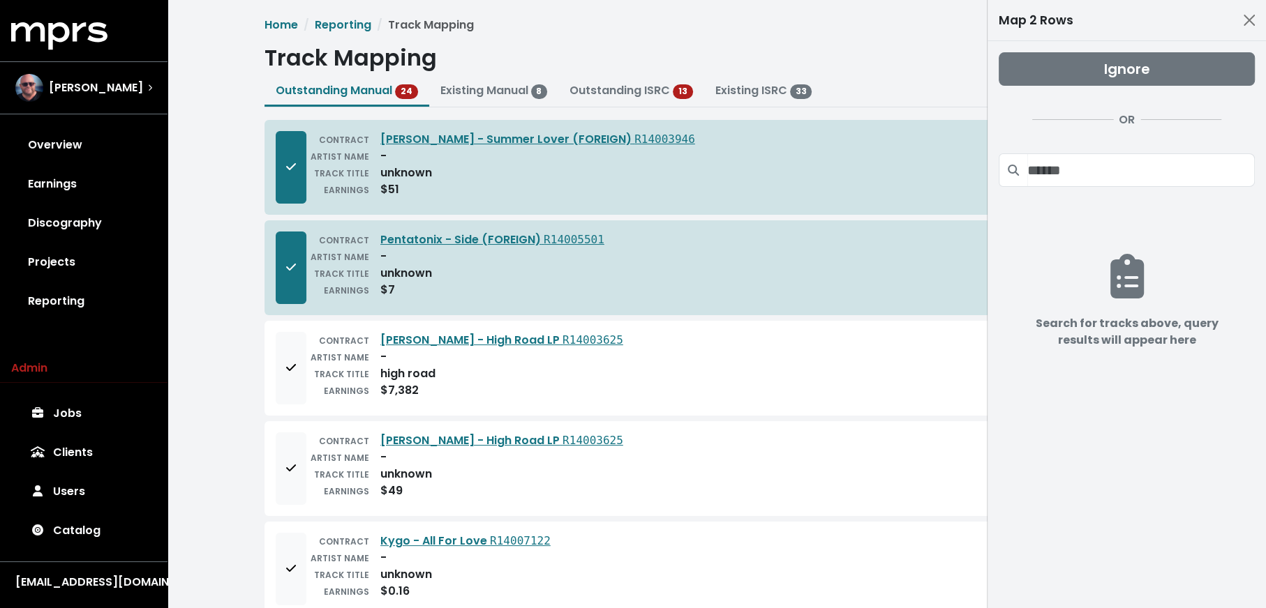
click at [307, 369] on div "TRACK TITLE" at bounding box center [337, 374] width 63 height 17
click at [293, 369] on icon "Add to mapping queue" at bounding box center [291, 367] width 10 height 11
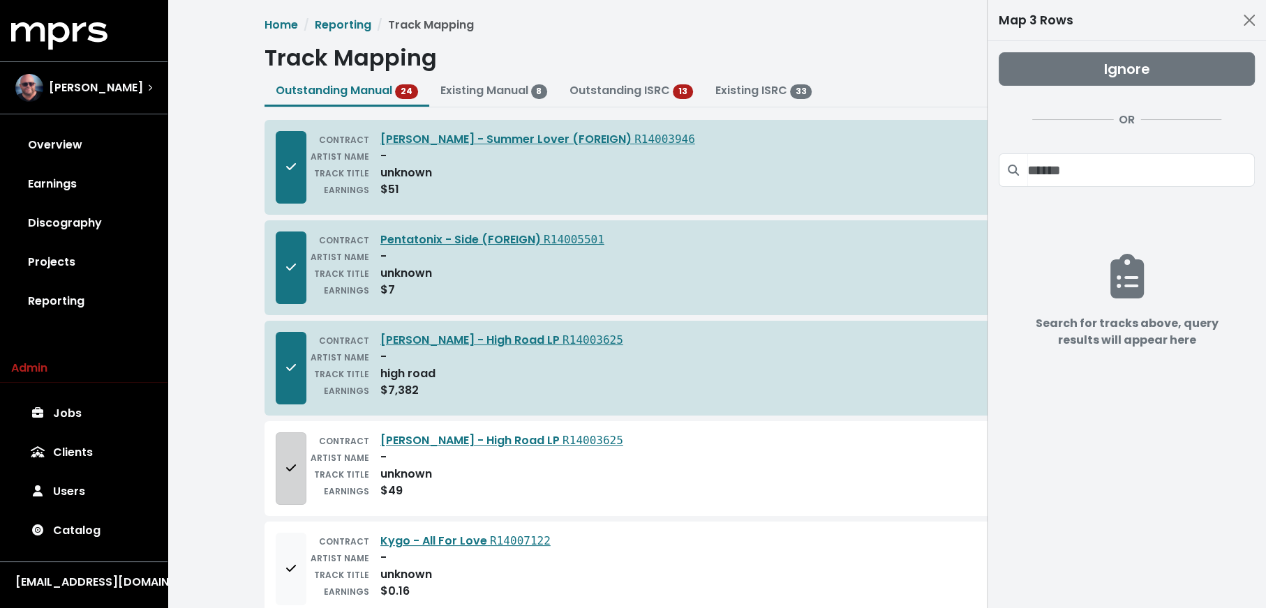
click at [291, 445] on button "Add to mapping queue" at bounding box center [291, 469] width 31 height 73
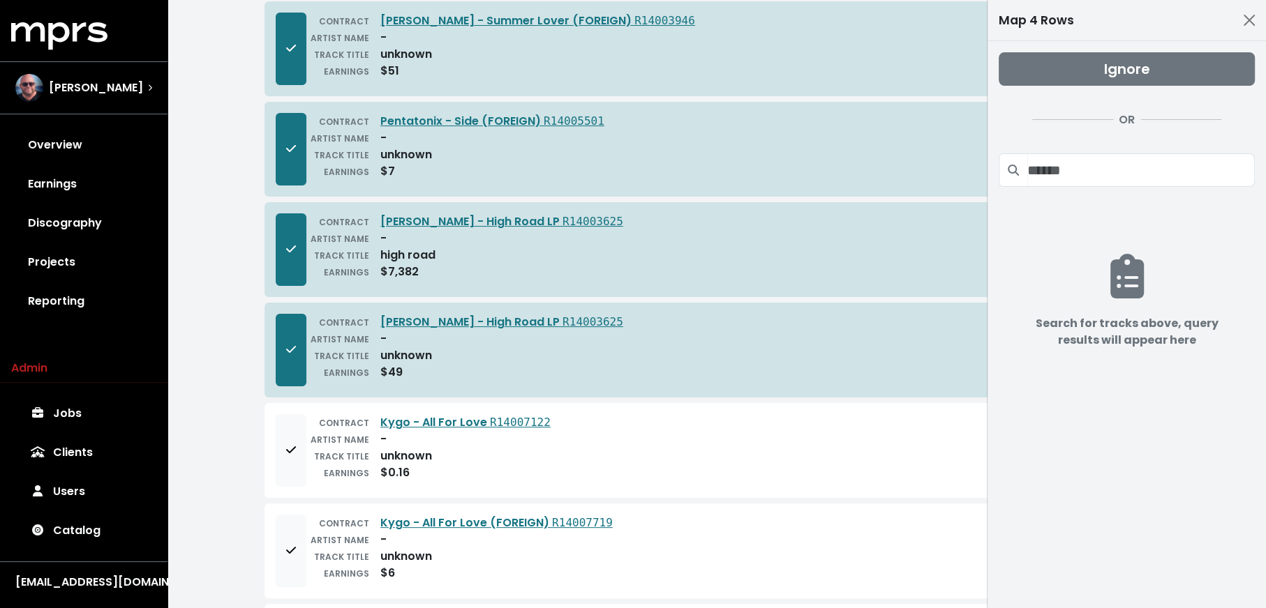
click at [291, 447] on icon "Add to mapping queue" at bounding box center [291, 450] width 10 height 7
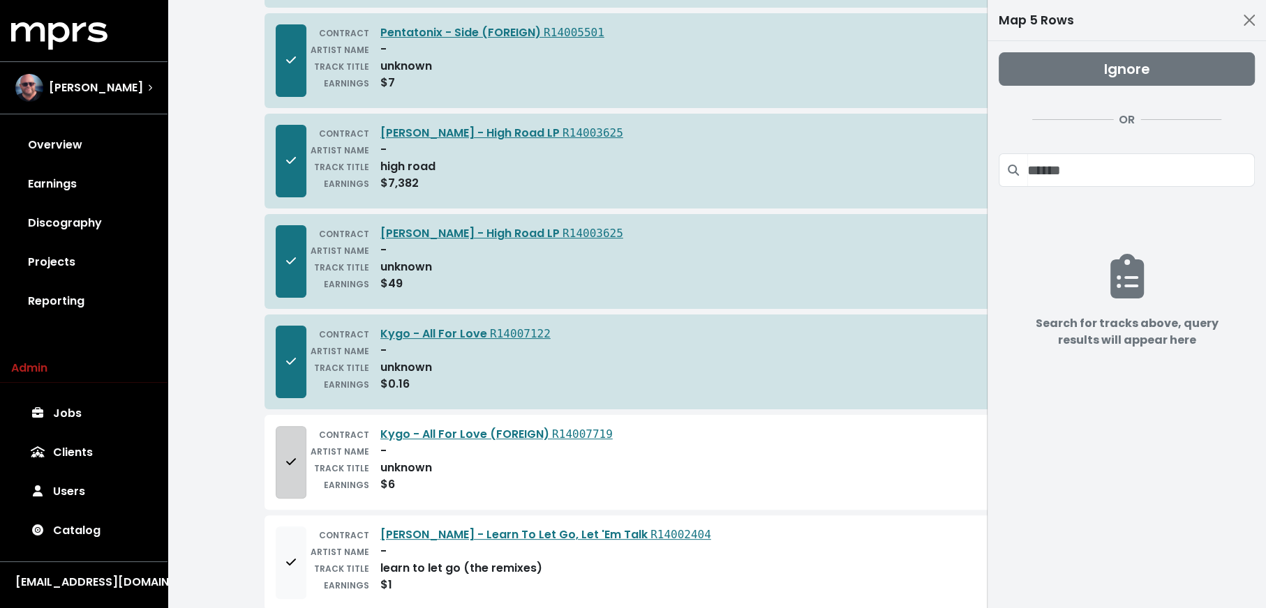
click at [294, 479] on button "Add to mapping queue" at bounding box center [291, 462] width 31 height 73
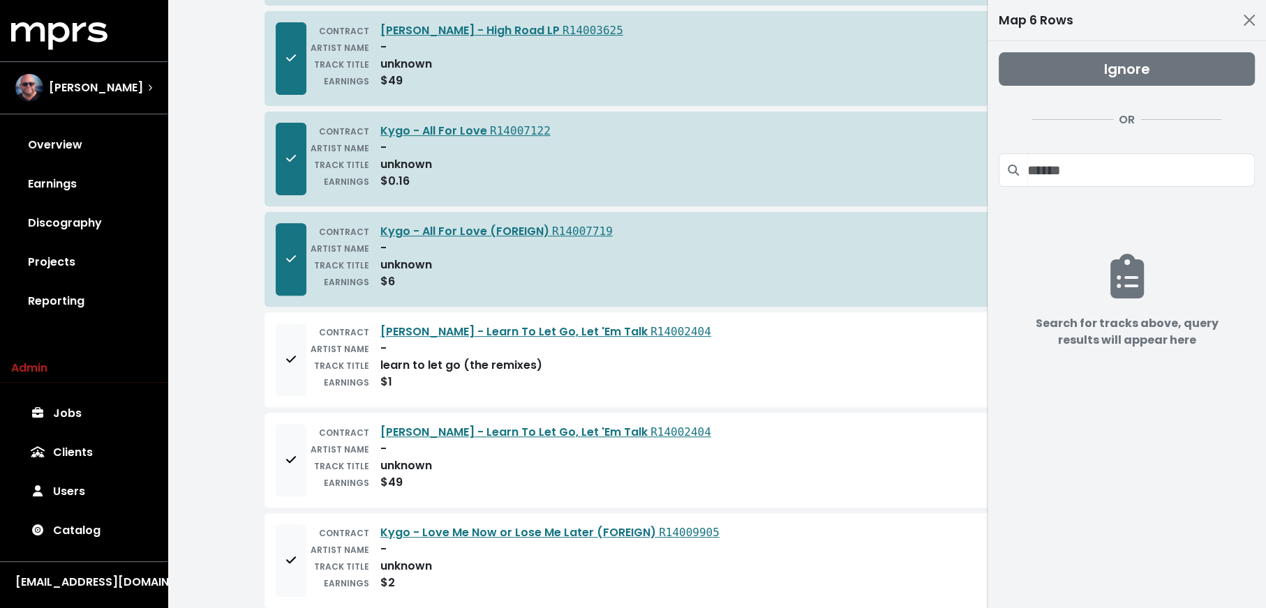
scroll to position [484, 0]
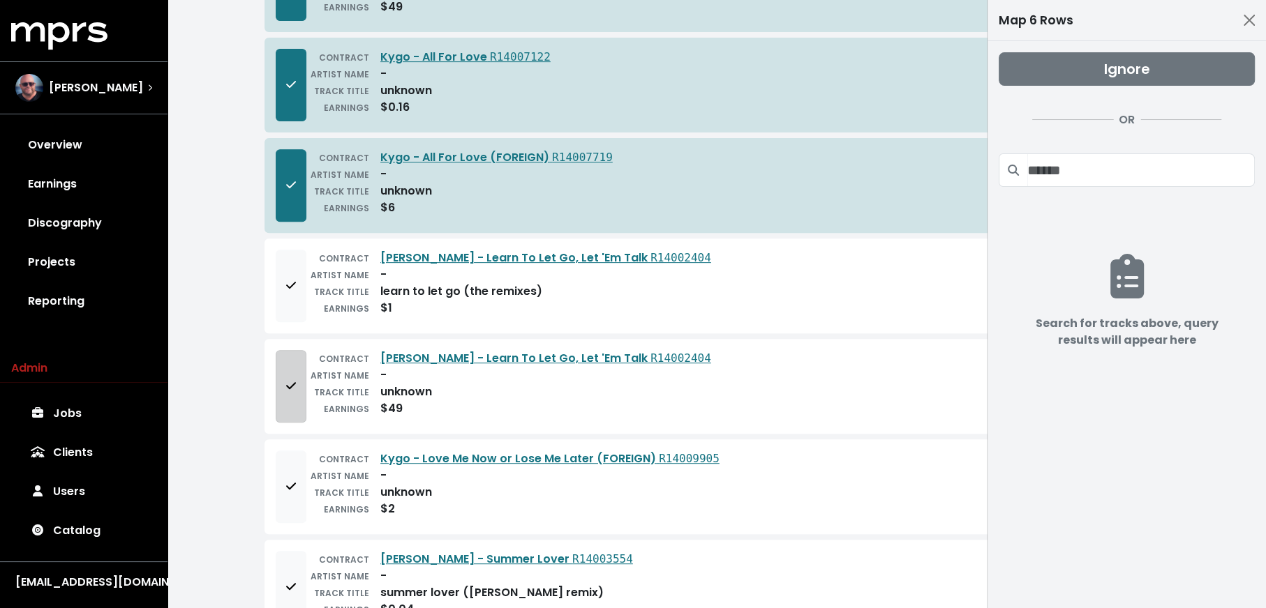
click at [286, 410] on button "Add to mapping queue" at bounding box center [291, 386] width 31 height 73
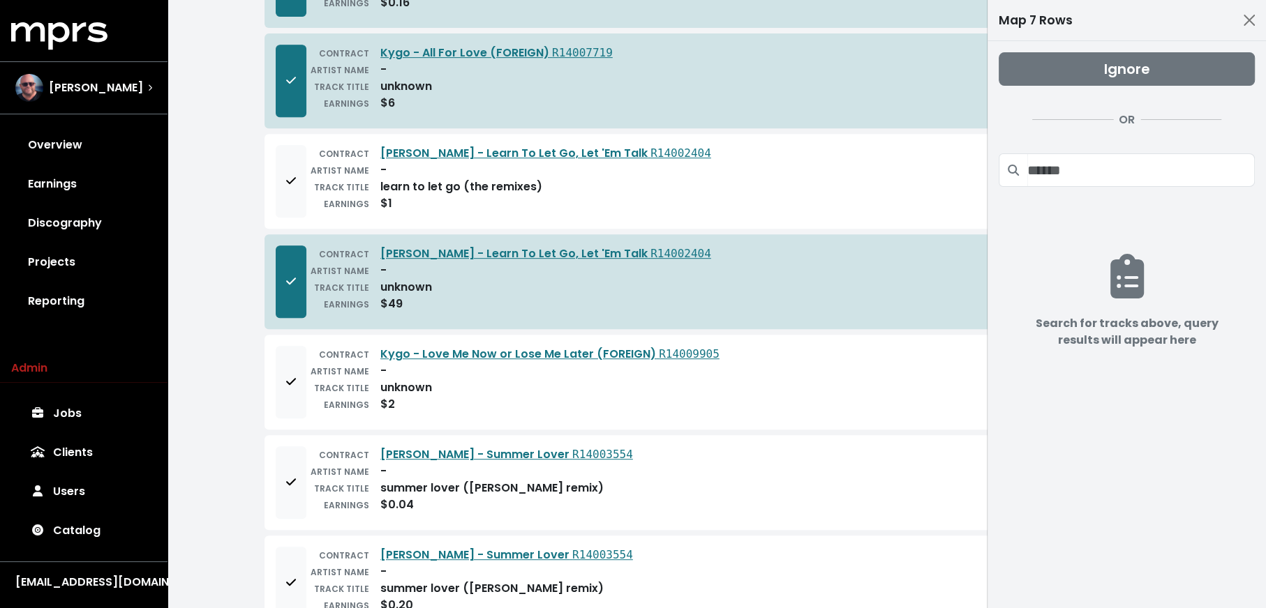
scroll to position [666, 0]
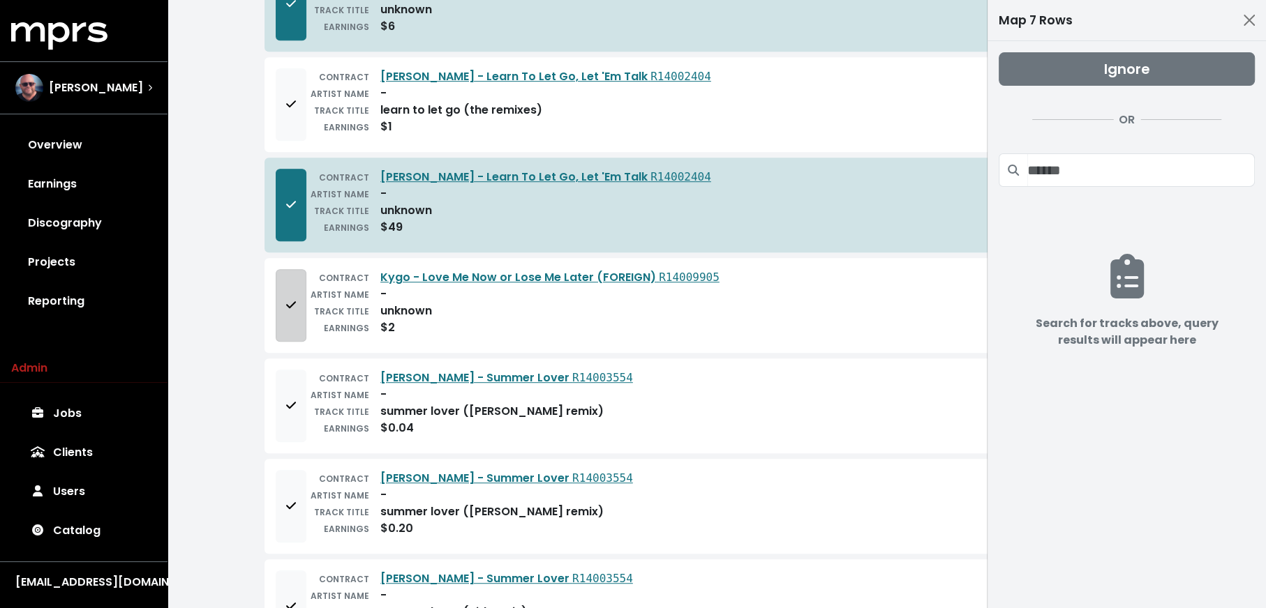
click at [279, 304] on button "Add to mapping queue" at bounding box center [291, 305] width 31 height 73
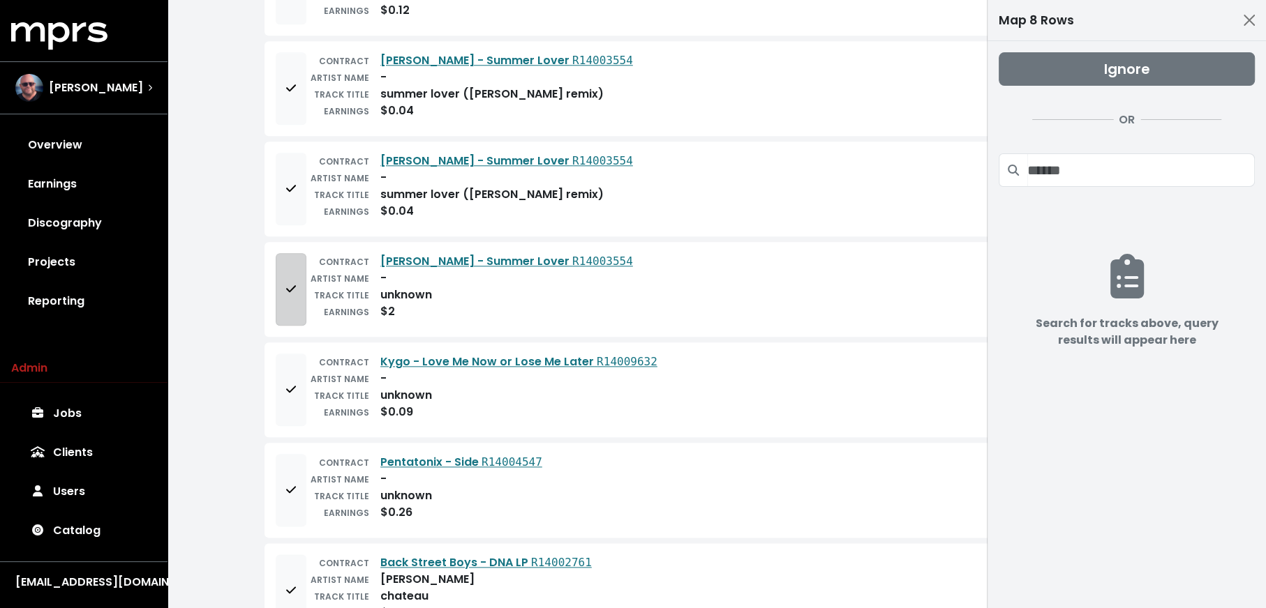
click at [284, 292] on button "Add to mapping queue" at bounding box center [291, 289] width 31 height 73
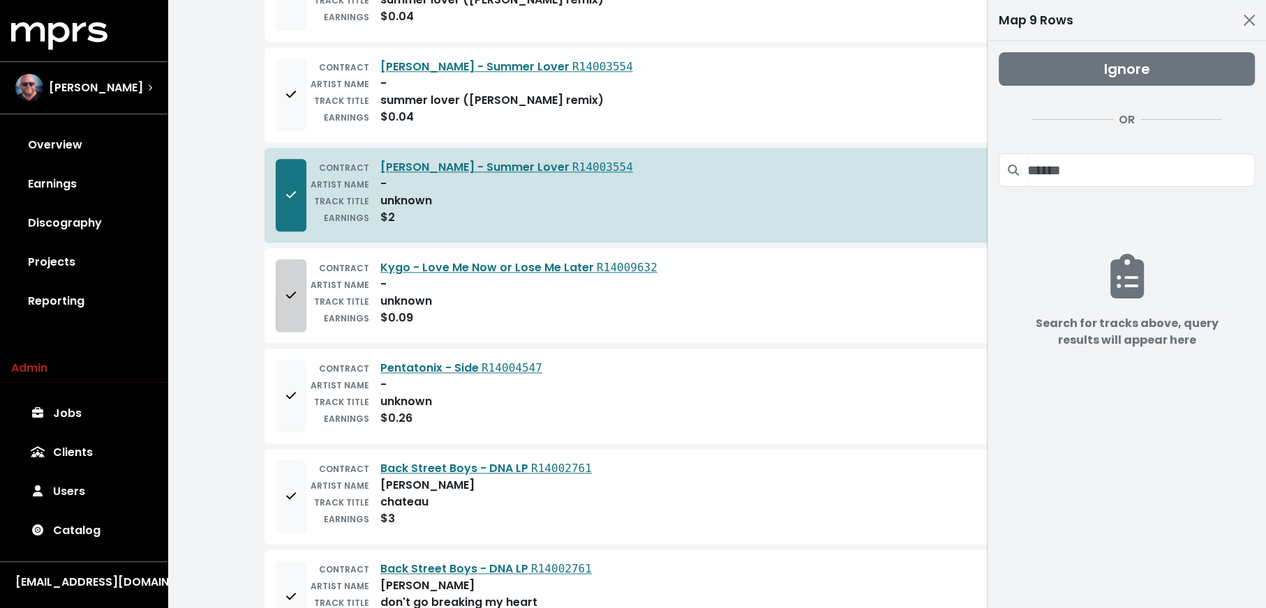
click at [285, 312] on button "Add to mapping queue" at bounding box center [291, 296] width 31 height 73
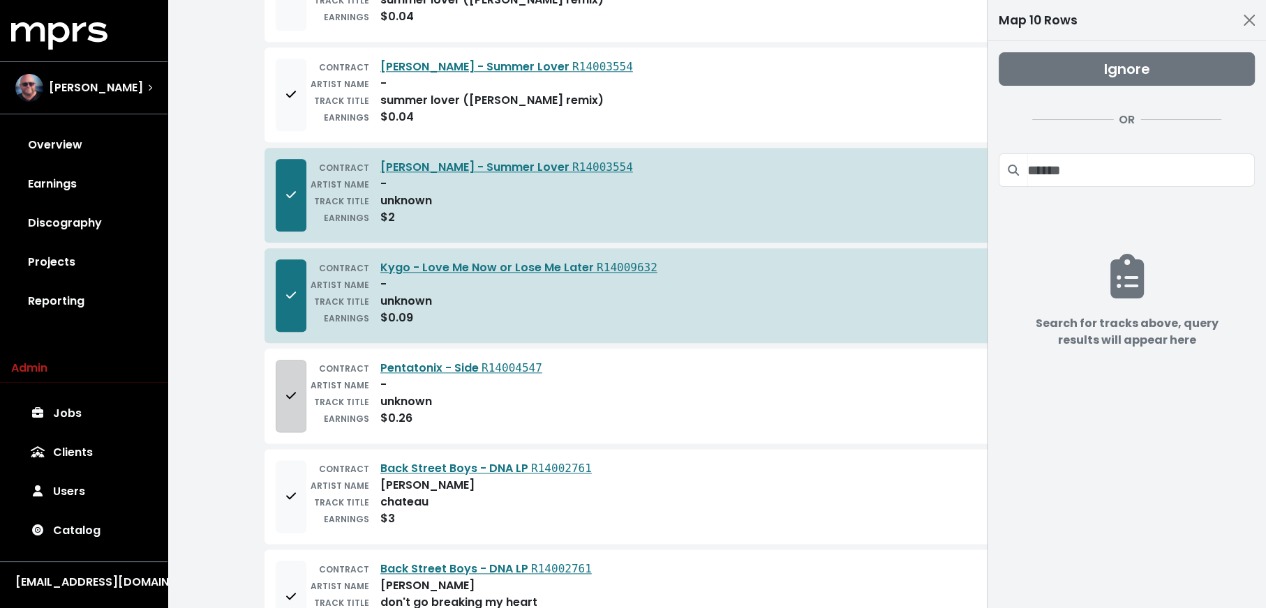
click at [293, 390] on icon "Add to mapping queue" at bounding box center [291, 395] width 10 height 11
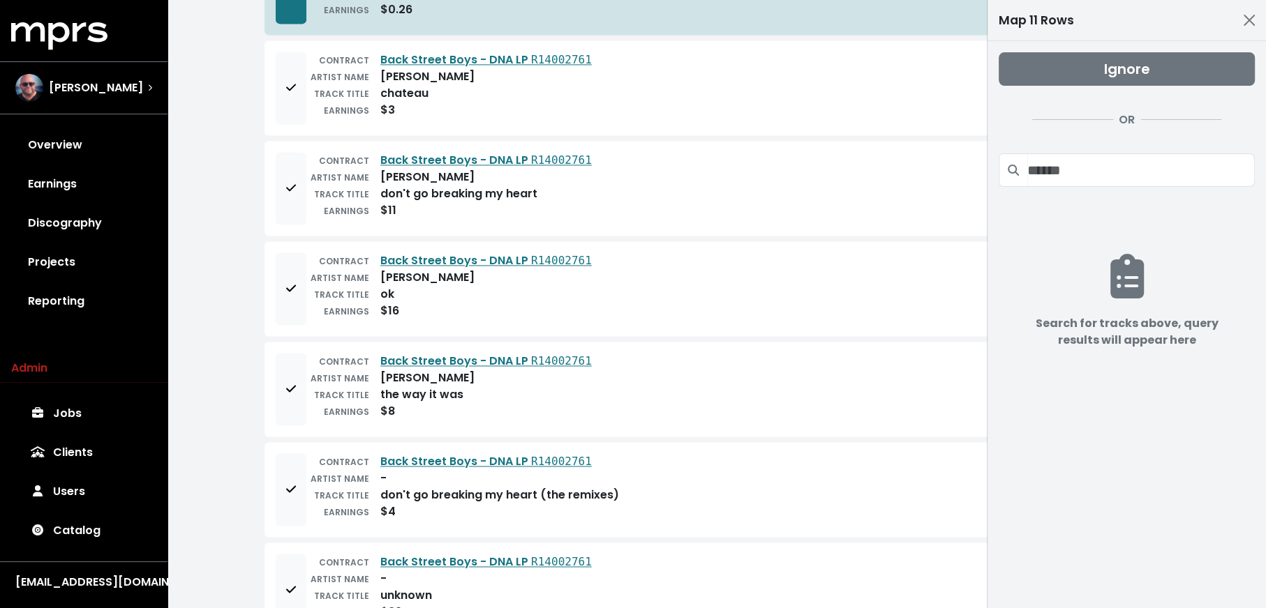
scroll to position [1919, 0]
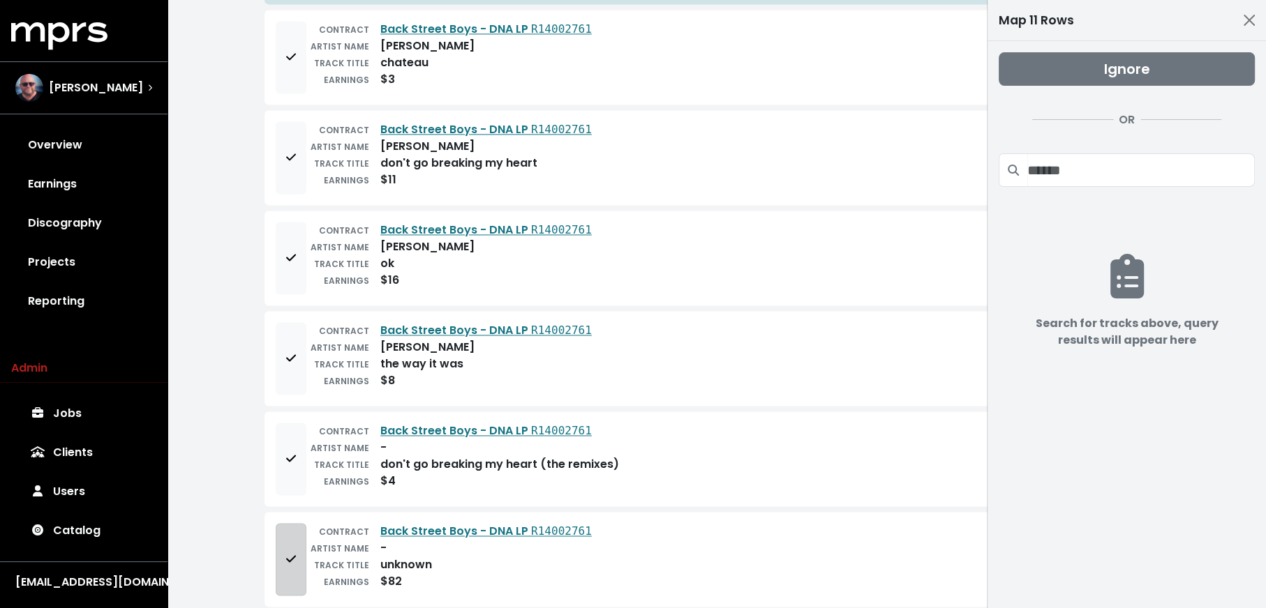
click at [285, 523] on button "Add to mapping queue" at bounding box center [291, 559] width 31 height 73
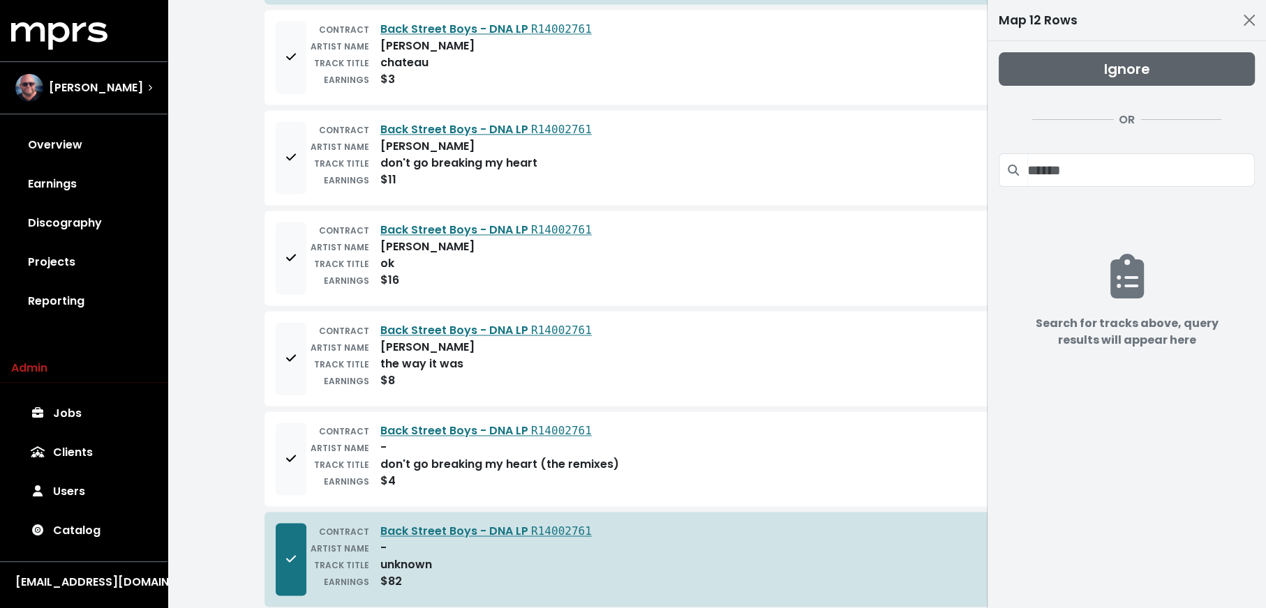
click at [1084, 70] on button "Ignore" at bounding box center [1126, 68] width 256 height 33
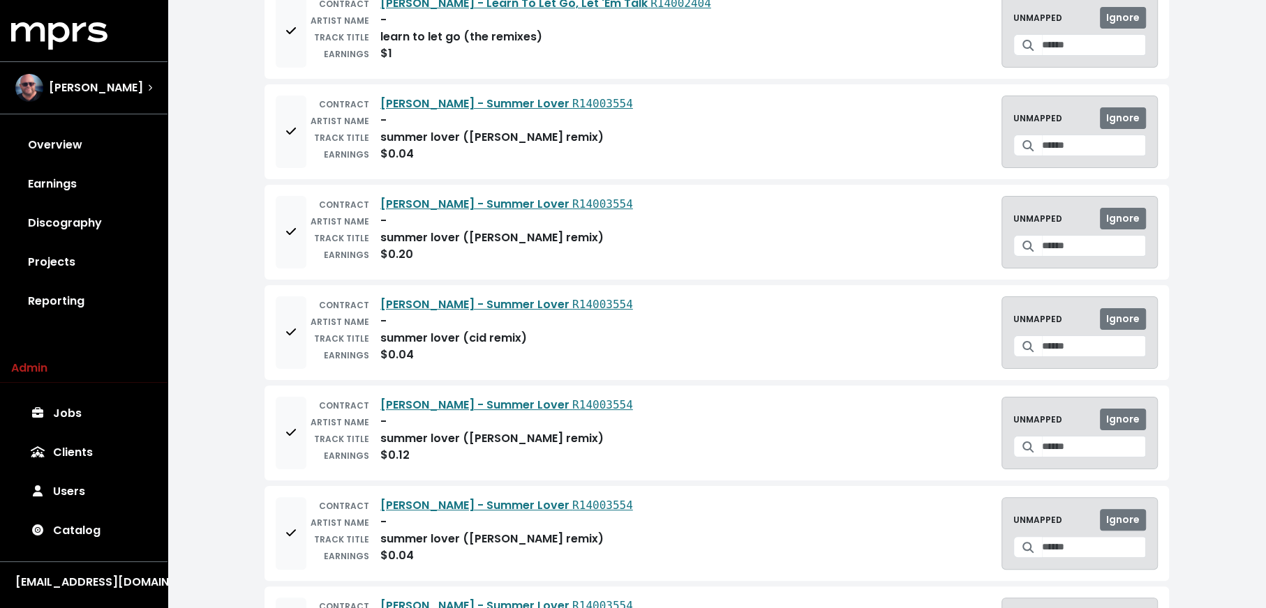
scroll to position [0, 0]
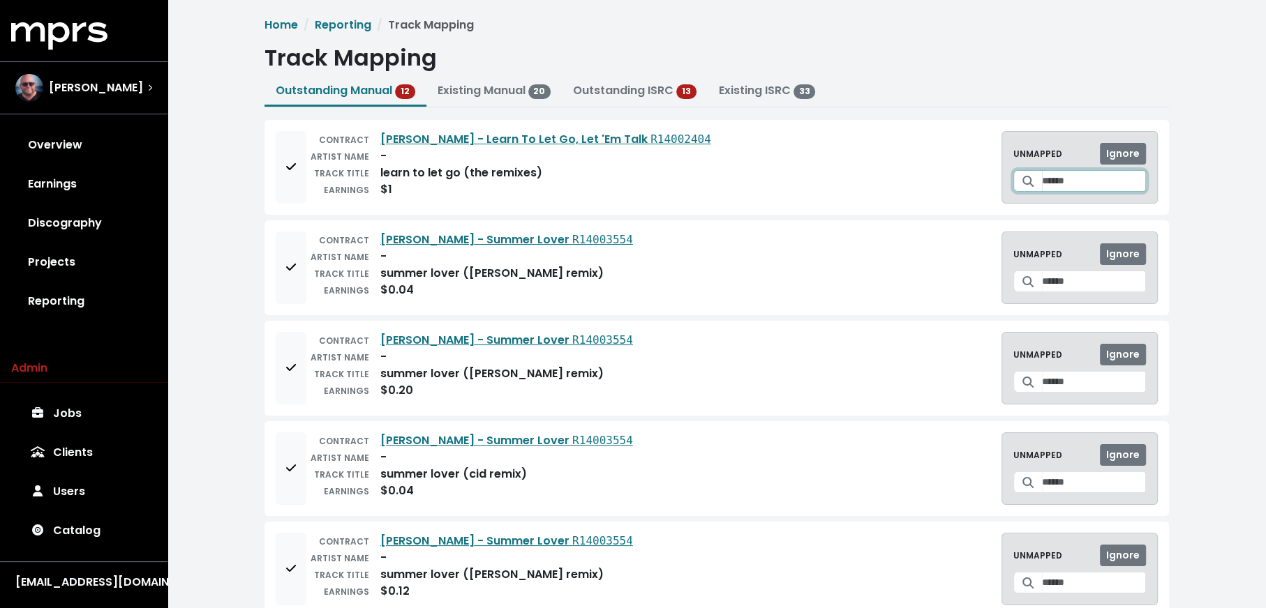
click at [1049, 179] on input "Search for a track to map to" at bounding box center [1094, 181] width 104 height 22
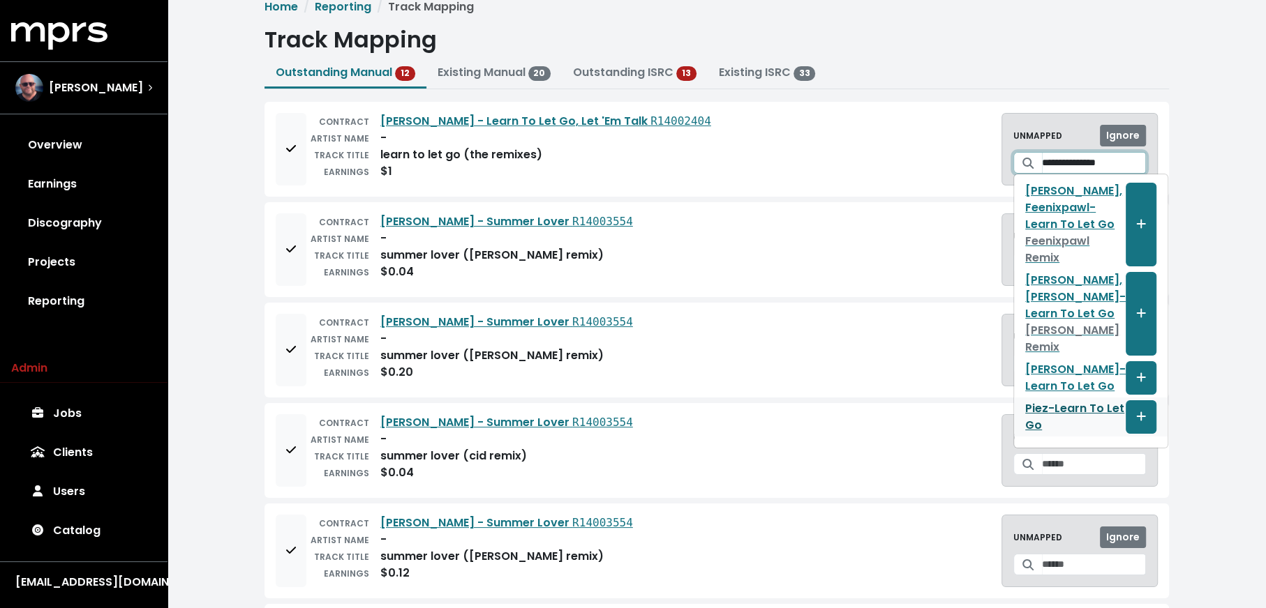
scroll to position [19, 0]
type input "**********"
click at [1136, 307] on icon "Create track mapping" at bounding box center [1141, 312] width 10 height 11
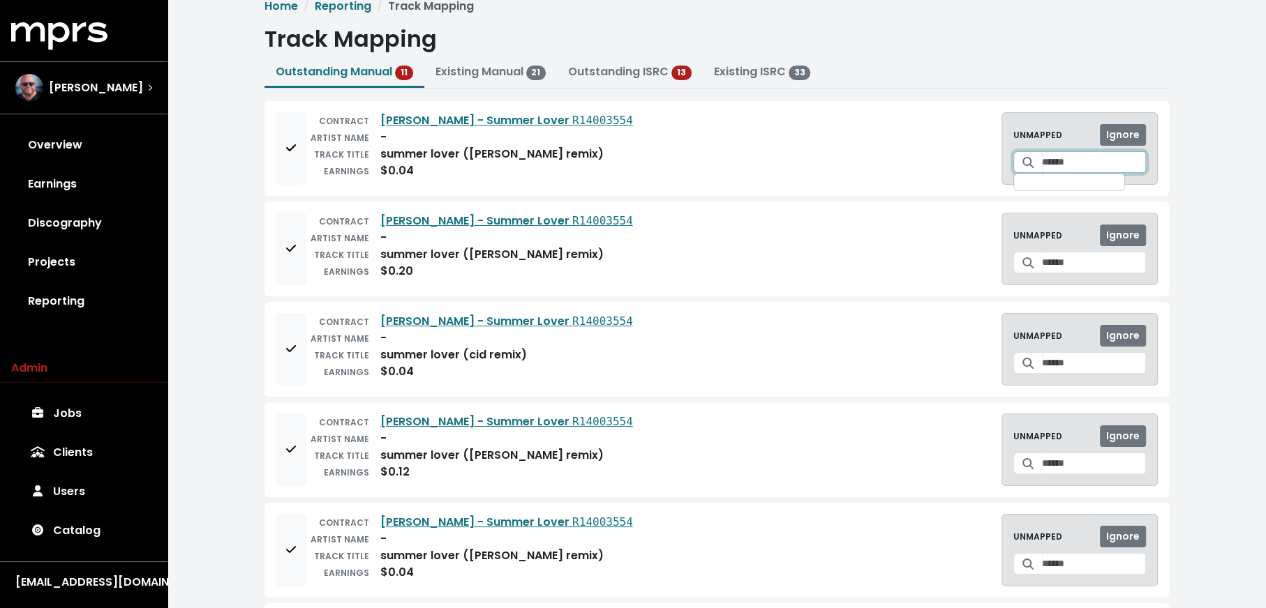
click at [1046, 158] on input "Search for a track to map to" at bounding box center [1094, 162] width 104 height 22
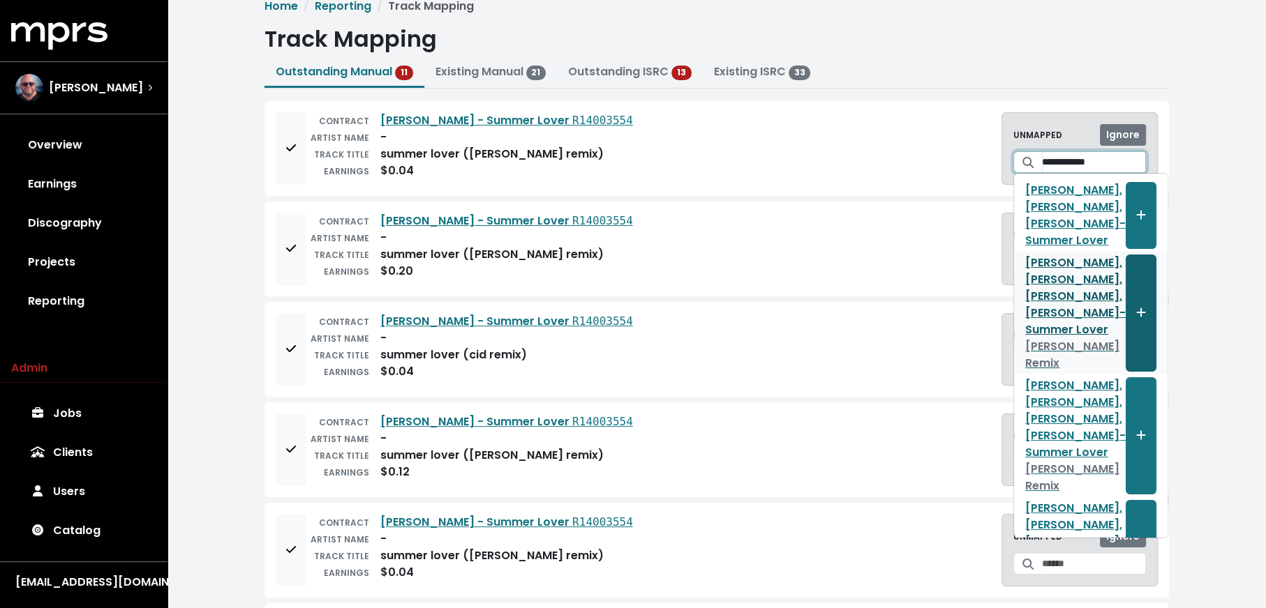
type input "**********"
click at [1136, 318] on icon "Create track mapping" at bounding box center [1141, 312] width 10 height 11
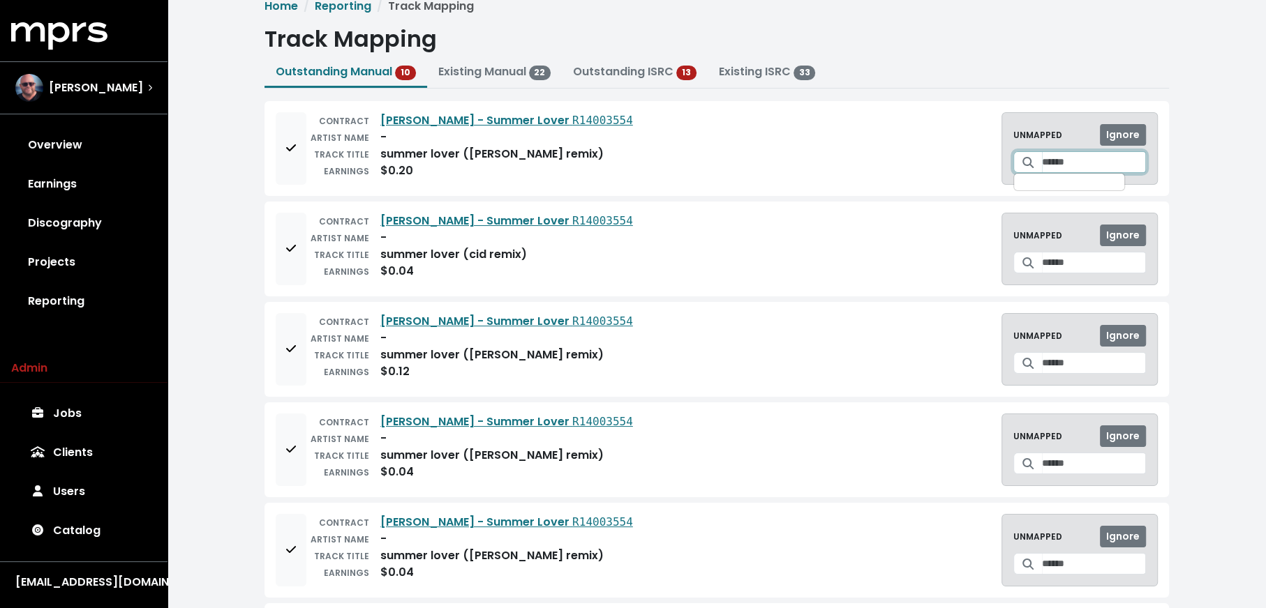
click at [1071, 168] on input "Search for a track to map to" at bounding box center [1094, 162] width 104 height 22
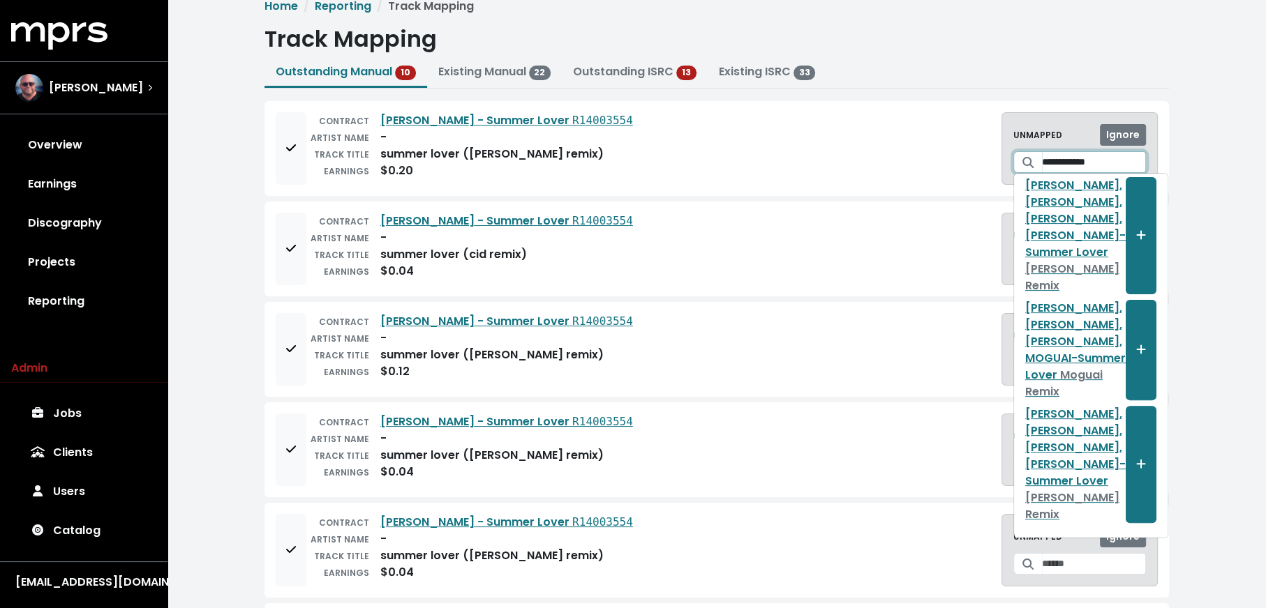
scroll to position [679, 0]
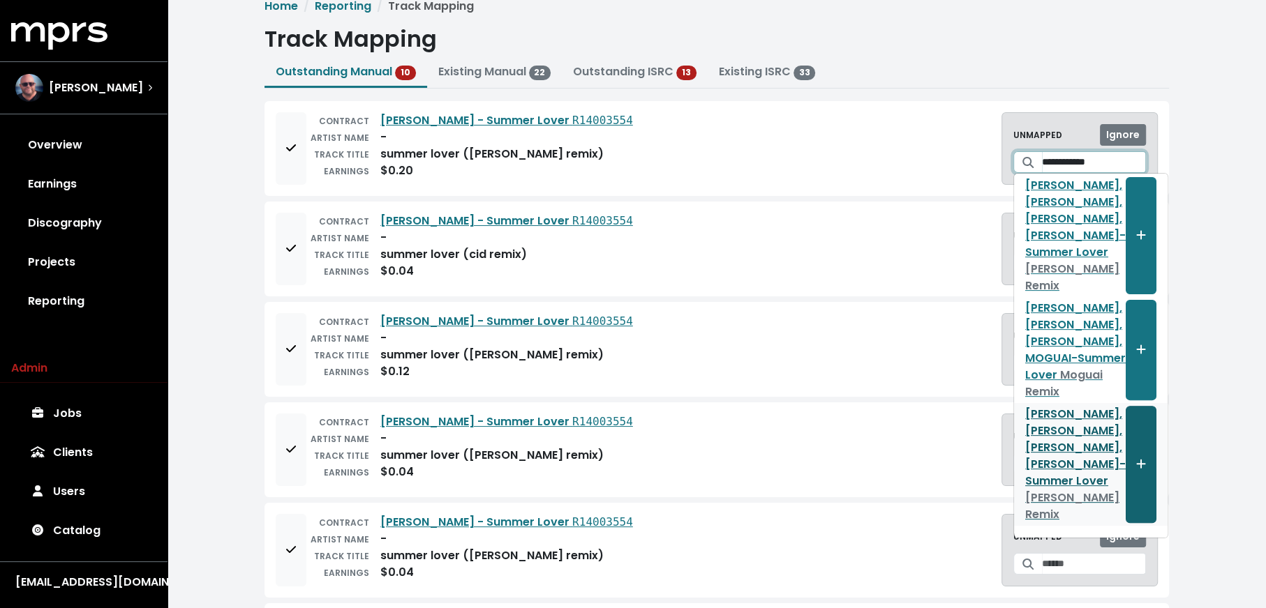
type input "**********"
click at [1125, 442] on button "Create track mapping" at bounding box center [1140, 464] width 31 height 117
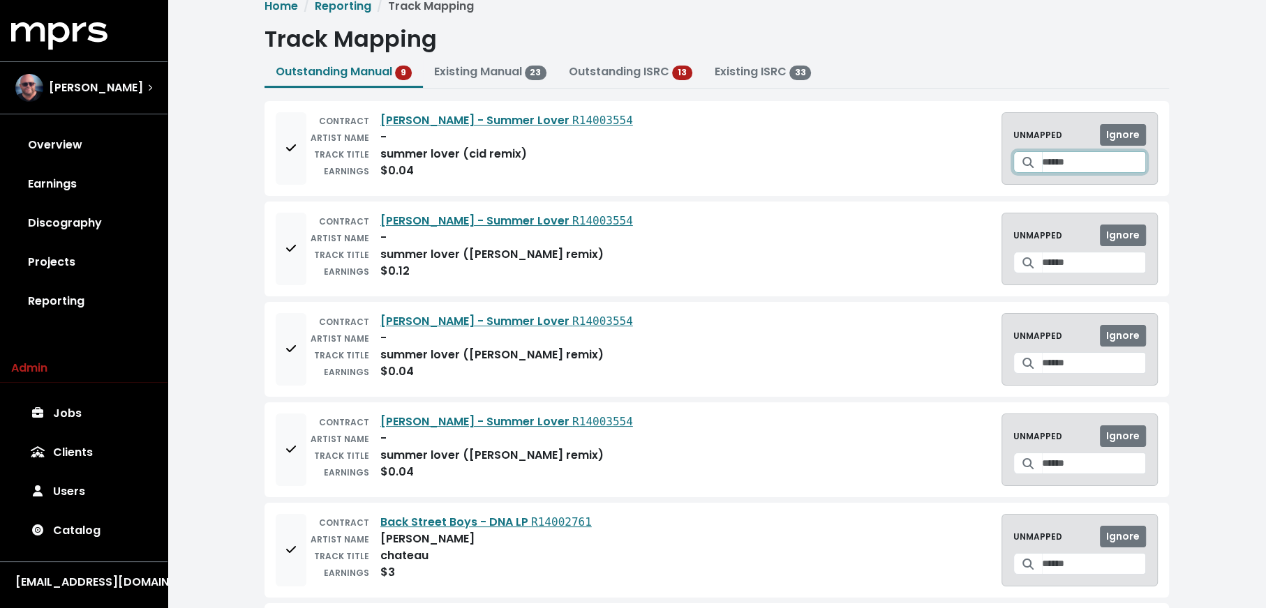
click at [1063, 163] on input "Search for a track to map to" at bounding box center [1094, 162] width 104 height 22
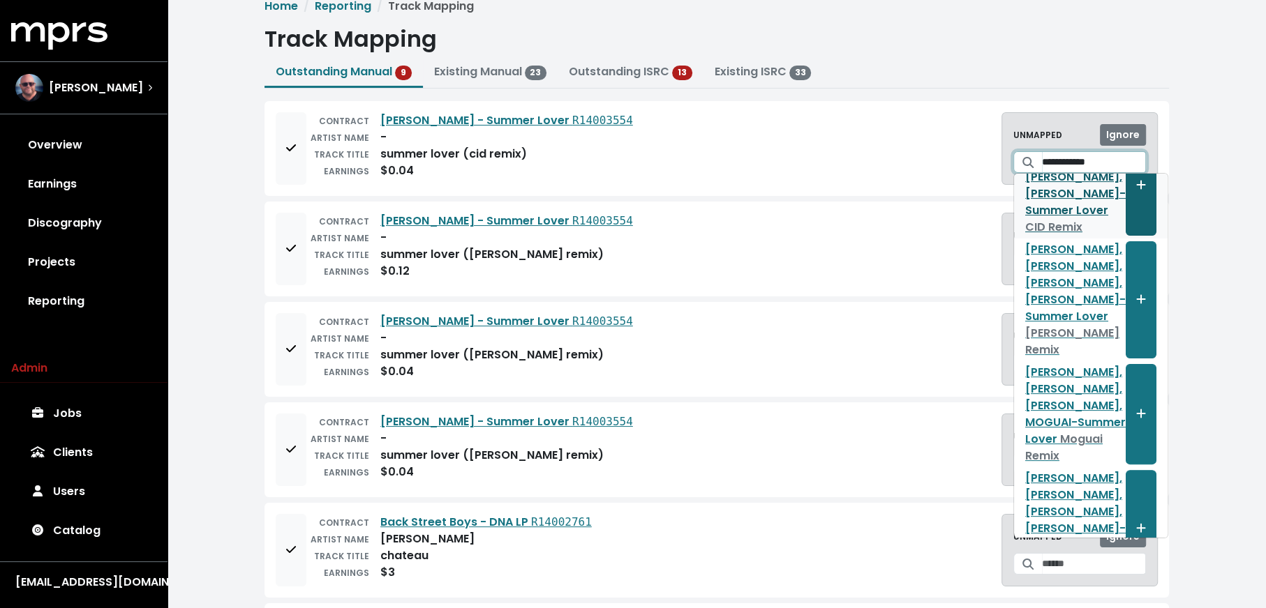
scroll to position [367, 0]
type input "**********"
click at [1125, 234] on button "Create track mapping" at bounding box center [1140, 183] width 31 height 100
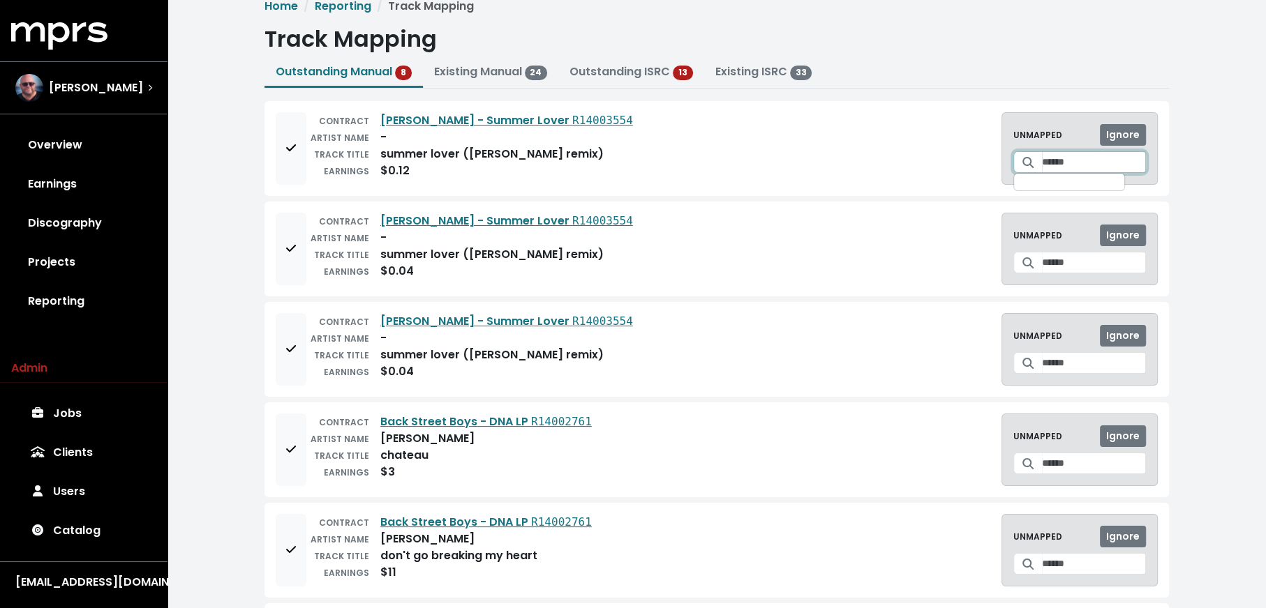
click at [1042, 158] on input "Search for a track to map to" at bounding box center [1094, 162] width 104 height 22
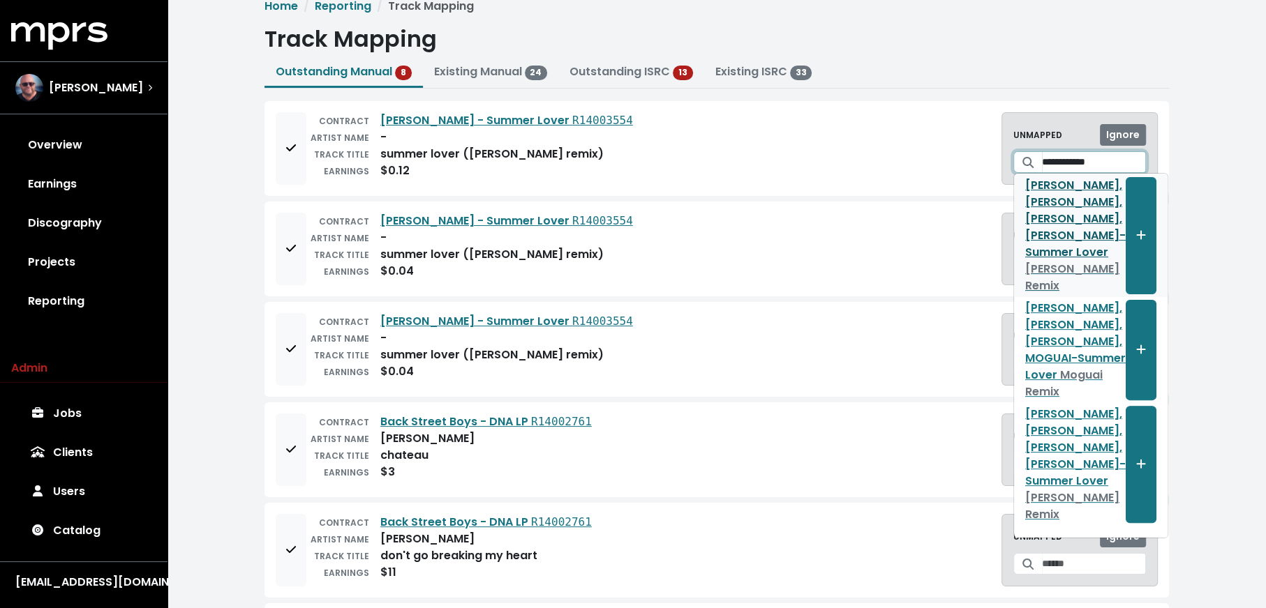
scroll to position [532, 0]
type input "**********"
click at [1136, 241] on icon "Create track mapping" at bounding box center [1141, 235] width 10 height 11
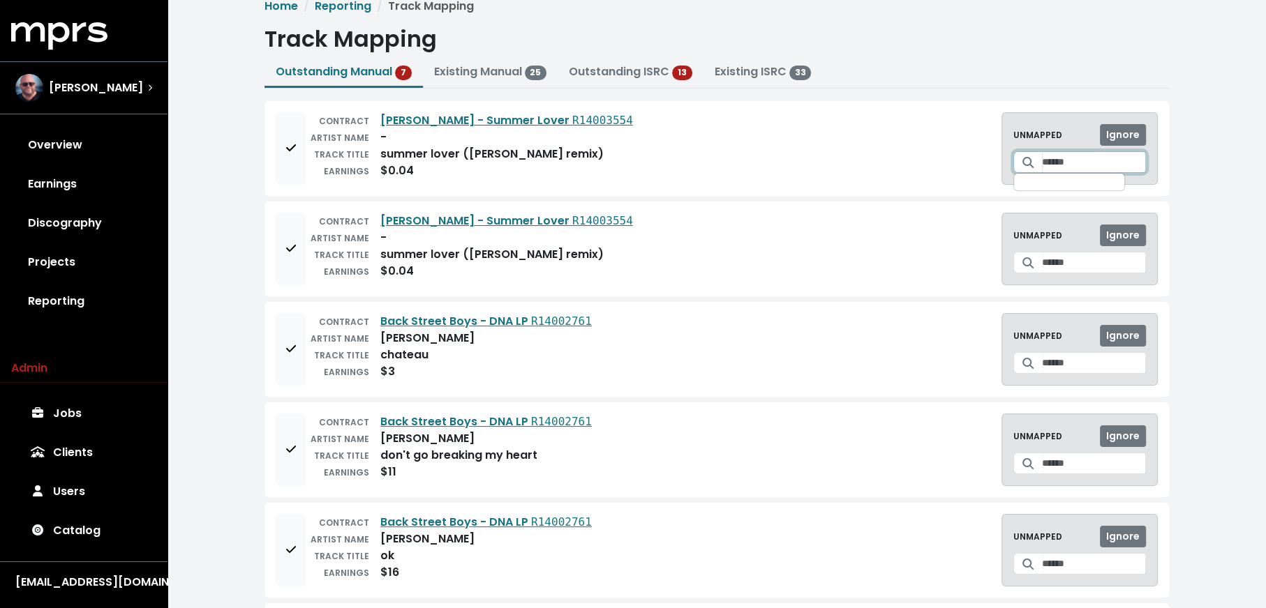
click at [1058, 161] on input "Search for a track to map to" at bounding box center [1094, 162] width 104 height 22
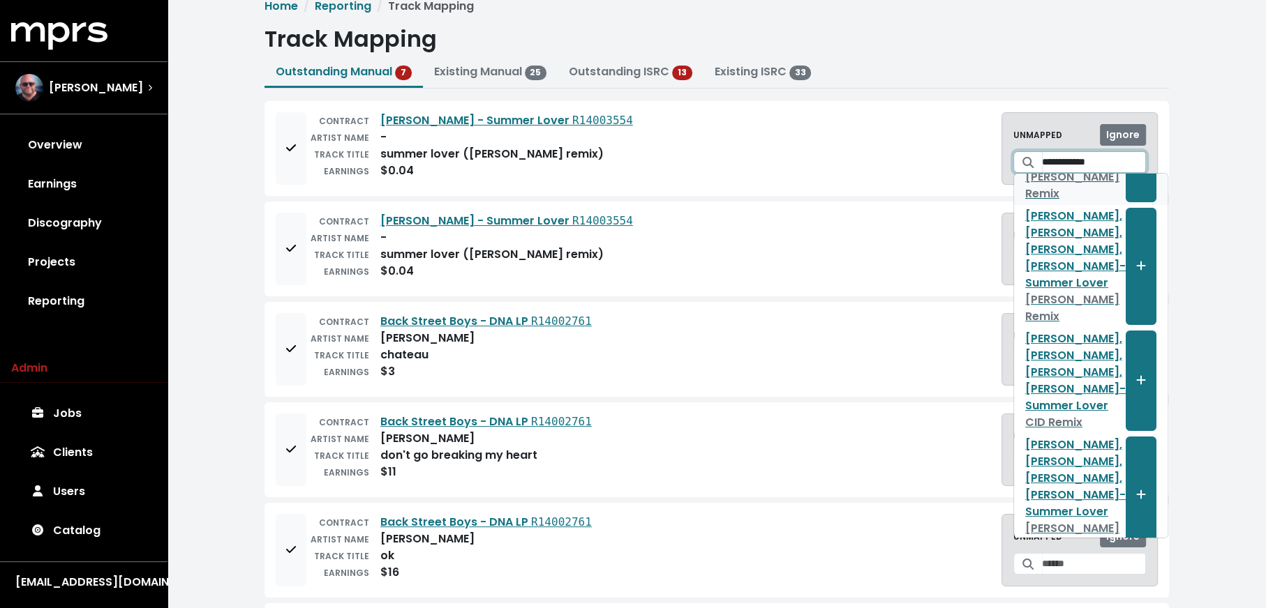
scroll to position [171, 0]
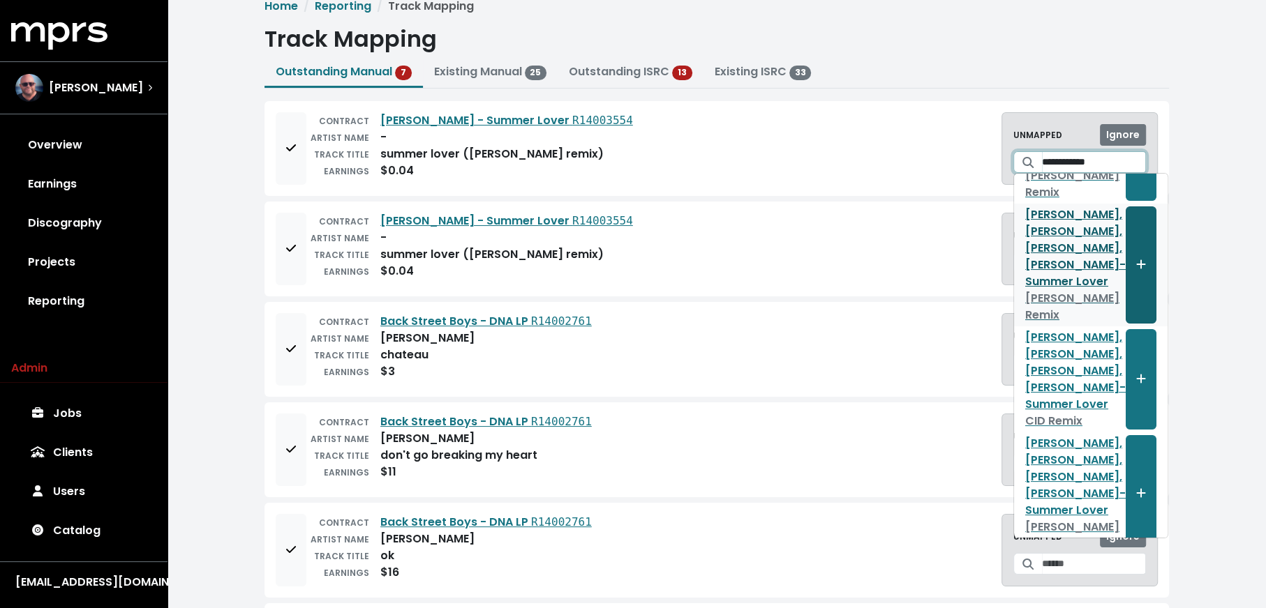
type input "**********"
click at [1125, 324] on button "Create track mapping" at bounding box center [1140, 265] width 31 height 117
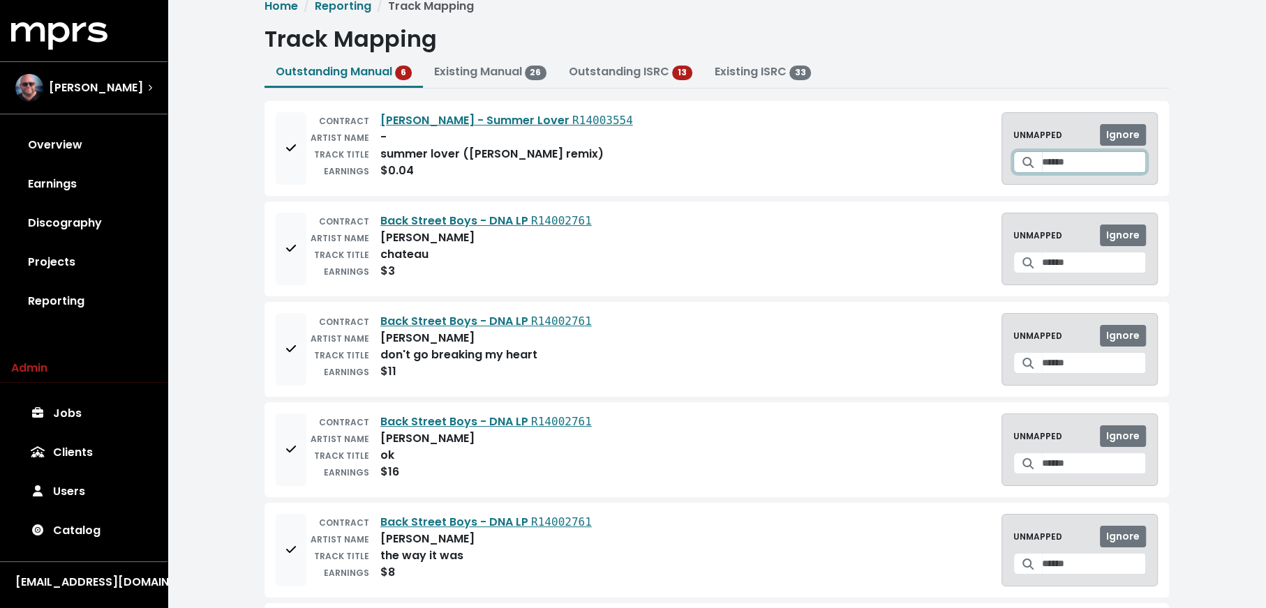
click at [1047, 156] on input "Search for a track to map to" at bounding box center [1094, 162] width 104 height 22
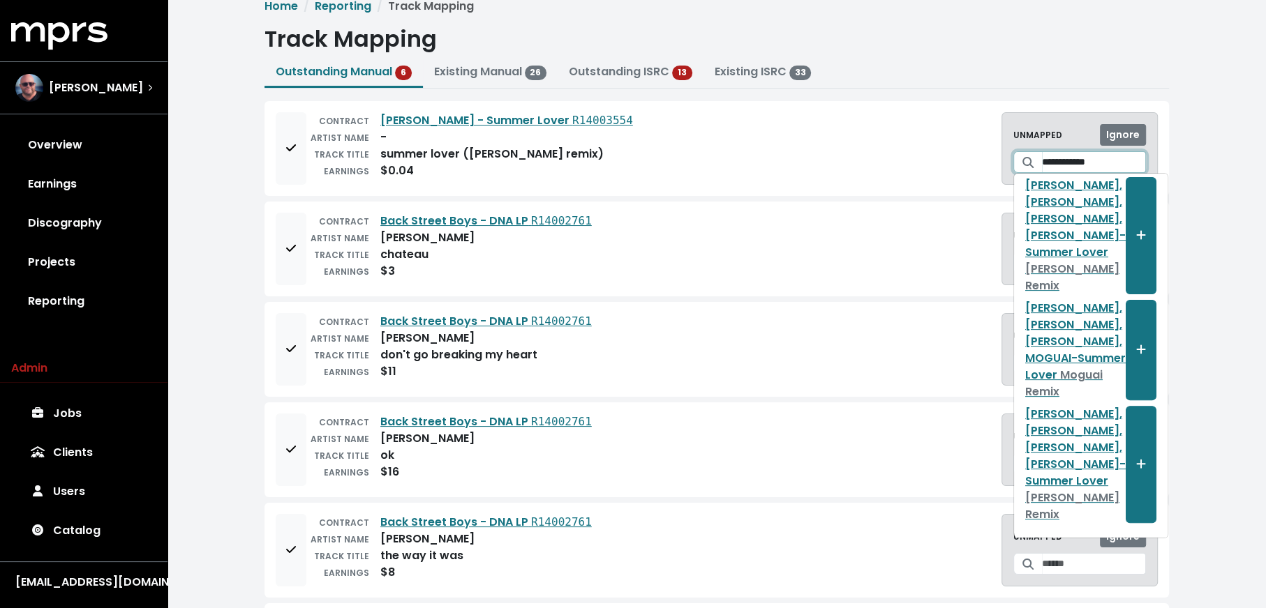
scroll to position [567, 0]
type input "**********"
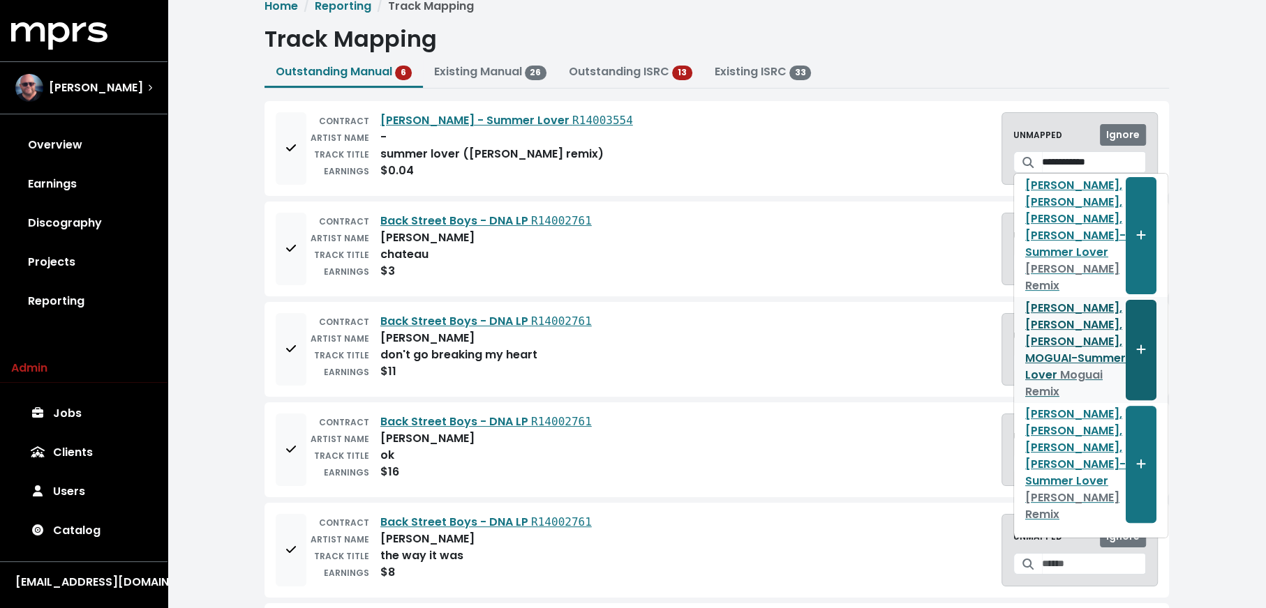
click at [1125, 372] on button "Create track mapping" at bounding box center [1140, 350] width 31 height 100
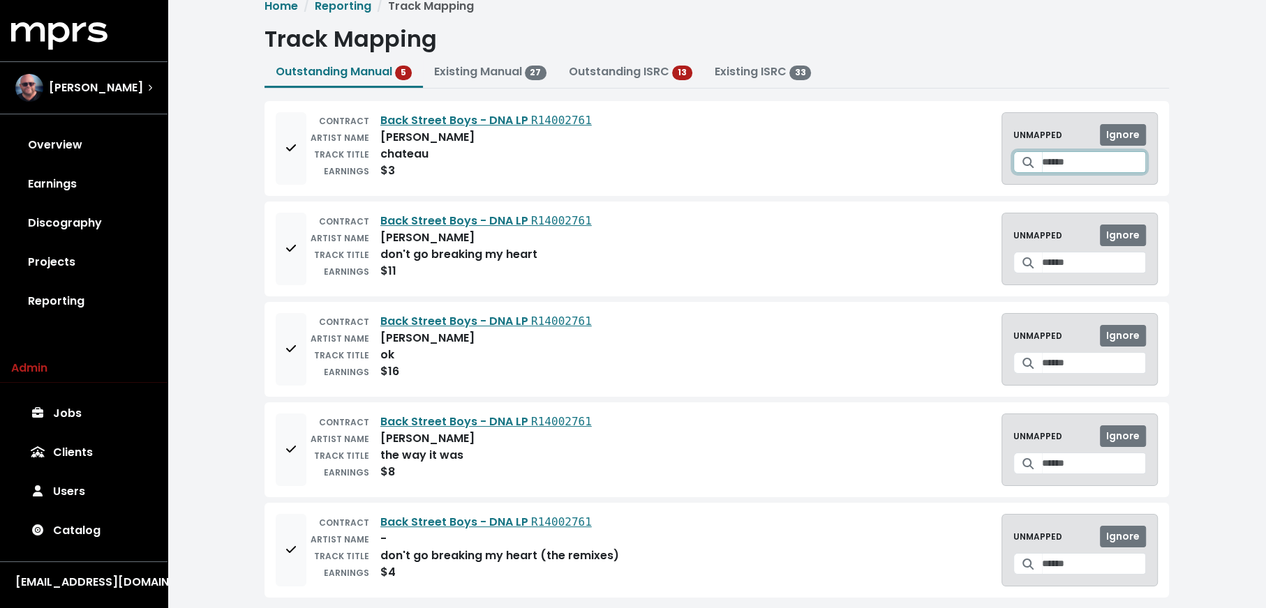
click at [1044, 160] on input "Search for a track to map to" at bounding box center [1094, 162] width 104 height 22
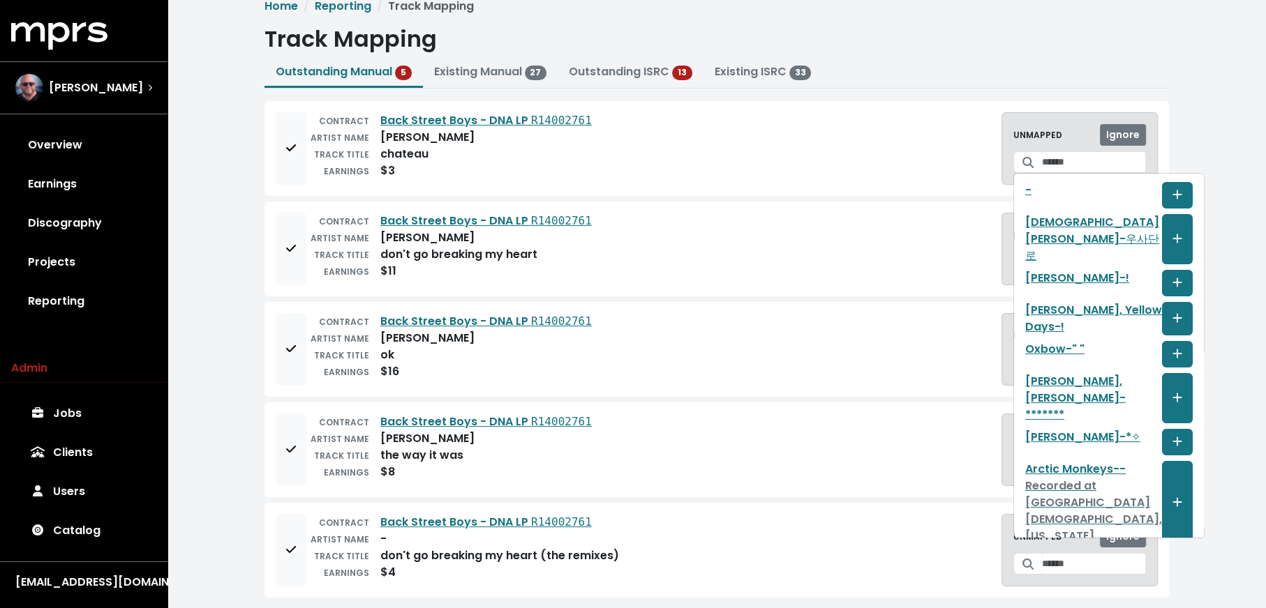
click at [1231, 189] on div "Home Reporting Track Mapping Track Mapping Outstanding Manual 5 Existing Manual…" at bounding box center [716, 303] width 1098 height 645
click at [1073, 160] on input "Search for a track to map to" at bounding box center [1094, 162] width 104 height 22
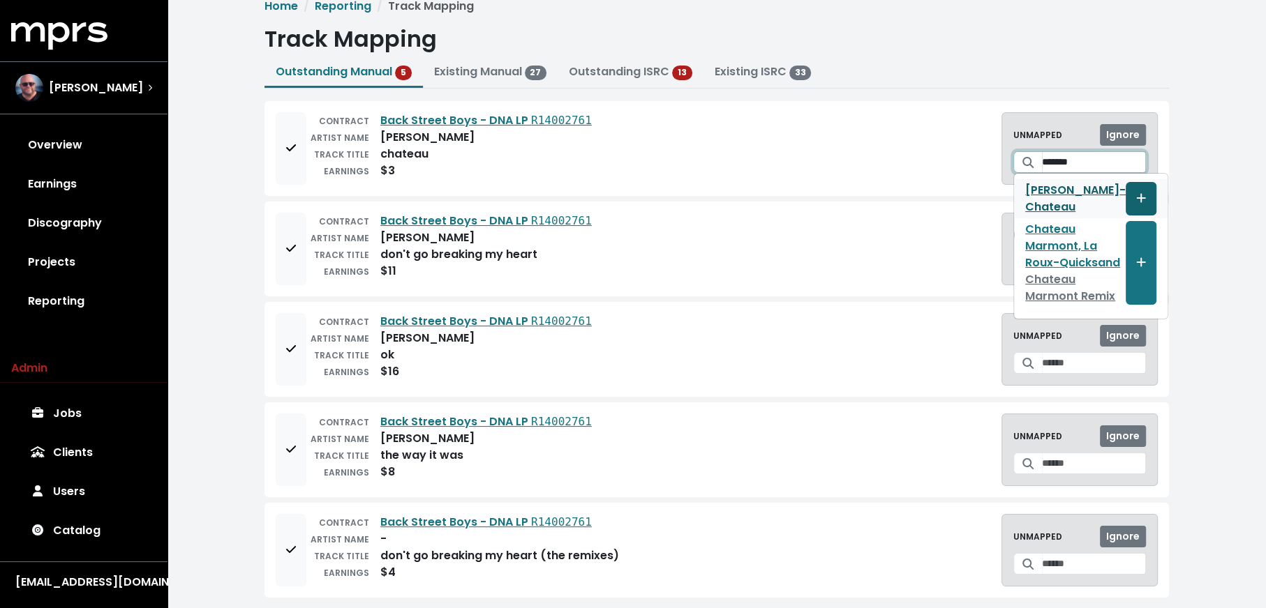
type input "*******"
click at [1137, 197] on icon "Create track mapping" at bounding box center [1141, 198] width 9 height 9
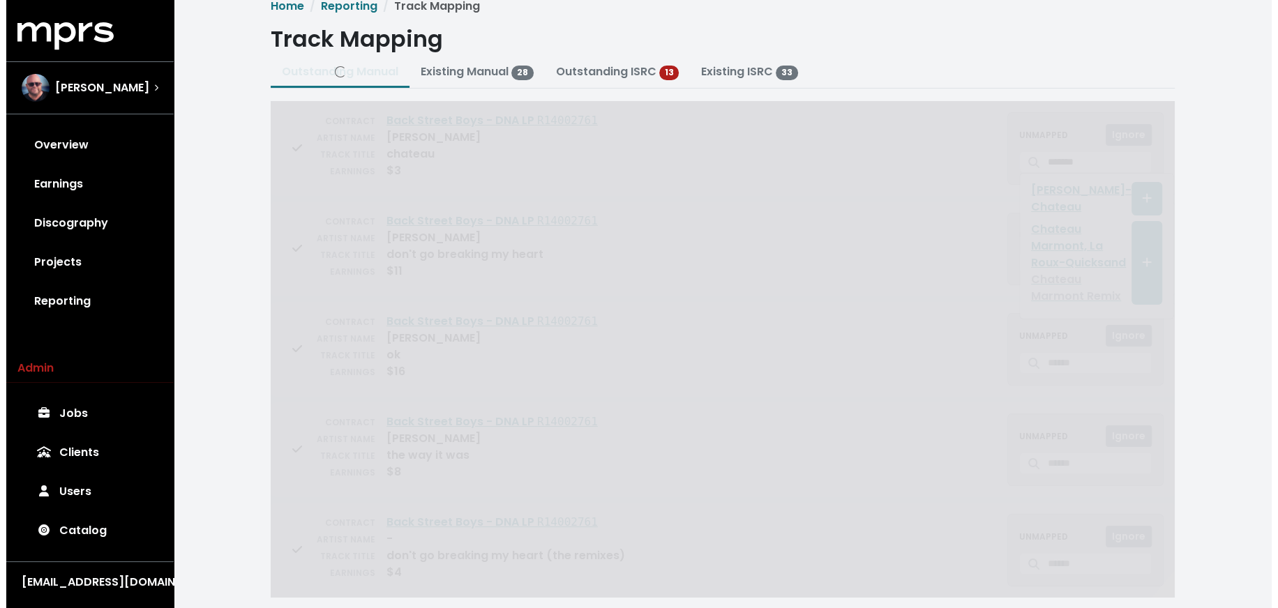
scroll to position [0, 0]
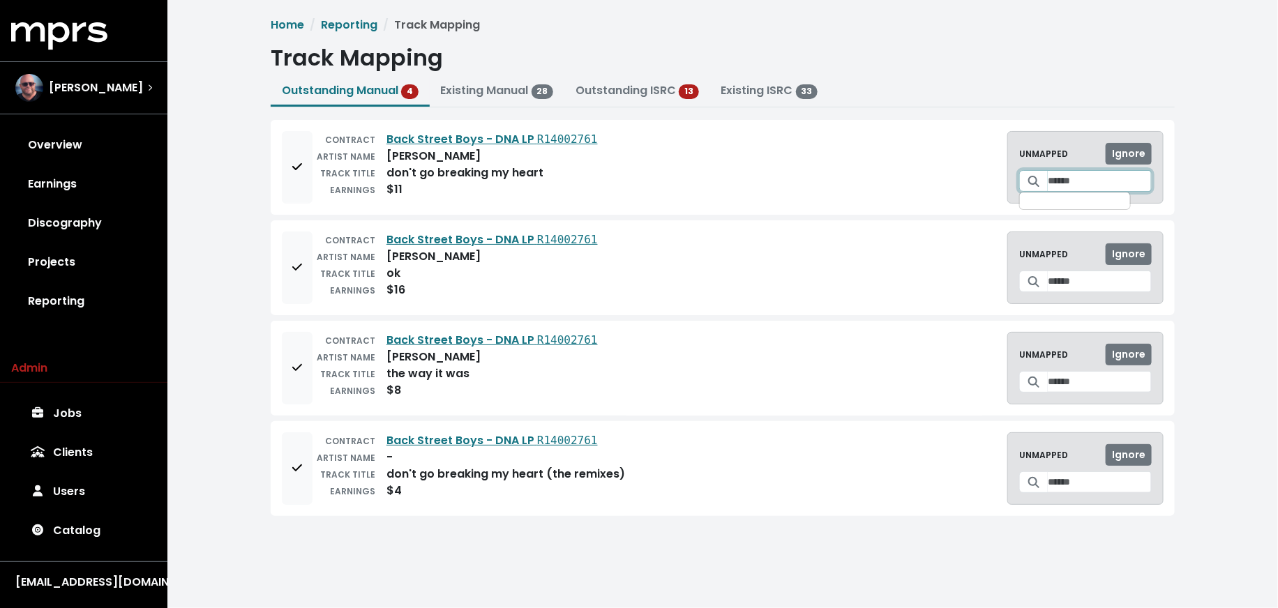
click at [1063, 179] on input "Search for a track to map to" at bounding box center [1100, 181] width 104 height 22
click at [1058, 172] on input "**********" at bounding box center [1093, 181] width 117 height 22
click at [1120, 183] on input "**********" at bounding box center [1093, 181] width 117 height 22
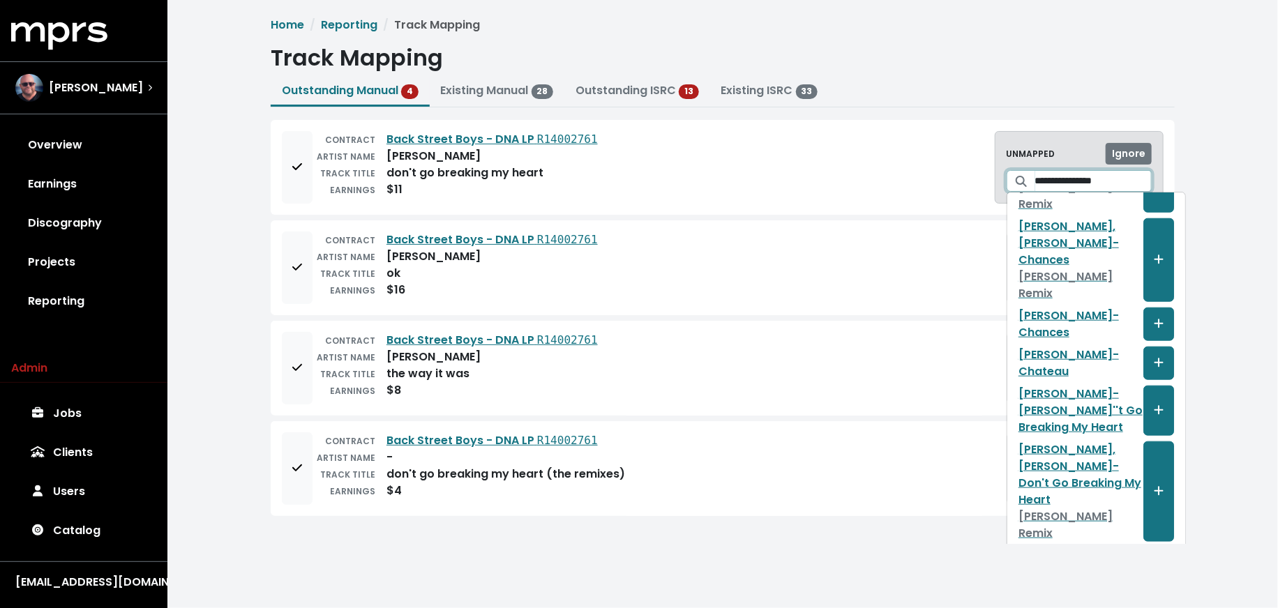
scroll to position [740, 0]
type input "**********"
click at [1064, 407] on link "[PERSON_NAME] - [PERSON_NAME]''t Go Breaking My Heart" at bounding box center [1081, 411] width 125 height 50
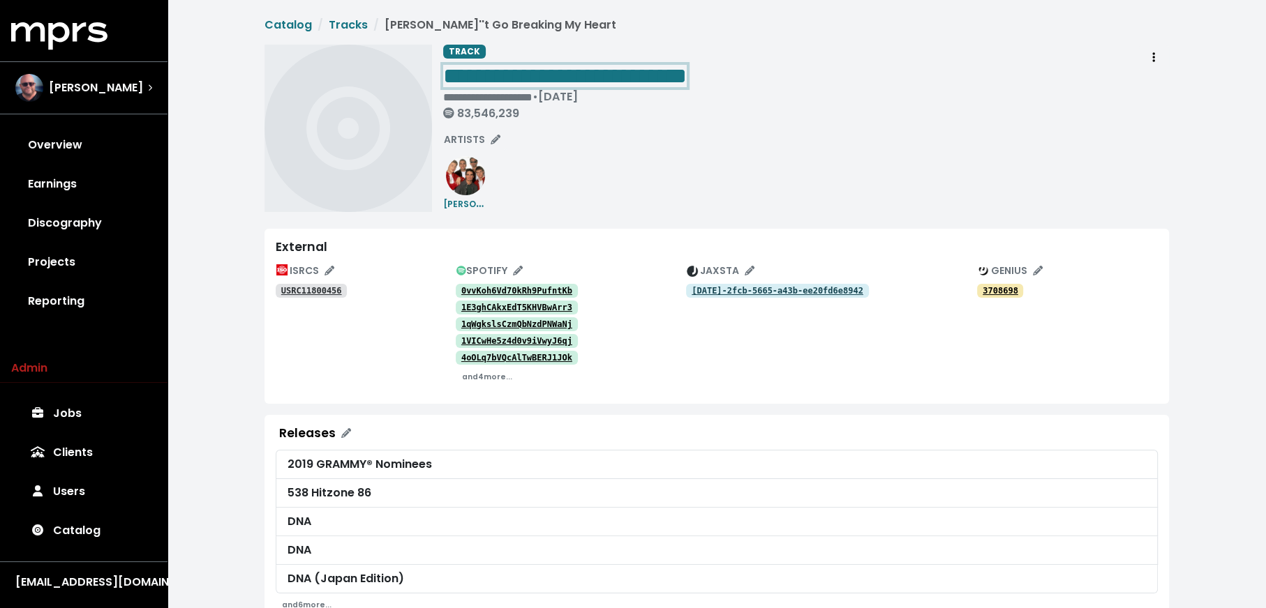
click at [498, 75] on span "**********" at bounding box center [564, 76] width 243 height 22
click at [497, 73] on span "**********" at bounding box center [564, 76] width 243 height 22
click at [495, 70] on span "**********" at bounding box center [564, 76] width 243 height 22
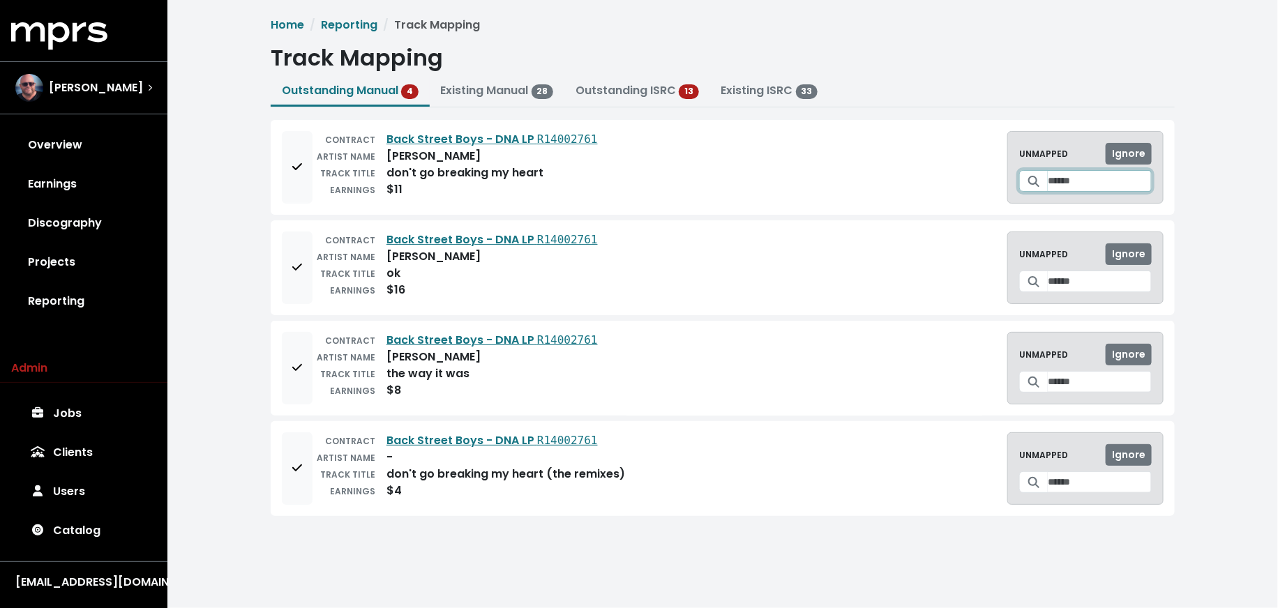
click at [1049, 183] on input "Search for a track to map to" at bounding box center [1100, 181] width 104 height 22
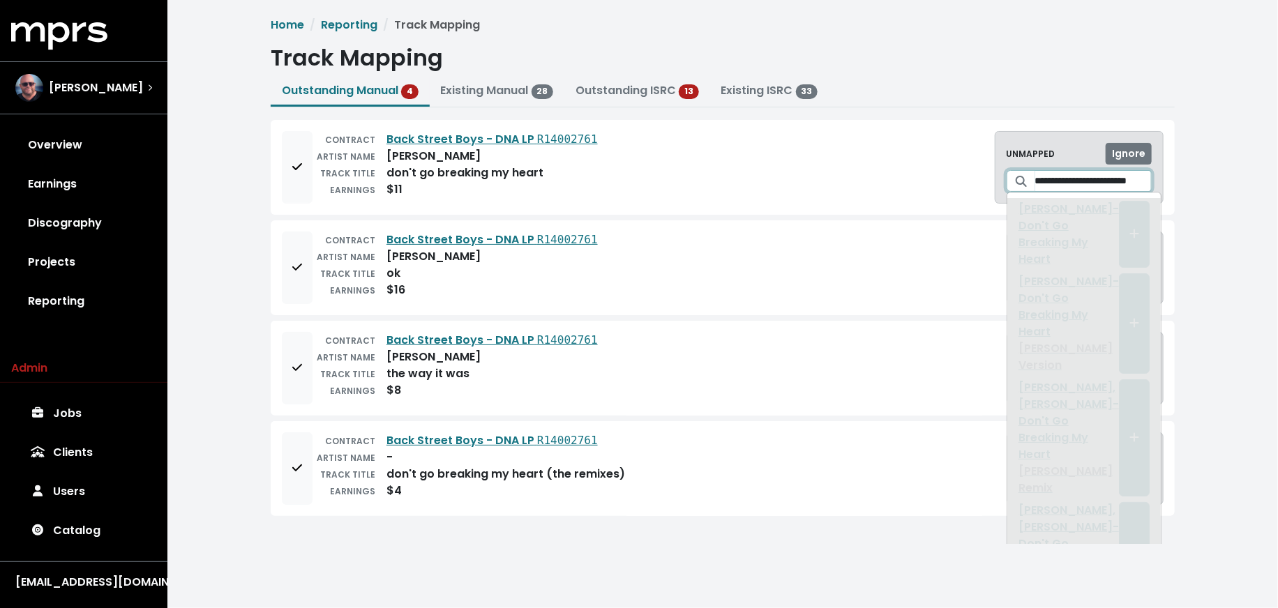
scroll to position [0, 33]
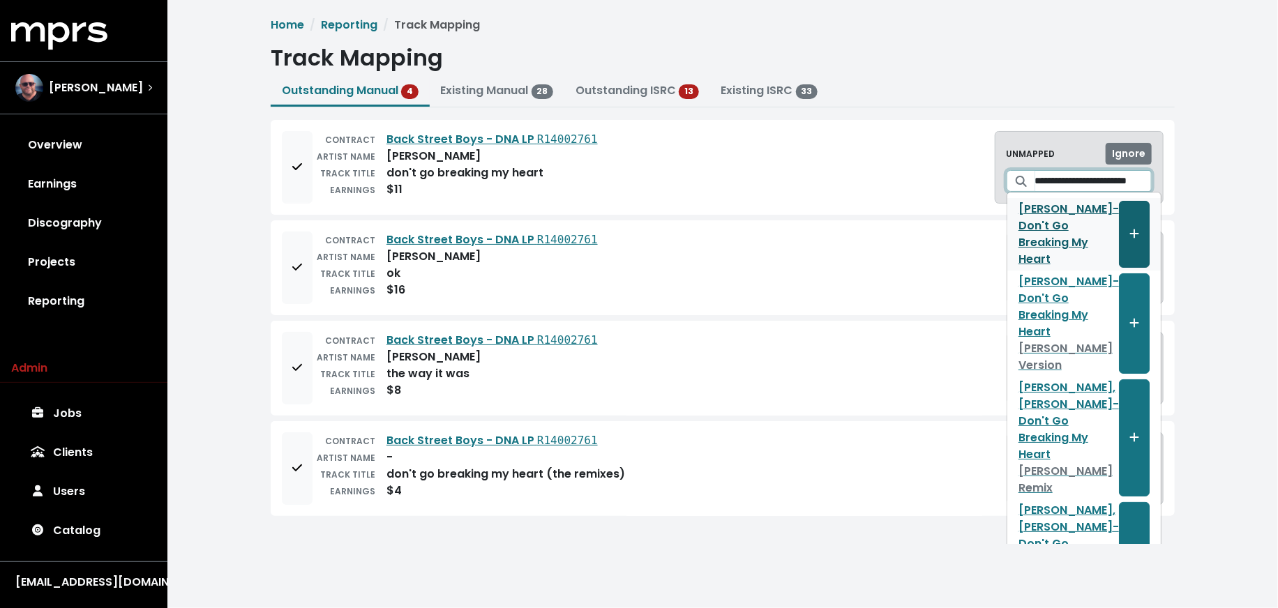
type input "**********"
click at [1119, 239] on button "Create track mapping" at bounding box center [1134, 234] width 31 height 67
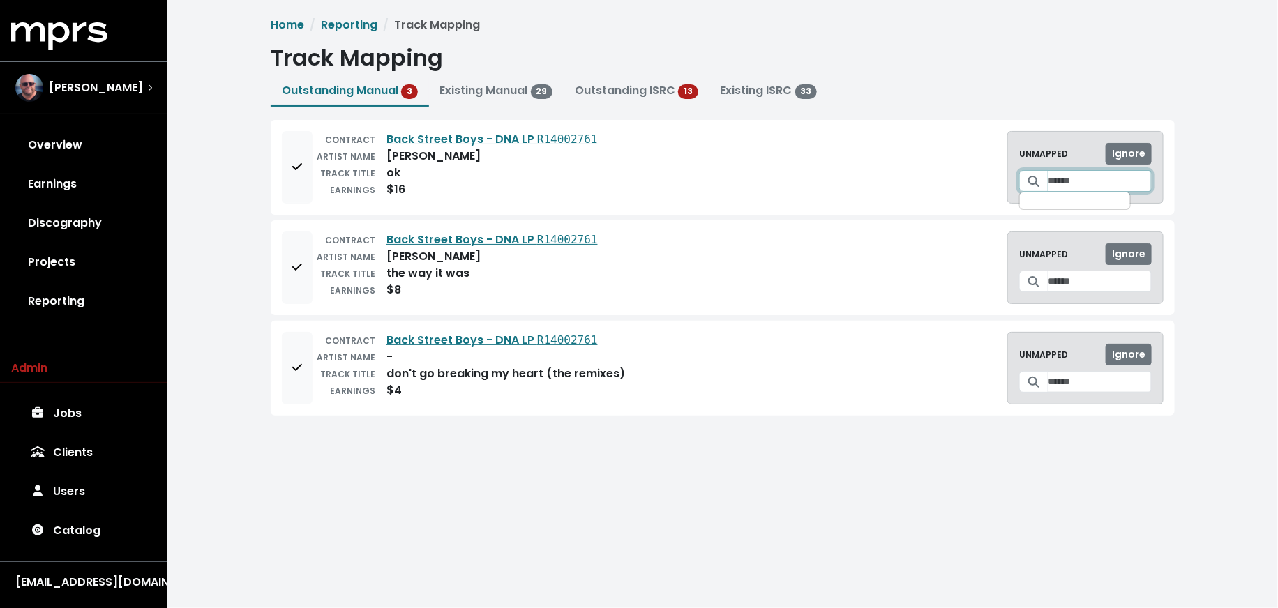
click at [1063, 179] on input "Search for a track to map to" at bounding box center [1100, 181] width 104 height 22
type input "**********"
click at [1141, 214] on span "Create track mapping" at bounding box center [1147, 217] width 13 height 17
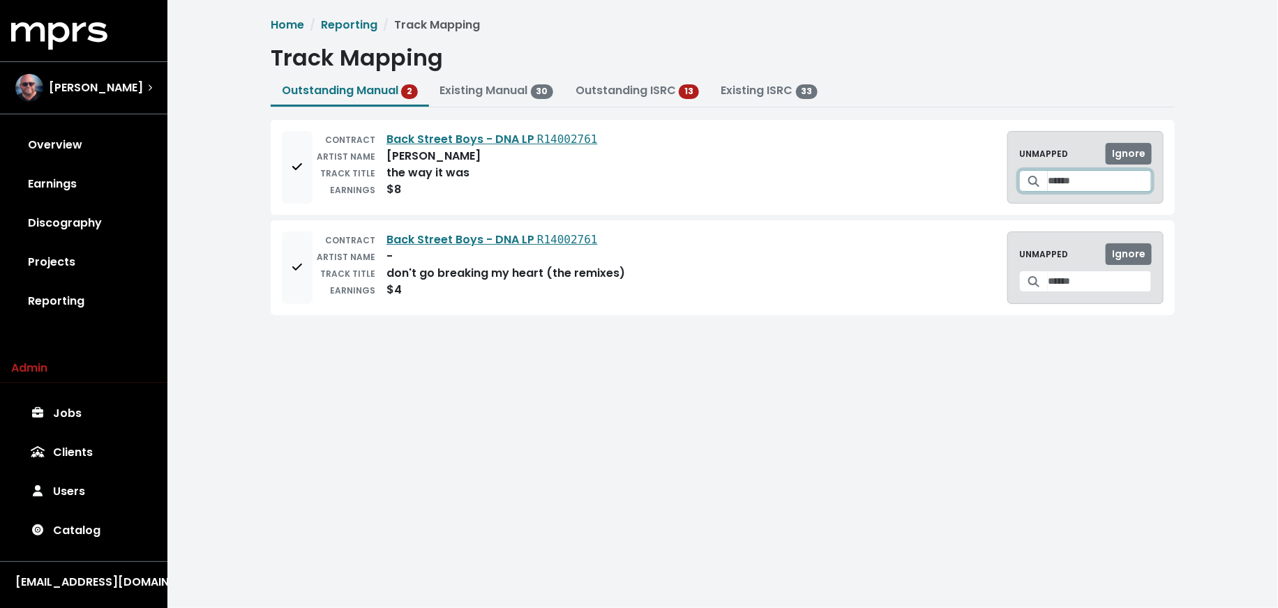
drag, startPoint x: 1102, startPoint y: 171, endPoint x: 1048, endPoint y: 179, distance: 55.0
click at [1048, 179] on input "Search for a track to map to" at bounding box center [1100, 181] width 104 height 22
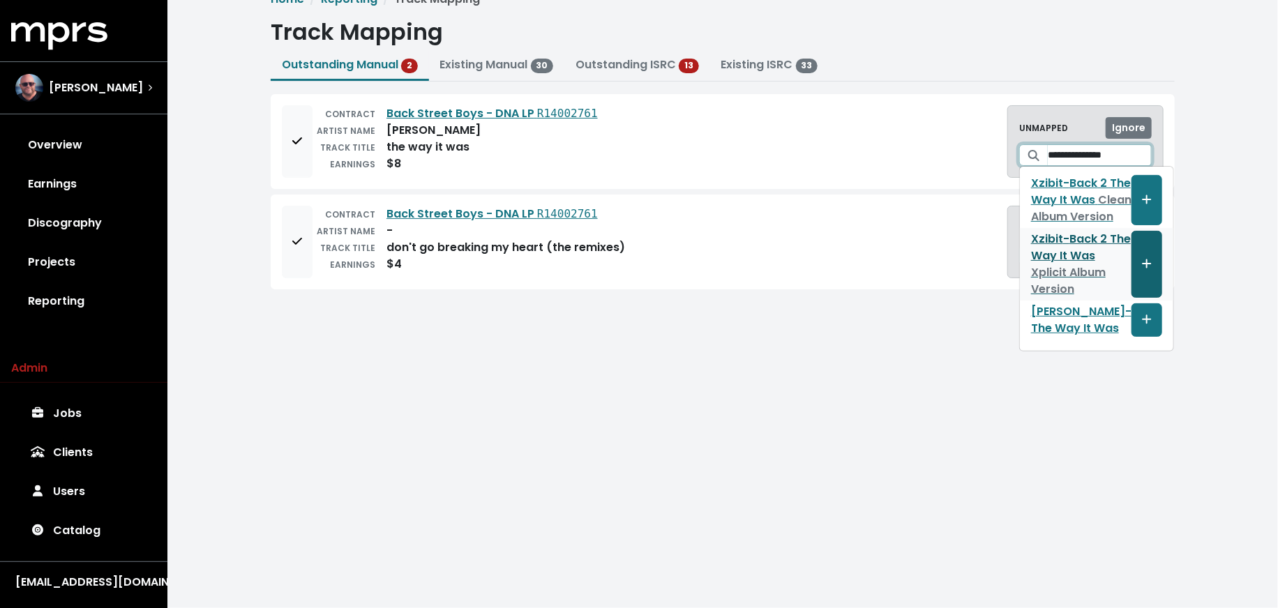
scroll to position [57, 0]
type input "**********"
click at [1132, 314] on button "Create track mapping" at bounding box center [1147, 319] width 31 height 33
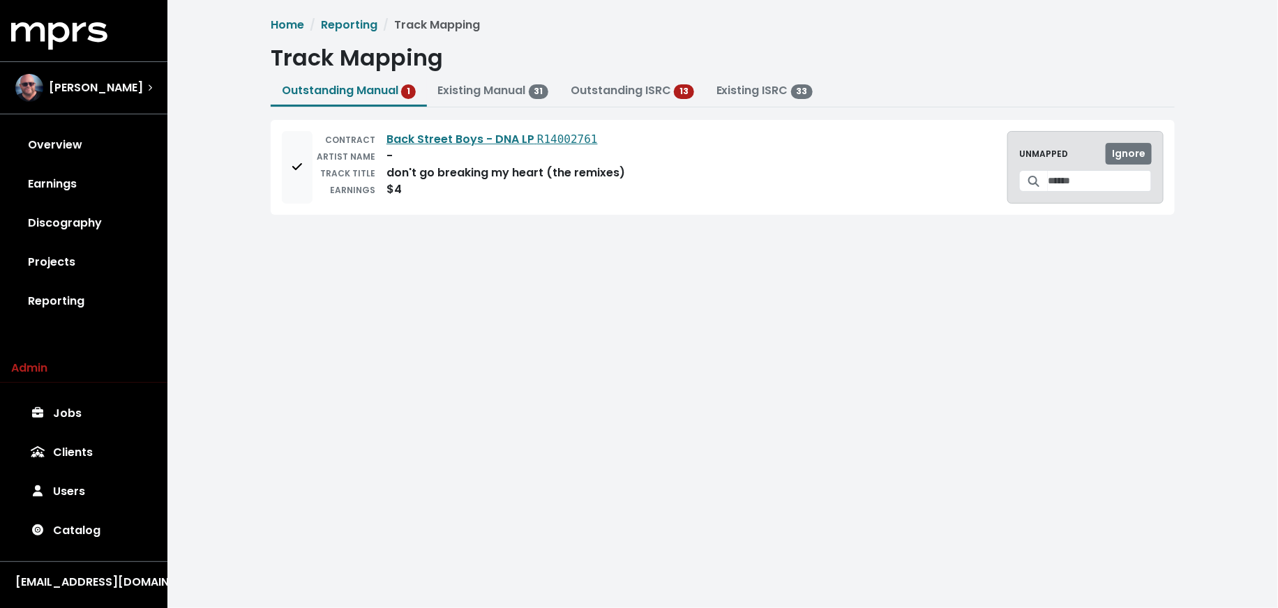
scroll to position [0, 0]
click at [1082, 185] on input "Search for a track to map to" at bounding box center [1100, 181] width 104 height 22
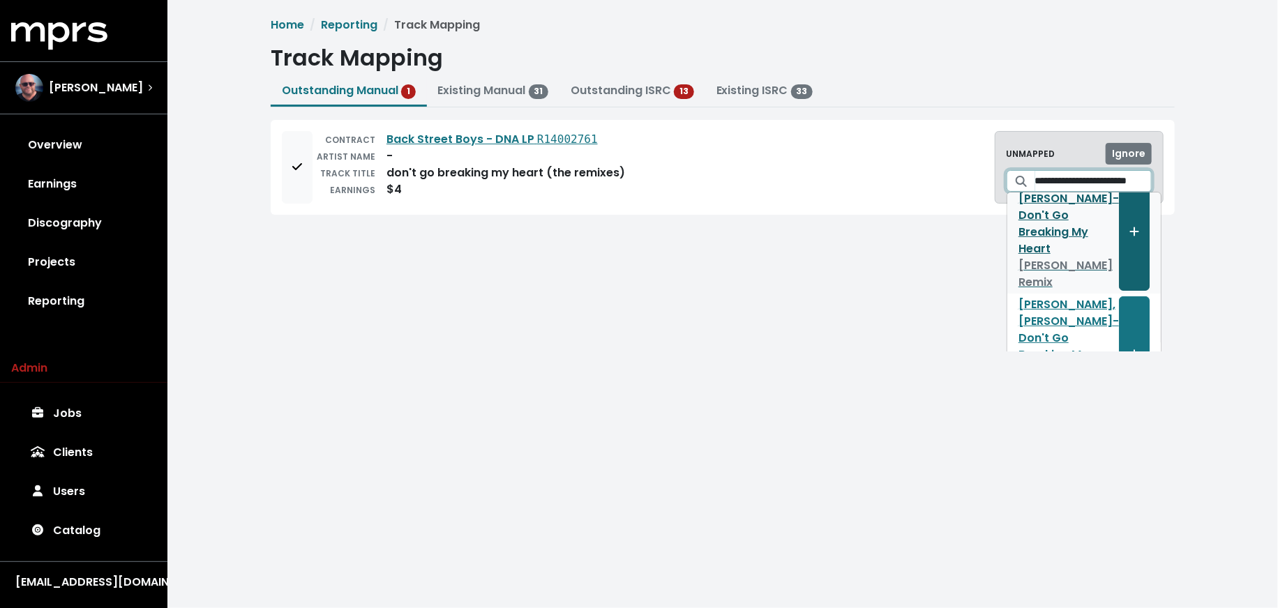
scroll to position [181, 0]
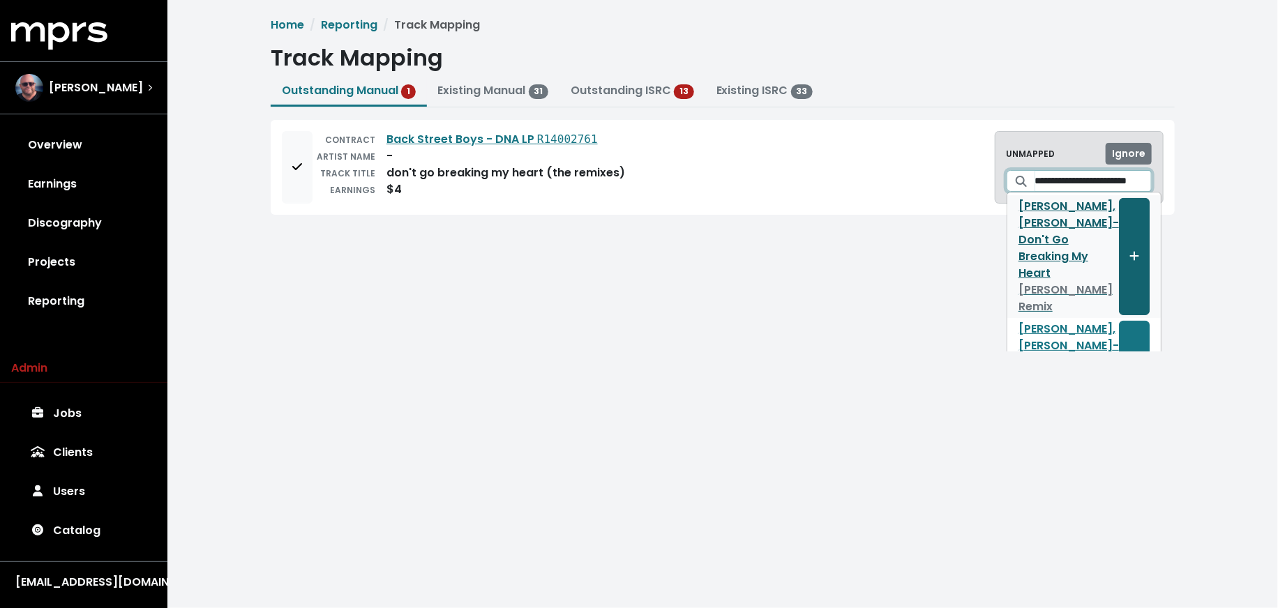
type input "**********"
click at [1128, 248] on span "Create track mapping" at bounding box center [1134, 256] width 13 height 17
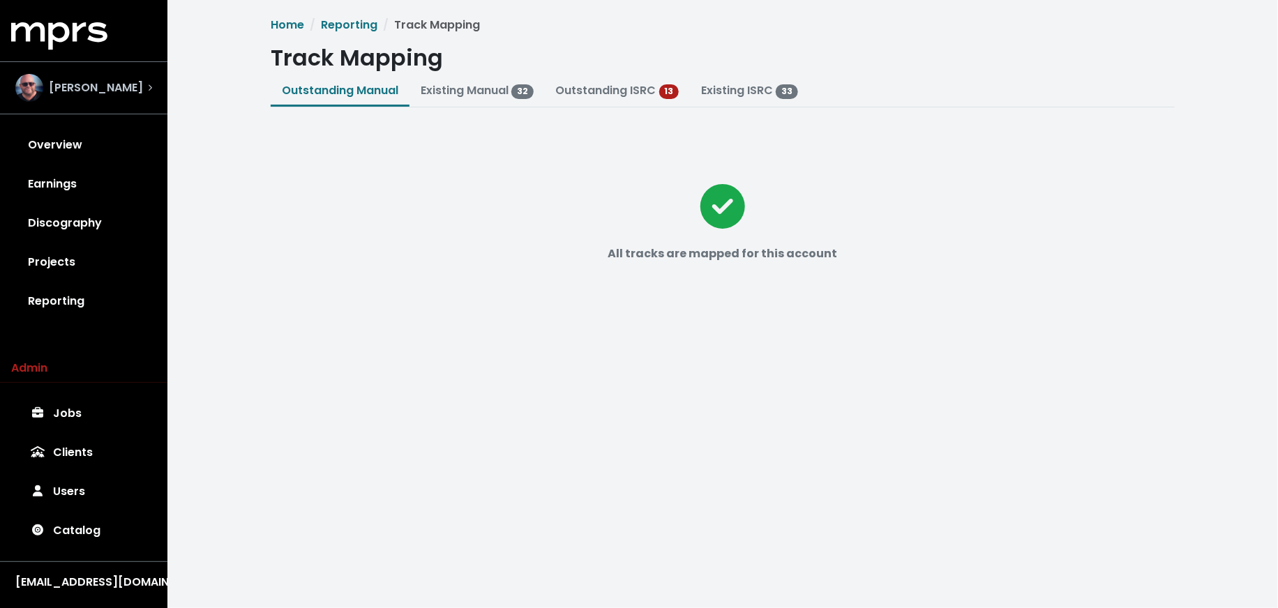
click at [147, 97] on div "[PERSON_NAME]" at bounding box center [83, 88] width 137 height 28
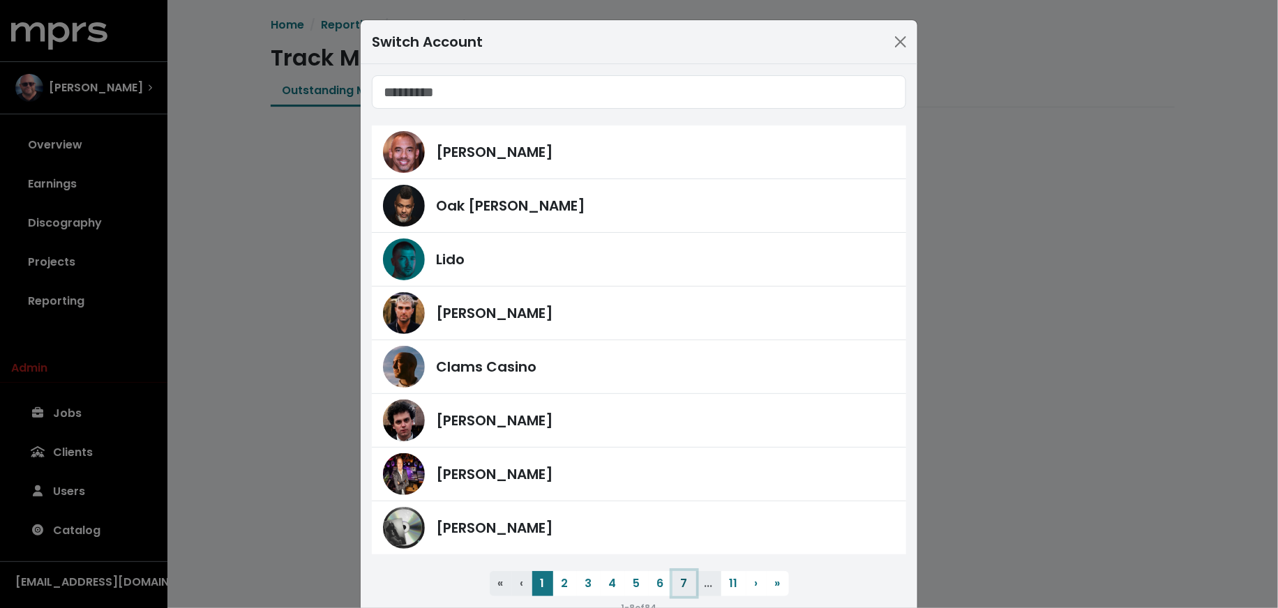
click at [675, 588] on button "7" at bounding box center [685, 583] width 24 height 25
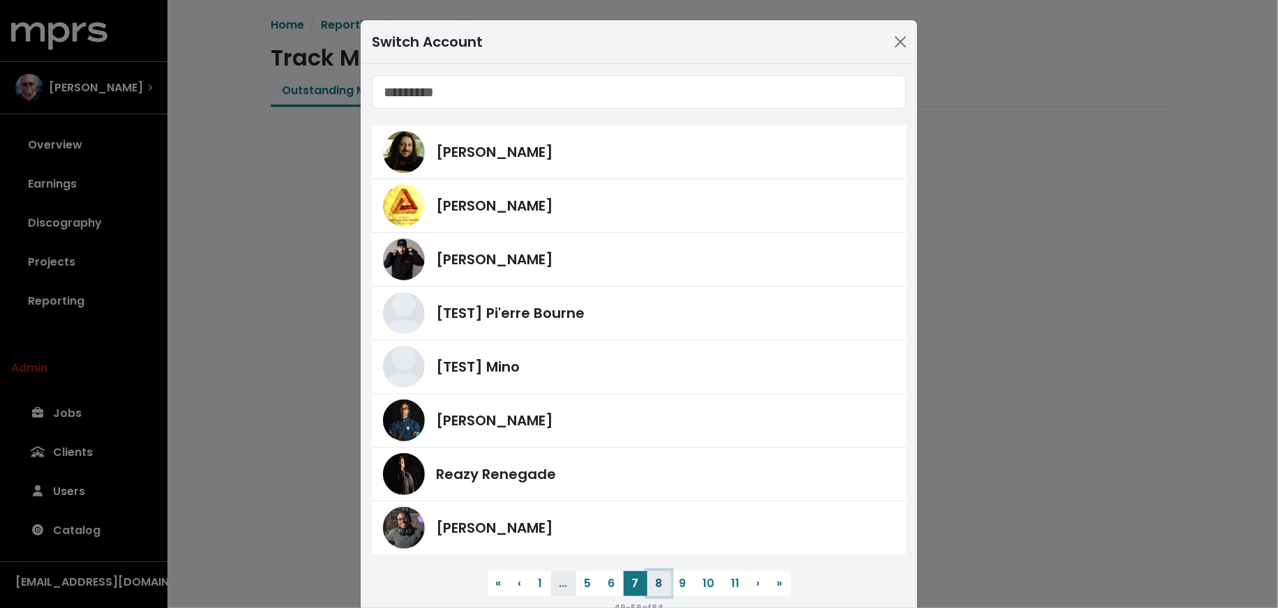
click at [649, 589] on button "8" at bounding box center [659, 583] width 24 height 25
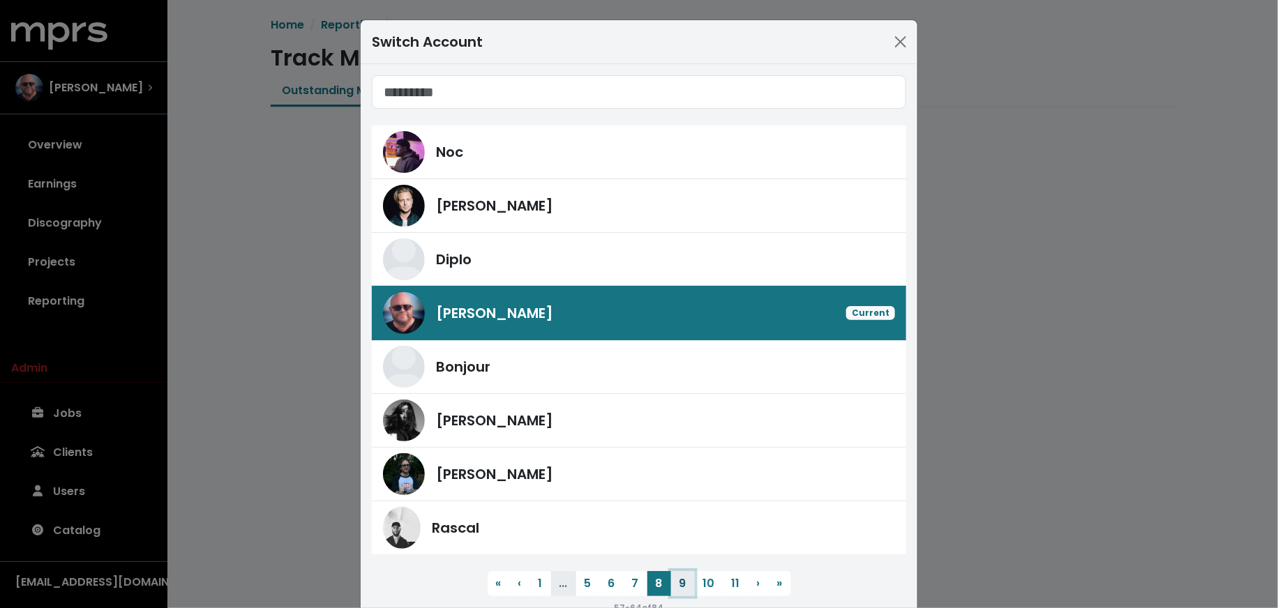
click at [671, 583] on button "9" at bounding box center [683, 583] width 24 height 25
